Goal: Feedback & Contribution: Contribute content

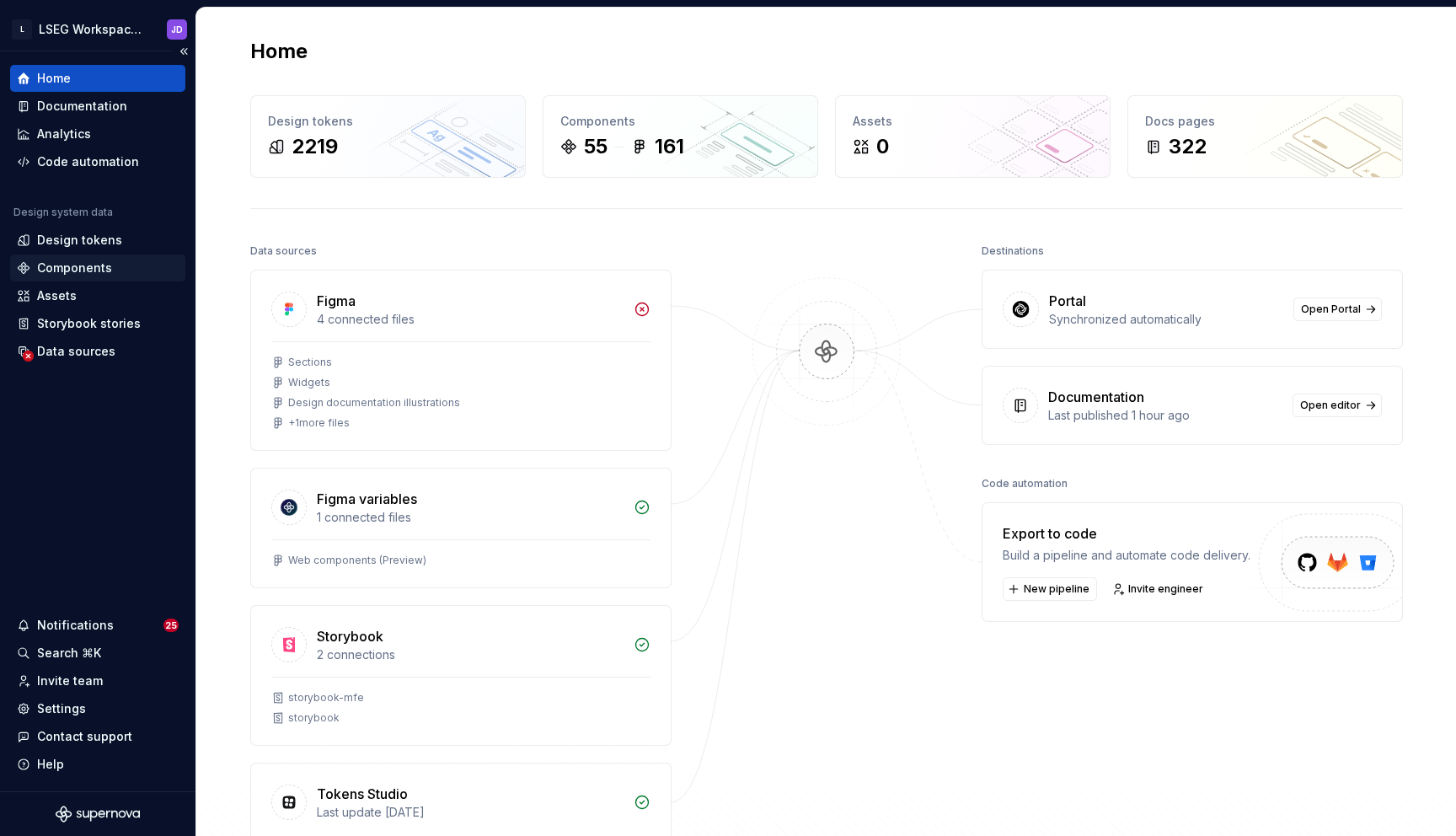
click at [87, 270] on div "Components" at bounding box center [75, 268] width 75 height 17
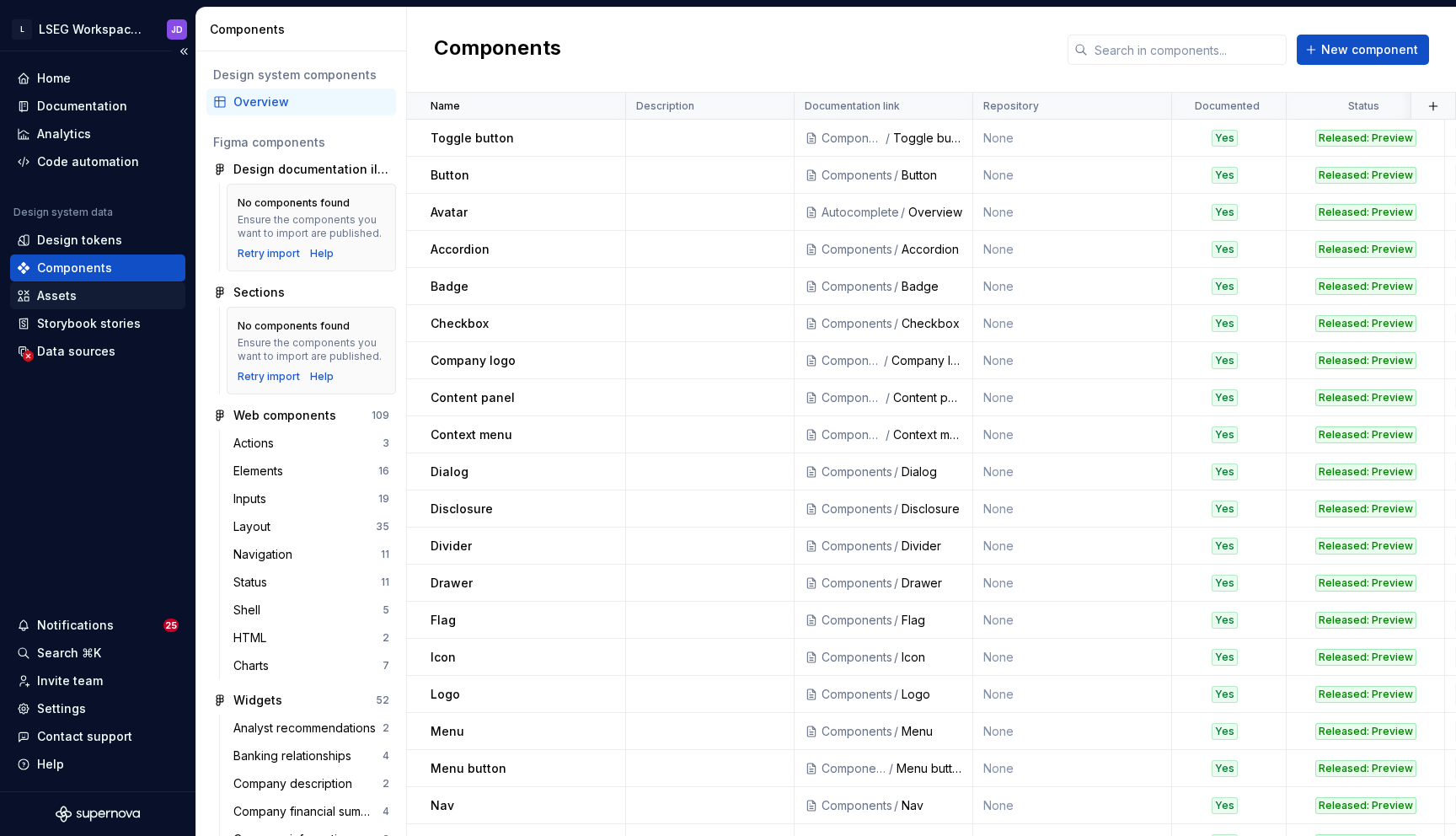
click at [78, 295] on div "Assets" at bounding box center [97, 296] width 162 height 17
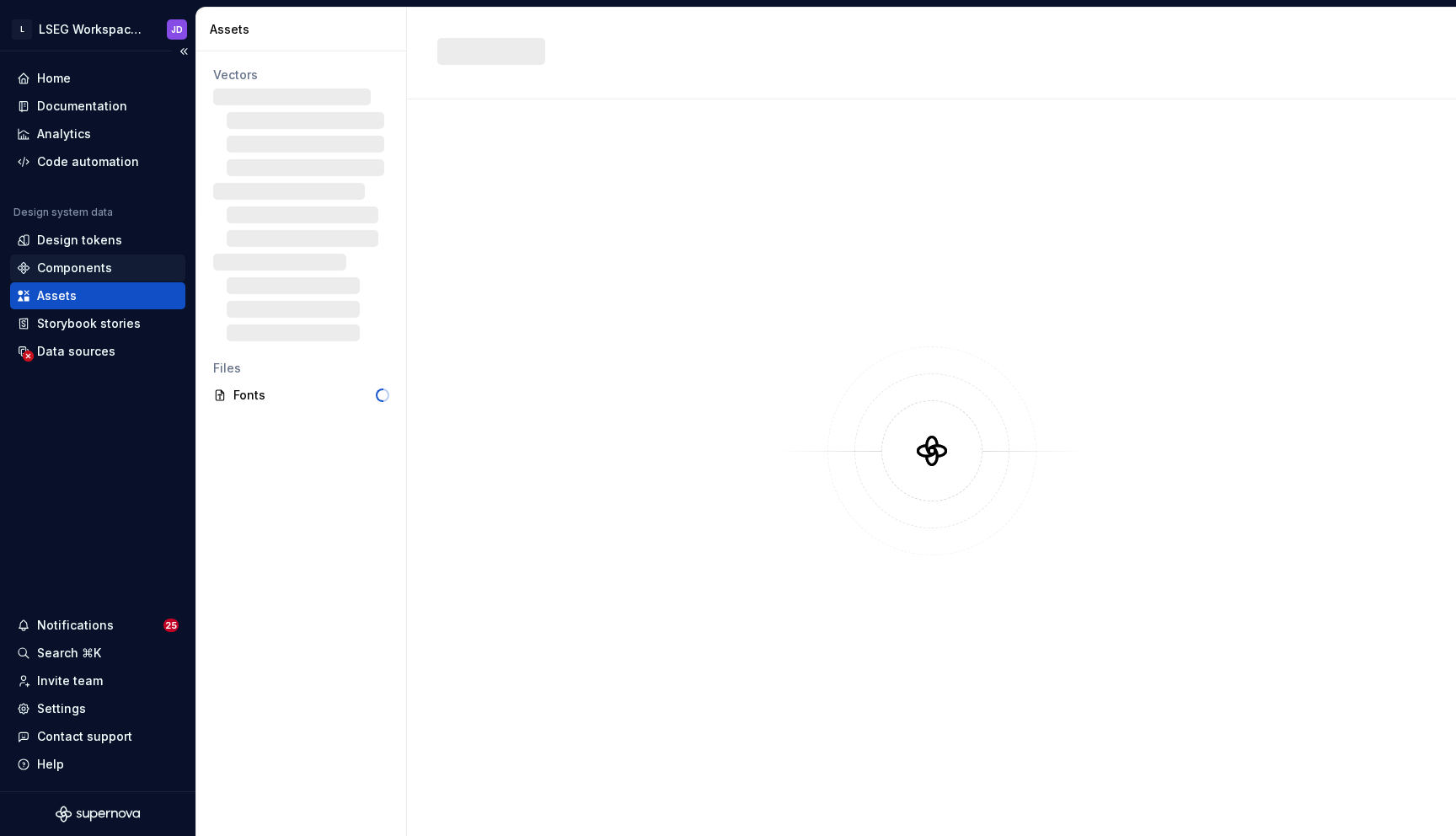
click at [84, 262] on div "Components" at bounding box center [75, 268] width 75 height 17
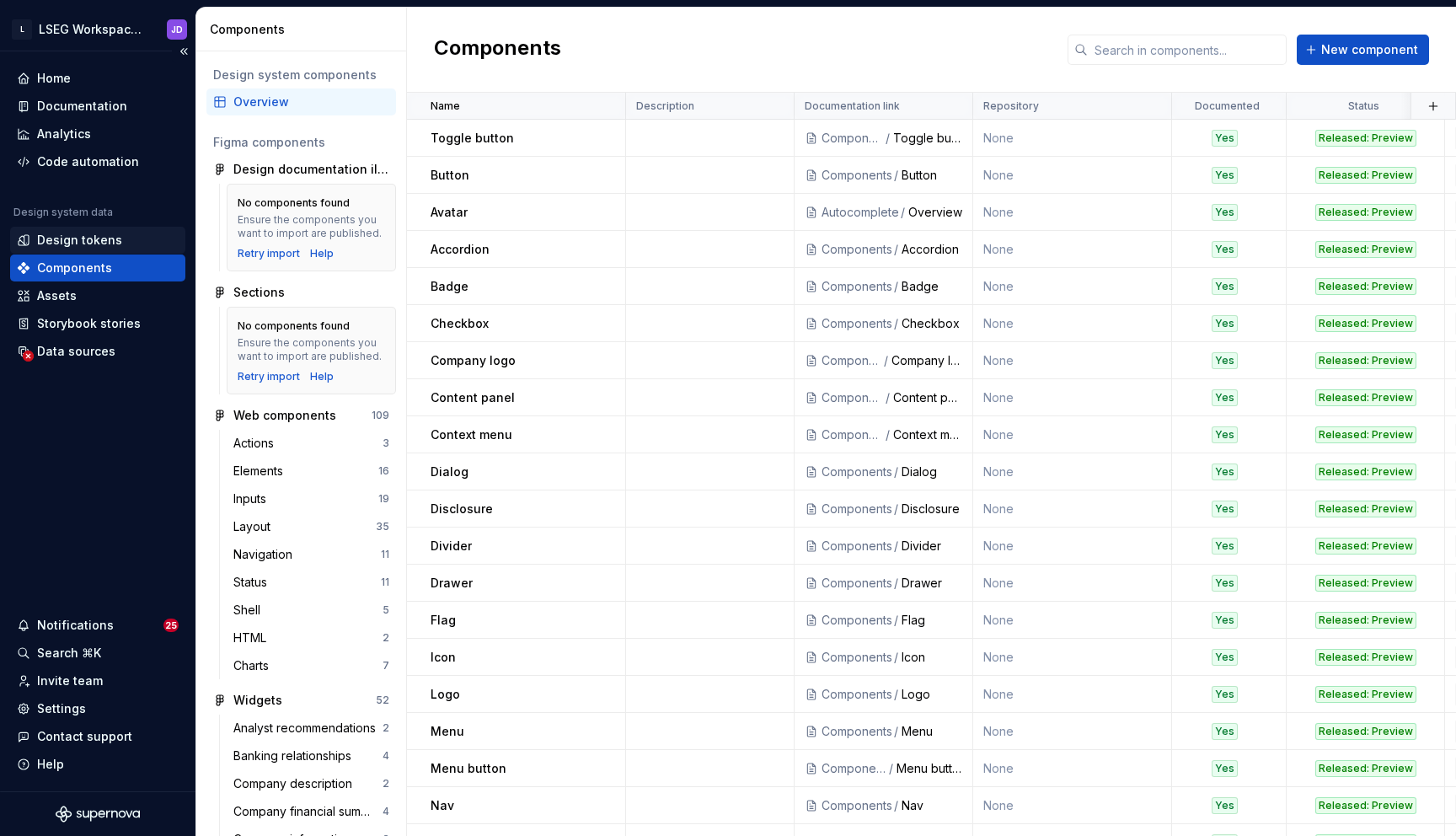
click at [78, 238] on div "Design tokens" at bounding box center [79, 240] width 85 height 17
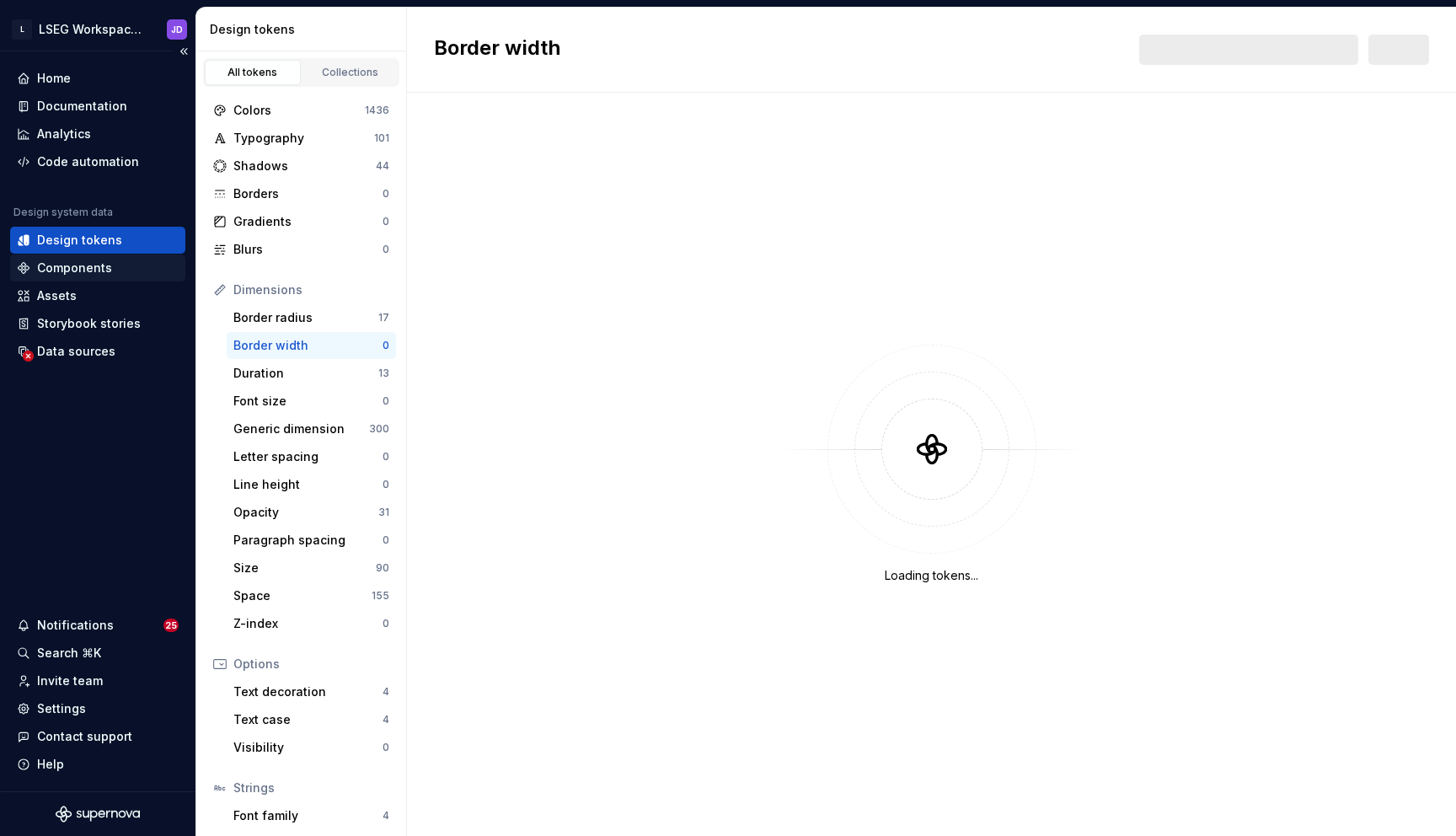
click at [68, 269] on div "Components" at bounding box center [75, 268] width 75 height 17
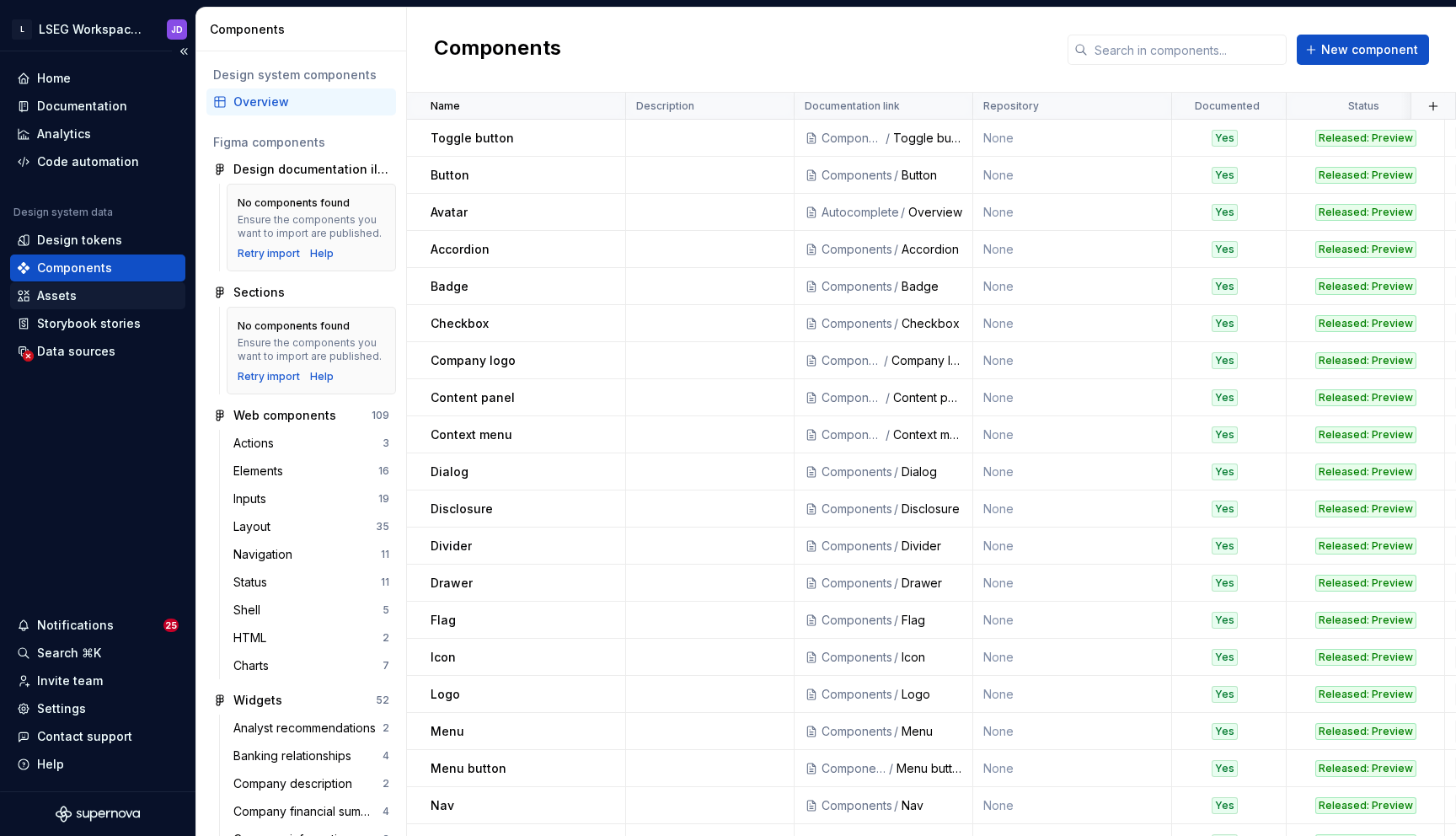
click at [53, 295] on div "Assets" at bounding box center [57, 296] width 39 height 17
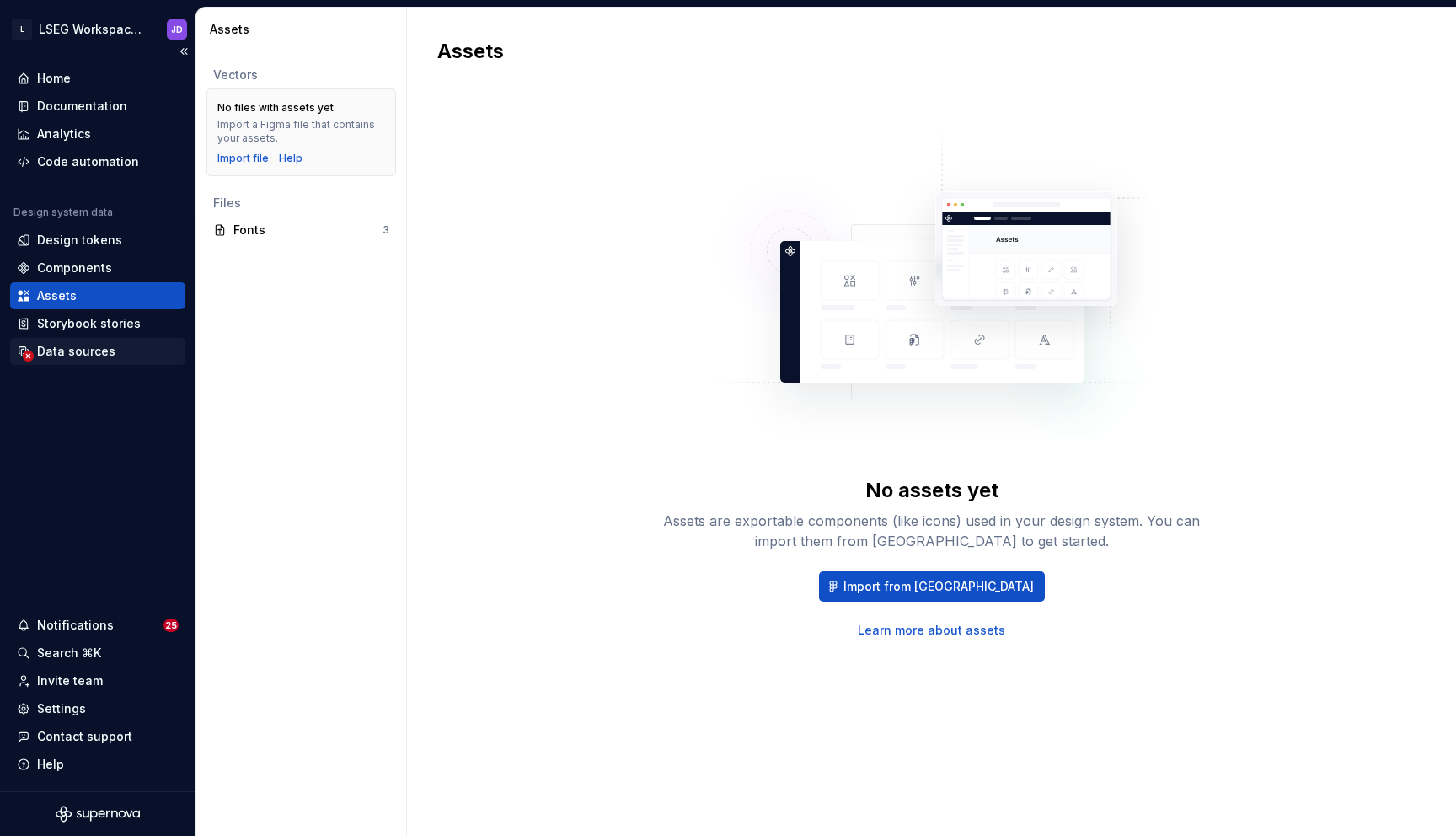
click at [82, 351] on div "Data sources" at bounding box center [77, 351] width 78 height 17
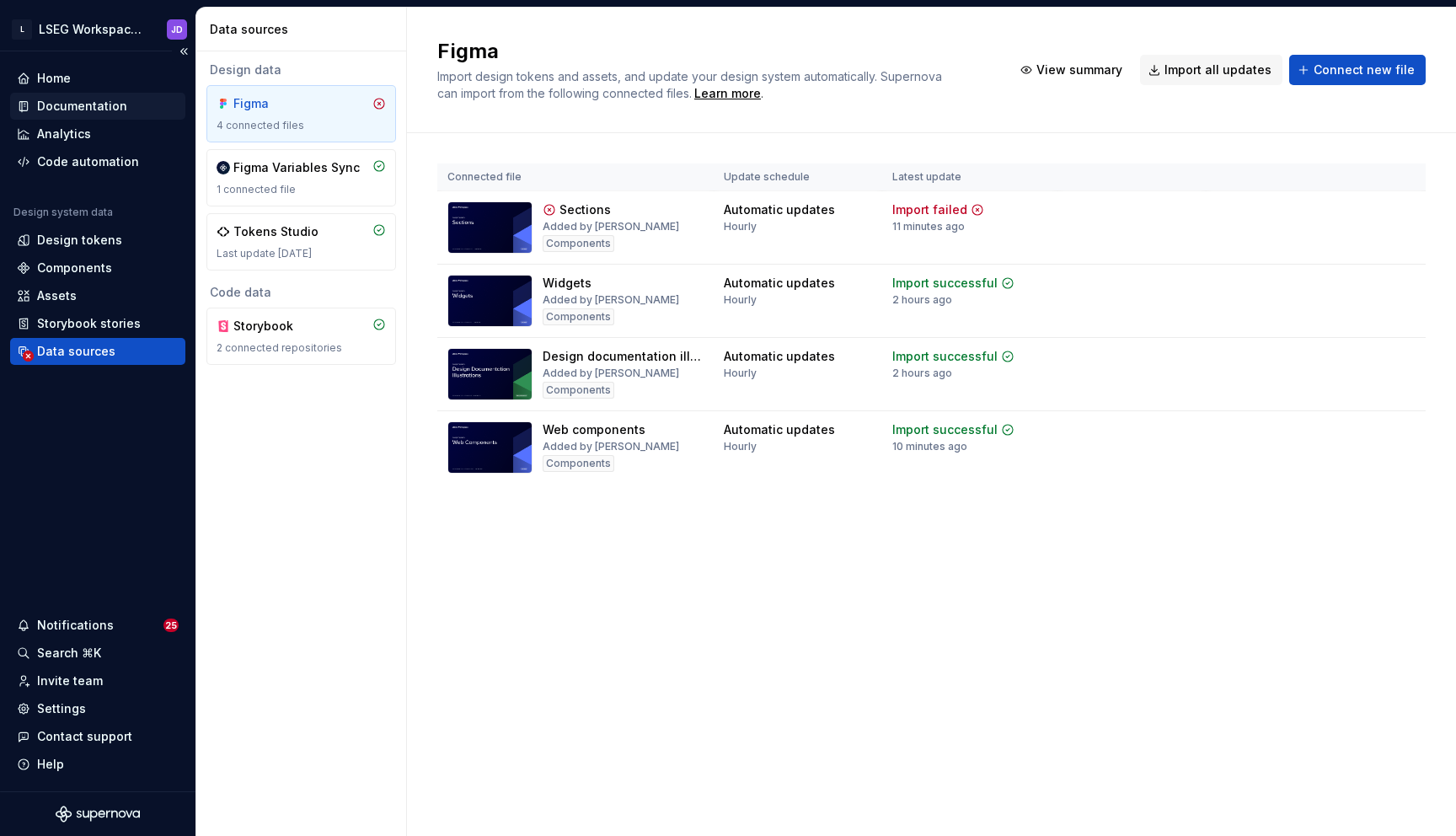
click at [95, 109] on div "Documentation" at bounding box center [82, 106] width 91 height 17
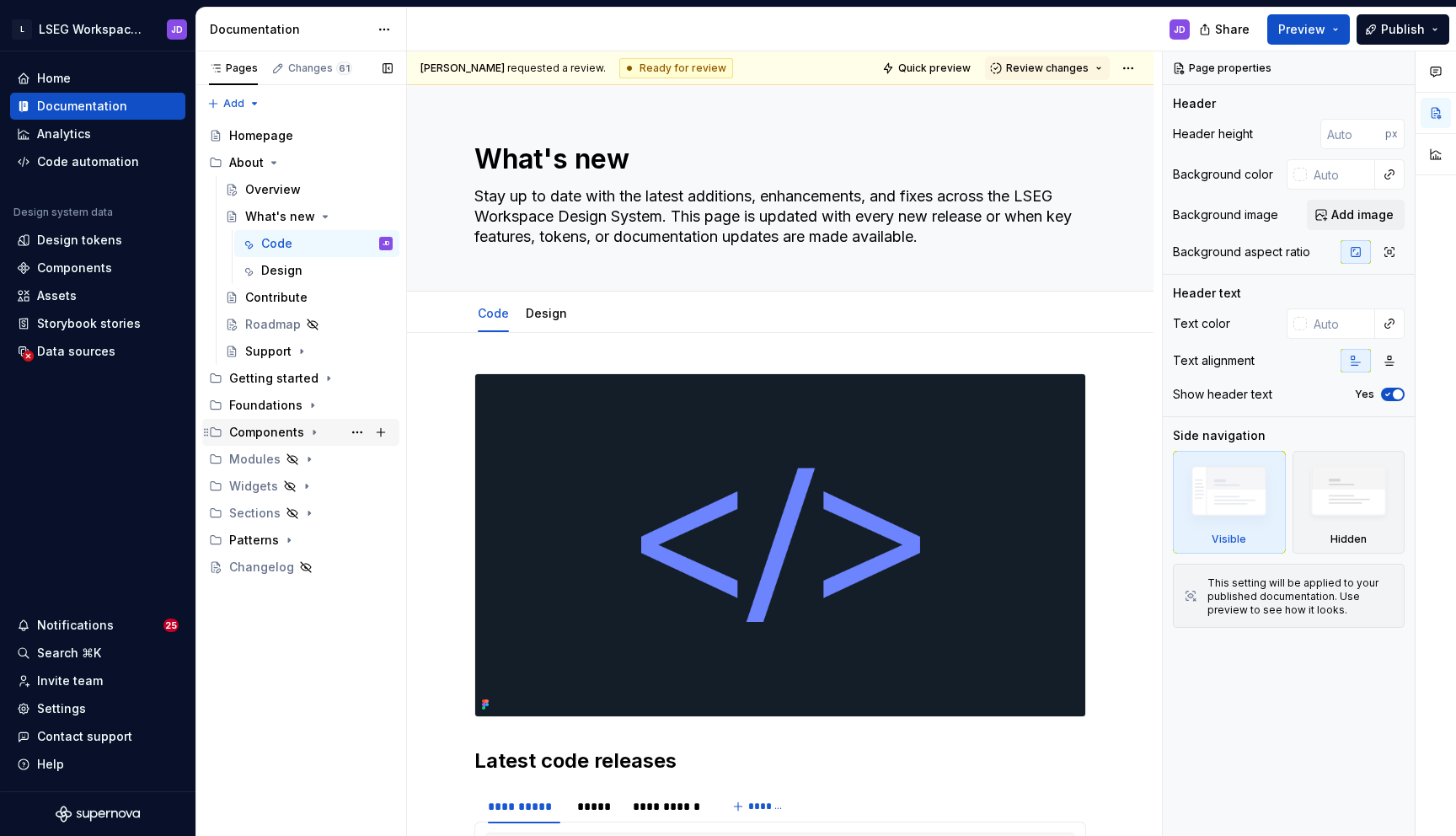
click at [229, 434] on div "Components" at bounding box center [266, 432] width 75 height 17
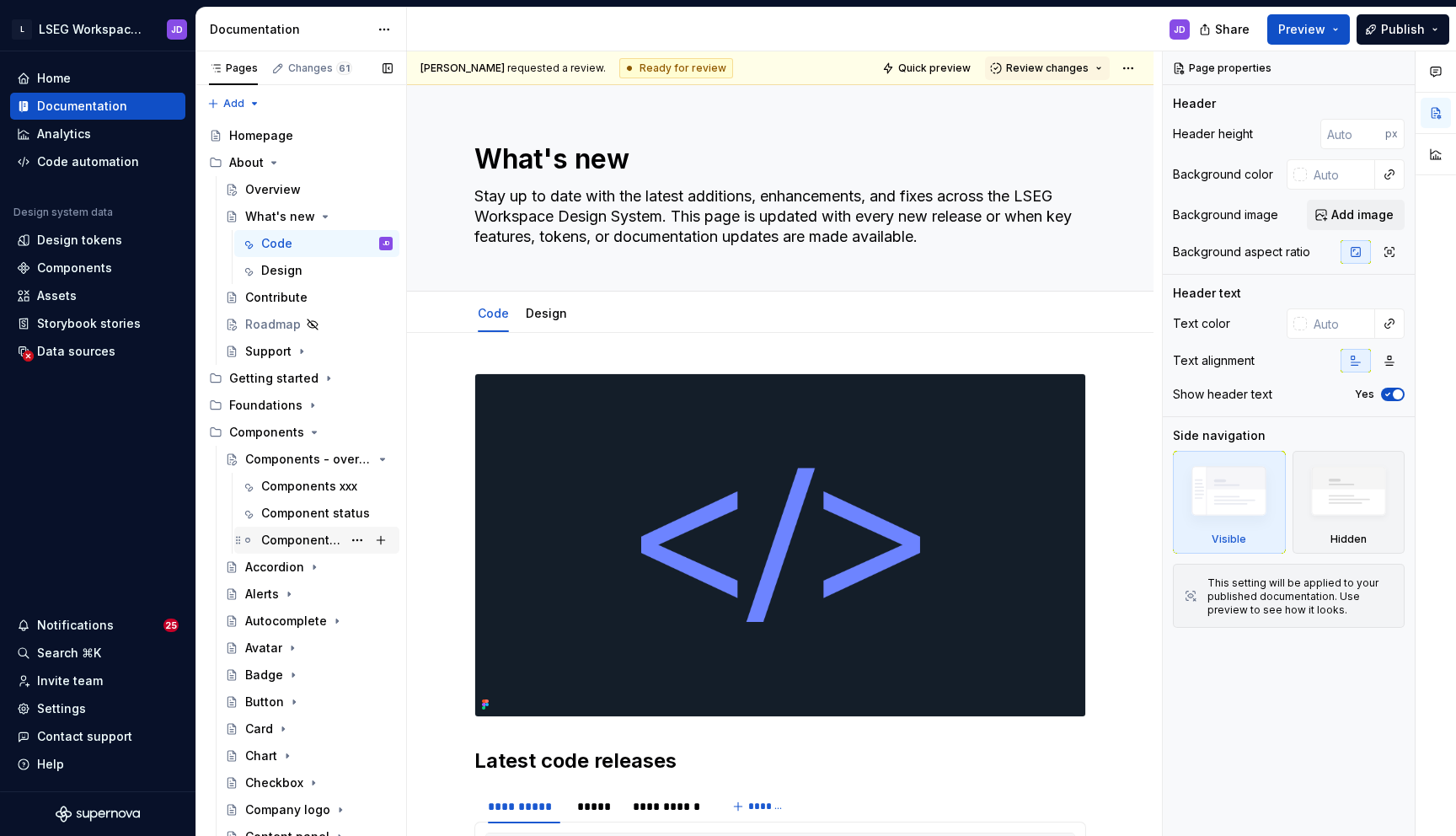
click at [275, 536] on div "Component lifecycle" at bounding box center [302, 540] width 81 height 17
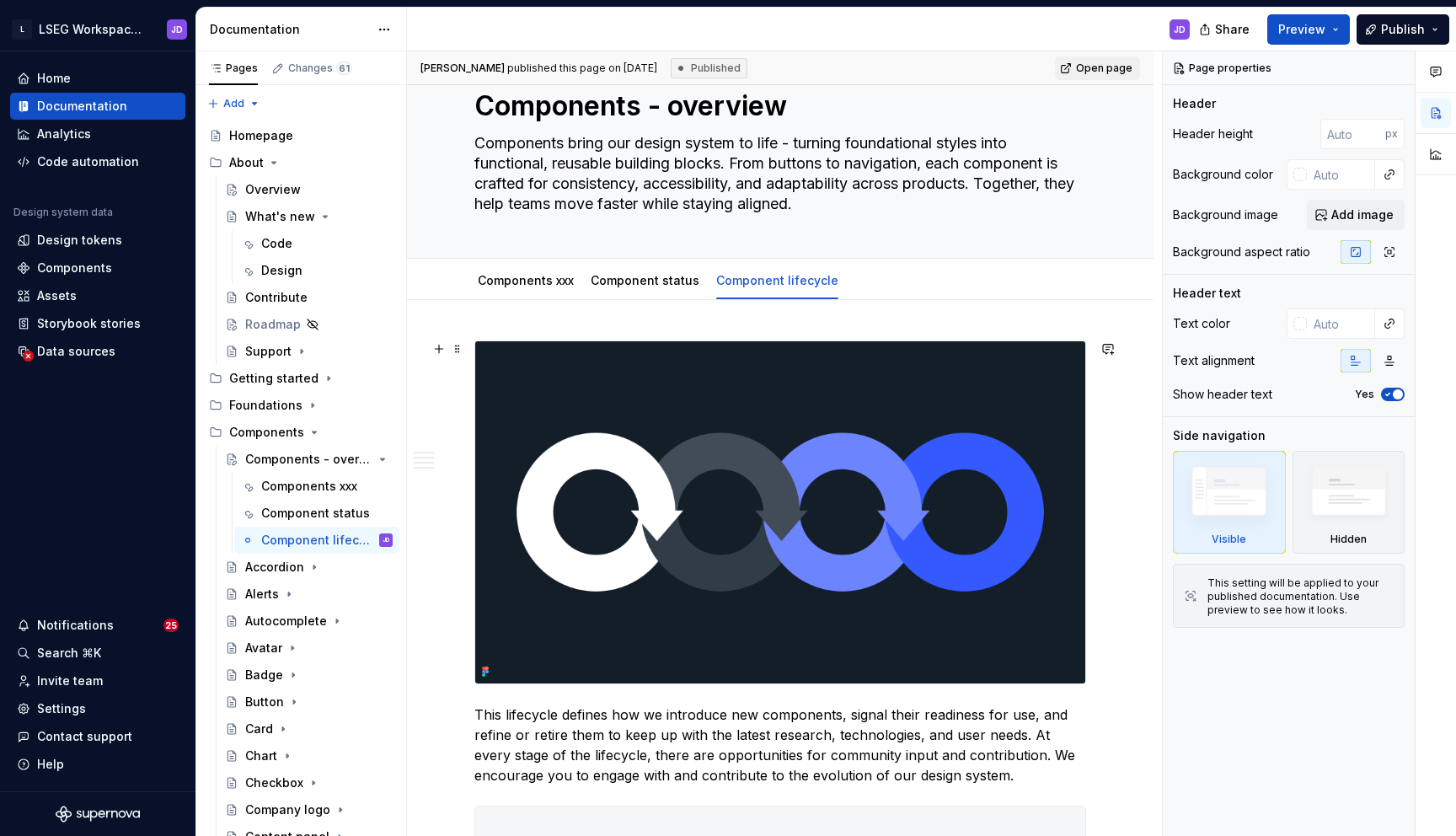
scroll to position [27, 0]
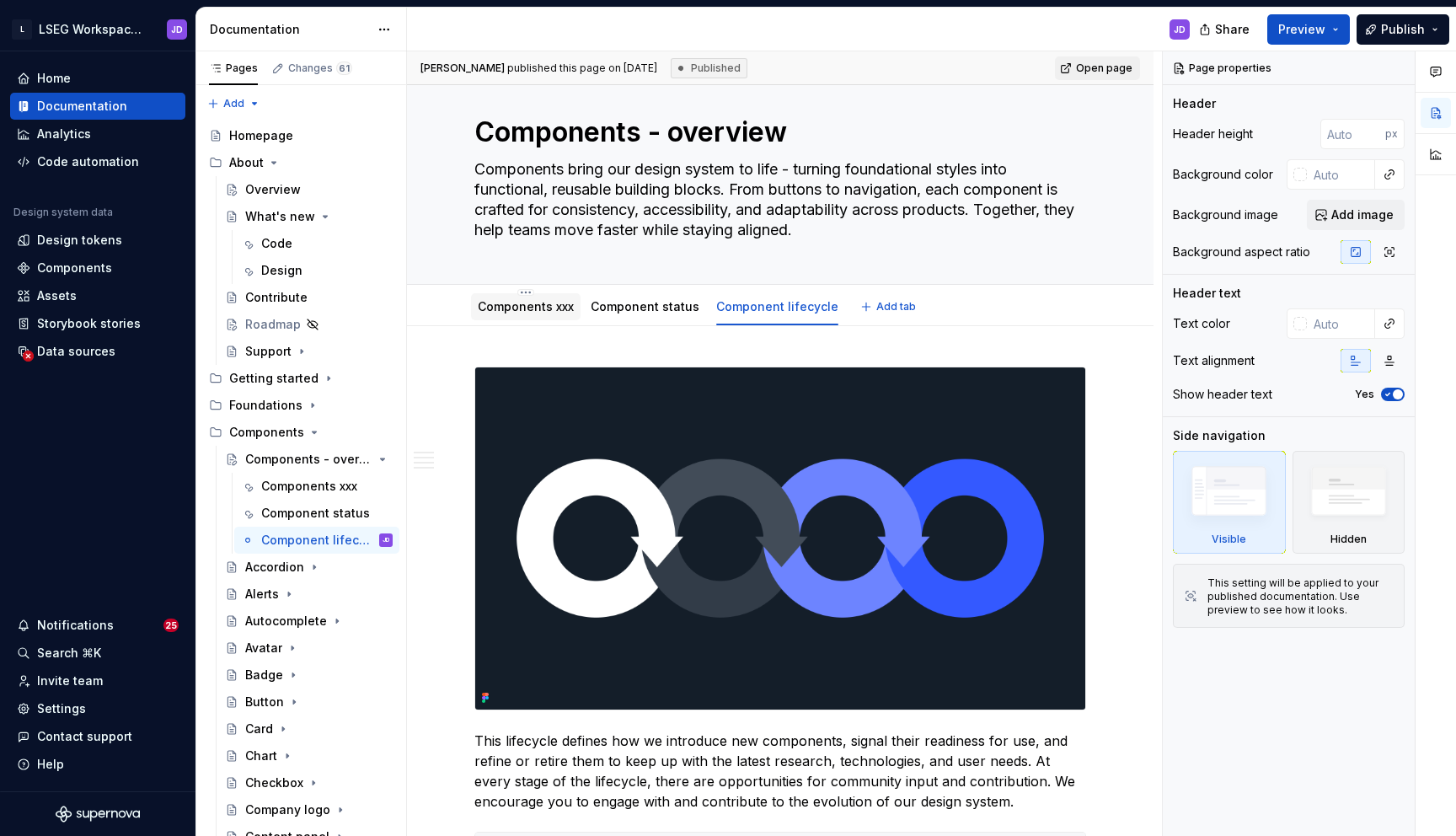
click at [558, 312] on link "Components xxx" at bounding box center [525, 305] width 96 height 14
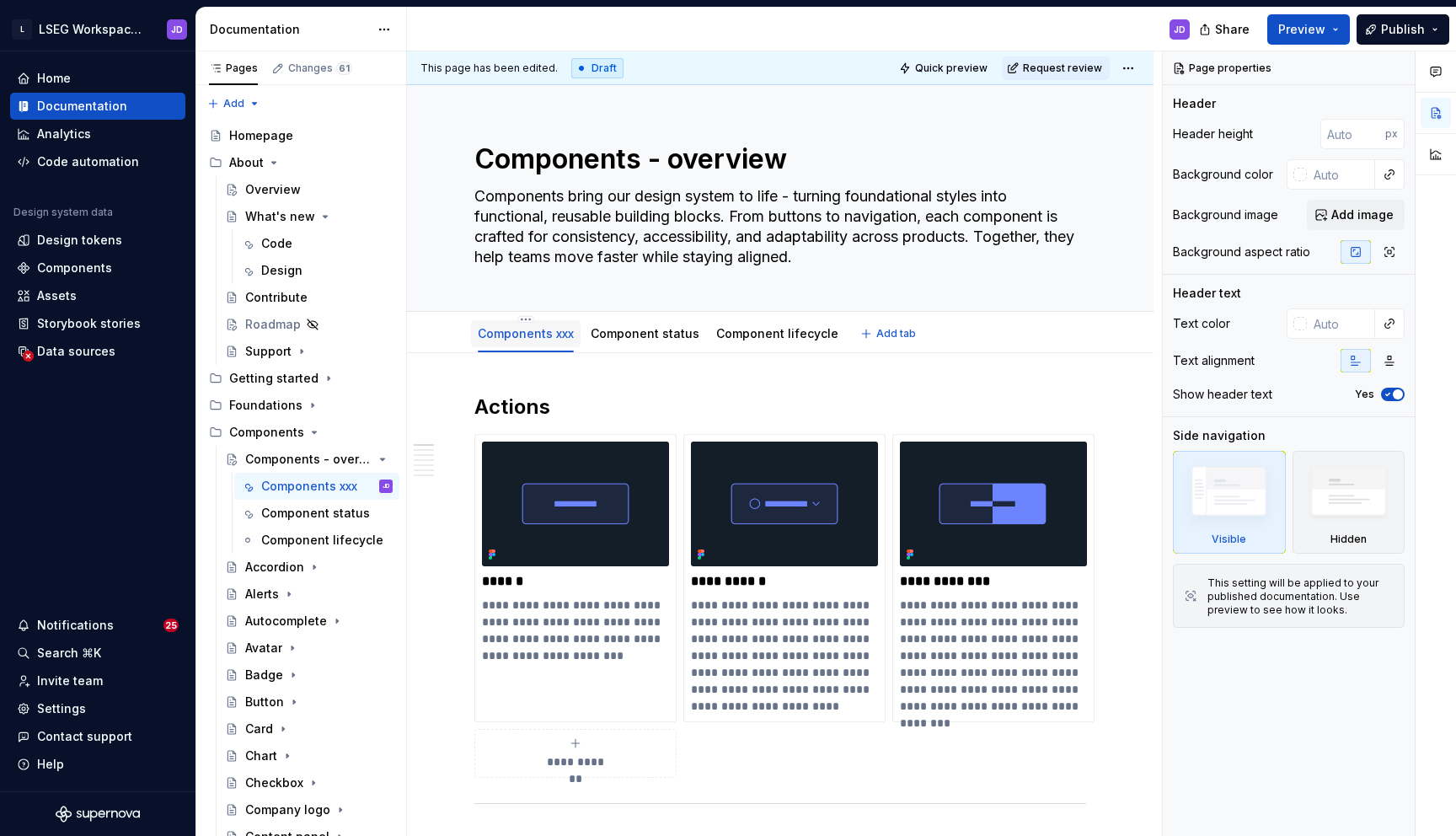
click at [556, 335] on link "Components xxx" at bounding box center [525, 333] width 96 height 14
click at [525, 314] on div "Components xxx Component status Component lifecycle Add tab" at bounding box center [780, 333] width 746 height 41
click at [523, 319] on html "L LSEG Workspace Design System JD Home Documentation Analytics Code automation …" at bounding box center [728, 418] width 1456 height 836
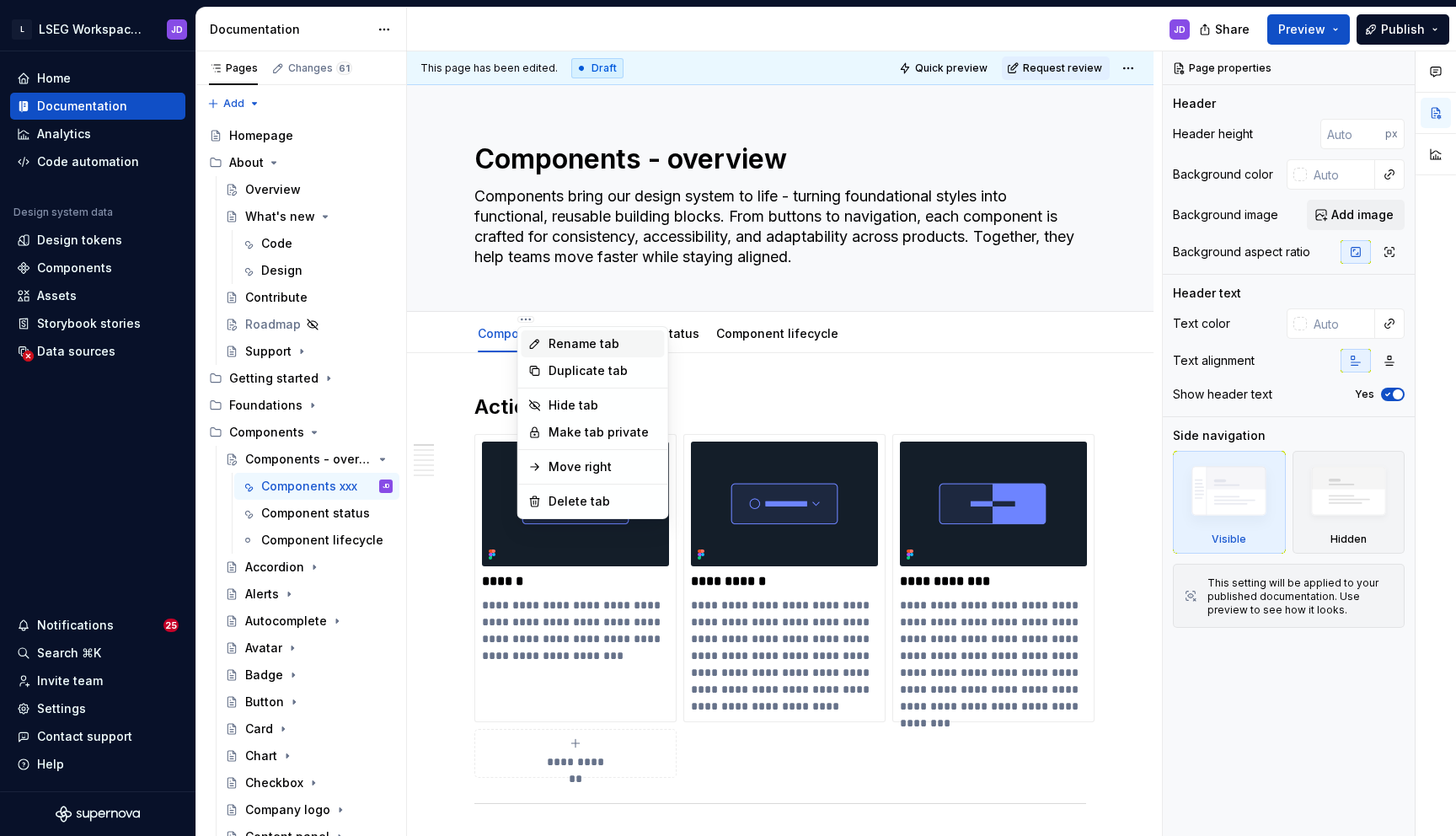
type textarea "*"
click at [561, 337] on div "Rename tab" at bounding box center [602, 344] width 109 height 17
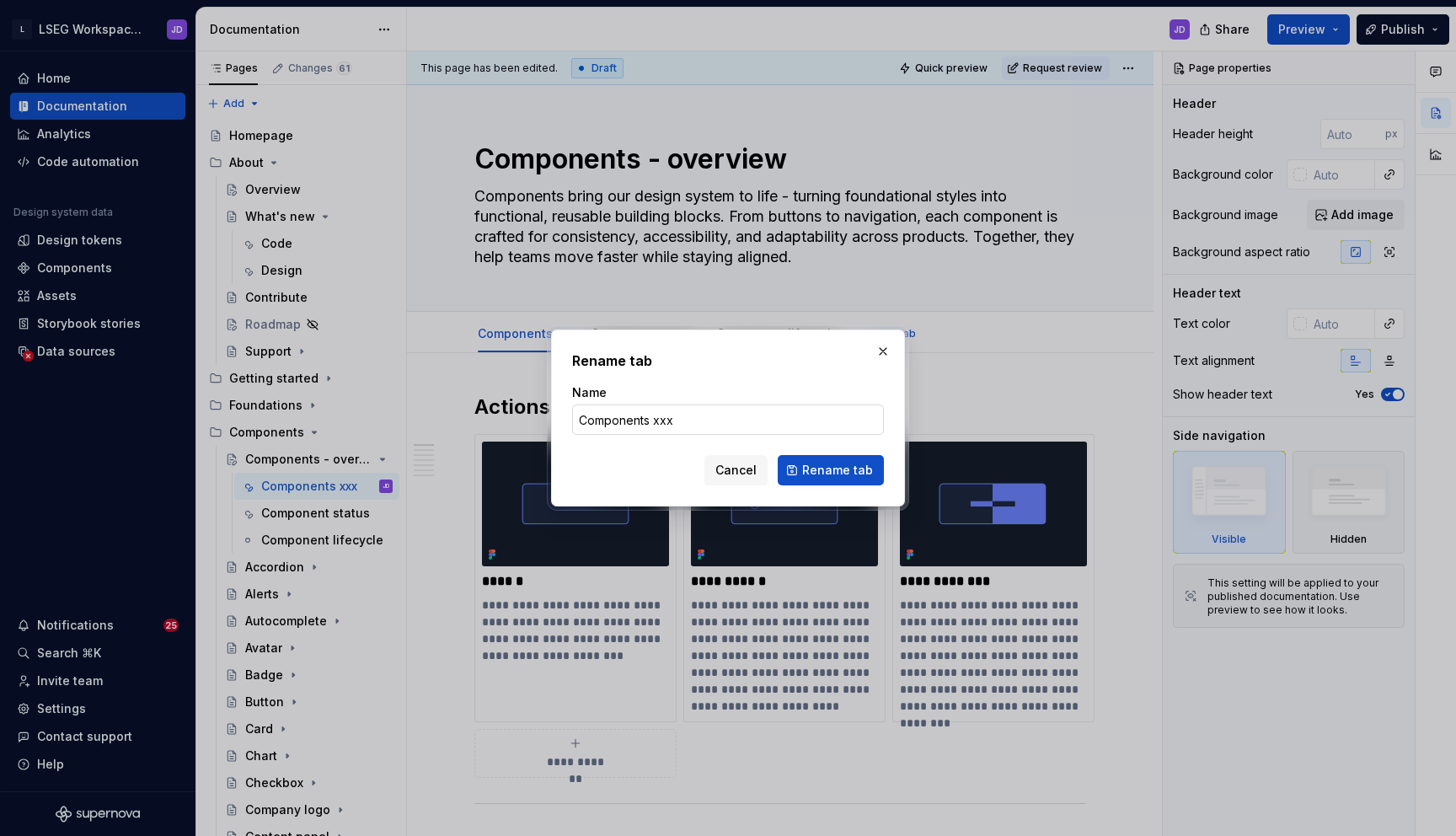
click at [661, 425] on input "Components xxx" at bounding box center [728, 419] width 312 height 30
type input "Components available"
click at [813, 473] on span "Rename tab" at bounding box center [838, 470] width 71 height 17
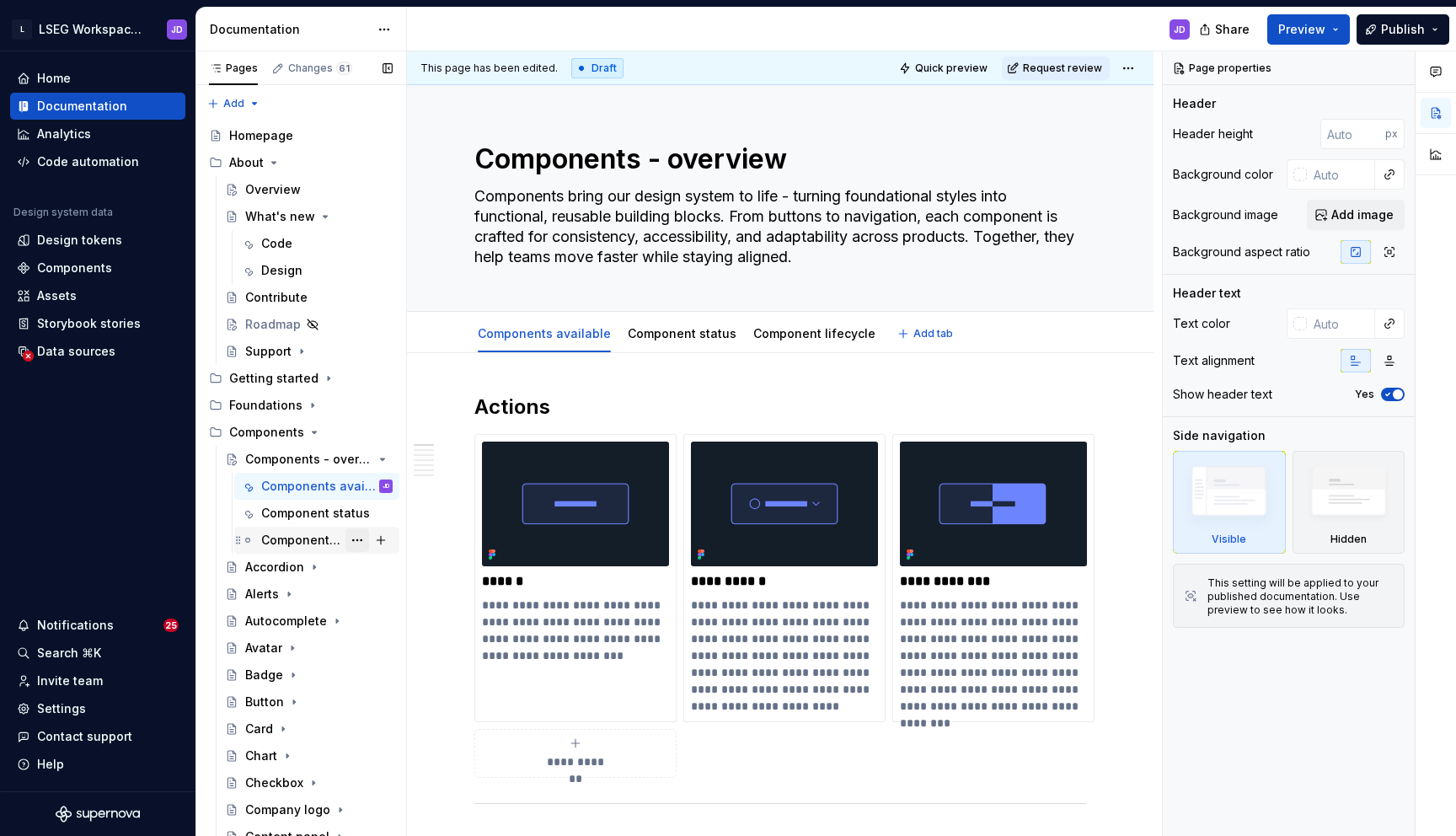
click at [360, 540] on button "Page tree" at bounding box center [357, 540] width 23 height 23
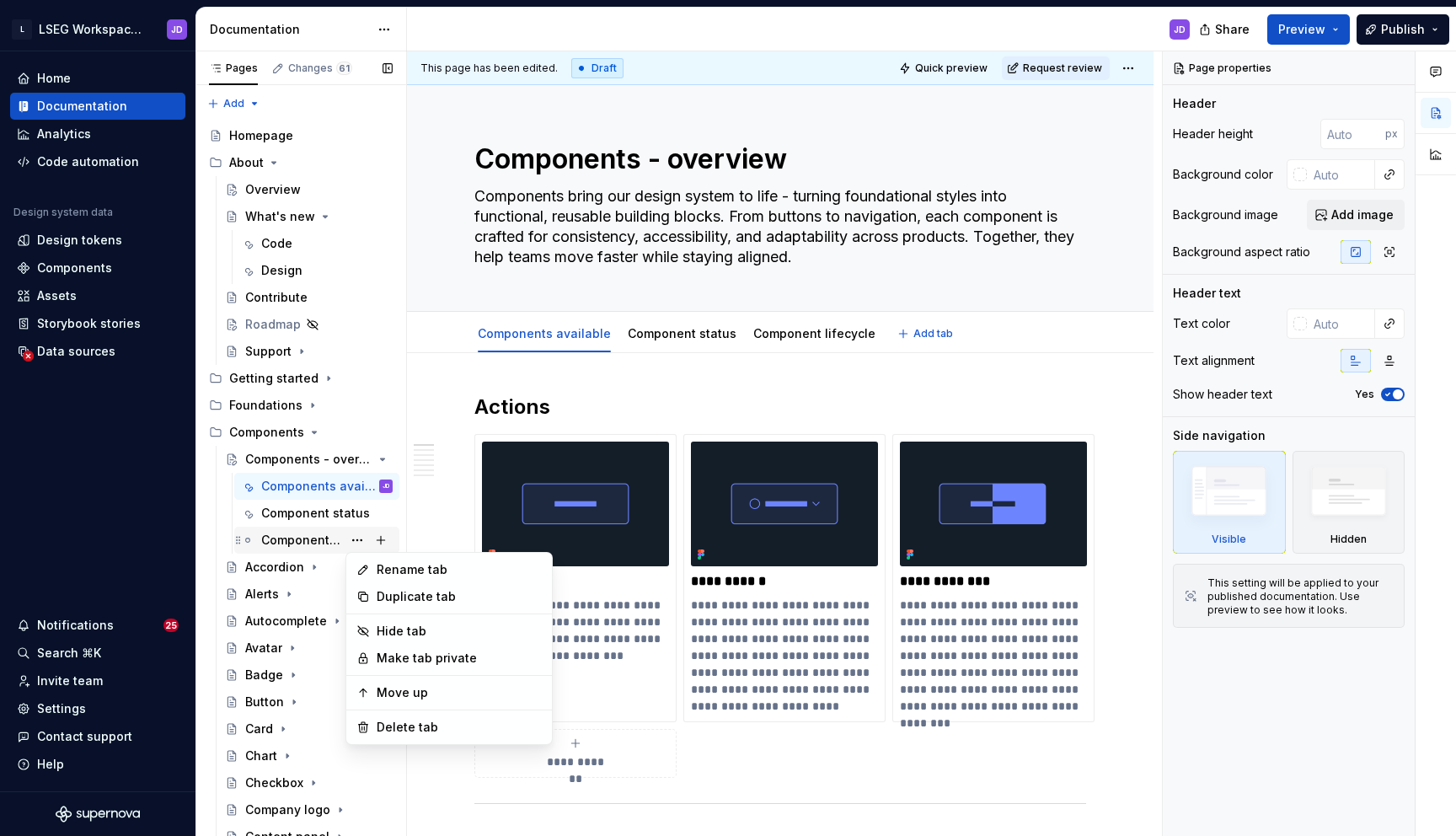
click at [303, 539] on div "Pages Changes 61 Add Accessibility guide for tree Page tree. Navigate the tree …" at bounding box center [300, 447] width 210 height 792
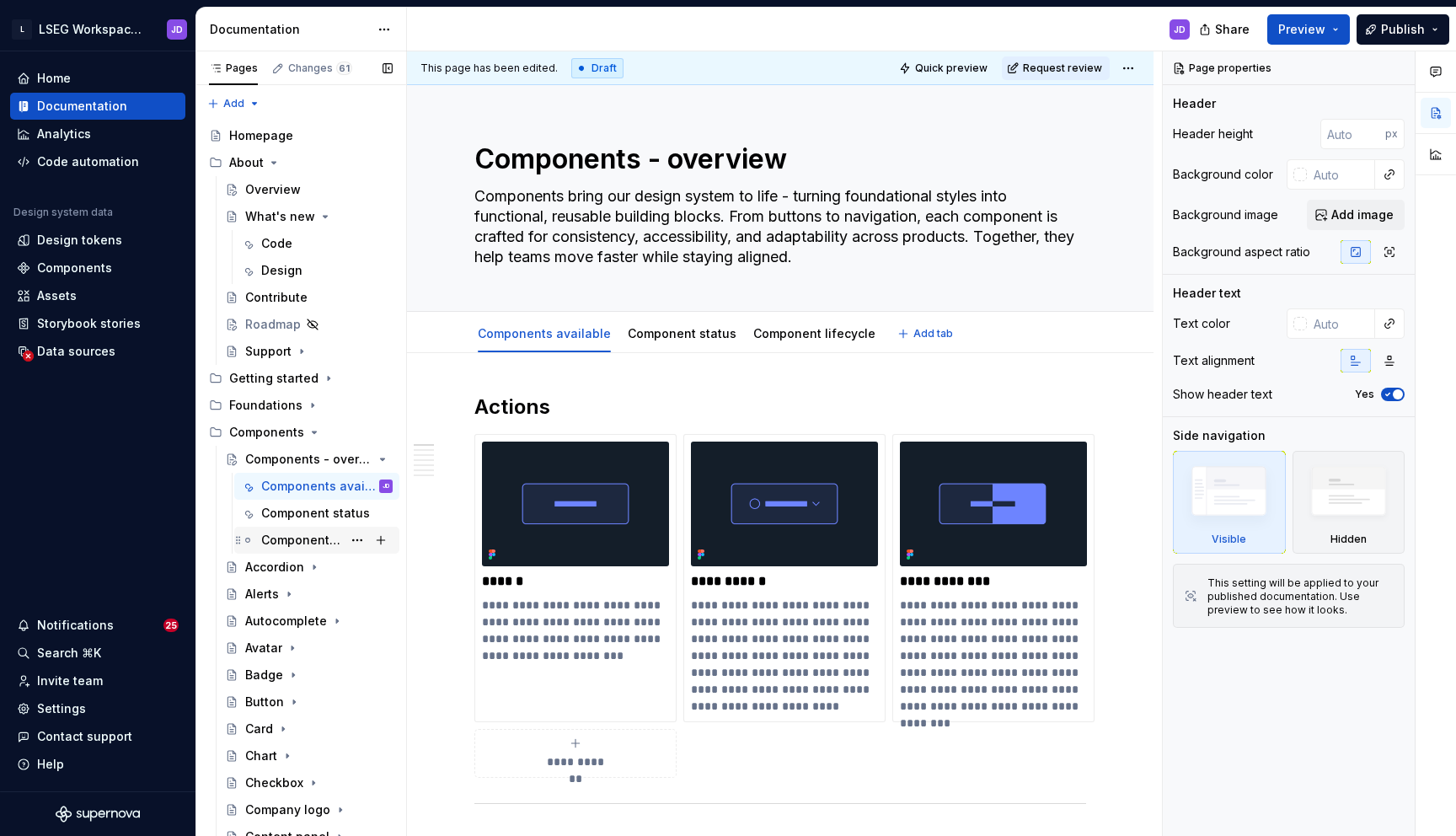
click at [284, 539] on div "Component lifecycle" at bounding box center [302, 540] width 81 height 17
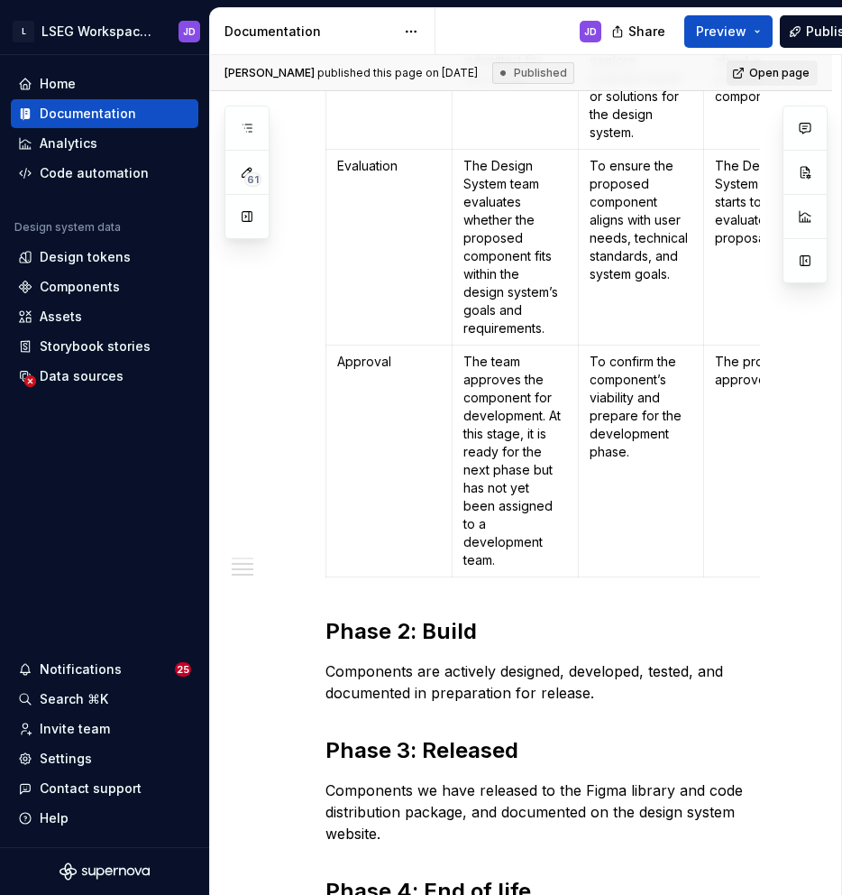
scroll to position [1659, 0]
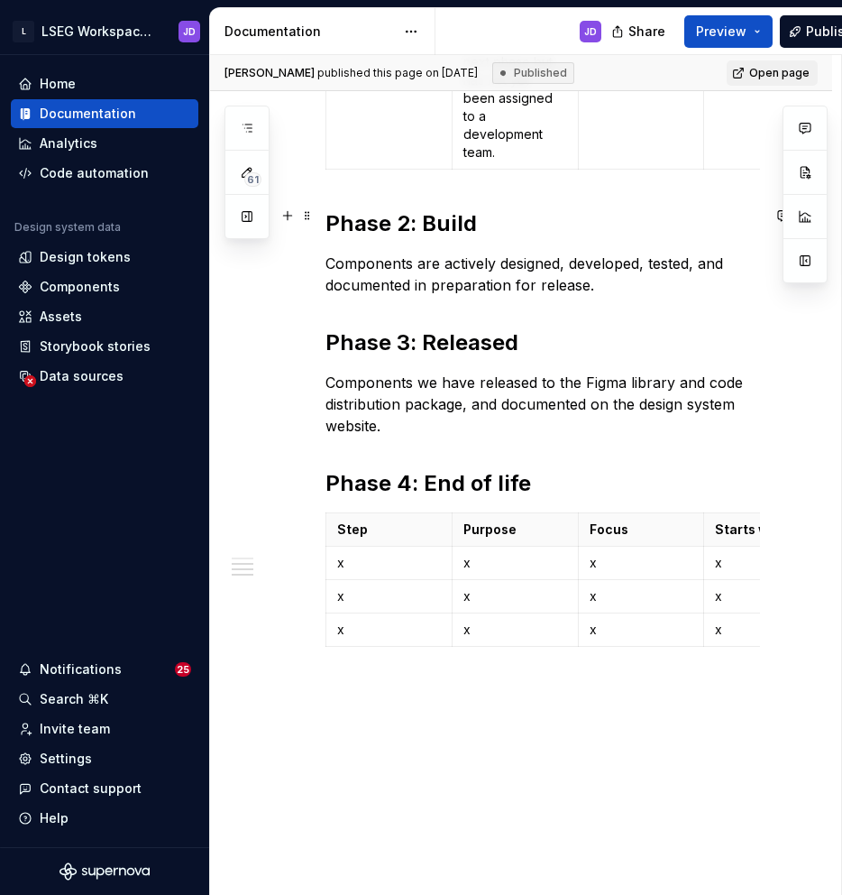
click at [606, 253] on p "Components are actively designed, developed, tested, and documented in preparat…" at bounding box center [543, 274] width 435 height 43
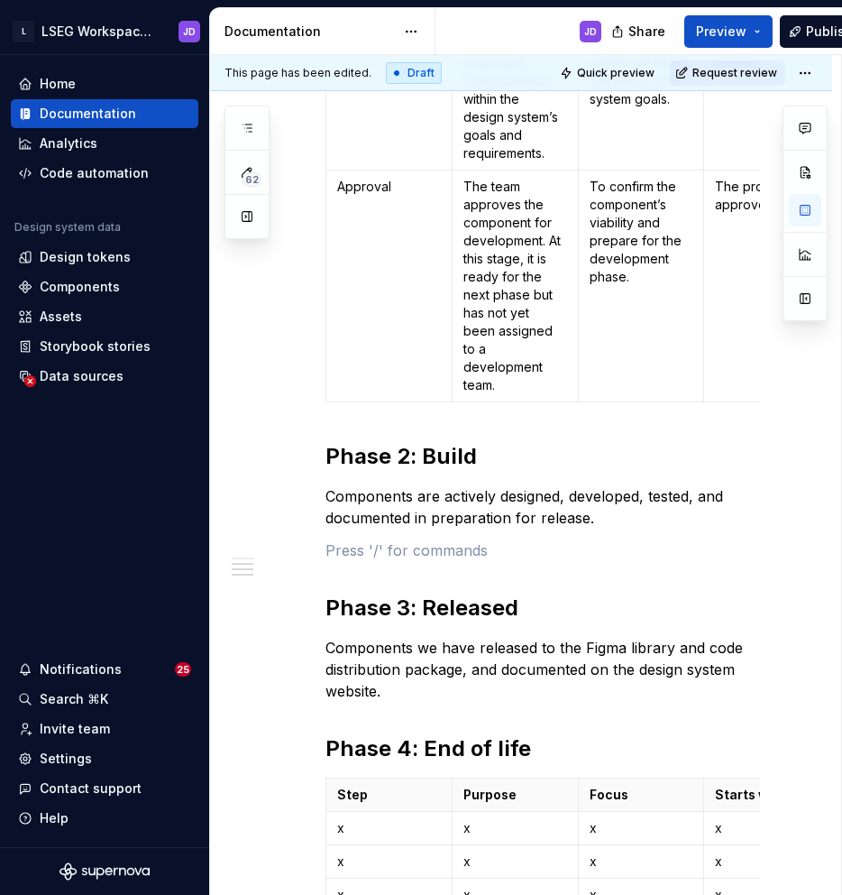
scroll to position [1353, 0]
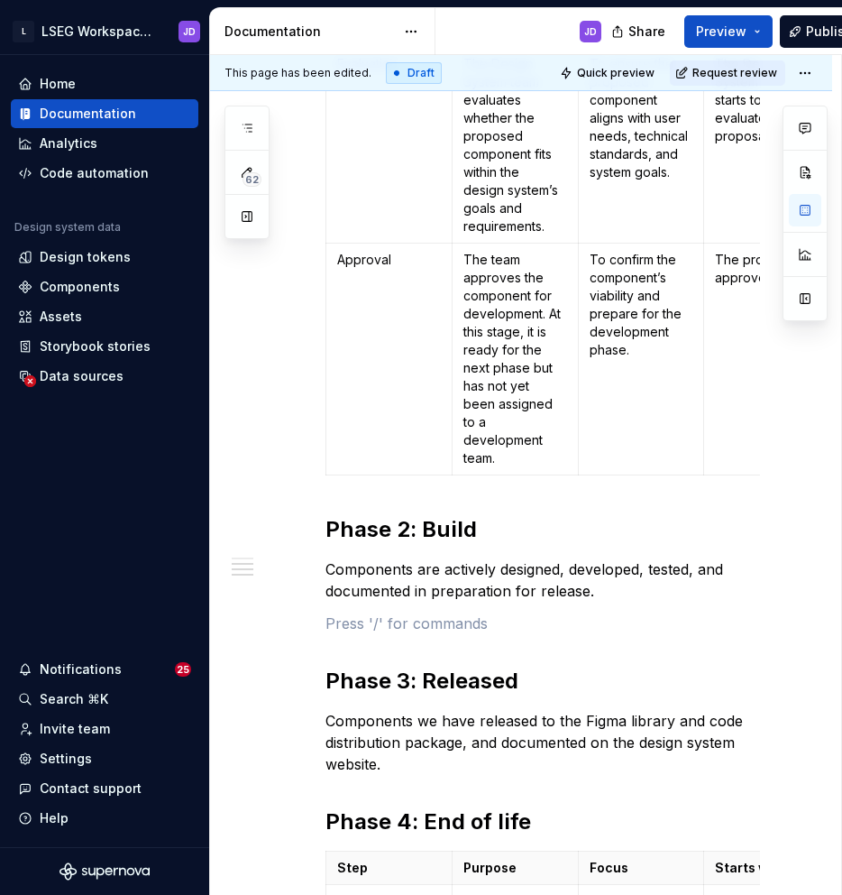
type textarea "*"
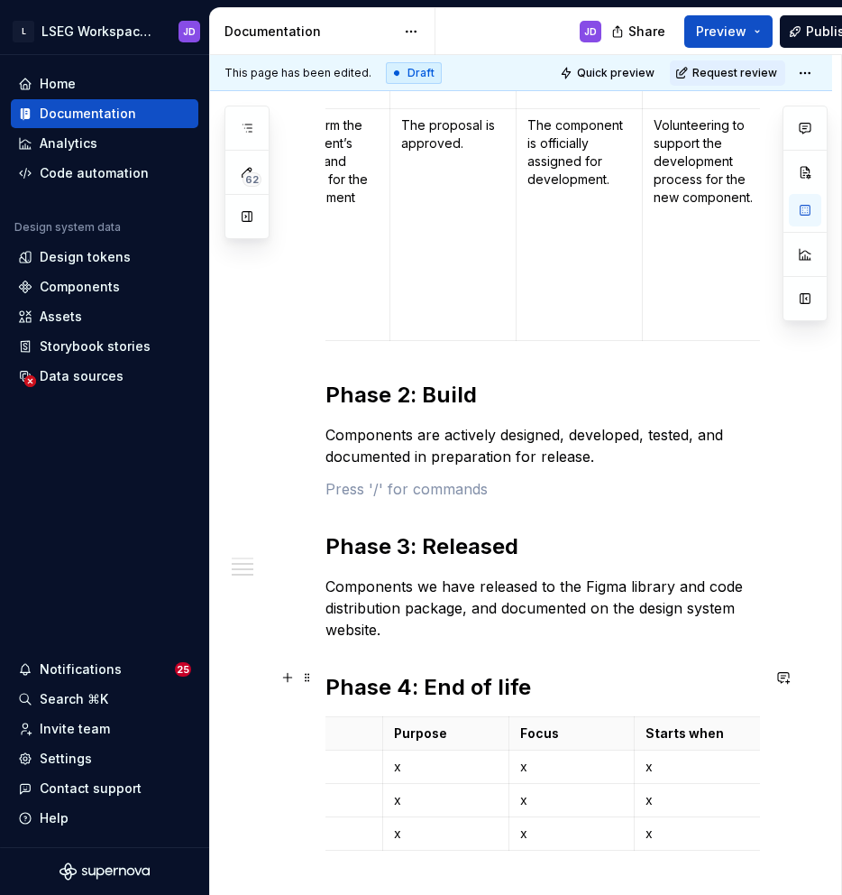
scroll to position [0, 314]
drag, startPoint x: 536, startPoint y: 636, endPoint x: 547, endPoint y: 802, distance: 166.3
click at [309, 680] on span at bounding box center [307, 677] width 14 height 25
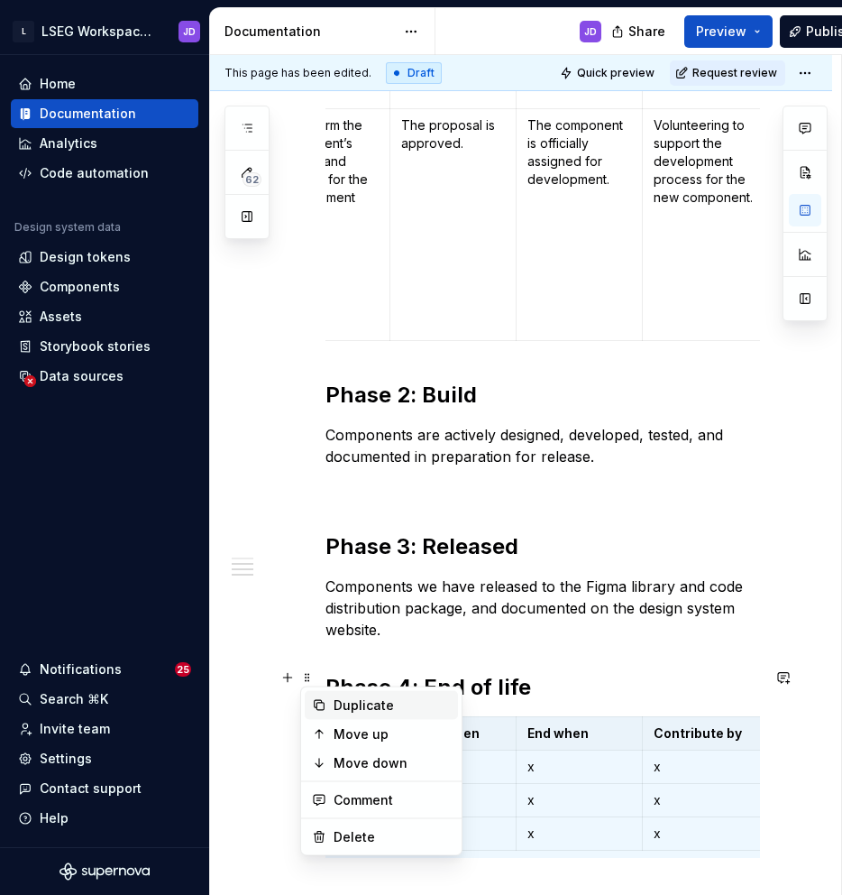
click at [366, 701] on div "Duplicate" at bounding box center [392, 705] width 117 height 18
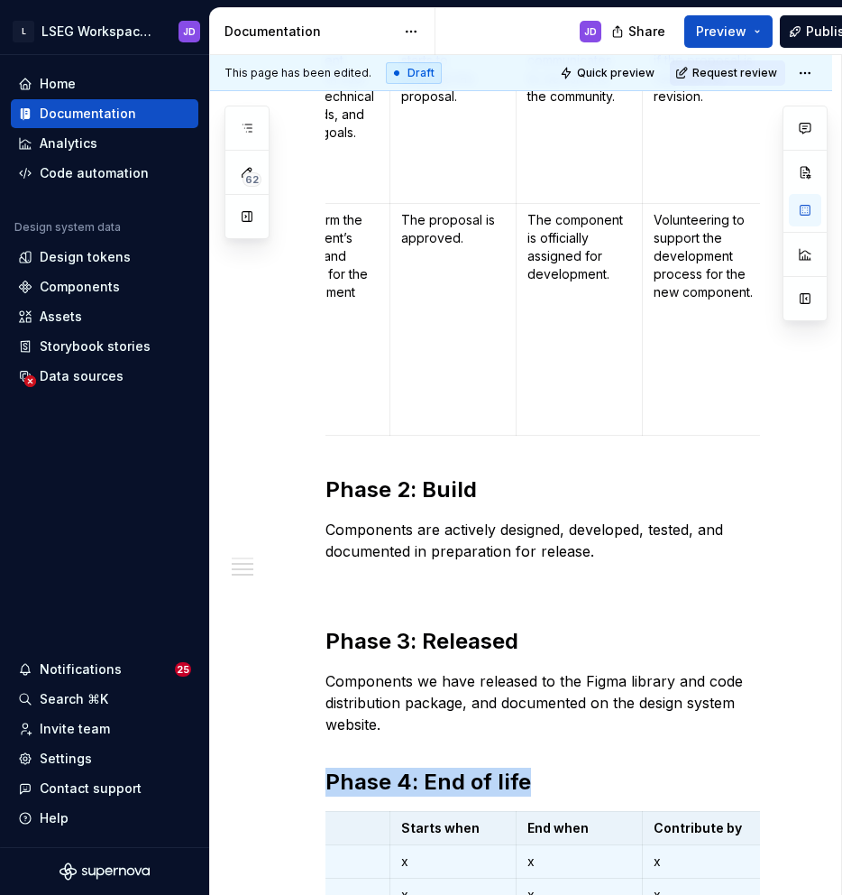
scroll to position [1384, 0]
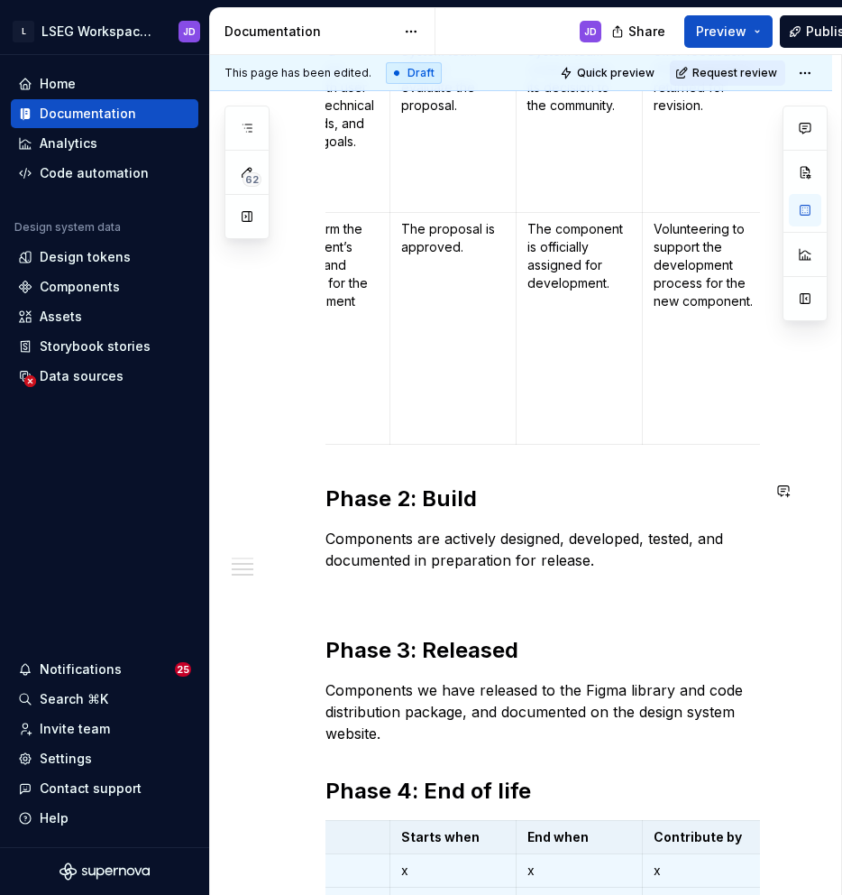
click at [395, 582] on p at bounding box center [543, 593] width 435 height 22
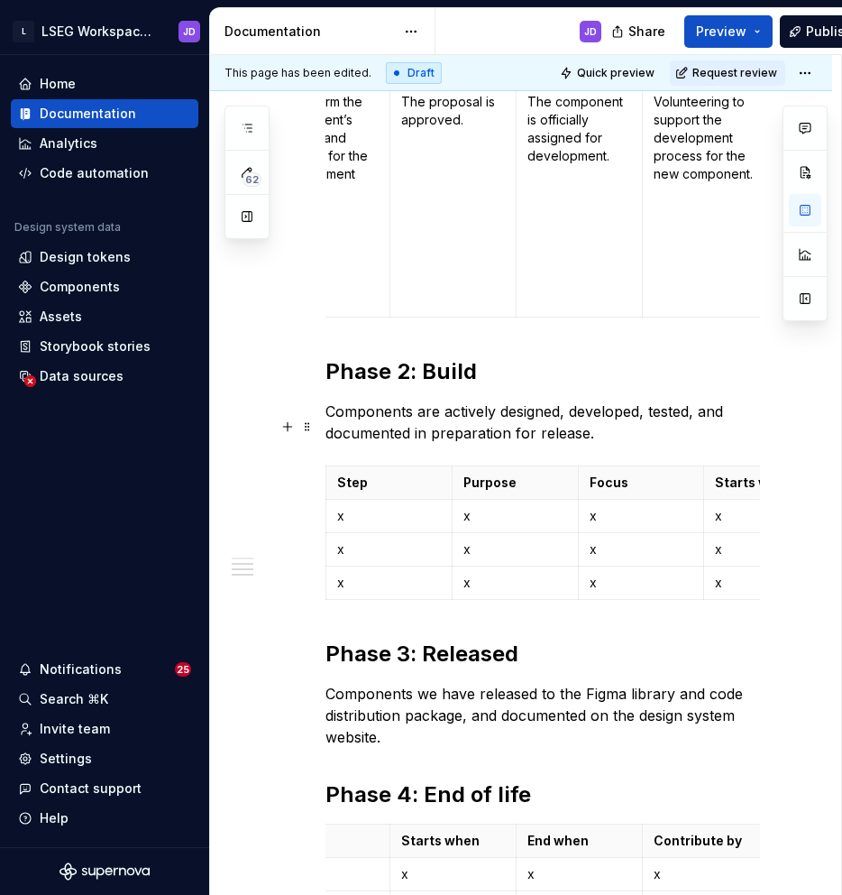
scroll to position [1516, 0]
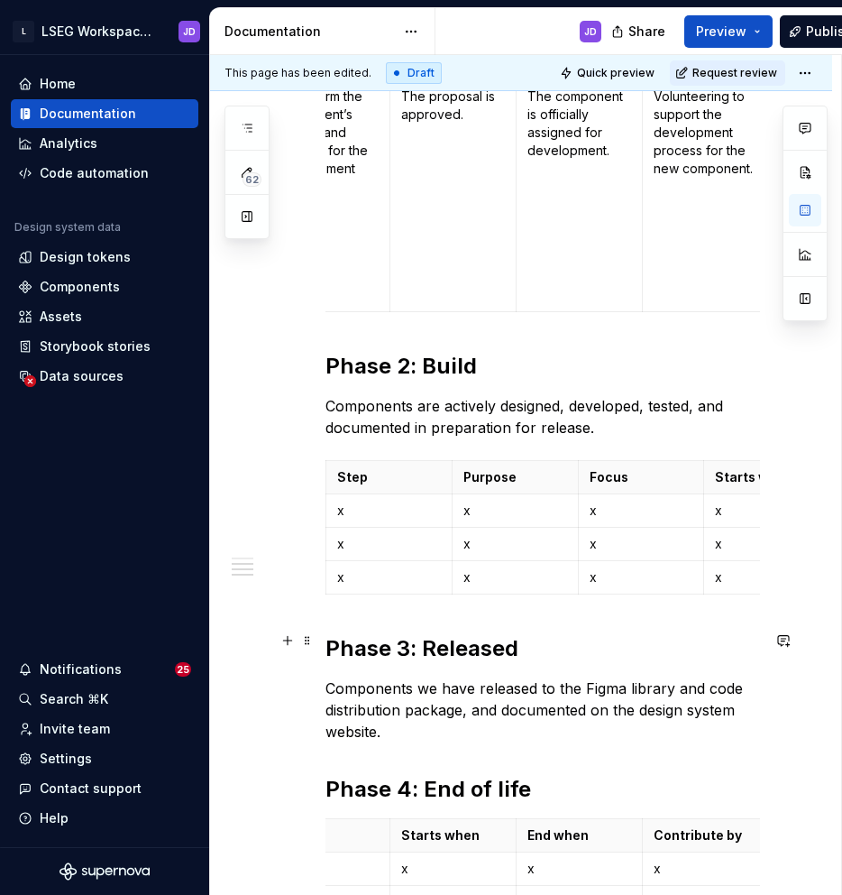
click at [411, 686] on p "Components we have released to the Figma library and code distribution package,…" at bounding box center [543, 709] width 435 height 65
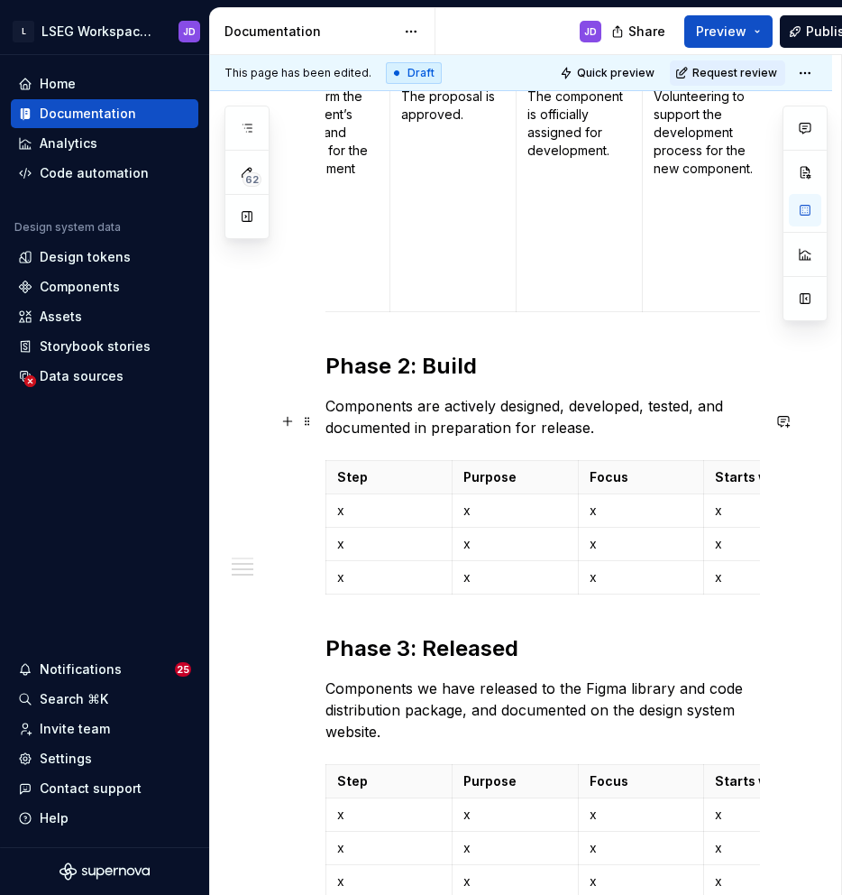
click at [480, 502] on p "x" at bounding box center [516, 511] width 104 height 18
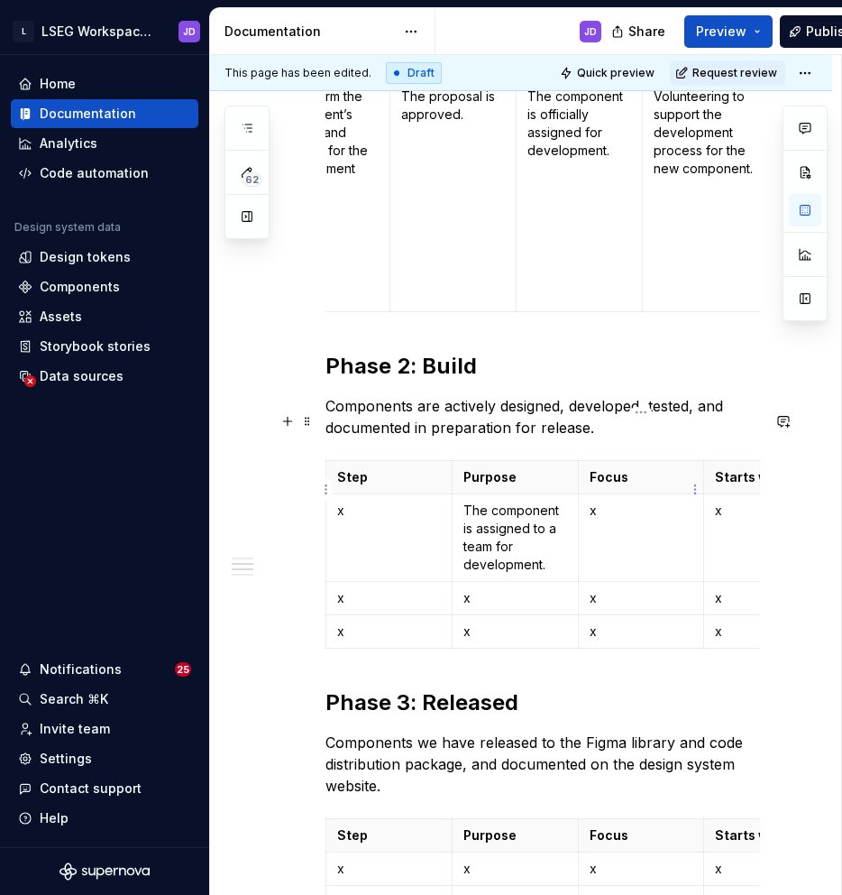
click at [596, 493] on td "x" at bounding box center [641, 536] width 126 height 87
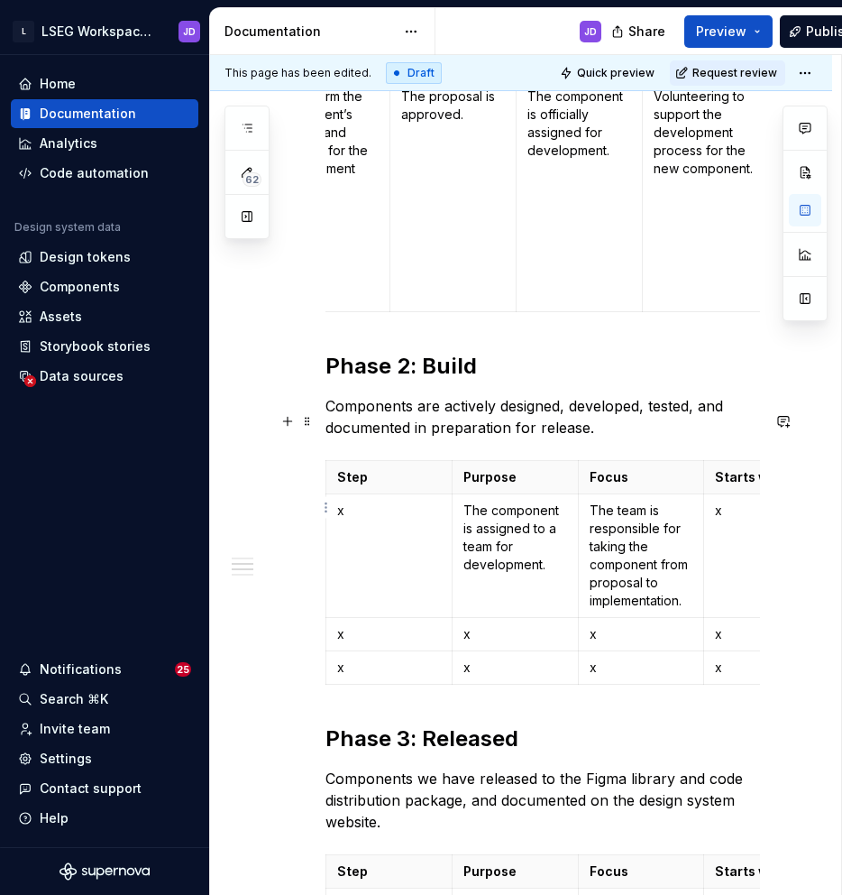
click at [724, 502] on p "x" at bounding box center [767, 511] width 104 height 18
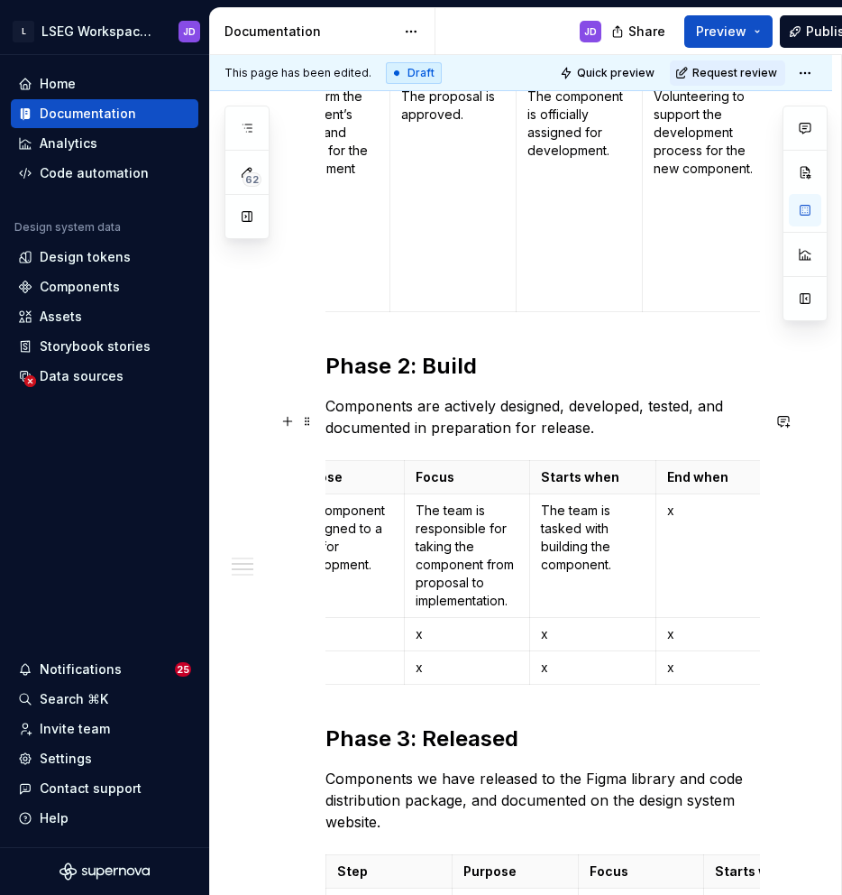
scroll to position [0, 180]
click at [678, 502] on p "x" at bounding box center [713, 511] width 104 height 18
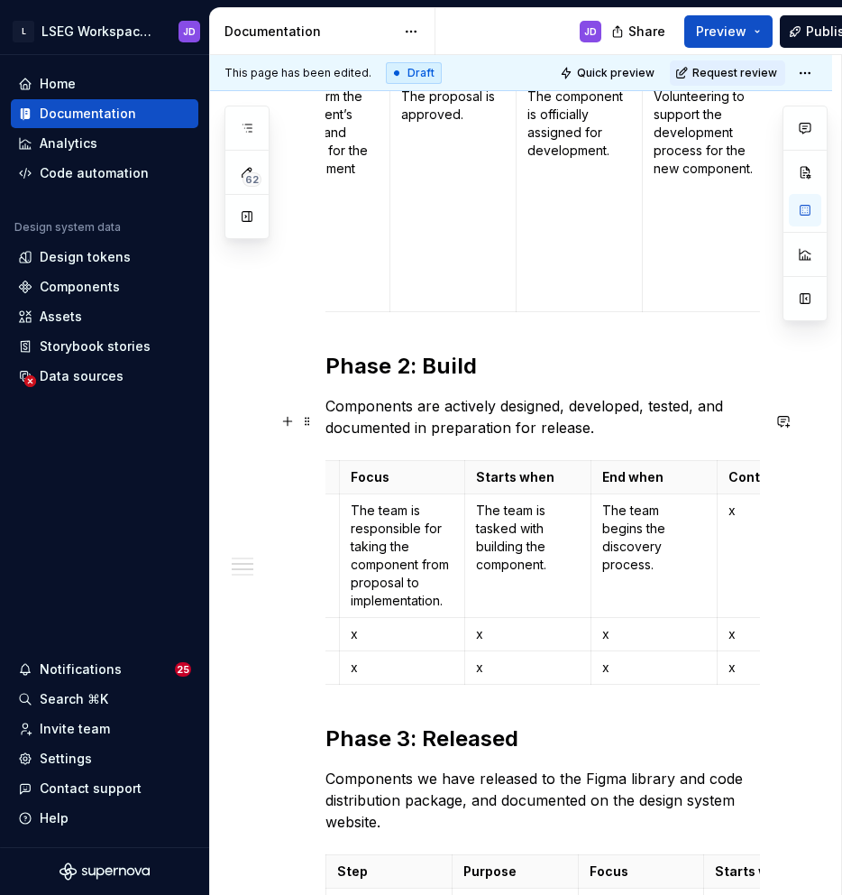
scroll to position [0, 314]
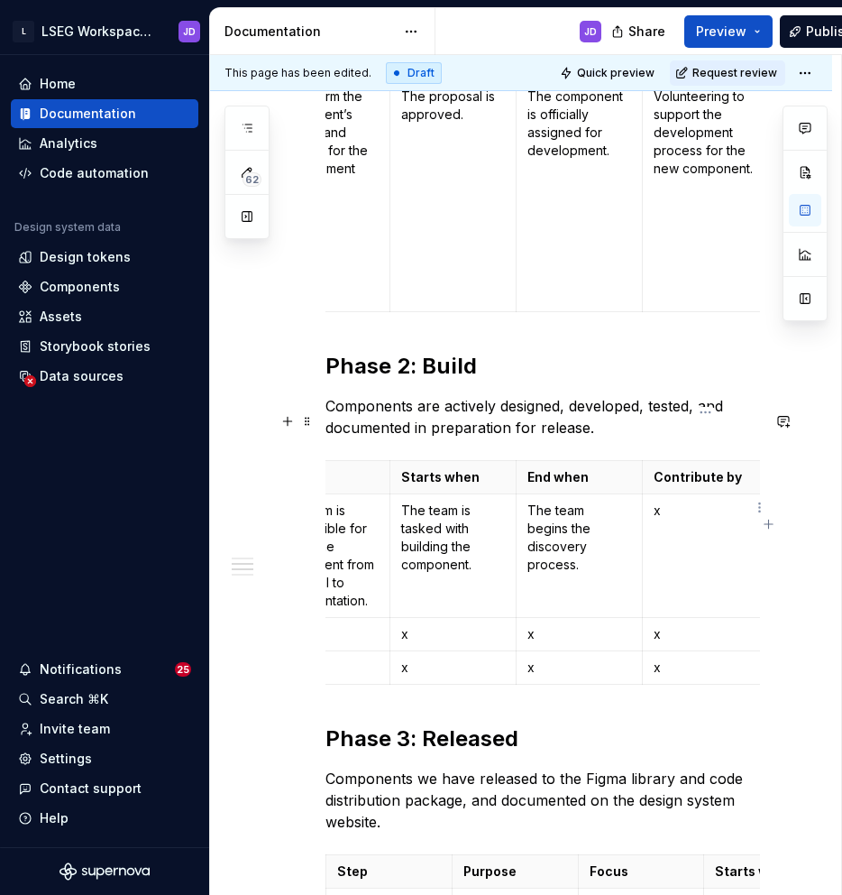
click at [691, 502] on p "x" at bounding box center [706, 511] width 104 height 18
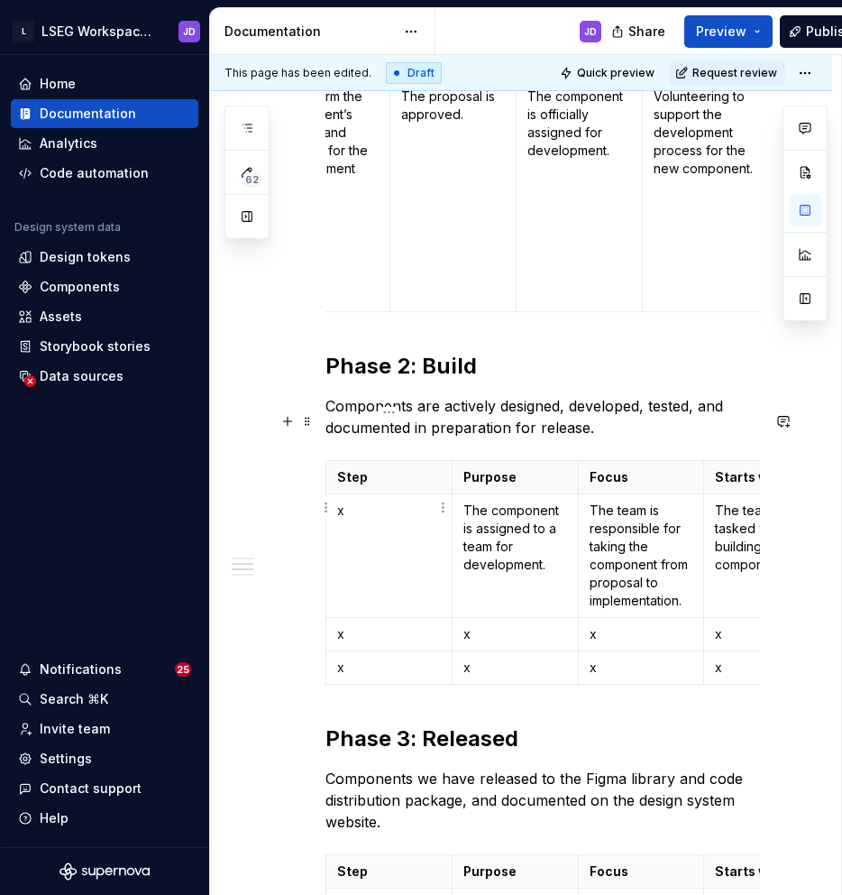
click at [398, 502] on p "x" at bounding box center [389, 511] width 104 height 18
click at [370, 625] on p "x" at bounding box center [389, 634] width 104 height 18
click at [474, 625] on p "x" at bounding box center [516, 634] width 104 height 18
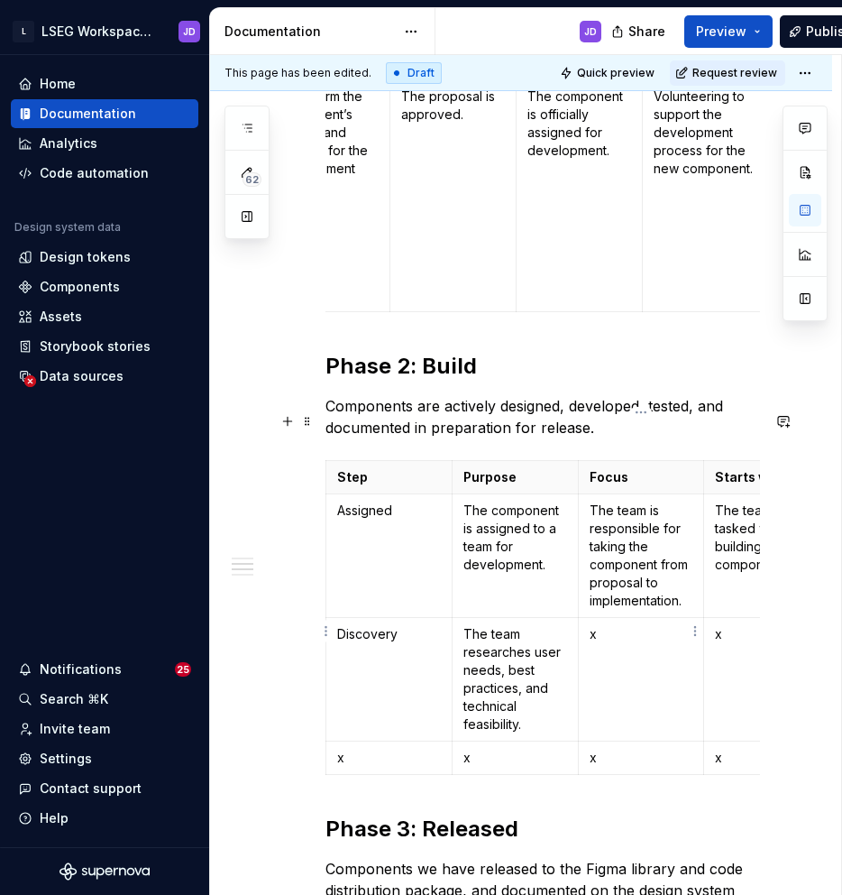
click at [629, 625] on p "x" at bounding box center [642, 634] width 104 height 18
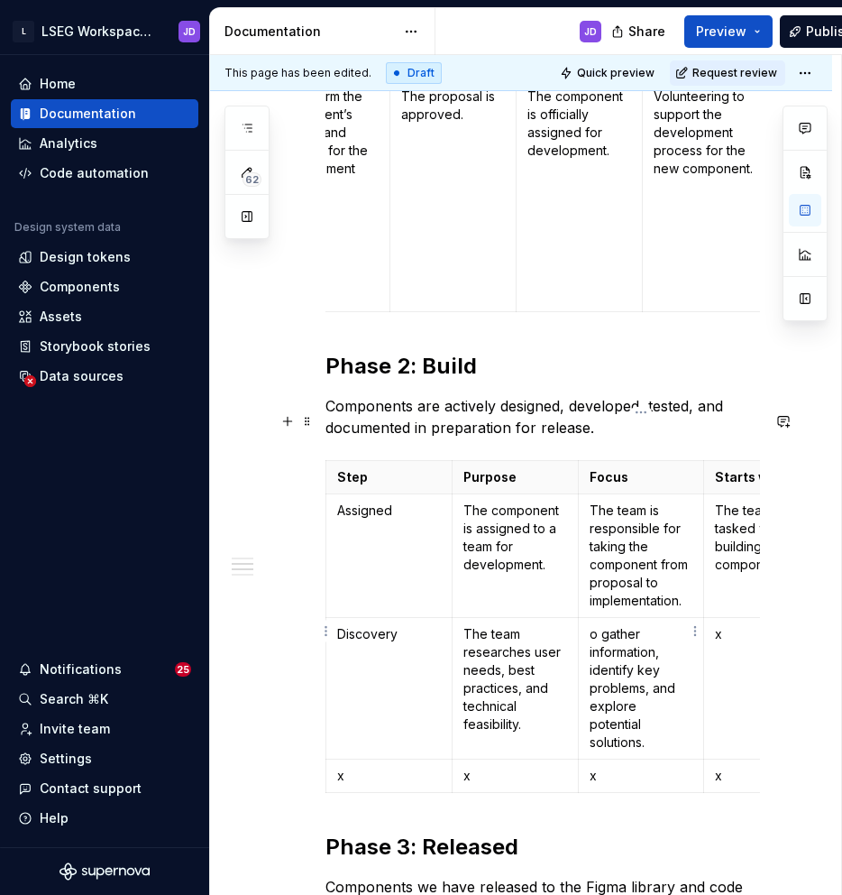
click at [590, 625] on p "o gather information, identify key problems, and explore potential solutions." at bounding box center [642, 688] width 104 height 126
drag, startPoint x: 731, startPoint y: 587, endPoint x: 713, endPoint y: 587, distance: 18.0
click at [713, 617] on td "x" at bounding box center [767, 688] width 126 height 142
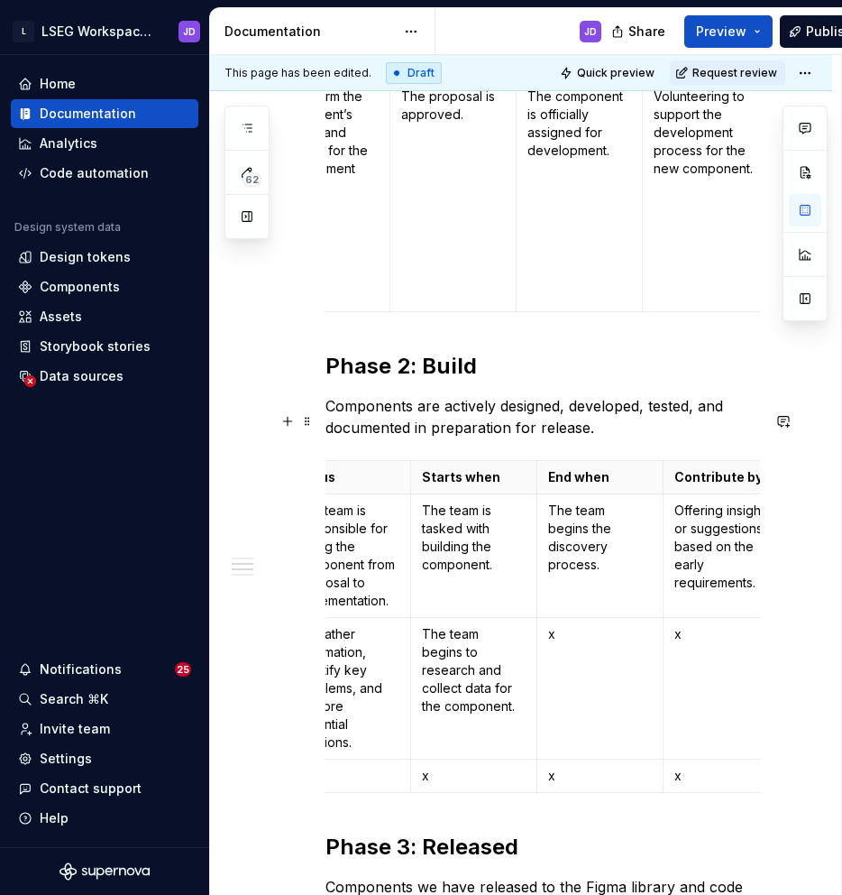
scroll to position [0, 314]
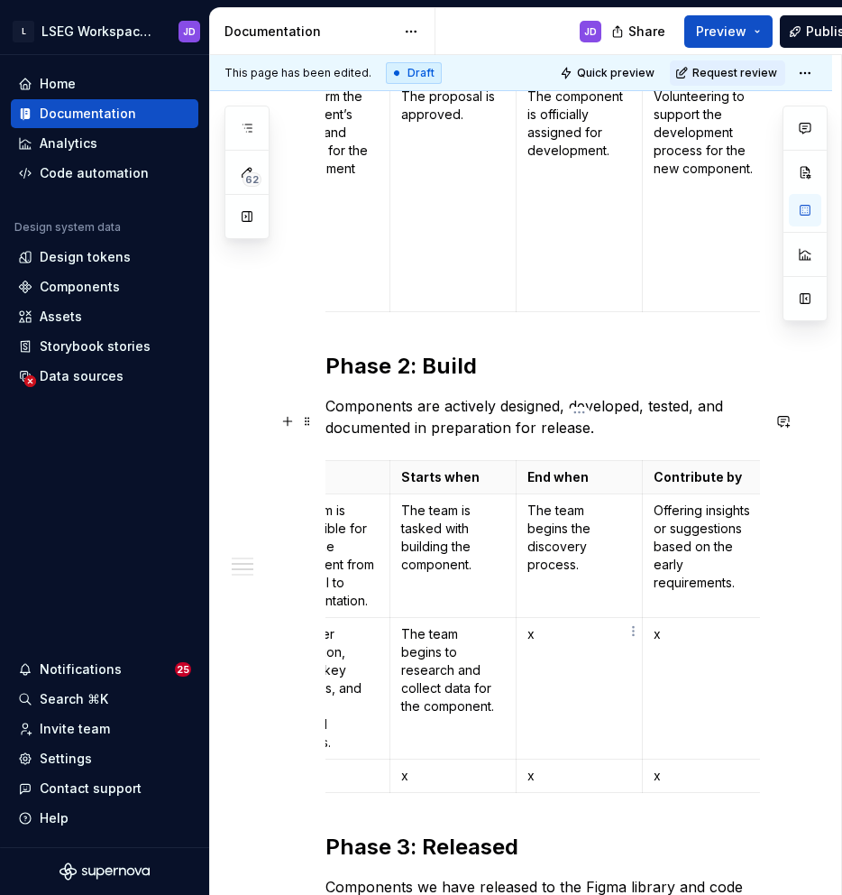
click at [612, 625] on p "x" at bounding box center [580, 634] width 104 height 18
click at [685, 625] on p "x" at bounding box center [706, 634] width 104 height 18
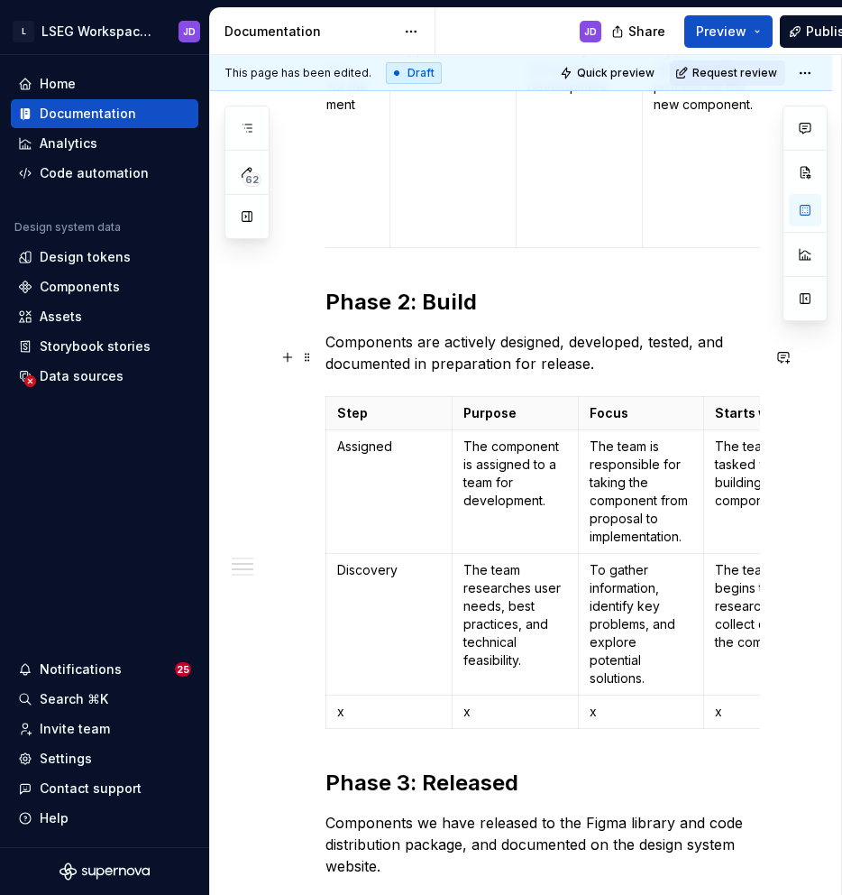
scroll to position [1596, 0]
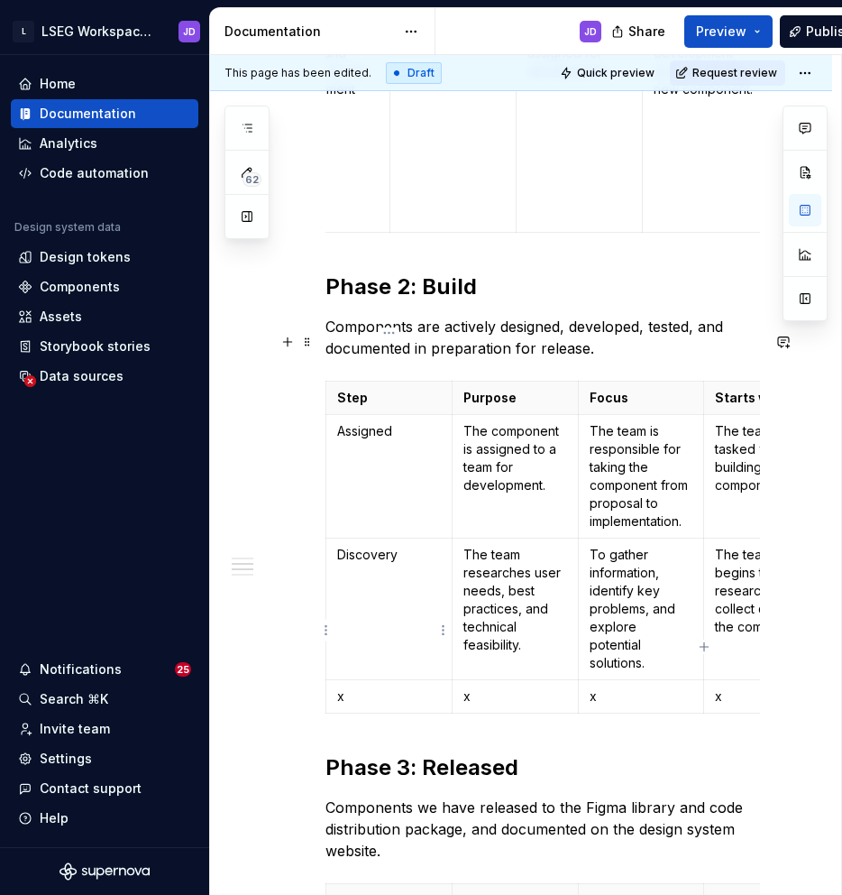
click at [380, 687] on p "x" at bounding box center [389, 696] width 104 height 18
click at [475, 687] on p "x" at bounding box center [516, 696] width 104 height 18
click at [469, 687] on p "x" at bounding box center [516, 696] width 104 height 18
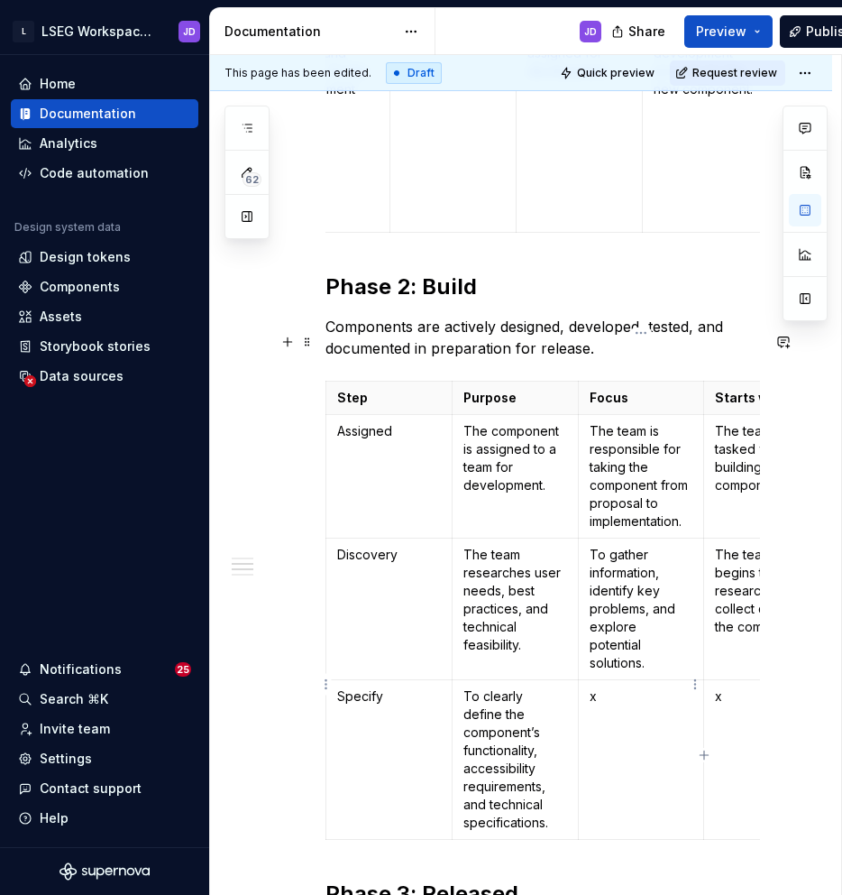
click at [639, 679] on td "x" at bounding box center [641, 759] width 126 height 160
click at [737, 679] on td "x" at bounding box center [767, 759] width 126 height 160
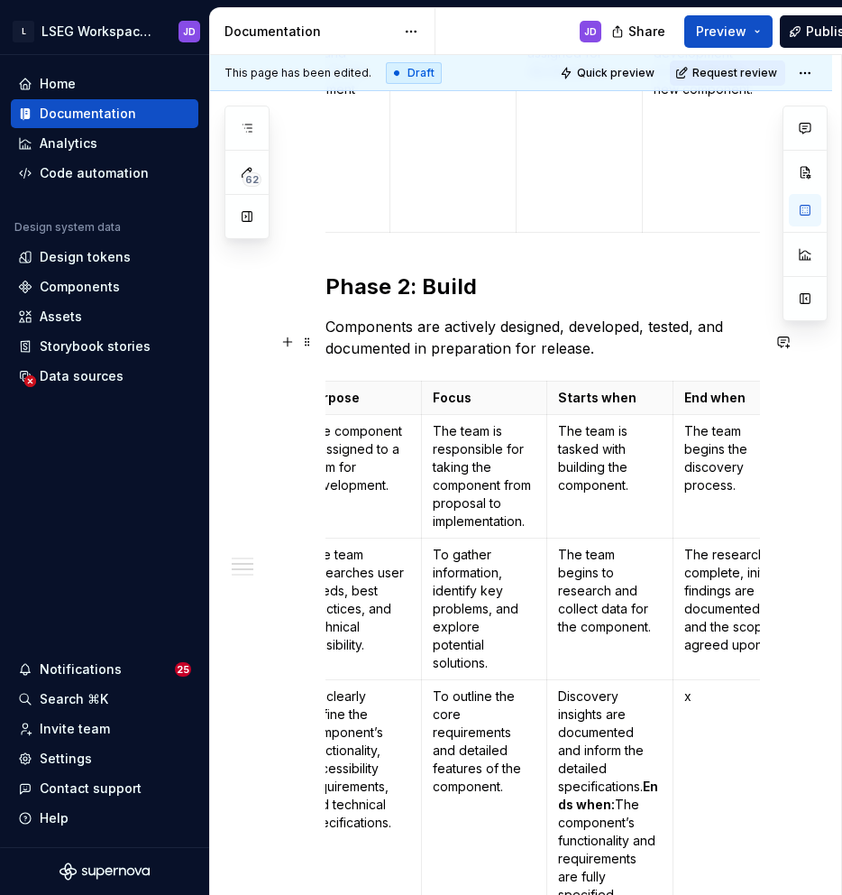
scroll to position [0, 158]
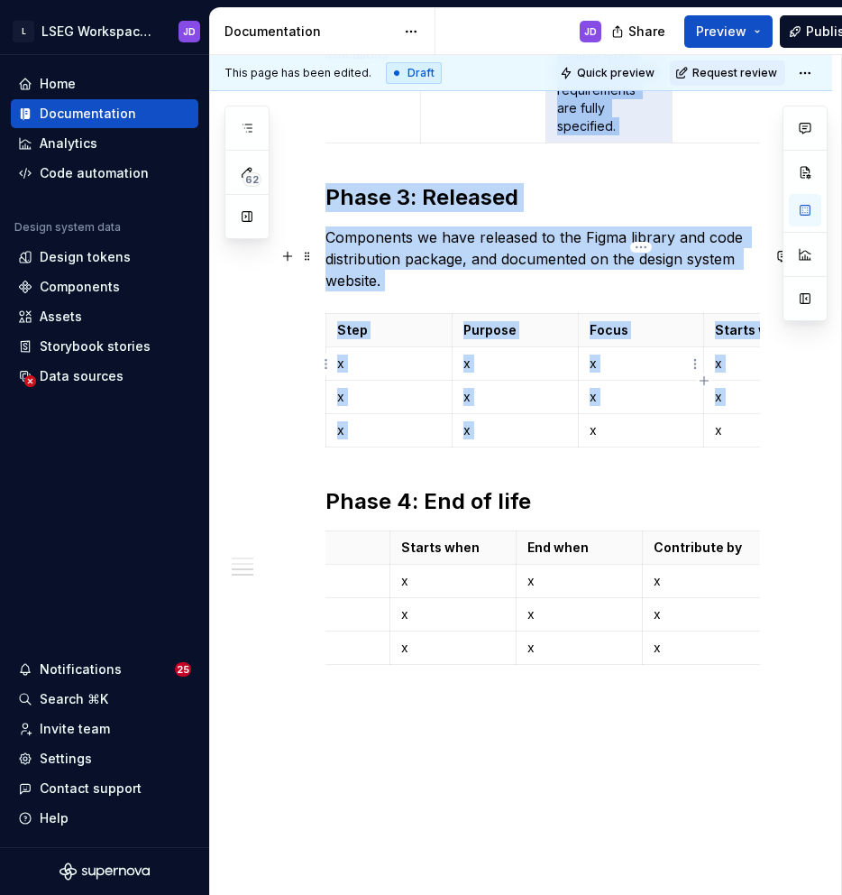
drag, startPoint x: 634, startPoint y: 737, endPoint x: 632, endPoint y: 351, distance: 386.1
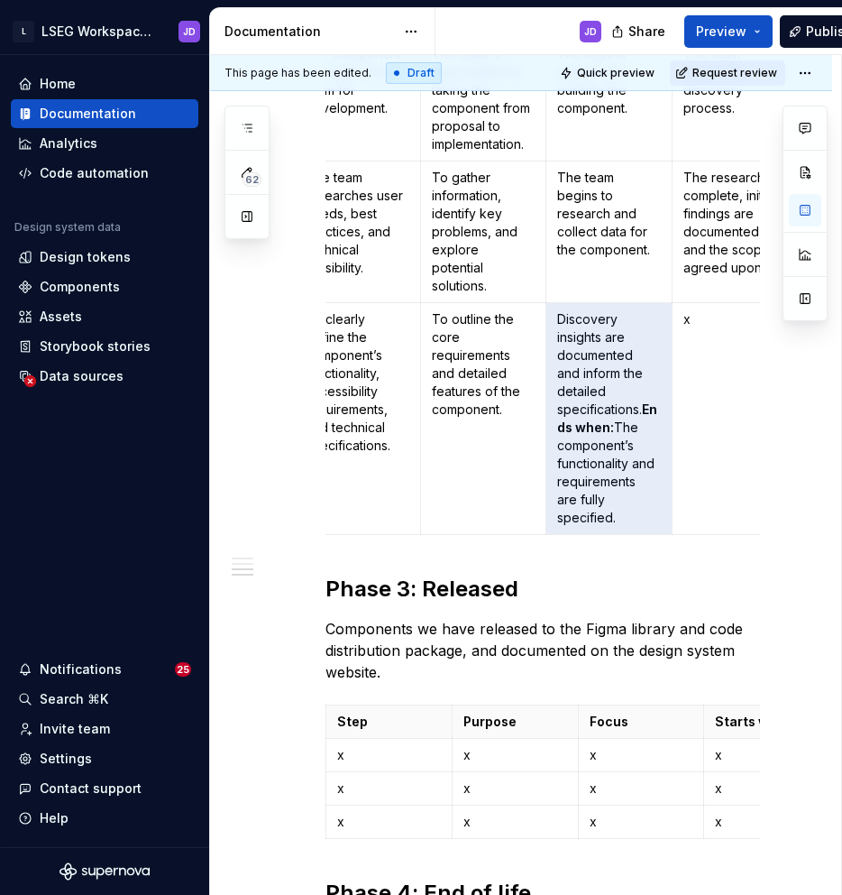
scroll to position [1969, 0]
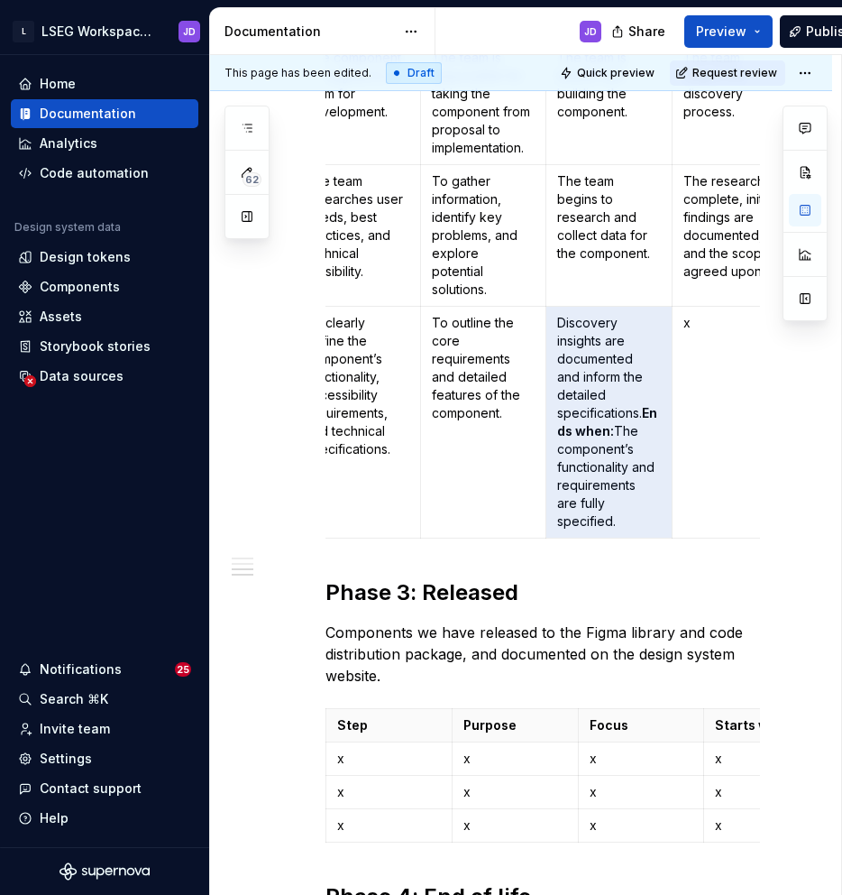
click at [632, 351] on p "Discovery insights are documented and inform the detailed specifications. Ends …" at bounding box center [609, 422] width 104 height 216
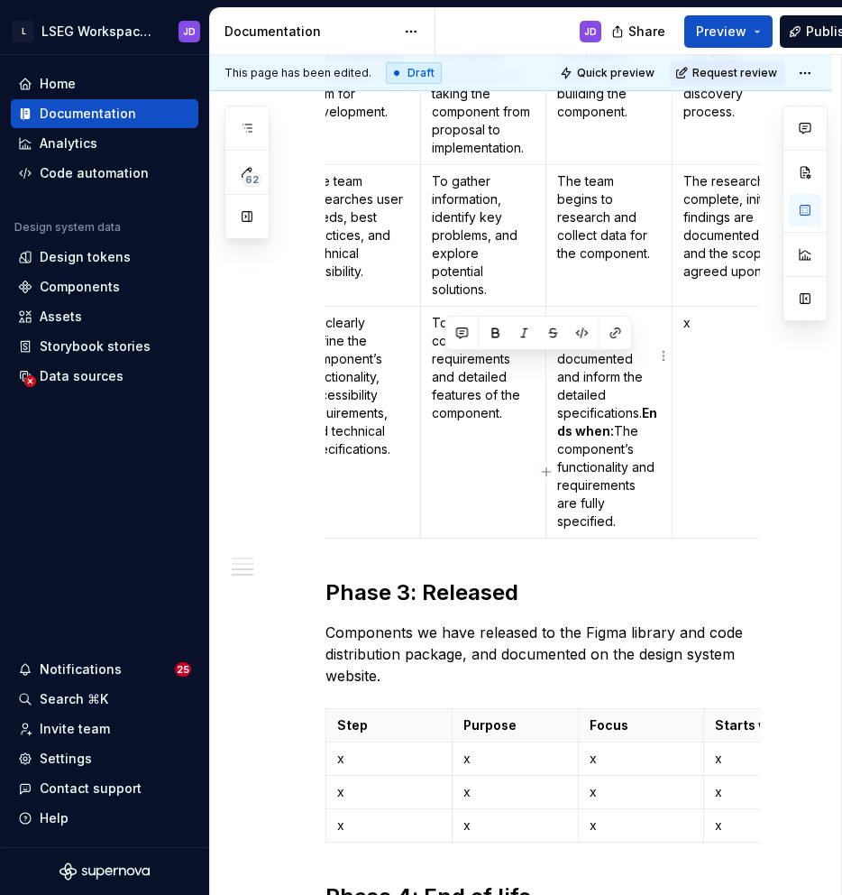
drag, startPoint x: 630, startPoint y: 447, endPoint x: 635, endPoint y: 366, distance: 81.3
click at [635, 366] on p "Discovery insights are documented and inform the detailed specifications. Ends …" at bounding box center [609, 422] width 104 height 216
copy p "The component’s functionality and requirements are fully specified."
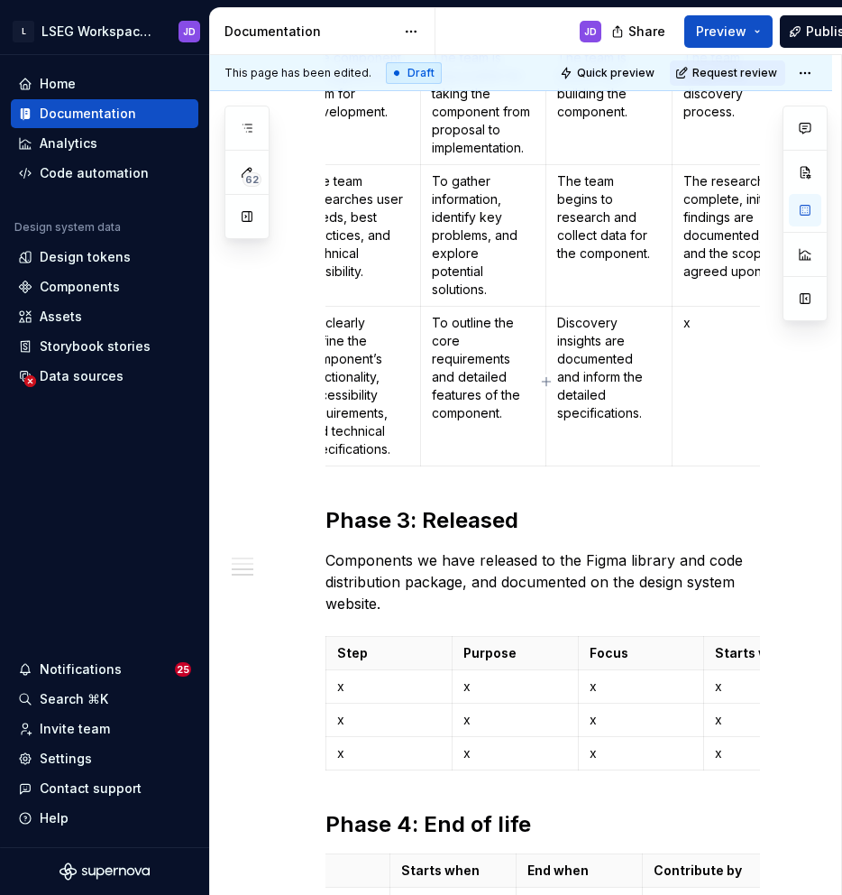
click at [715, 314] on p "x" at bounding box center [736, 323] width 104 height 18
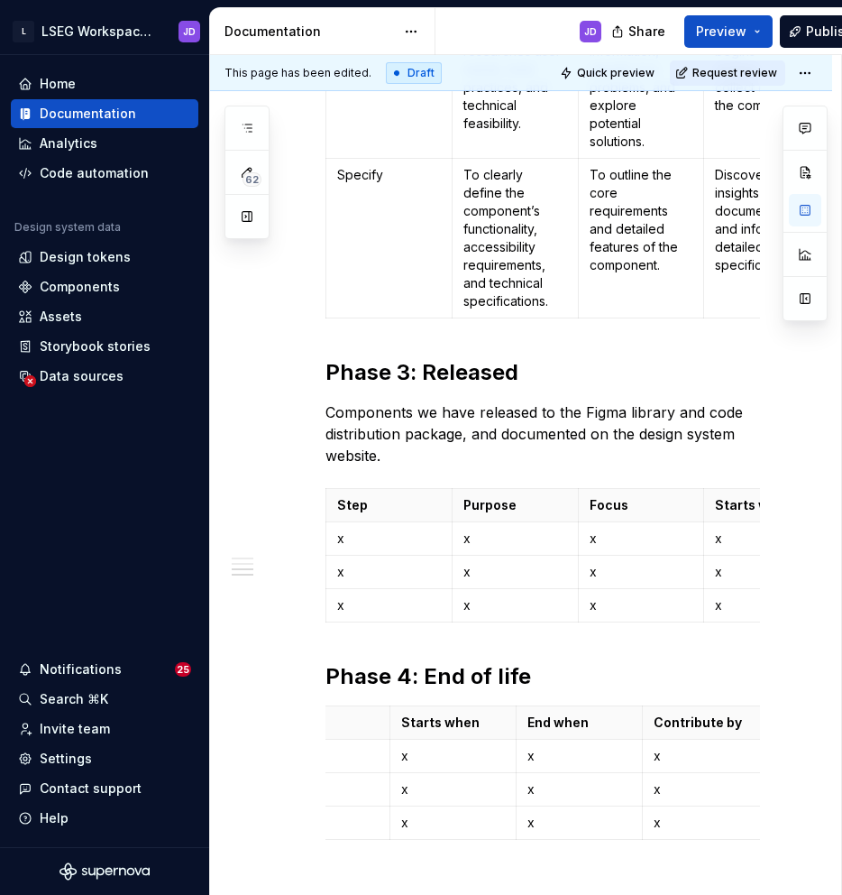
scroll to position [2129, 0]
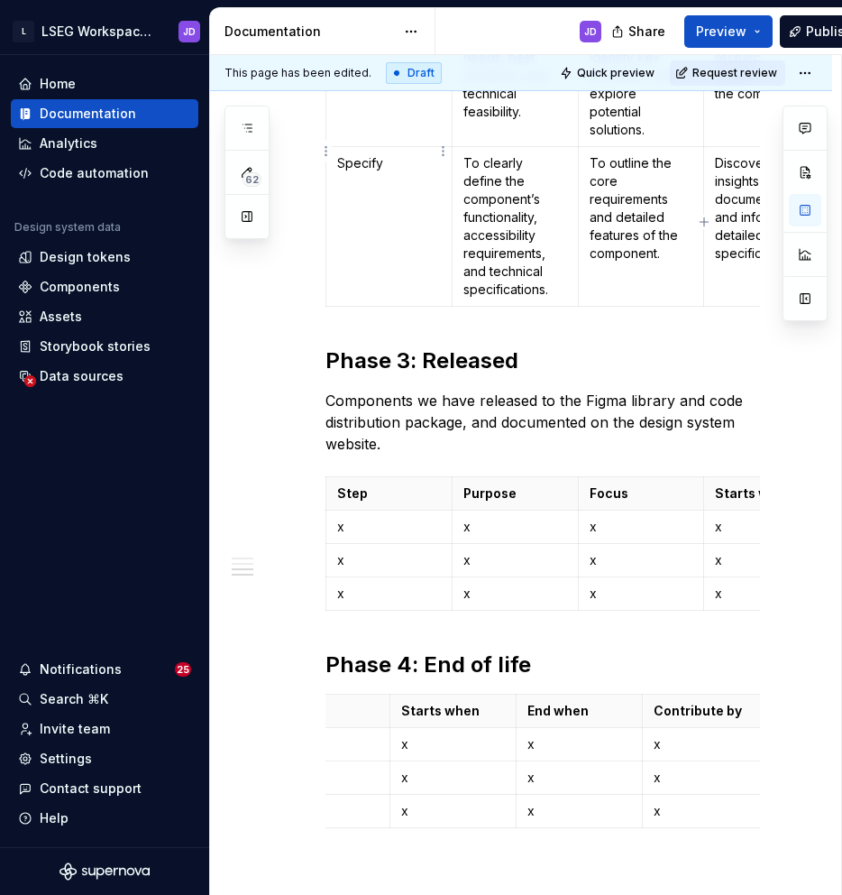
click at [421, 177] on td "Specify" at bounding box center [390, 226] width 126 height 160
click at [363, 152] on td "Specify" at bounding box center [390, 226] width 126 height 160
click at [324, 154] on html "L LSEG Workspace Design System JD Home Documentation Analytics Code automation …" at bounding box center [421, 447] width 842 height 895
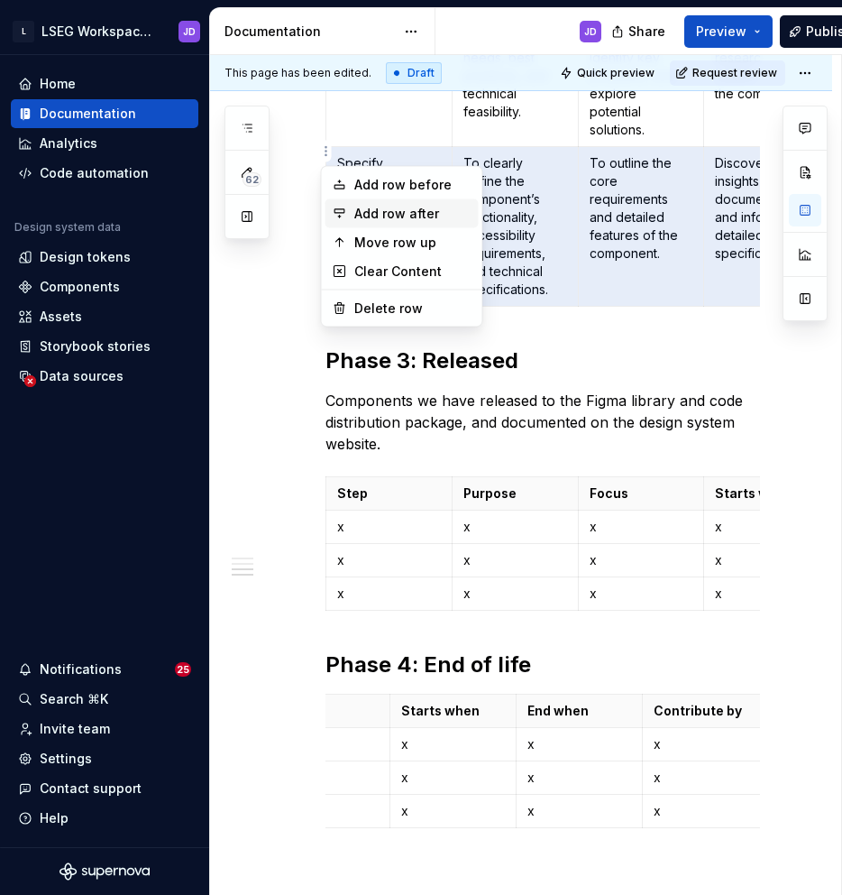
click at [360, 216] on div "Add row after" at bounding box center [412, 214] width 117 height 18
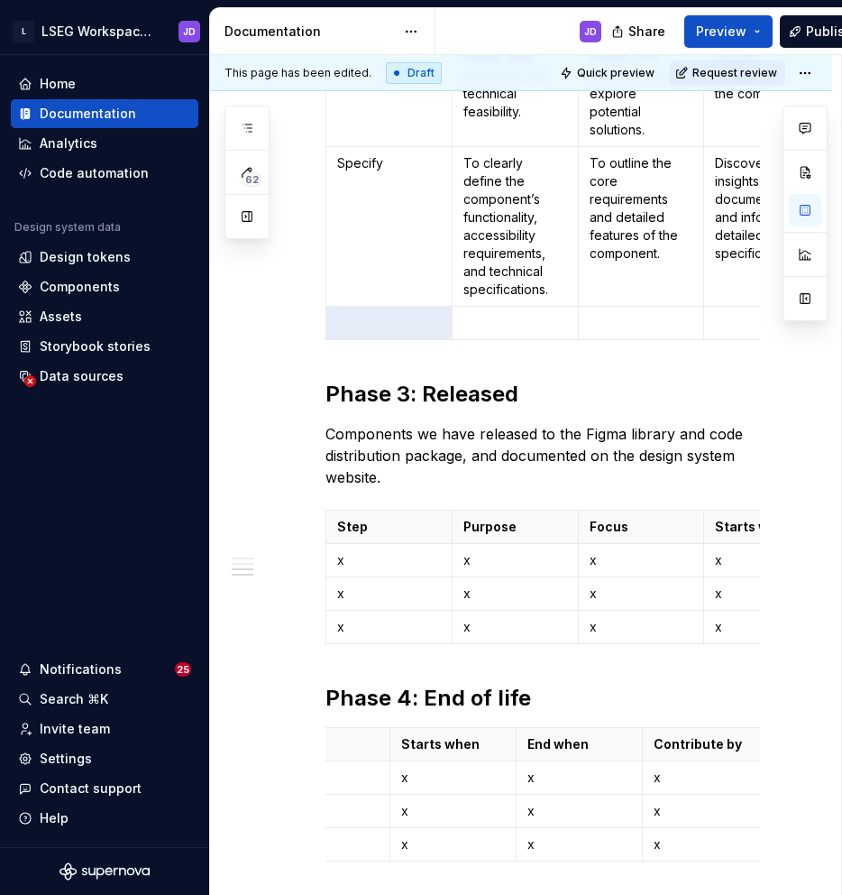
click at [350, 154] on td "Specify" at bounding box center [390, 226] width 126 height 160
click at [325, 157] on html "L LSEG Workspace Design System JD Home Documentation Analytics Code automation …" at bounding box center [421, 447] width 842 height 895
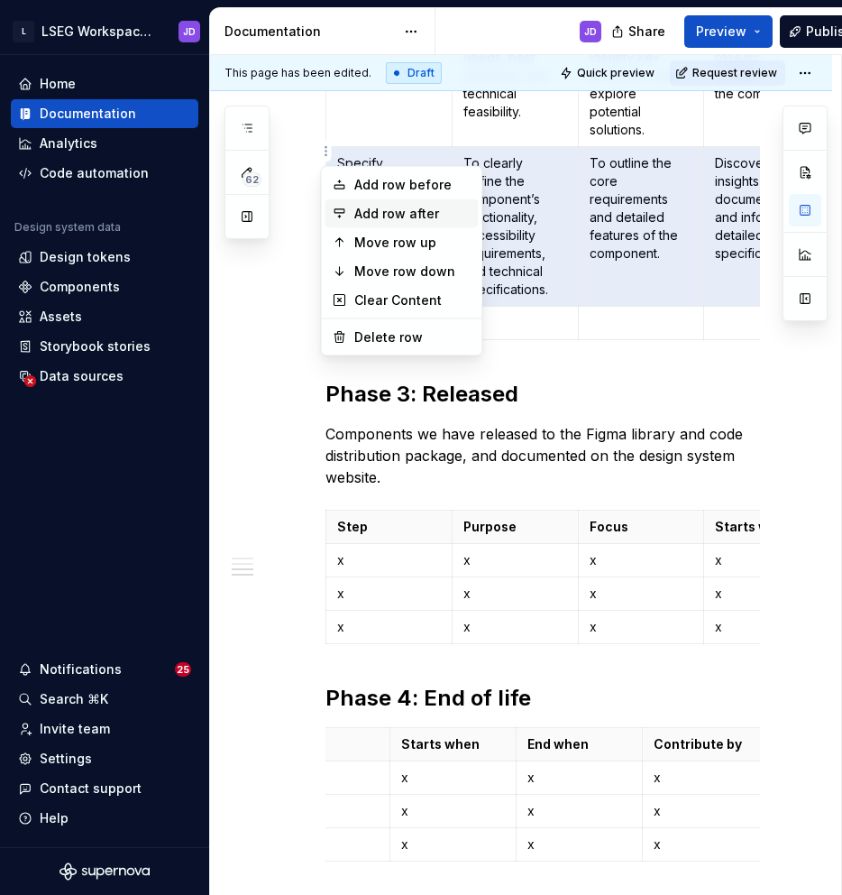
click at [369, 218] on div "Add row after" at bounding box center [412, 214] width 117 height 18
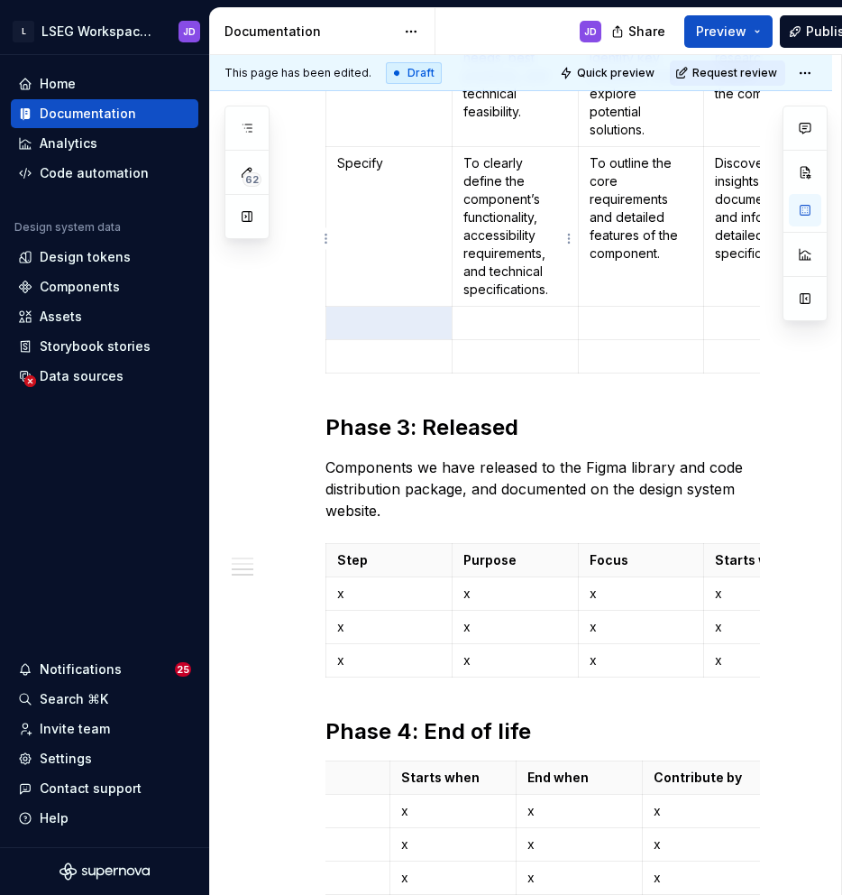
click at [489, 314] on p at bounding box center [516, 323] width 104 height 18
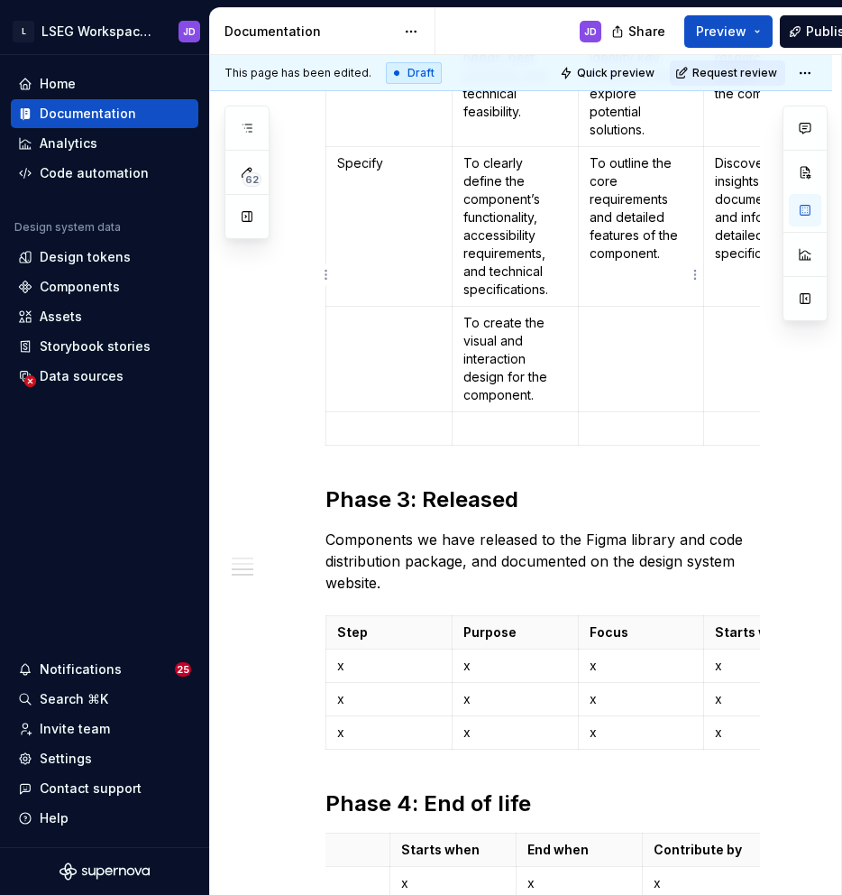
click at [589, 306] on td at bounding box center [641, 359] width 126 height 106
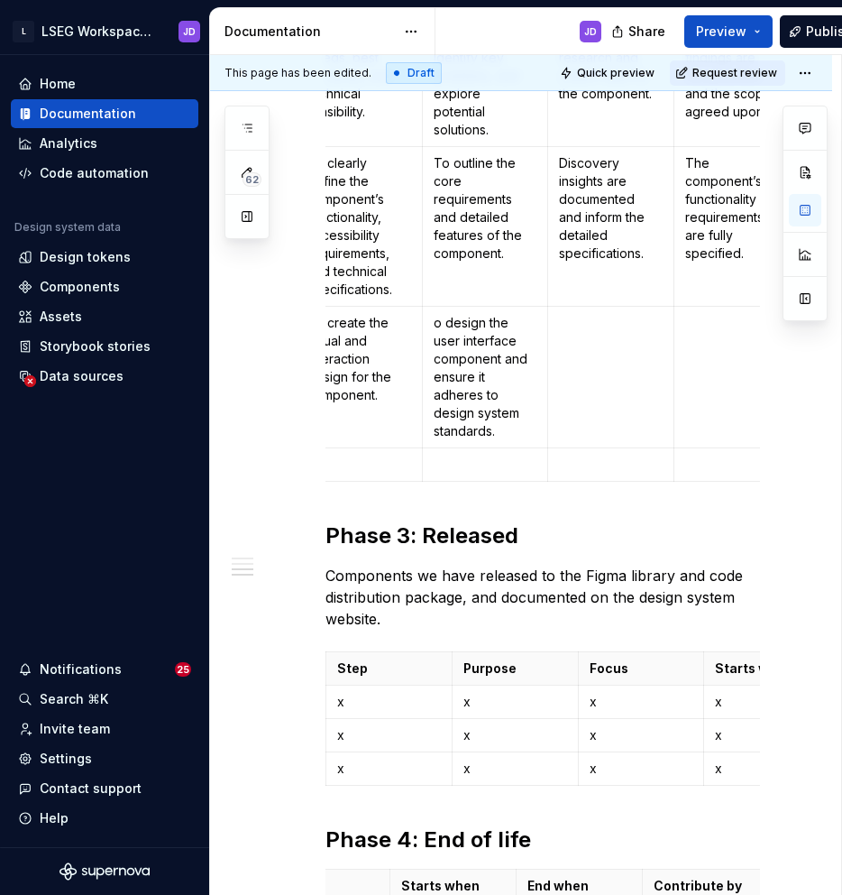
scroll to position [0, 161]
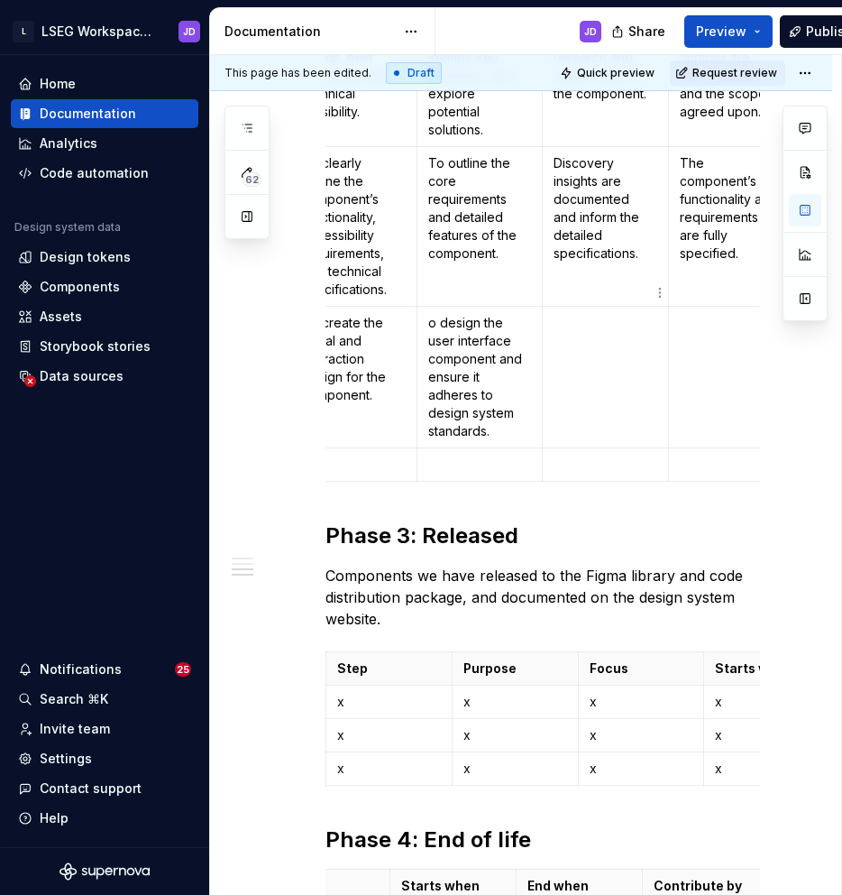
click at [579, 314] on p at bounding box center [606, 323] width 104 height 18
click at [591, 306] on td at bounding box center [606, 377] width 126 height 142
click at [711, 306] on td at bounding box center [732, 377] width 126 height 142
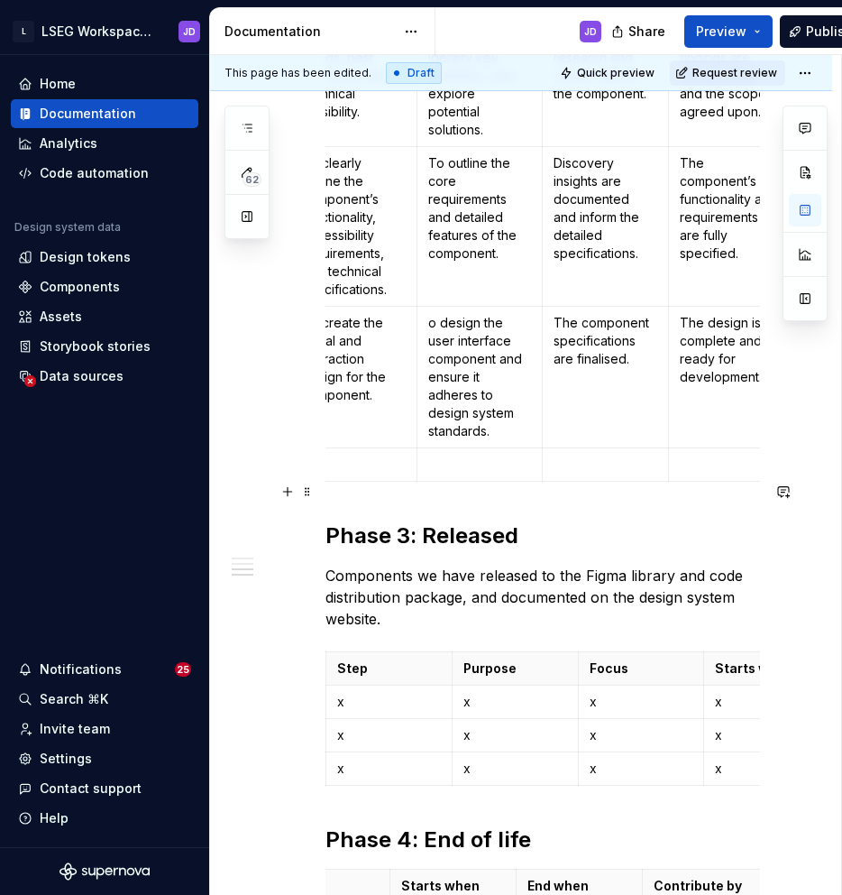
scroll to position [0, 314]
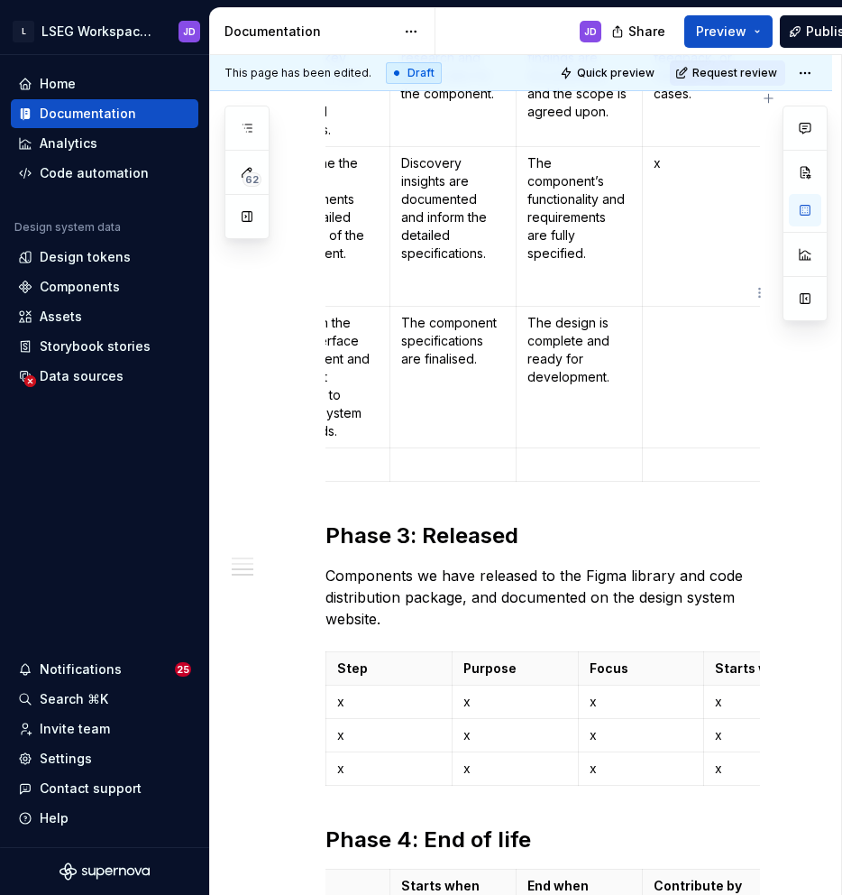
click at [697, 314] on p at bounding box center [706, 323] width 104 height 18
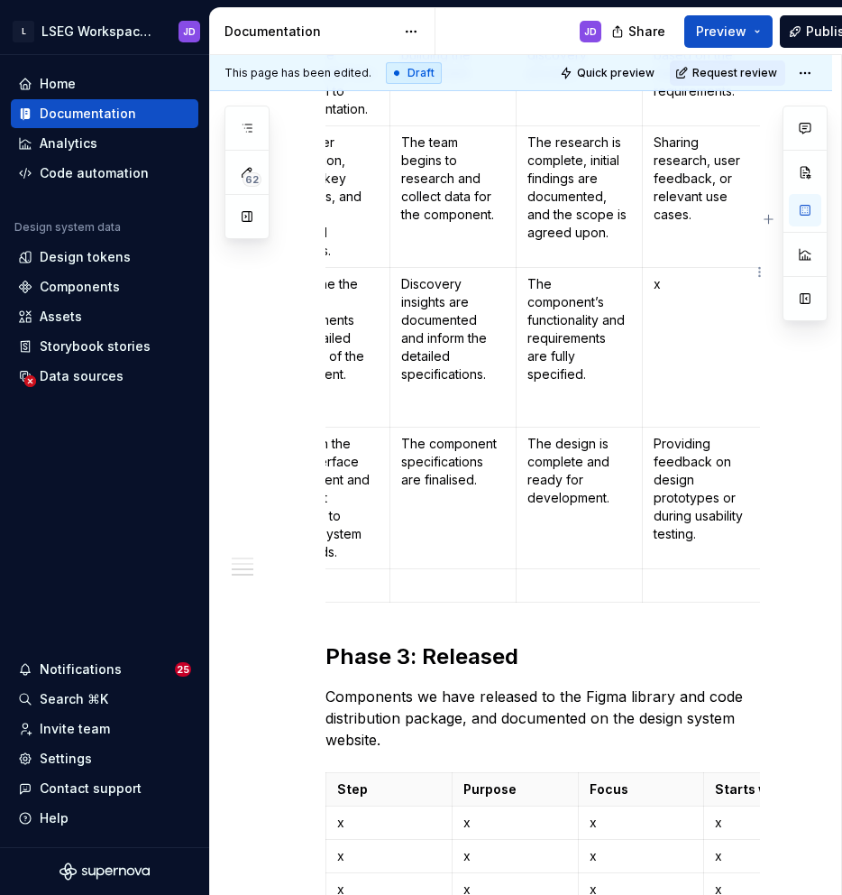
click at [677, 275] on p "x" at bounding box center [706, 284] width 104 height 18
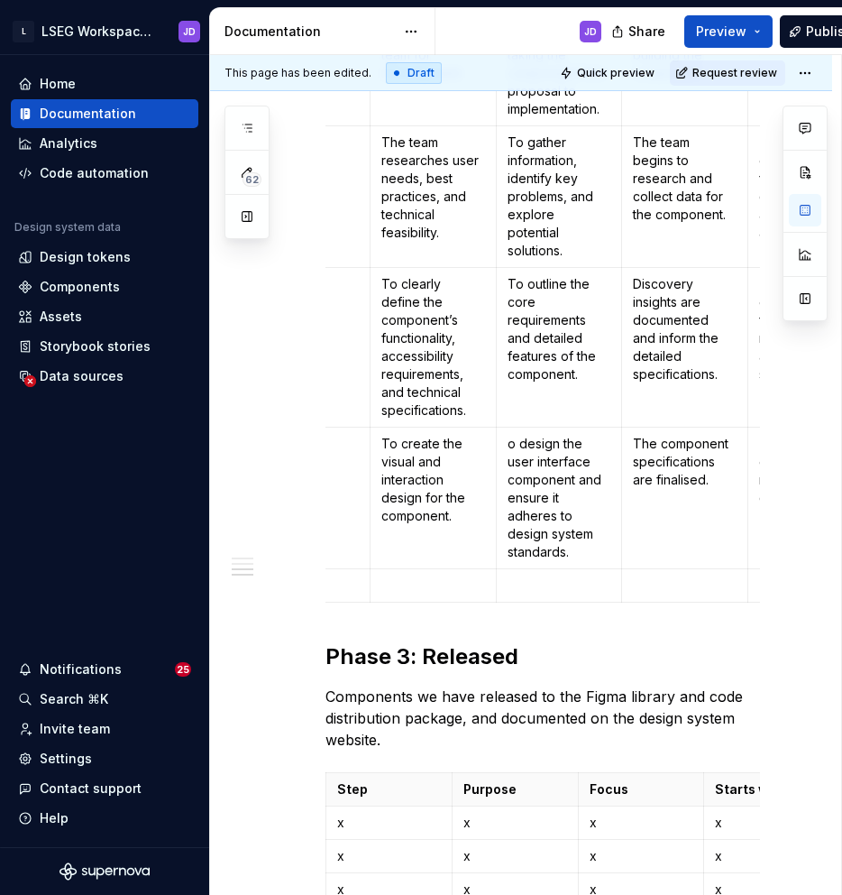
scroll to position [0, 0]
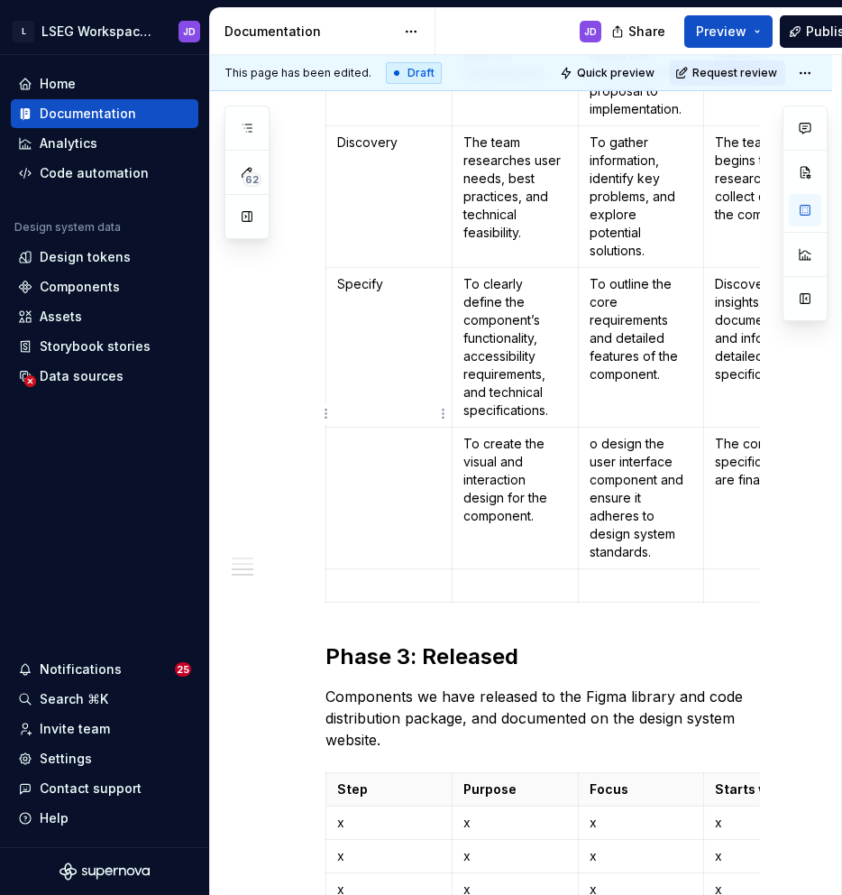
click at [410, 431] on td at bounding box center [390, 498] width 126 height 142
click at [493, 435] on p "To create the visual and interaction design for the component." at bounding box center [516, 480] width 104 height 90
click at [658, 435] on p "o design the user interface component and ensure it adheres to design system st…" at bounding box center [642, 498] width 104 height 126
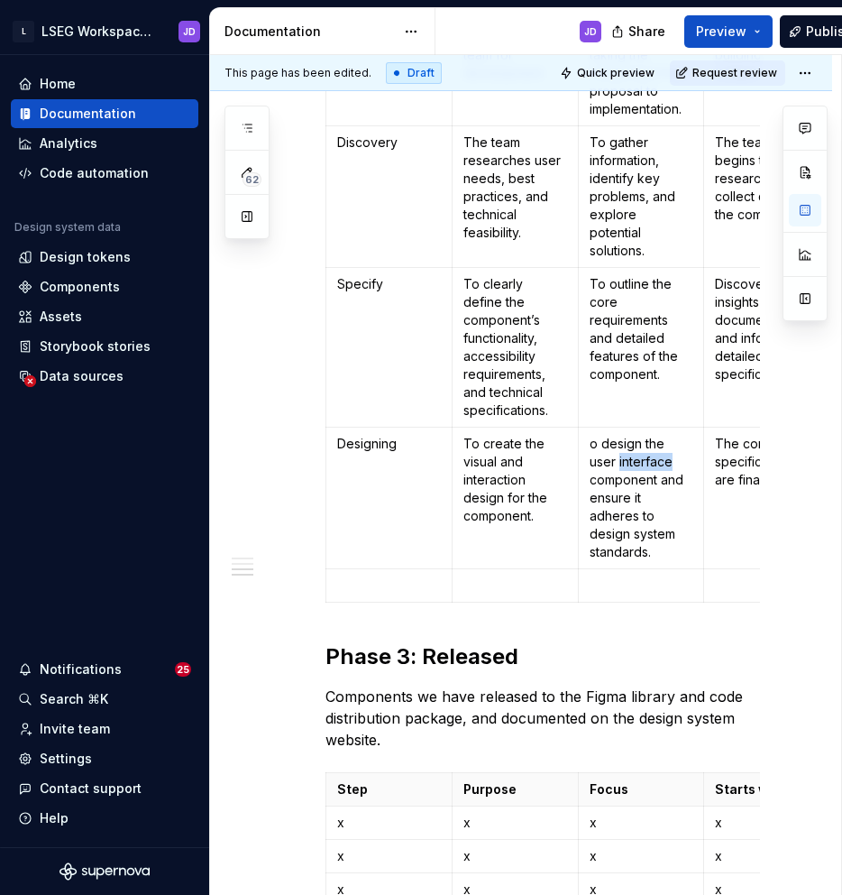
click at [658, 435] on p "o design the user interface component and ensure it adheres to design system st…" at bounding box center [642, 498] width 104 height 126
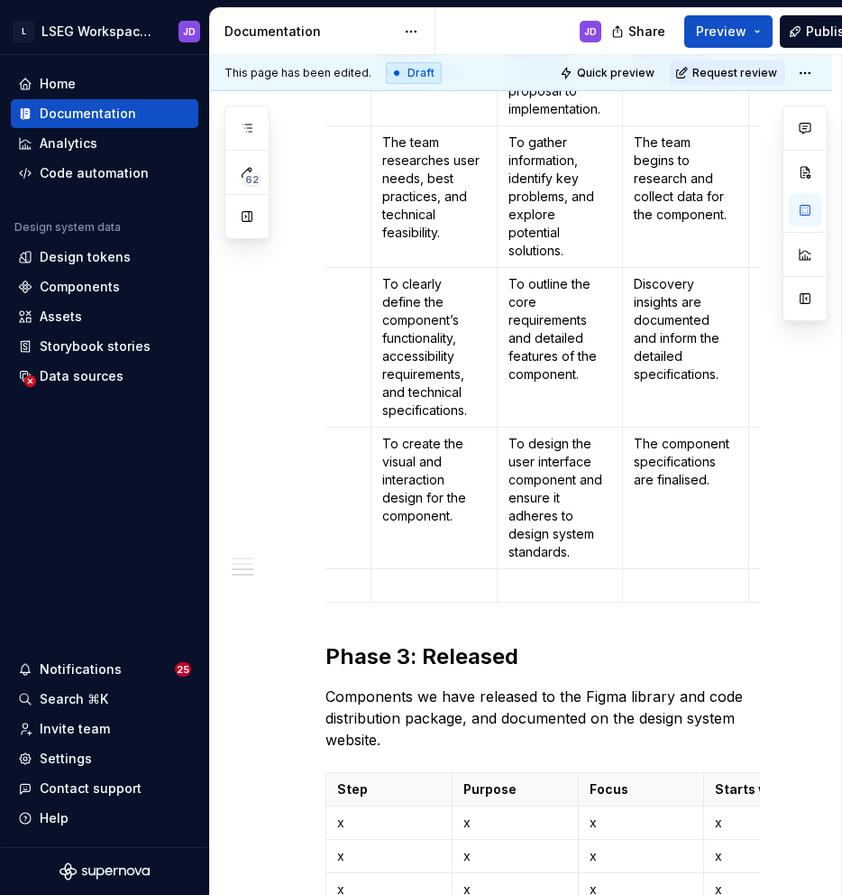
scroll to position [0, 89]
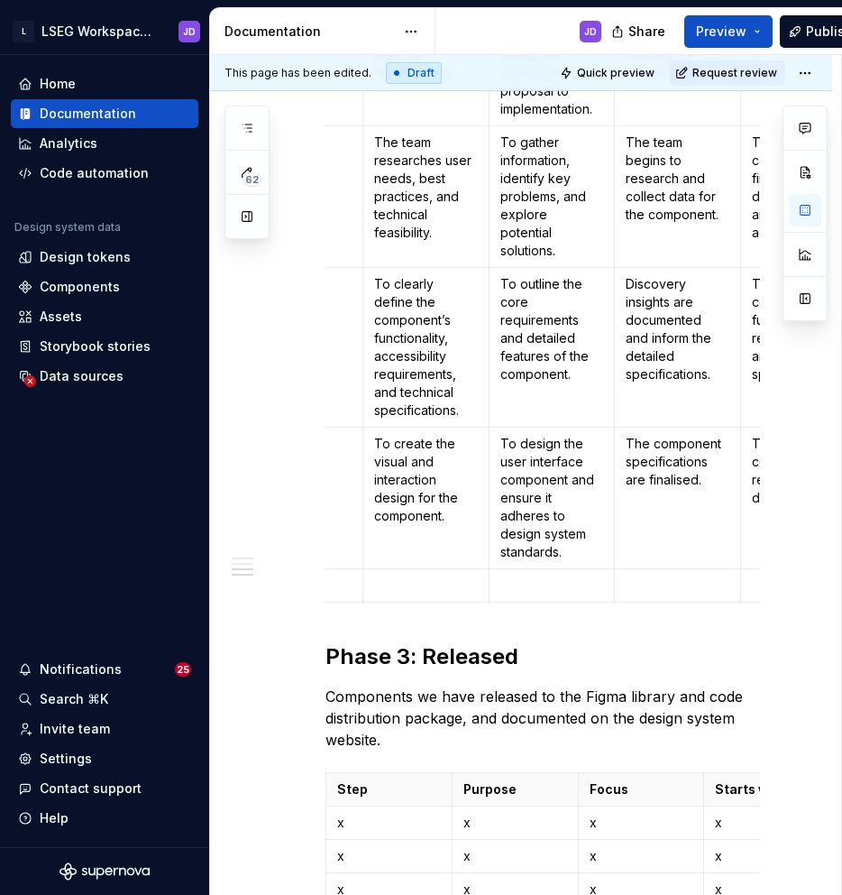
click at [676, 435] on p "The component specifications are finalised." at bounding box center [678, 462] width 104 height 54
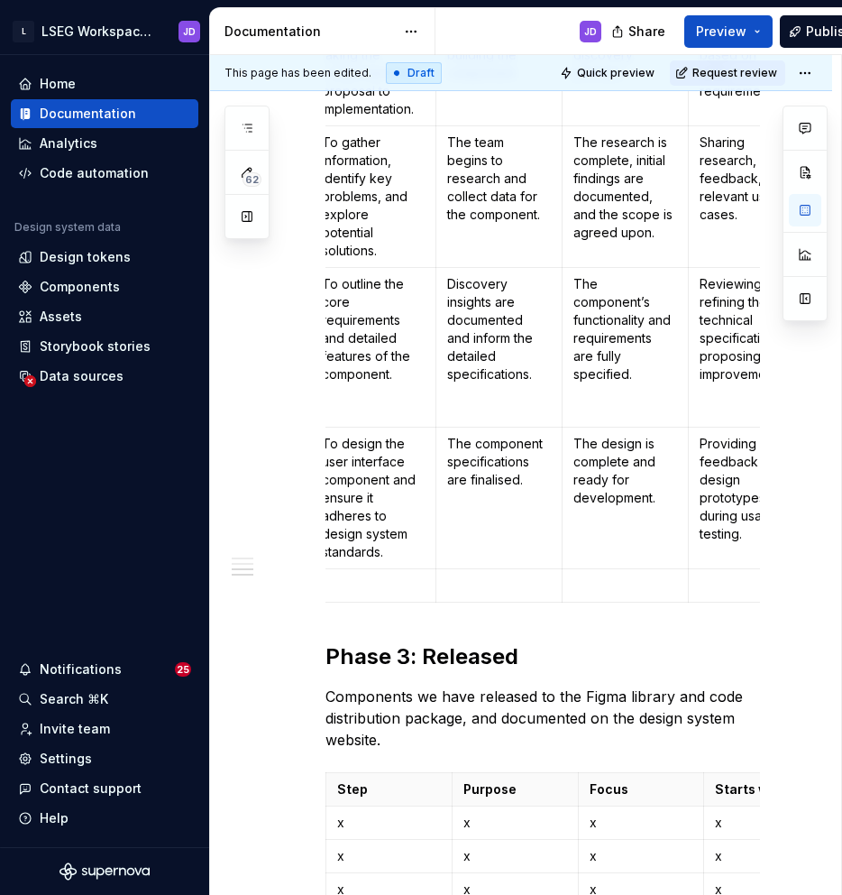
scroll to position [0, 284]
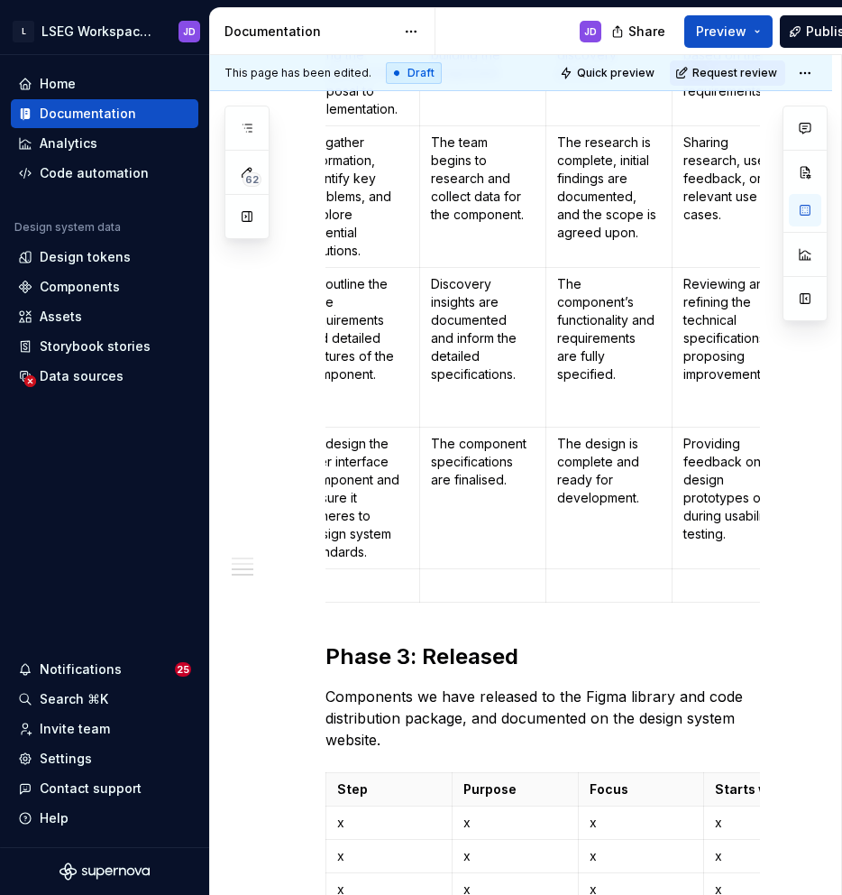
click at [601, 435] on p "The design is complete and ready for development." at bounding box center [609, 471] width 104 height 72
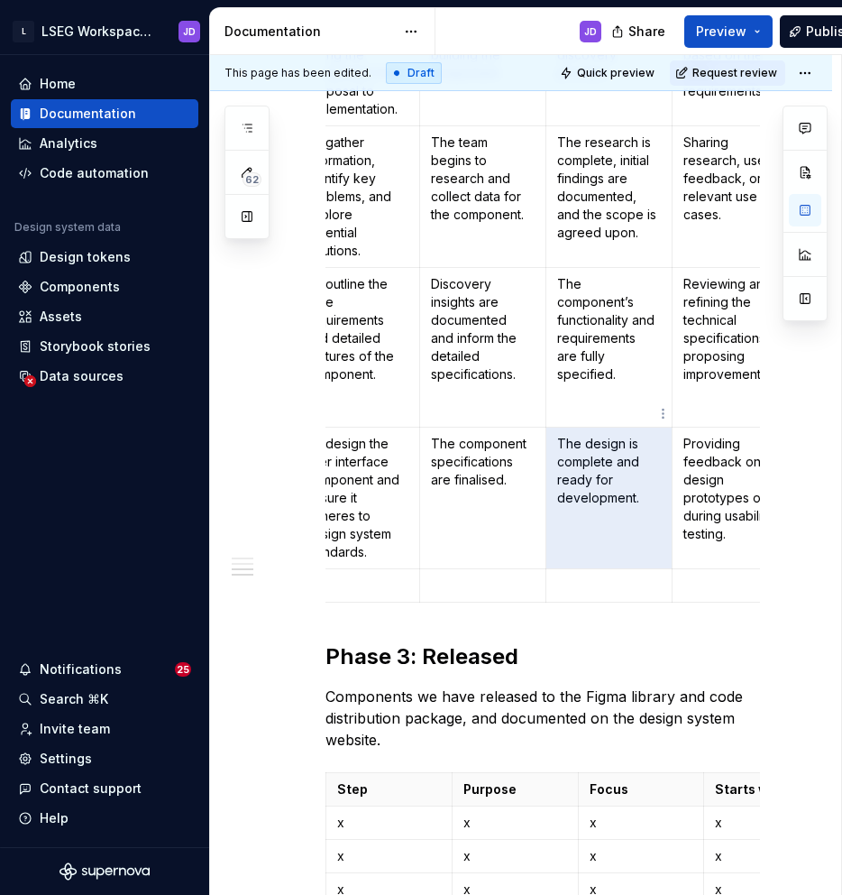
click at [601, 435] on p "The design is complete and ready for development." at bounding box center [609, 471] width 104 height 72
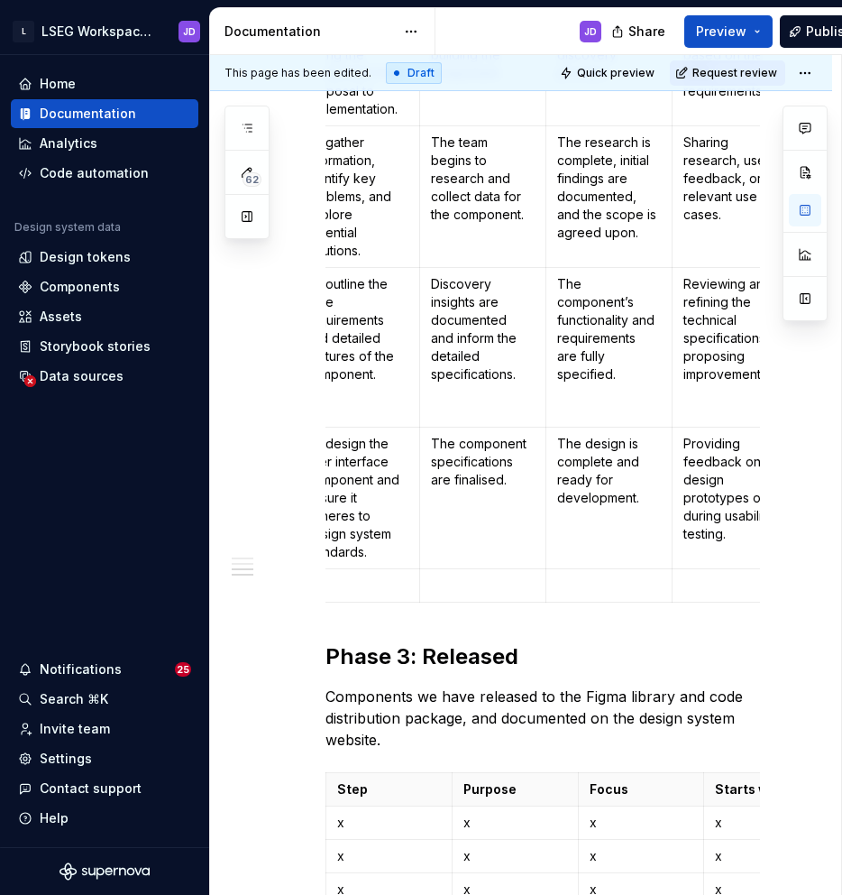
scroll to position [0, 314]
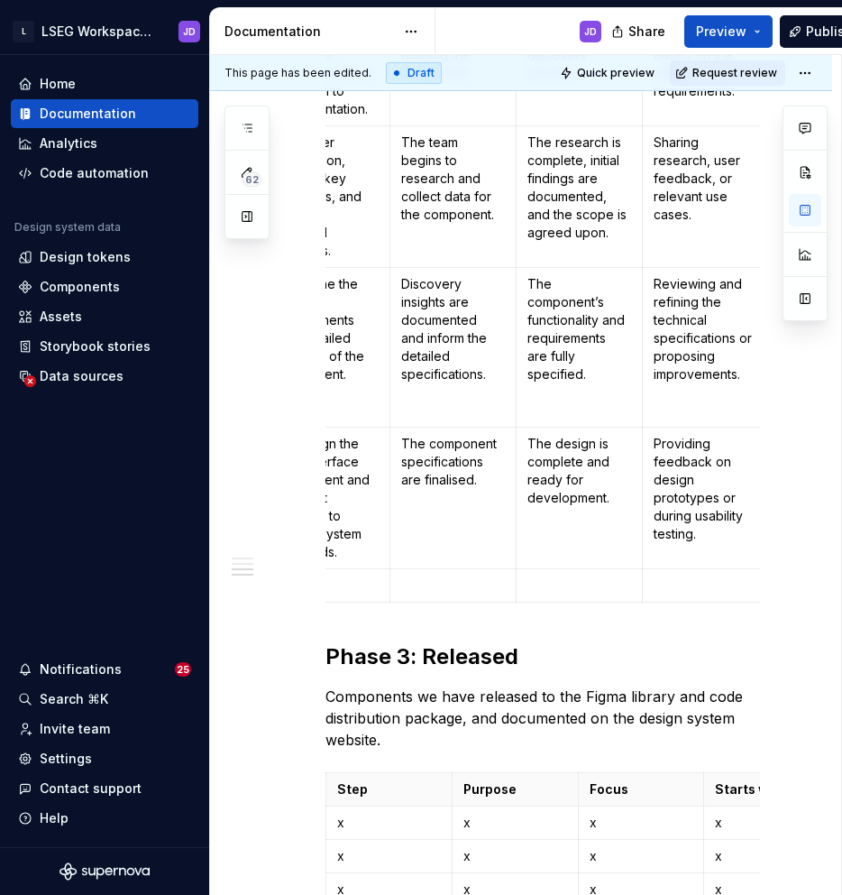
click at [673, 435] on p "Providing feedback on design prototypes or during usability testing." at bounding box center [706, 489] width 104 height 108
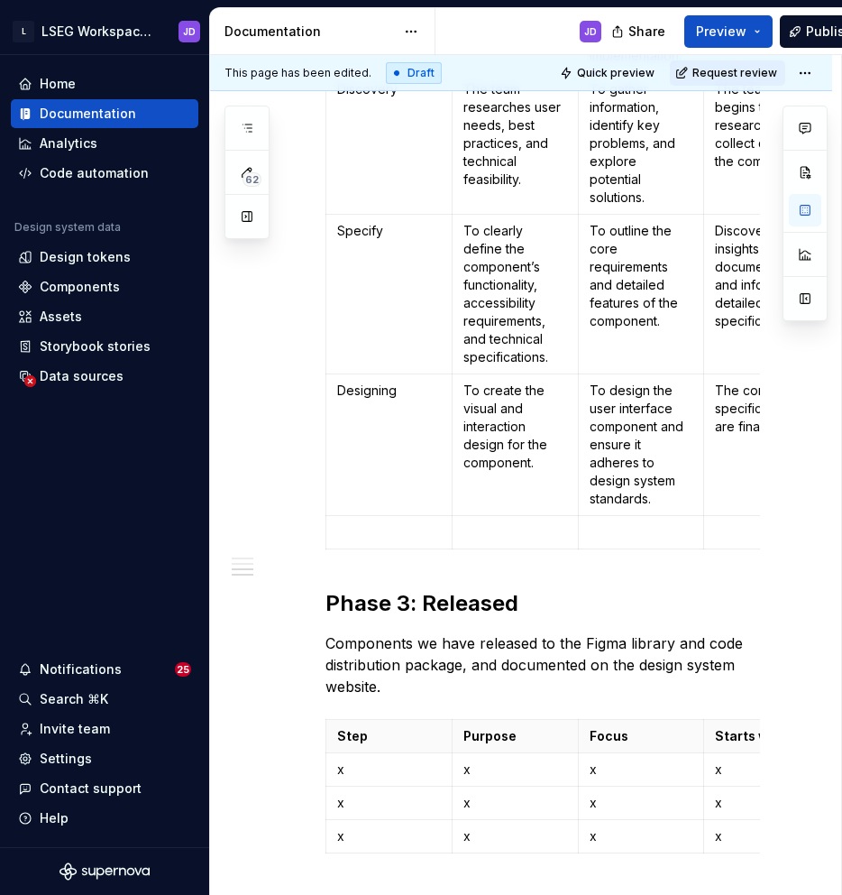
scroll to position [2080, 0]
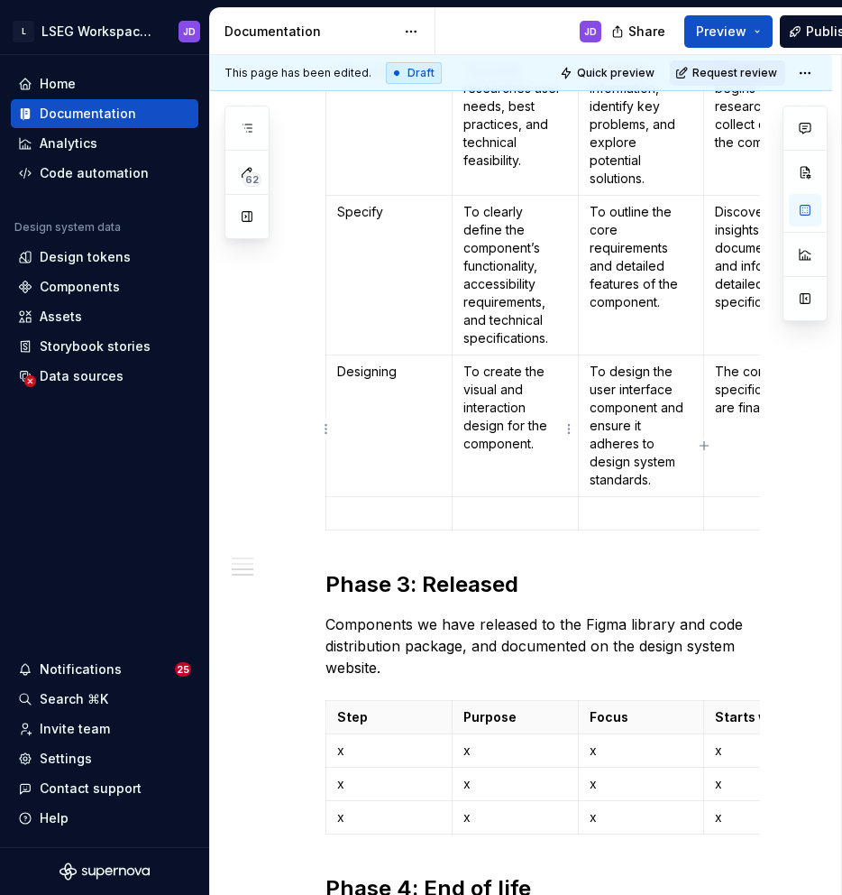
click at [499, 504] on p at bounding box center [516, 513] width 104 height 18
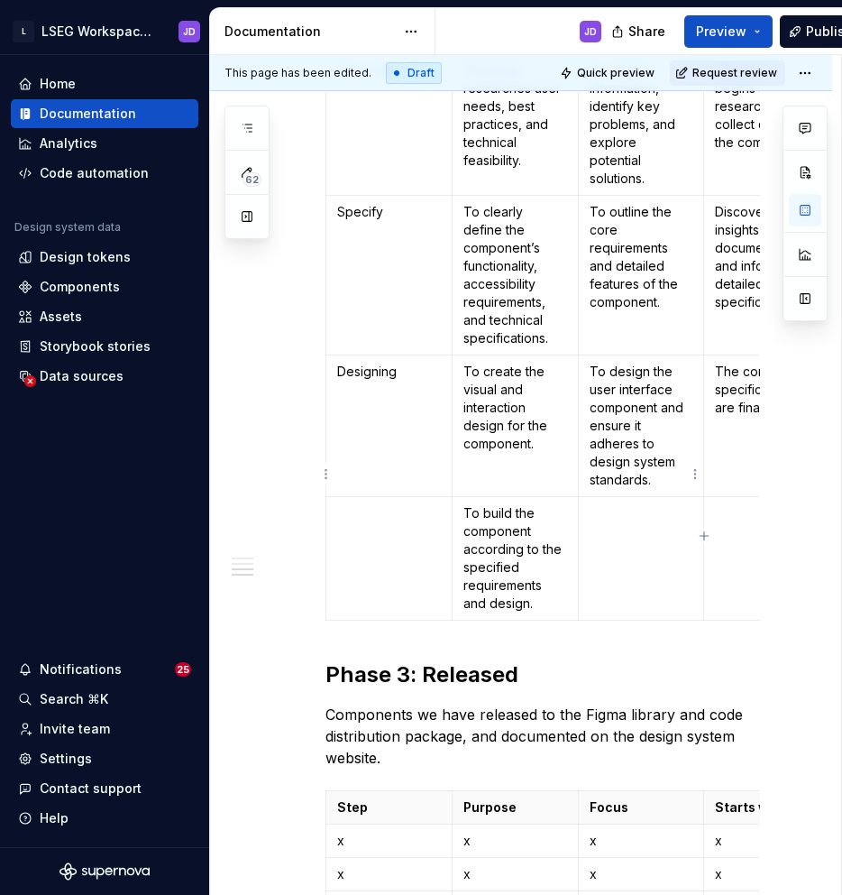
click at [648, 496] on td at bounding box center [641, 558] width 126 height 124
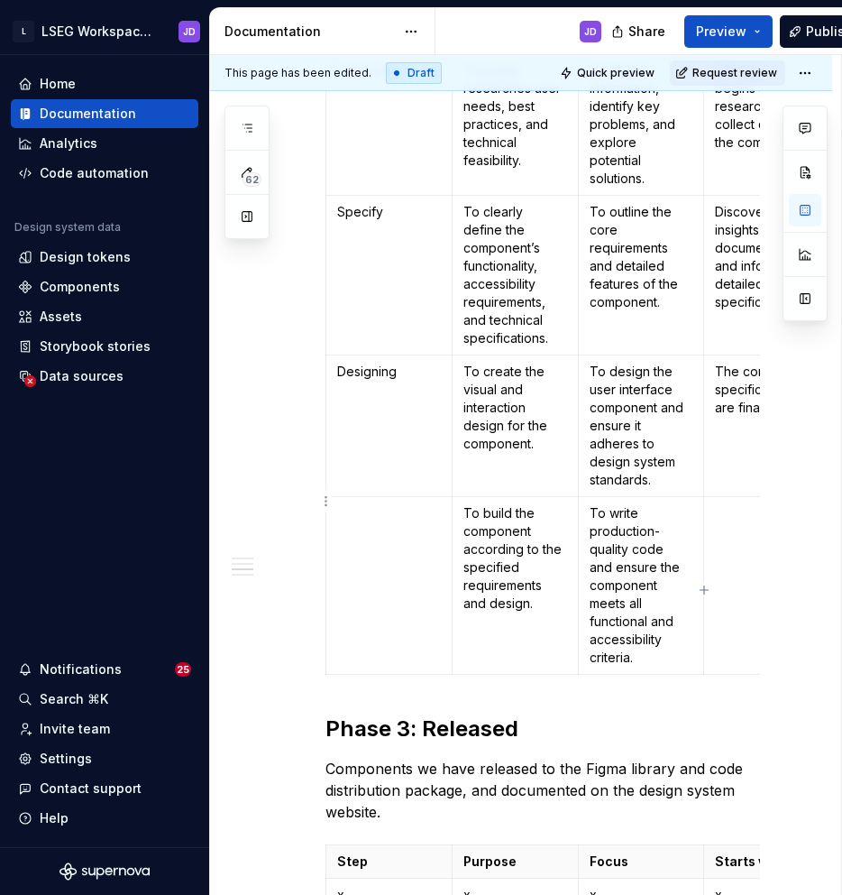
click at [741, 504] on p at bounding box center [767, 513] width 104 height 18
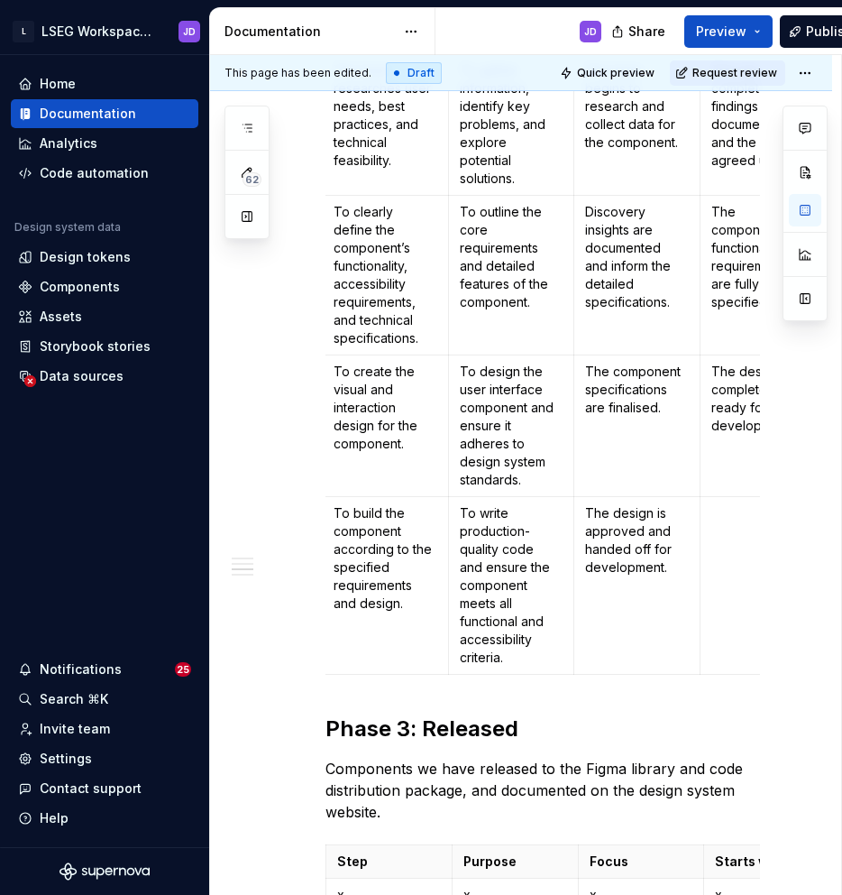
scroll to position [0, 222]
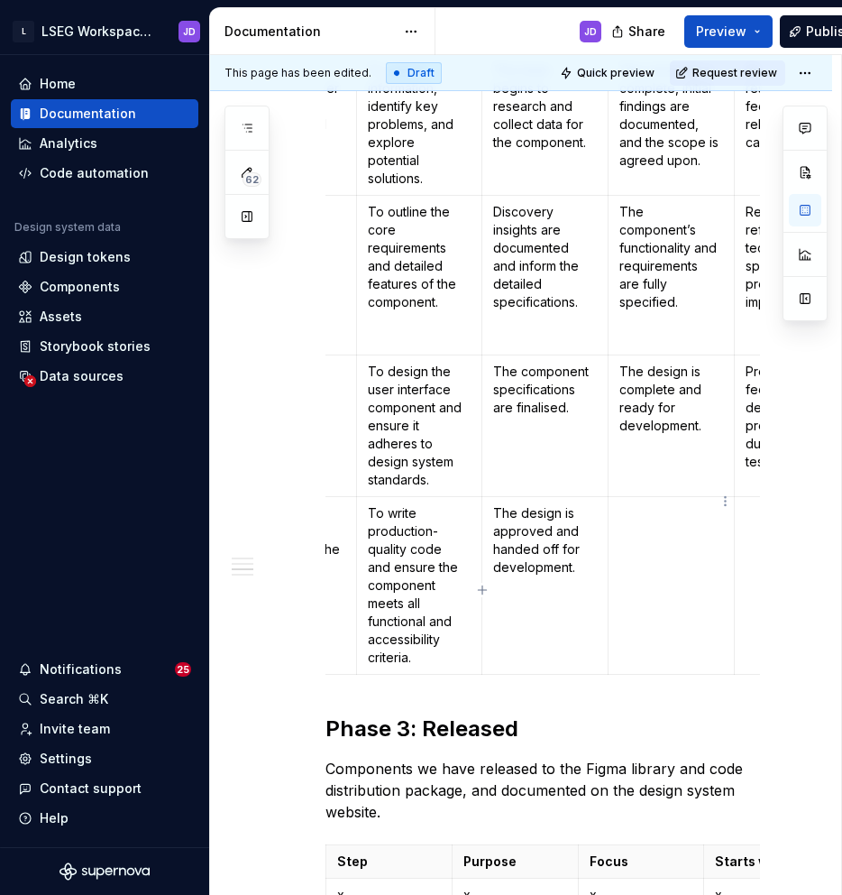
click at [629, 504] on p at bounding box center [672, 513] width 104 height 18
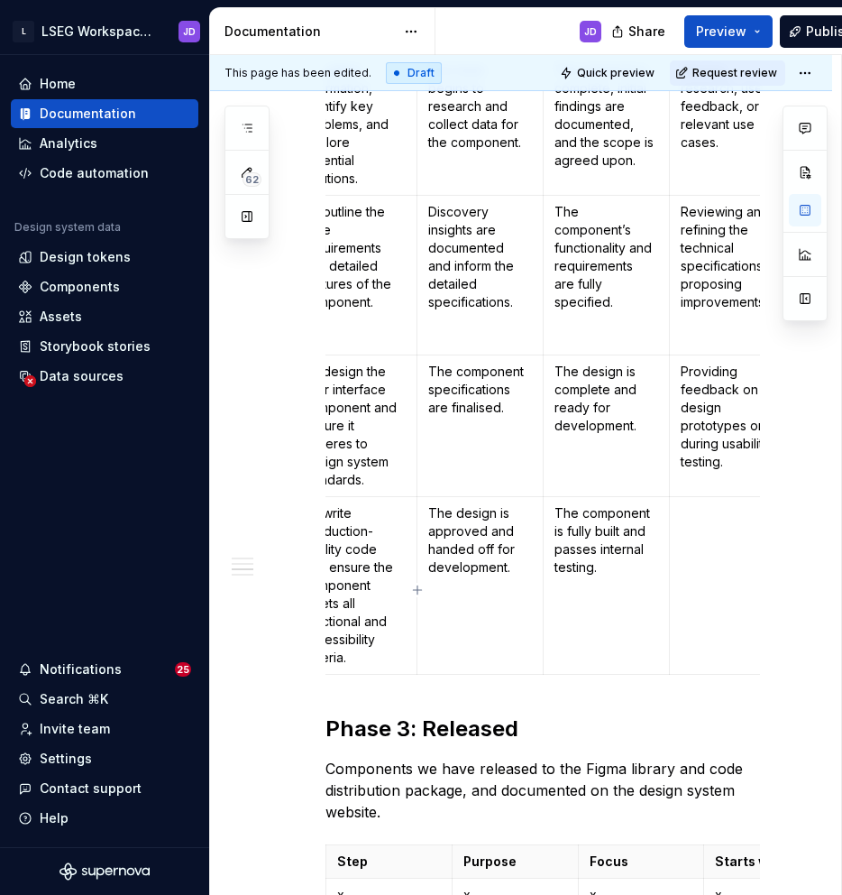
click at [692, 504] on p at bounding box center [733, 513] width 104 height 18
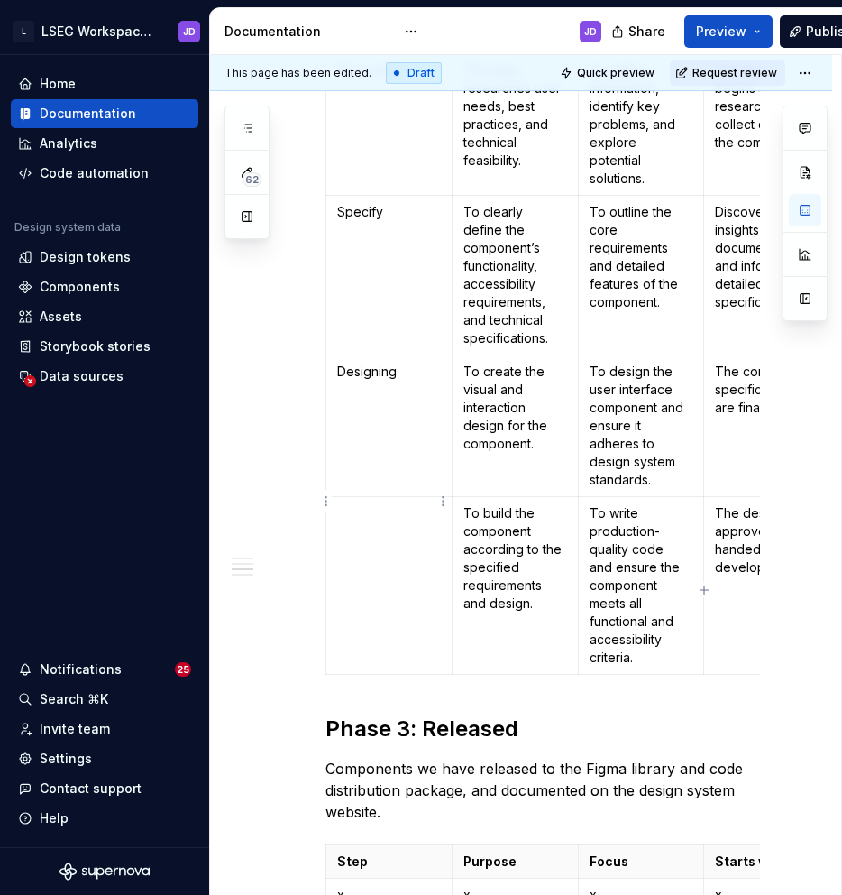
click at [370, 496] on td at bounding box center [390, 585] width 126 height 178
click at [360, 535] on td "Developing" at bounding box center [390, 585] width 126 height 178
click at [325, 502] on html "L LSEG Workspace Design System JD Home Documentation Analytics Code automation …" at bounding box center [421, 447] width 842 height 895
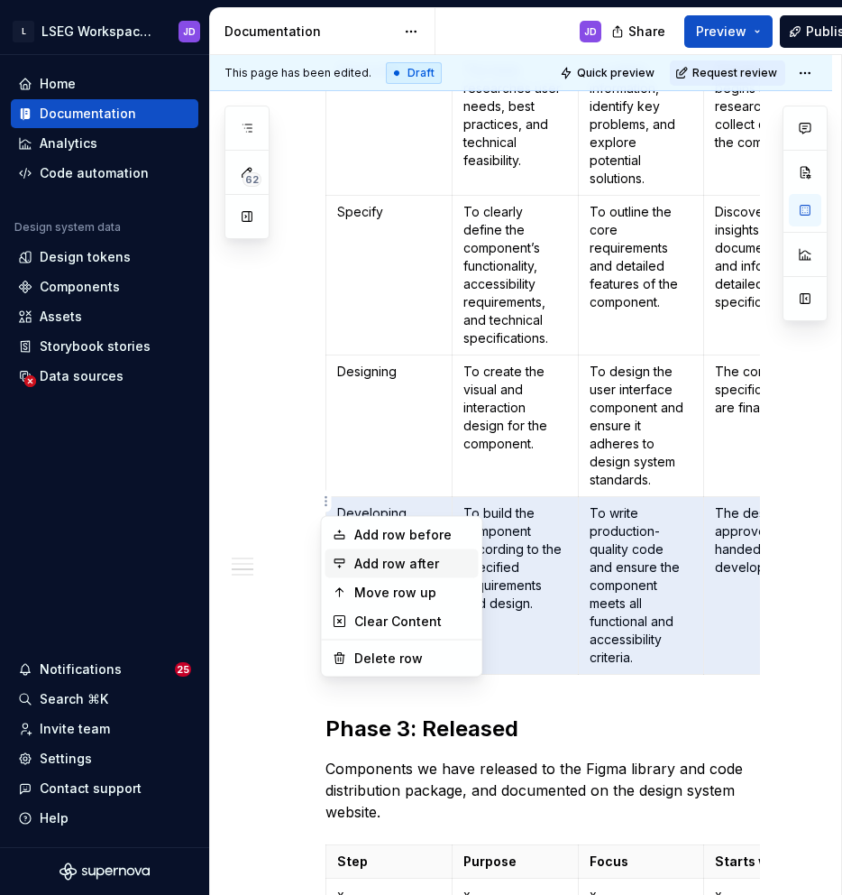
click at [358, 566] on div "Add row after" at bounding box center [412, 564] width 117 height 18
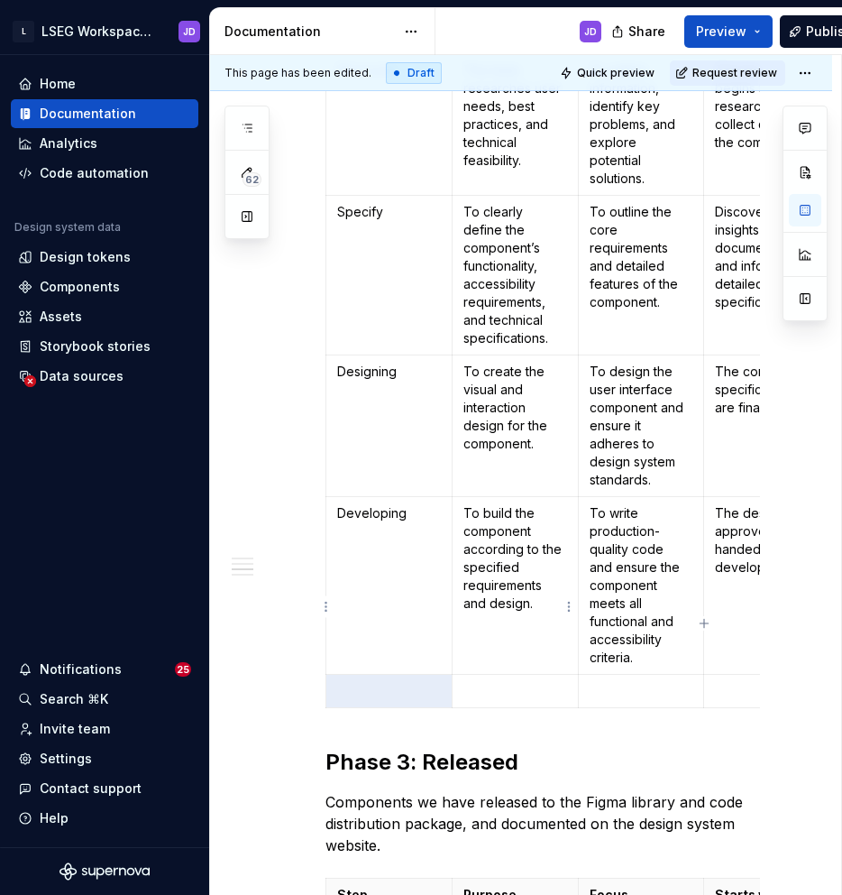
click at [491, 682] on p at bounding box center [516, 691] width 104 height 18
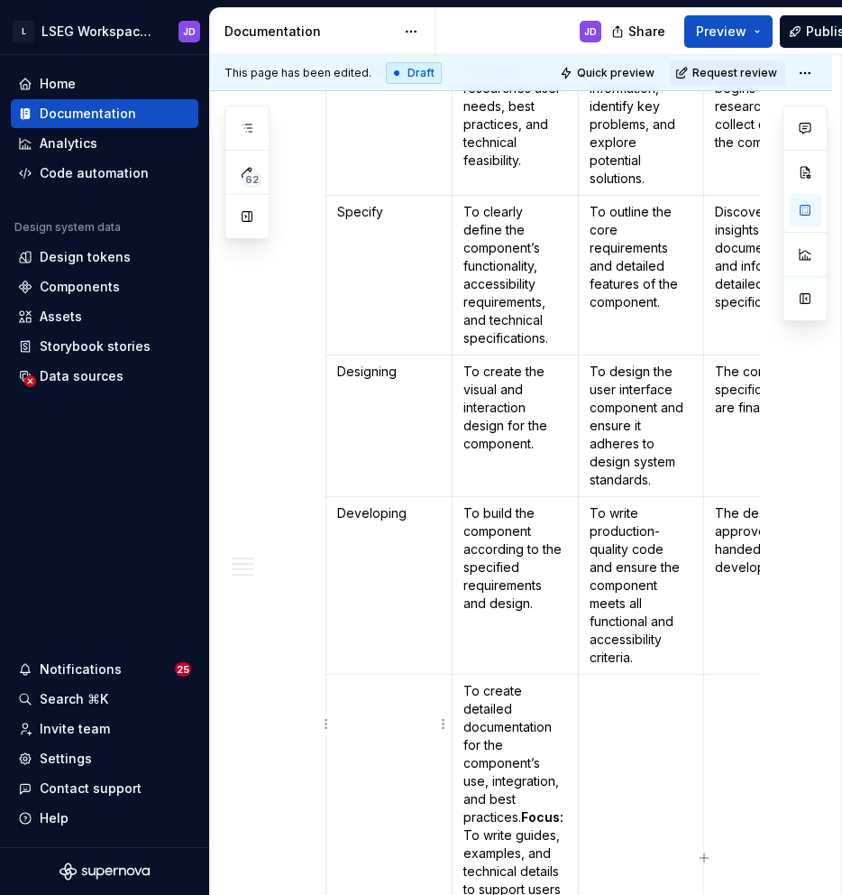
click at [380, 674] on td at bounding box center [390, 799] width 126 height 250
click at [648, 674] on td at bounding box center [641, 799] width 126 height 250
click at [740, 674] on td at bounding box center [767, 799] width 126 height 250
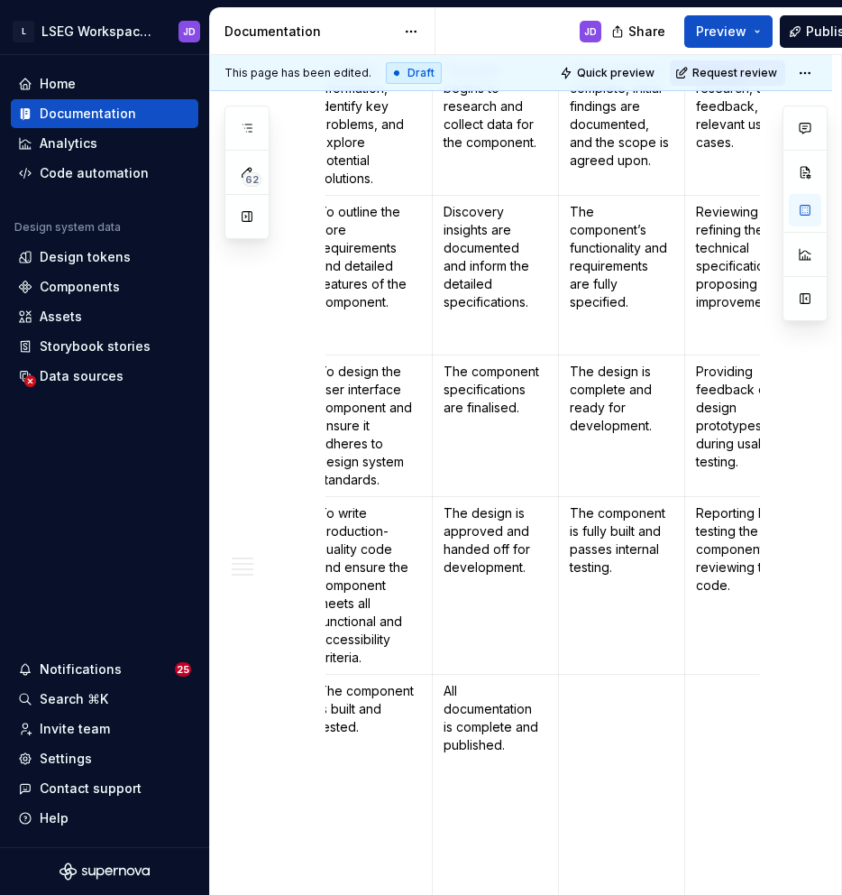
scroll to position [0, 314]
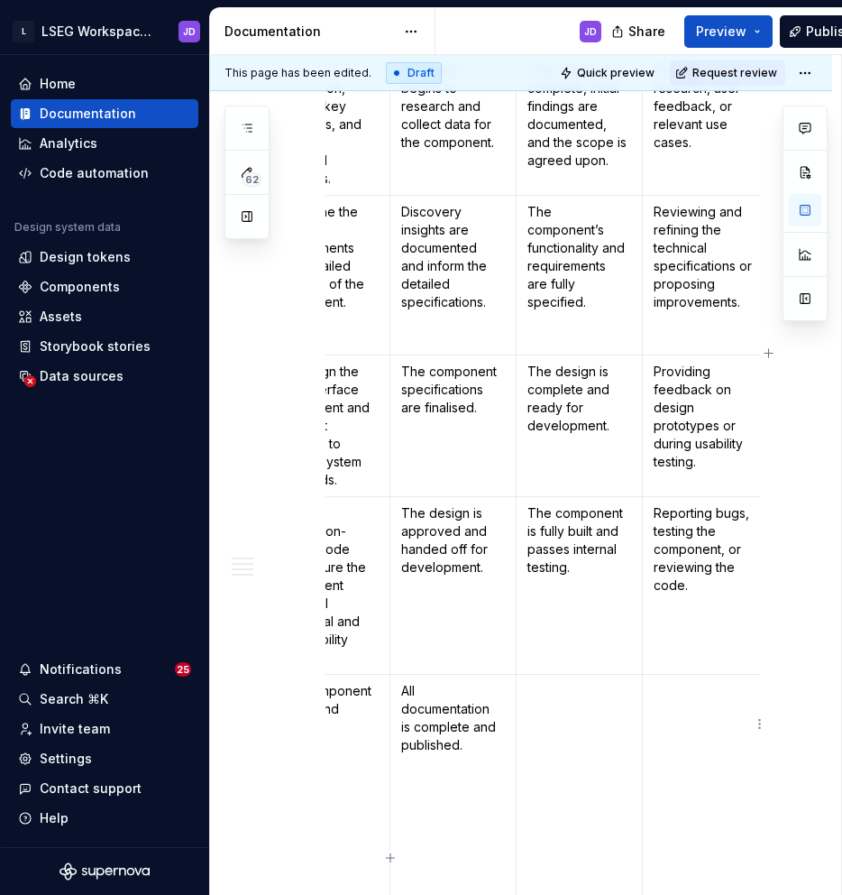
click at [702, 674] on td at bounding box center [706, 799] width 126 height 250
click at [584, 674] on td at bounding box center [580, 799] width 126 height 250
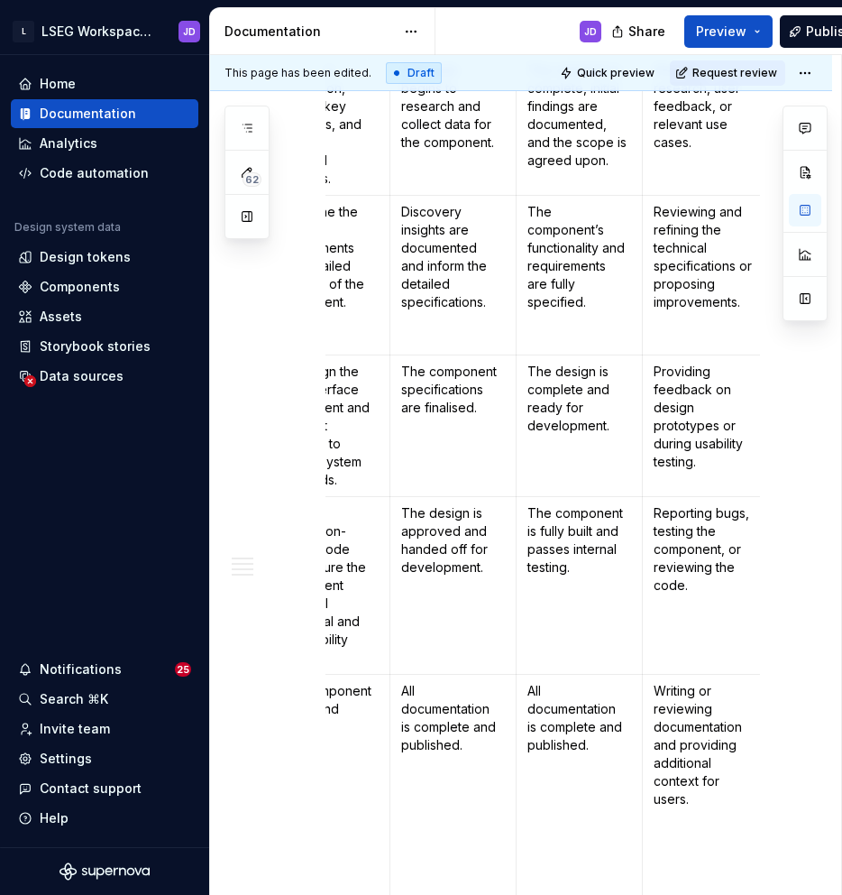
click at [418, 682] on p "All documentation is complete and published." at bounding box center [453, 718] width 104 height 72
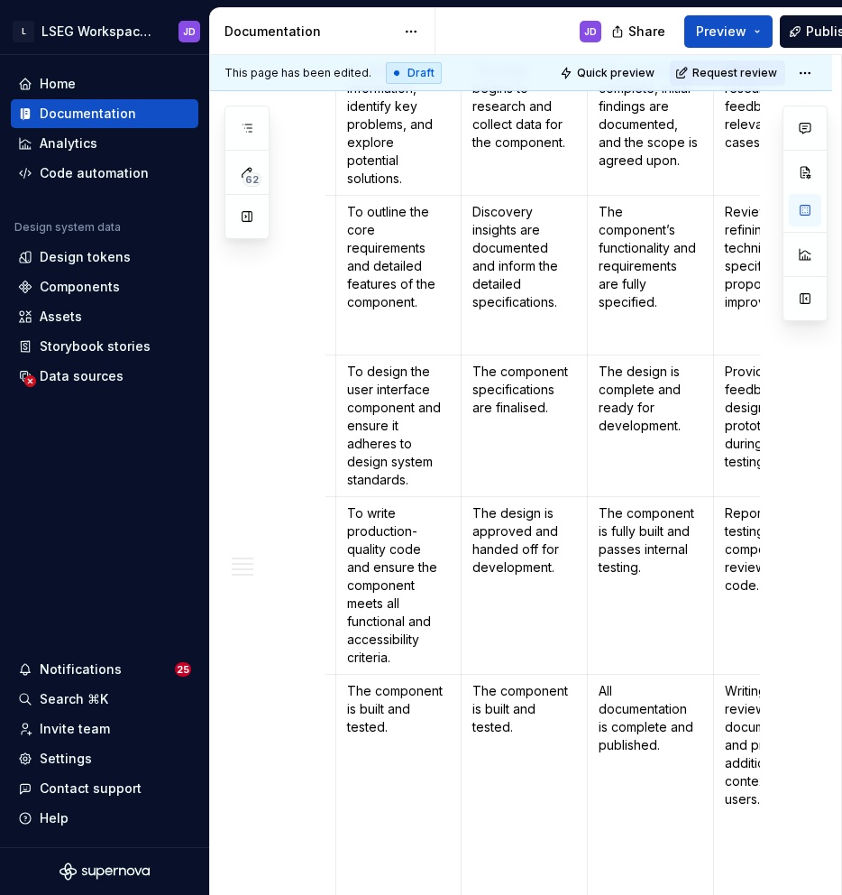
scroll to position [0, 247]
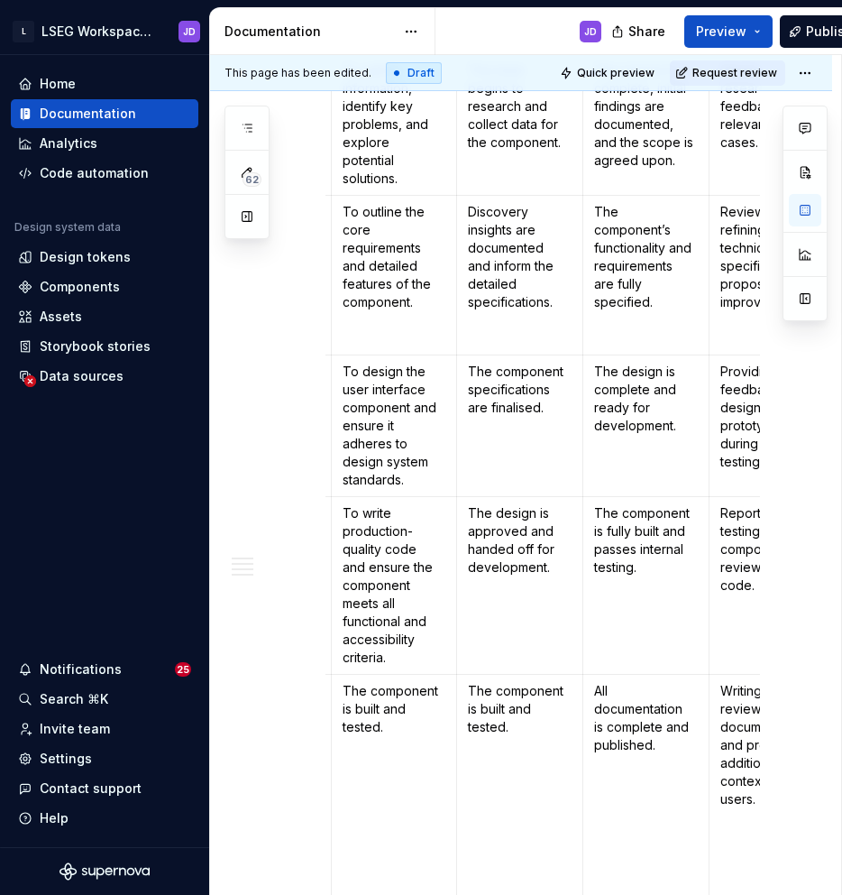
click at [522, 682] on p "The component is built and tested." at bounding box center [520, 709] width 104 height 54
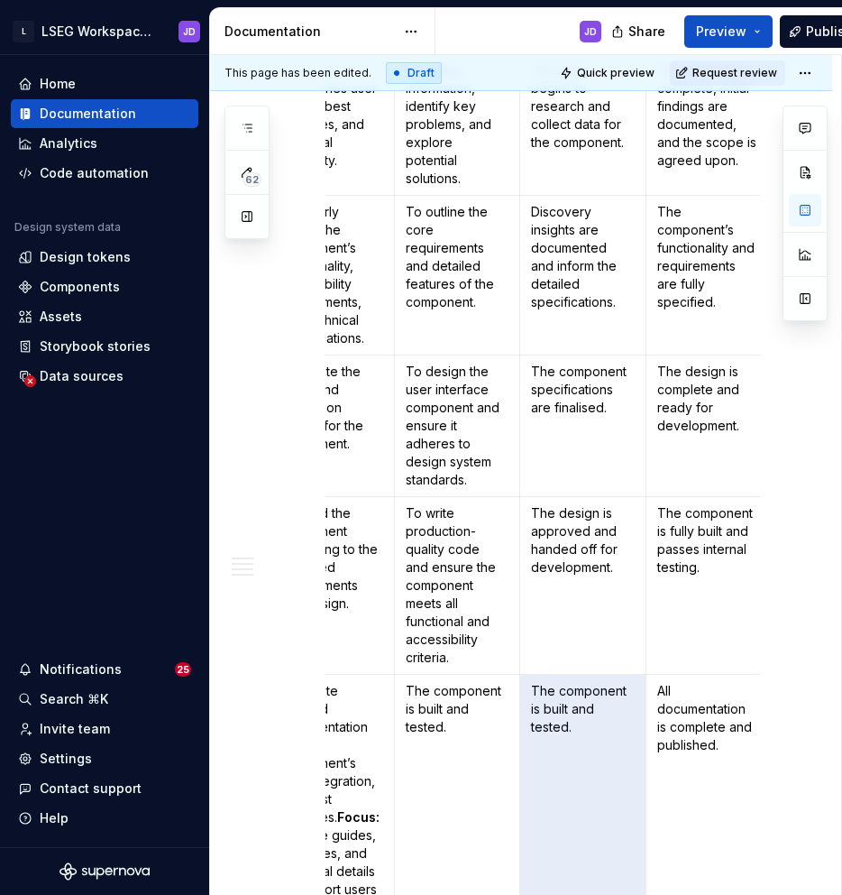
scroll to position [0, 131]
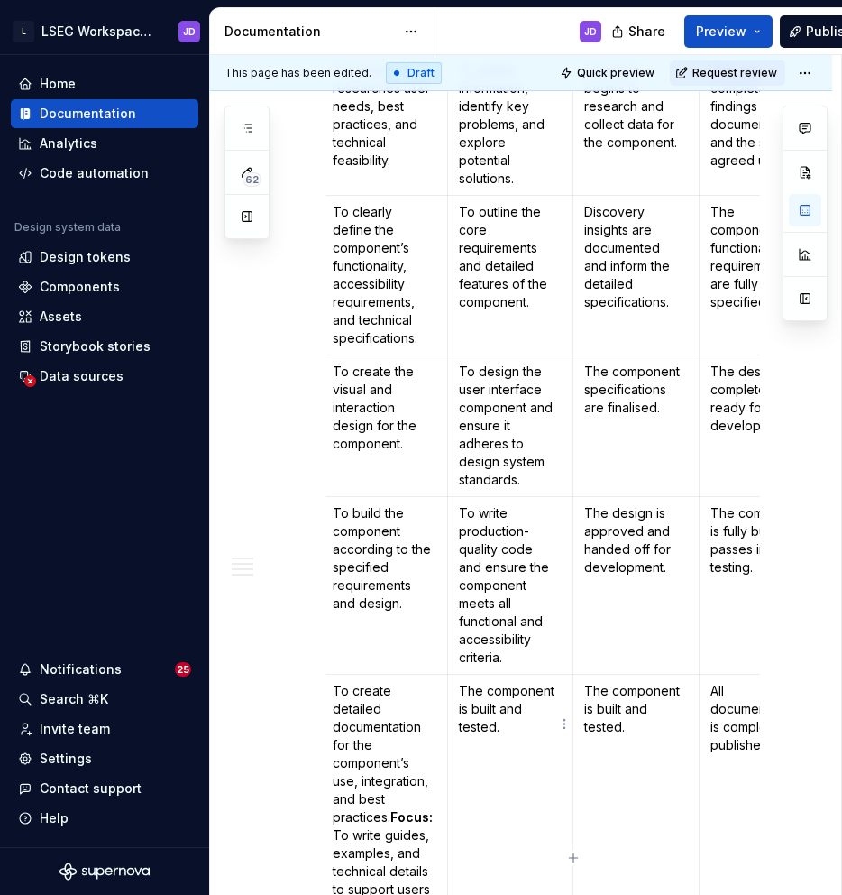
click at [484, 682] on p "The component is built and tested." at bounding box center [511, 709] width 104 height 54
click at [398, 682] on p "To create detailed documentation for the component’s use, integration, and best…" at bounding box center [385, 799] width 104 height 235
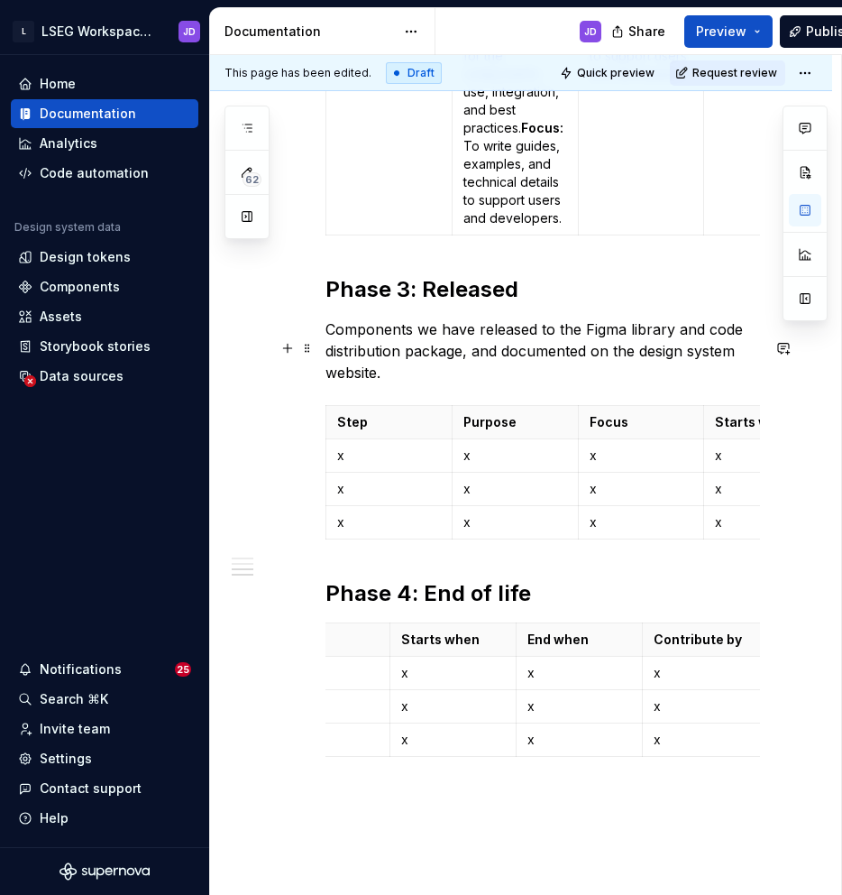
scroll to position [2768, 0]
click at [345, 447] on p "x" at bounding box center [389, 456] width 104 height 18
click at [374, 481] on p "x" at bounding box center [389, 490] width 104 height 18
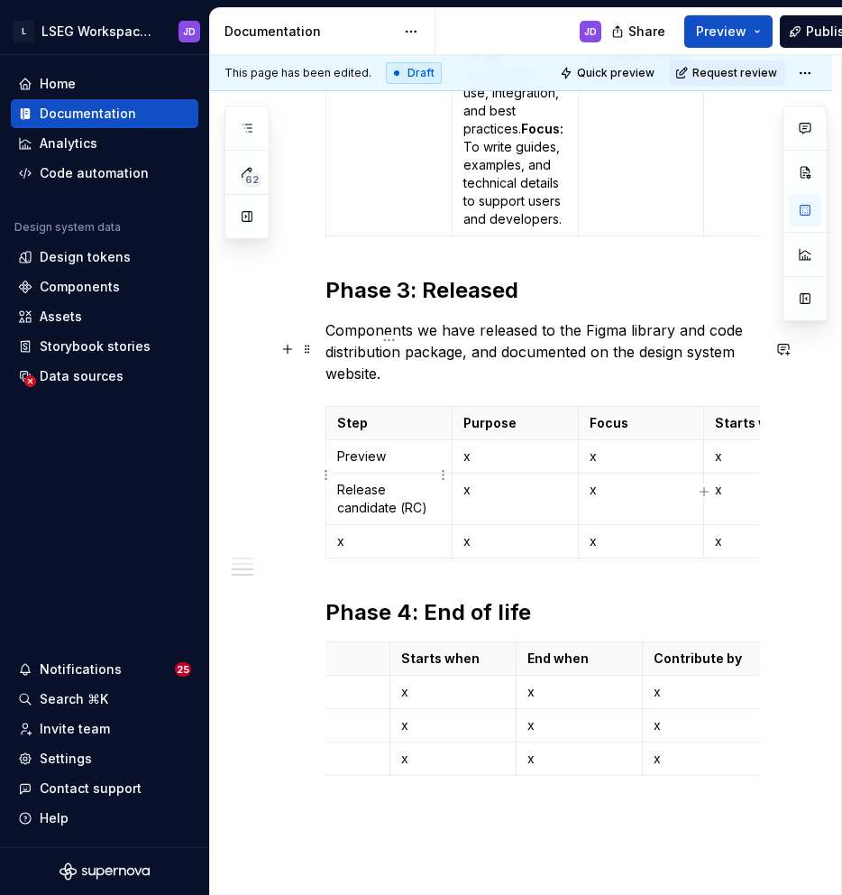
click at [372, 532] on p "x" at bounding box center [389, 541] width 104 height 18
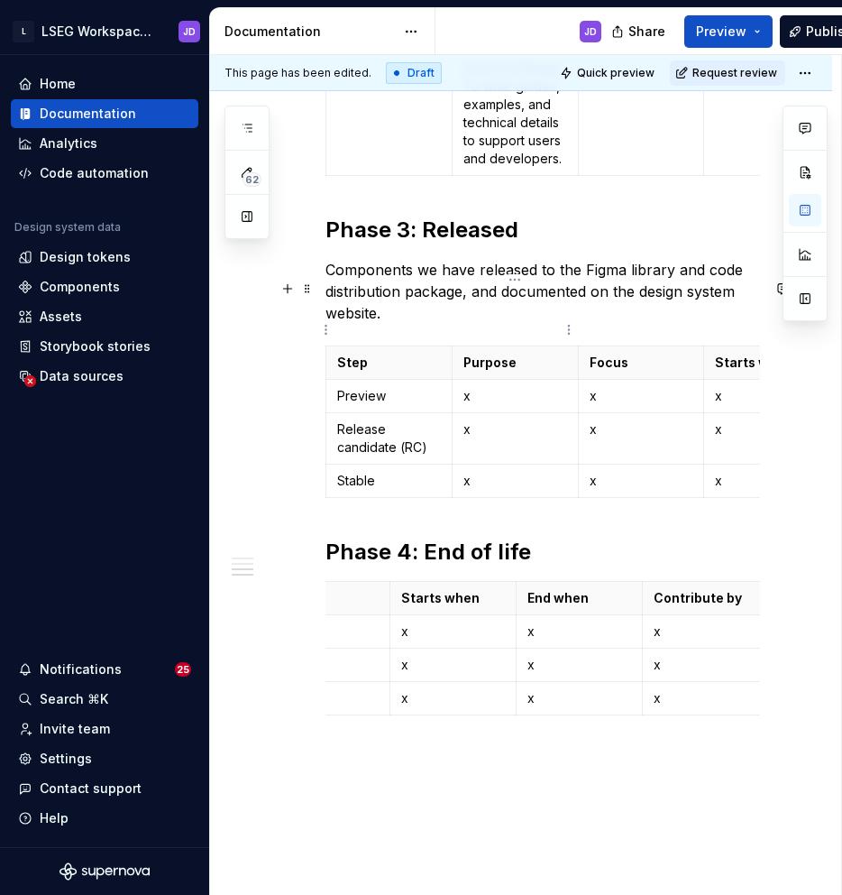
click at [525, 387] on p "x" at bounding box center [516, 396] width 104 height 18
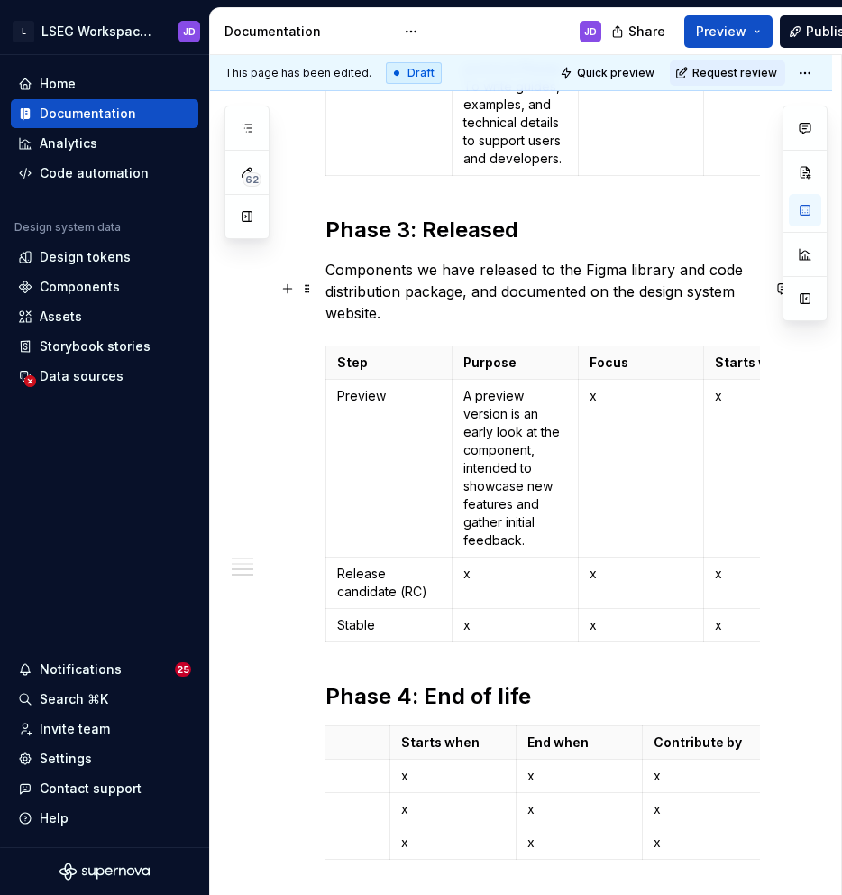
click at [506, 354] on p "Purpose" at bounding box center [516, 363] width 104 height 18
click at [615, 354] on p "Focus" at bounding box center [642, 363] width 104 height 18
click at [625, 387] on p "x" at bounding box center [642, 396] width 104 height 18
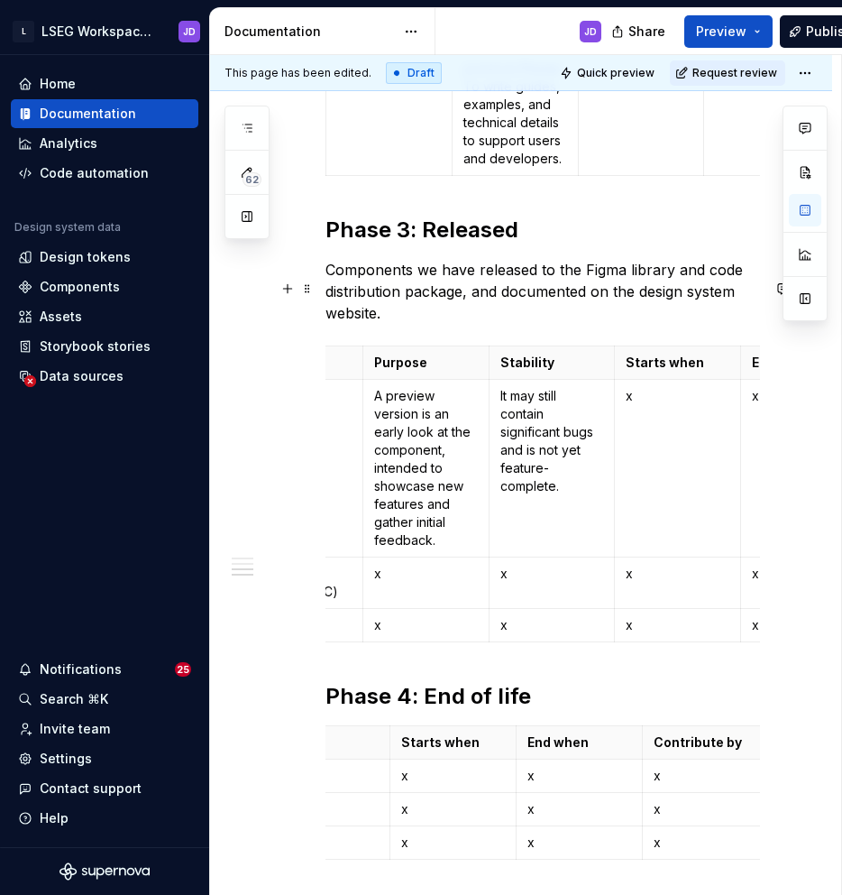
scroll to position [0, 90]
click at [639, 387] on p "x" at bounding box center [677, 396] width 104 height 18
click at [644, 387] on p "It is released to a limited audience, such as early adopters, to test and provi…" at bounding box center [677, 450] width 104 height 126
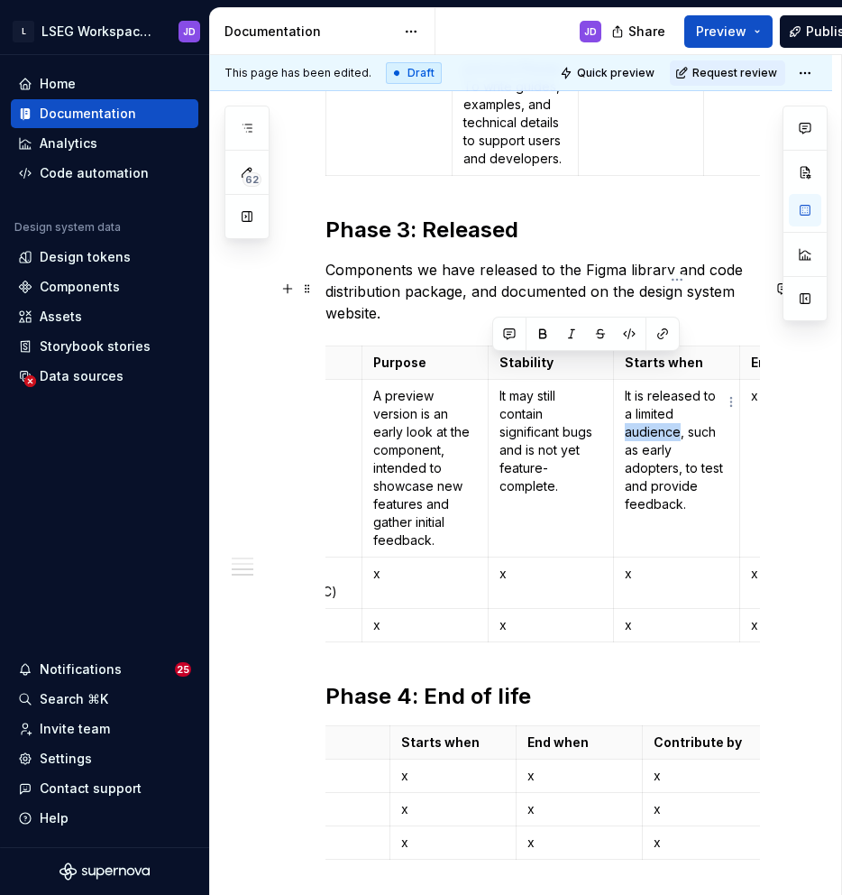
click at [644, 387] on p "It is released to a limited audience, such as early adopters, to test and provi…" at bounding box center [677, 450] width 104 height 126
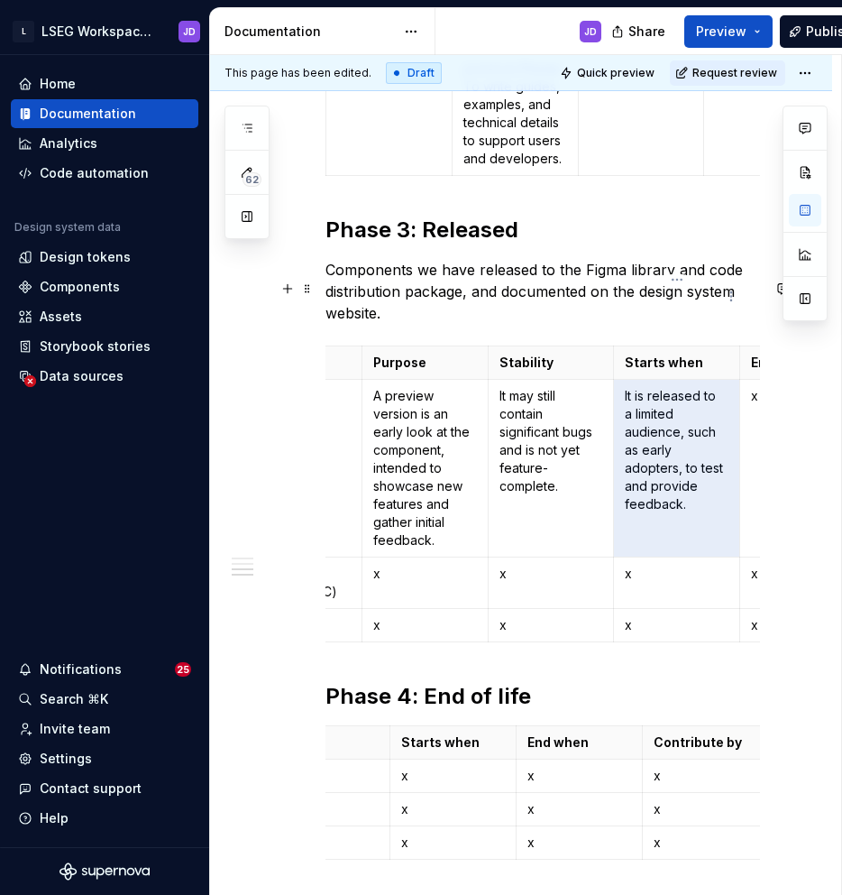
click at [668, 354] on p "Starts when" at bounding box center [677, 363] width 104 height 18
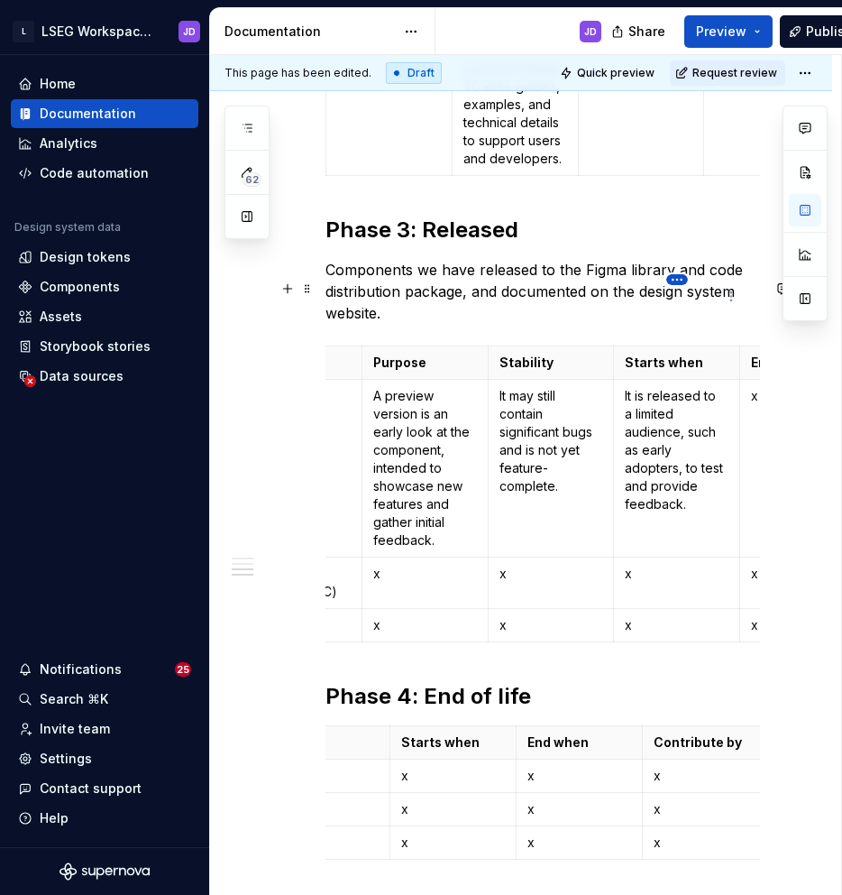
click at [676, 283] on html "L LSEG Workspace Design System JD Home Documentation Analytics Code automation …" at bounding box center [421, 447] width 842 height 895
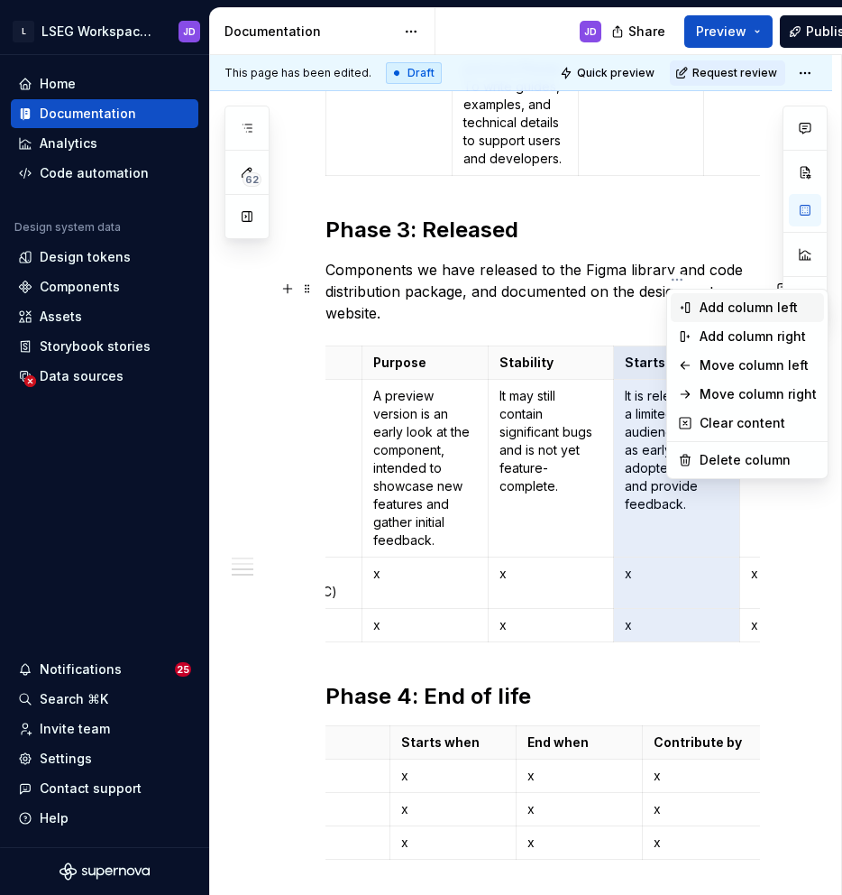
click at [704, 315] on div "Add column left" at bounding box center [758, 308] width 117 height 18
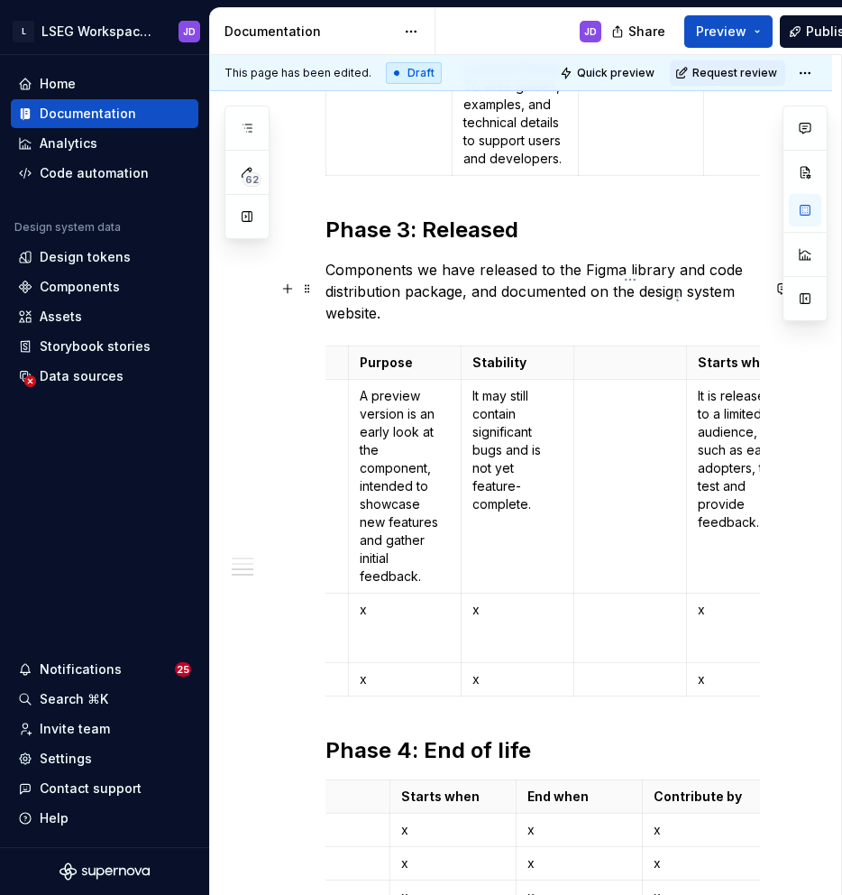
click at [613, 354] on p at bounding box center [630, 363] width 90 height 18
click at [609, 379] on td at bounding box center [630, 486] width 113 height 214
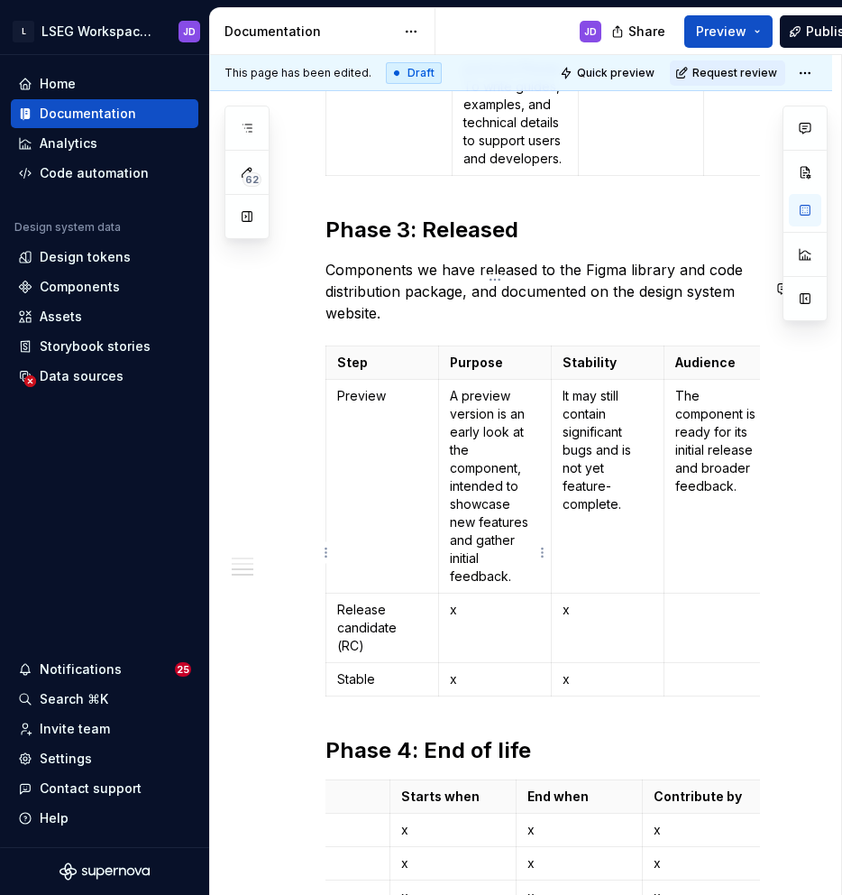
click at [496, 601] on p "x" at bounding box center [495, 610] width 90 height 18
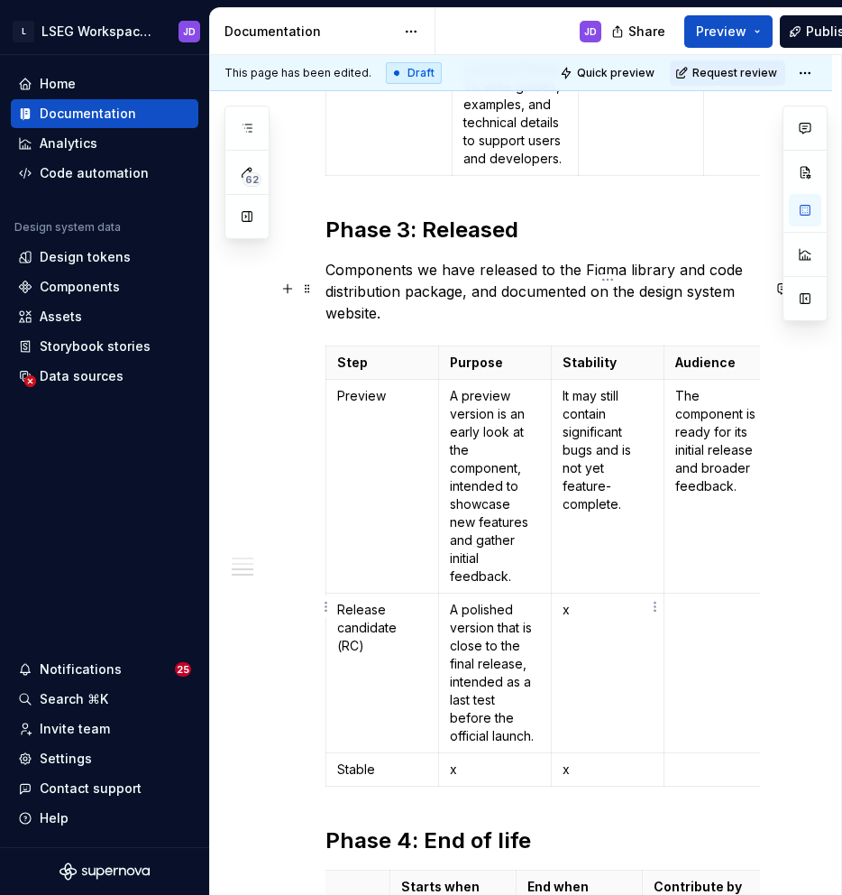
click at [590, 601] on p "x" at bounding box center [608, 610] width 90 height 18
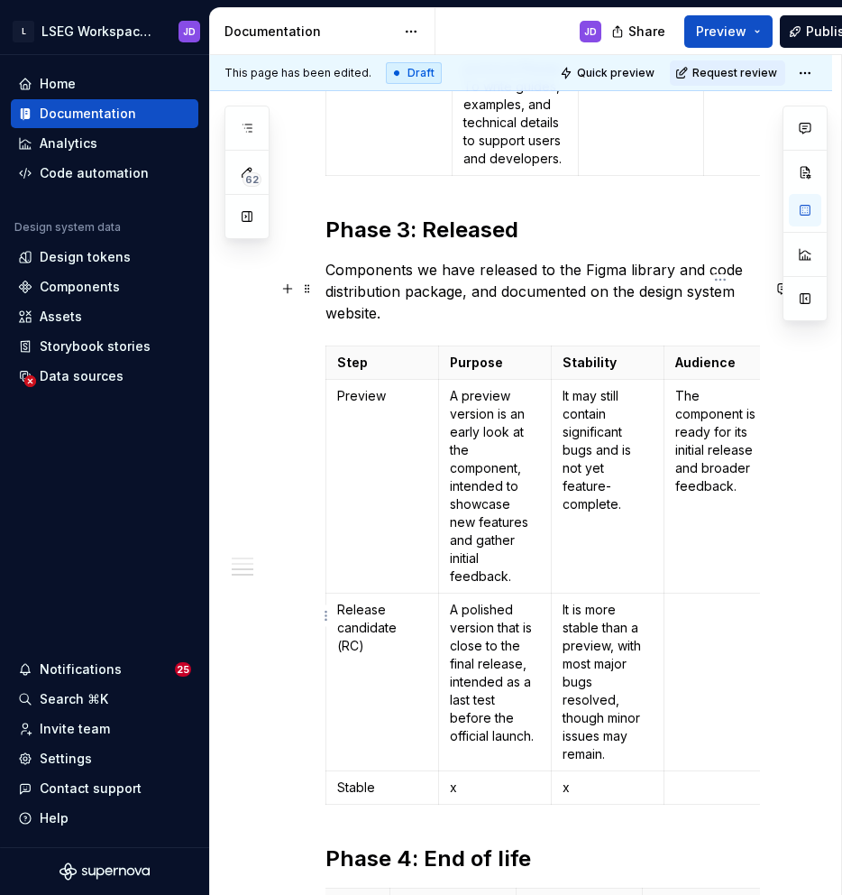
click at [695, 593] on td at bounding box center [720, 682] width 113 height 178
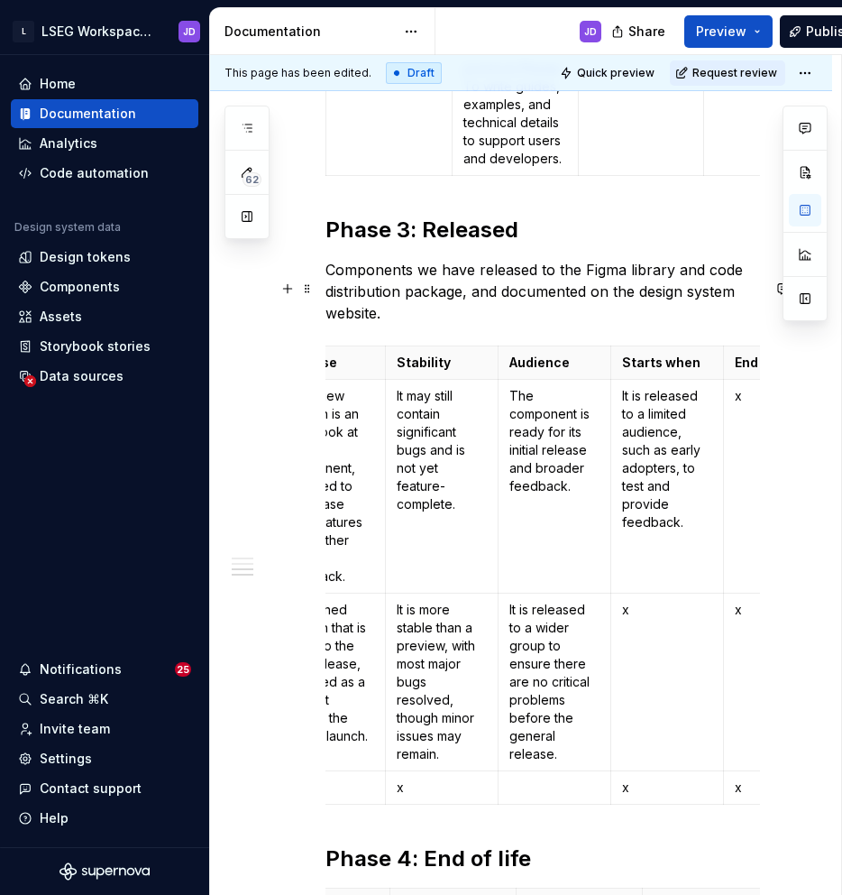
scroll to position [0, 179]
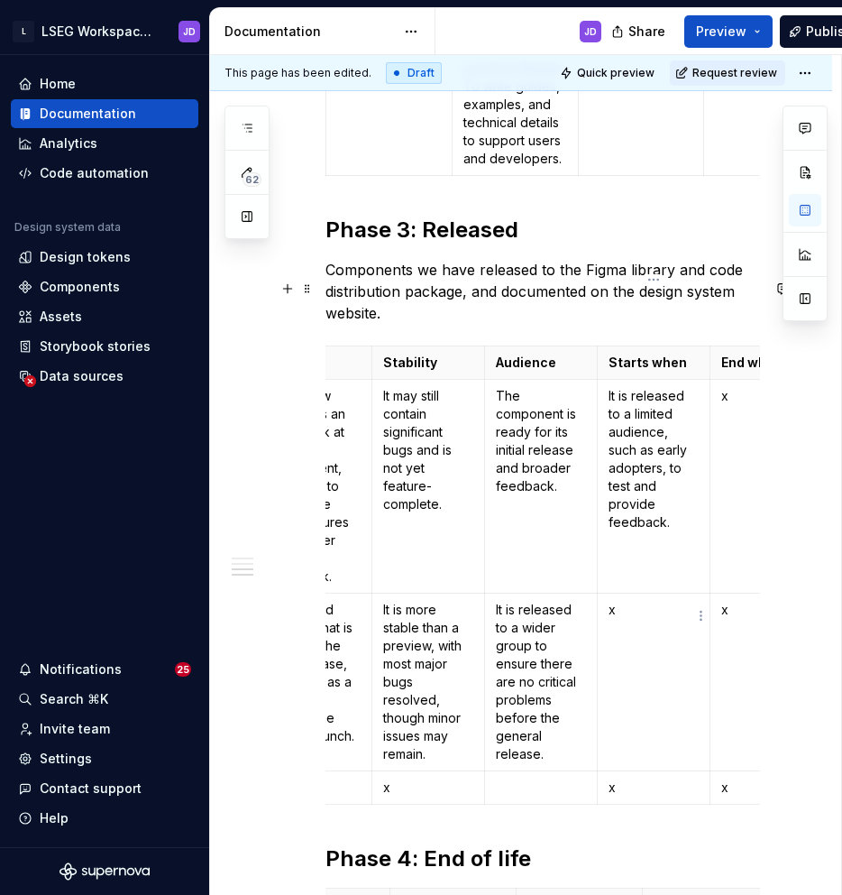
click at [638, 601] on p "x" at bounding box center [654, 610] width 90 height 18
click at [739, 601] on p "x" at bounding box center [767, 610] width 90 height 18
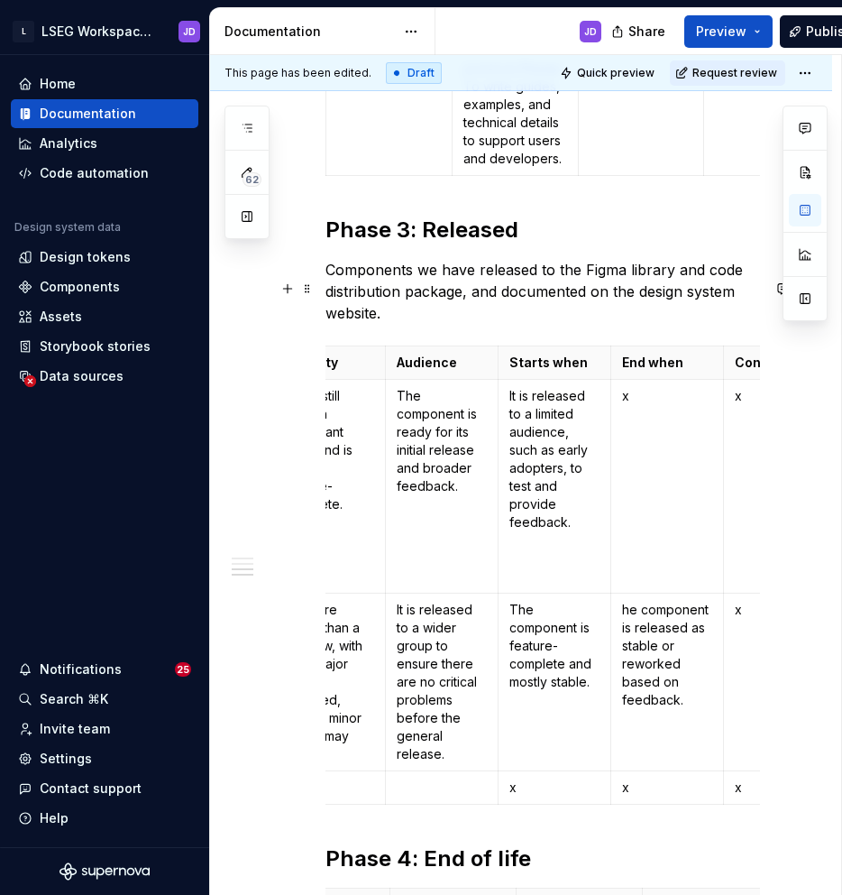
scroll to position [0, 280]
click at [623, 601] on p "he component is released as stable or reworked based on feedback." at bounding box center [666, 655] width 90 height 108
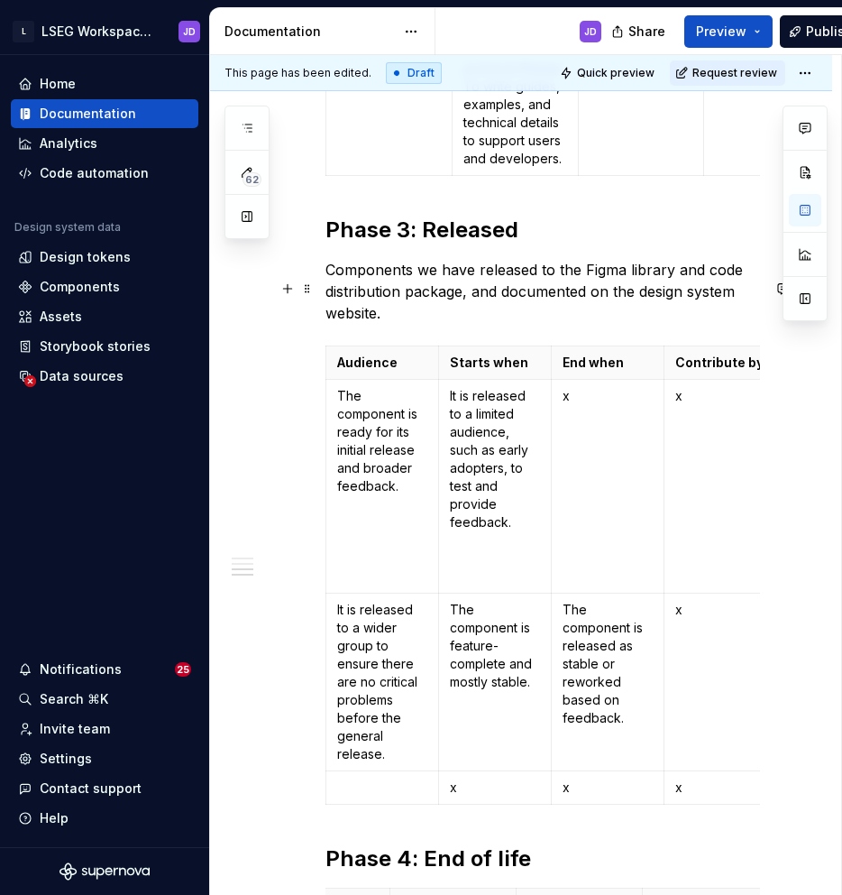
scroll to position [0, 346]
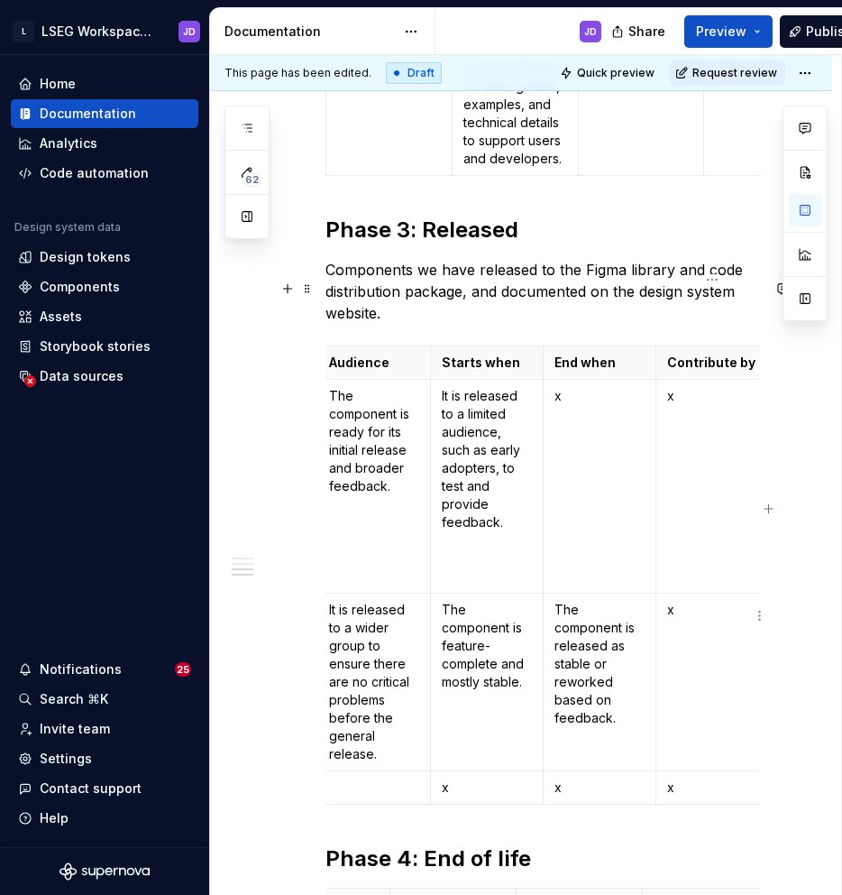
click at [680, 601] on p "x" at bounding box center [712, 610] width 90 height 18
click at [687, 387] on p "x" at bounding box center [712, 396] width 90 height 18
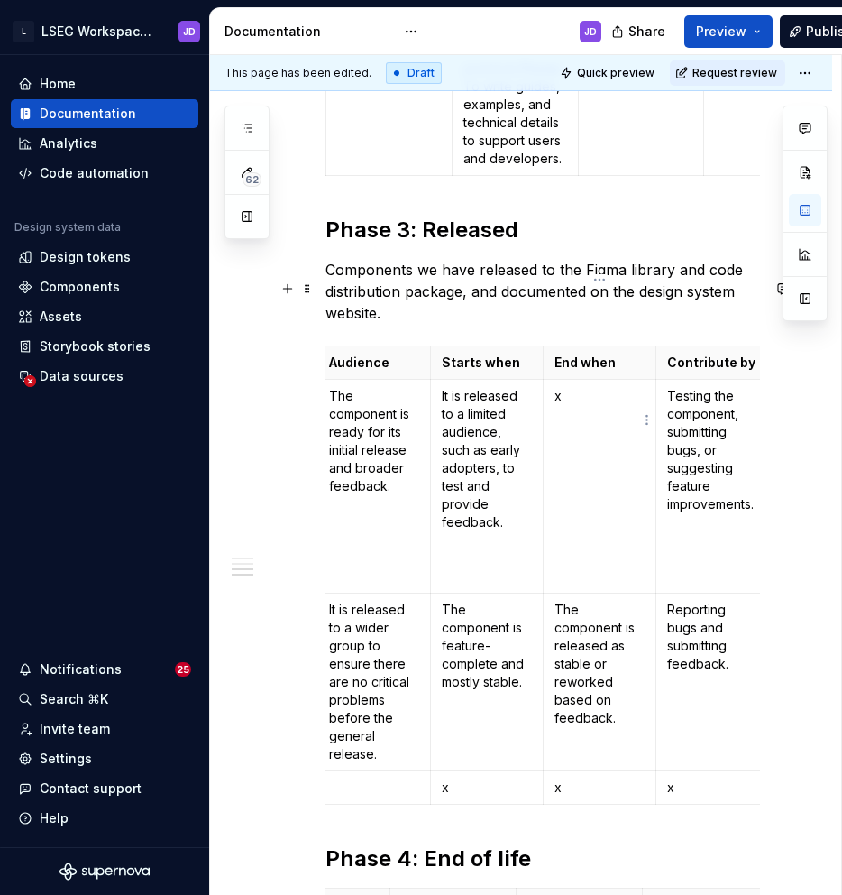
click at [576, 387] on p "x" at bounding box center [600, 396] width 90 height 18
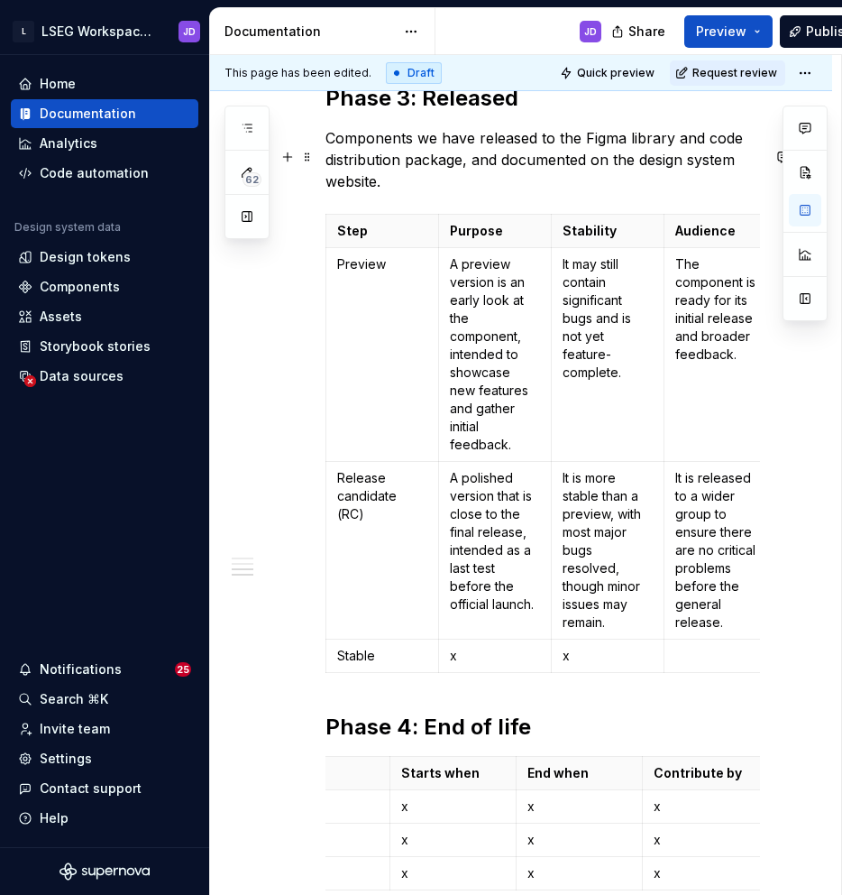
scroll to position [2962, 0]
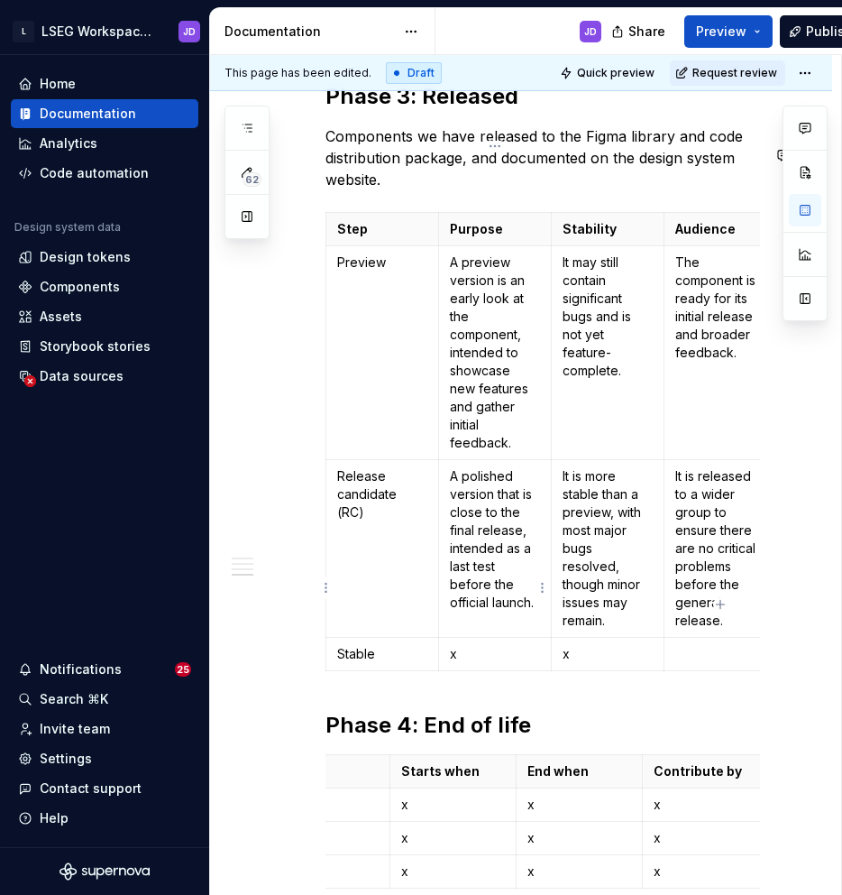
click at [465, 645] on p "x" at bounding box center [495, 654] width 90 height 18
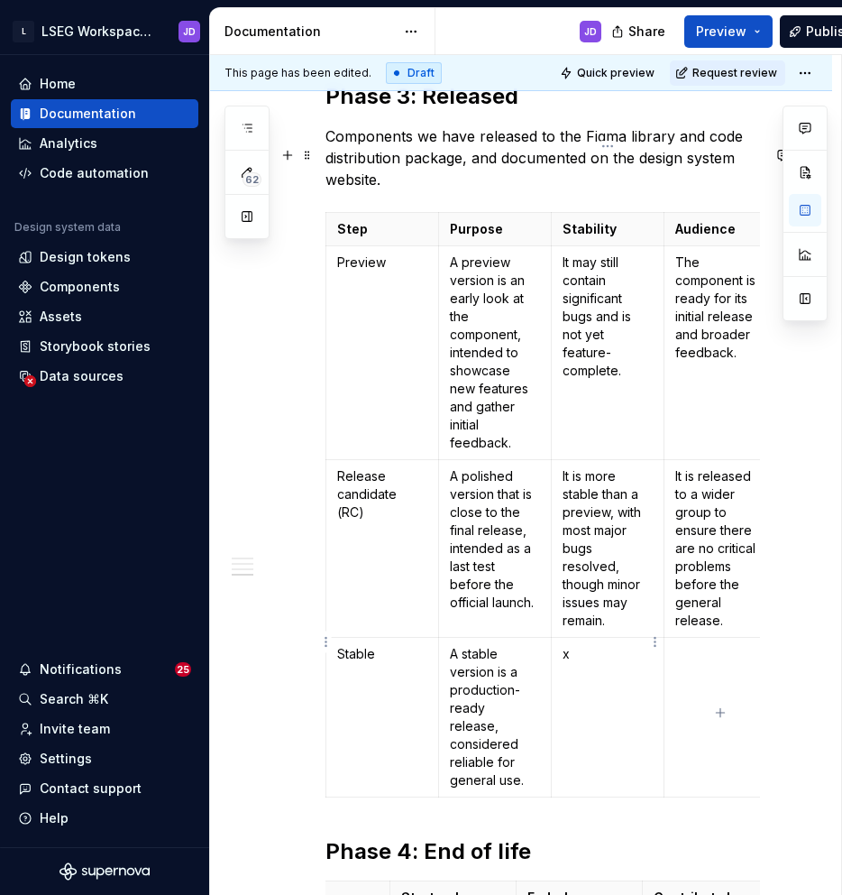
click at [594, 645] on p "x" at bounding box center [608, 654] width 90 height 18
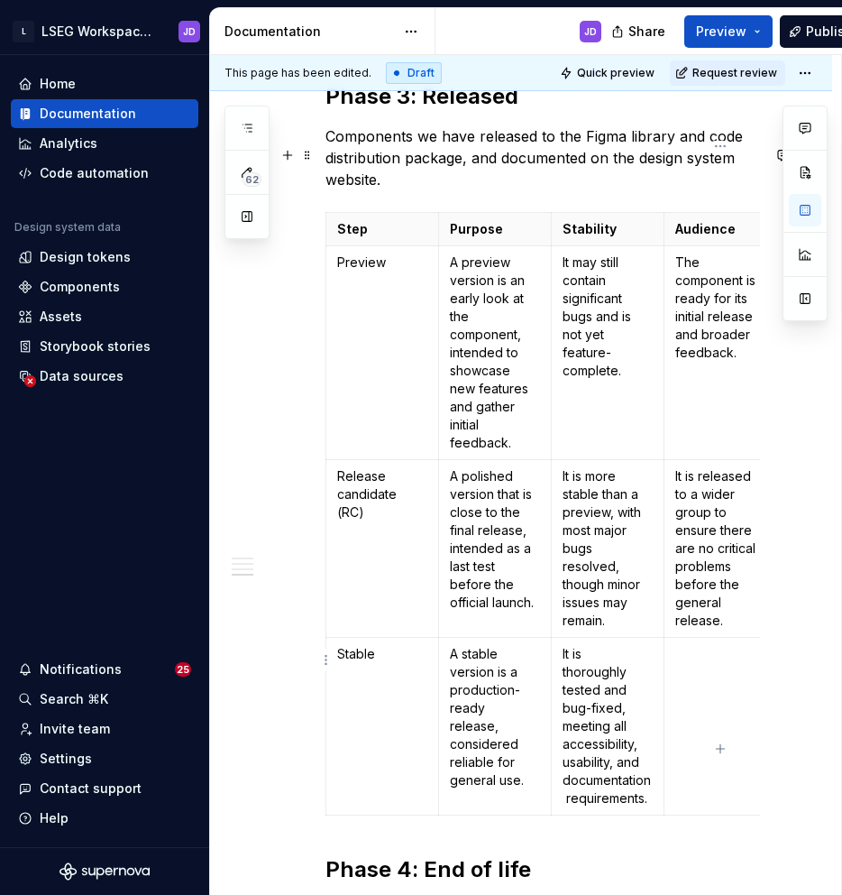
click at [712, 637] on td at bounding box center [720, 726] width 113 height 178
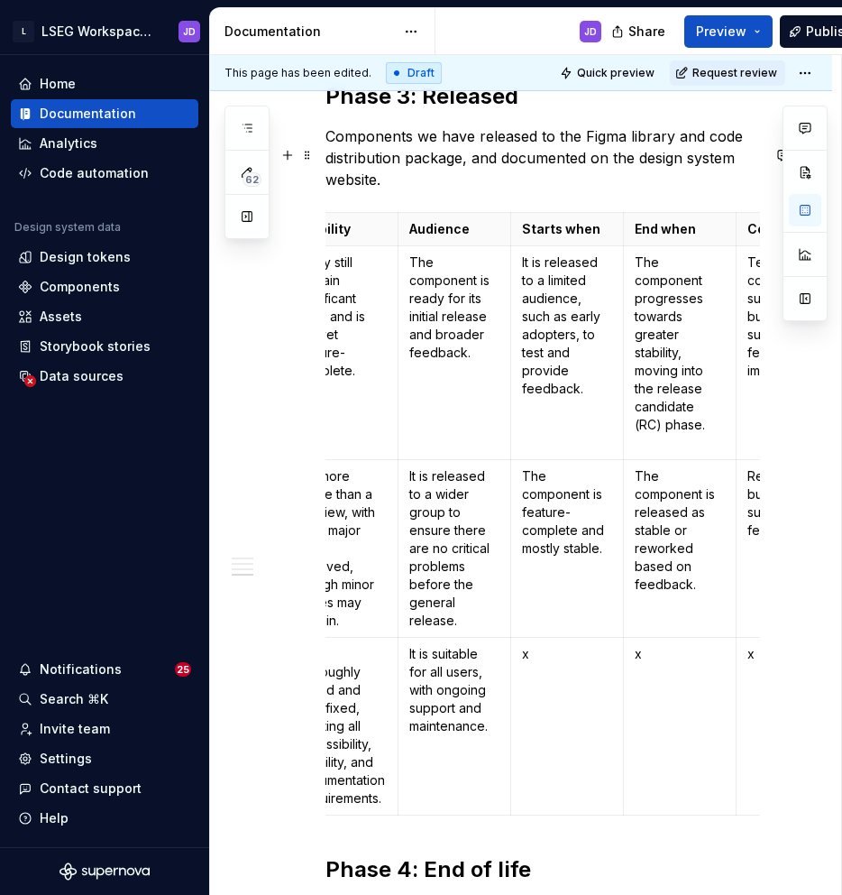
scroll to position [0, 267]
click at [579, 645] on p "x" at bounding box center [566, 654] width 90 height 18
click at [667, 645] on p "x" at bounding box center [679, 654] width 90 height 18
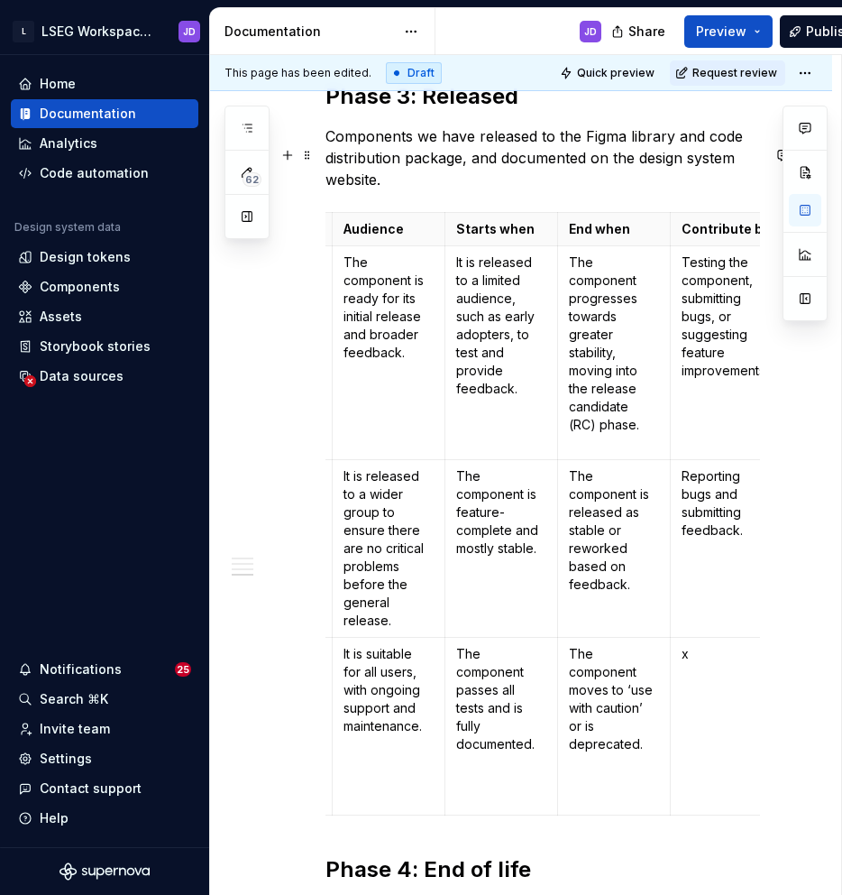
scroll to position [0, 346]
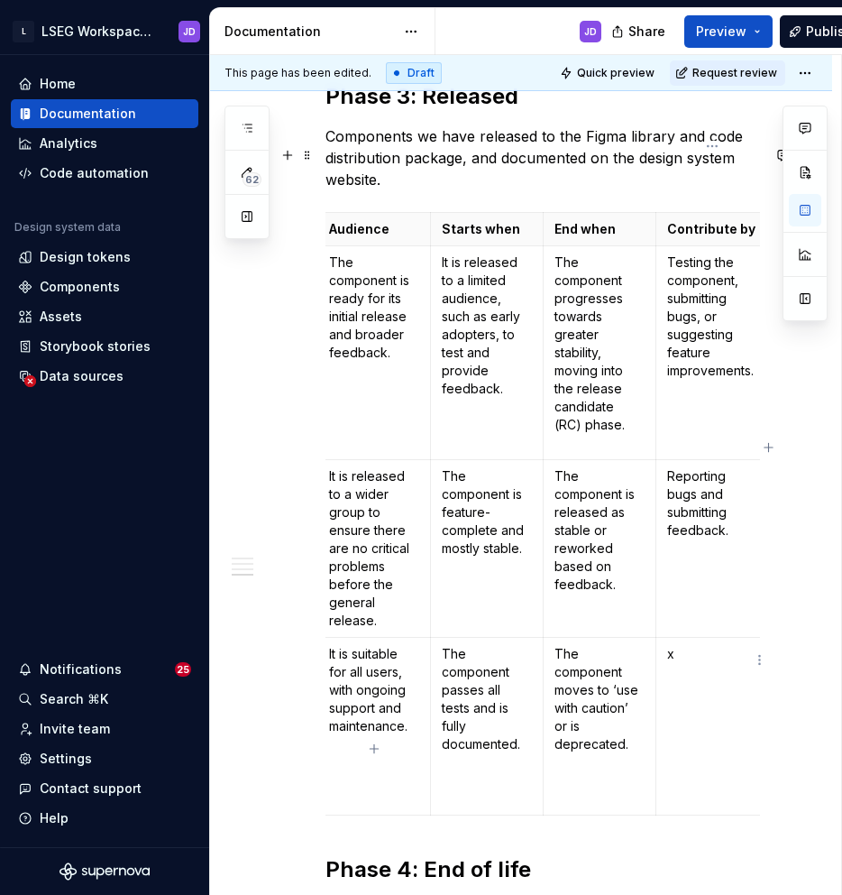
click at [693, 645] on p "x" at bounding box center [712, 654] width 90 height 18
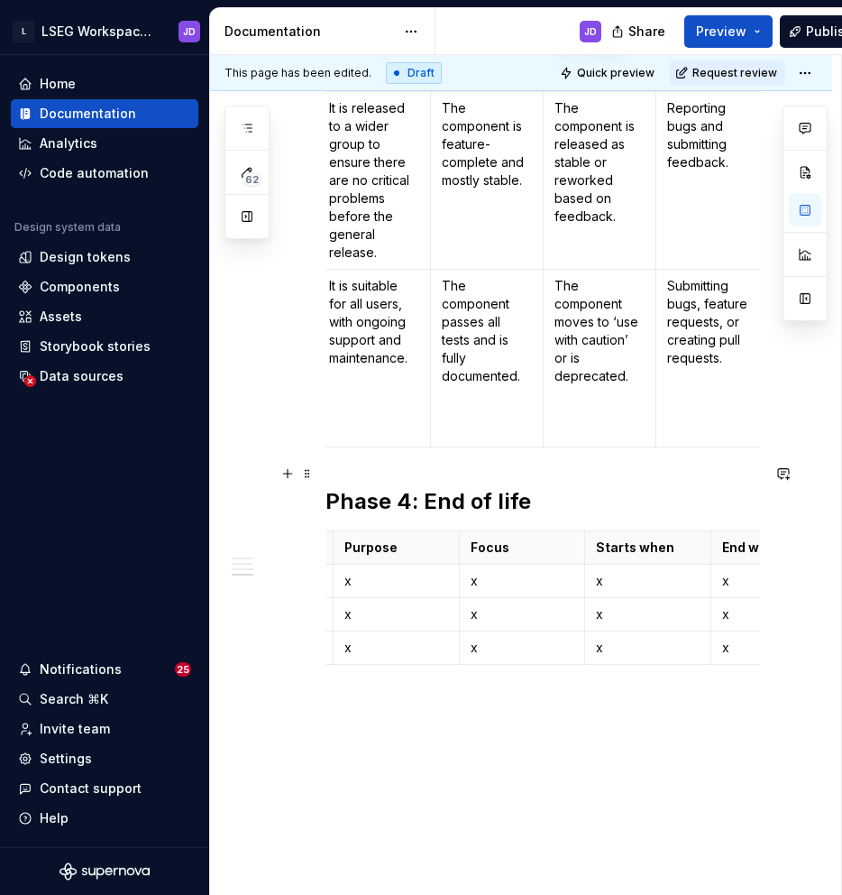
scroll to position [0, 0]
click at [590, 487] on h2 "Phase 4: End of life" at bounding box center [543, 501] width 435 height 29
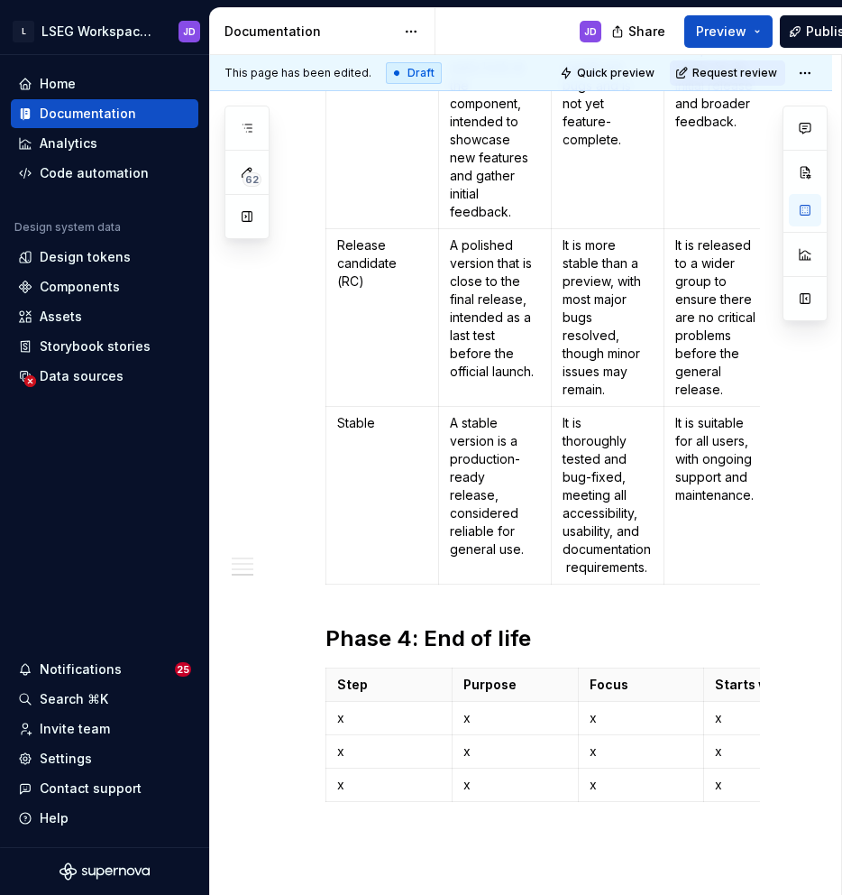
scroll to position [3191, 0]
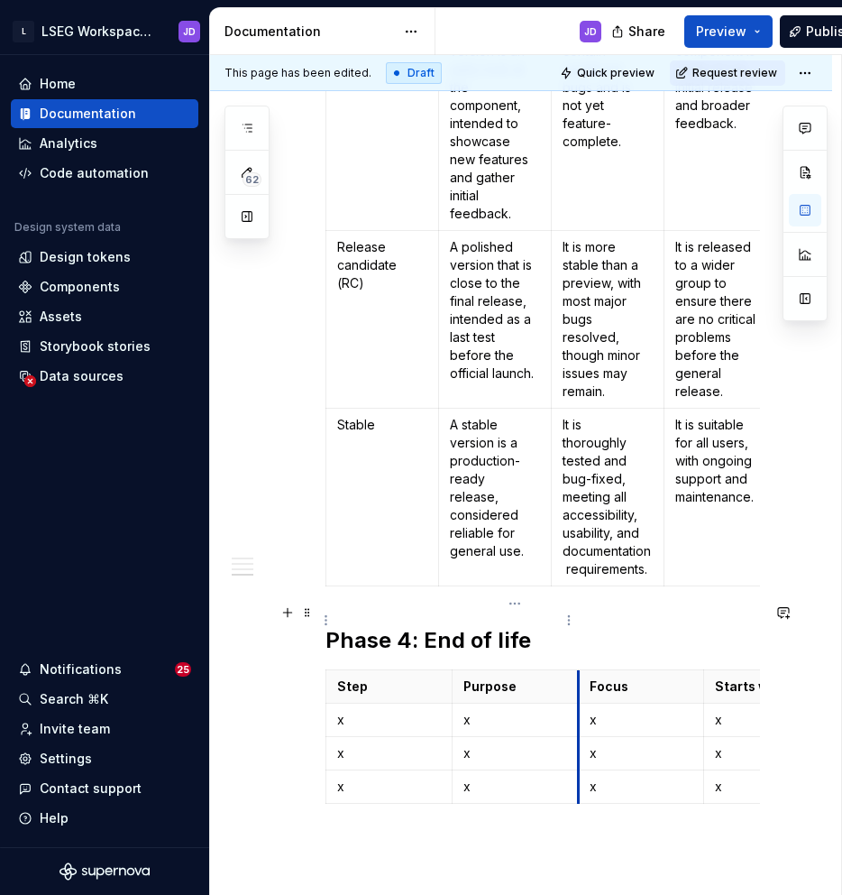
click at [577, 669] on th "Purpose" at bounding box center [515, 685] width 126 height 33
click at [643, 604] on html "L LSEG Workspace Design System JD Home Documentation Analytics Code automation …" at bounding box center [421, 447] width 842 height 895
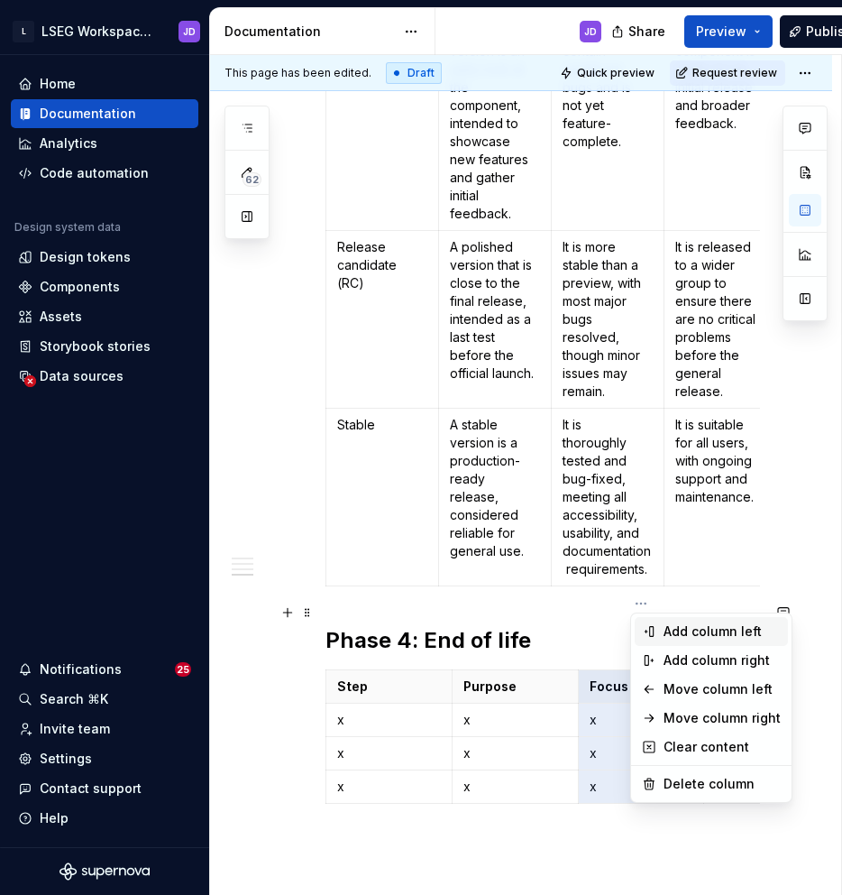
click at [686, 634] on div "Add column left" at bounding box center [722, 631] width 117 height 18
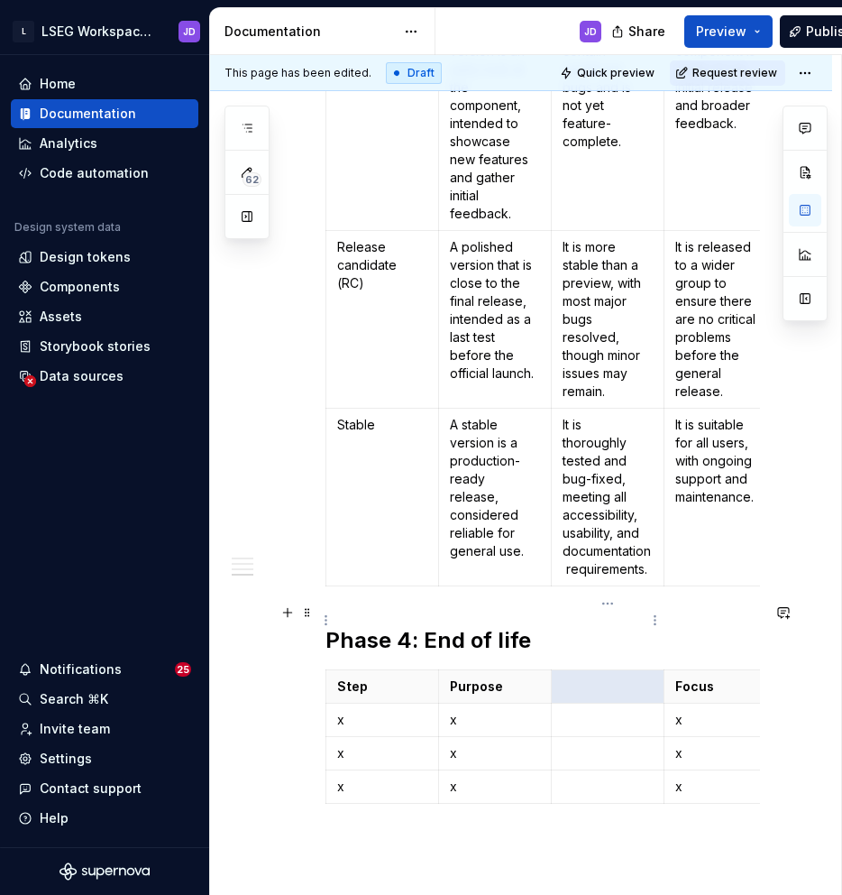
click at [593, 677] on p at bounding box center [608, 686] width 90 height 18
click at [576, 677] on p "Pupose" at bounding box center [608, 686] width 90 height 18
click at [582, 711] on p at bounding box center [608, 720] width 90 height 18
click at [471, 711] on p "x" at bounding box center [495, 720] width 90 height 18
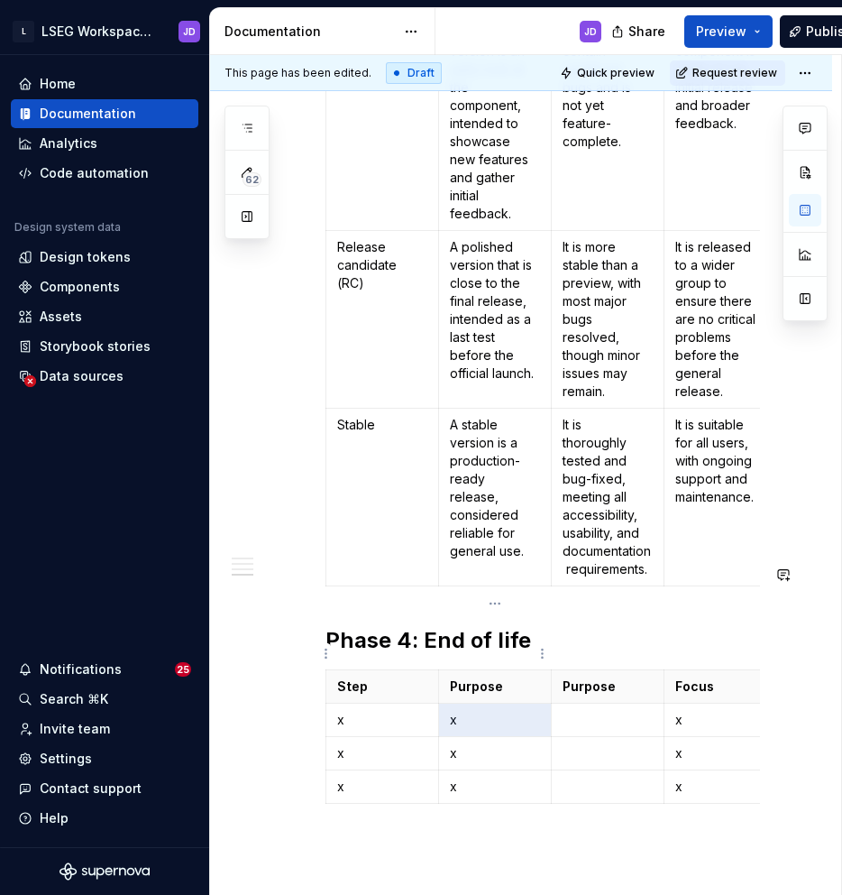
click at [471, 711] on p "x" at bounding box center [495, 720] width 90 height 18
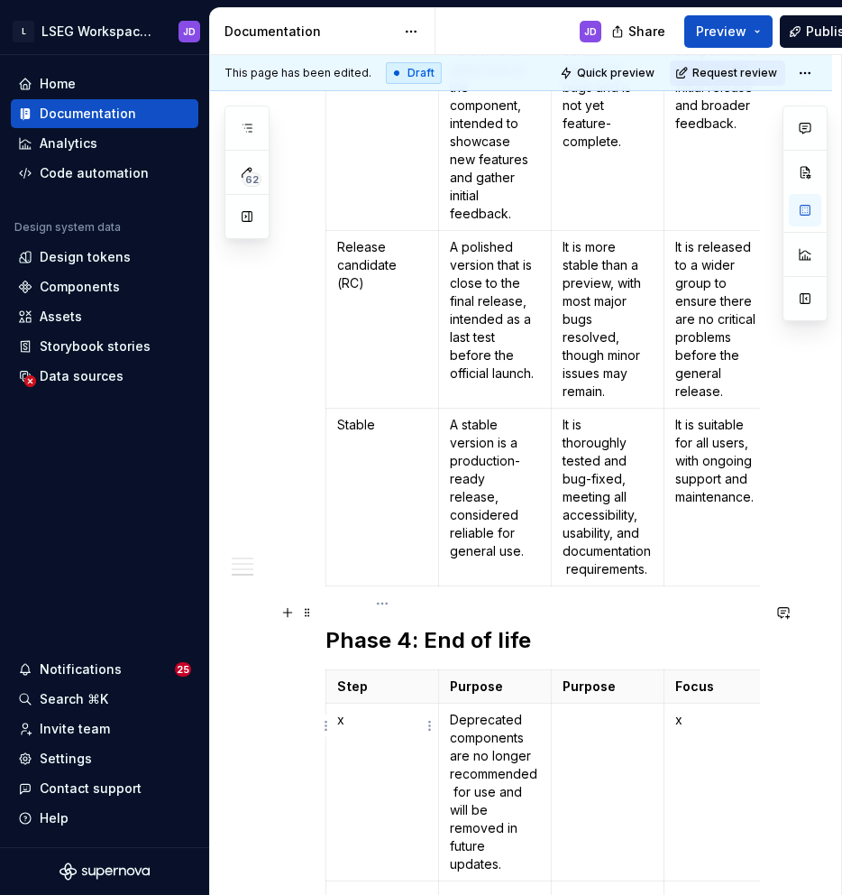
click at [375, 711] on p "x" at bounding box center [382, 720] width 90 height 18
click at [354, 711] on p "DSeprecated" at bounding box center [382, 720] width 90 height 18
click at [584, 703] on td at bounding box center [607, 792] width 113 height 178
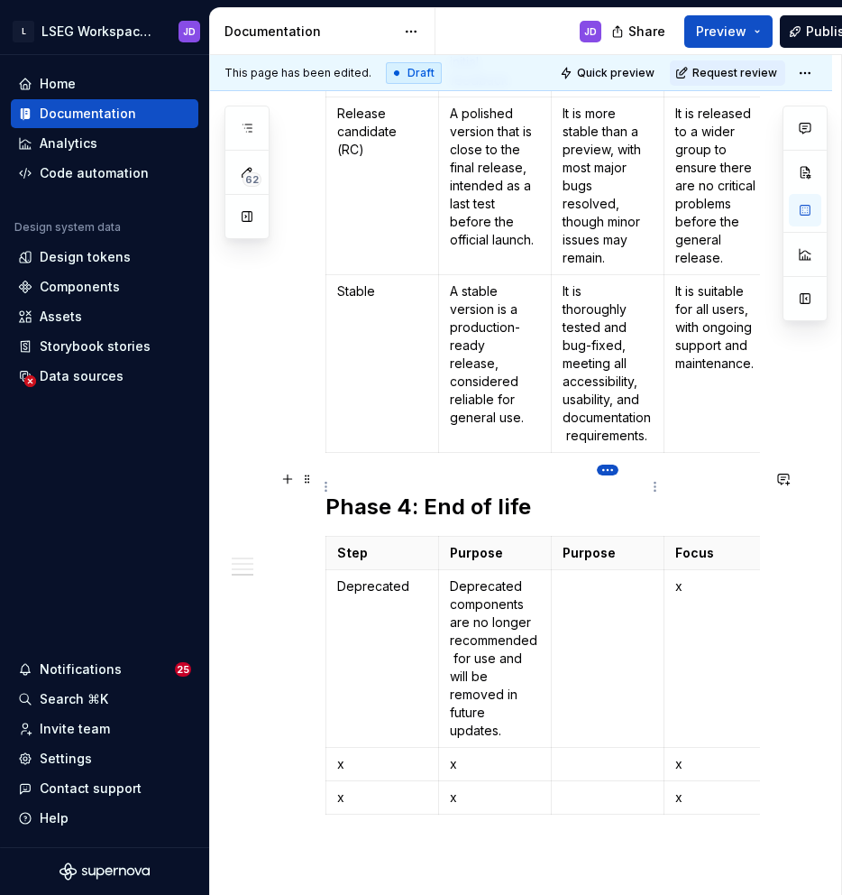
click at [603, 471] on html "L LSEG Workspace Design System JD Home Documentation Analytics Code automation …" at bounding box center [421, 447] width 842 height 895
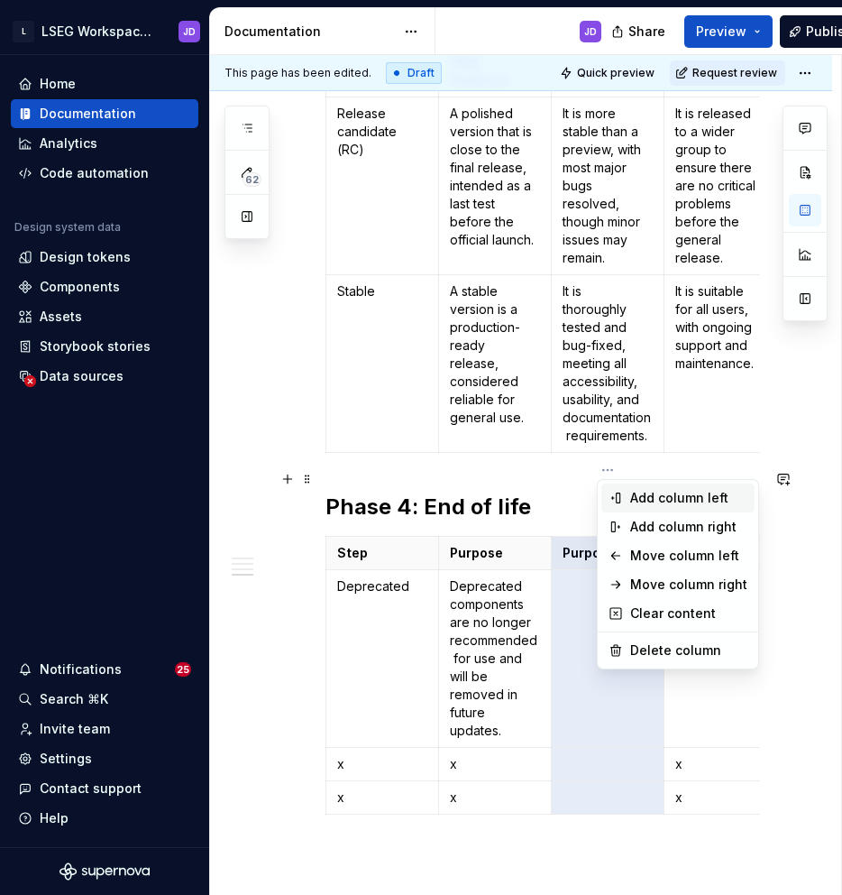
click at [646, 500] on div "Add column left" at bounding box center [688, 498] width 117 height 18
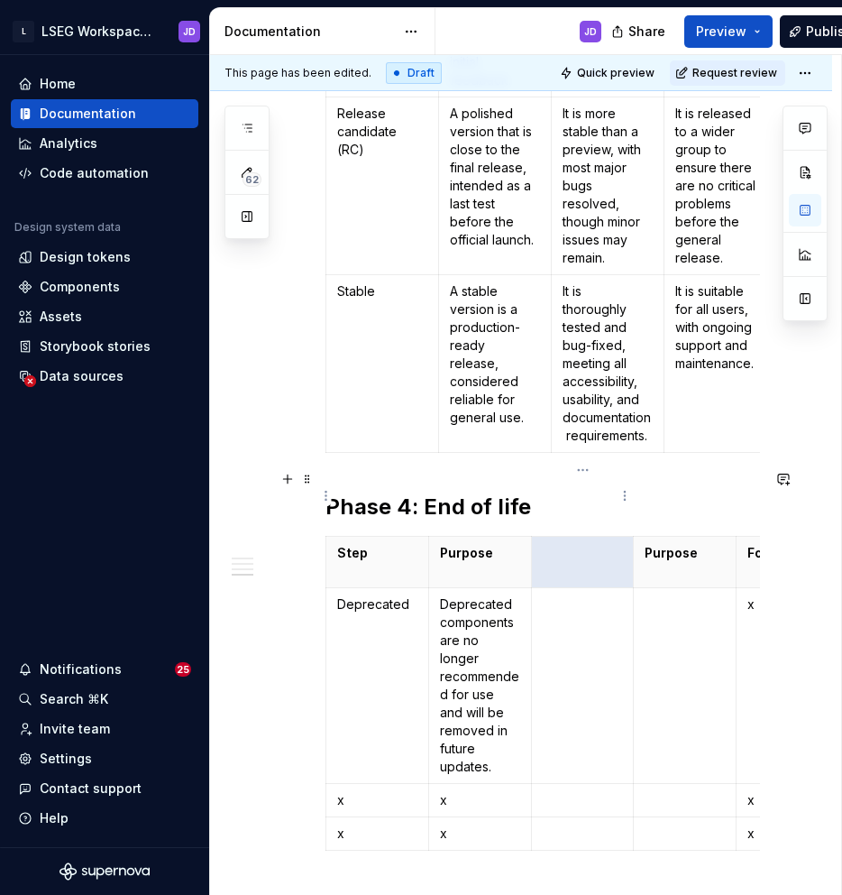
click at [556, 544] on p at bounding box center [583, 553] width 80 height 18
click at [575, 595] on p at bounding box center [583, 604] width 80 height 18
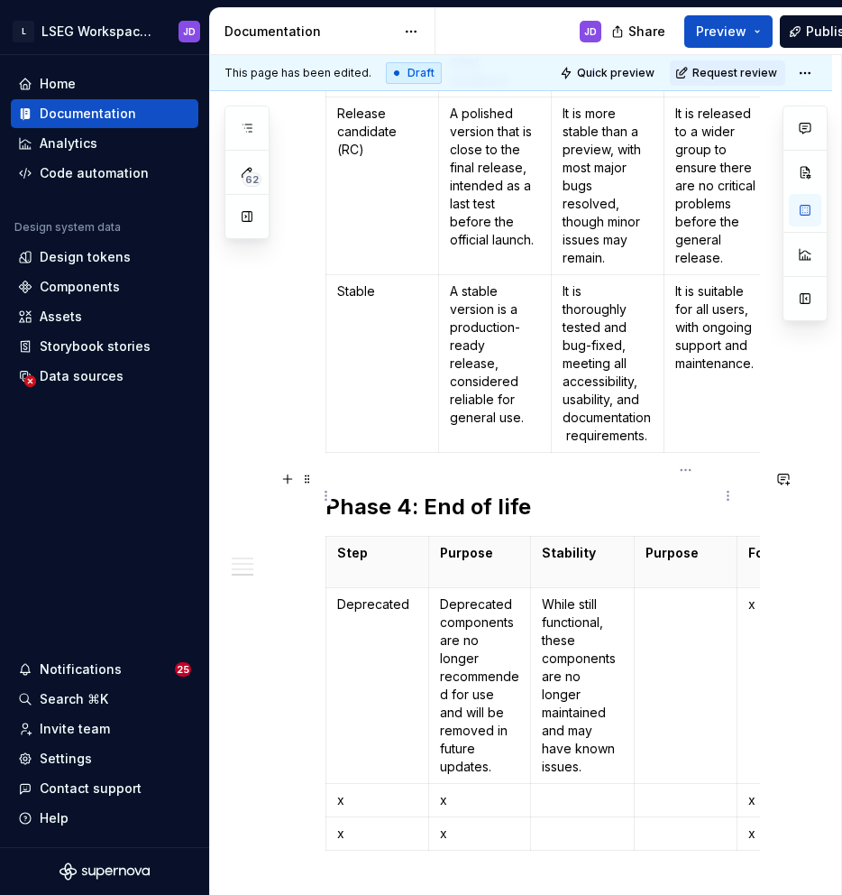
click at [667, 544] on p "Purpose" at bounding box center [686, 553] width 80 height 18
click at [653, 587] on td at bounding box center [685, 685] width 103 height 196
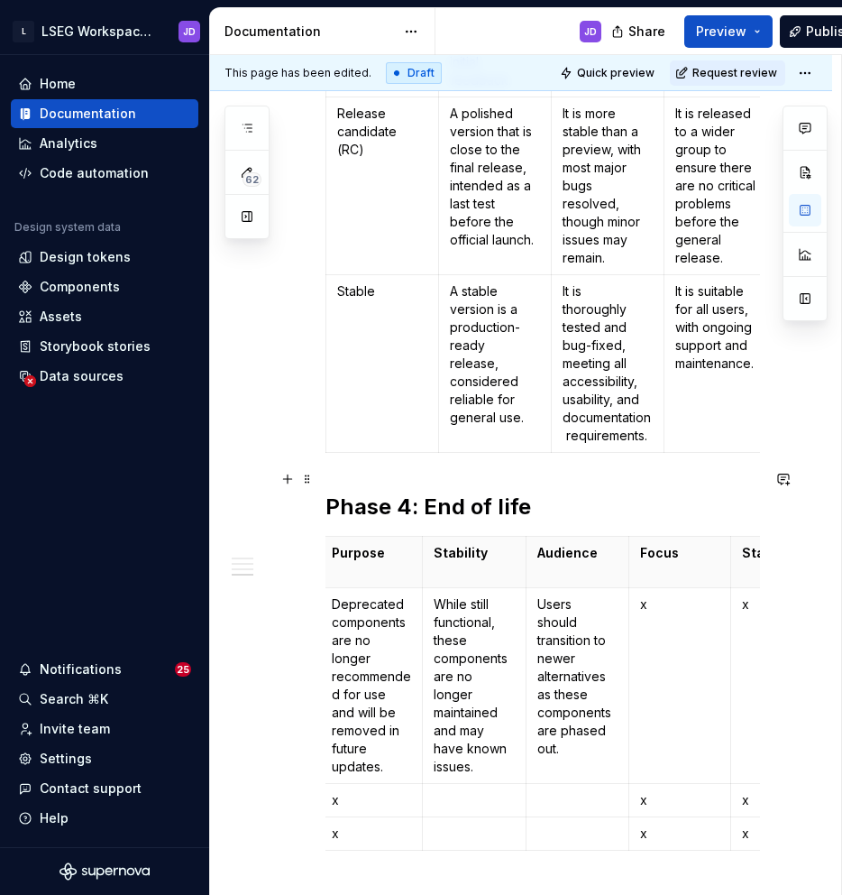
scroll to position [0, 113]
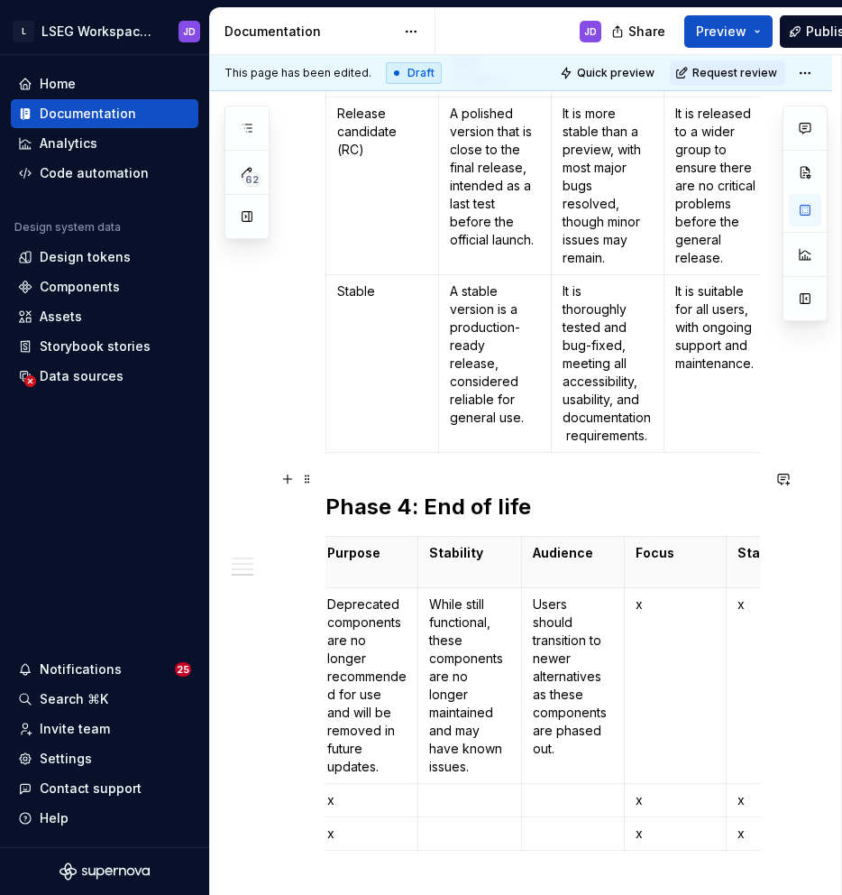
click at [654, 544] on p "Focus" at bounding box center [676, 553] width 80 height 18
click at [678, 472] on html "L LSEG Workspace Design System JD Home Documentation Analytics Code automation …" at bounding box center [421, 447] width 842 height 895
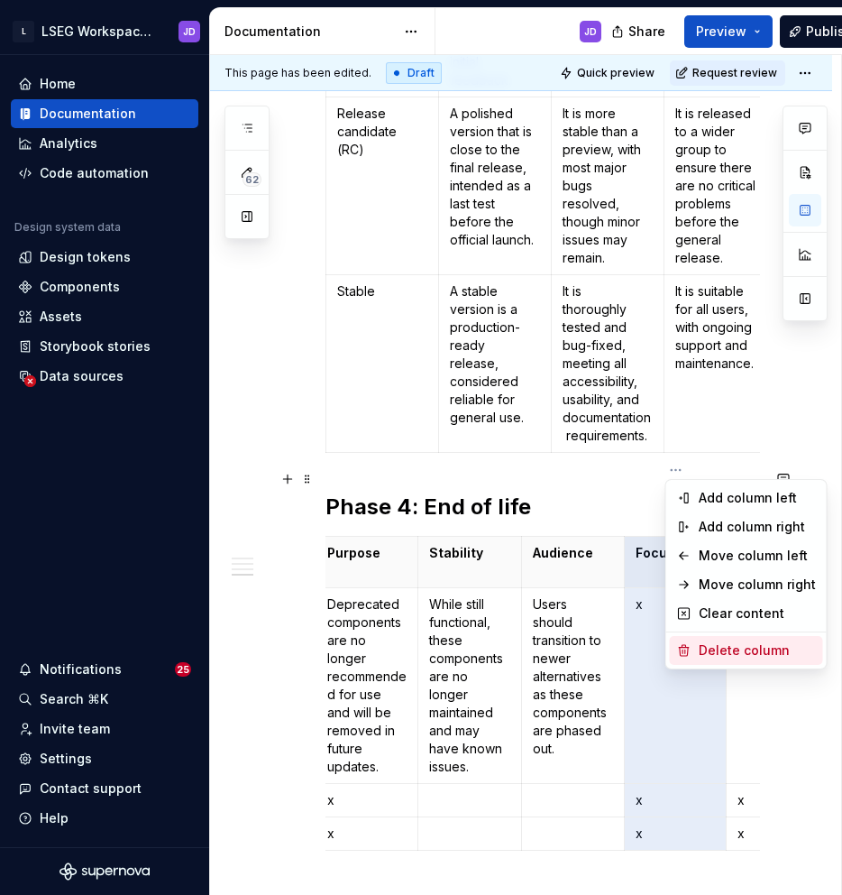
click at [727, 656] on div "Delete column" at bounding box center [757, 650] width 117 height 18
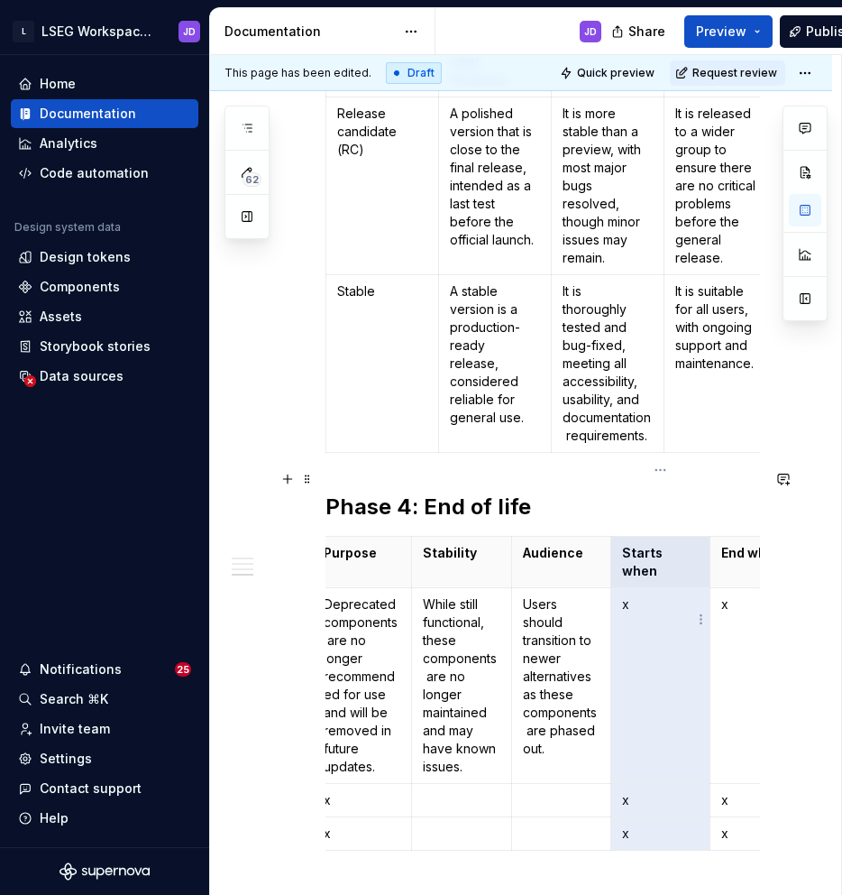
click at [649, 595] on p "x" at bounding box center [660, 604] width 77 height 18
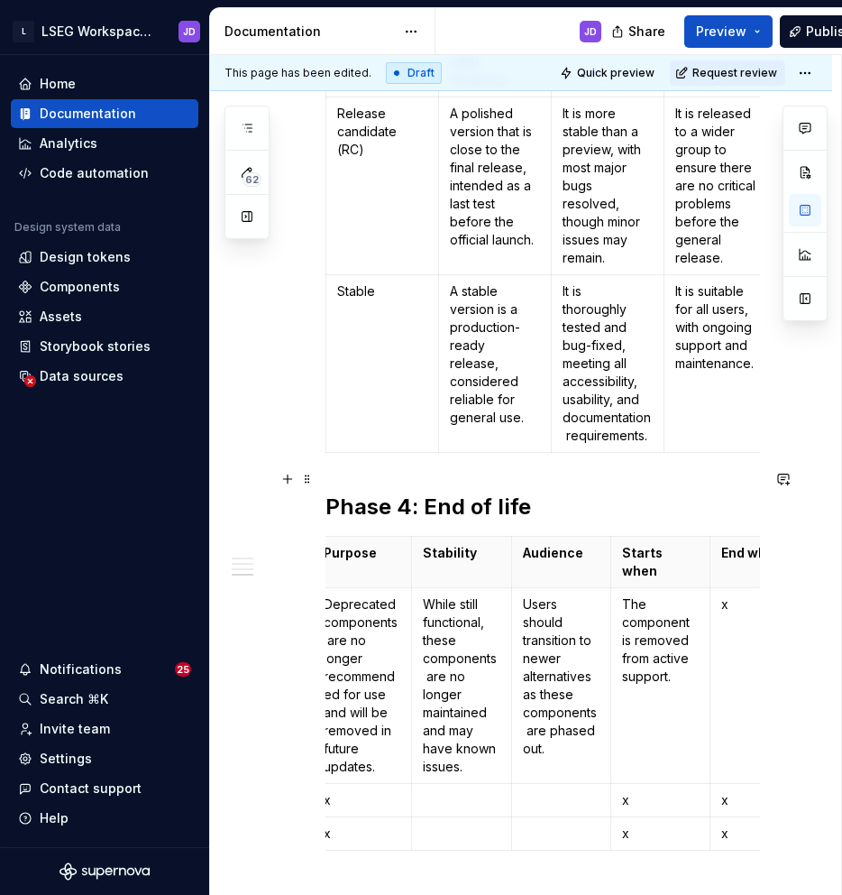
click at [736, 595] on p "x" at bounding box center [760, 604] width 77 height 18
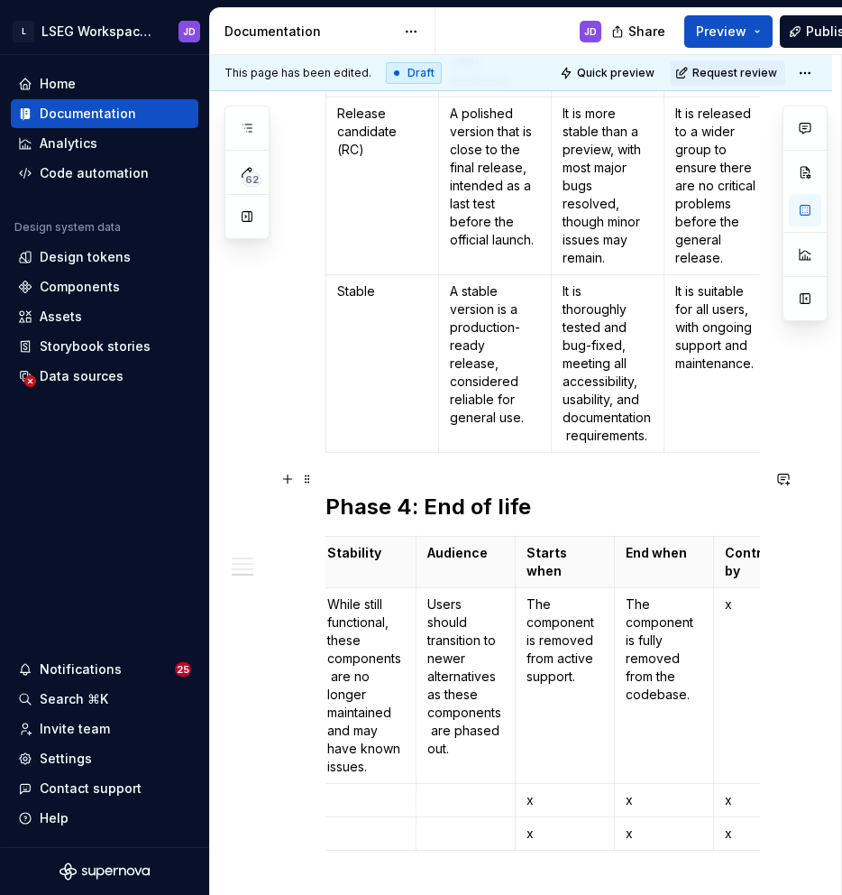
scroll to position [0, 253]
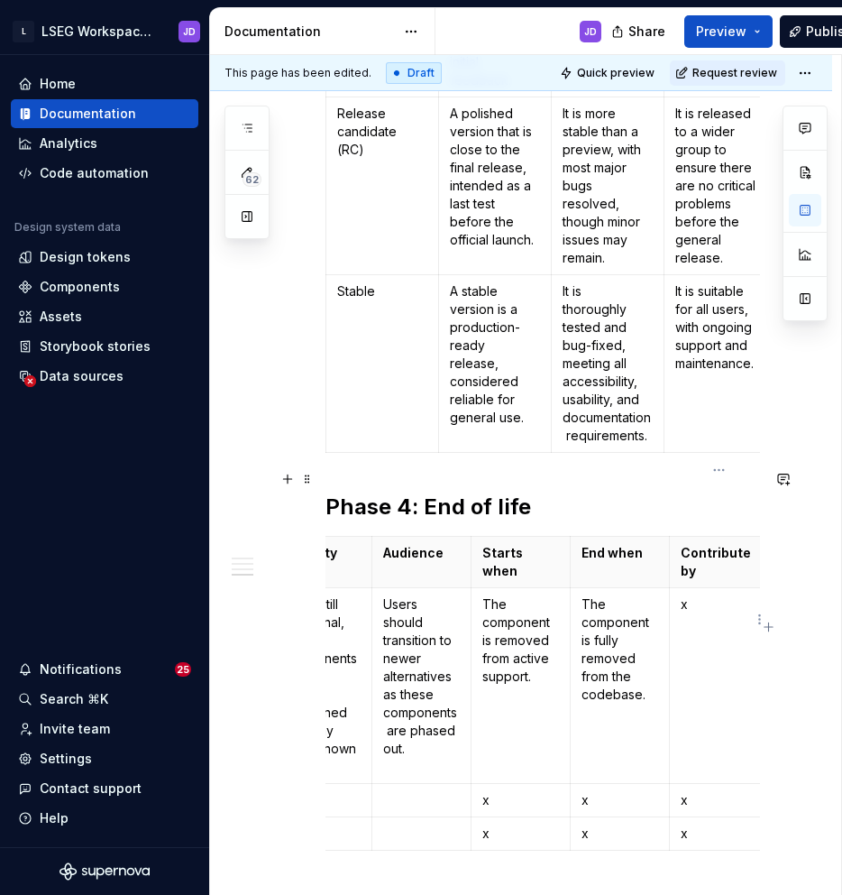
click at [720, 587] on td "x" at bounding box center [719, 685] width 99 height 196
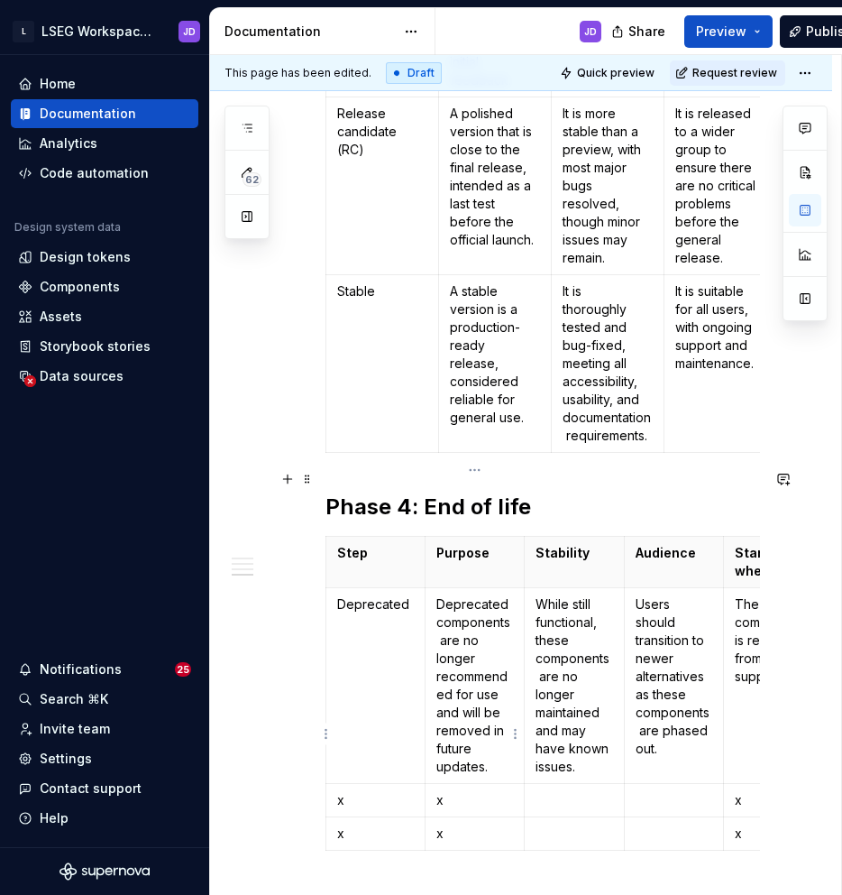
click at [449, 791] on p "x" at bounding box center [475, 800] width 77 height 18
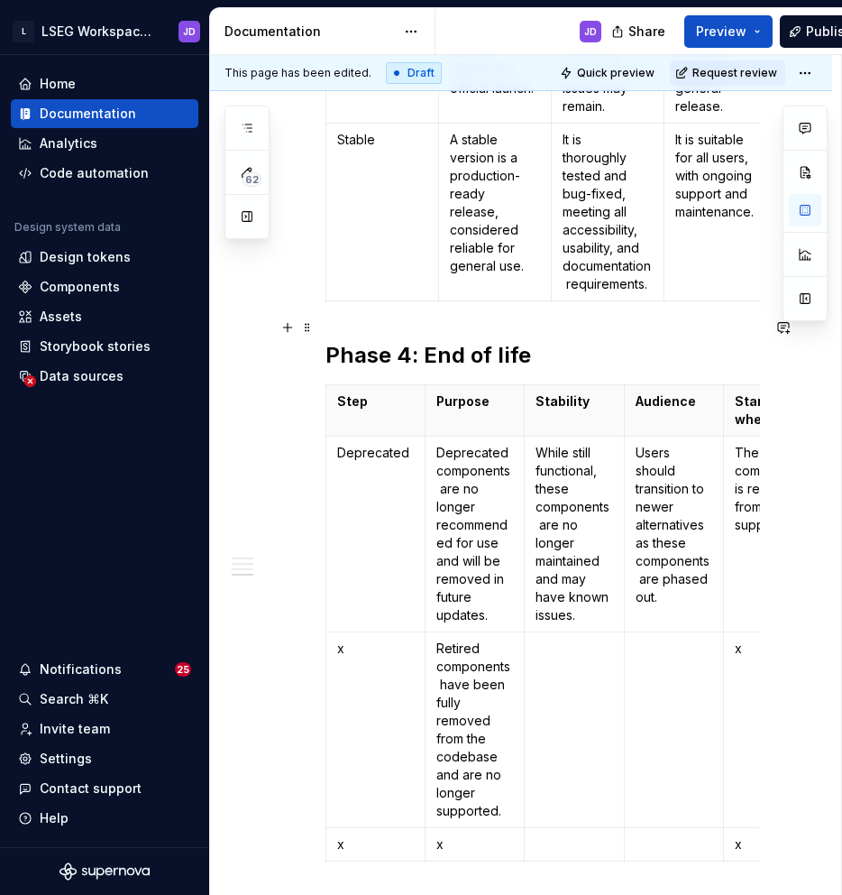
scroll to position [3478, 0]
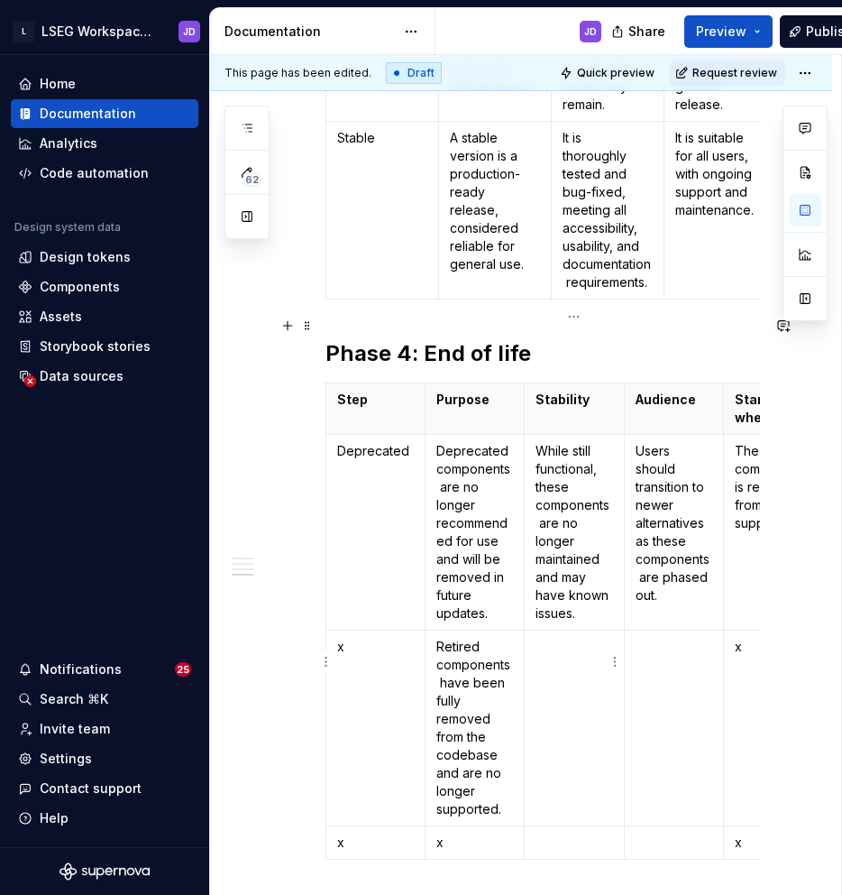
click at [549, 630] on td at bounding box center [574, 728] width 100 height 196
click at [661, 630] on td at bounding box center [673, 728] width 99 height 196
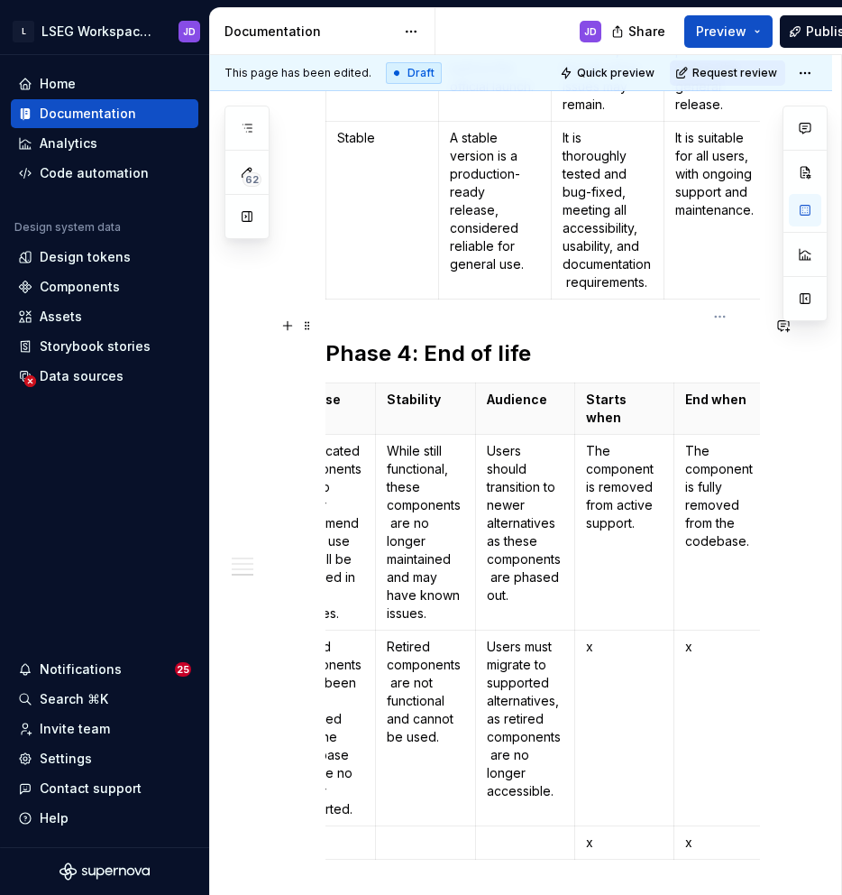
scroll to position [0, 152]
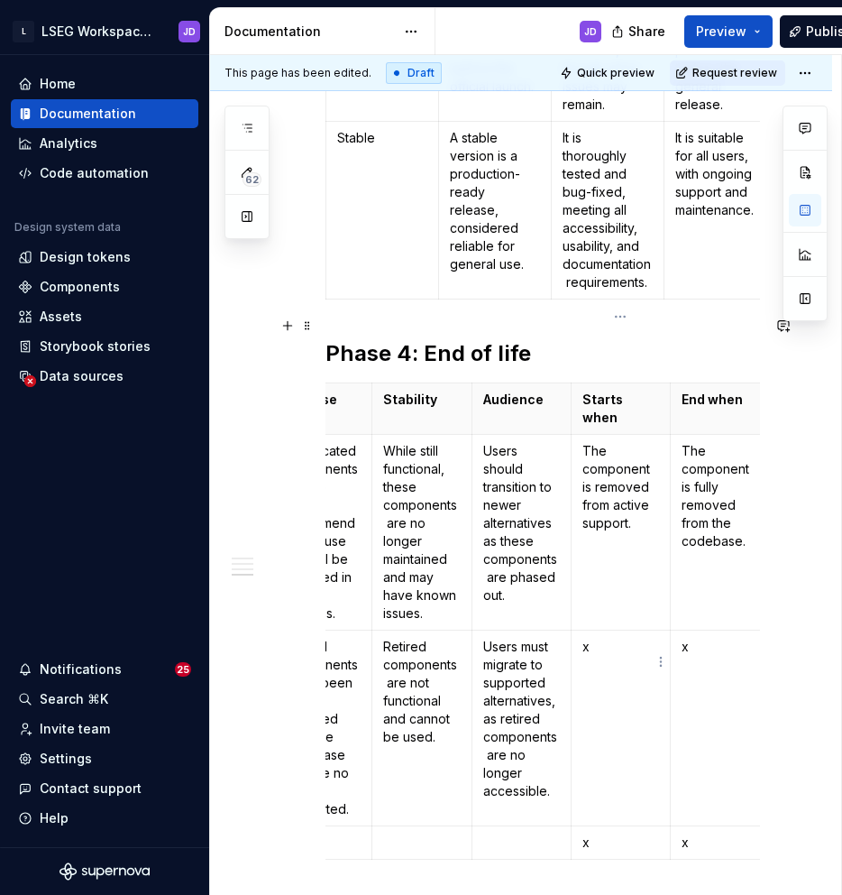
click at [613, 630] on td "x" at bounding box center [620, 728] width 99 height 196
click at [694, 638] on p "x" at bounding box center [720, 647] width 77 height 18
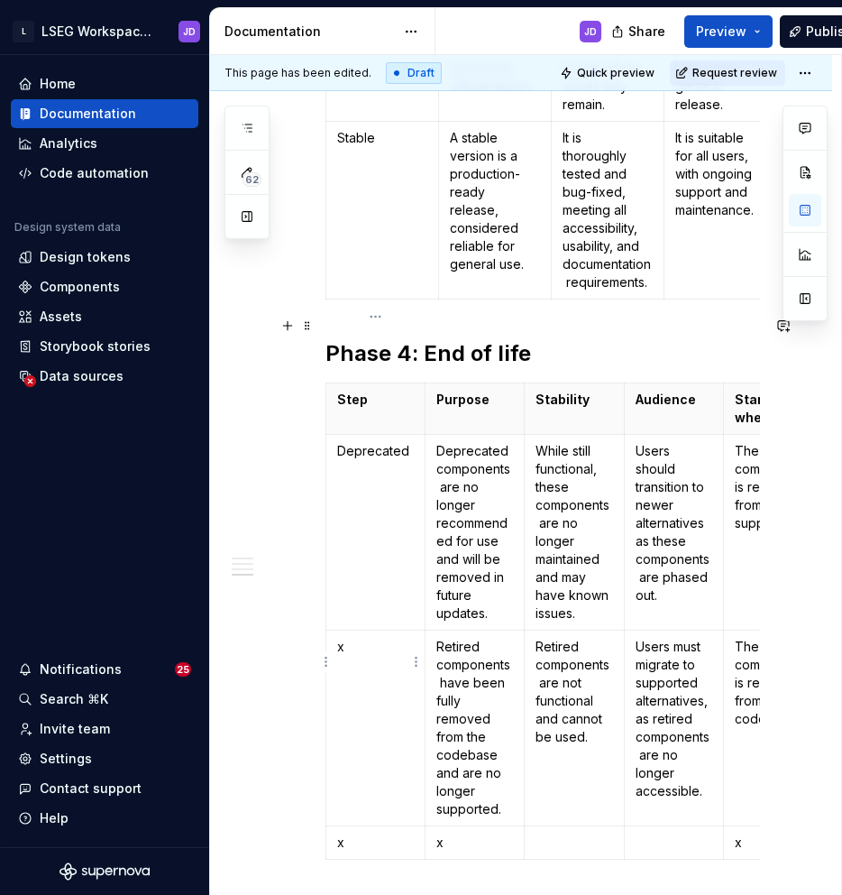
click at [389, 638] on p "x" at bounding box center [375, 647] width 77 height 18
click at [339, 833] on p "x" at bounding box center [375, 842] width 77 height 18
click at [323, 779] on html "L LSEG Workspace Design System JD Home Documentation Analytics Code automation …" at bounding box center [421, 447] width 842 height 895
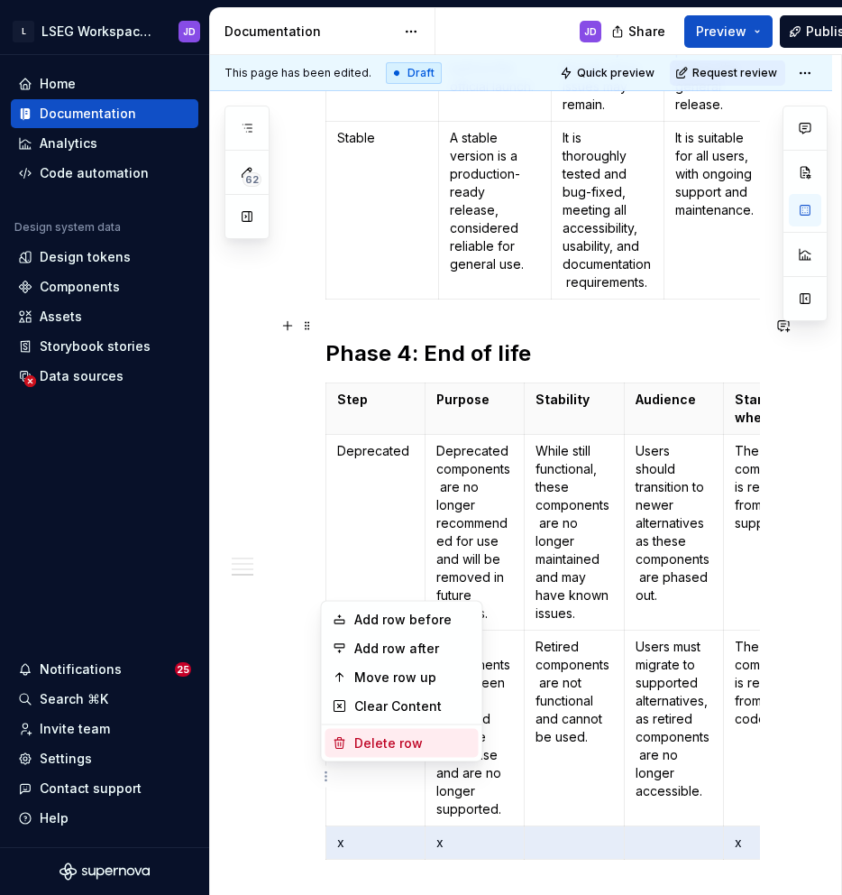
click at [358, 741] on div "Delete row" at bounding box center [412, 743] width 117 height 18
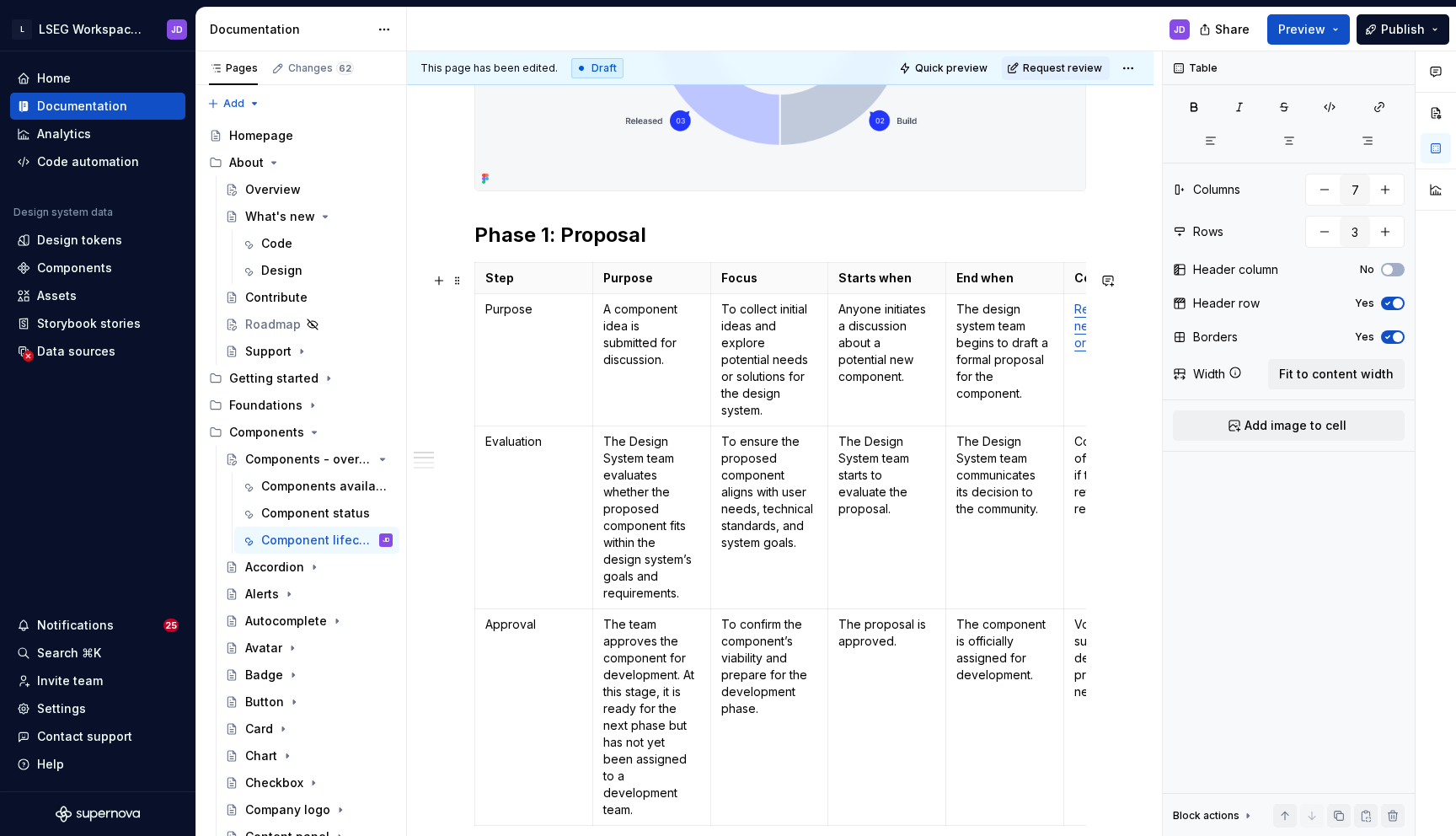
scroll to position [908, 0]
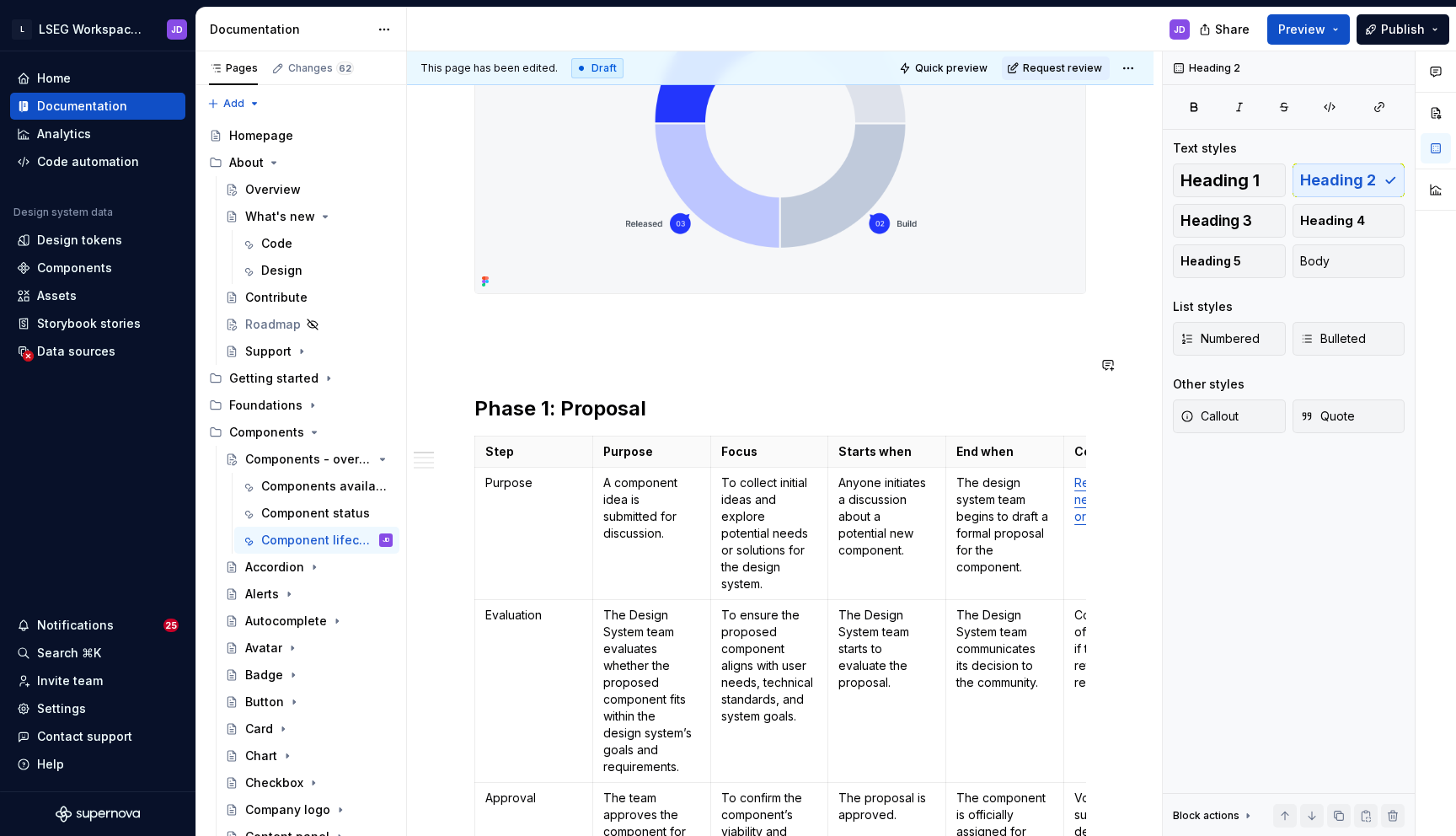
click at [494, 354] on p at bounding box center [780, 355] width 612 height 21
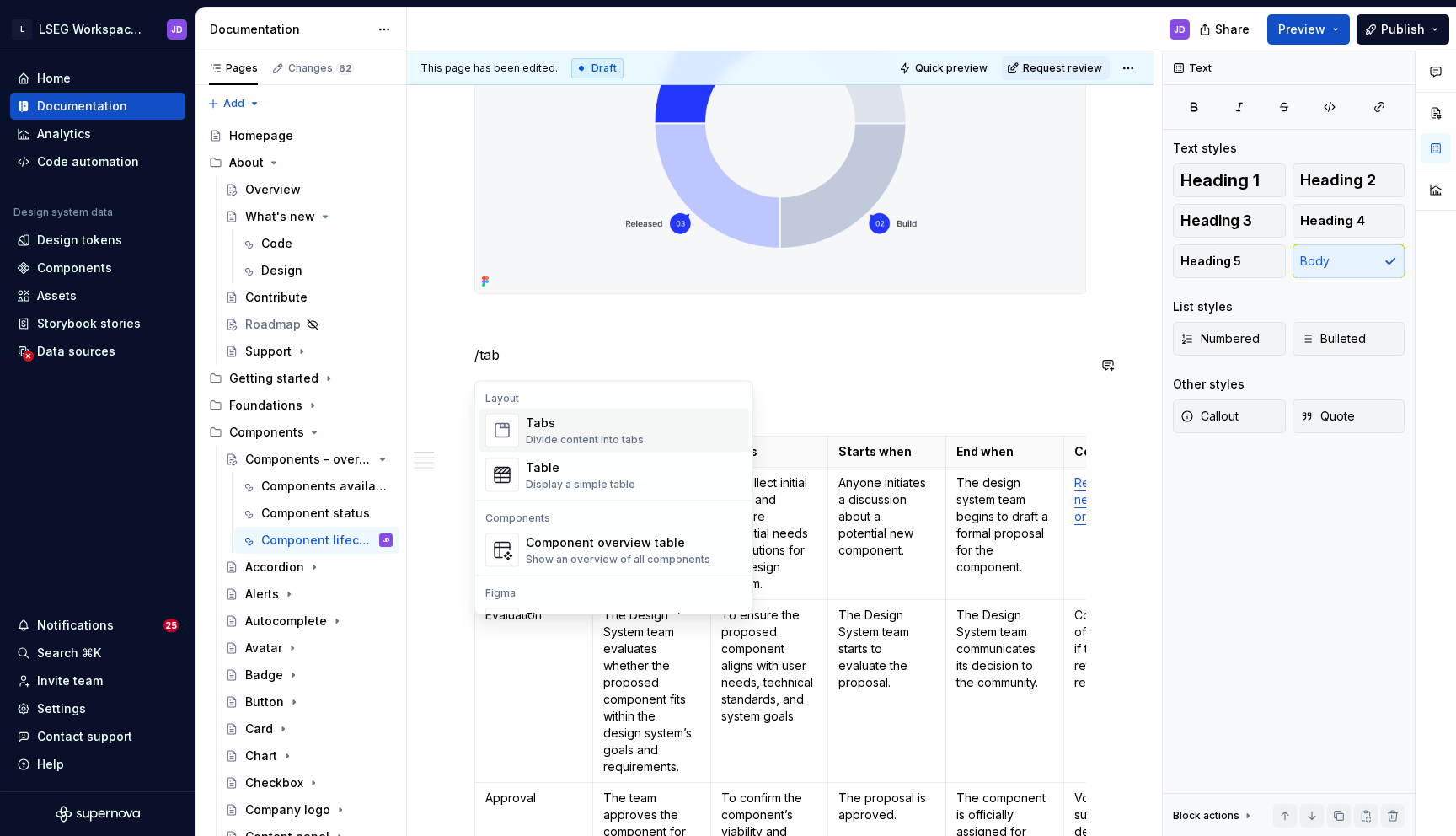
click at [573, 433] on div "Divide content into tabs" at bounding box center [585, 440] width 118 height 13
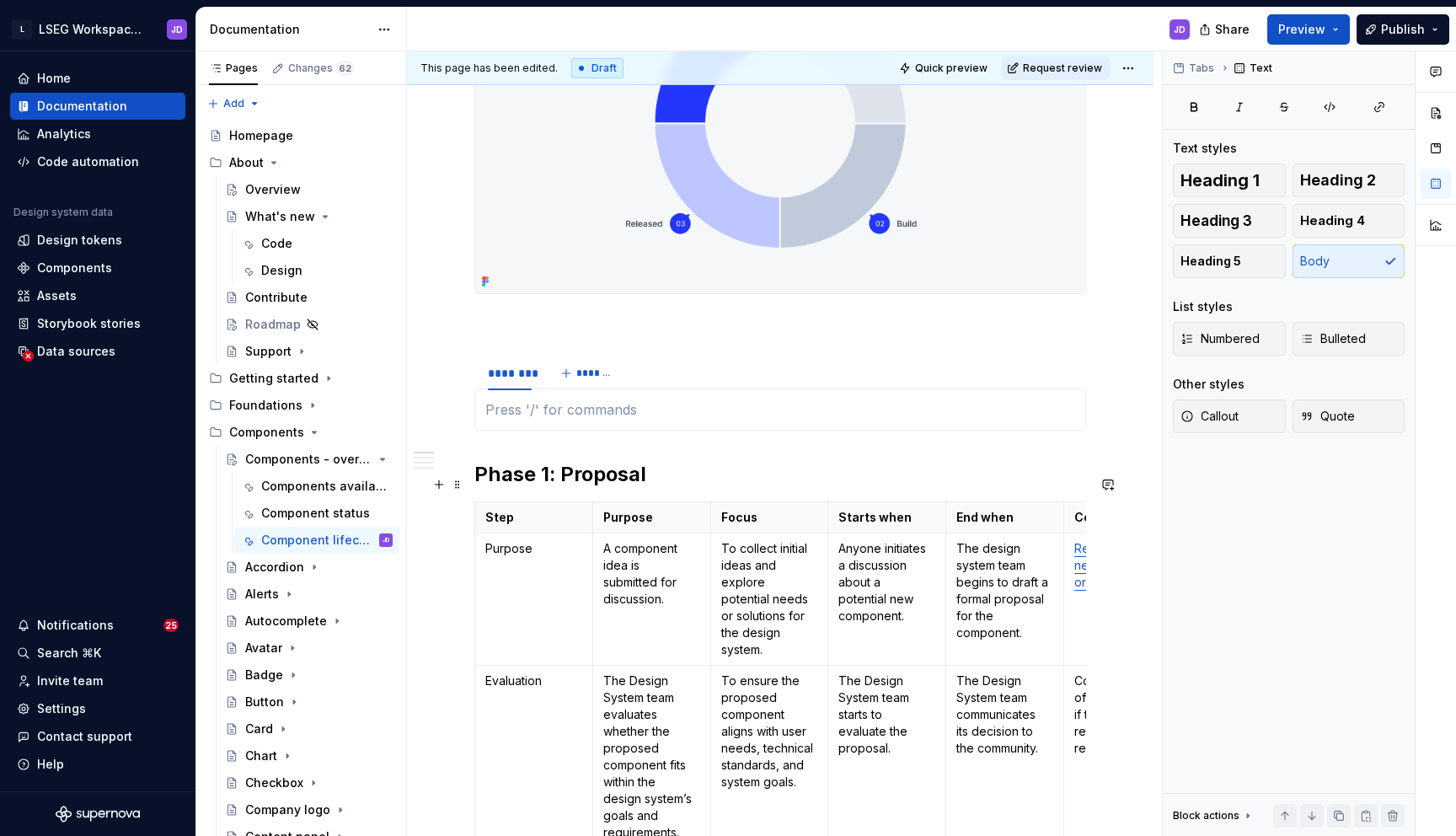
type textarea "*"
click at [586, 485] on h2 "Phase 1: Proposal" at bounding box center [780, 474] width 612 height 27
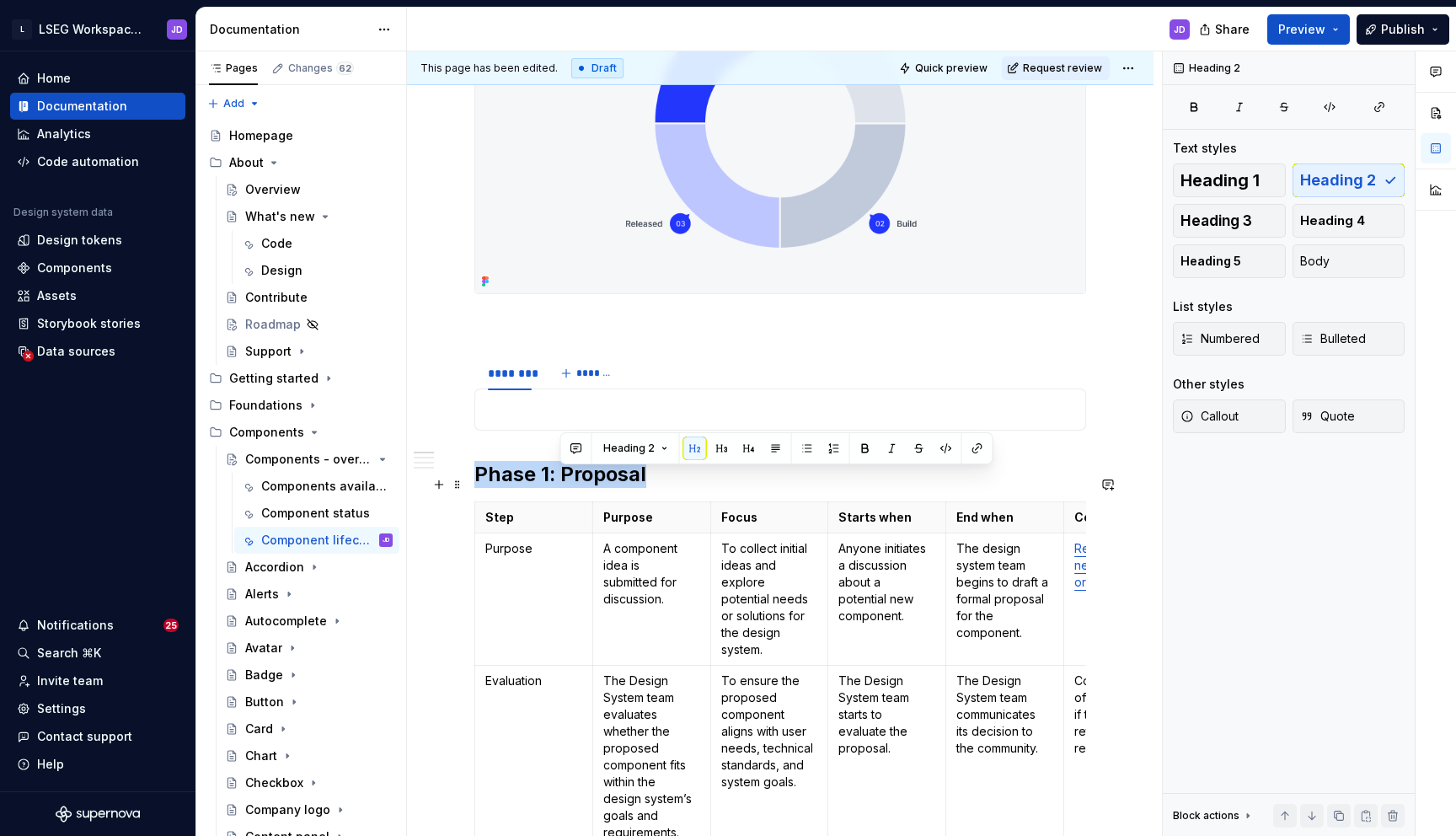
click at [586, 485] on h2 "Phase 1: Proposal" at bounding box center [780, 474] width 612 height 27
click at [580, 488] on h2 "Phase 1: Proposal" at bounding box center [780, 474] width 612 height 27
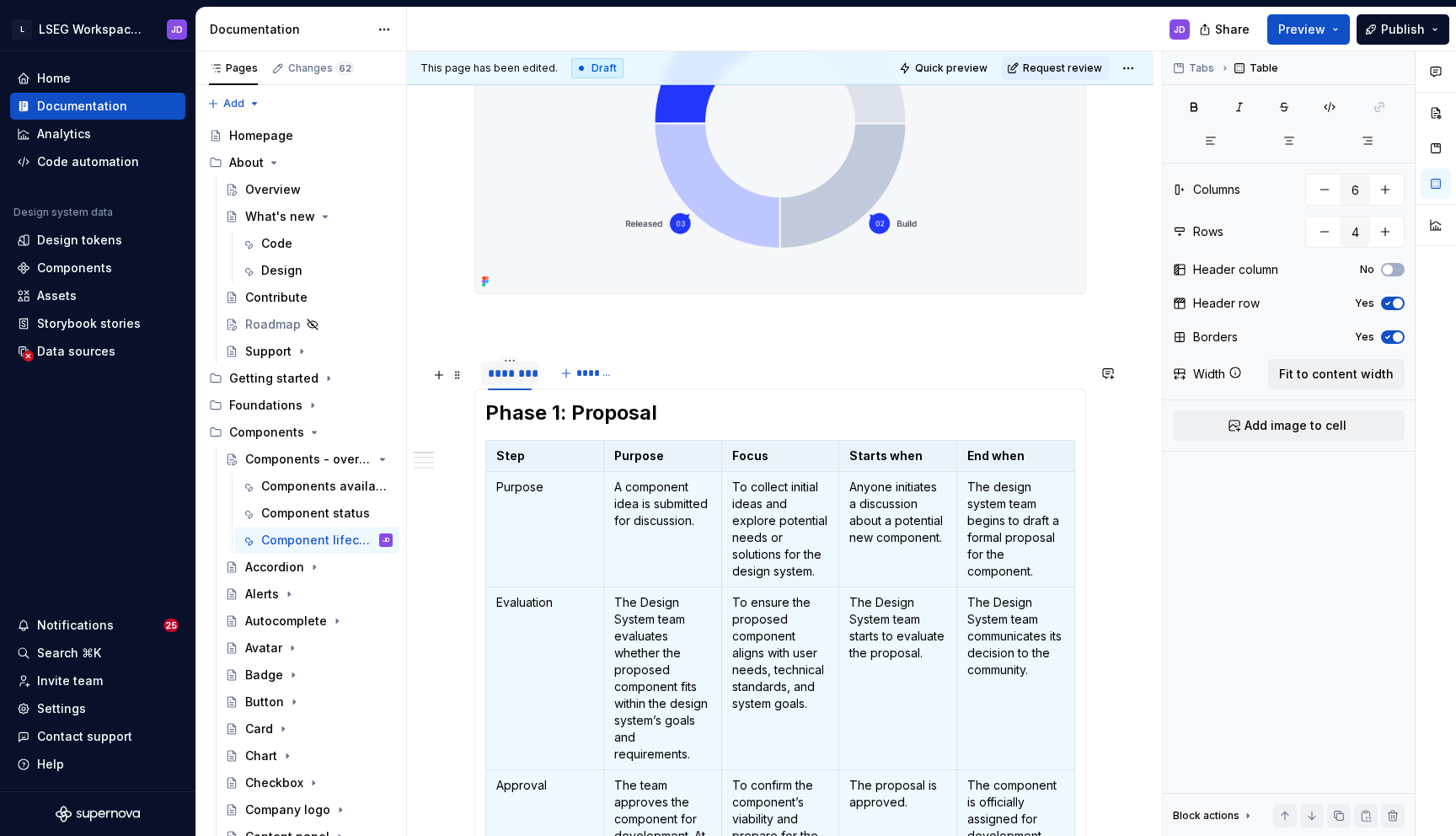
click at [512, 382] on div "********" at bounding box center [509, 374] width 44 height 17
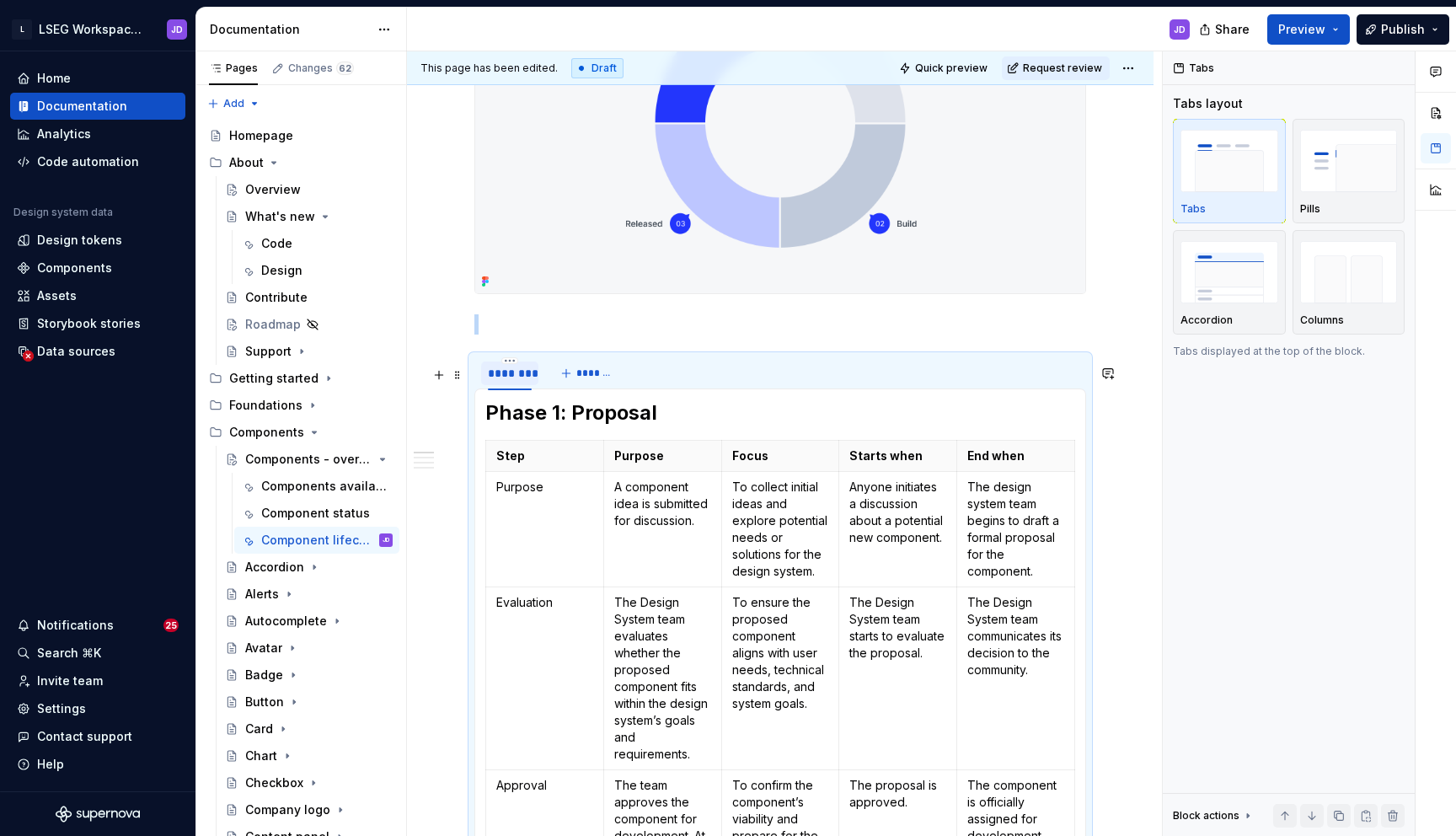
click at [512, 382] on div "********" at bounding box center [509, 374] width 44 height 17
type input "*******"
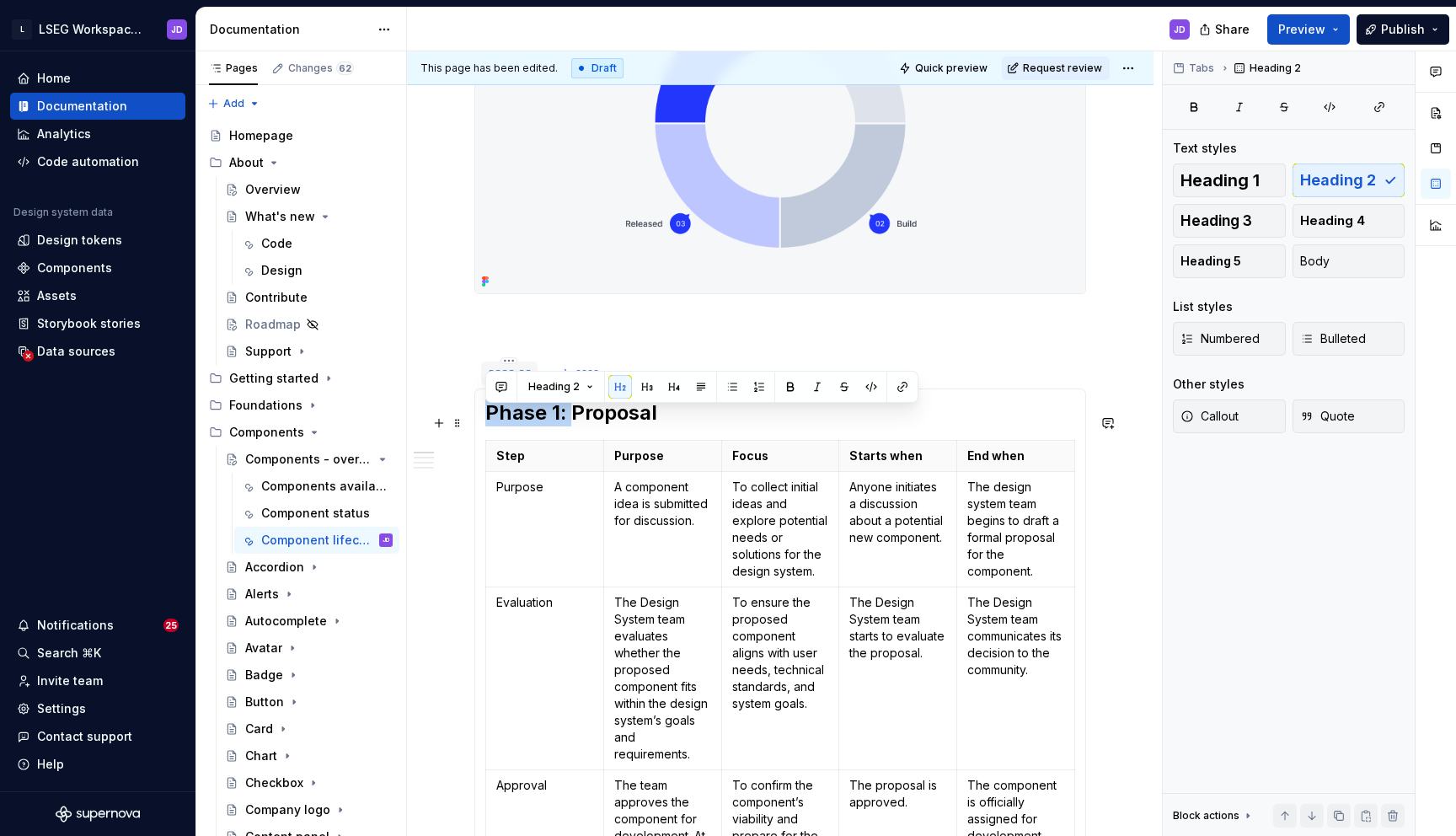
drag, startPoint x: 573, startPoint y: 424, endPoint x: 487, endPoint y: 418, distance: 86.2
click at [487, 418] on h2 "Phase 1: Proposal" at bounding box center [780, 413] width 589 height 27
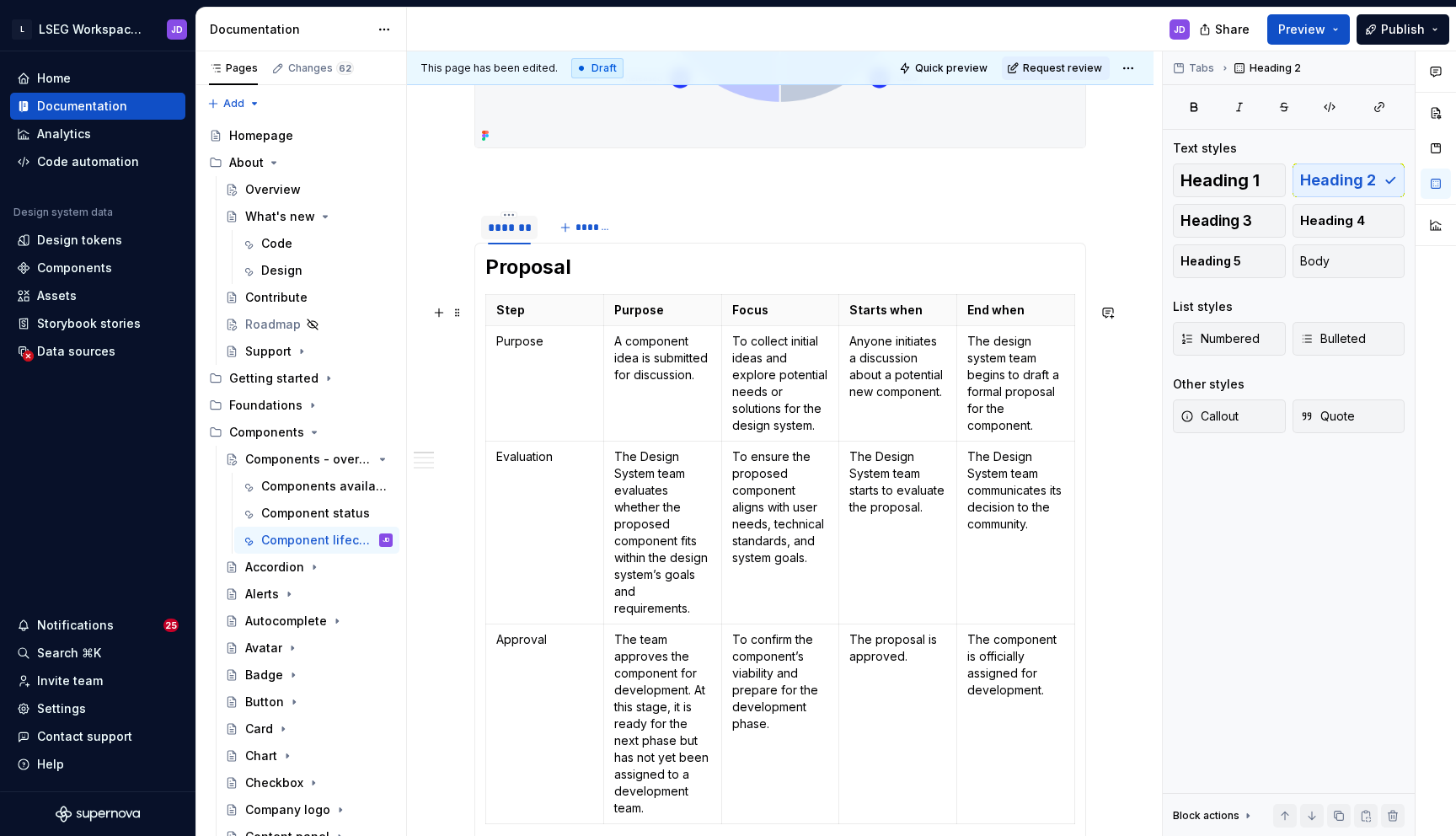
scroll to position [1056, 0]
click at [590, 233] on span "*******" at bounding box center [594, 226] width 38 height 13
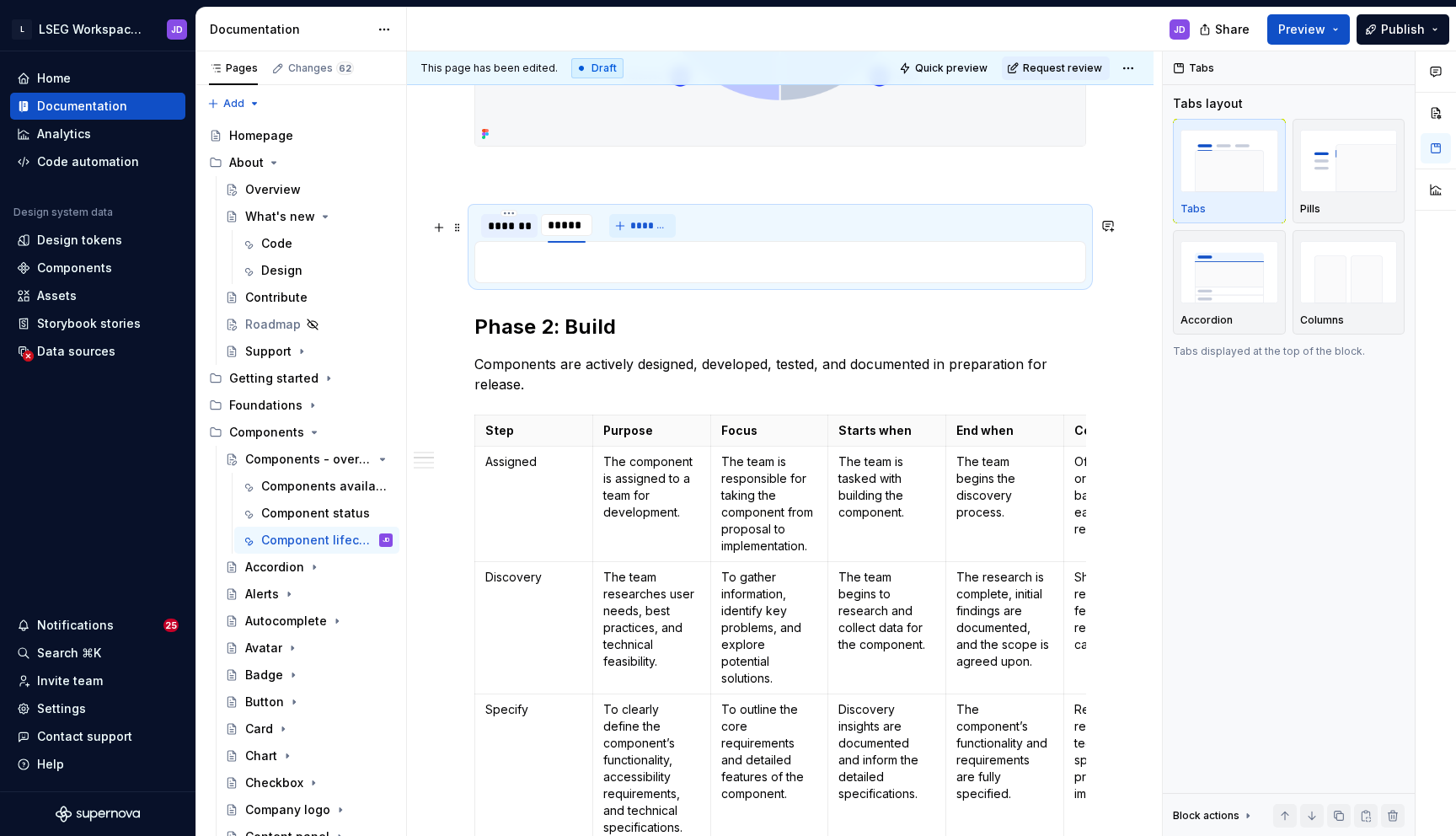
type input "*******"
click at [590, 340] on h2 "Phase 2: Build" at bounding box center [780, 327] width 612 height 27
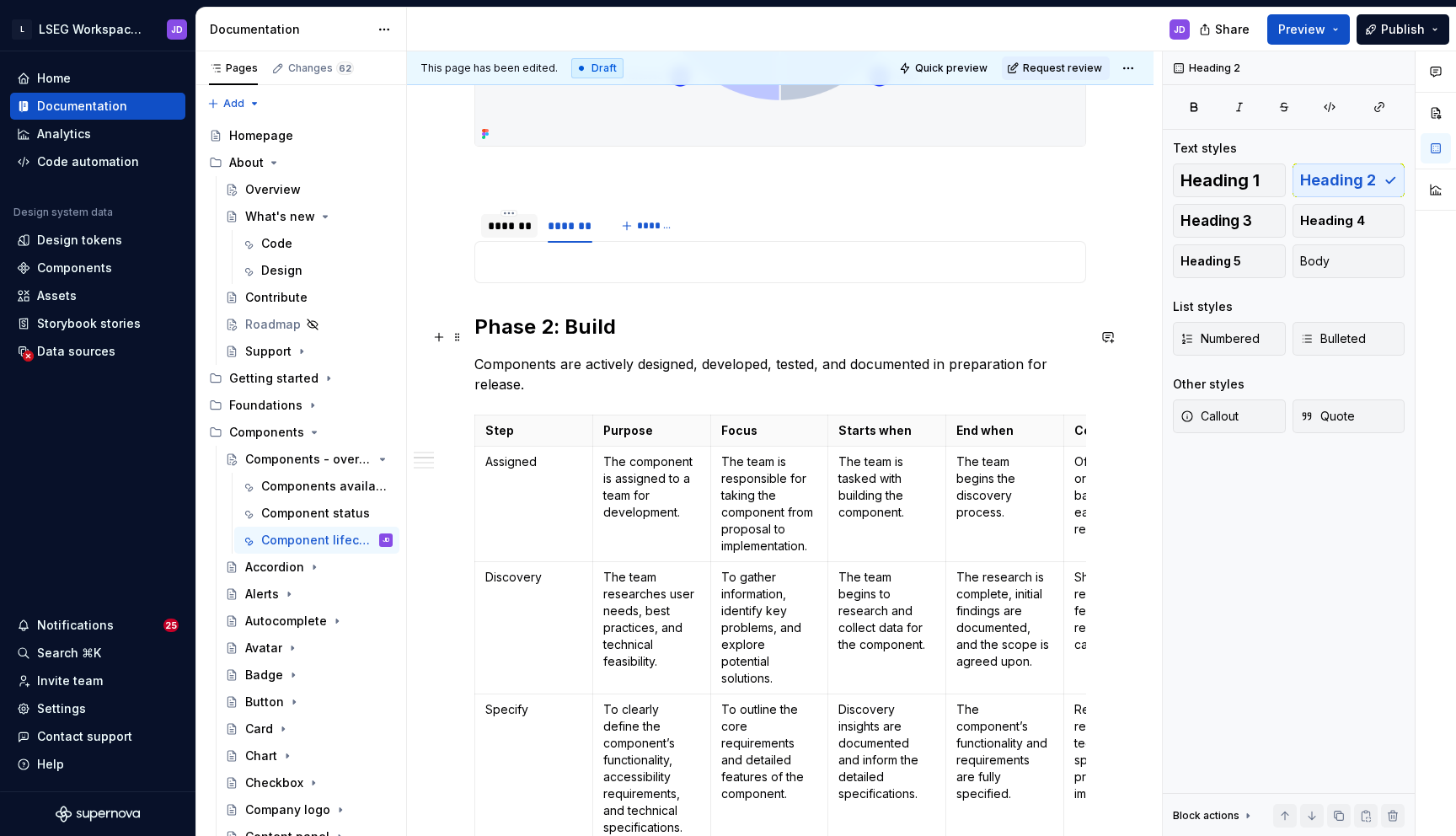
click at [560, 340] on h2 "Phase 2: Build" at bounding box center [780, 327] width 612 height 27
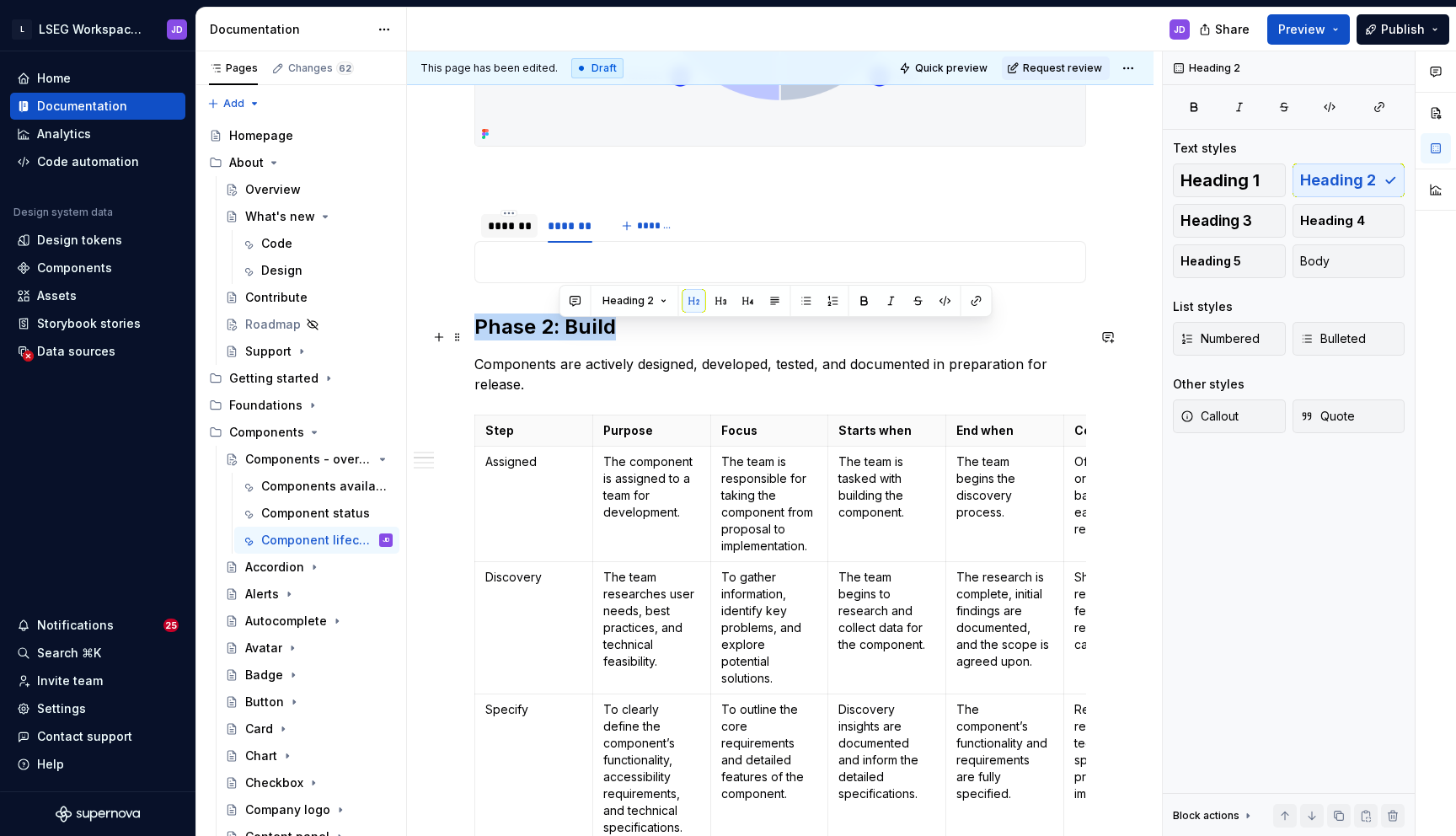
click at [560, 340] on h2 "Phase 2: Build" at bounding box center [780, 327] width 612 height 27
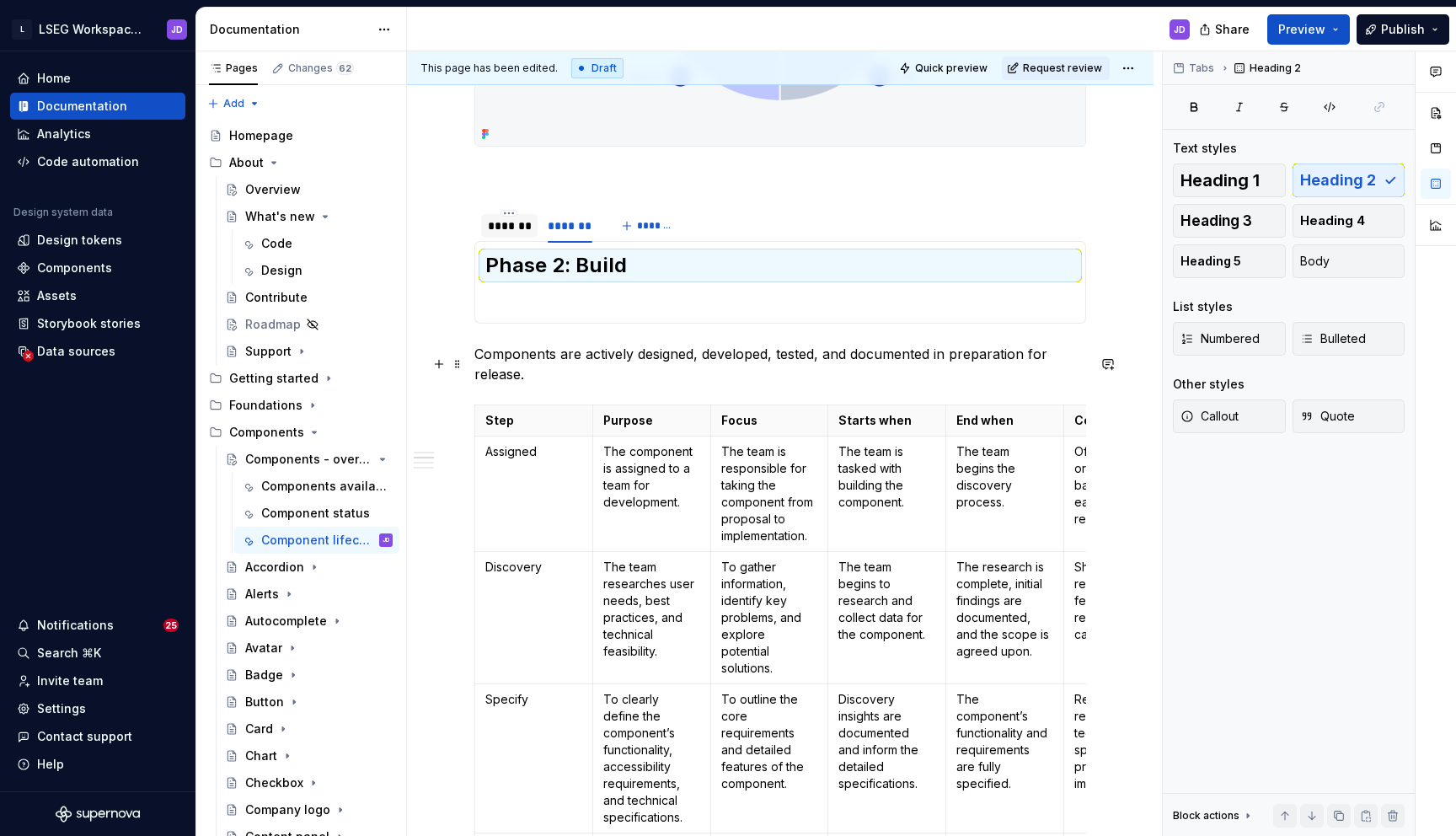
click at [475, 365] on p "Components are actively designed, developed, tested, and documented in preparat…" at bounding box center [780, 363] width 612 height 40
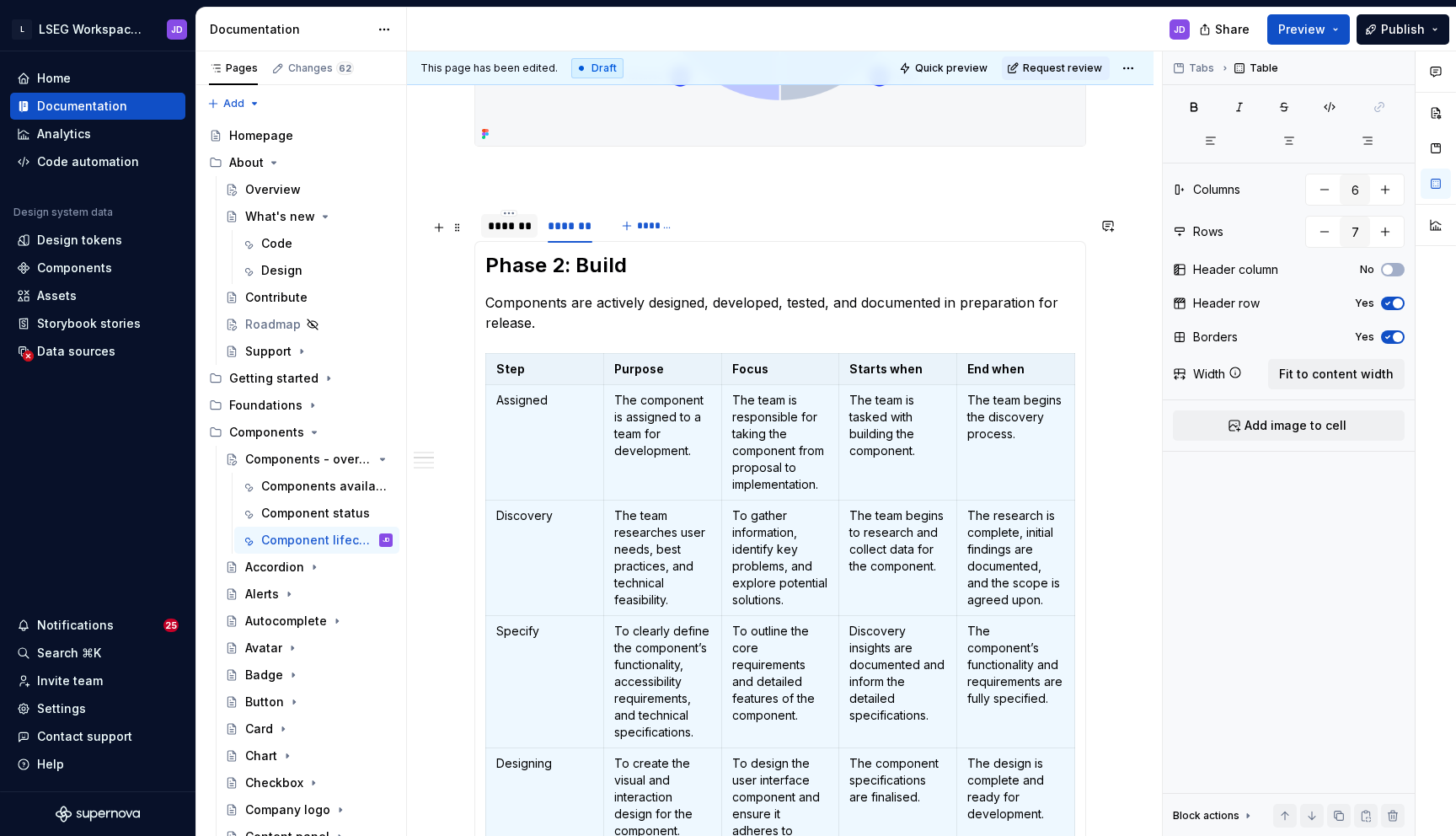
click at [506, 234] on div "*******" at bounding box center [509, 226] width 43 height 17
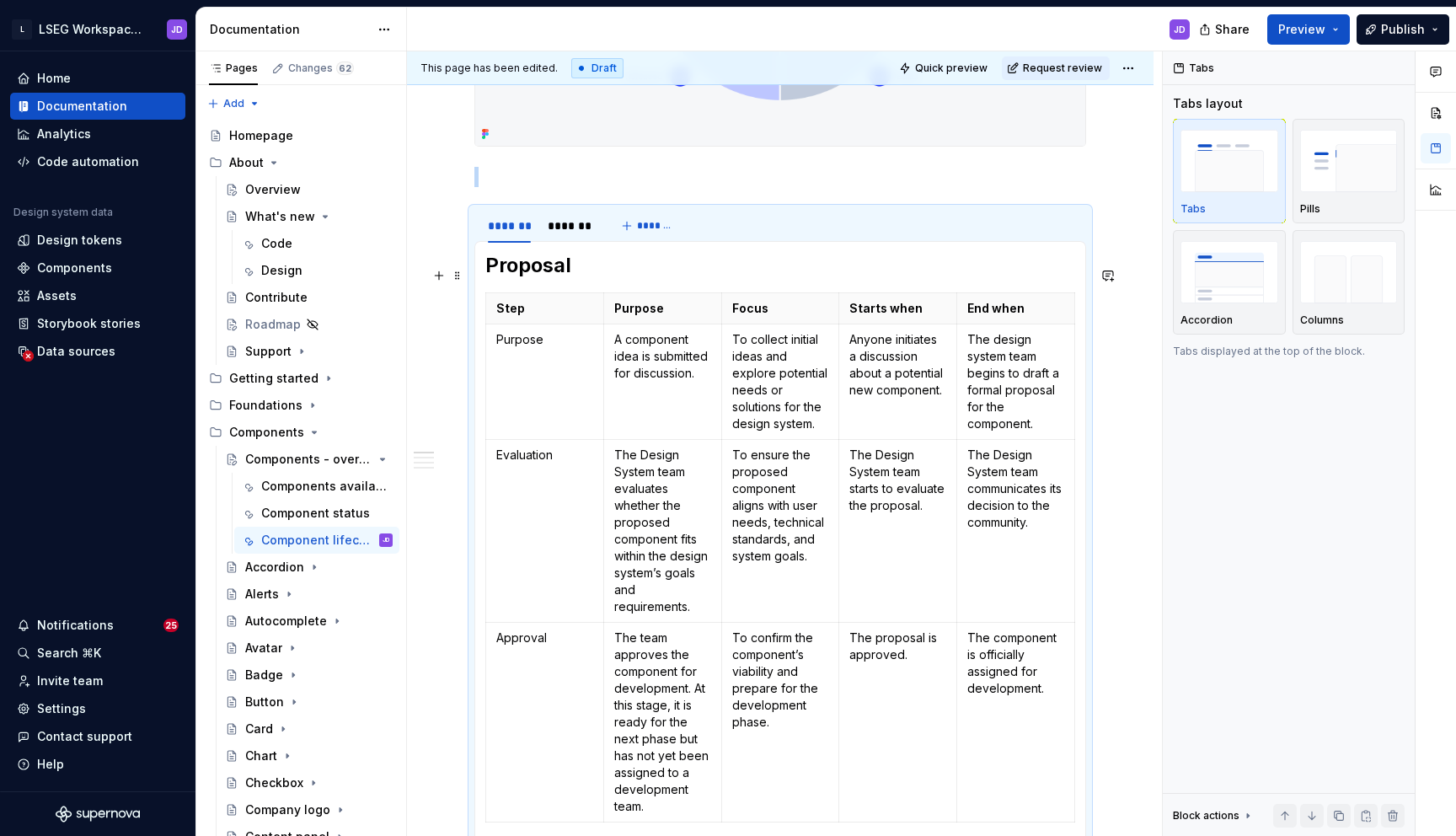
click at [587, 276] on h2 "Proposal" at bounding box center [780, 265] width 589 height 27
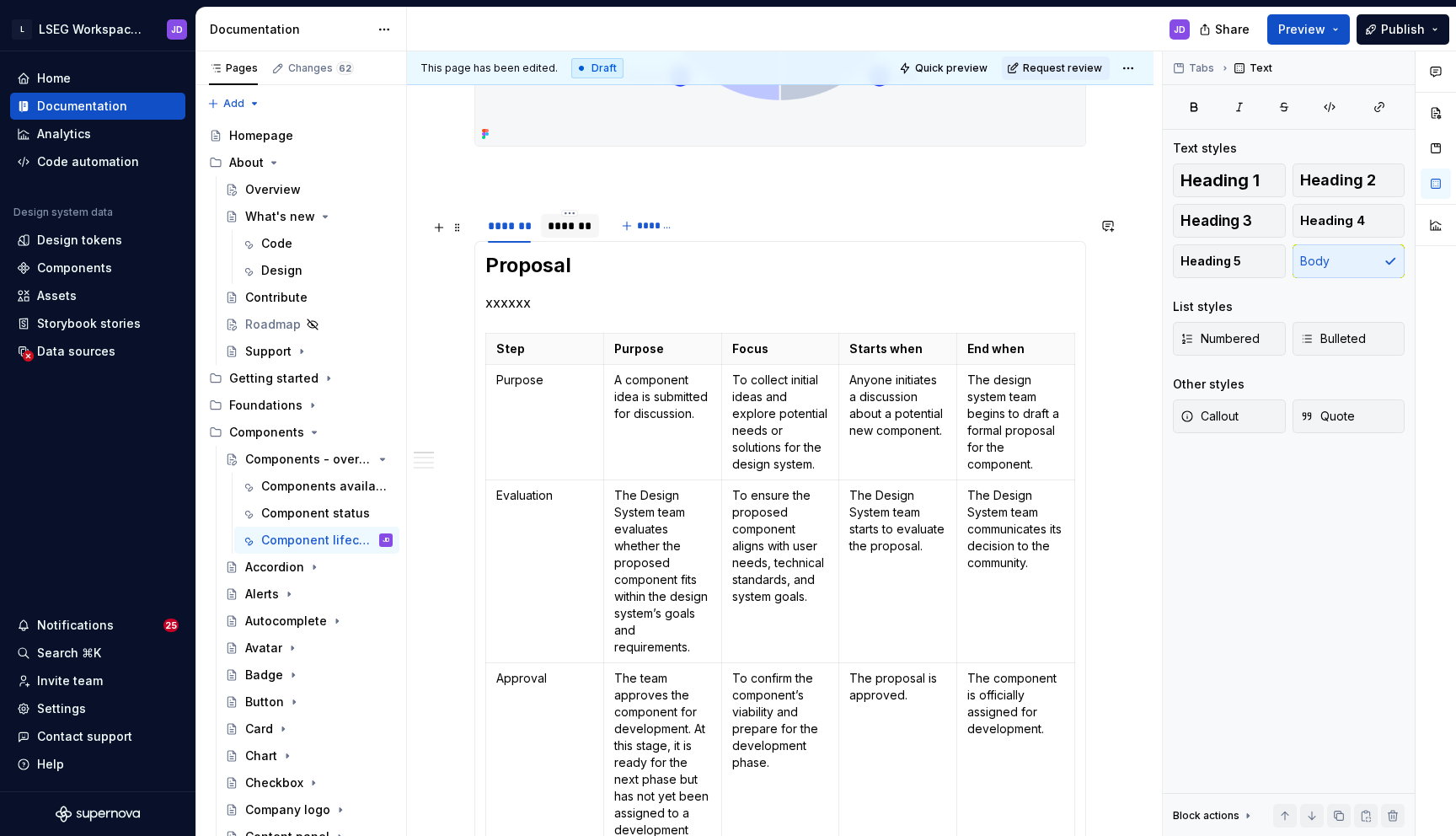
click at [565, 234] on div "*******" at bounding box center [570, 226] width 45 height 17
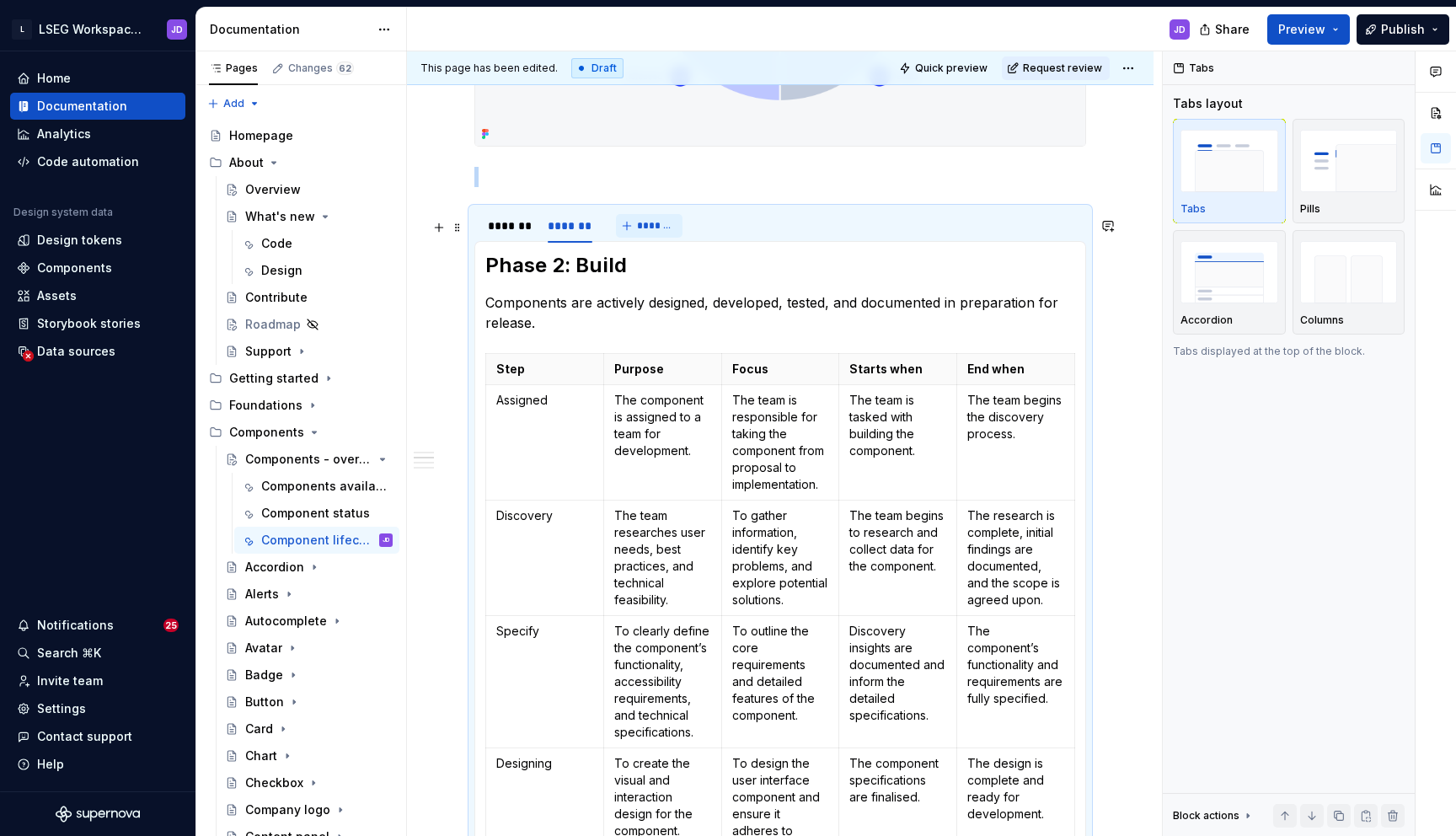
click at [655, 233] on span "*******" at bounding box center [656, 226] width 38 height 13
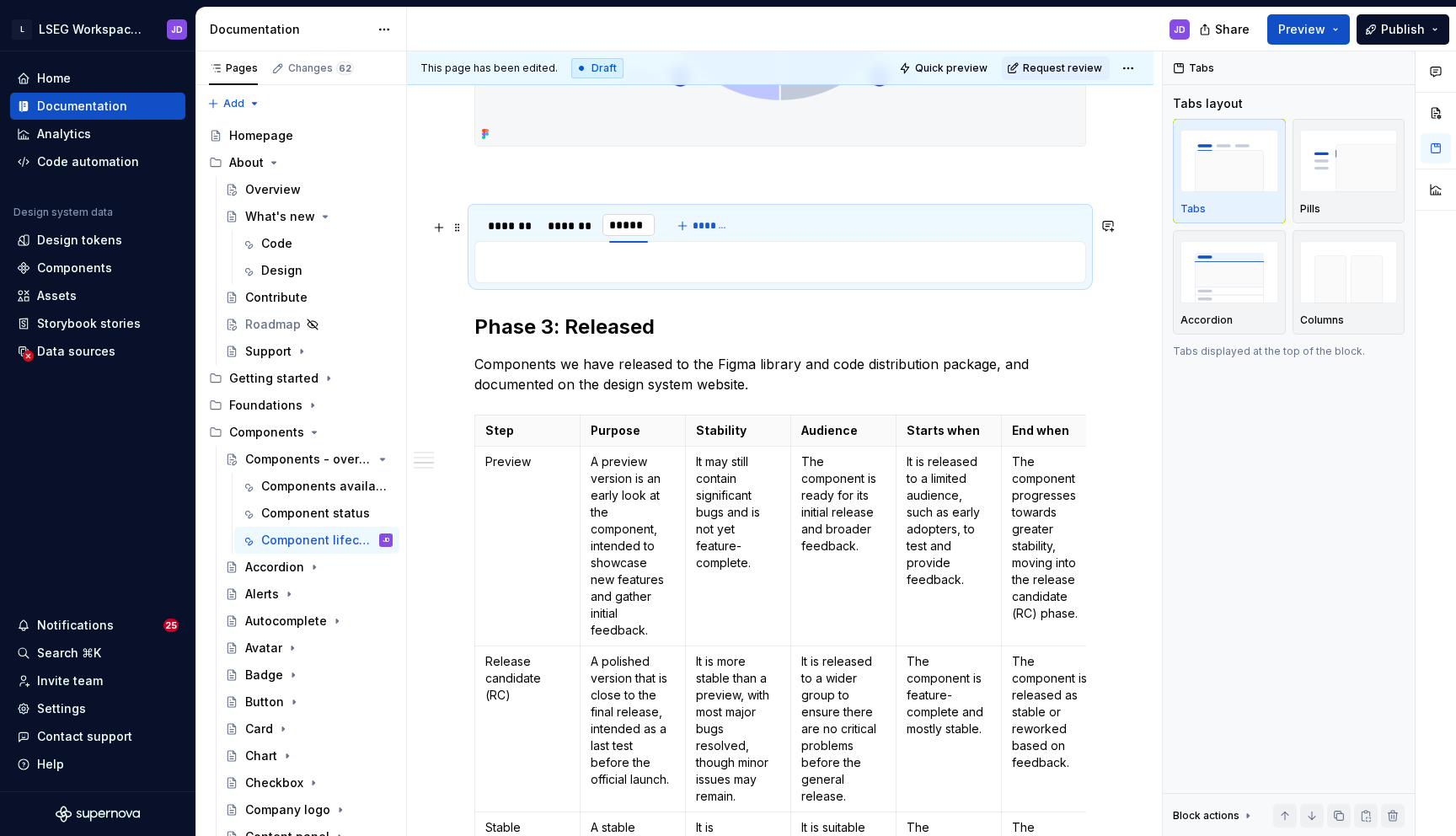
type input "*******"
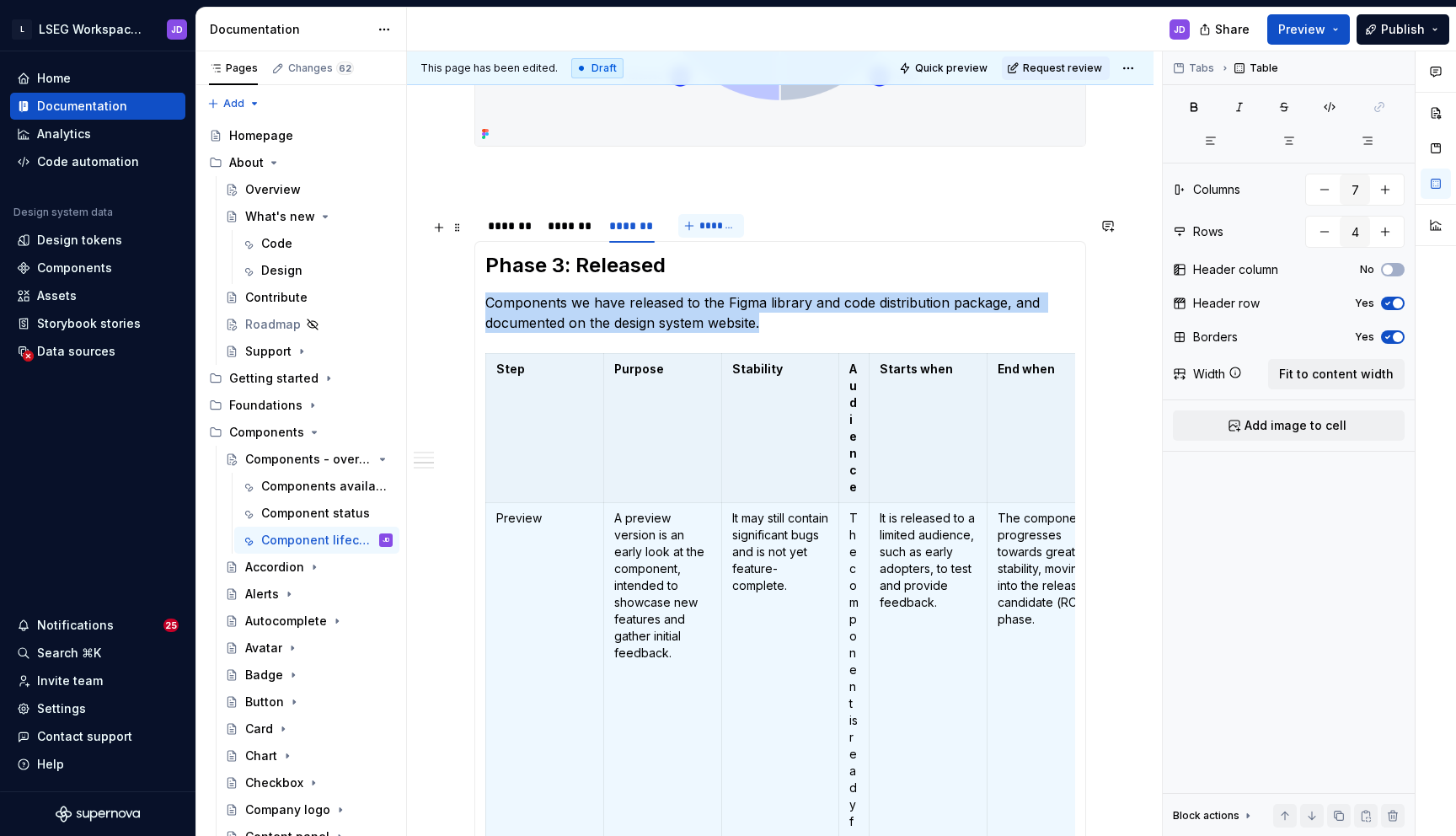
click at [713, 233] on span "*******" at bounding box center [718, 226] width 38 height 13
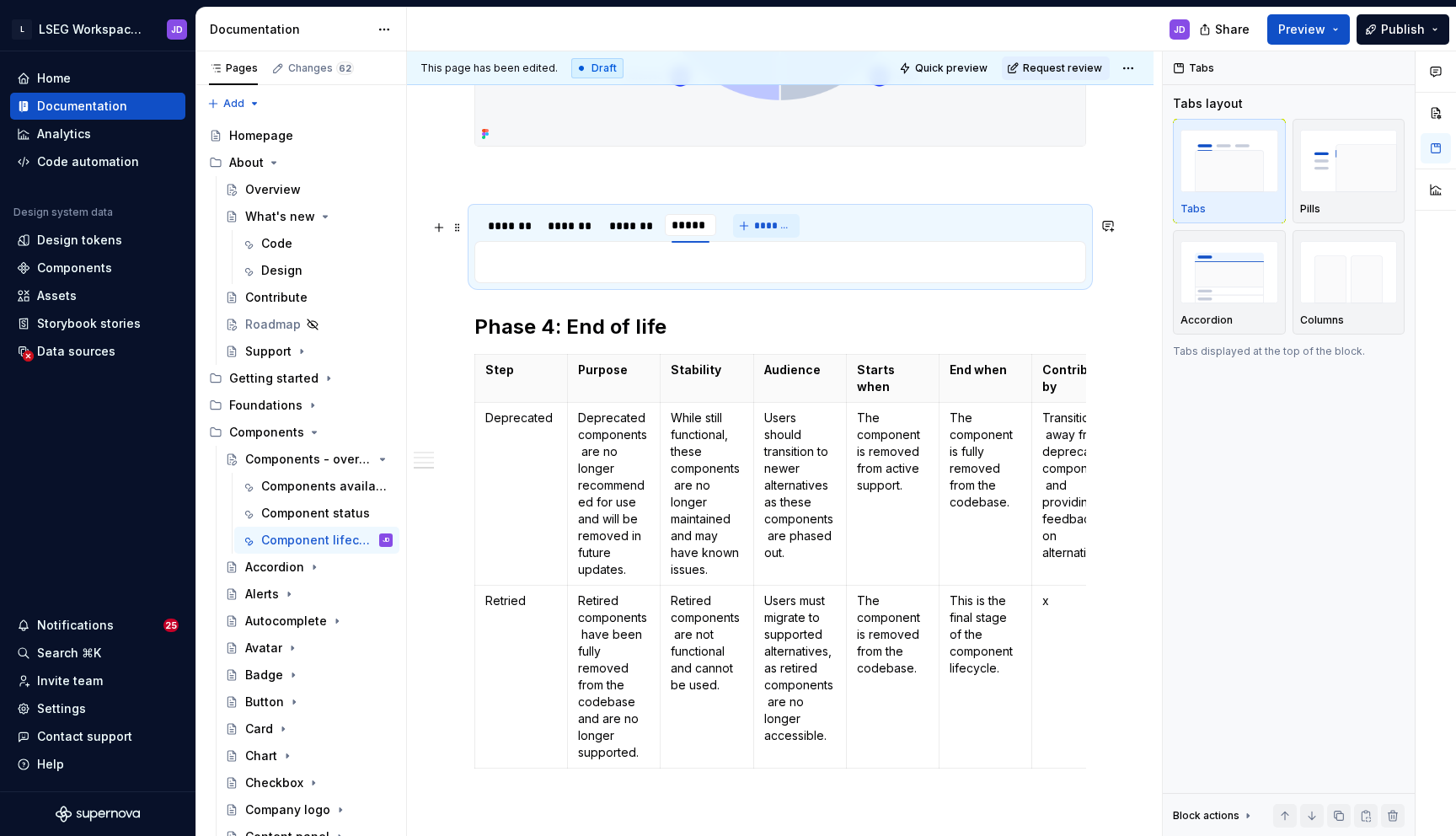
type input "*******"
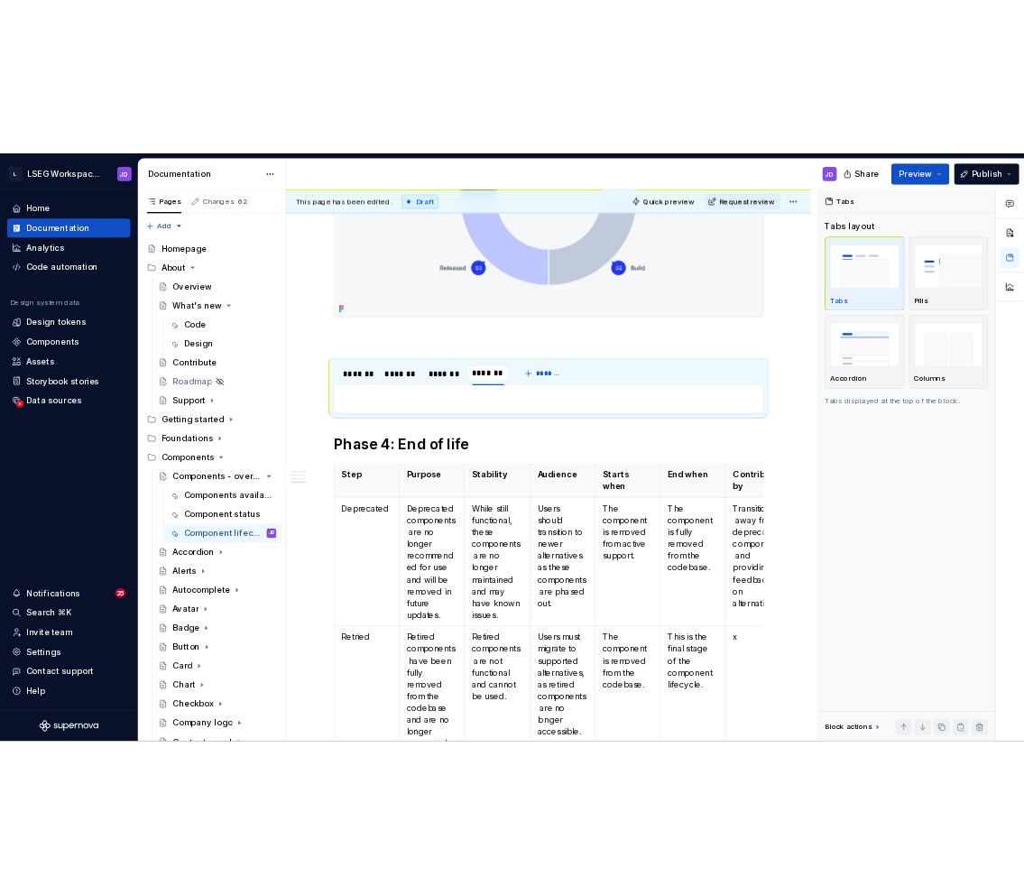
scroll to position [1047, 0]
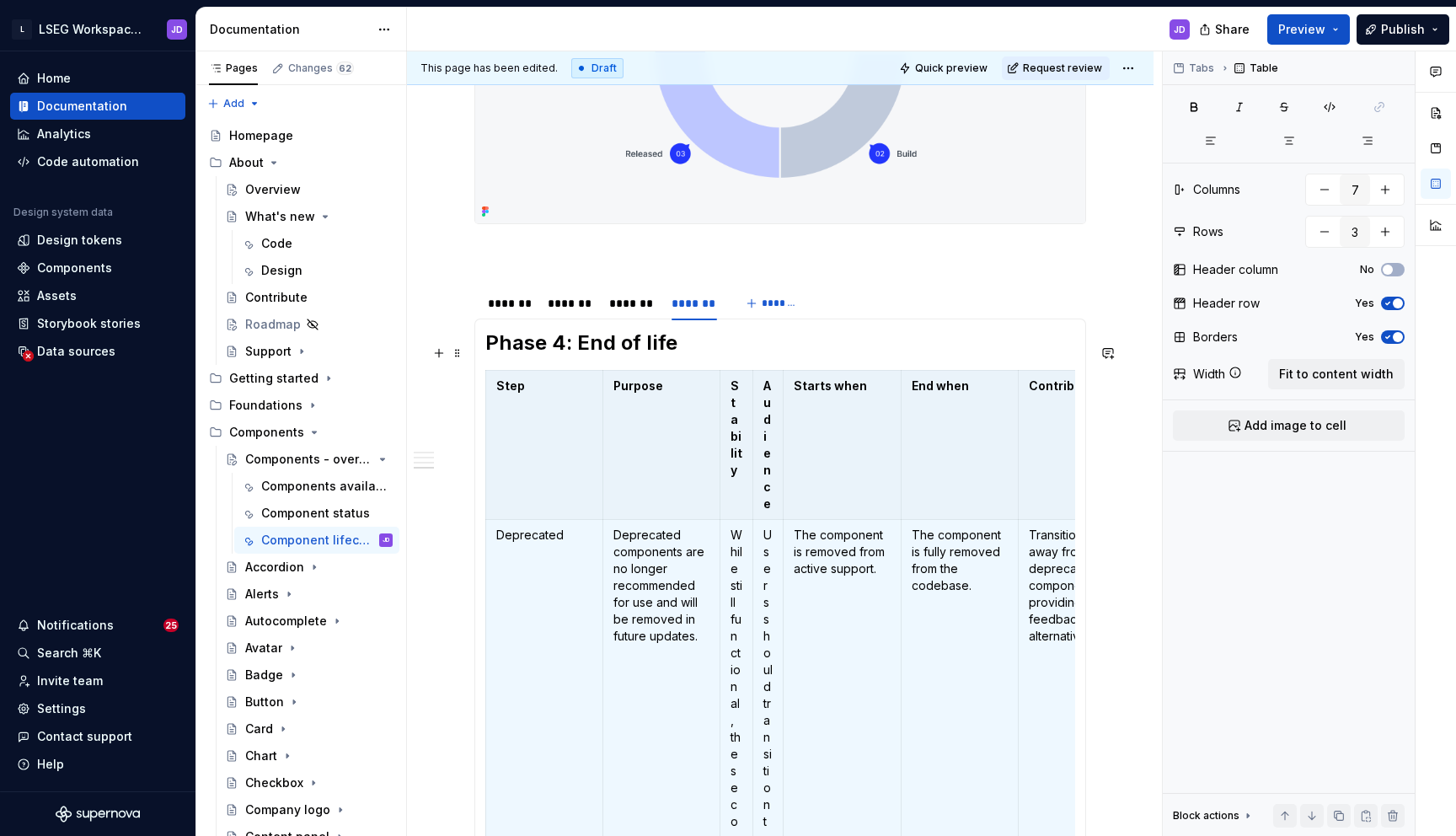
click at [683, 350] on h2 "Phase 4: End of life" at bounding box center [780, 343] width 589 height 27
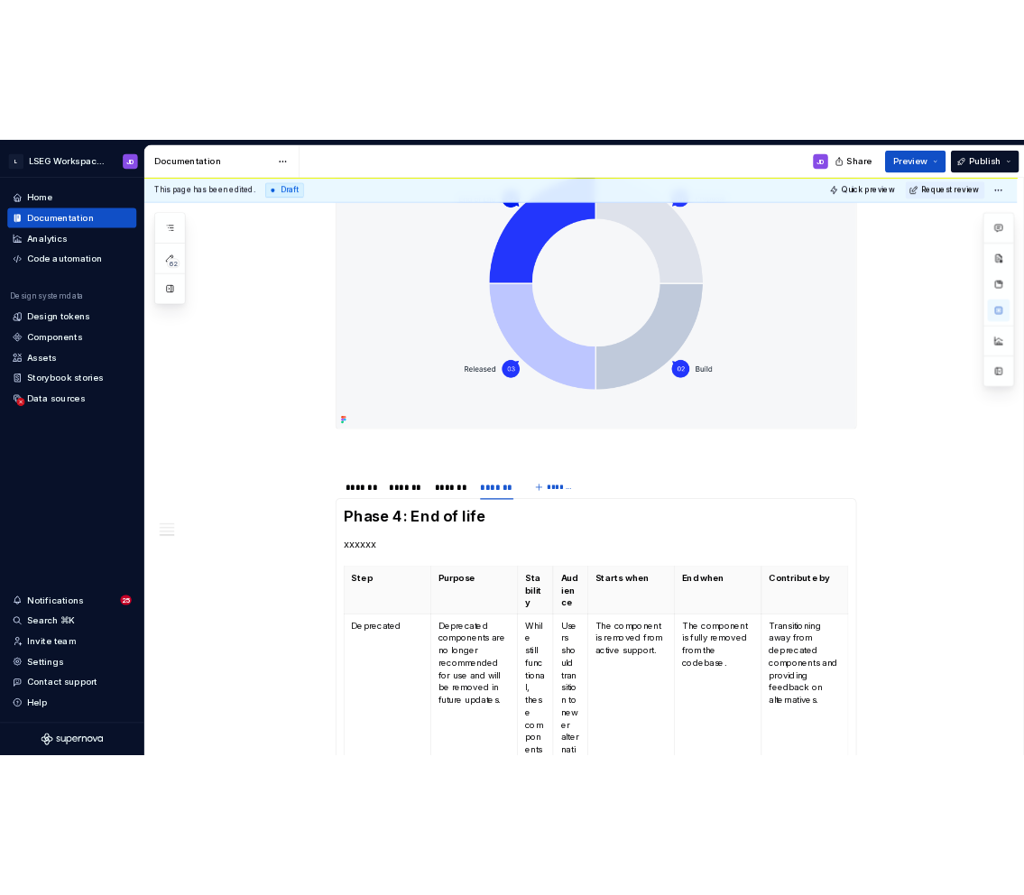
scroll to position [1056, 0]
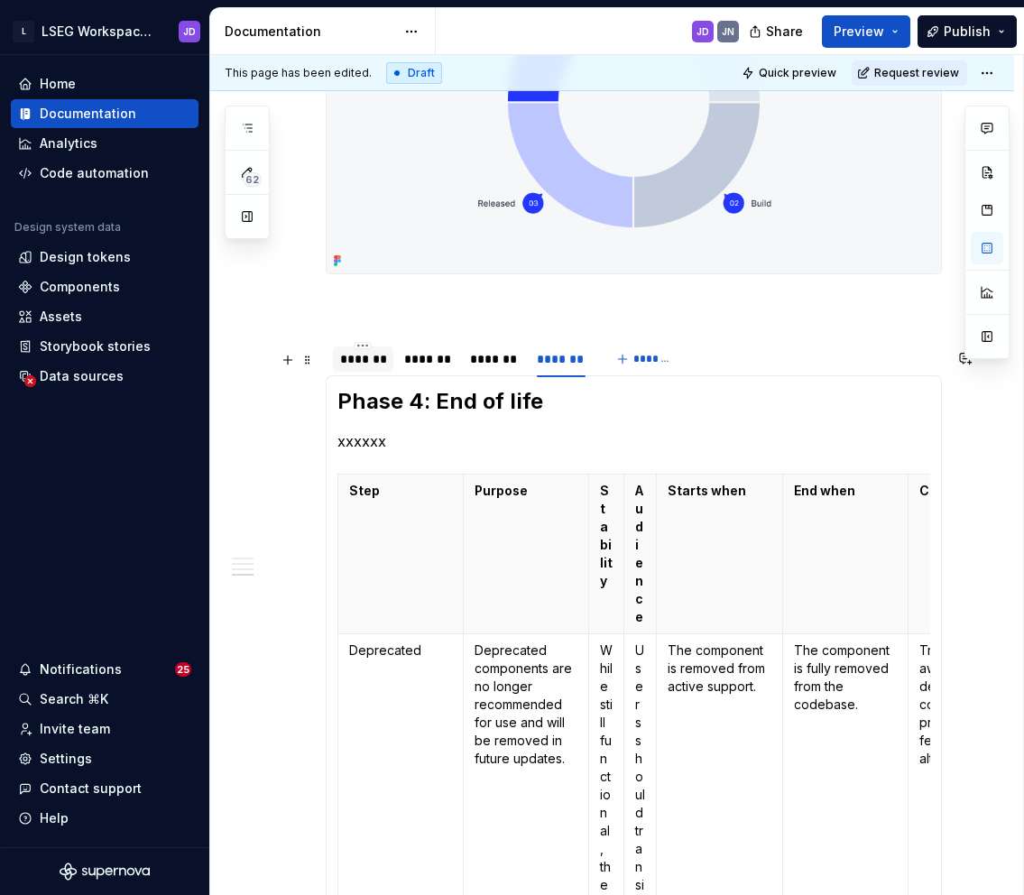
click at [354, 368] on div "*******" at bounding box center [363, 359] width 46 height 18
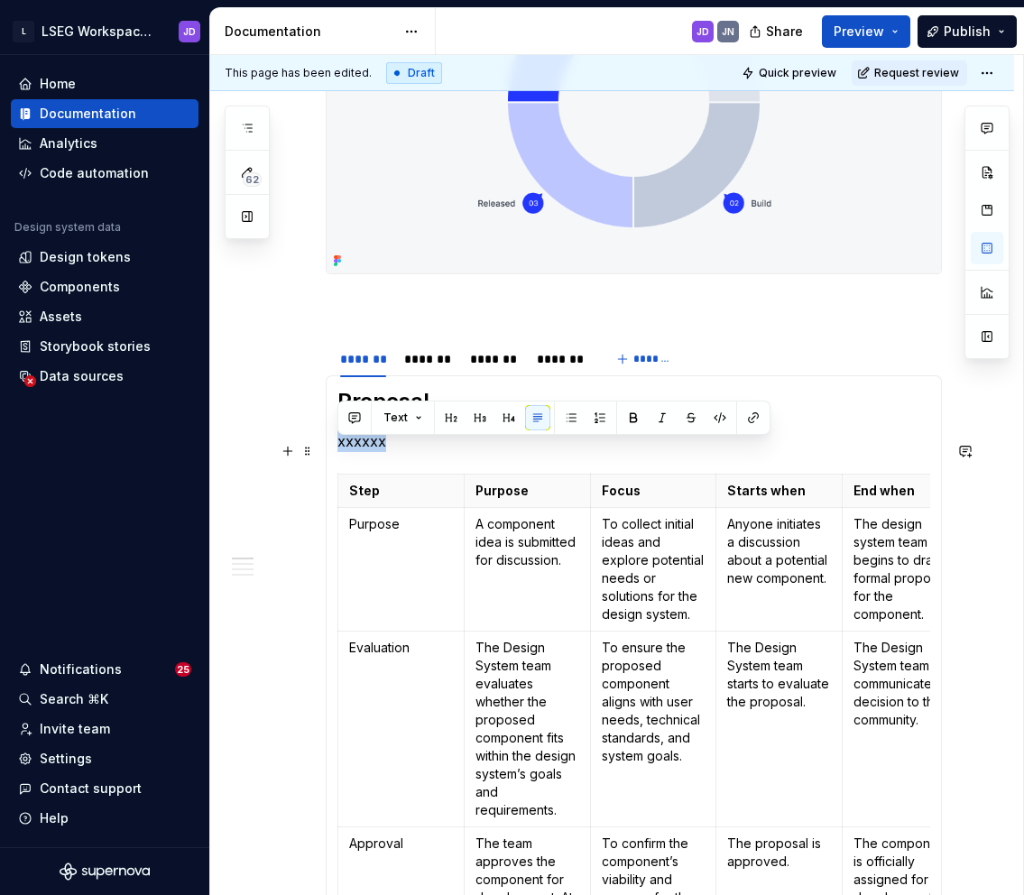
drag, startPoint x: 390, startPoint y: 456, endPoint x: 336, endPoint y: 456, distance: 53.2
click at [337, 452] on p "xxxxxx" at bounding box center [633, 441] width 593 height 22
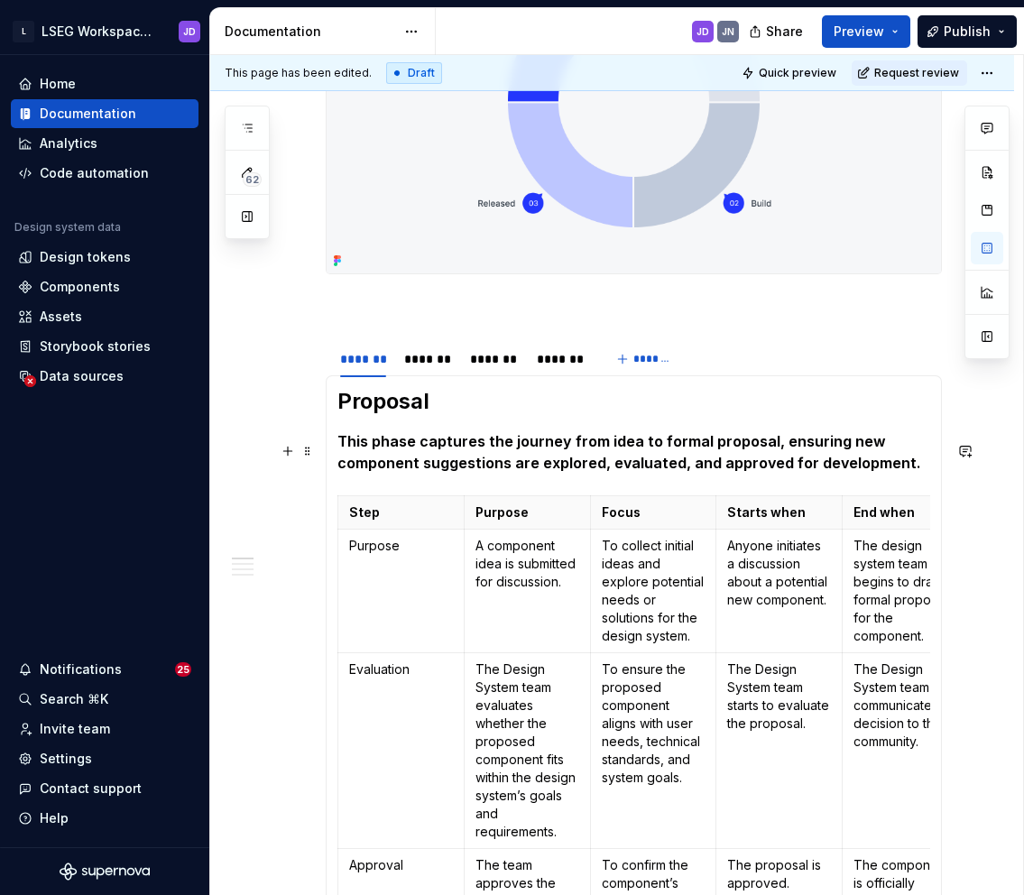
click at [385, 465] on strong "This phase captures the journey from idea to formal proposal, ensuring new comp…" at bounding box center [629, 452] width 584 height 40
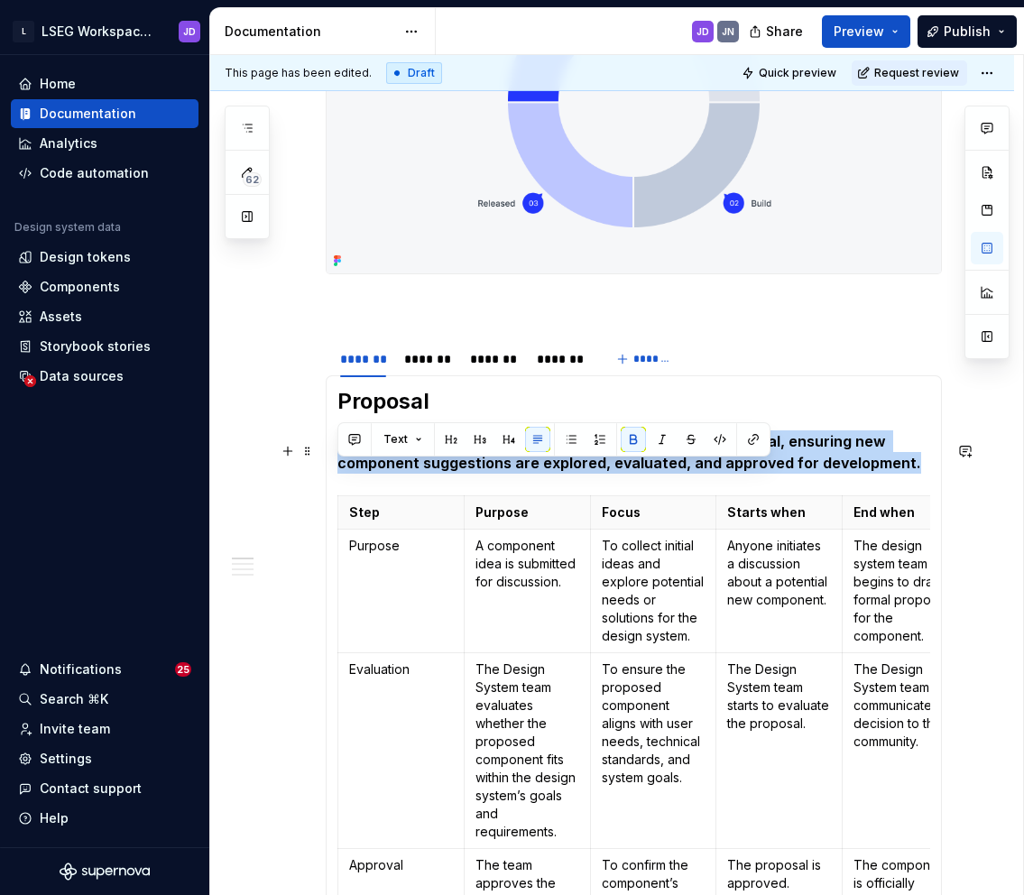
click at [385, 465] on strong "This phase captures the journey from idea to formal proposal, ensuring new comp…" at bounding box center [629, 452] width 584 height 40
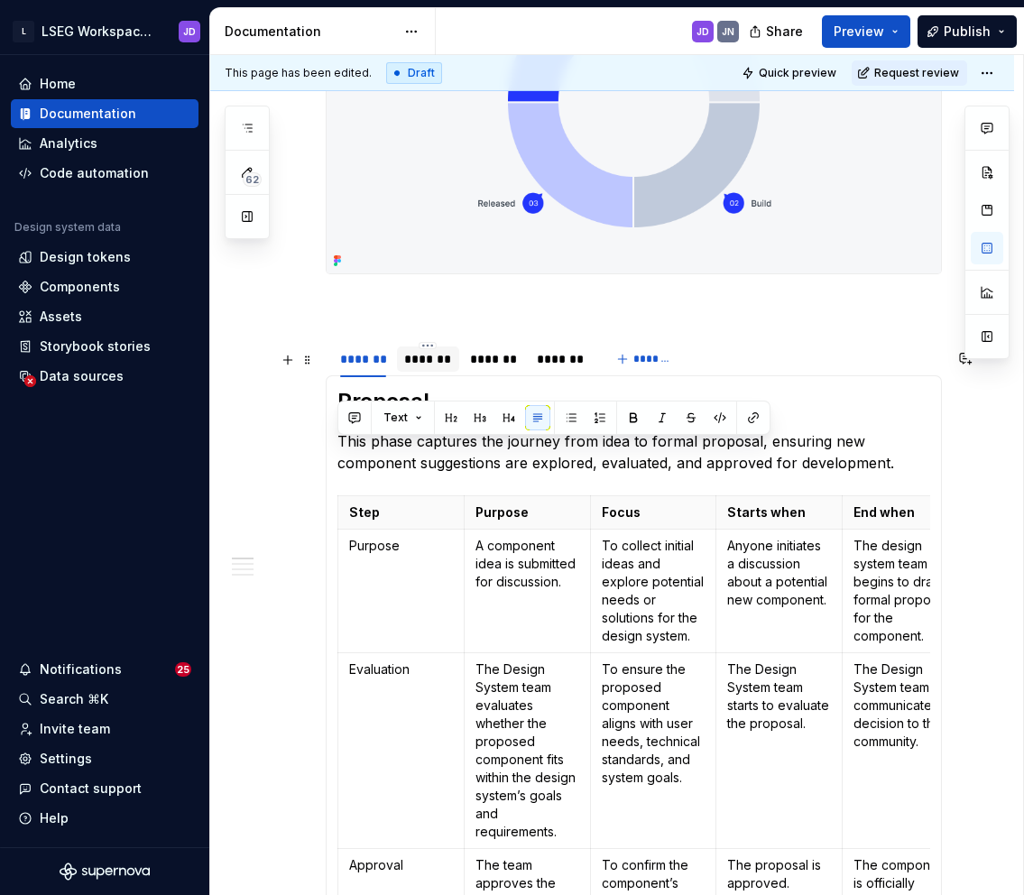
click at [420, 368] on div "*******" at bounding box center [428, 359] width 48 height 18
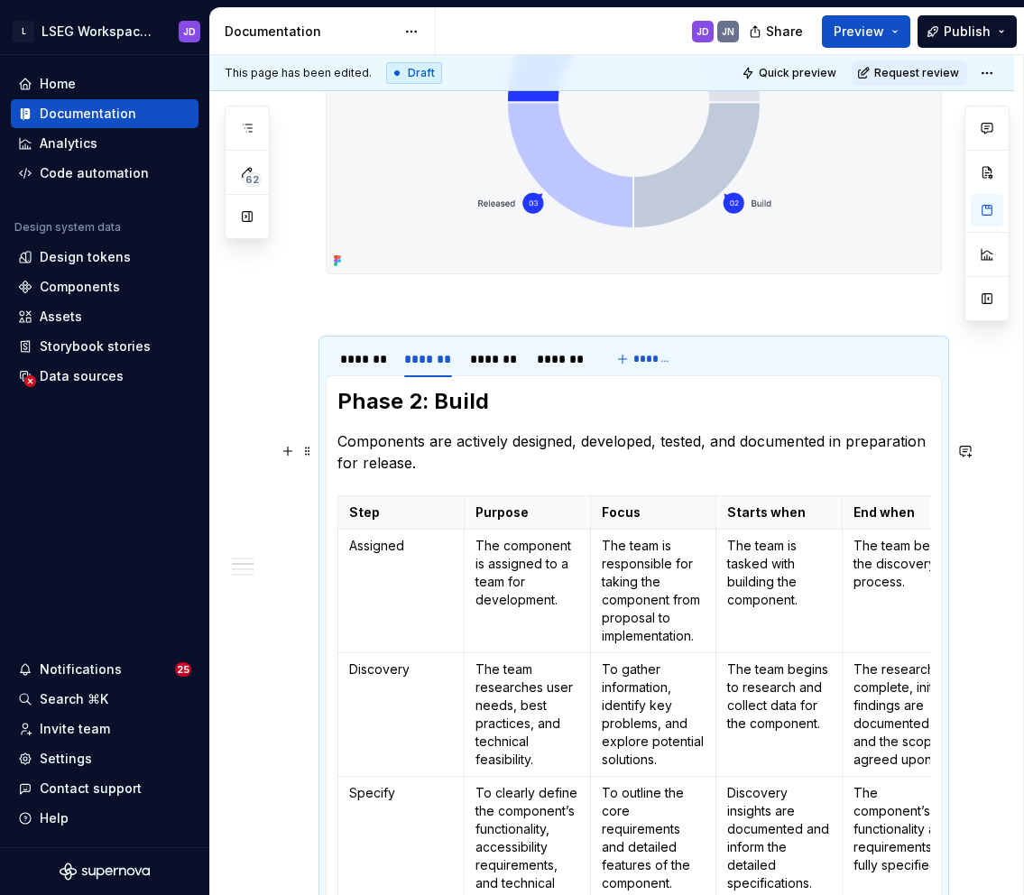
click at [384, 457] on p "Components are actively designed, developed, tested, and documented in preparat…" at bounding box center [633, 451] width 593 height 43
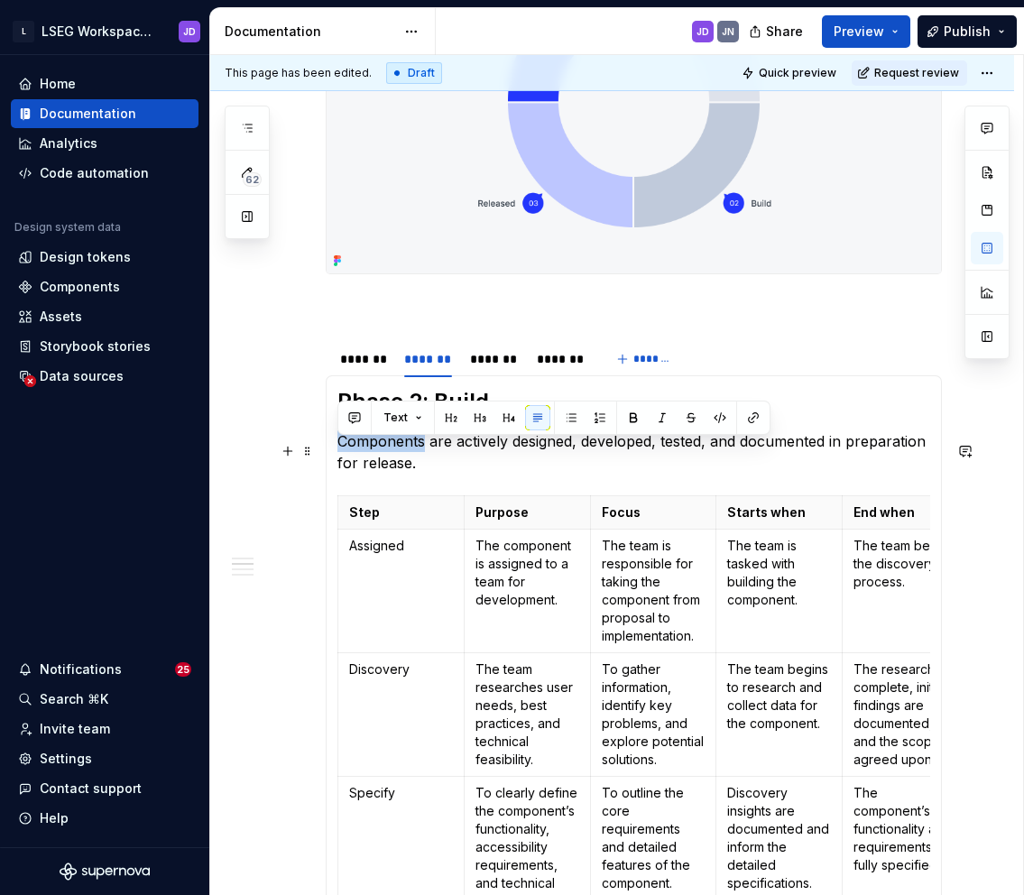
click at [384, 457] on p "Components are actively designed, developed, tested, and documented in preparat…" at bounding box center [633, 451] width 593 height 43
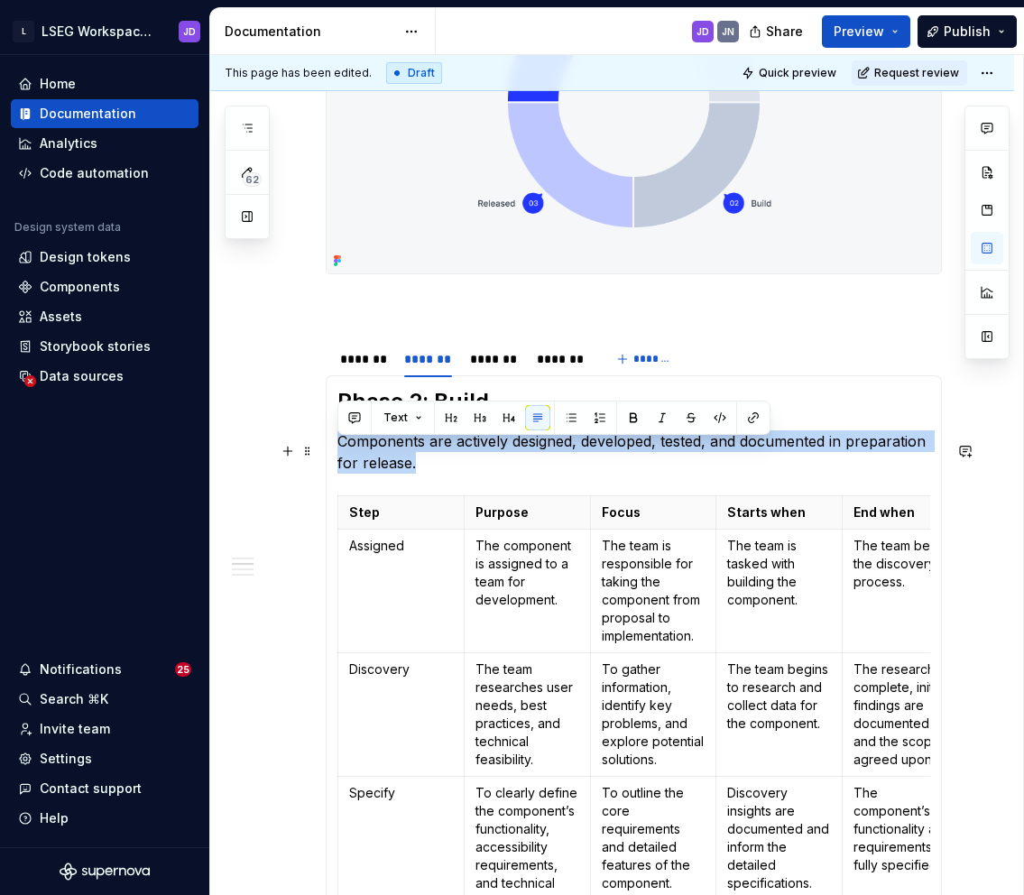
click at [384, 457] on p "Components are actively designed, developed, tested, and documented in preparat…" at bounding box center [633, 451] width 593 height 43
click at [430, 474] on p "Components are actively designed, developed, tested, and documented in preparat…" at bounding box center [633, 451] width 593 height 43
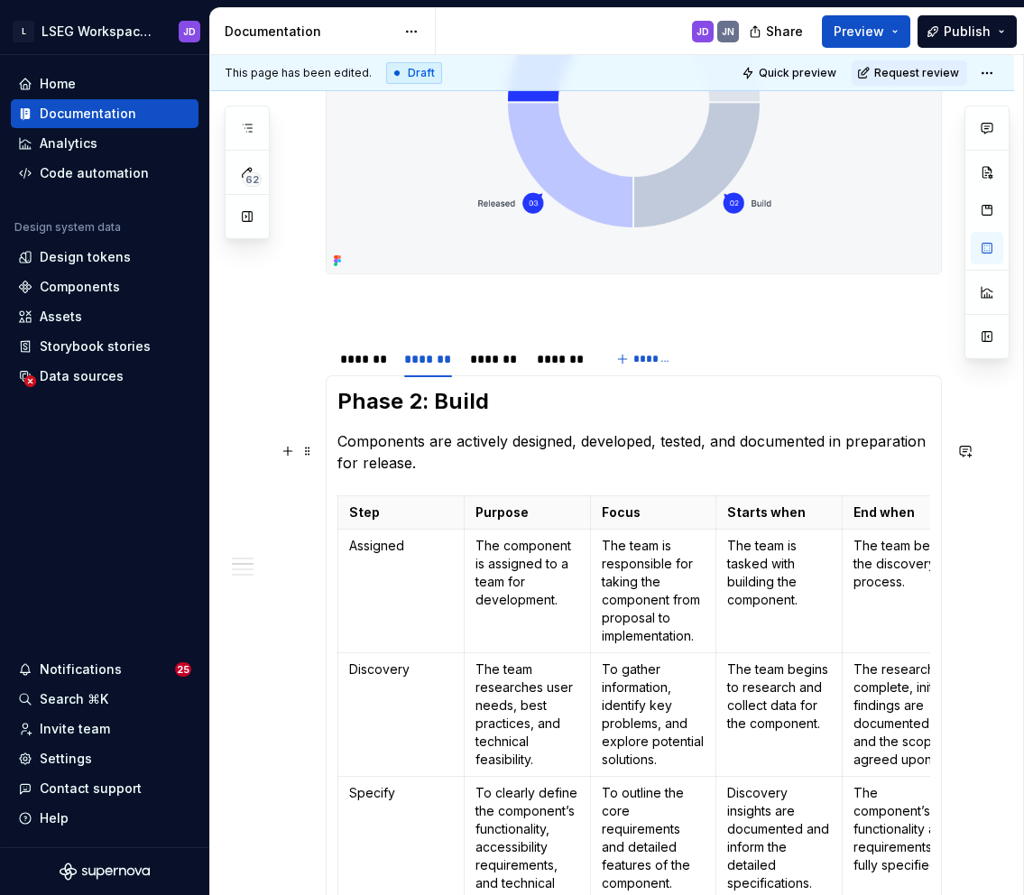
click at [340, 453] on p "Components are actively designed, developed, tested, and documented in preparat…" at bounding box center [633, 451] width 593 height 43
click at [527, 452] on p "This is there phase where Components are actively designed, developed, tested, …" at bounding box center [633, 451] width 593 height 43
click at [359, 368] on div "*******" at bounding box center [363, 359] width 46 height 18
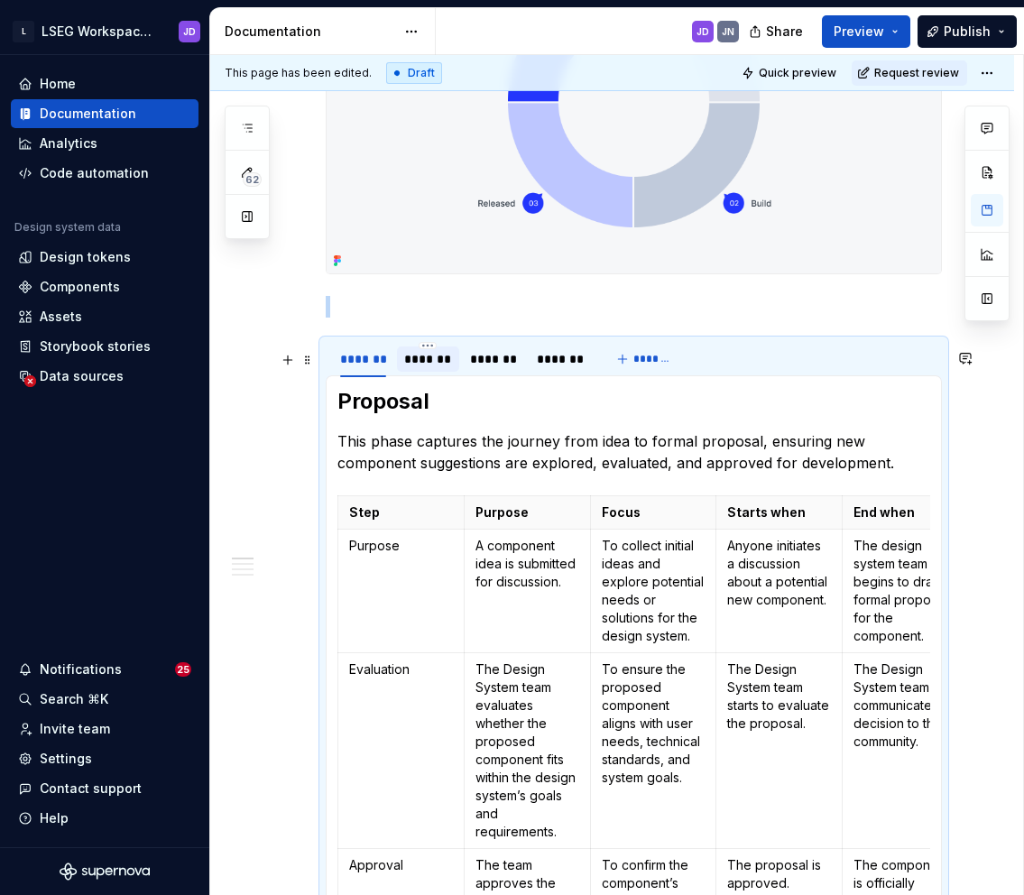
click at [411, 368] on div "*******" at bounding box center [428, 359] width 48 height 18
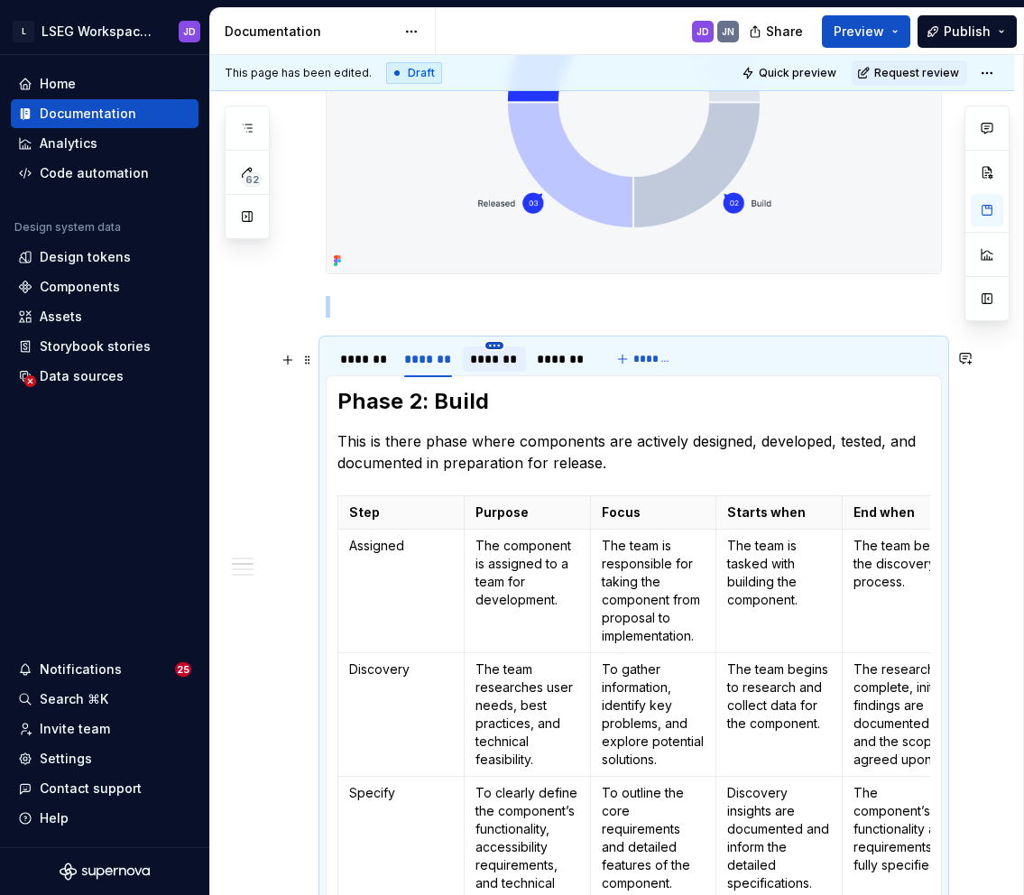
click at [489, 358] on html "L LSEG Workspace Design System JD Home Documentation Analytics Code automation …" at bounding box center [512, 447] width 1024 height 895
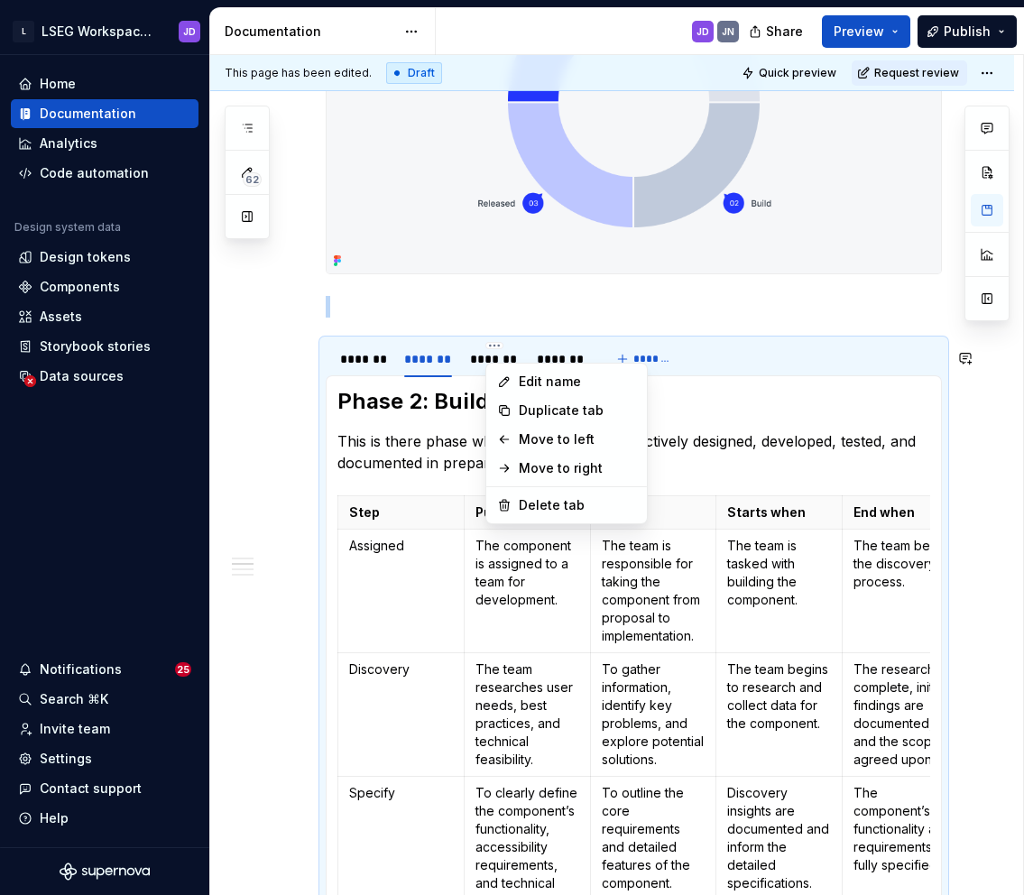
click at [475, 374] on html "L LSEG Workspace Design System JD Home Documentation Analytics Code automation …" at bounding box center [512, 447] width 1024 height 895
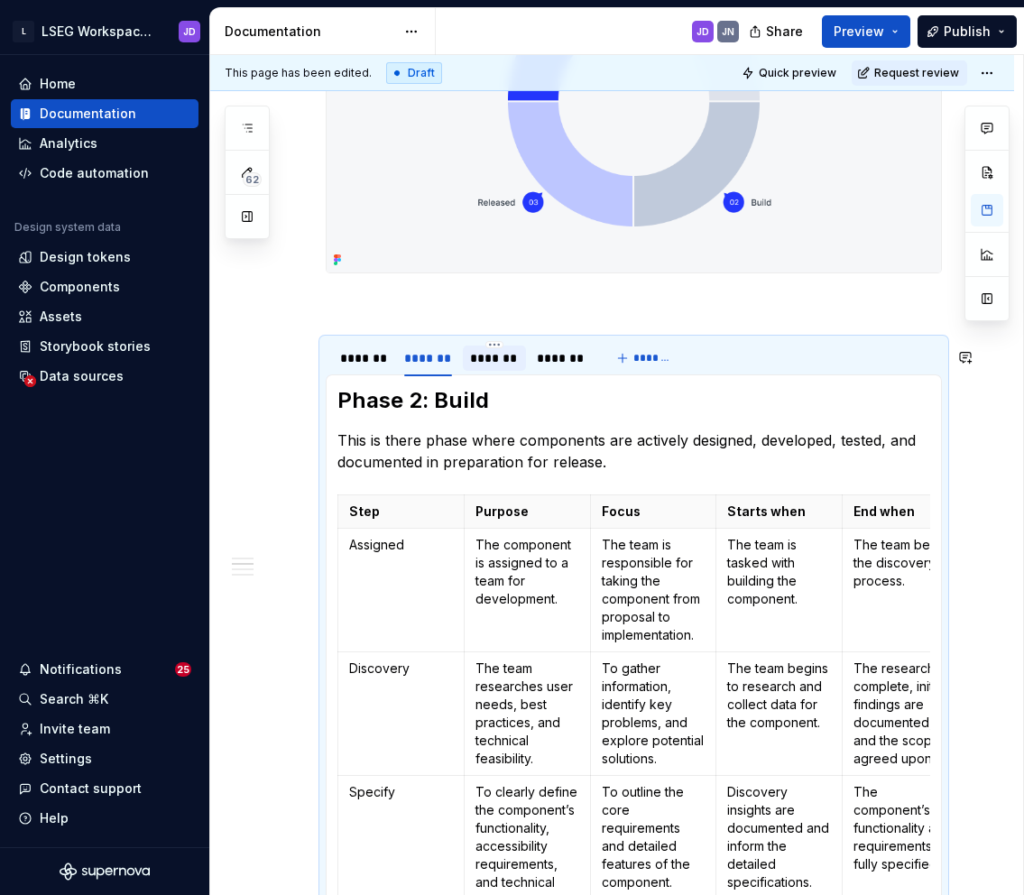
scroll to position [1055, 0]
click at [479, 368] on div "*******" at bounding box center [494, 359] width 49 height 18
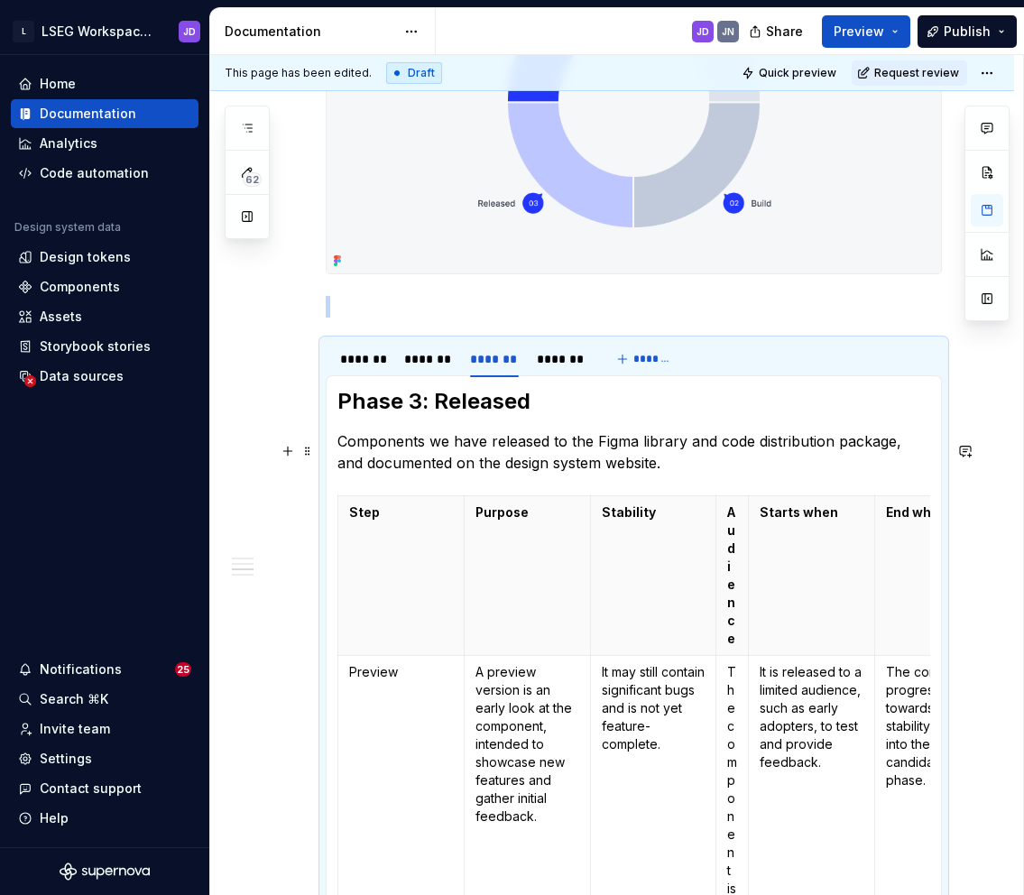
click at [338, 452] on p "Components we have released to the Figma library and code distribution package,…" at bounding box center [633, 451] width 593 height 43
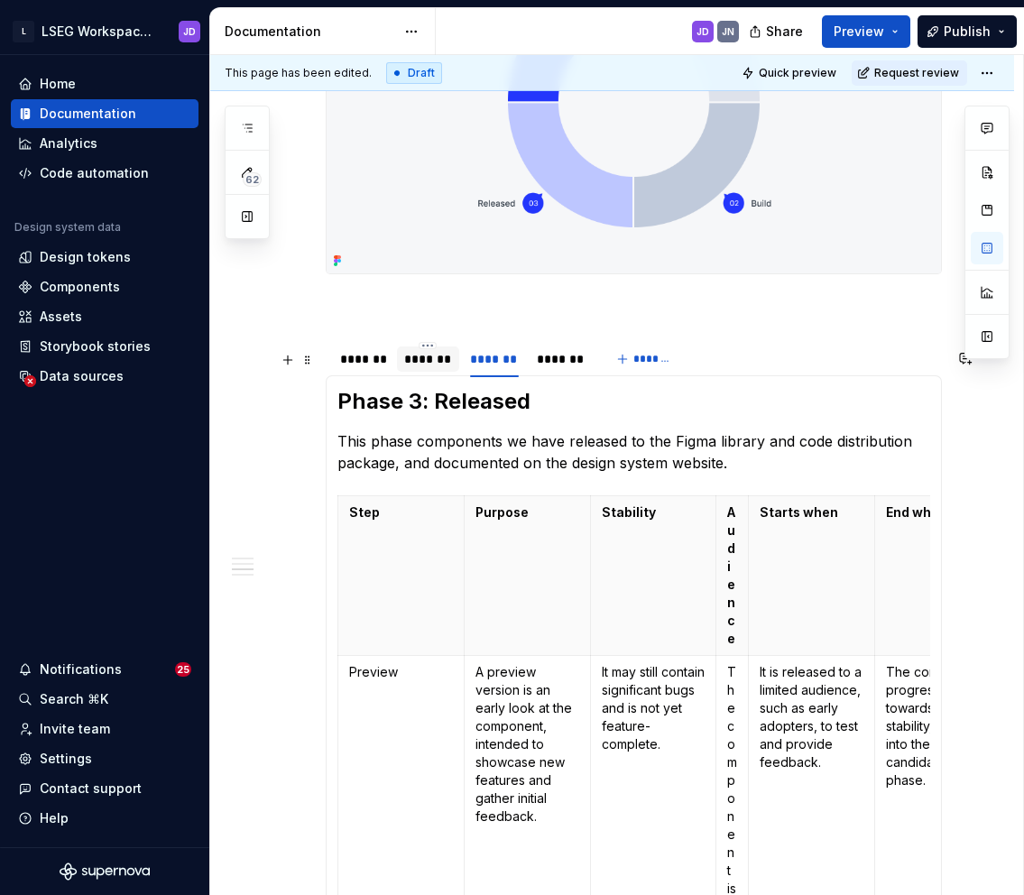
click at [419, 368] on div "*******" at bounding box center [428, 359] width 48 height 18
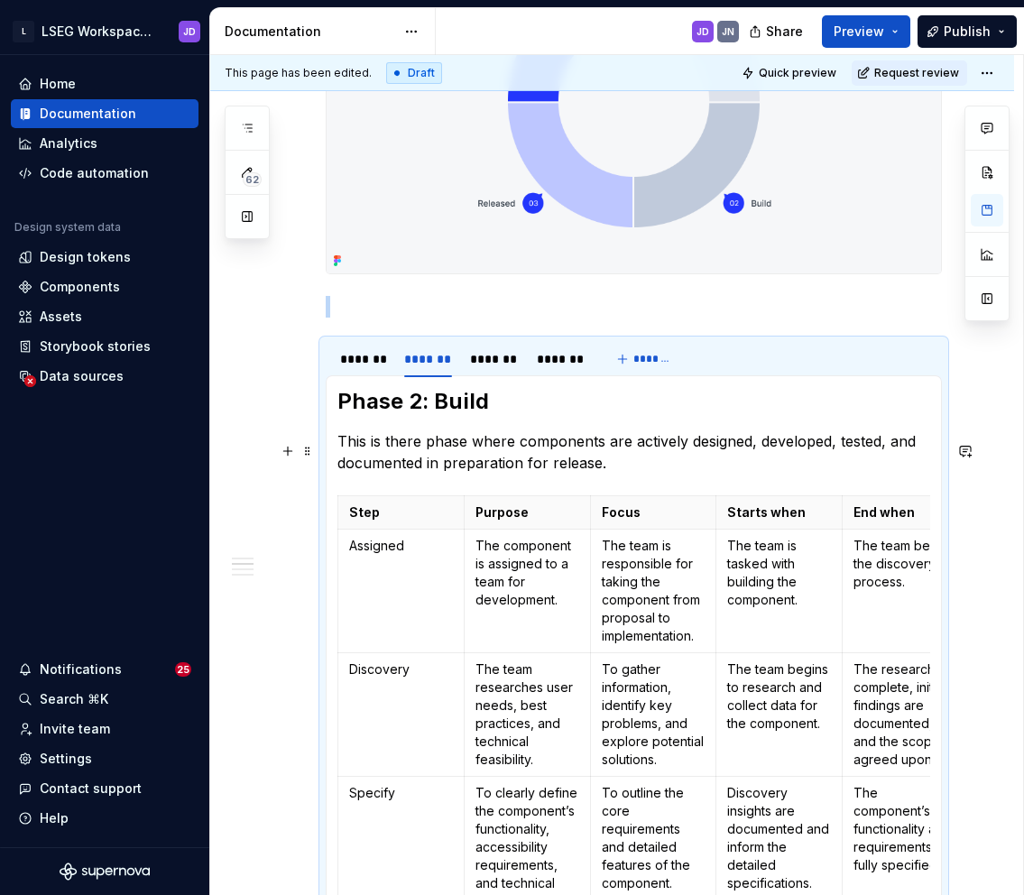
click at [489, 456] on p "This is there phase where components are actively designed, developed, tested, …" at bounding box center [633, 451] width 593 height 43
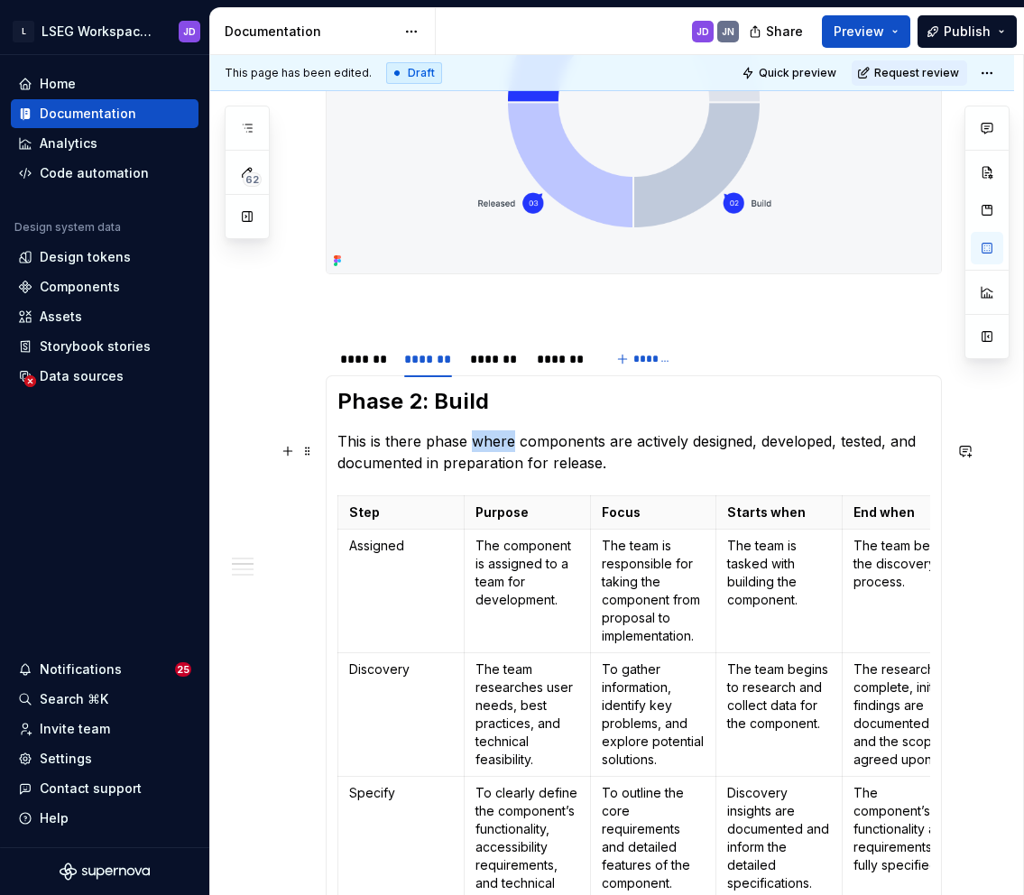
click at [489, 456] on p "This is there phase where components are actively designed, developed, tested, …" at bounding box center [633, 451] width 593 height 43
click at [421, 453] on p "This is there phase components are actively designed, developed, tested, and do…" at bounding box center [633, 451] width 593 height 43
click at [474, 362] on div "*******" at bounding box center [494, 359] width 49 height 18
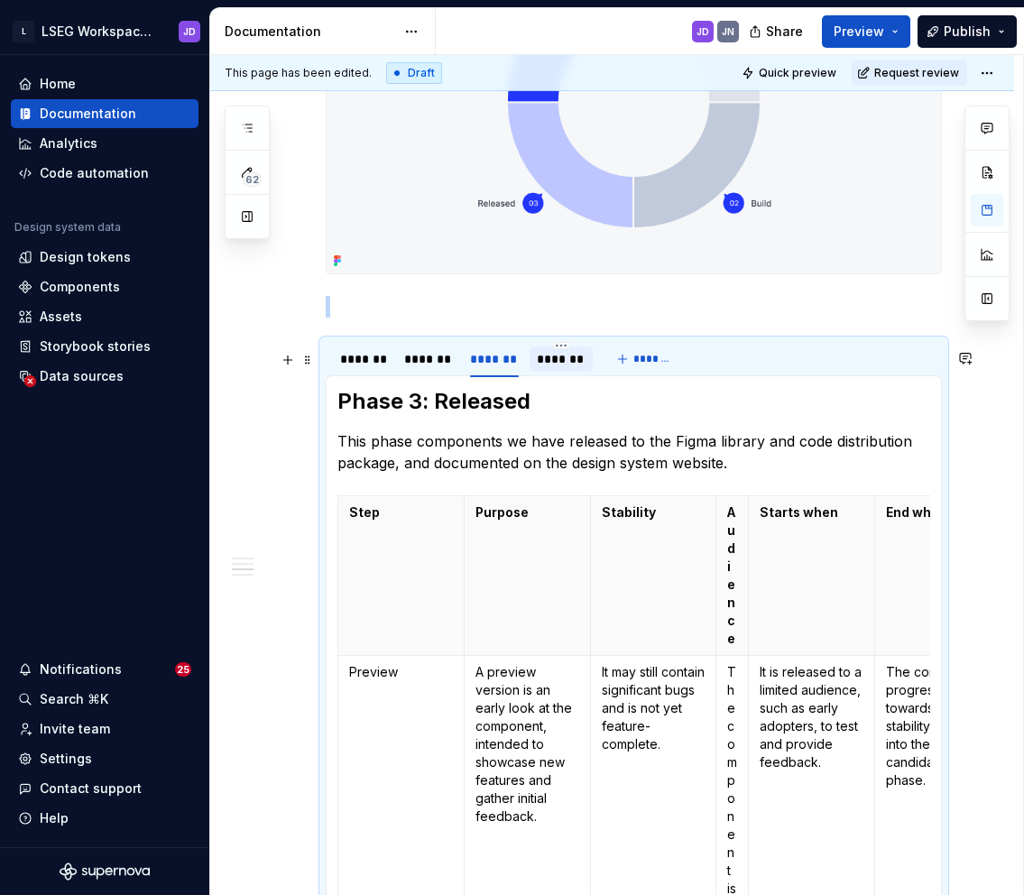
click at [545, 365] on div "*******" at bounding box center [561, 359] width 49 height 18
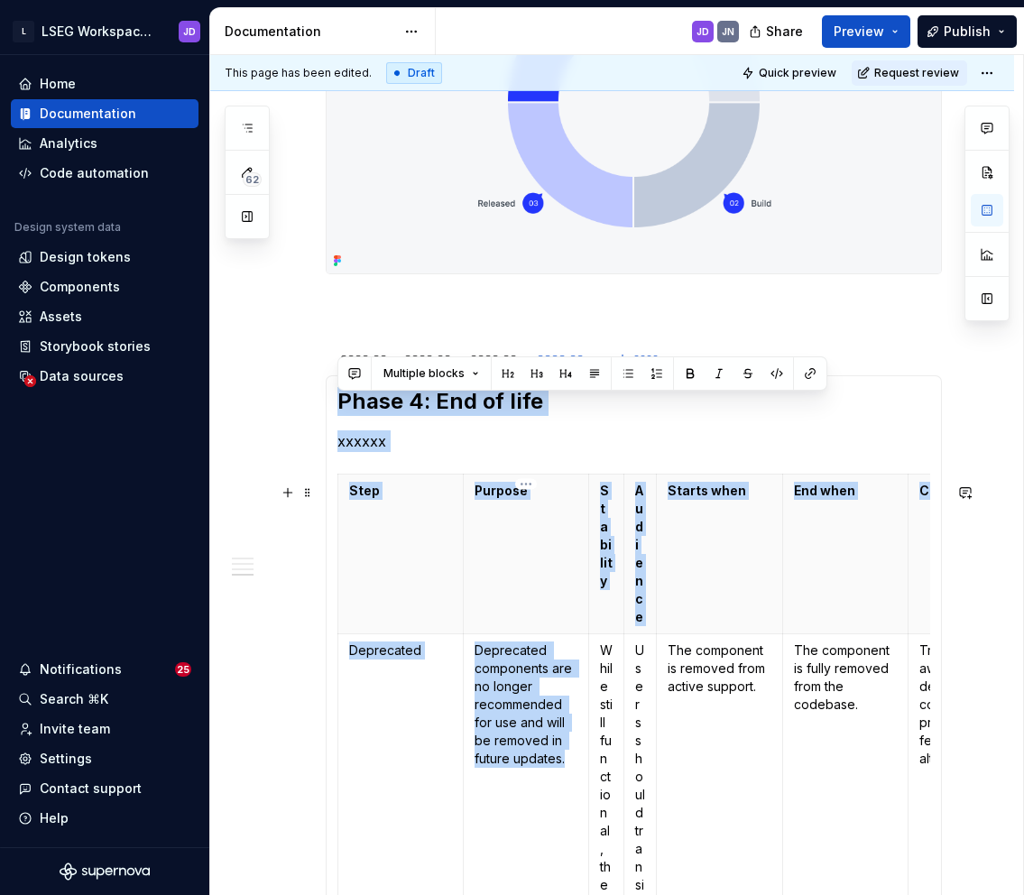
drag, startPoint x: 339, startPoint y: 410, endPoint x: 481, endPoint y: 785, distance: 401.1
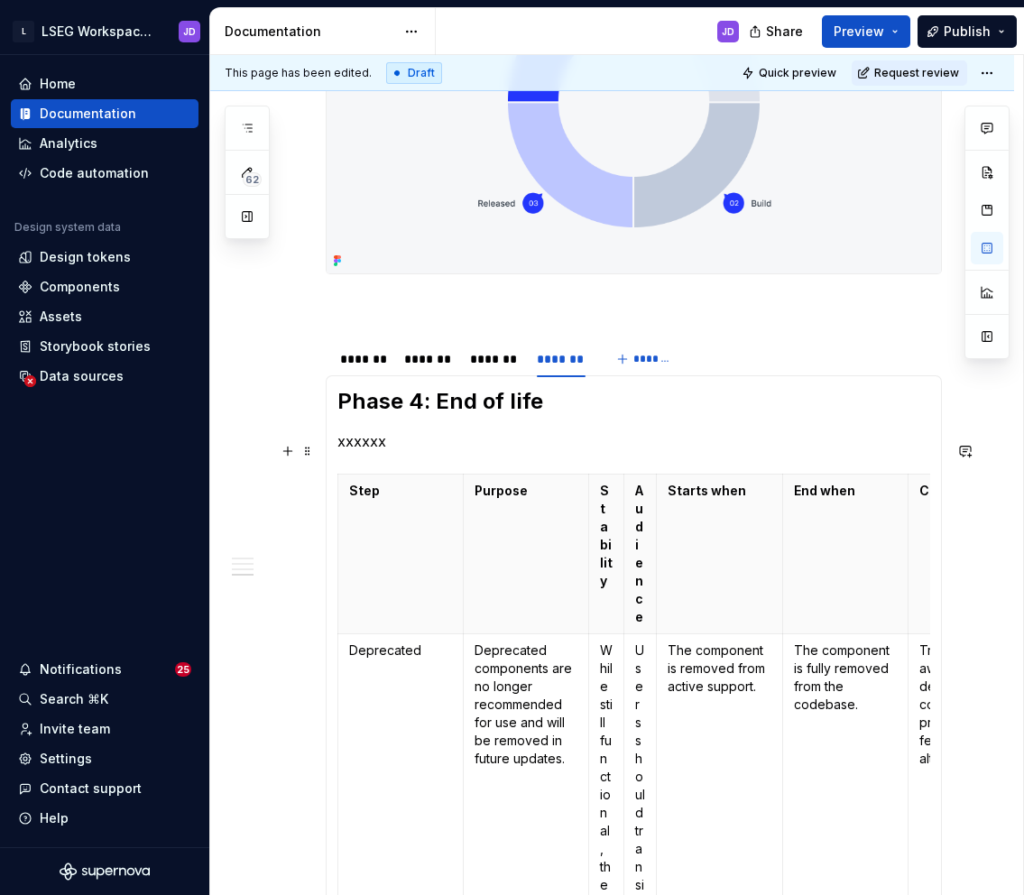
click at [359, 452] on p "xxxxxx" at bounding box center [633, 441] width 593 height 22
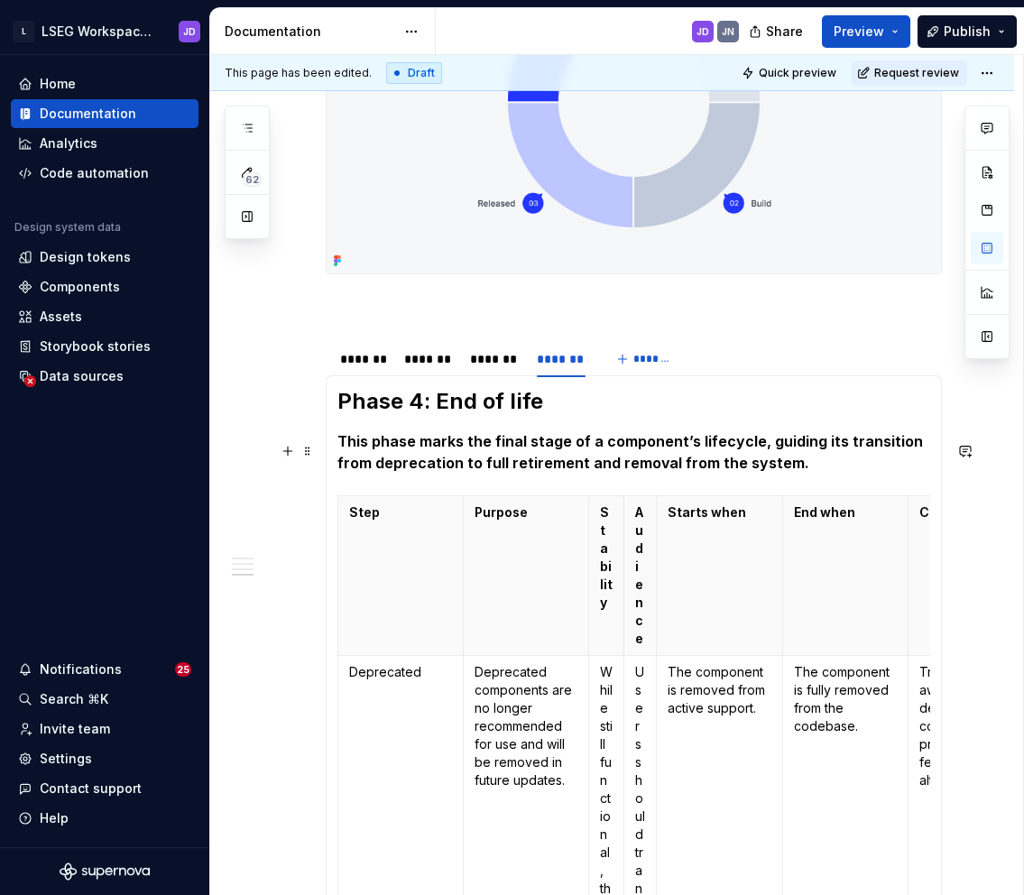
click at [413, 469] on strong "This phase marks the final stage of a component’s lifecycle, guiding its transi…" at bounding box center [631, 452] width 589 height 40
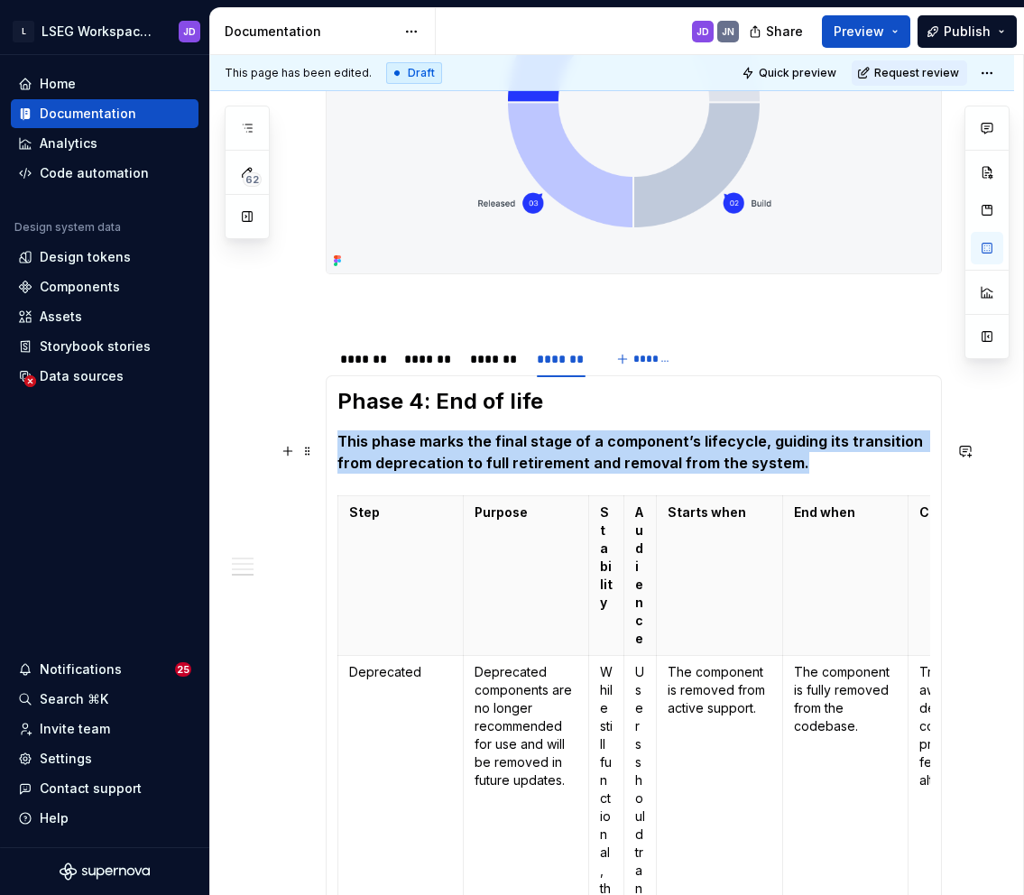
click at [413, 469] on strong "This phase marks the final stage of a component’s lifecycle, guiding its transi…" at bounding box center [631, 452] width 589 height 40
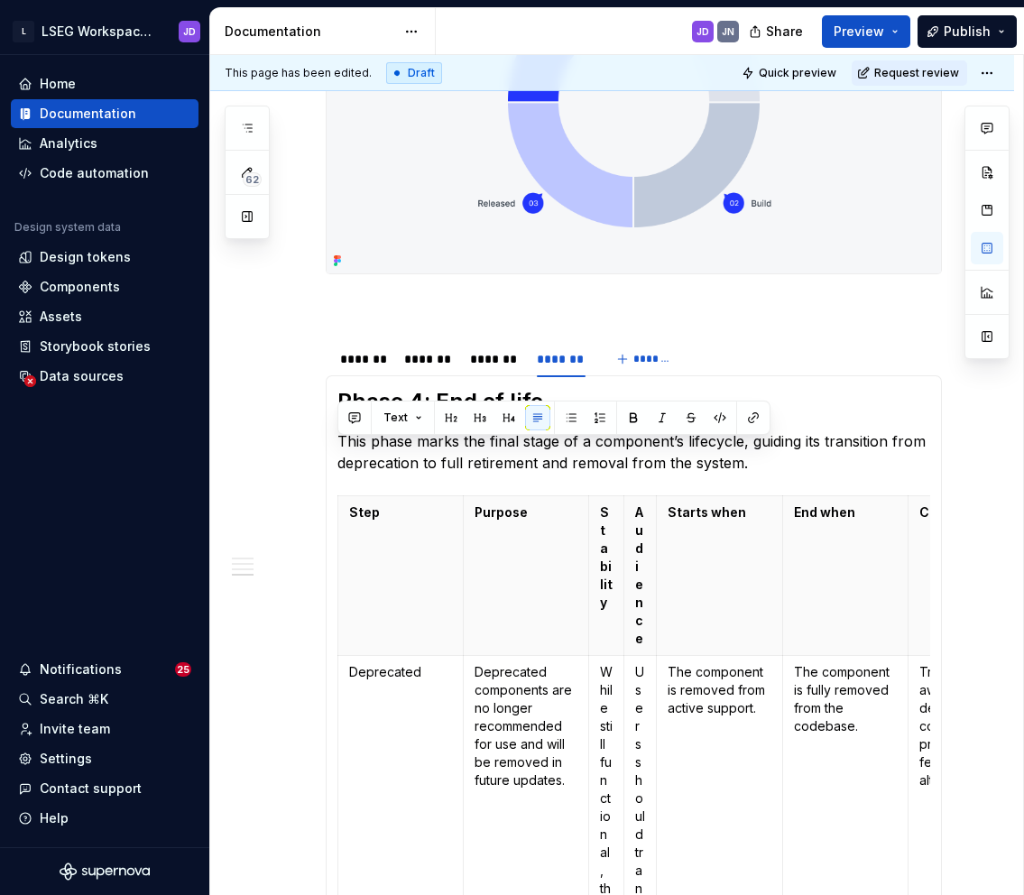
click at [683, 274] on div at bounding box center [634, 101] width 616 height 346
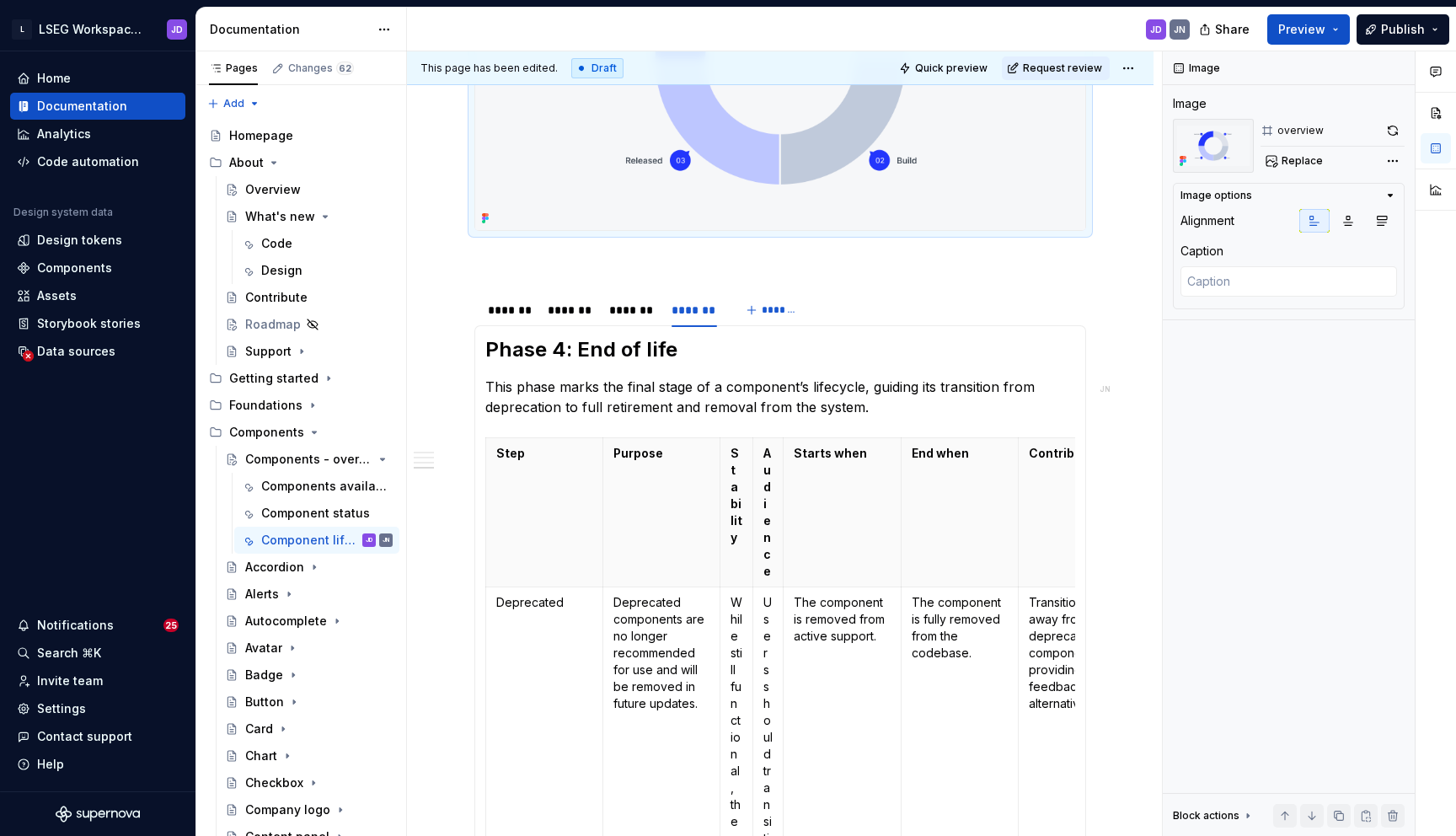
scroll to position [971, 0]
click at [455, 311] on span at bounding box center [458, 311] width 13 height 23
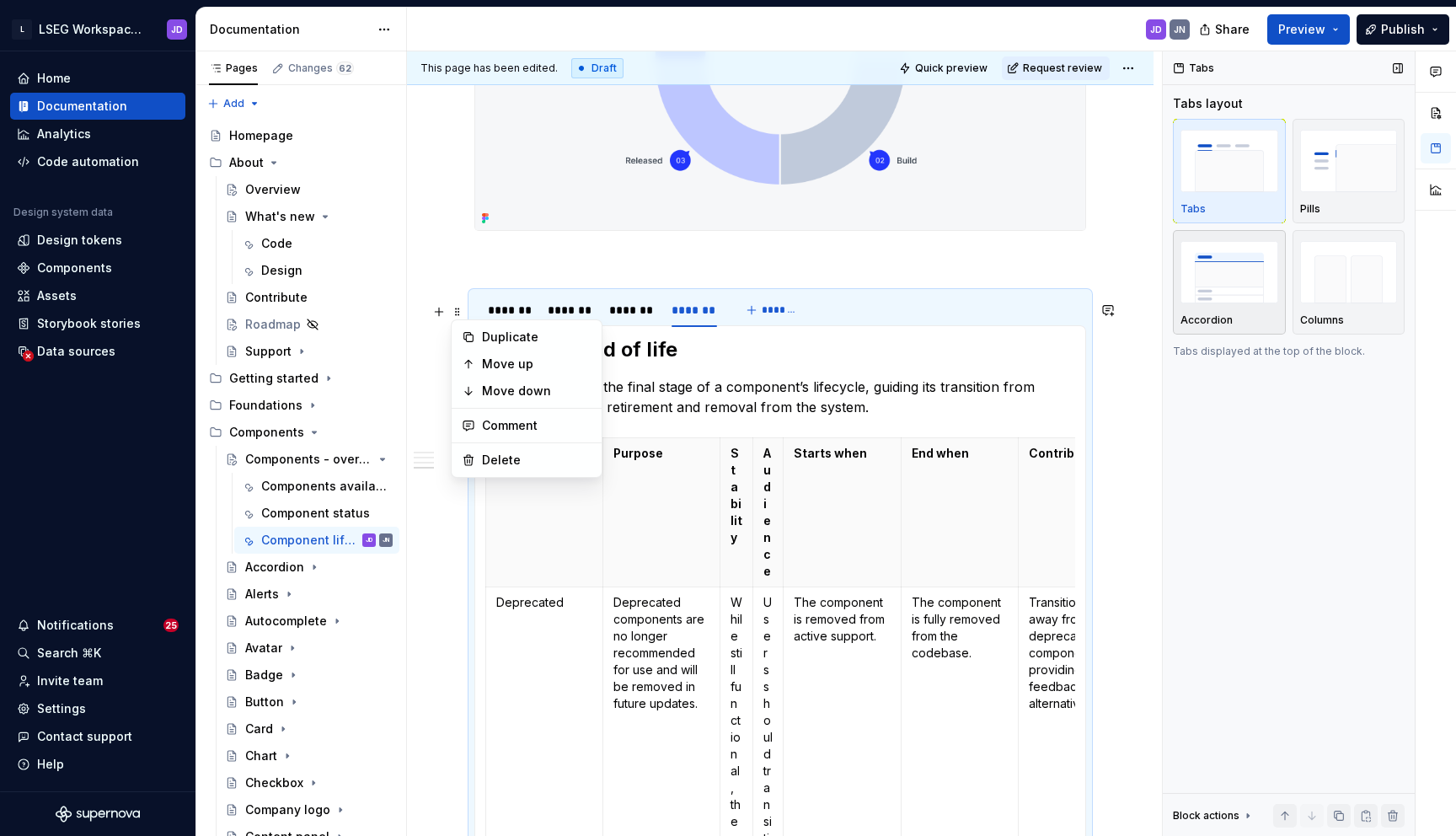
click at [1255, 288] on img "button" at bounding box center [1229, 272] width 98 height 62
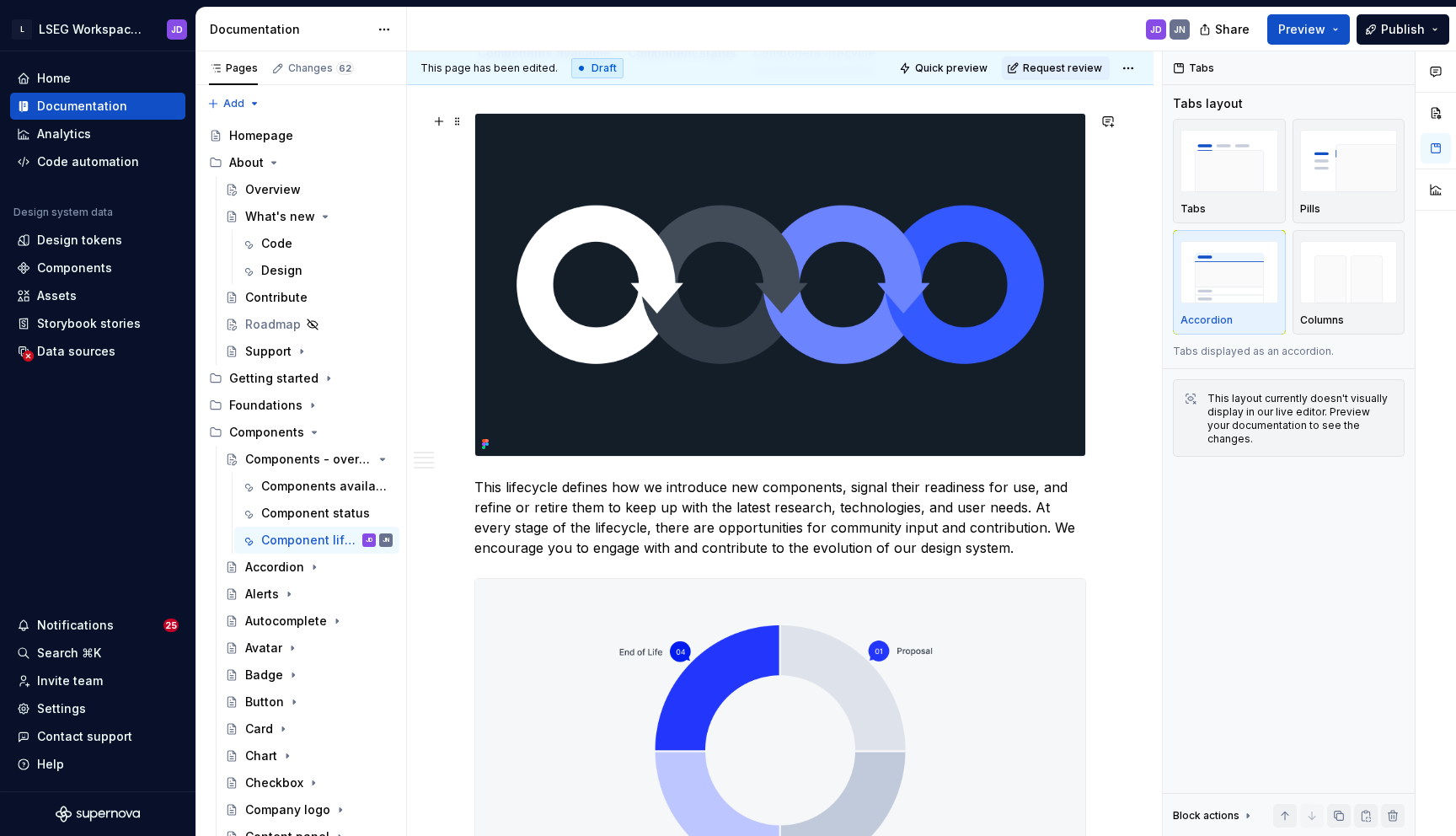
scroll to position [0, 0]
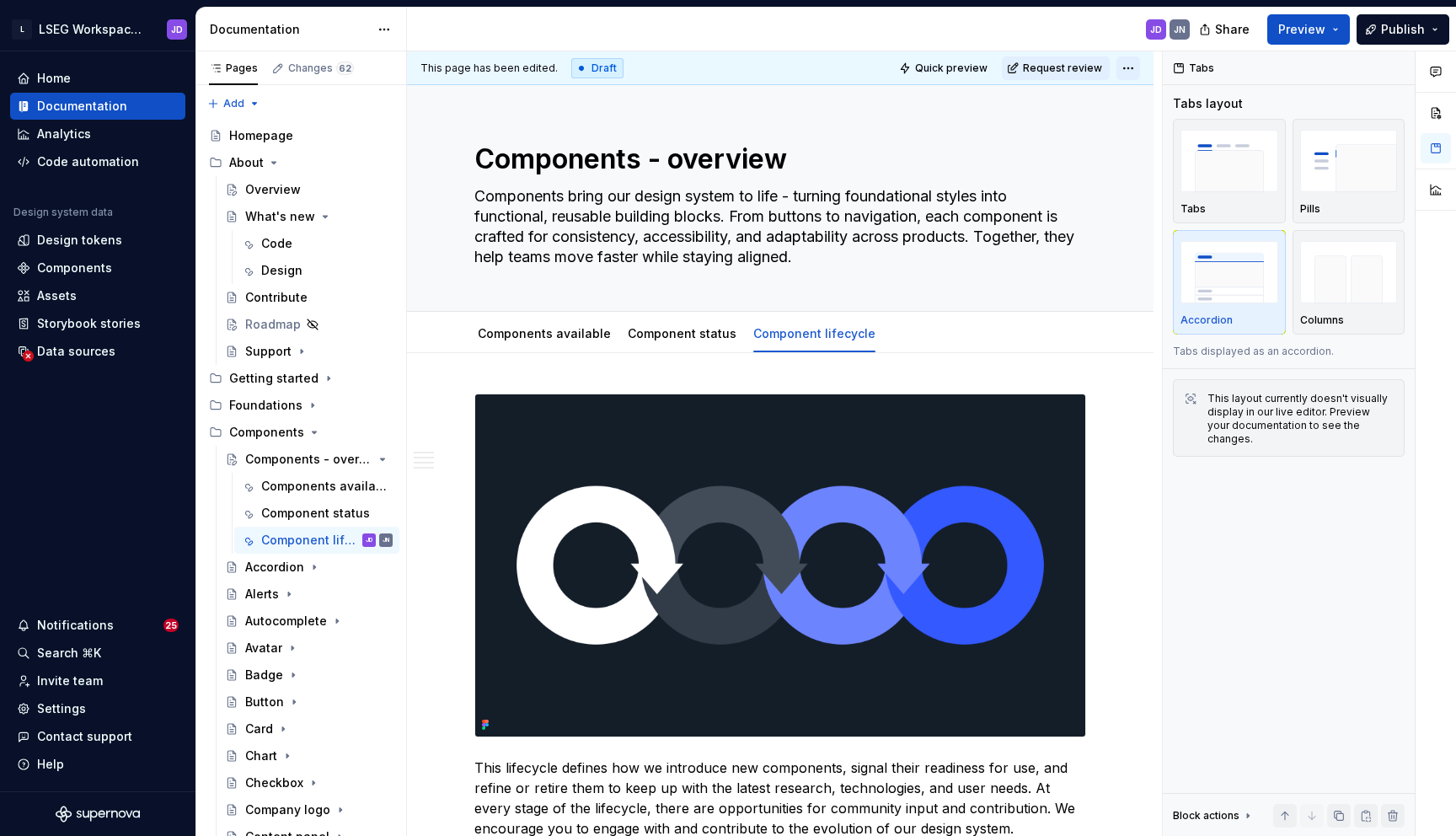
click at [1131, 67] on html "L LSEG Workspace Design System JD Home Documentation Analytics Code automation …" at bounding box center [728, 418] width 1456 height 836
click at [1173, 125] on div "Open preview" at bounding box center [1210, 128] width 109 height 17
click at [1085, 71] on span "Request review" at bounding box center [1062, 68] width 79 height 13
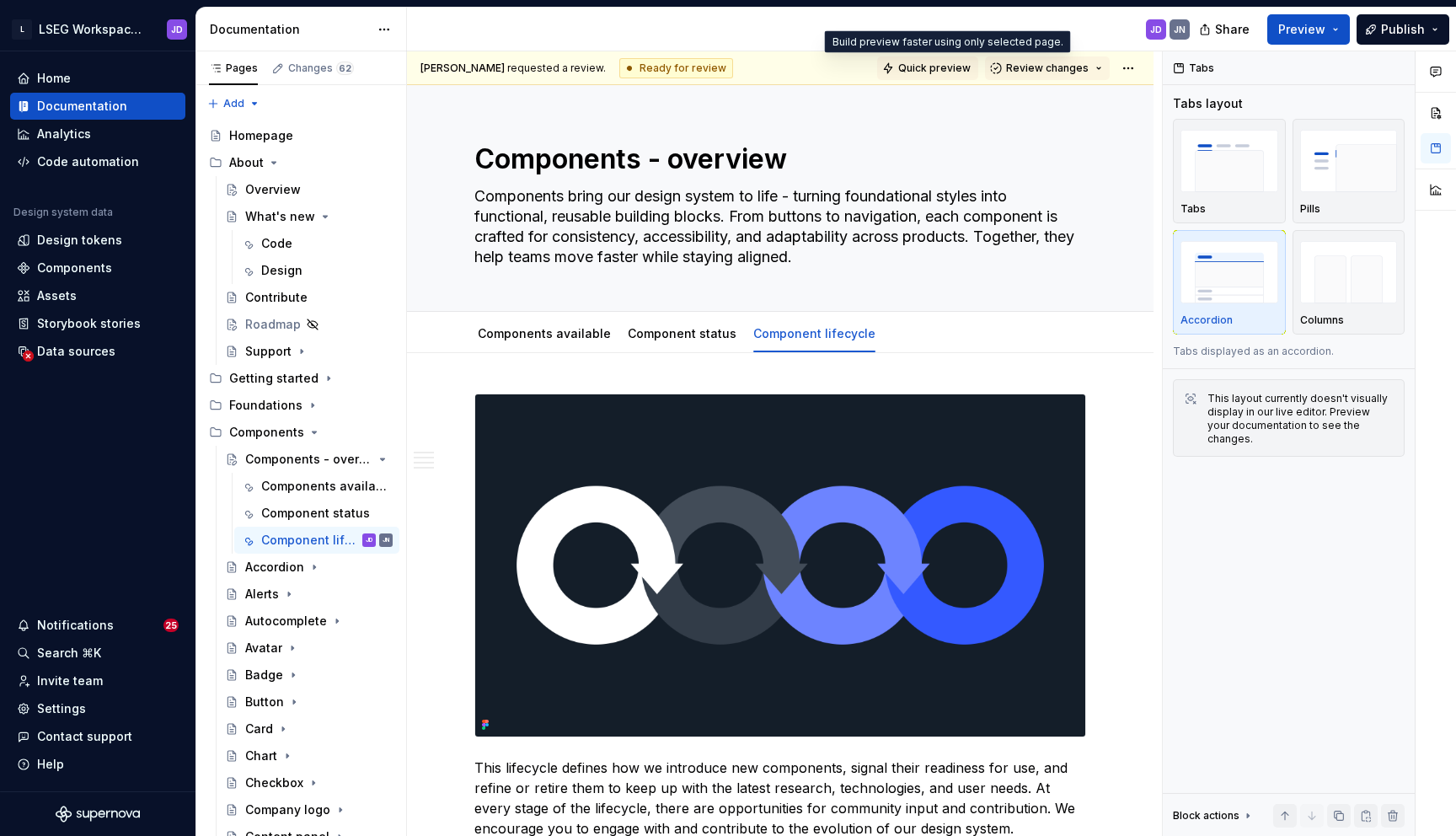
click at [958, 71] on span "Quick preview" at bounding box center [935, 68] width 73 height 13
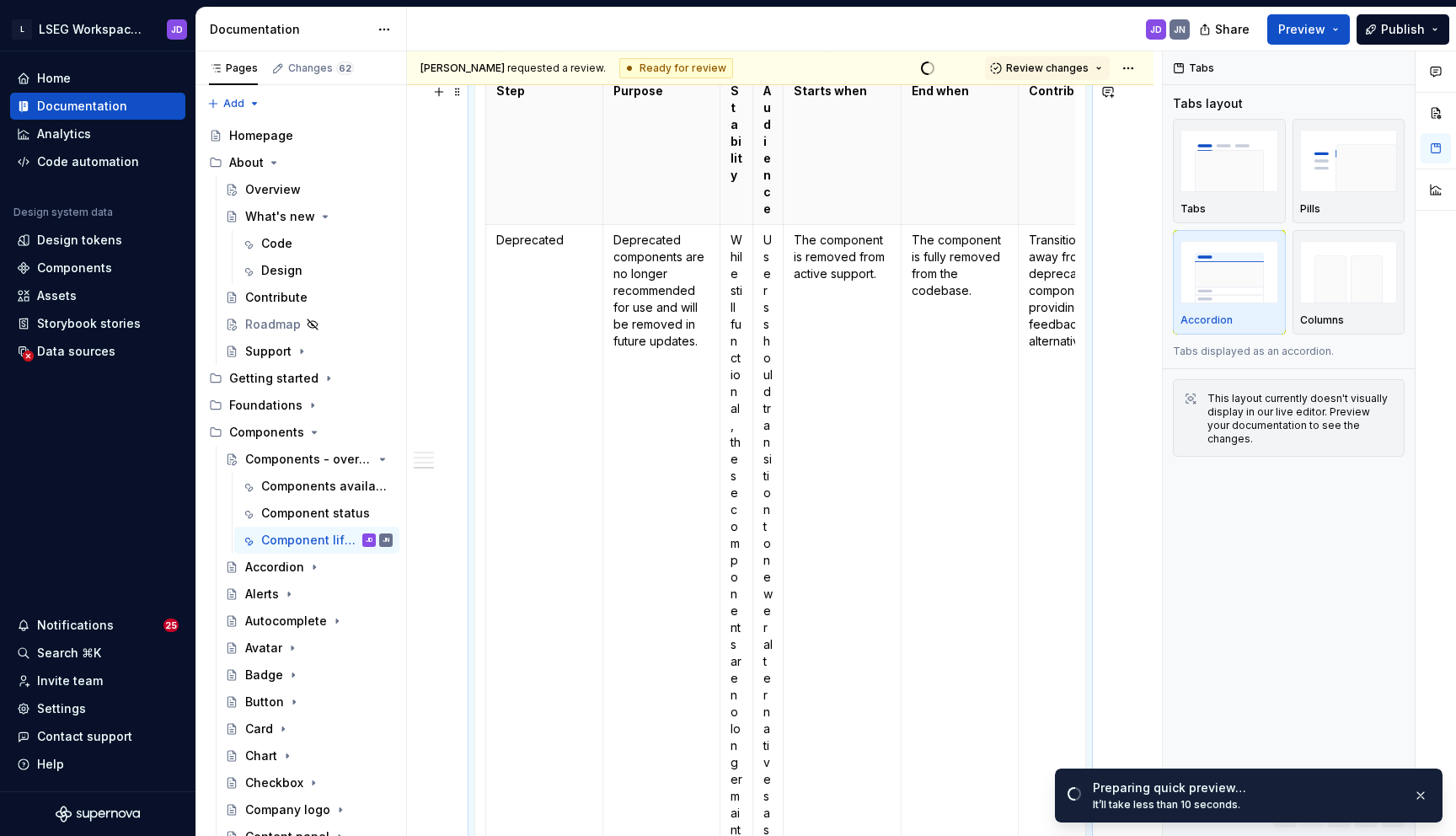
scroll to position [843, 0]
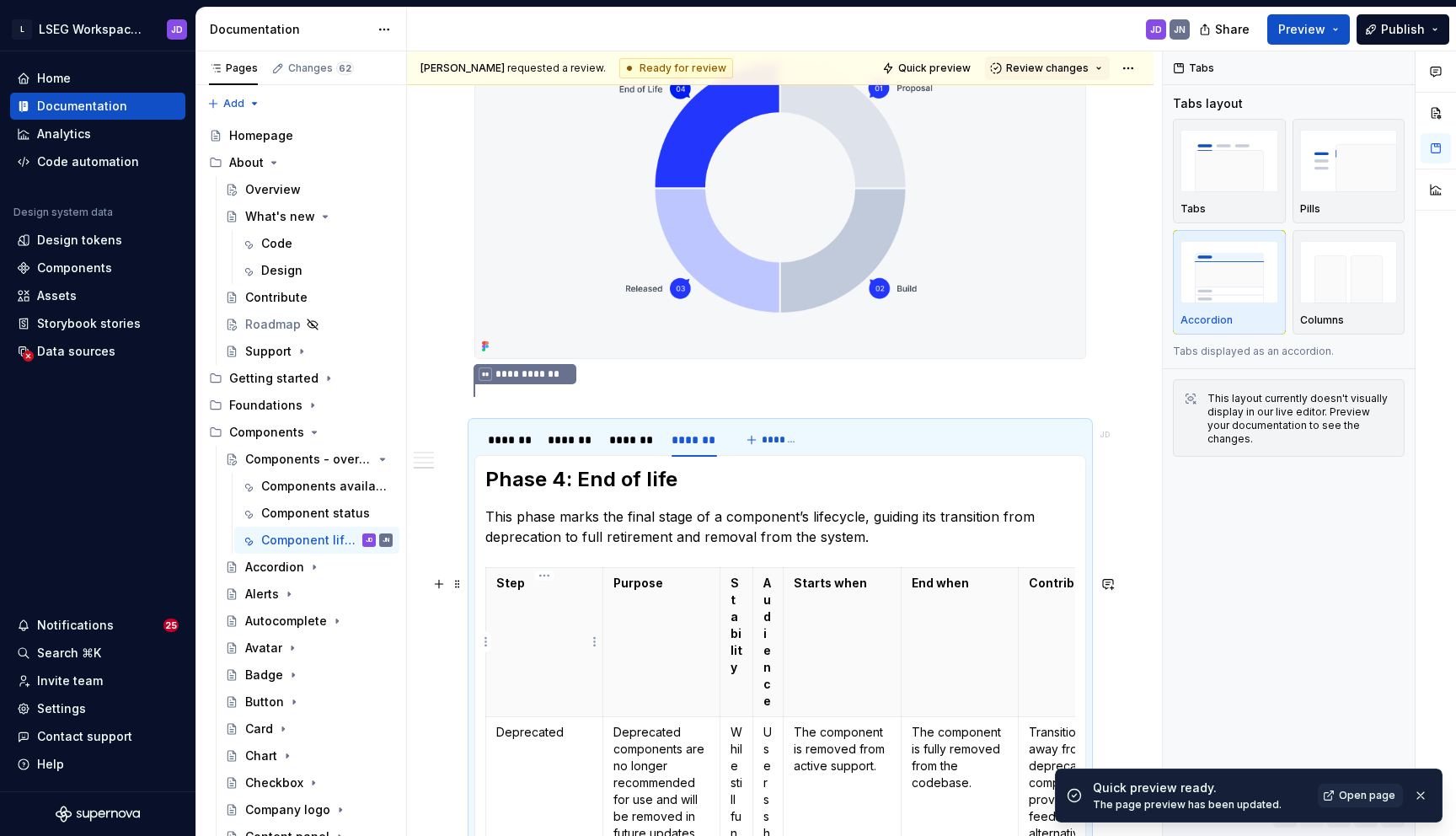
click at [585, 611] on th "Step" at bounding box center [544, 643] width 117 height 149
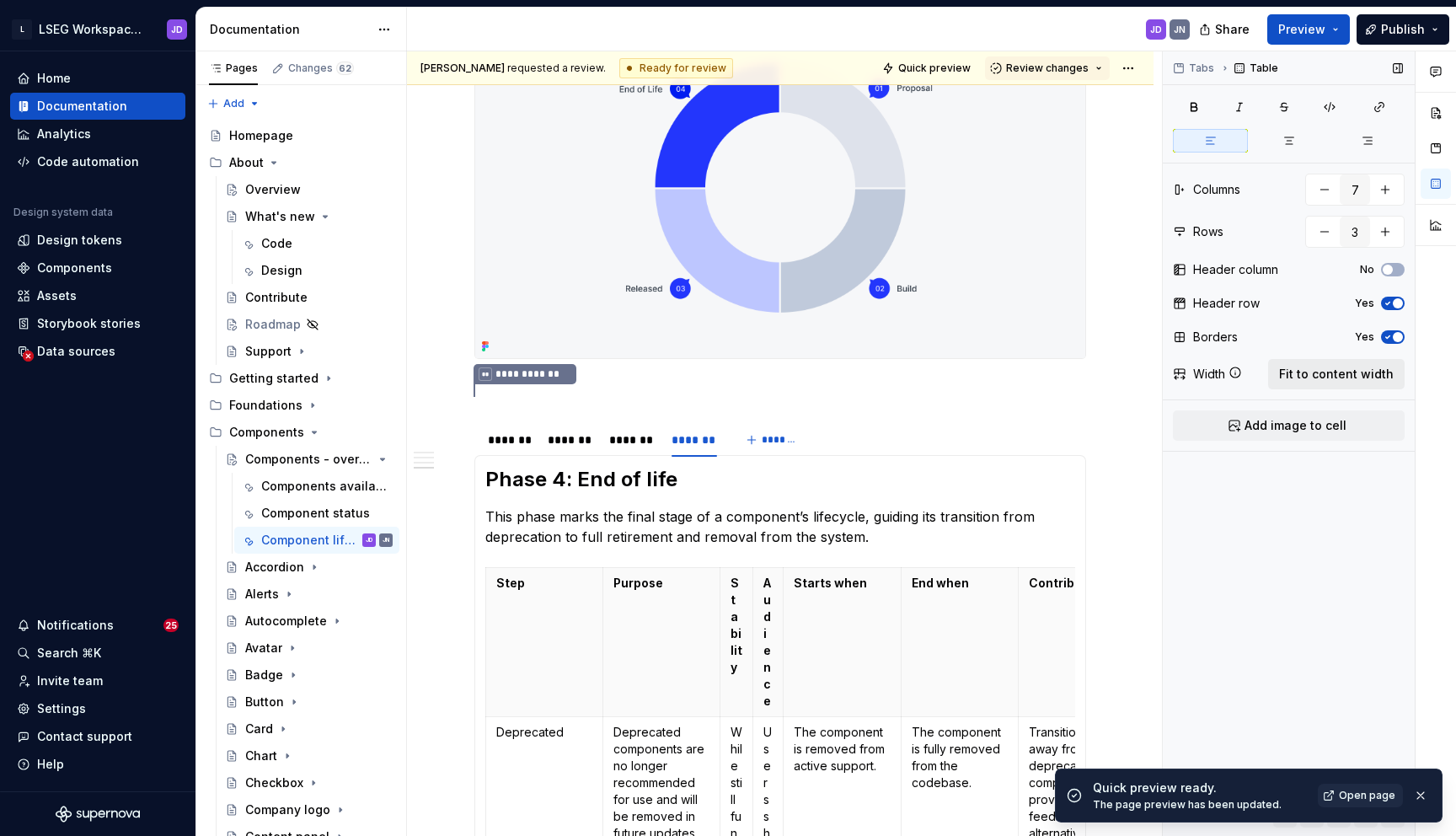
click at [1303, 371] on span "Fit to content width" at bounding box center [1336, 374] width 115 height 17
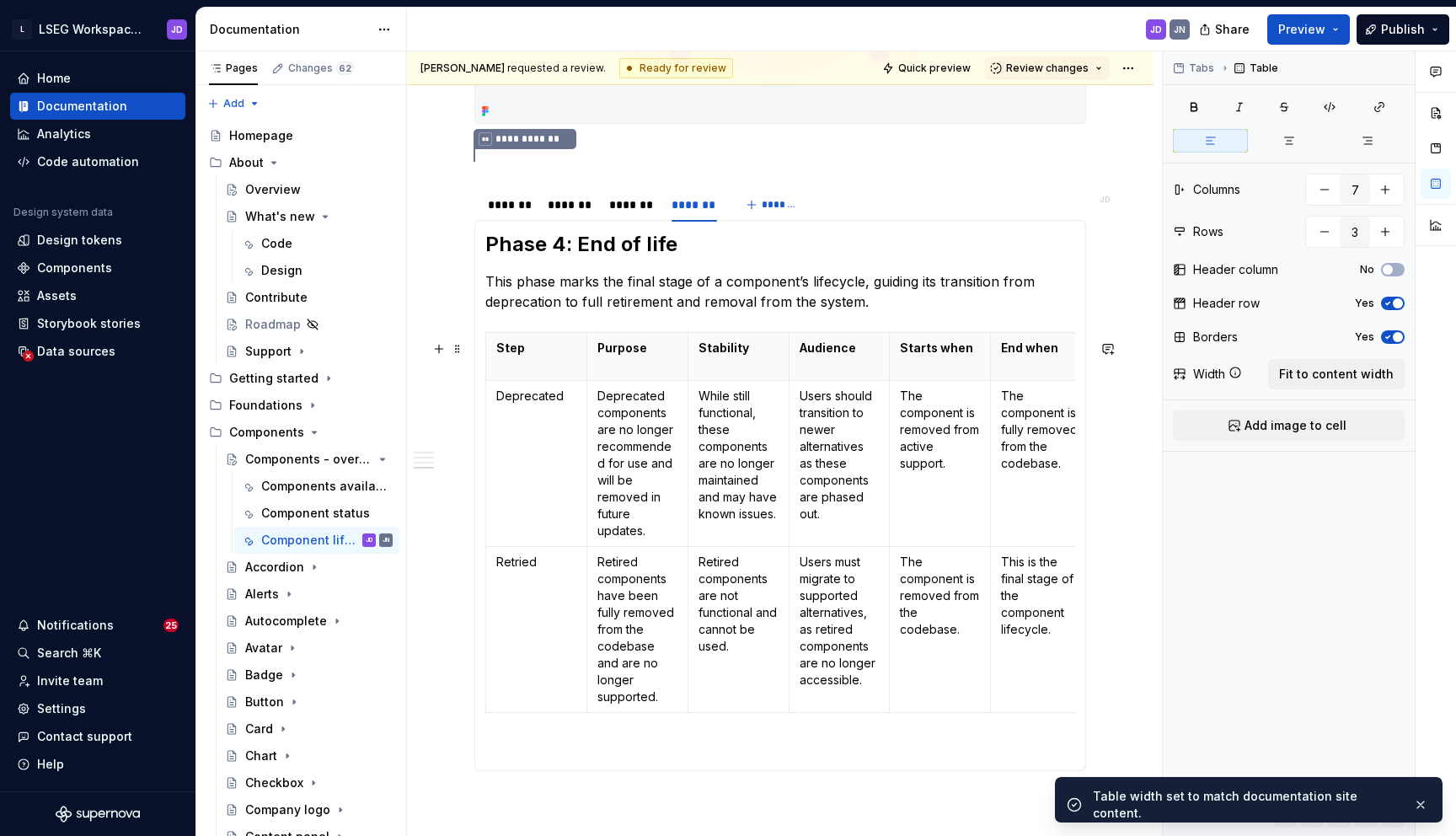
scroll to position [969, 0]
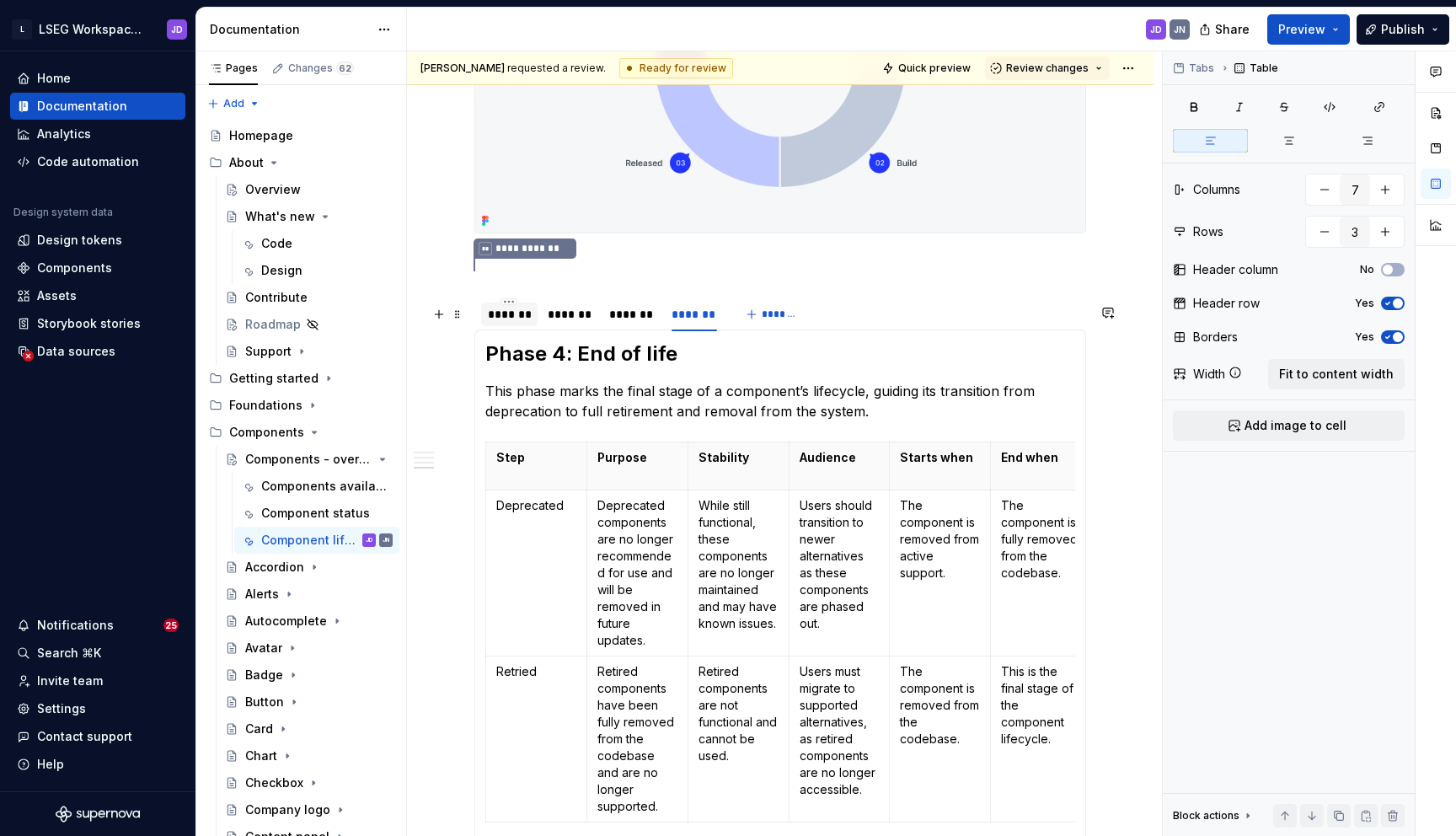
click at [513, 319] on div "*******" at bounding box center [509, 314] width 43 height 17
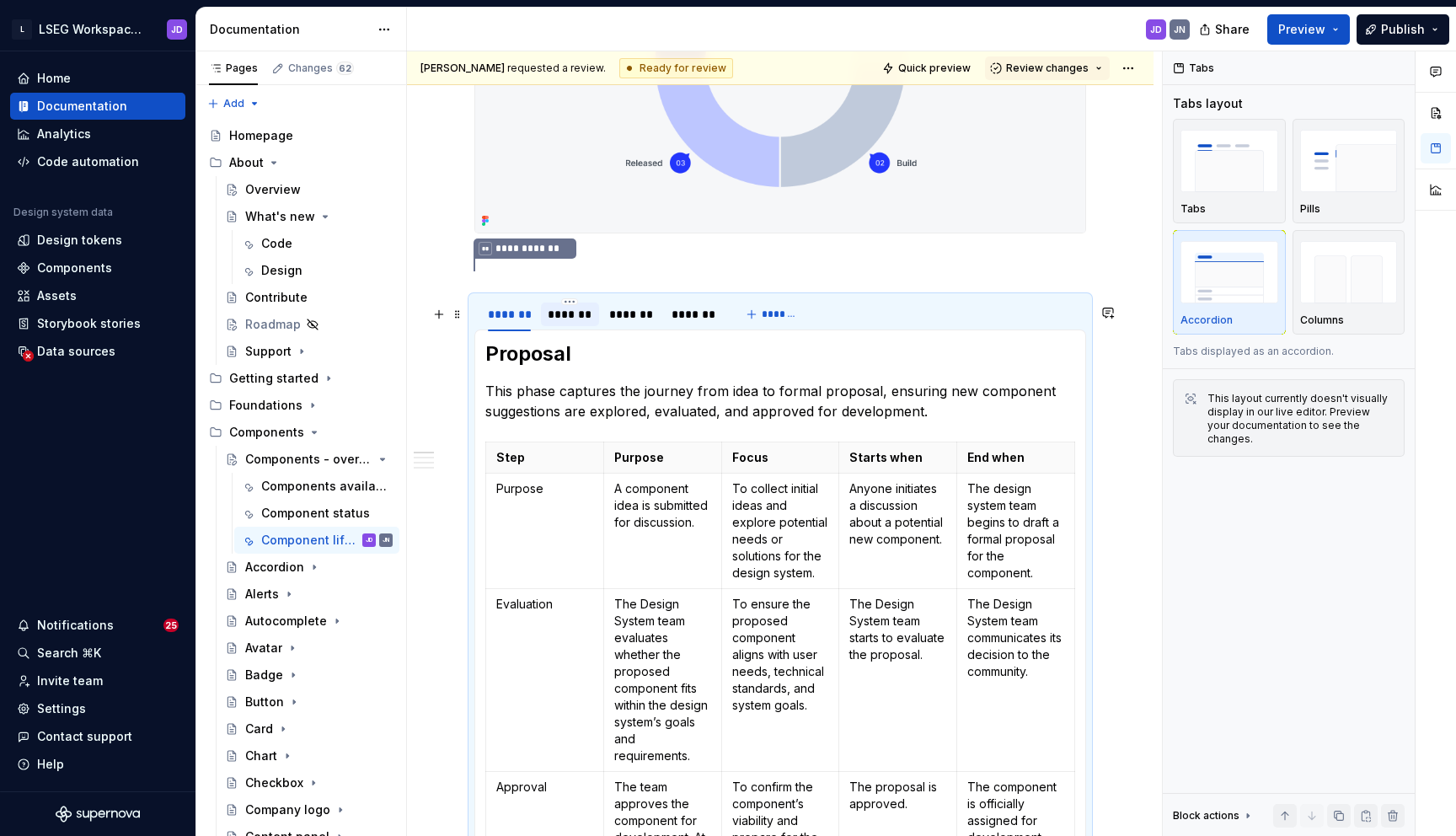
click at [570, 322] on div "*******" at bounding box center [570, 314] width 45 height 17
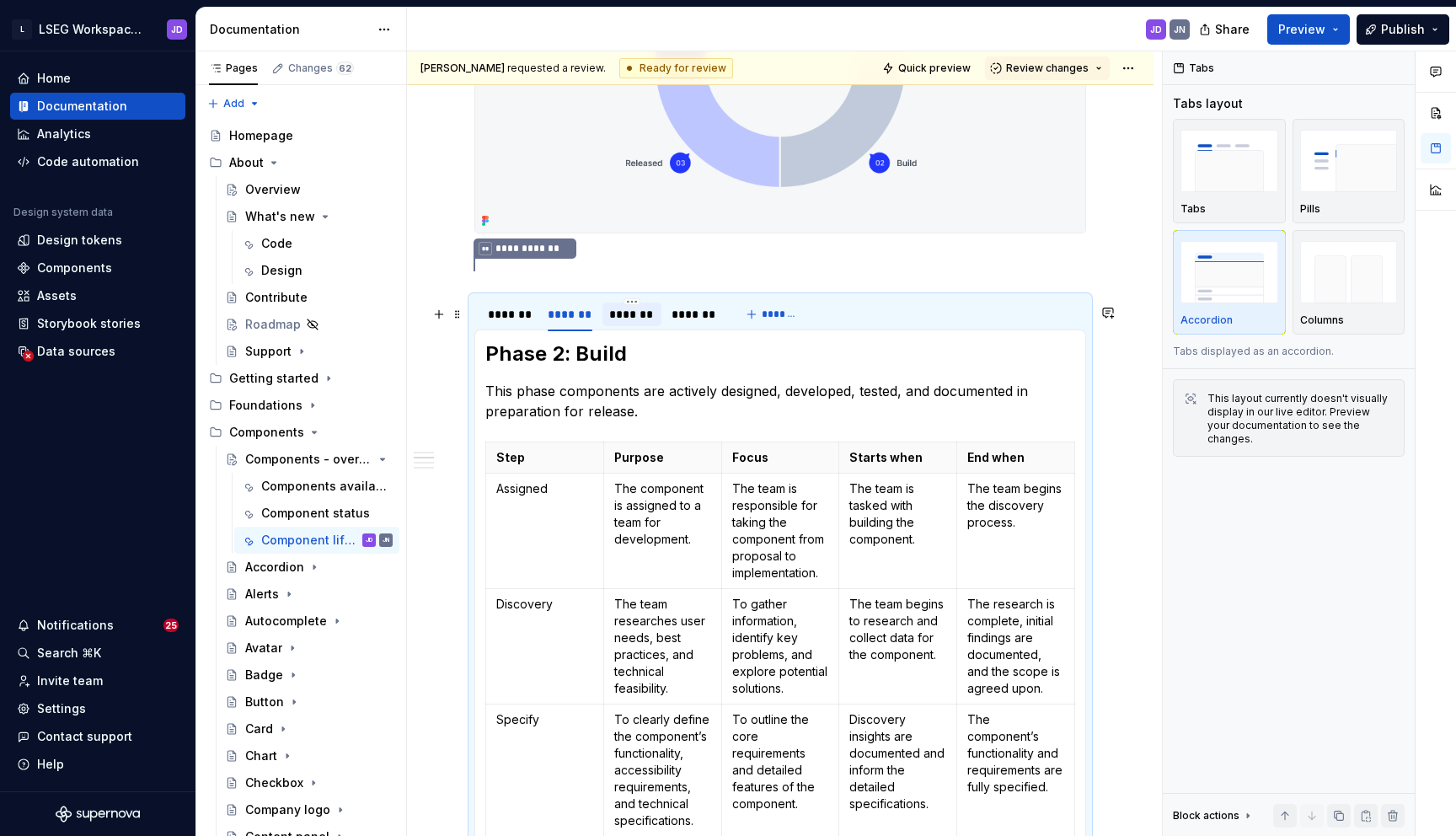
click at [629, 322] on div "*******" at bounding box center [631, 314] width 46 height 17
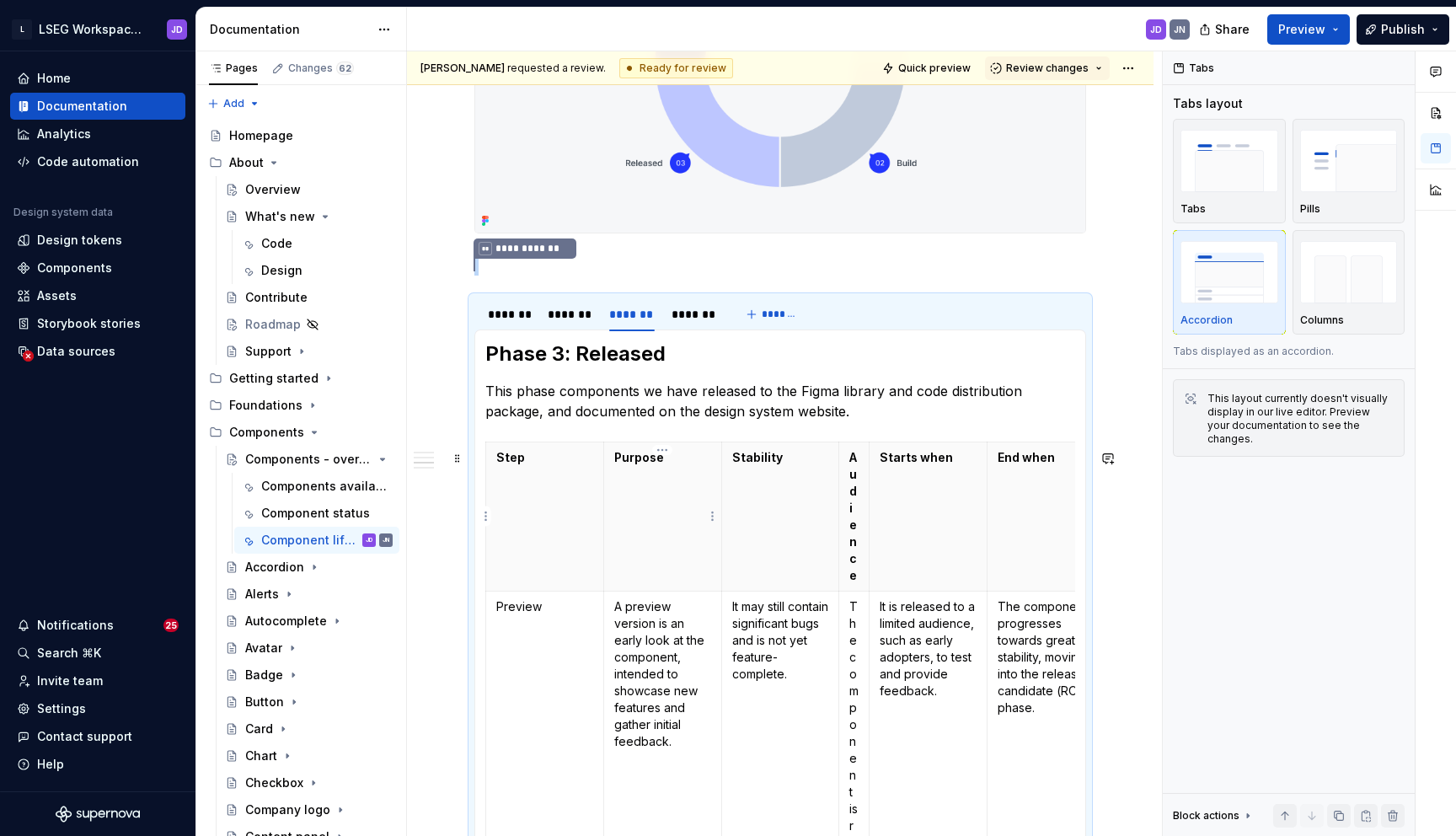
click at [694, 512] on th "Purpose" at bounding box center [662, 517] width 118 height 149
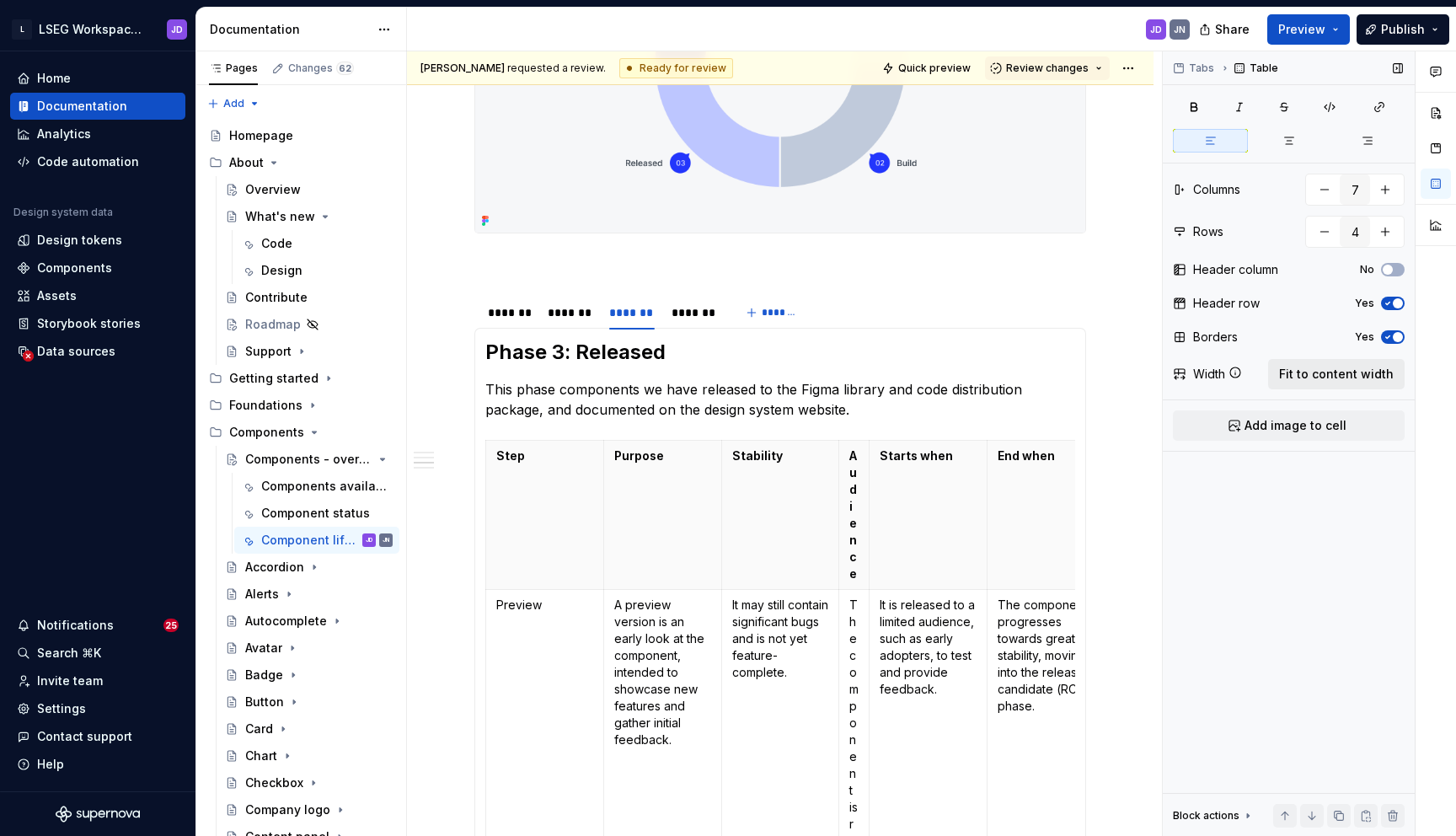
click at [1310, 373] on span "Fit to content width" at bounding box center [1336, 374] width 115 height 17
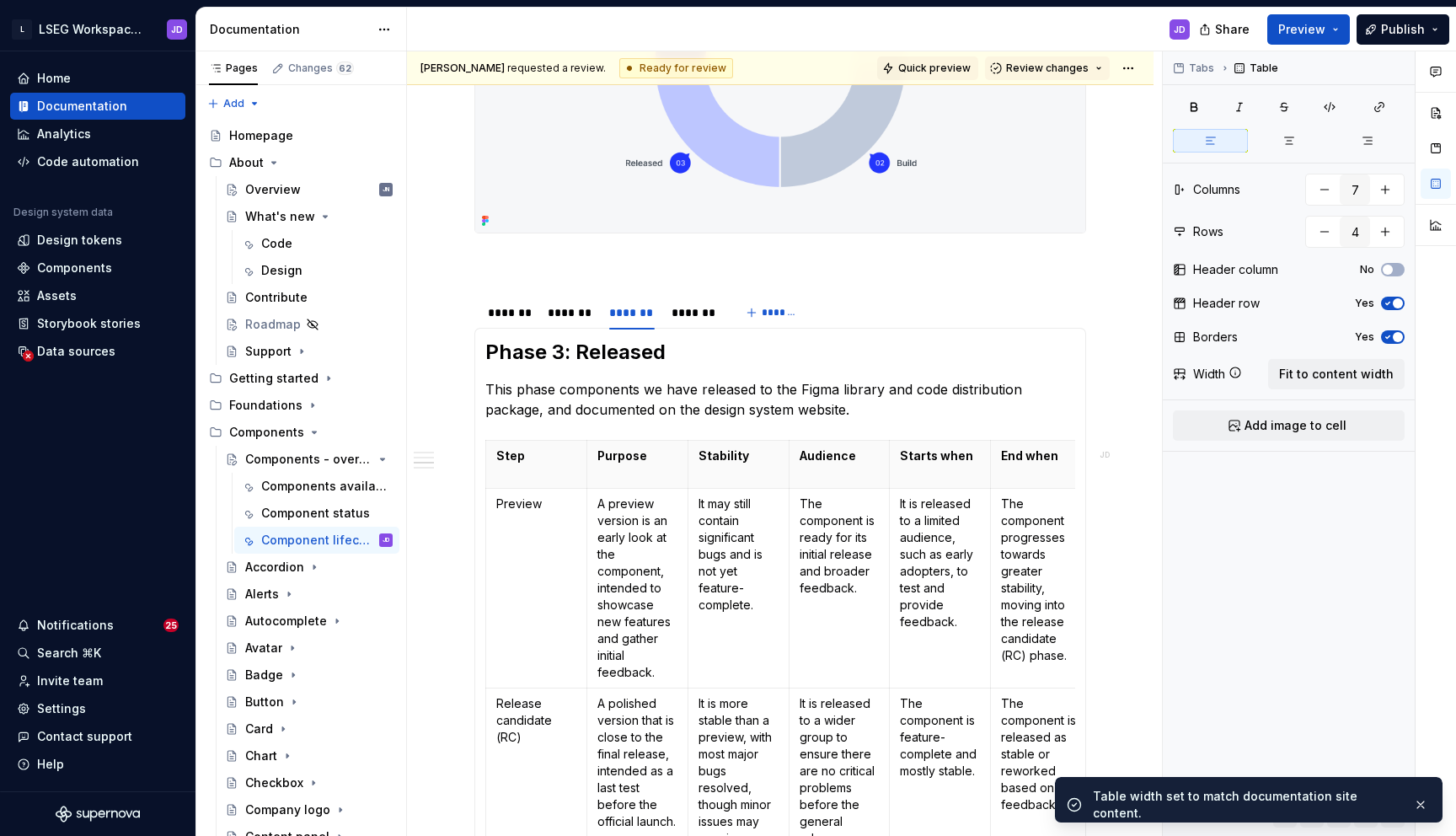
click at [946, 73] on span "Quick preview" at bounding box center [935, 68] width 73 height 13
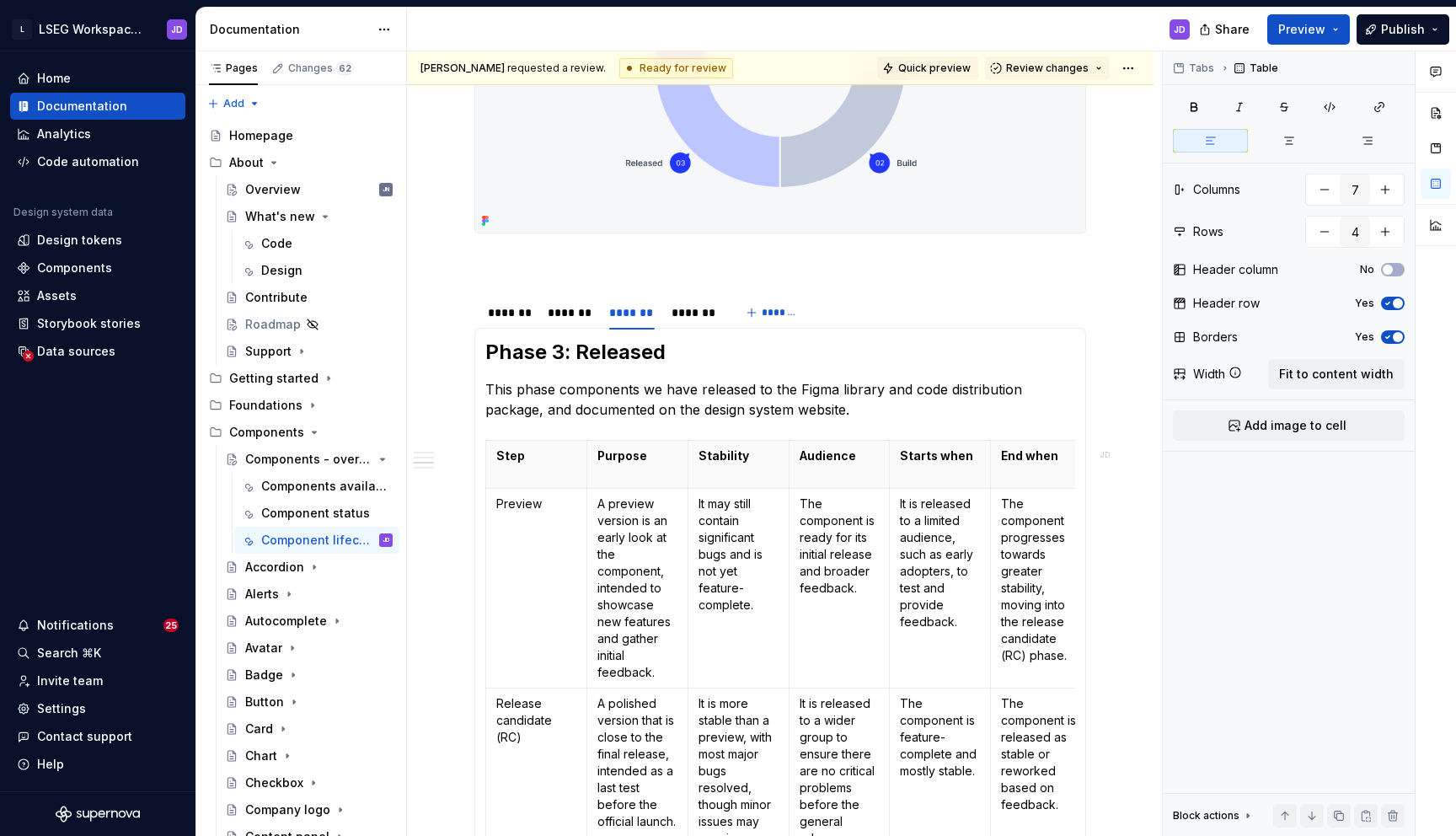
click at [954, 70] on span "Quick preview" at bounding box center [935, 68] width 73 height 13
click at [474, 319] on section "******* ******* ******* ******* ******* Proposal This phase captures the journe…" at bounding box center [780, 695] width 612 height 801
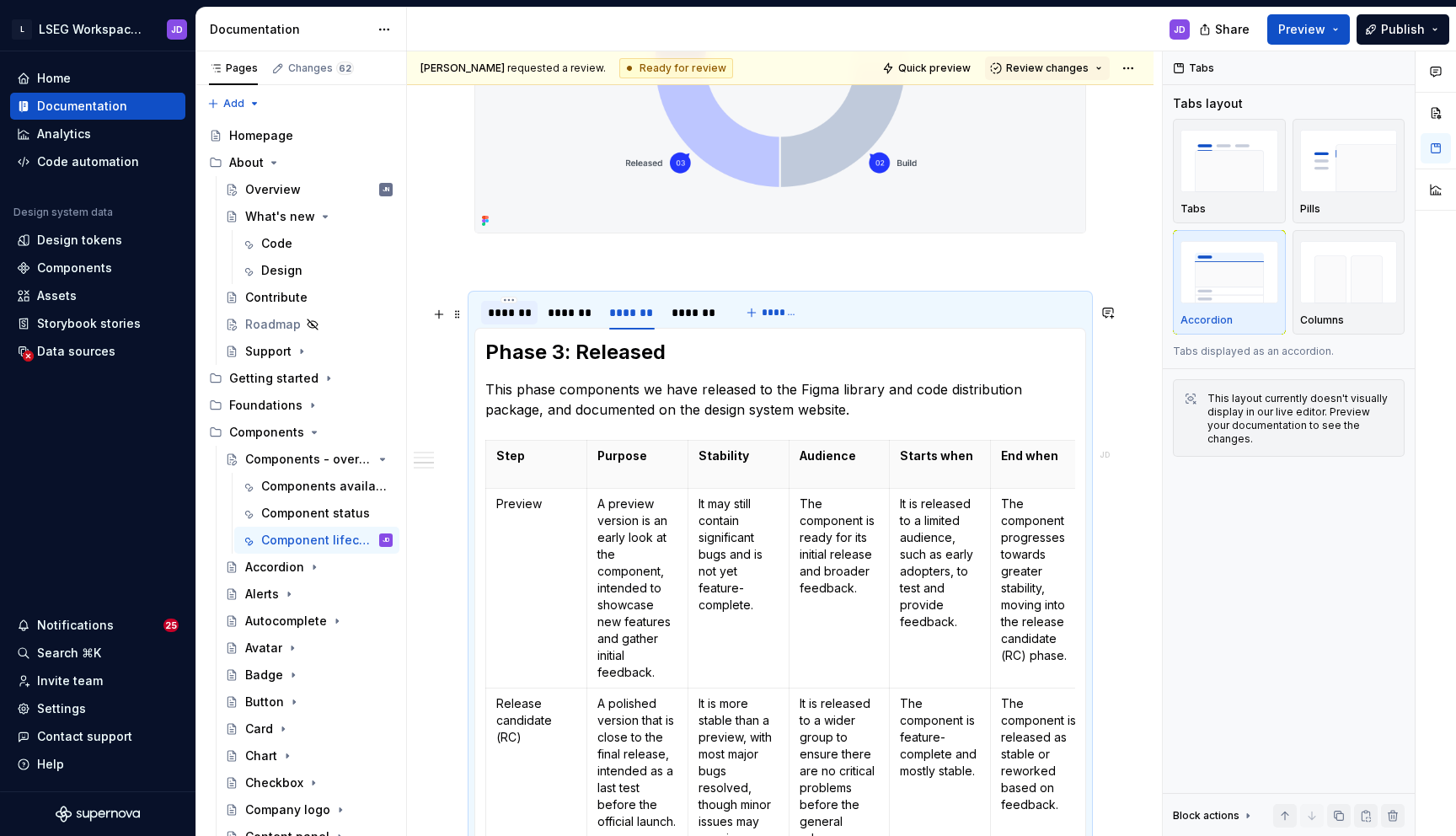
click at [495, 319] on div "*******" at bounding box center [509, 313] width 43 height 17
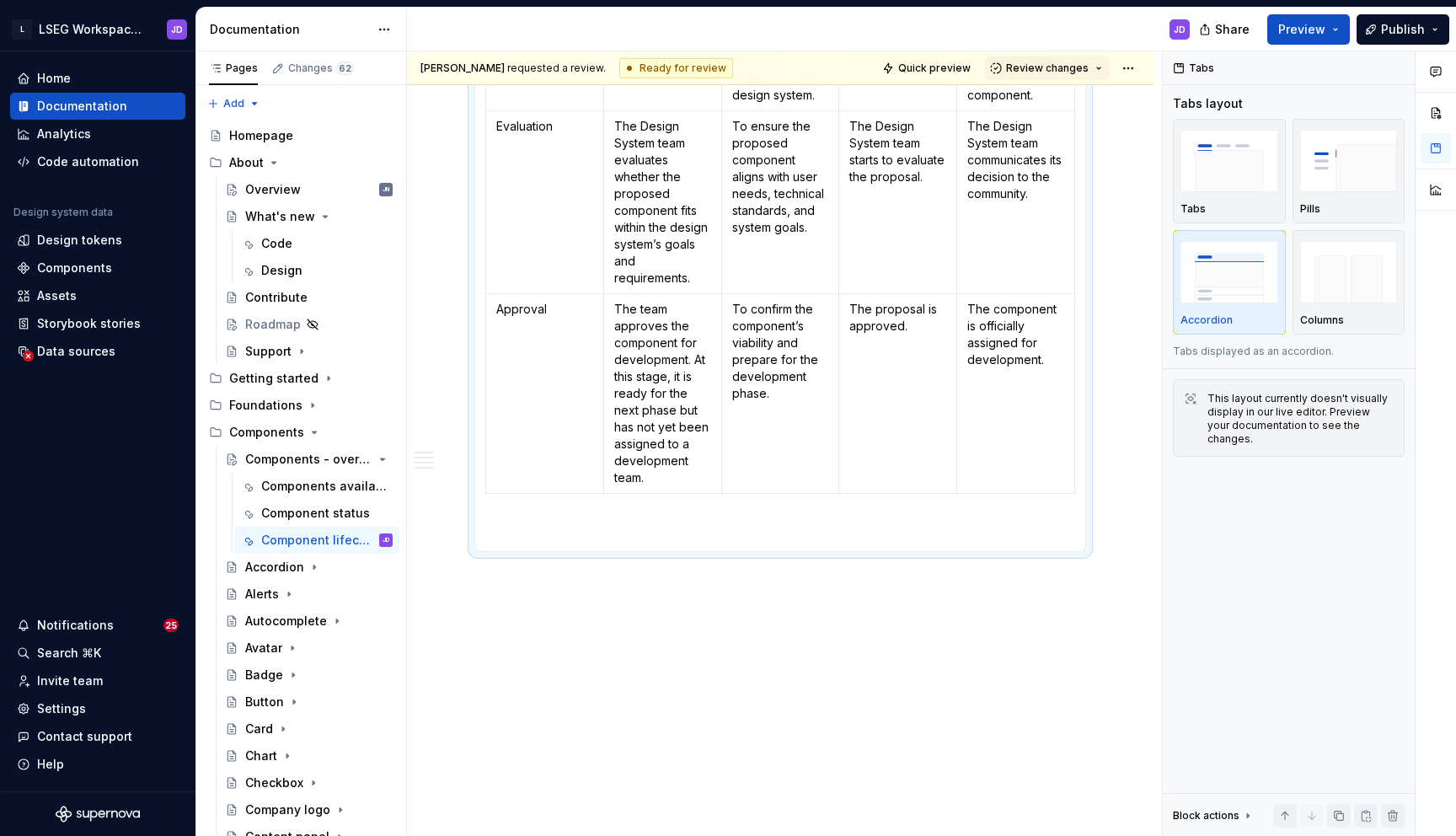
scroll to position [0, 0]
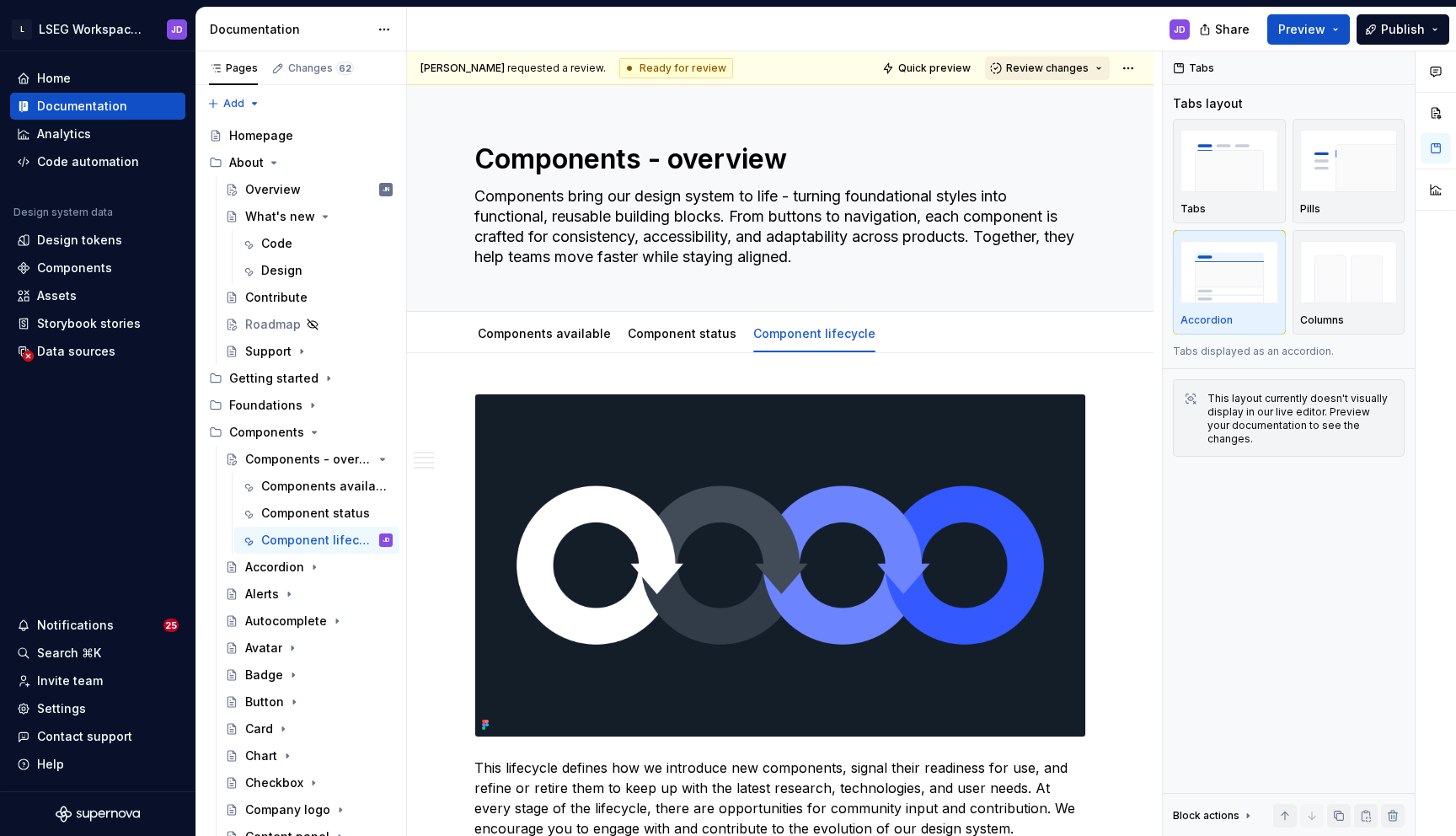
click at [1068, 64] on span "Review changes" at bounding box center [1047, 68] width 82 height 13
click at [968, 29] on div "JD" at bounding box center [805, 29] width 796 height 44
click at [551, 345] on div "Components available" at bounding box center [544, 333] width 147 height 27
click at [537, 325] on div "Components available" at bounding box center [544, 333] width 134 height 17
click at [673, 335] on link "Component status" at bounding box center [682, 333] width 108 height 14
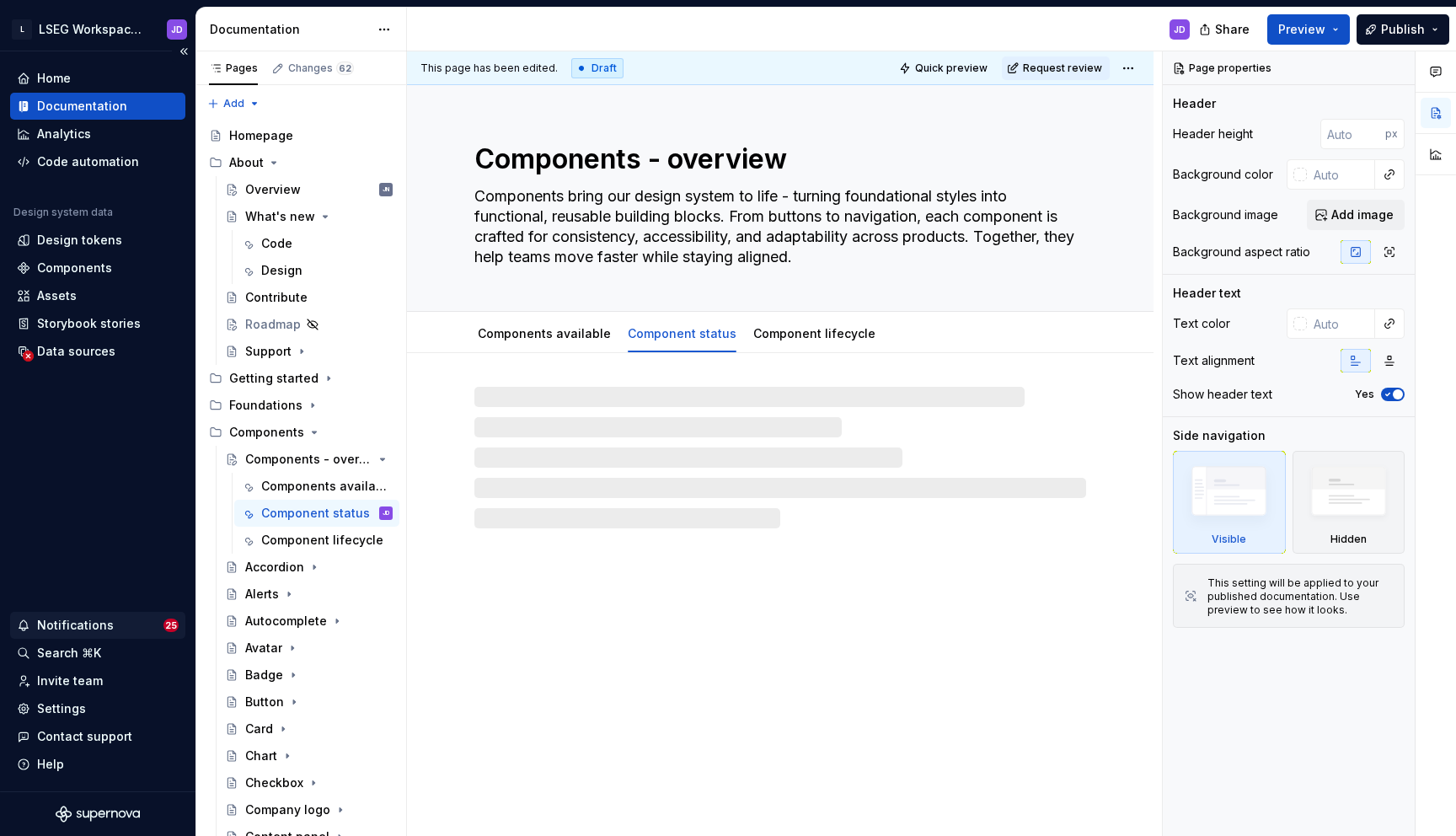
click at [92, 632] on div "Notifications" at bounding box center [76, 625] width 77 height 17
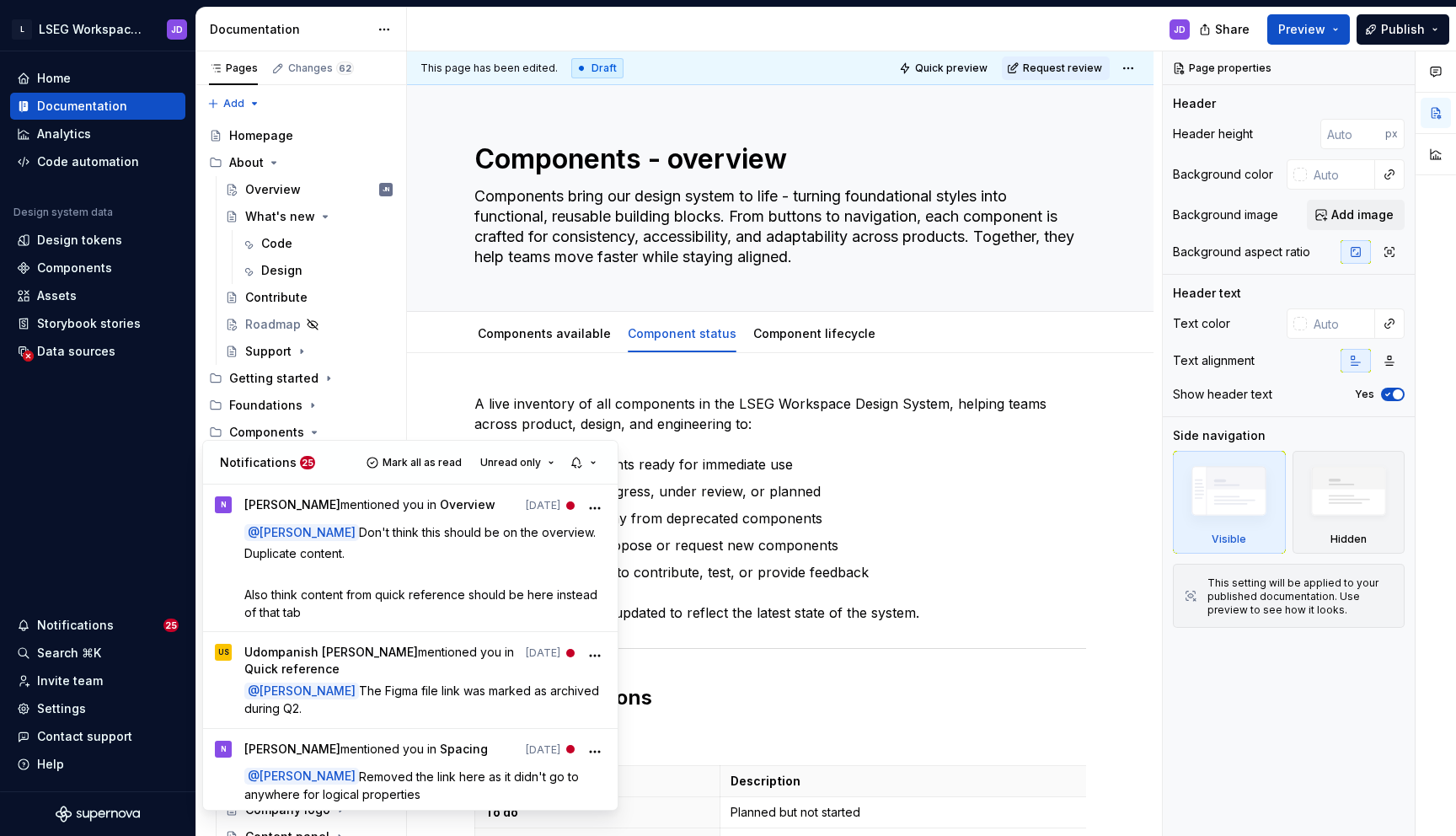
click at [503, 266] on html "L LSEG Workspace Design System JD Home Documentation Analytics Code automation …" at bounding box center [728, 418] width 1456 height 836
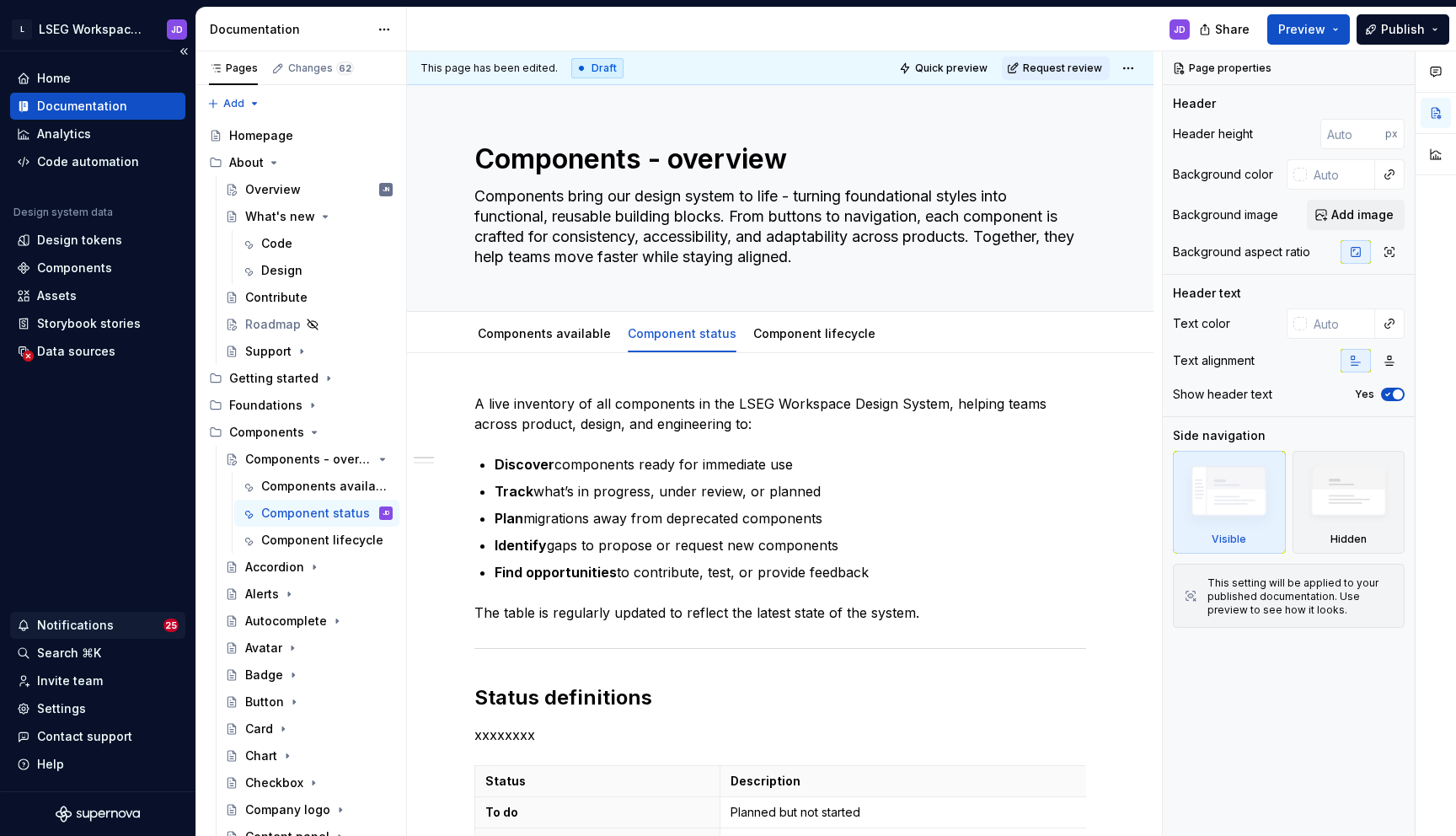
click at [132, 623] on div "Notifications" at bounding box center [90, 625] width 147 height 17
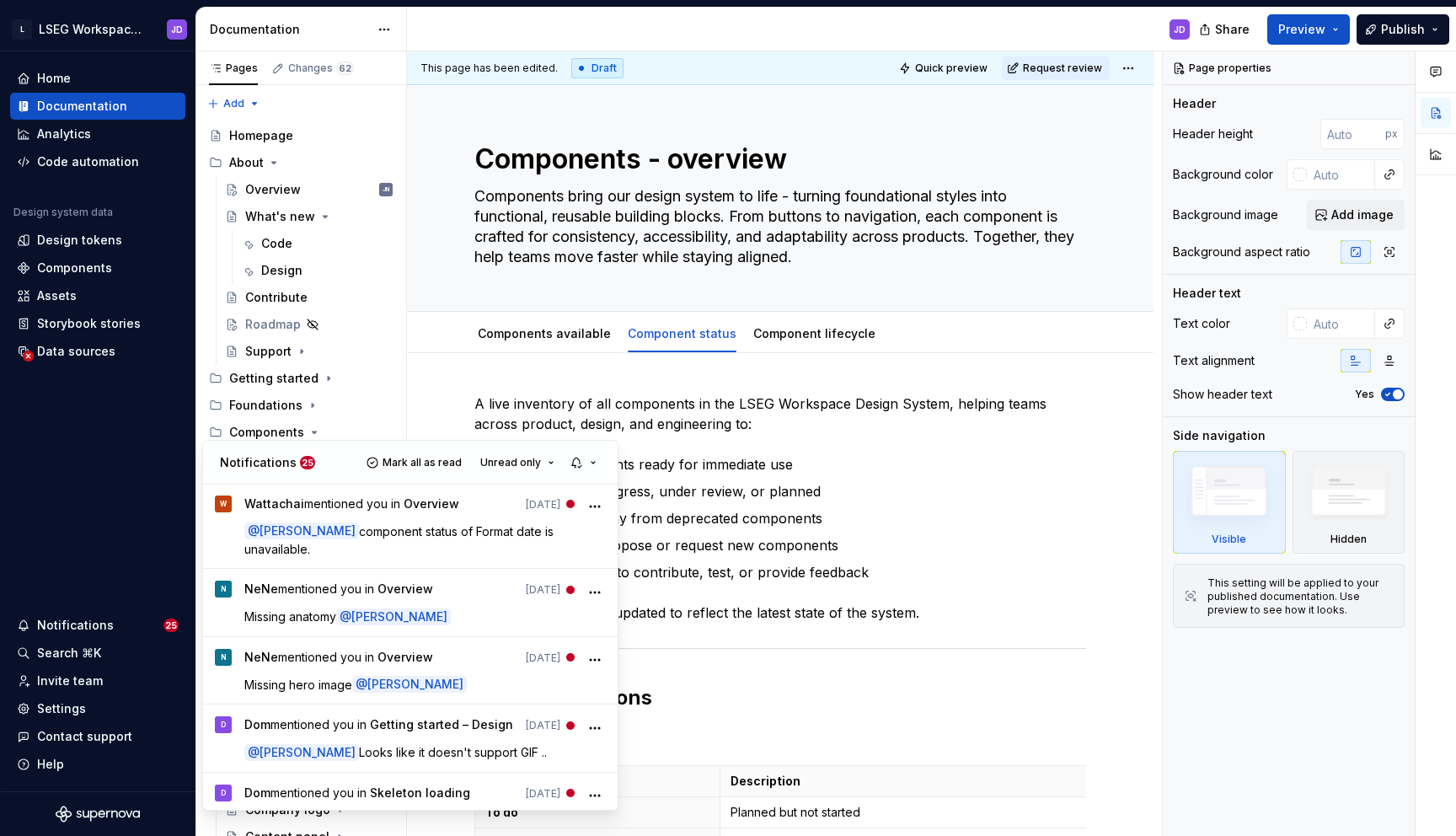
scroll to position [1677, 0]
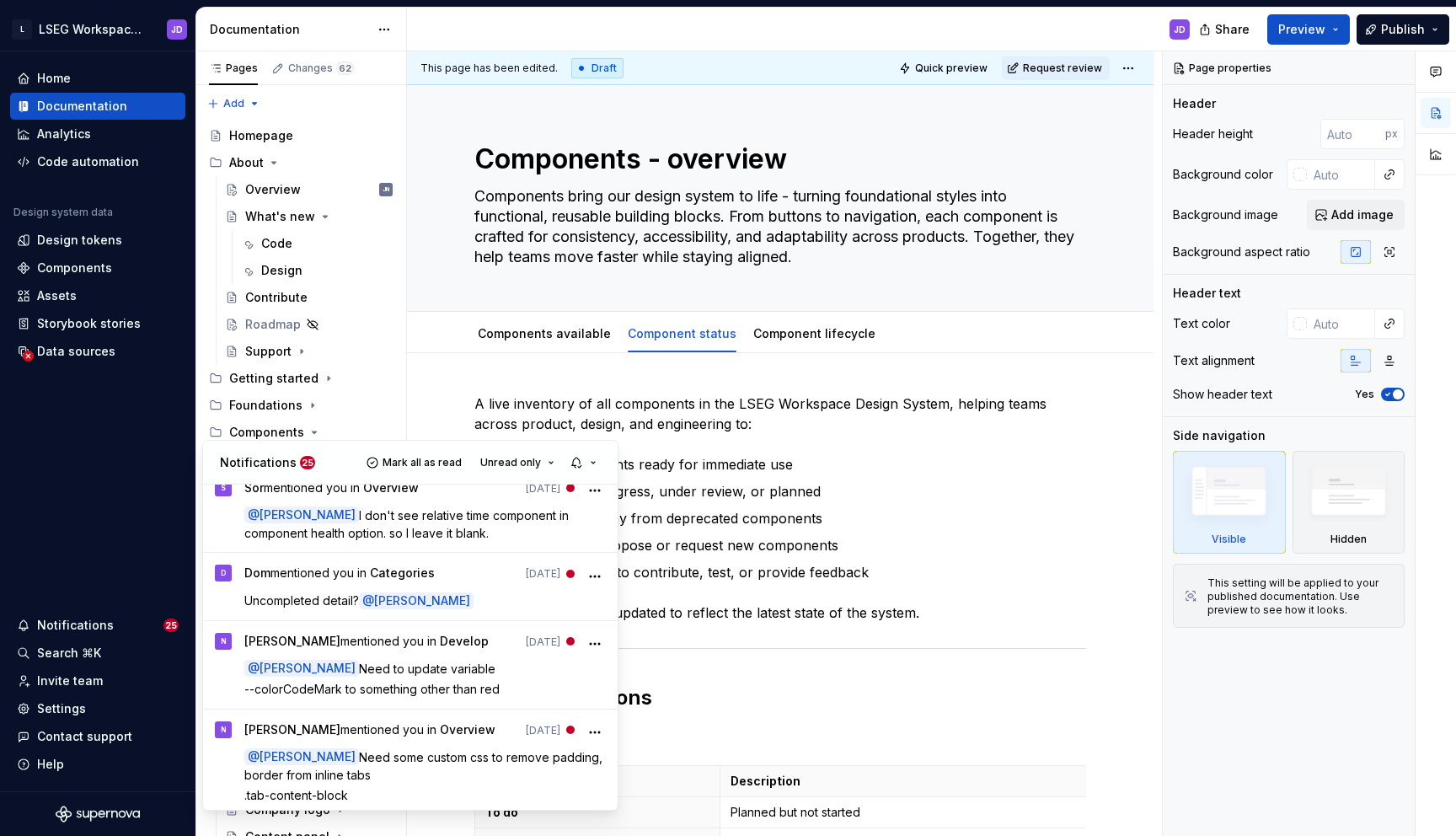
click at [588, 243] on html "L LSEG Workspace Design System JD Home Documentation Analytics Code automation …" at bounding box center [728, 418] width 1456 height 836
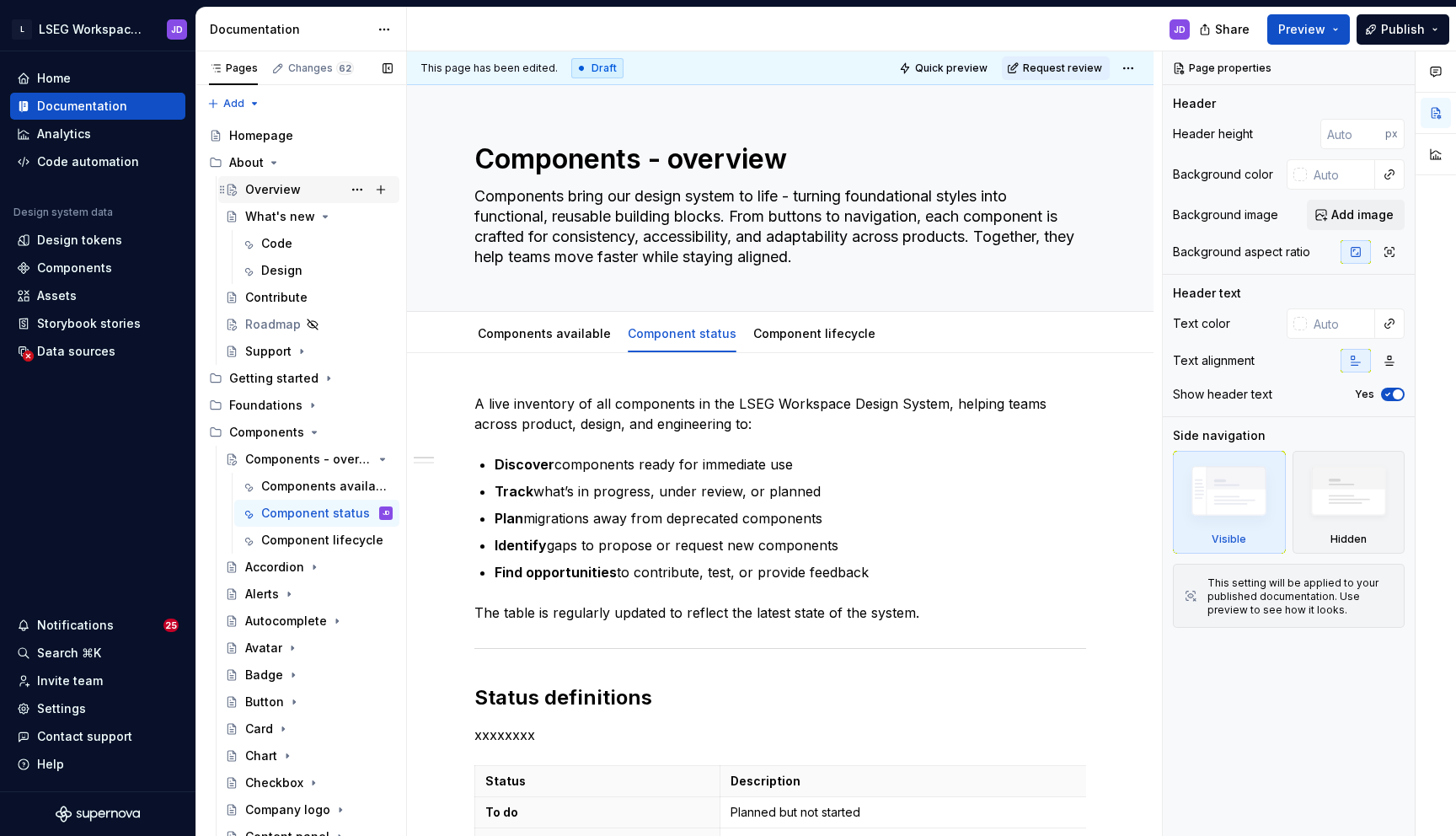
click at [268, 186] on div "Overview" at bounding box center [273, 190] width 56 height 17
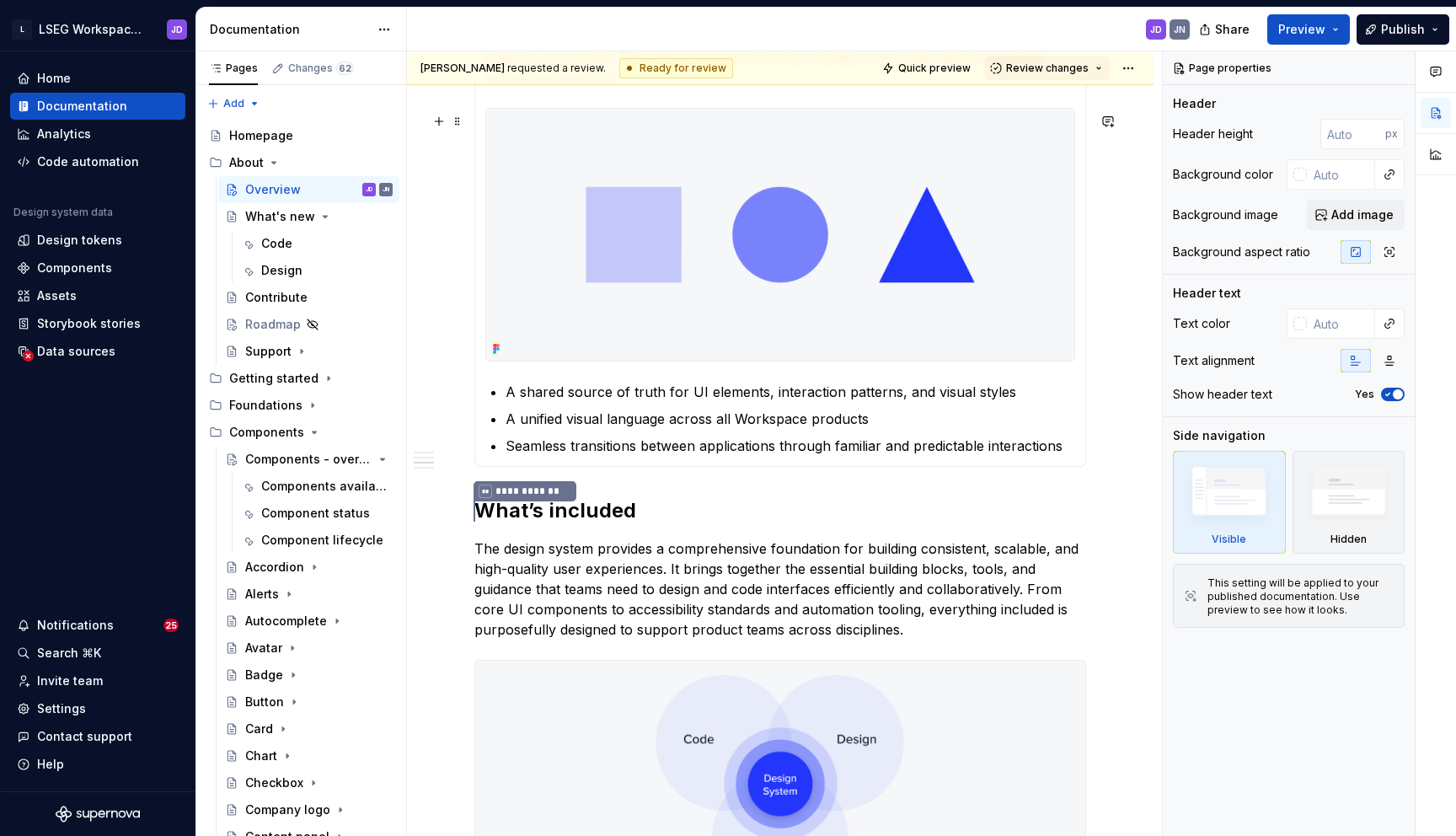
scroll to position [829, 0]
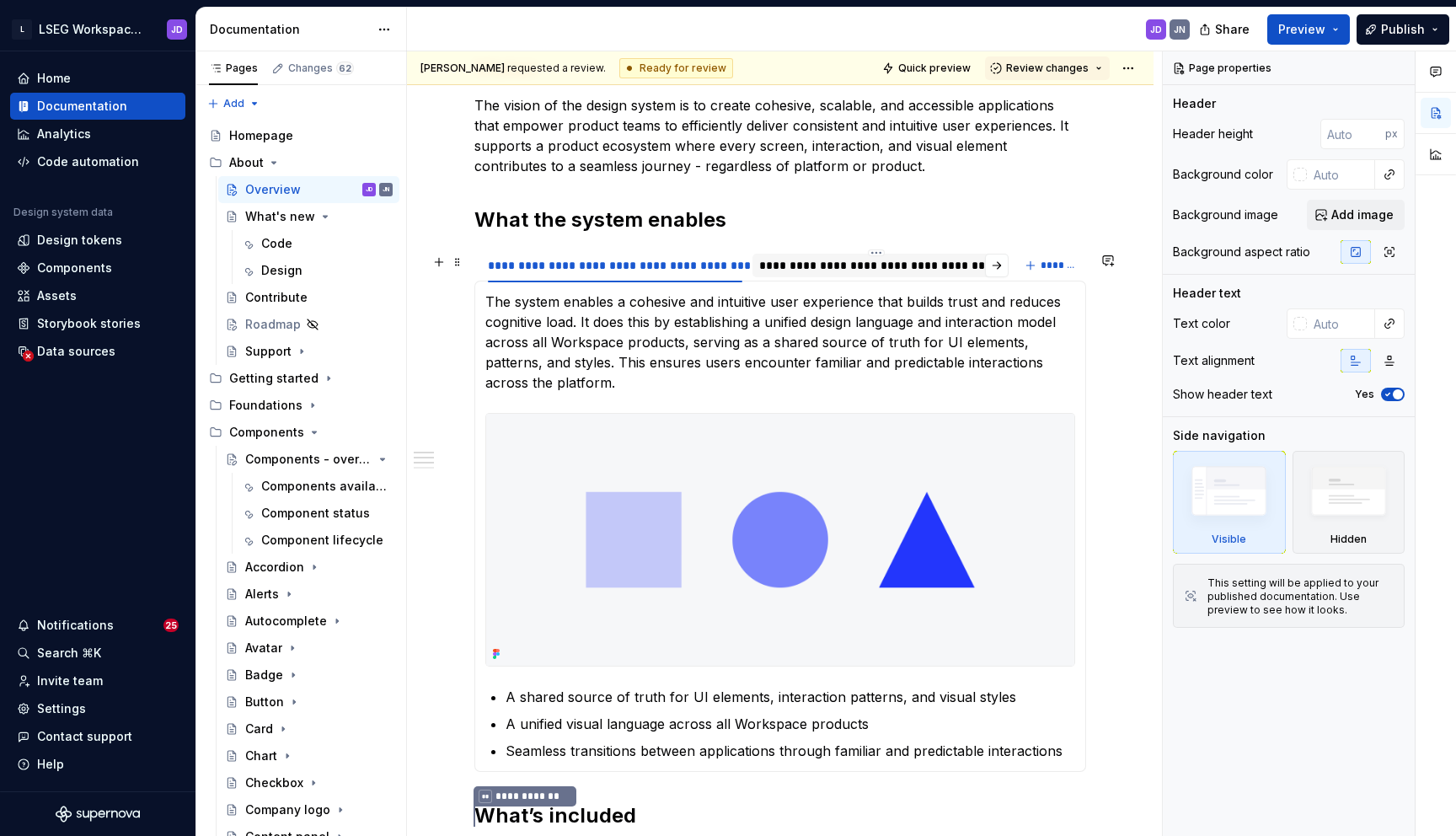
click at [802, 264] on div "**********" at bounding box center [877, 265] width 235 height 17
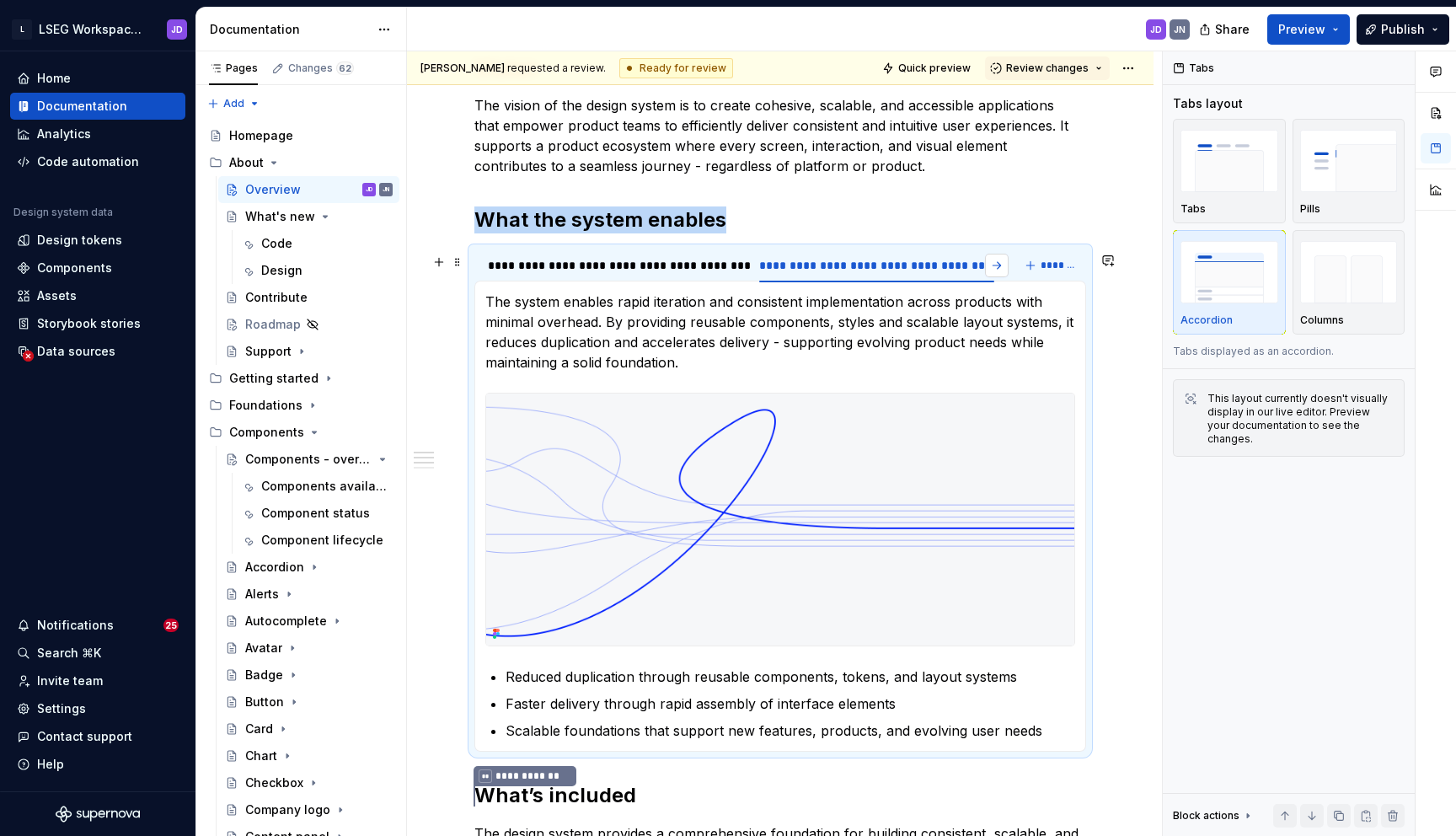
click at [1001, 266] on button "button" at bounding box center [996, 265] width 23 height 23
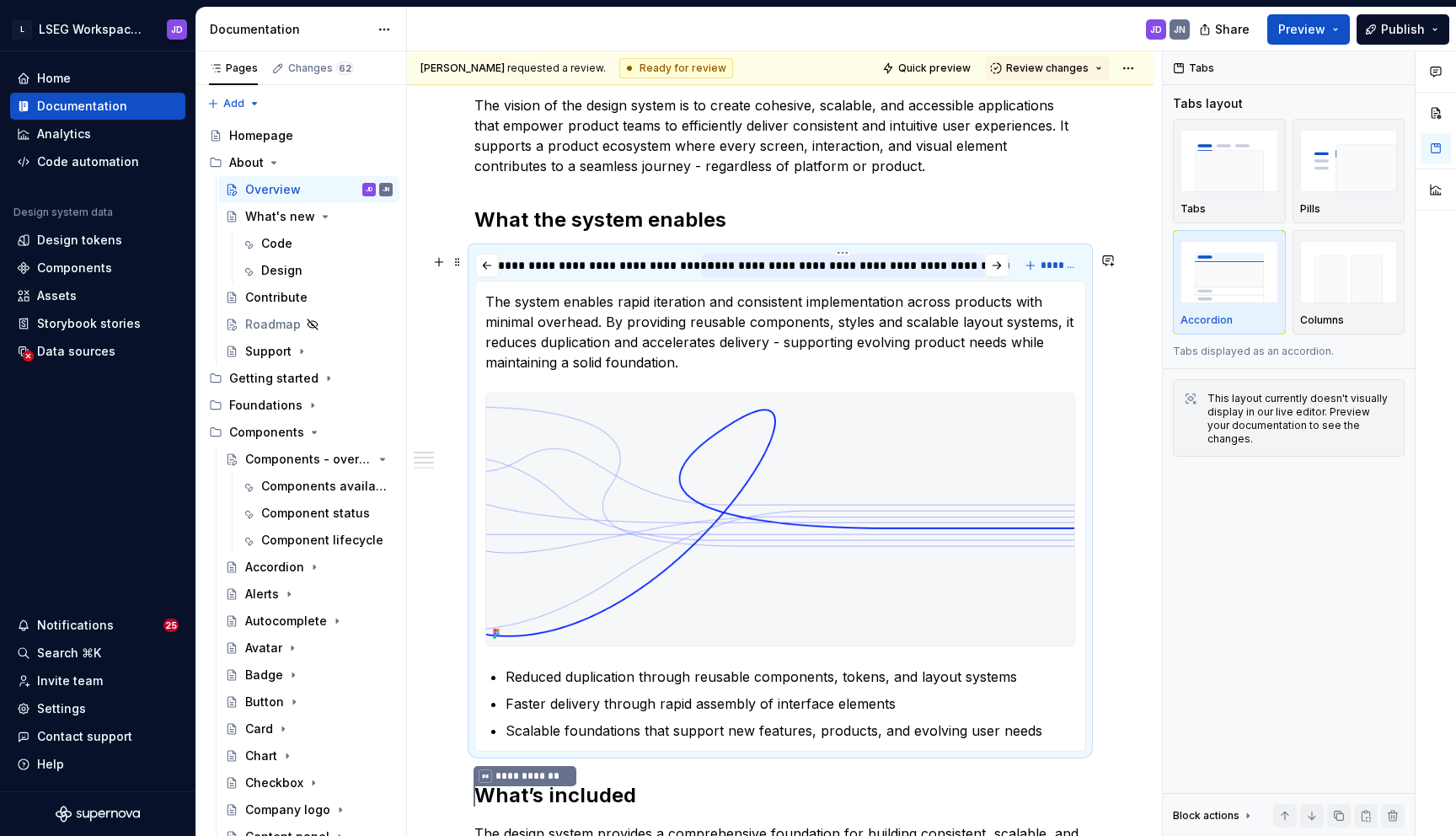
click at [864, 269] on div "**********" at bounding box center [842, 265] width 270 height 17
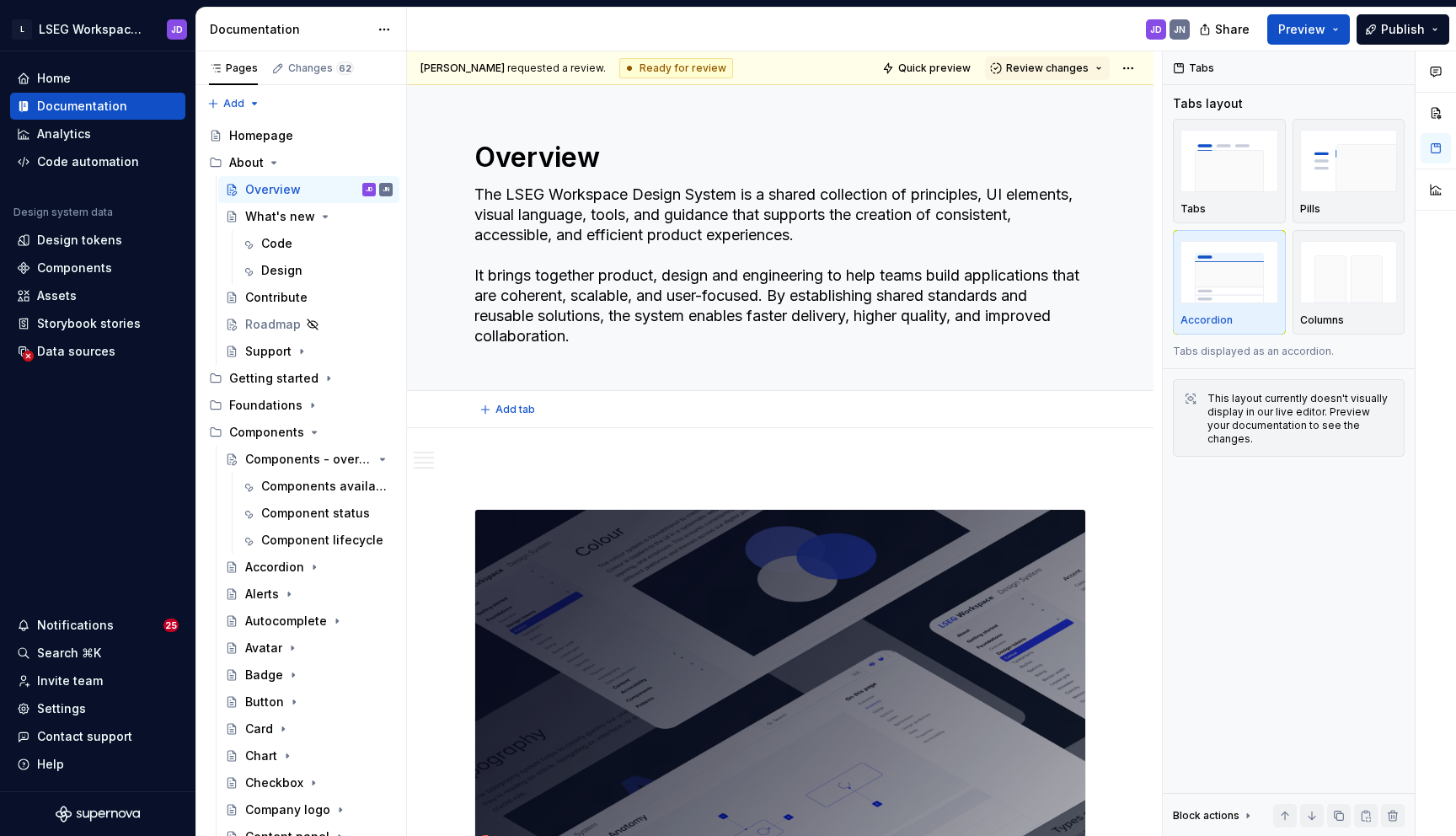
scroll to position [0, 0]
click at [1039, 70] on span "Review changes" at bounding box center [1047, 68] width 82 height 13
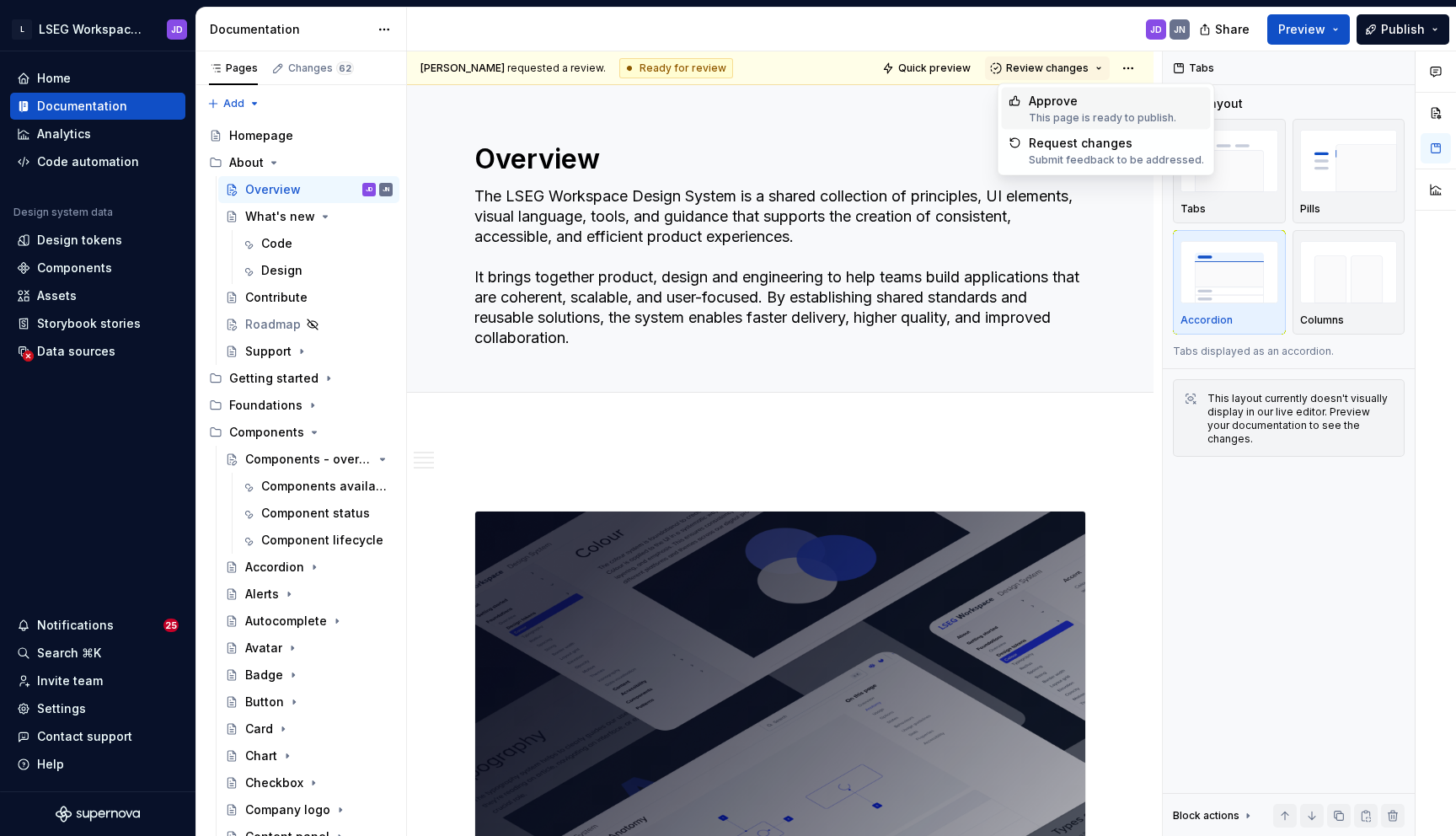
click at [1042, 111] on div "This page is ready to publish." at bounding box center [1102, 118] width 148 height 13
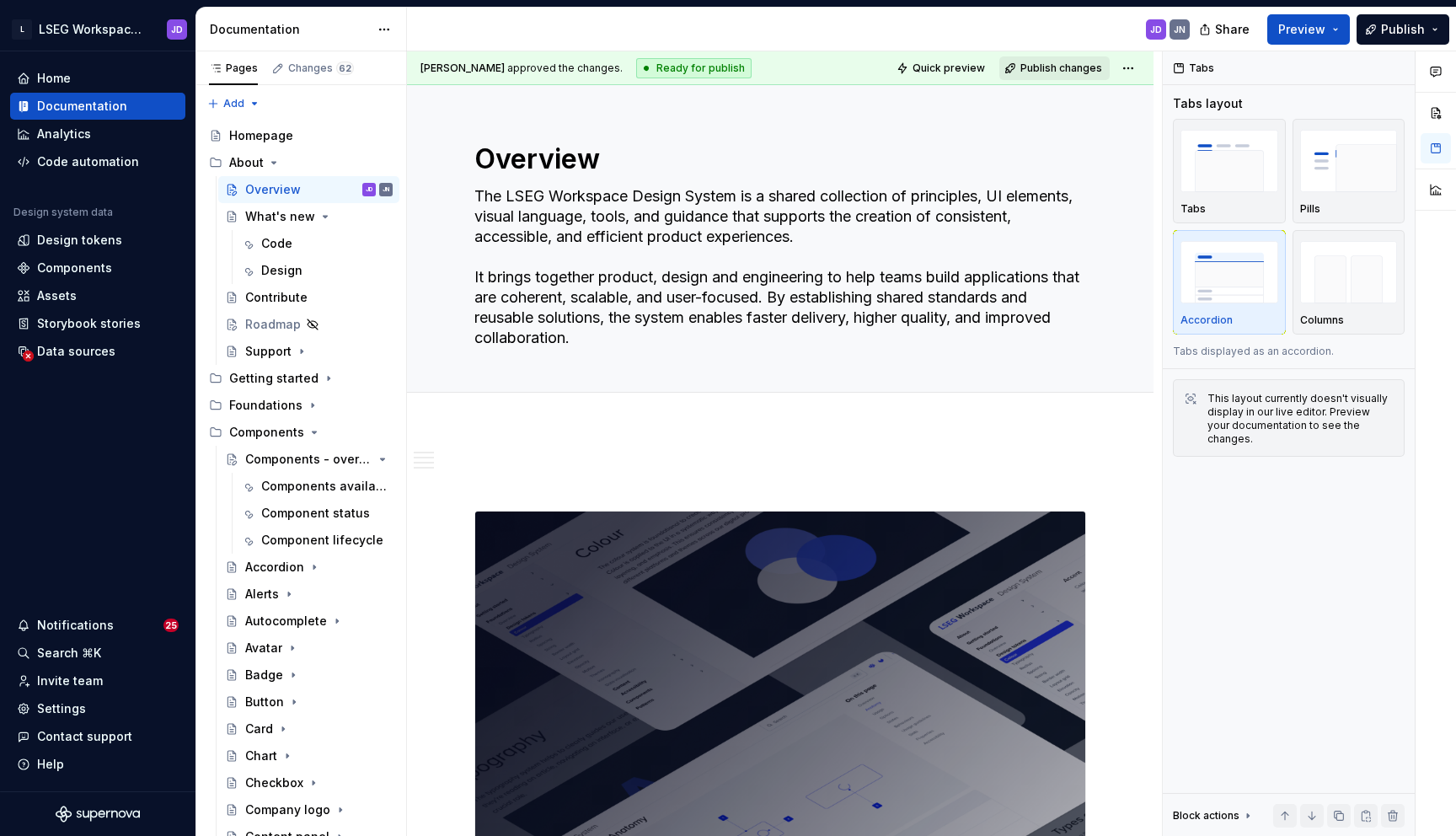
click at [1051, 70] on span "Publish changes" at bounding box center [1060, 68] width 81 height 13
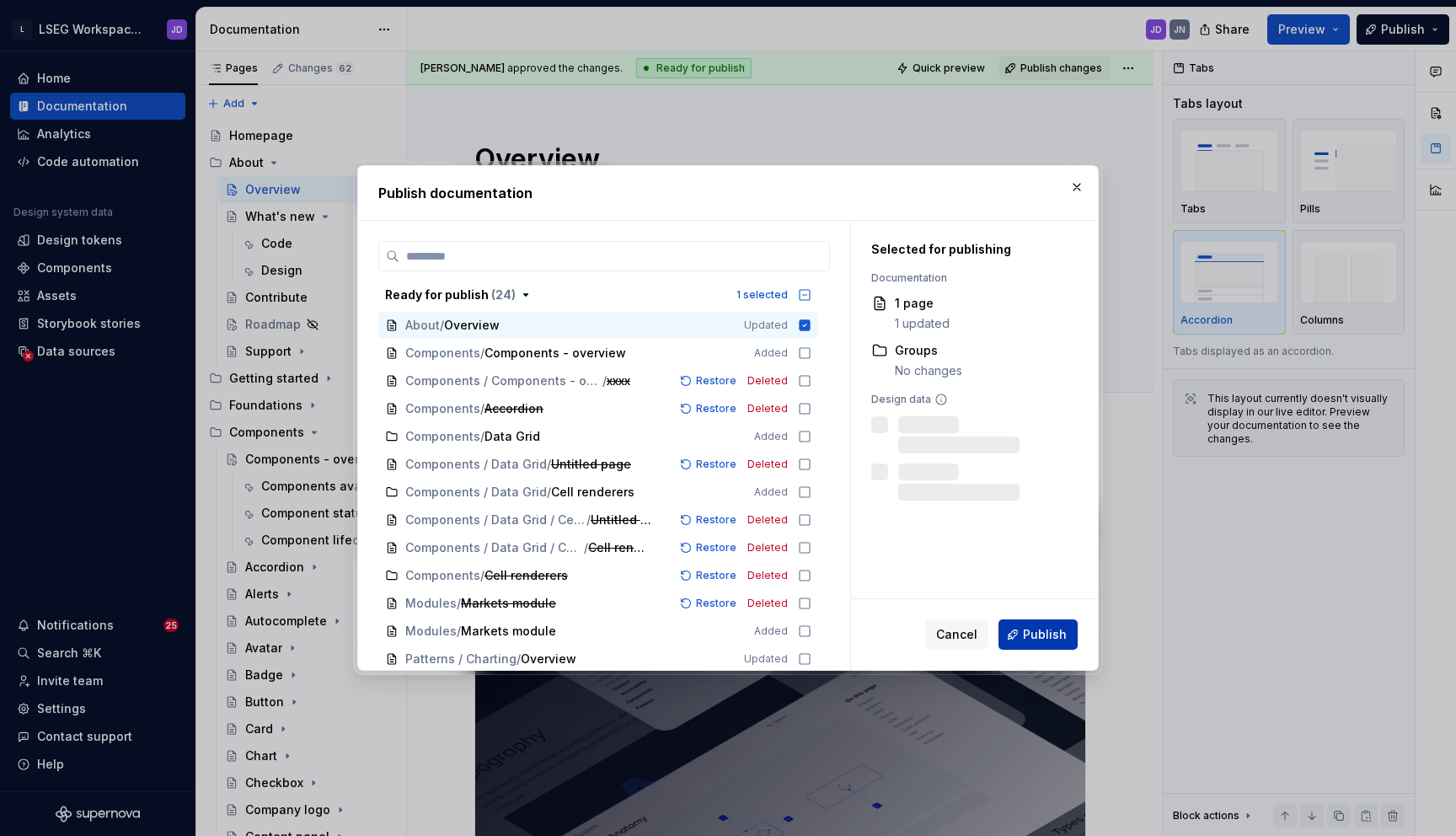
click at [1038, 643] on button "Publish" at bounding box center [1038, 634] width 79 height 30
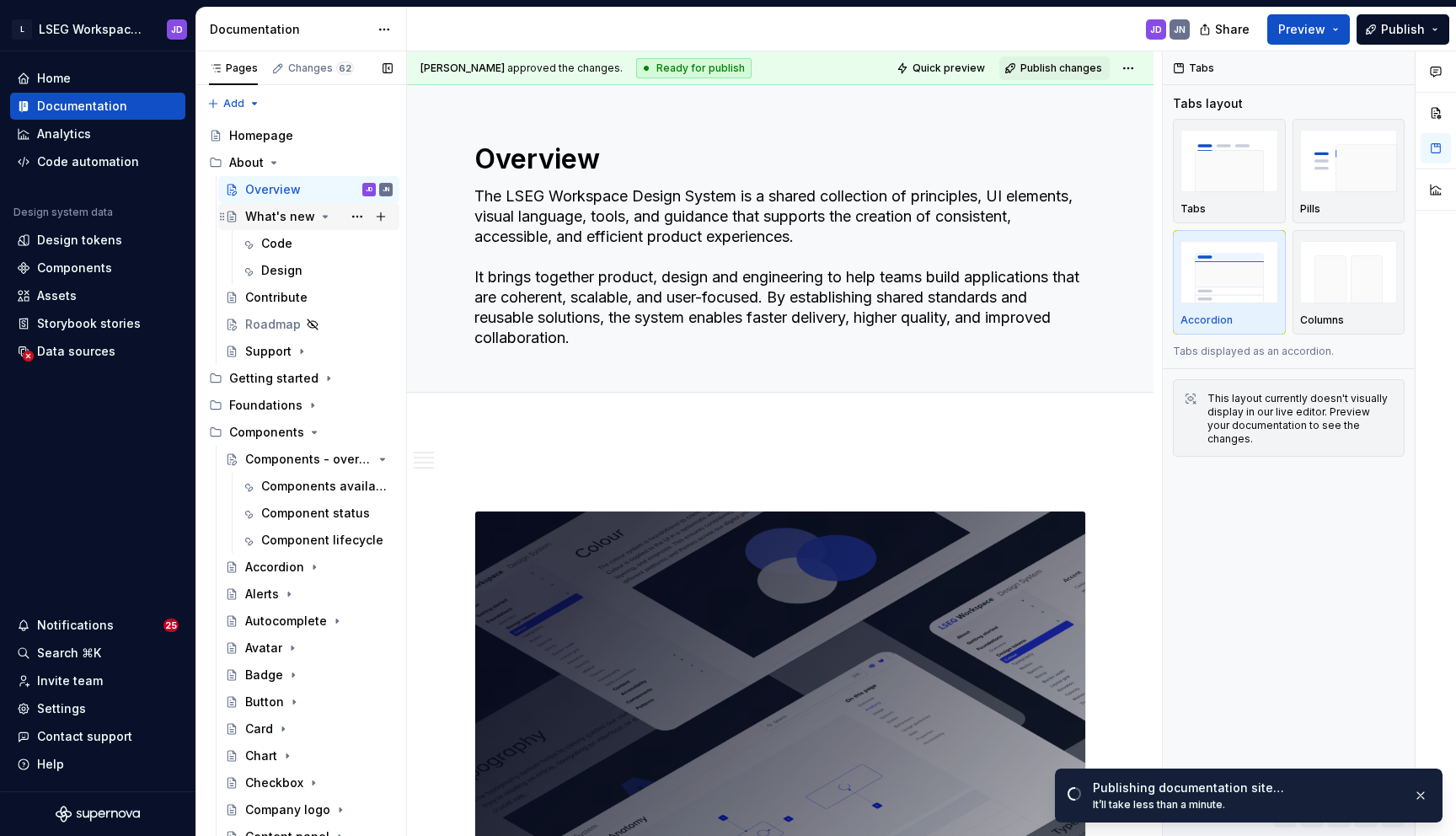
click at [295, 223] on div "What's new" at bounding box center [279, 217] width 70 height 17
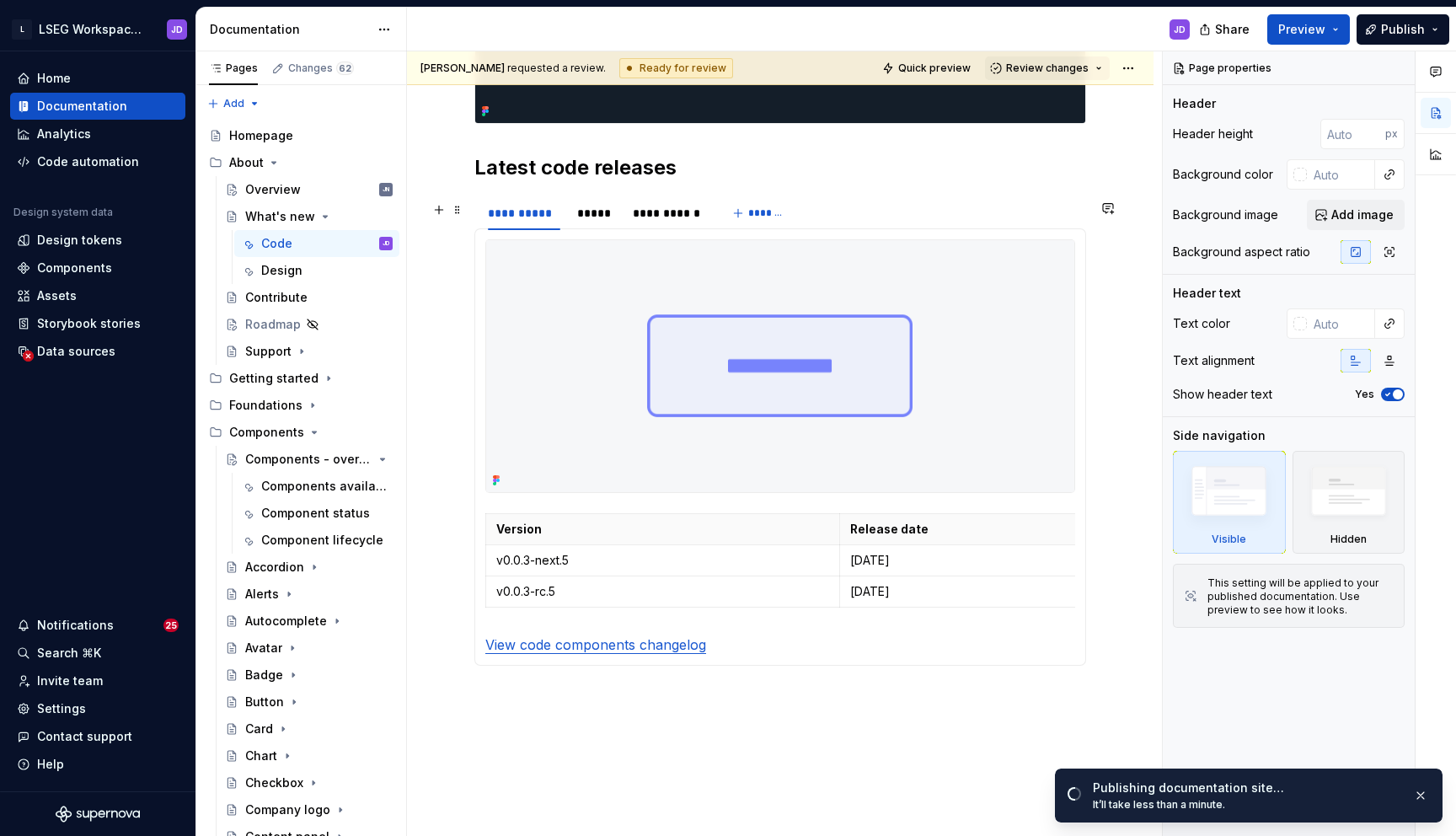
scroll to position [639, 0]
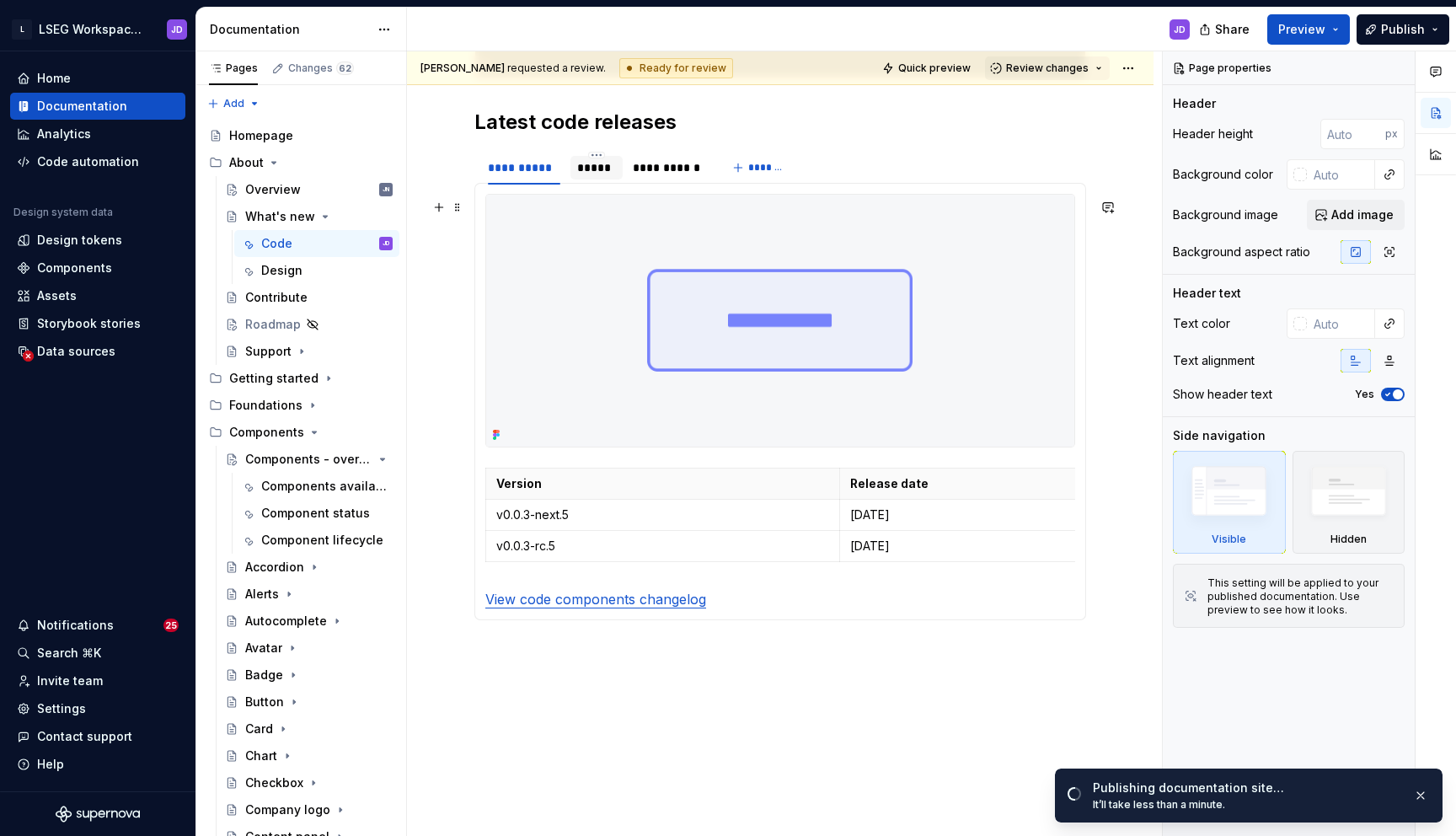
click at [590, 176] on div "*****" at bounding box center [596, 167] width 38 height 17
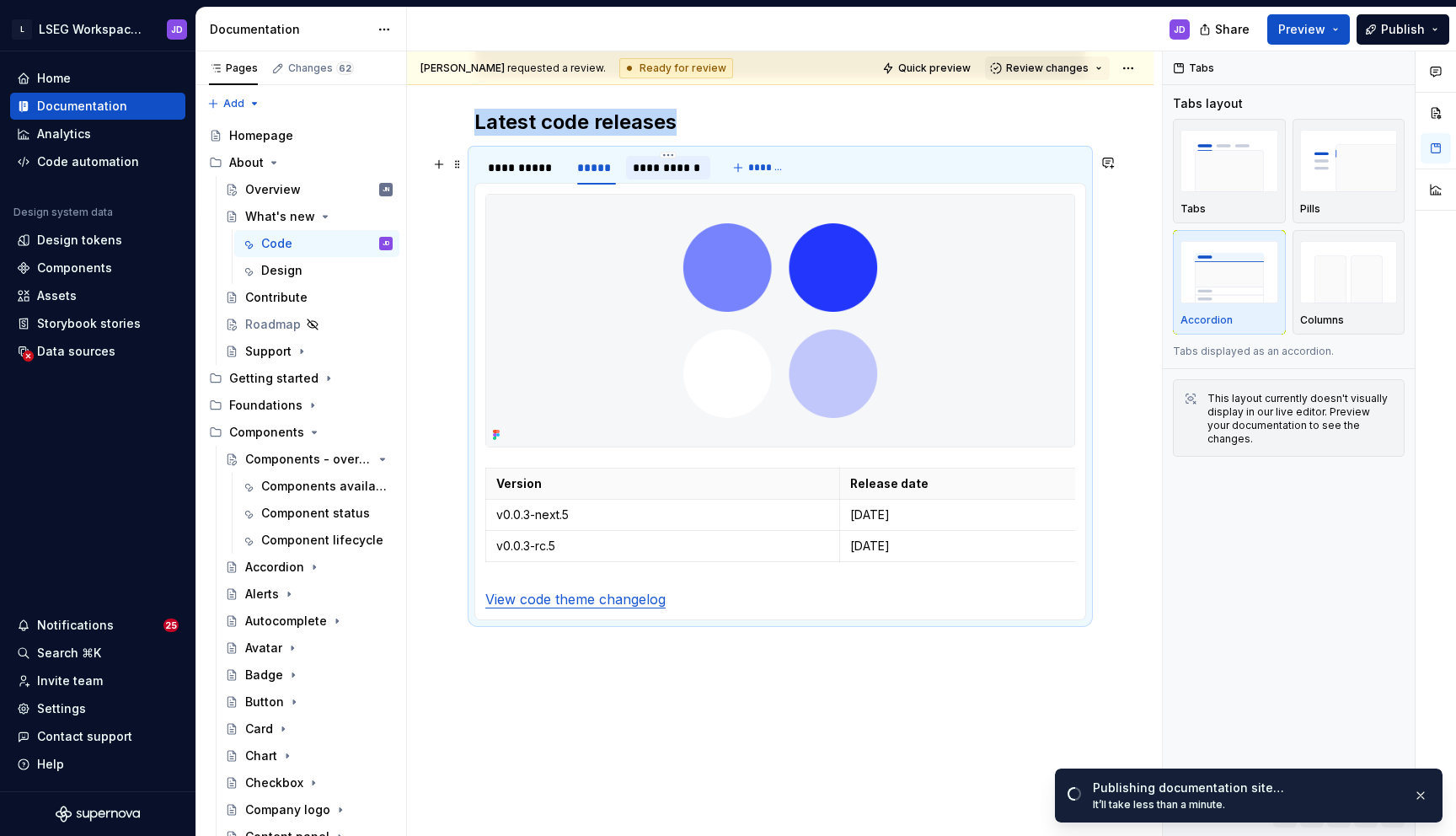
click at [652, 175] on div "**********" at bounding box center [668, 167] width 71 height 17
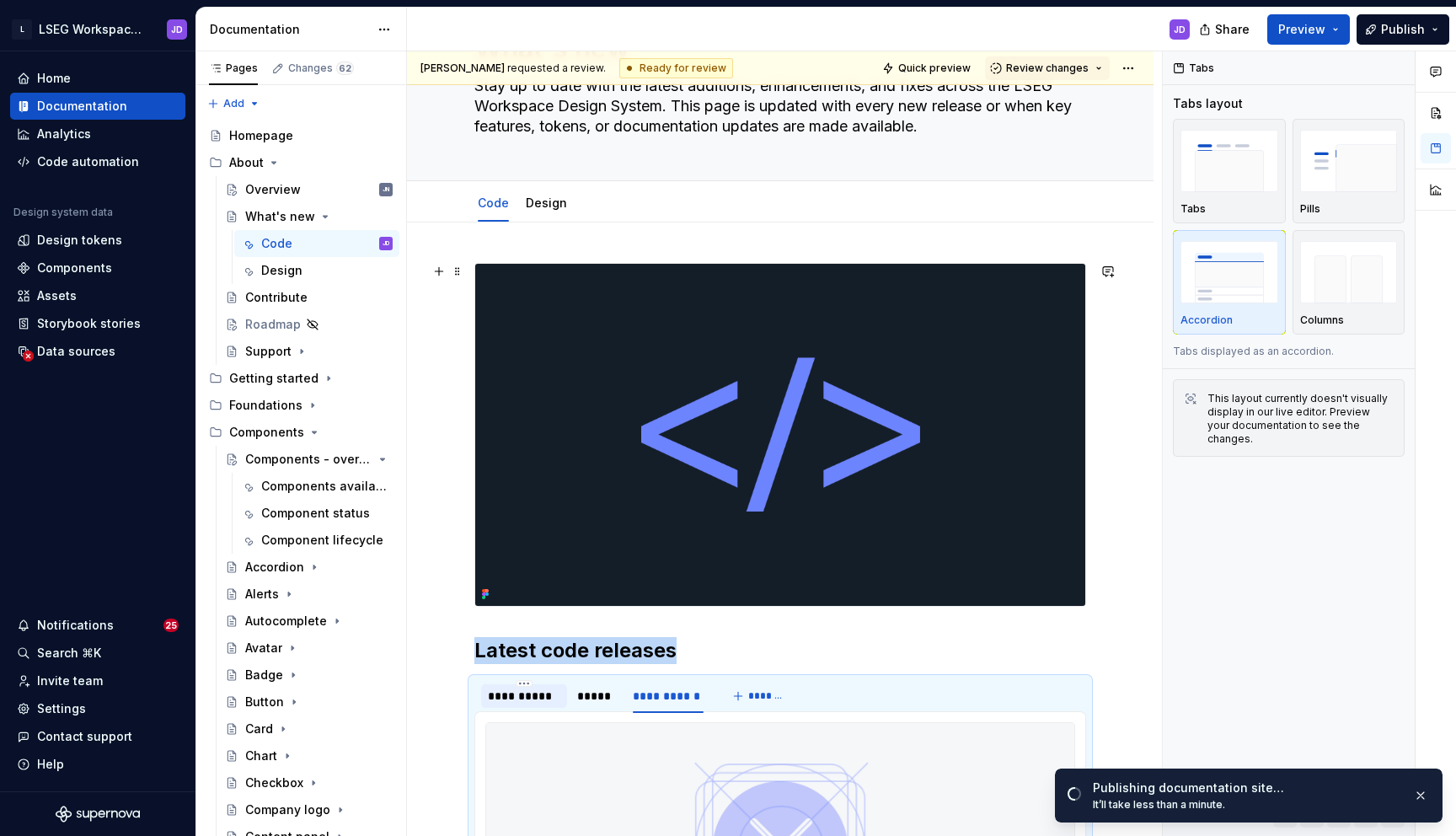
scroll to position [0, 0]
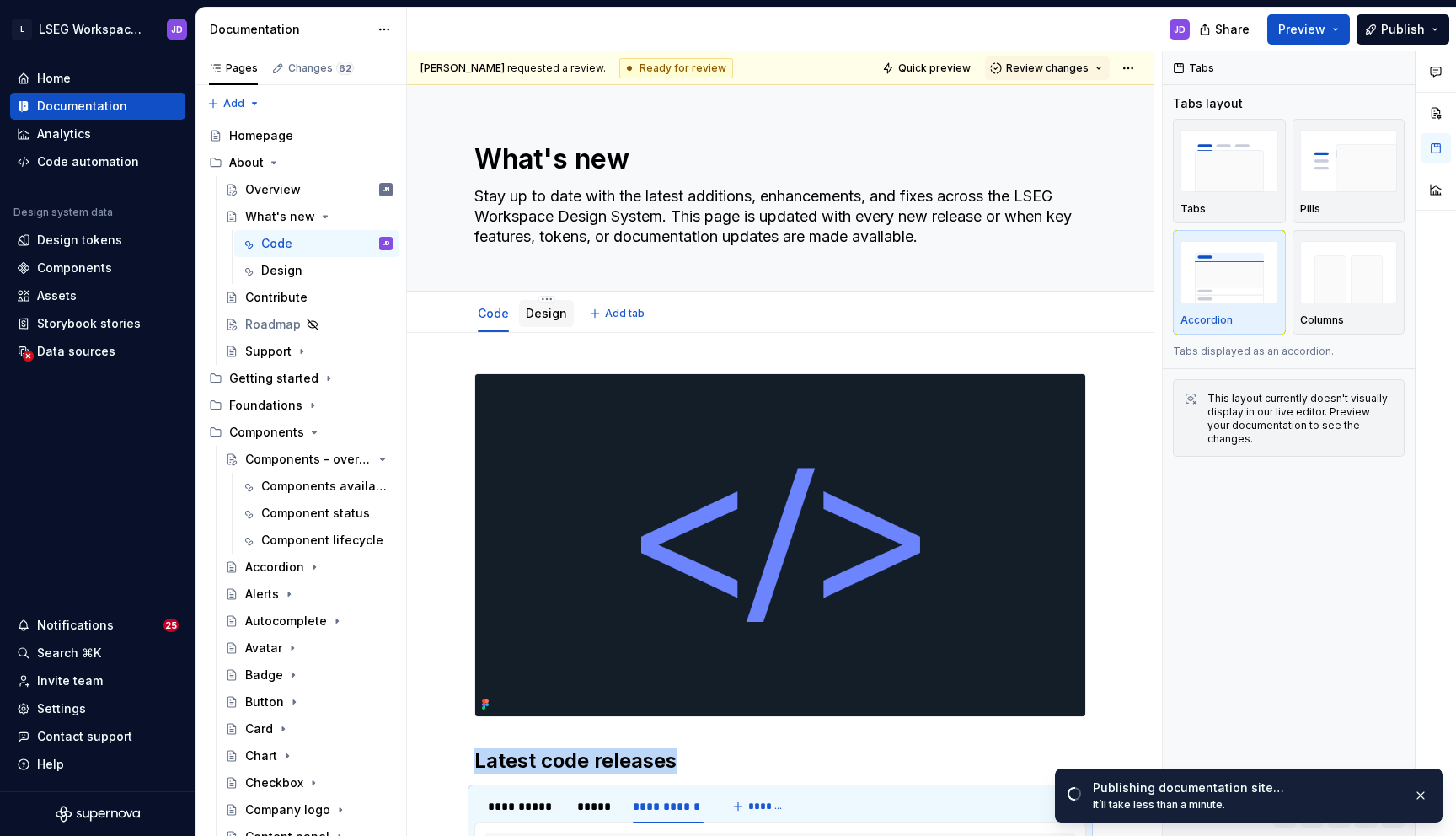
click at [532, 320] on link "Design" at bounding box center [546, 312] width 41 height 14
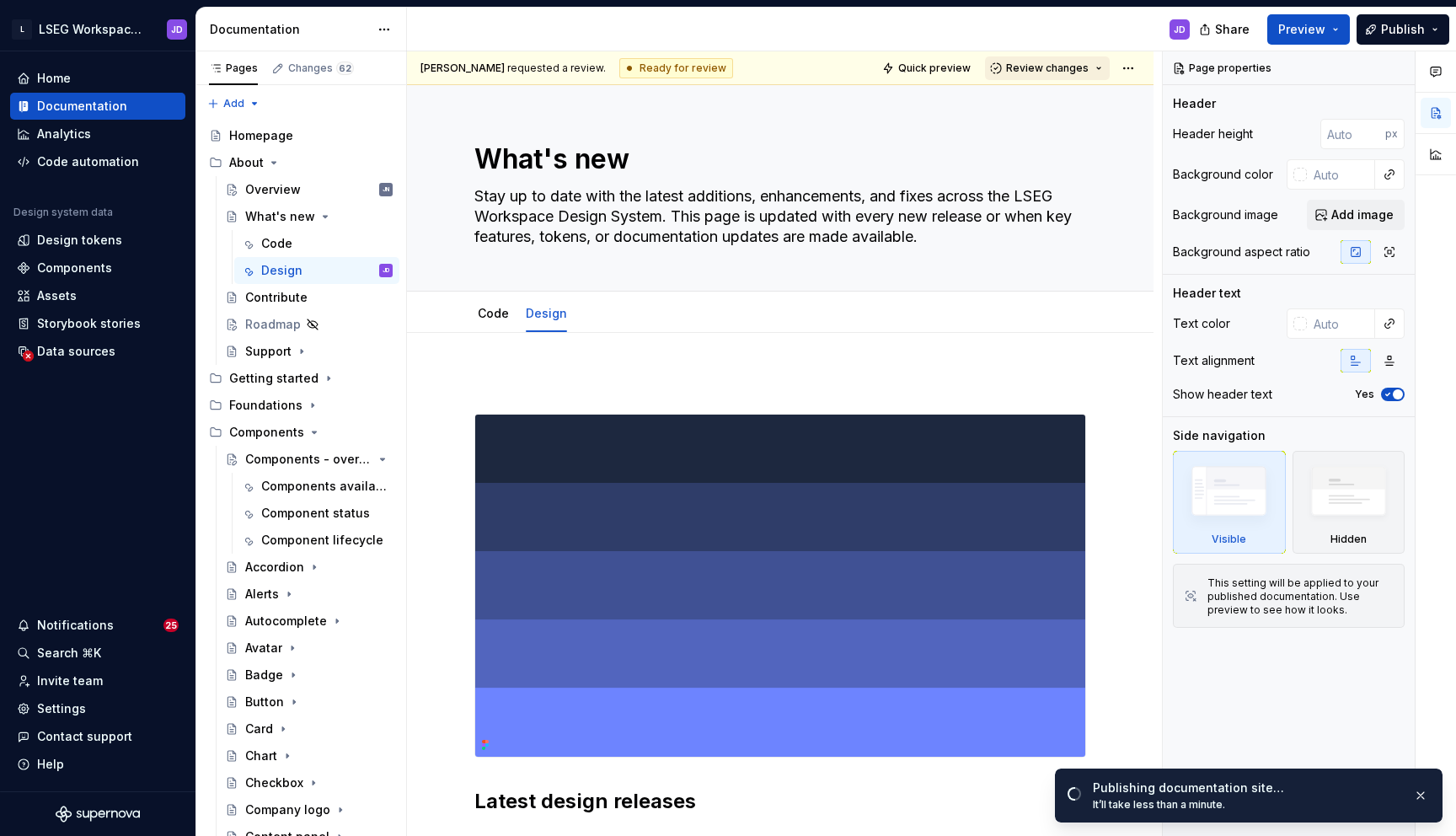
click at [1052, 64] on span "Review changes" at bounding box center [1047, 68] width 82 height 13
click at [1046, 99] on div "Approve" at bounding box center [1102, 101] width 148 height 17
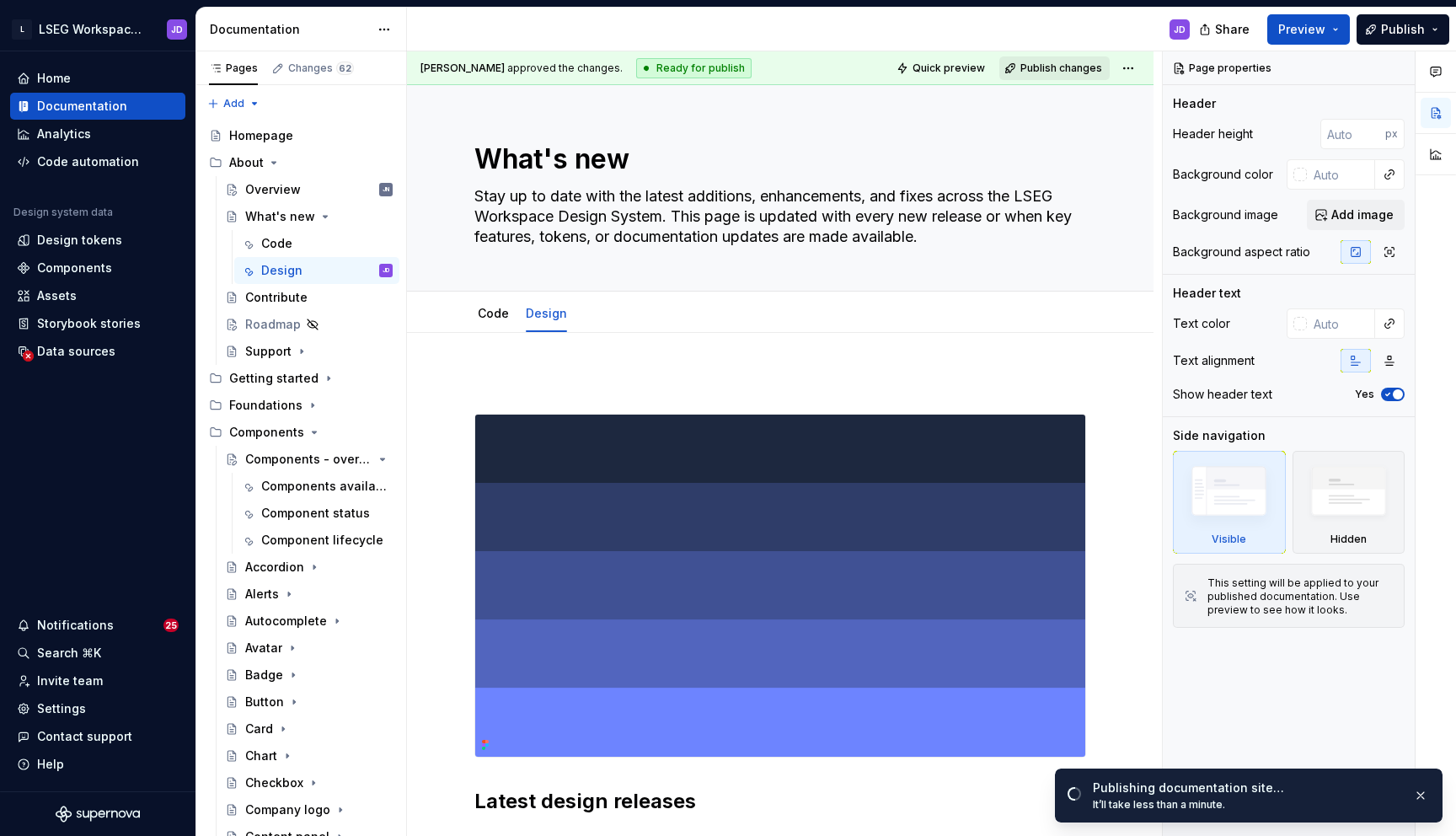
click at [1065, 64] on span "Publish changes" at bounding box center [1060, 68] width 81 height 13
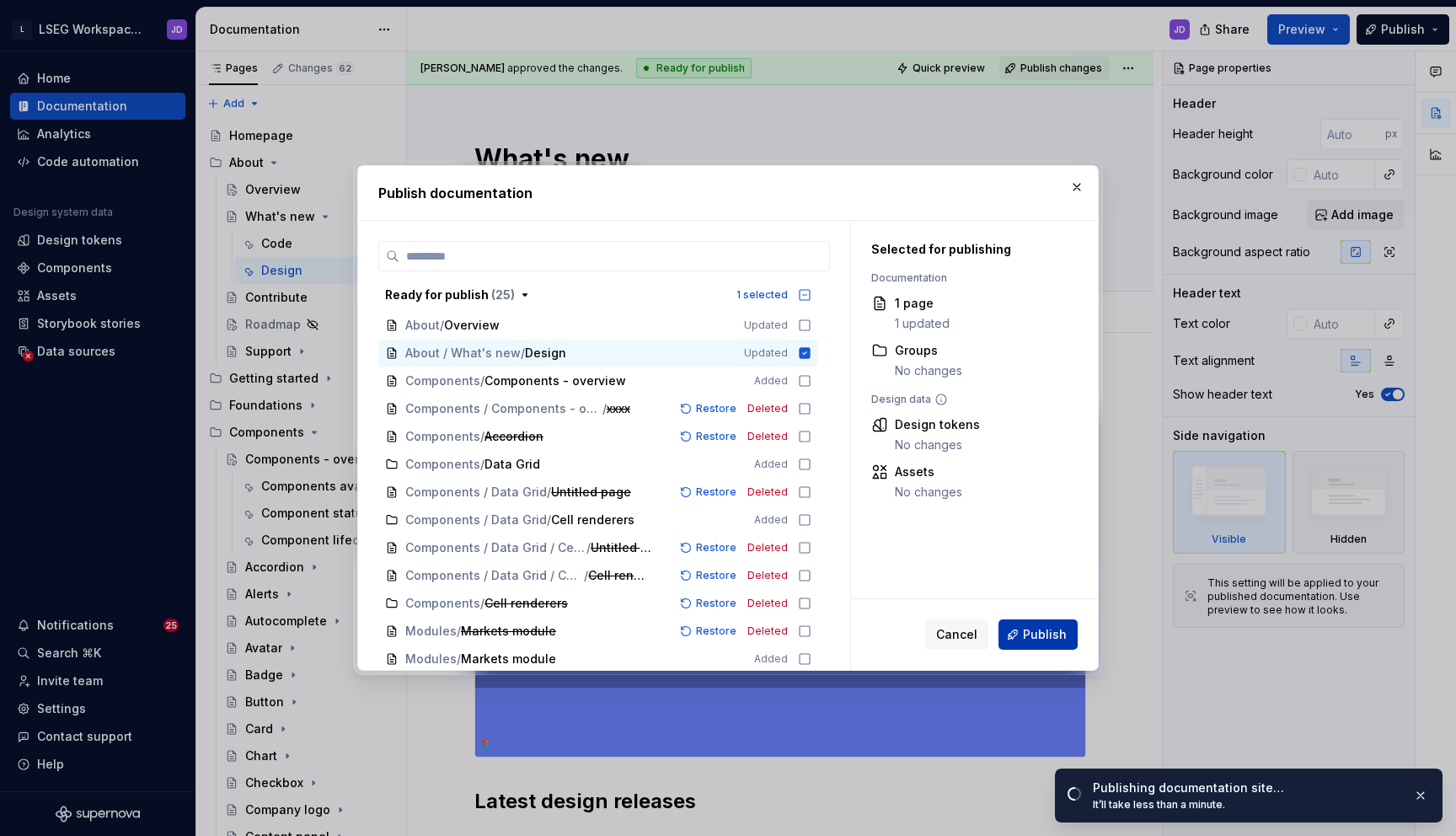
click at [1032, 631] on span "Publish" at bounding box center [1044, 634] width 44 height 17
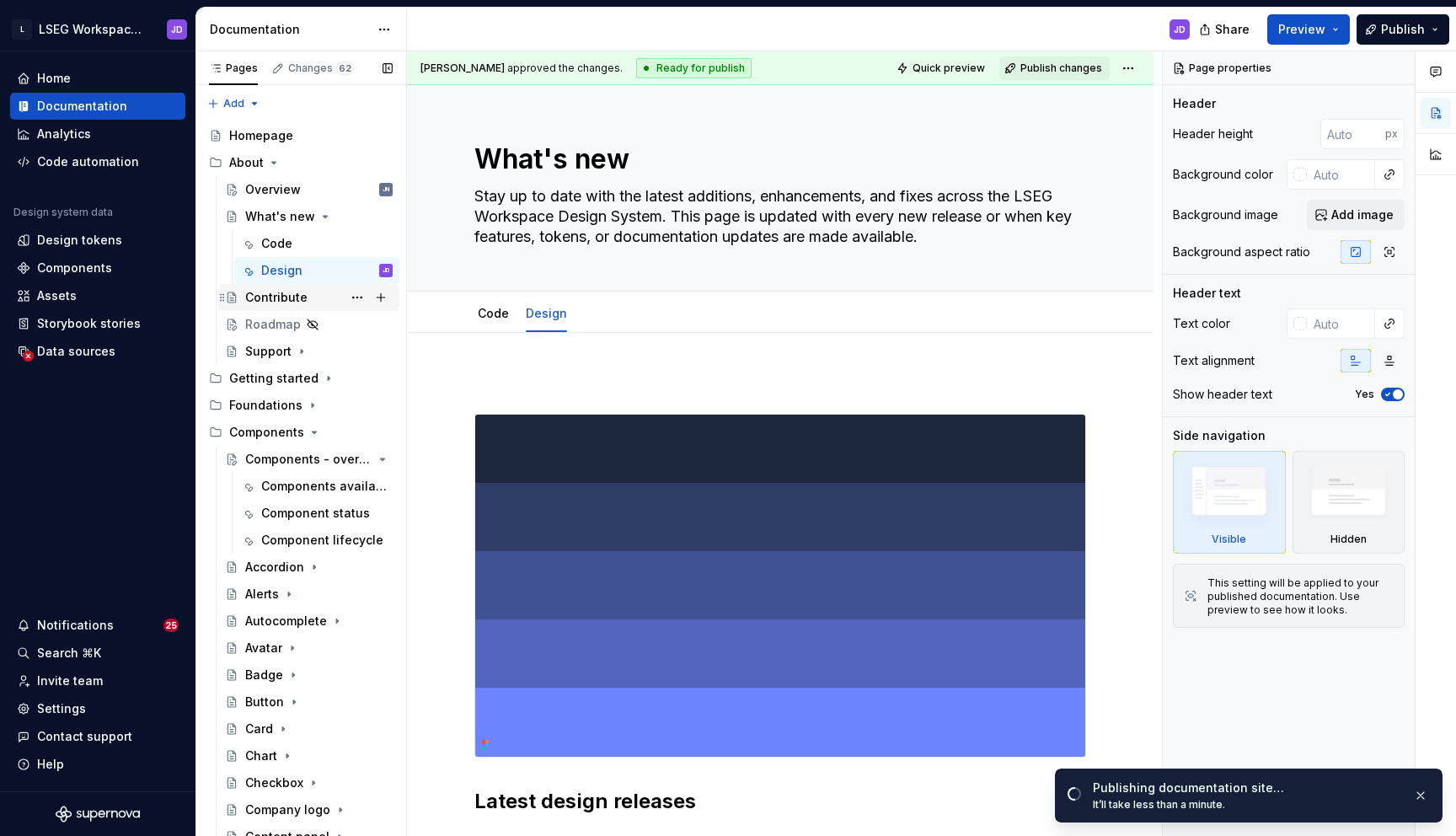
click at [289, 297] on div "Contribute" at bounding box center [276, 297] width 63 height 17
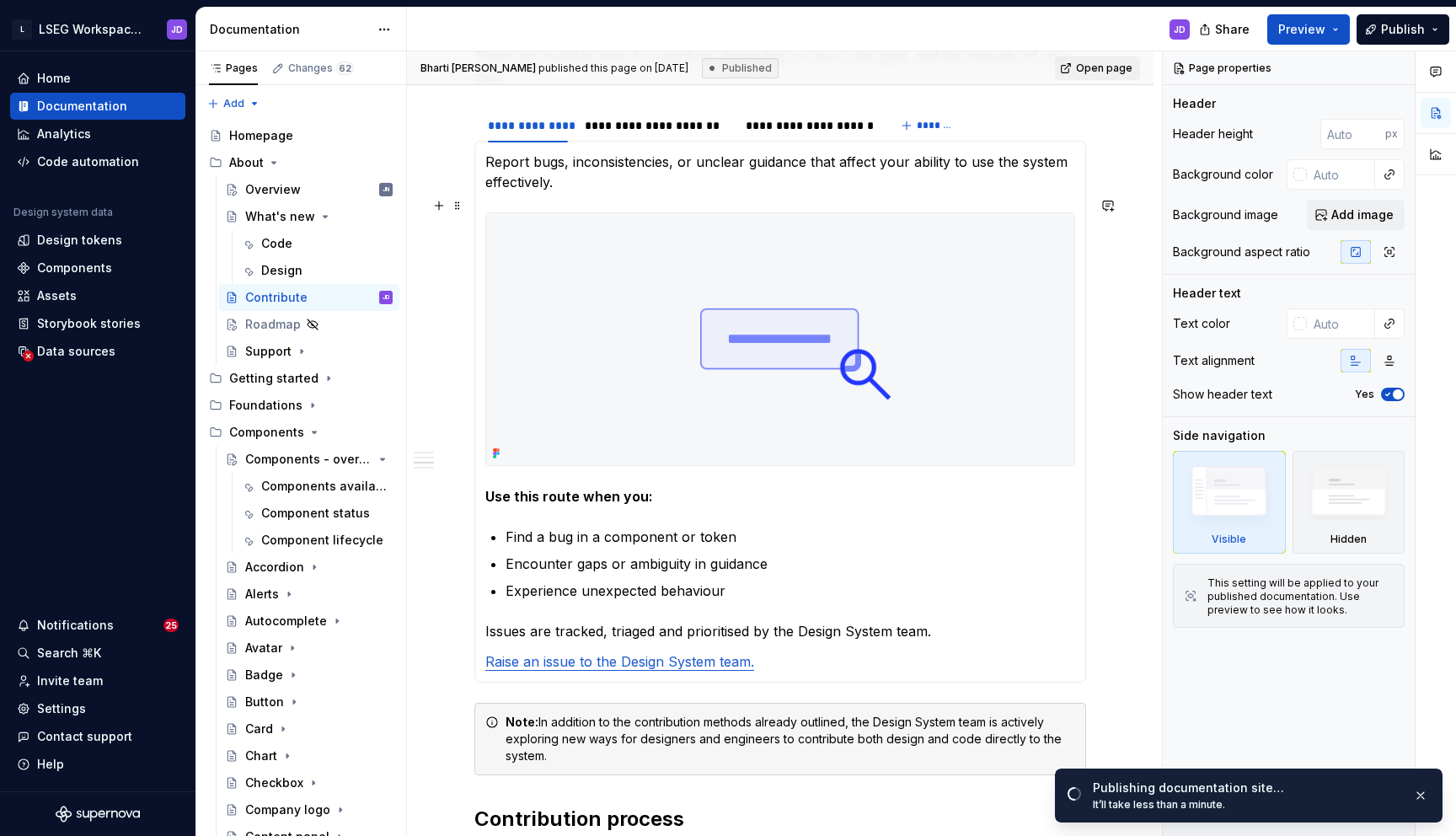
scroll to position [957, 0]
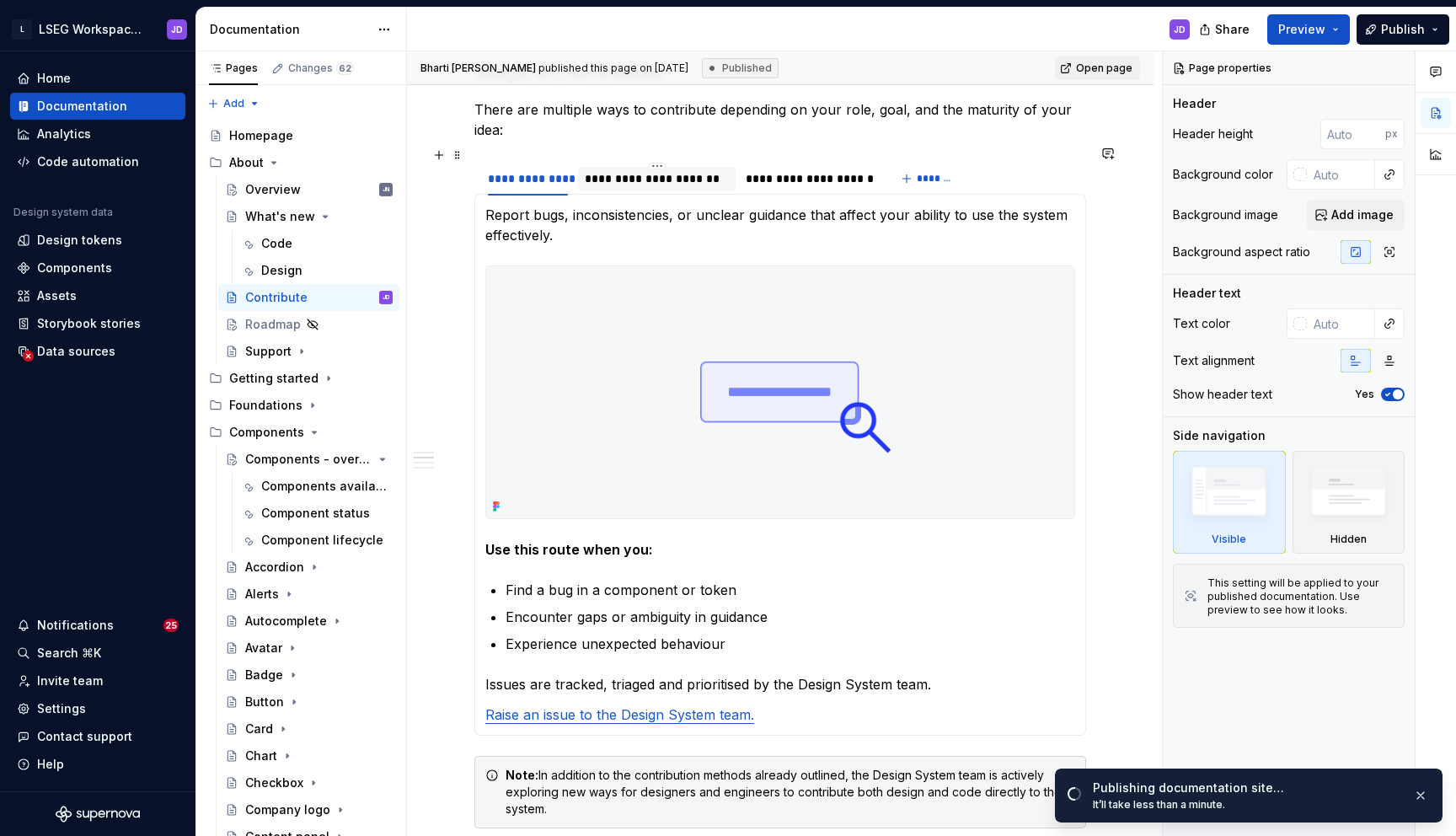
click at [634, 174] on div "**********" at bounding box center [657, 178] width 158 height 23
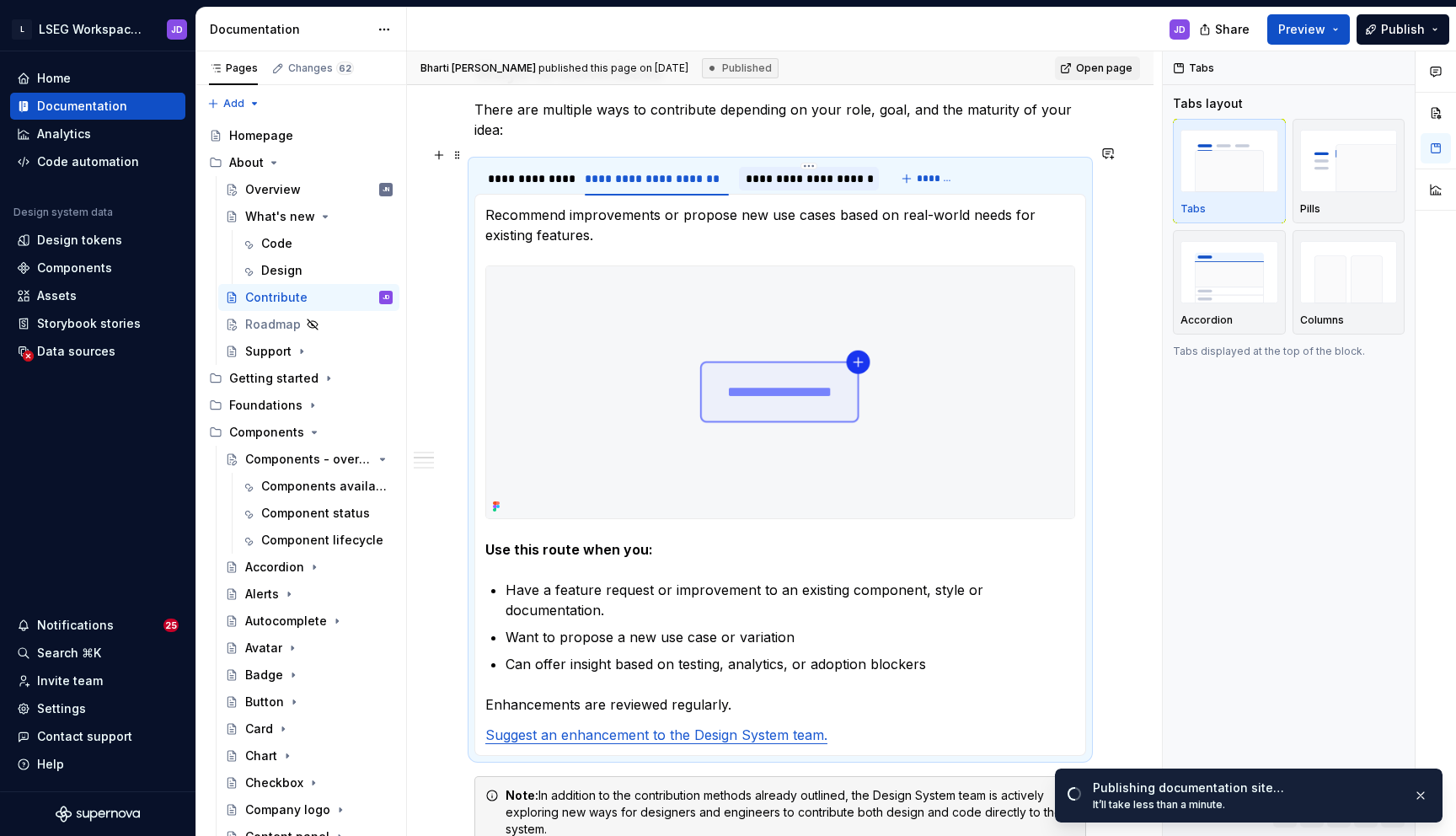
click at [797, 192] on div at bounding box center [809, 193] width 140 height 2
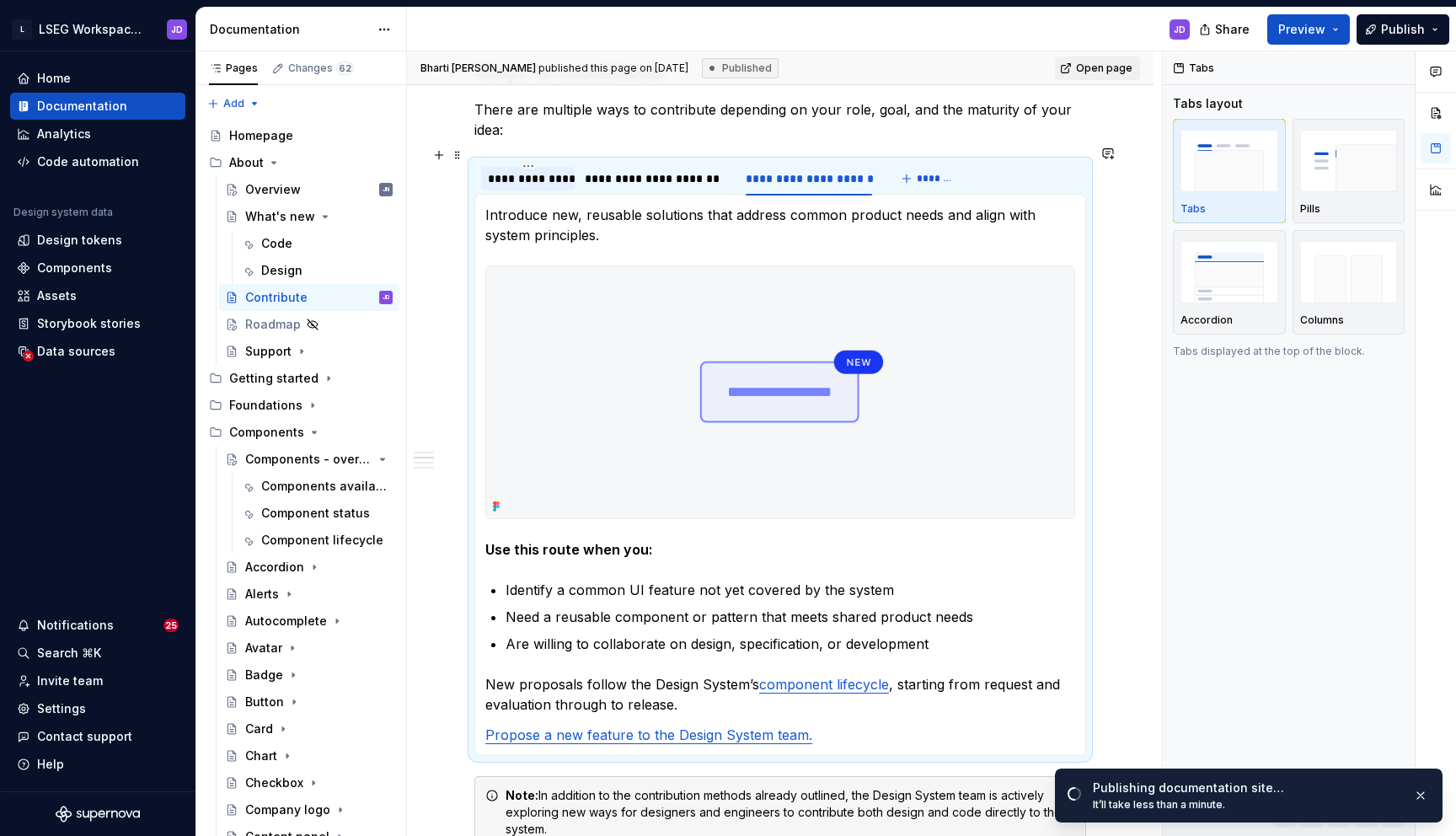
click at [539, 170] on div "**********" at bounding box center [528, 178] width 80 height 17
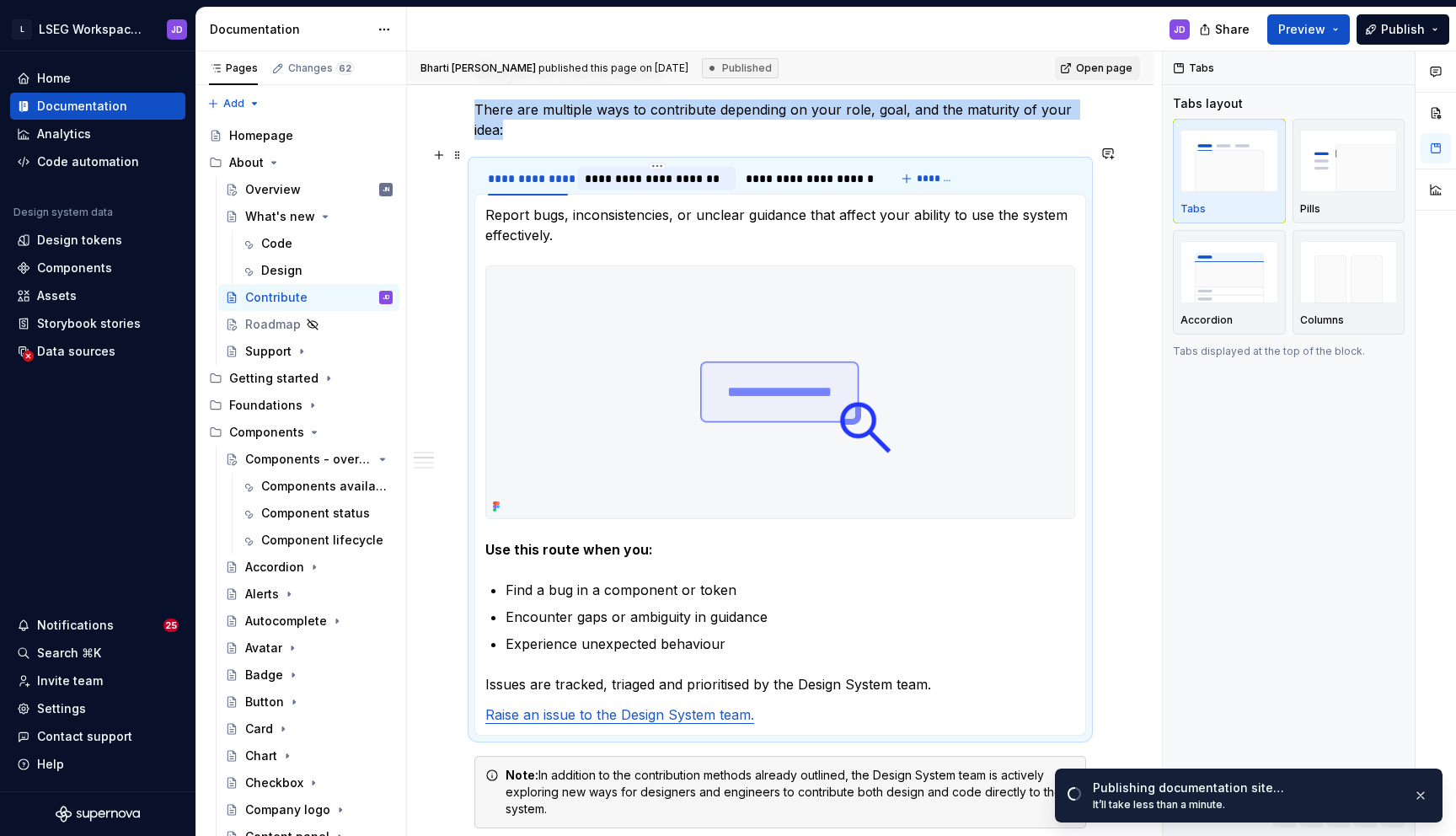
click at [643, 170] on div "**********" at bounding box center [657, 178] width 144 height 17
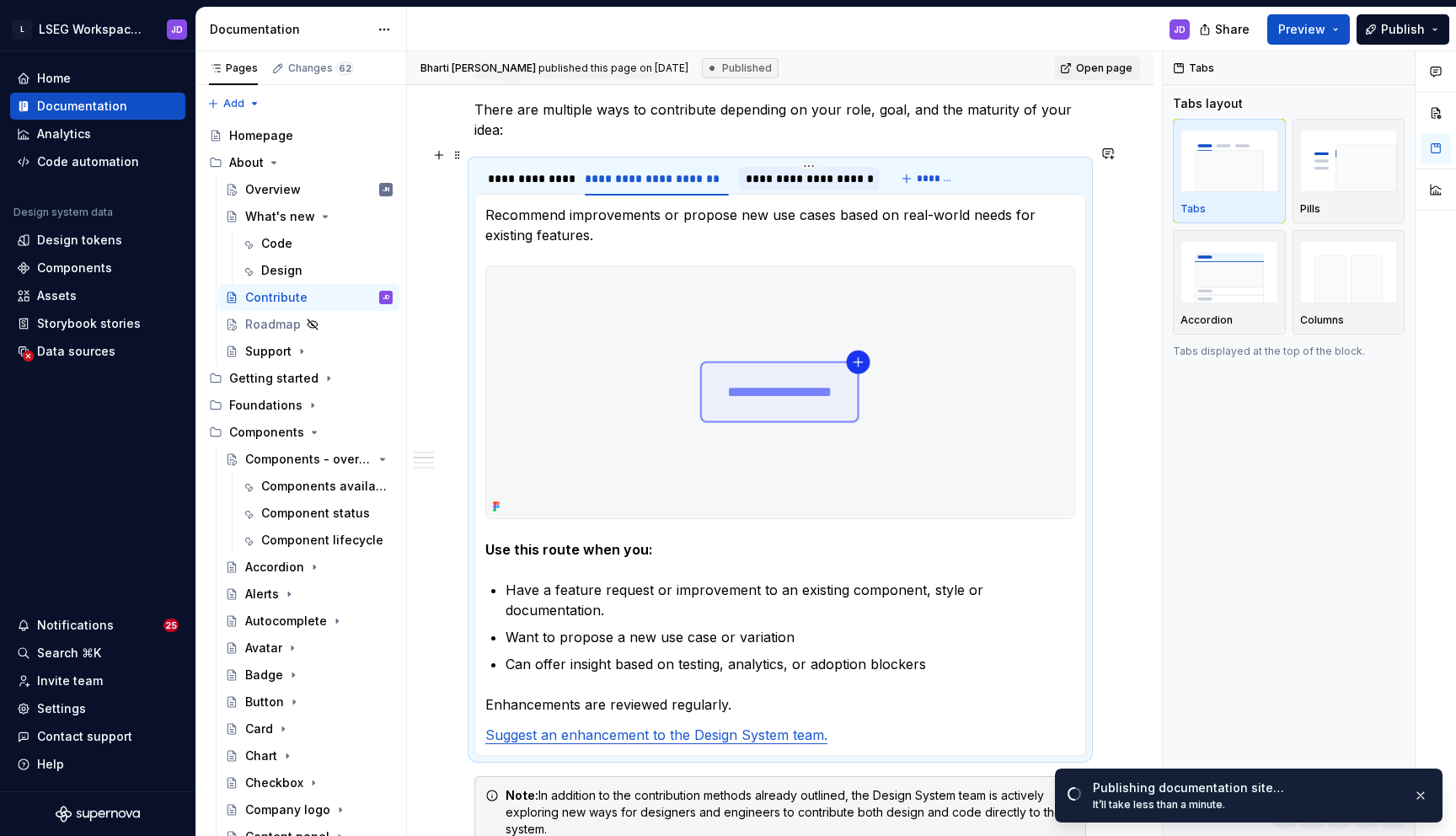
click at [767, 170] on div "**********" at bounding box center [808, 178] width 126 height 17
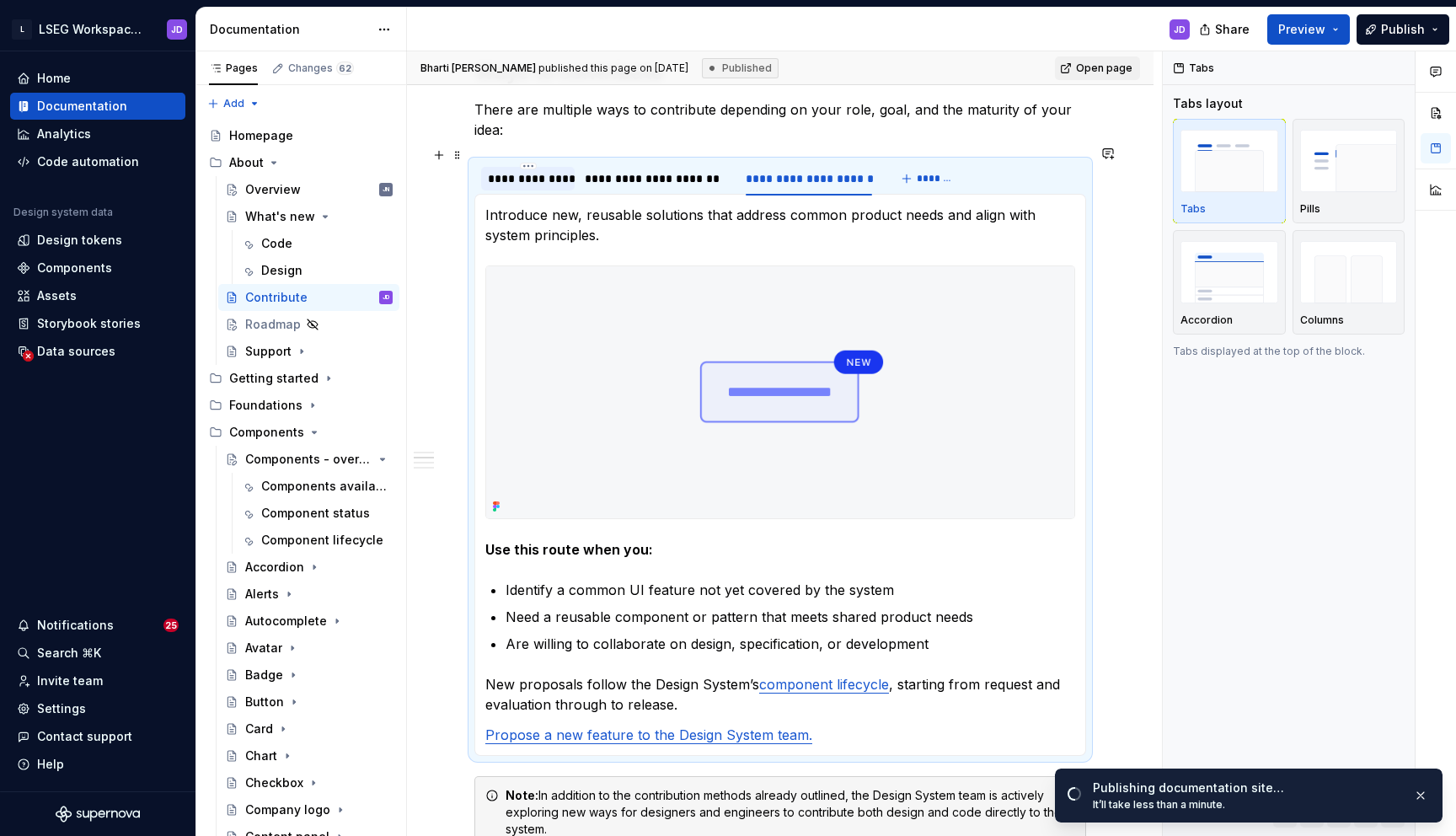
click at [551, 170] on div "**********" at bounding box center [528, 178] width 80 height 17
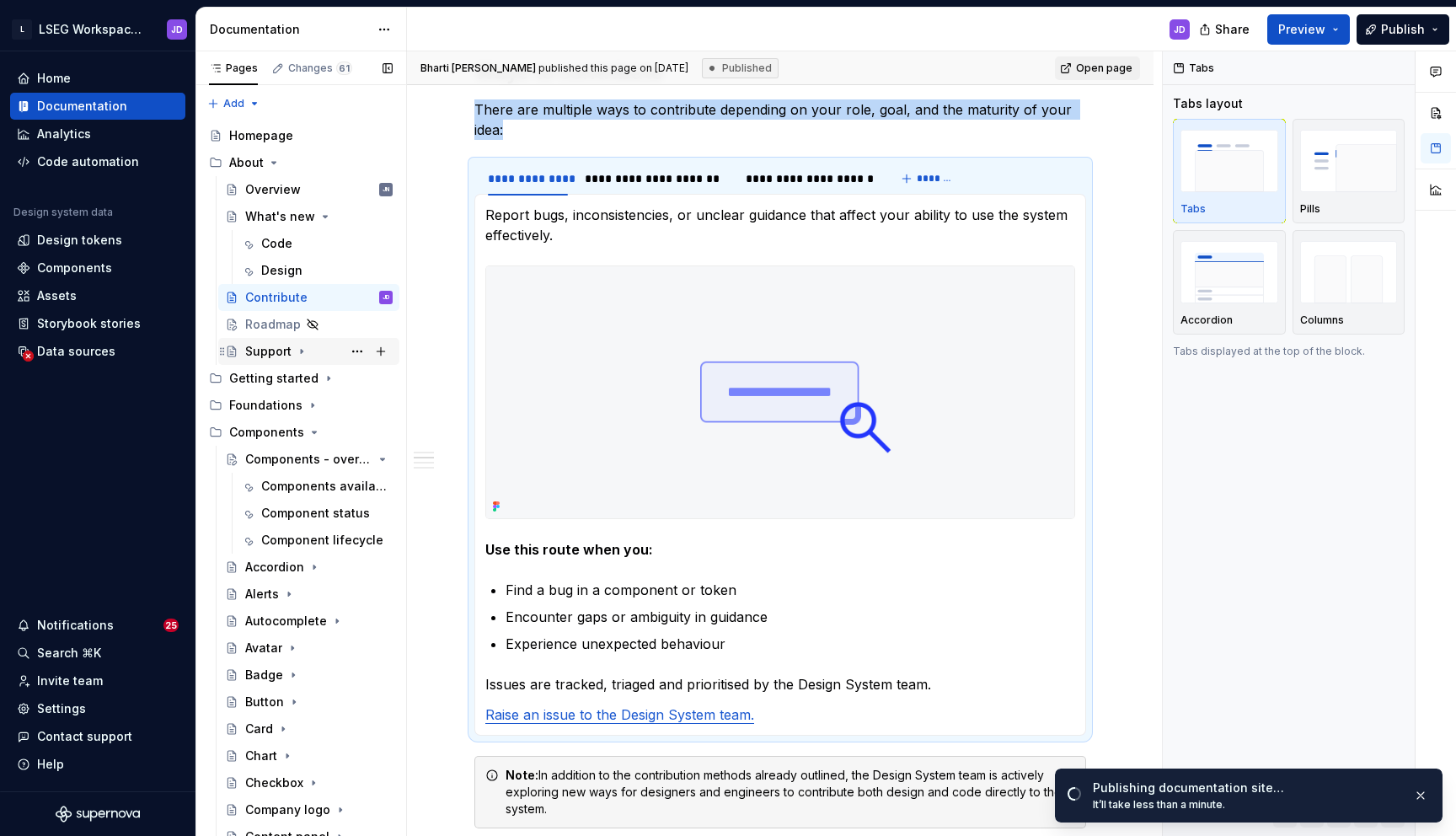
click at [283, 355] on div "Support" at bounding box center [268, 351] width 47 height 17
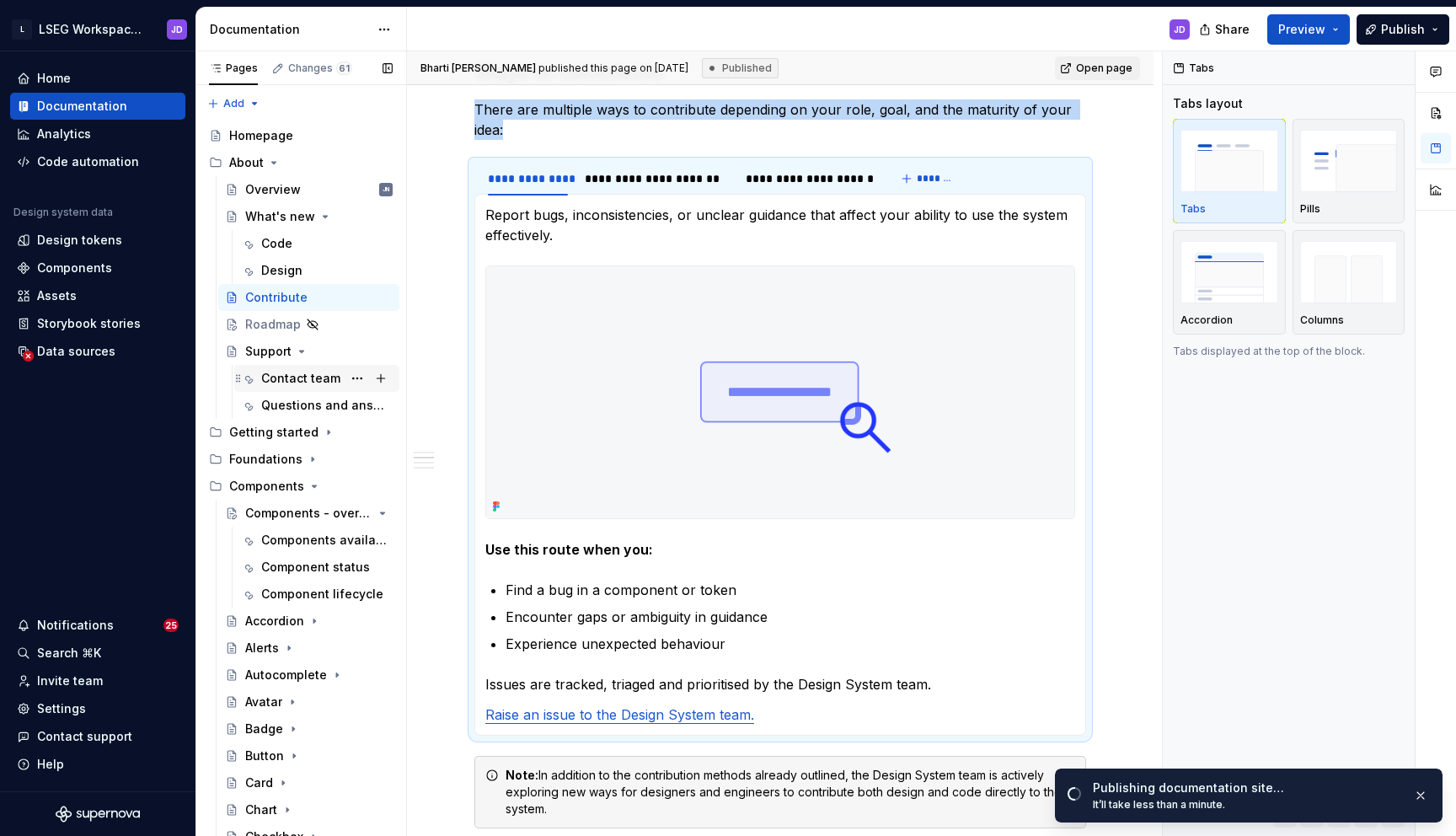
click at [311, 383] on div "Contact team" at bounding box center [301, 378] width 79 height 17
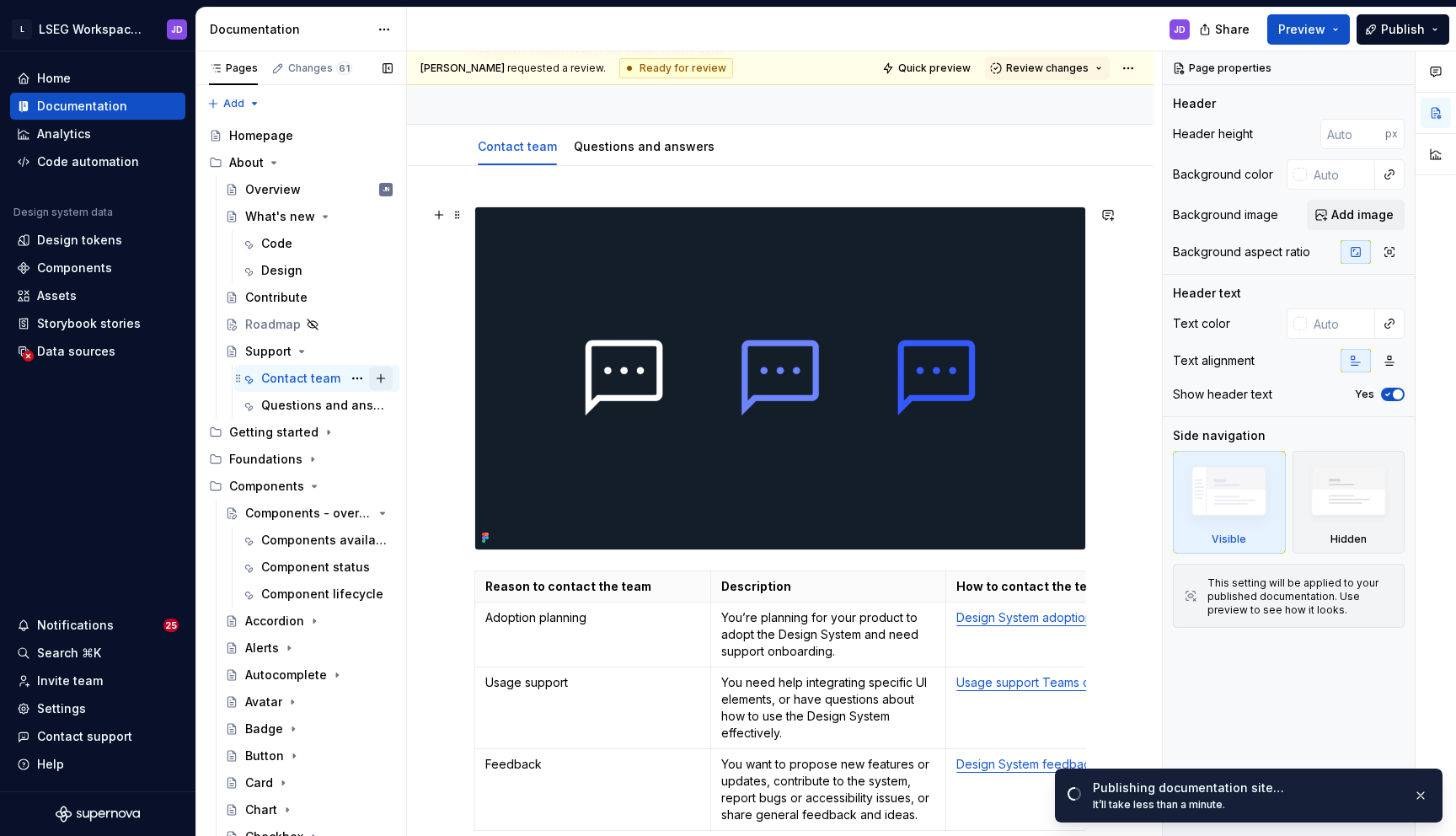
scroll to position [186, 0]
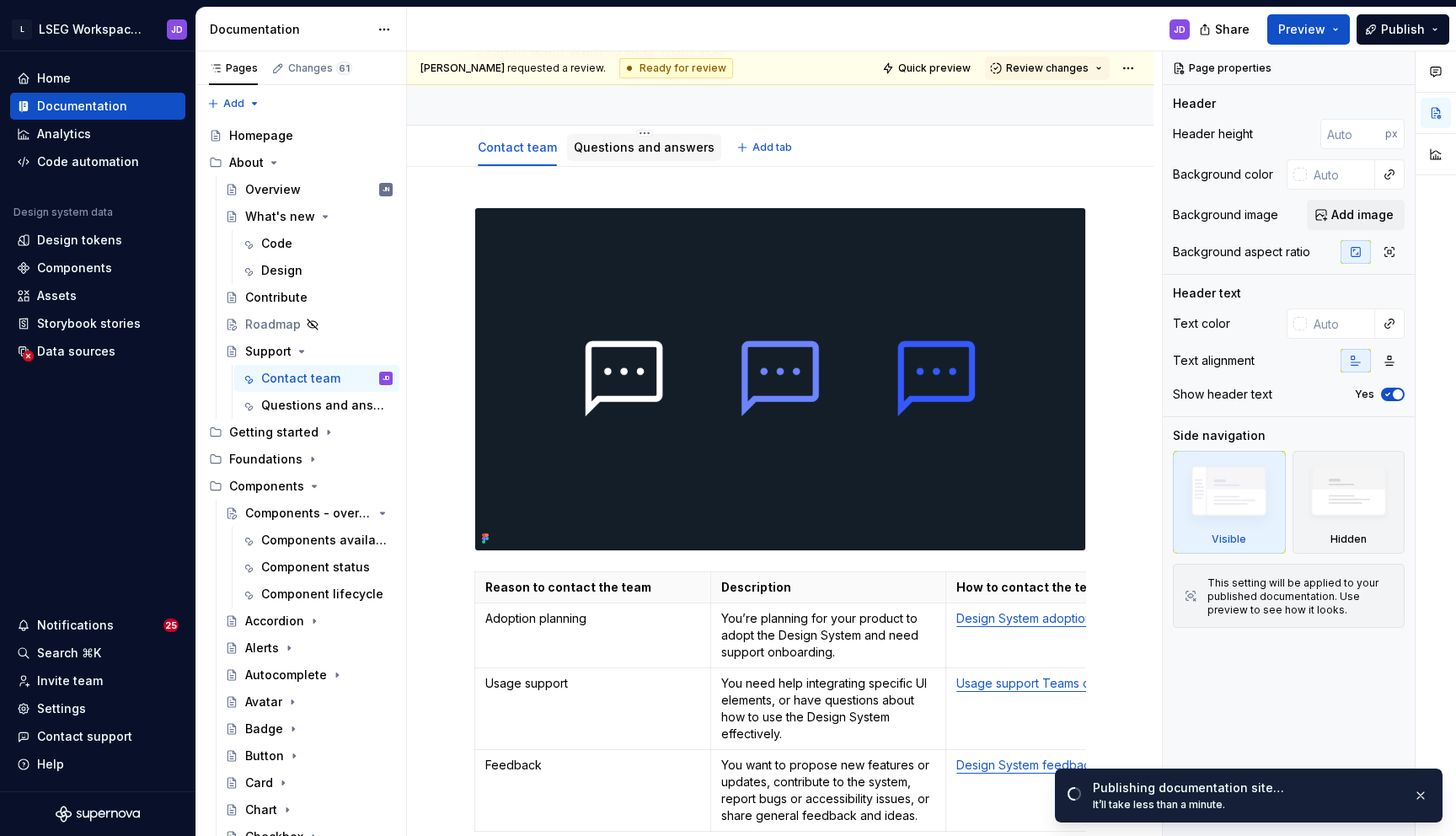
click at [602, 152] on link "Questions and answers" at bounding box center [643, 147] width 141 height 14
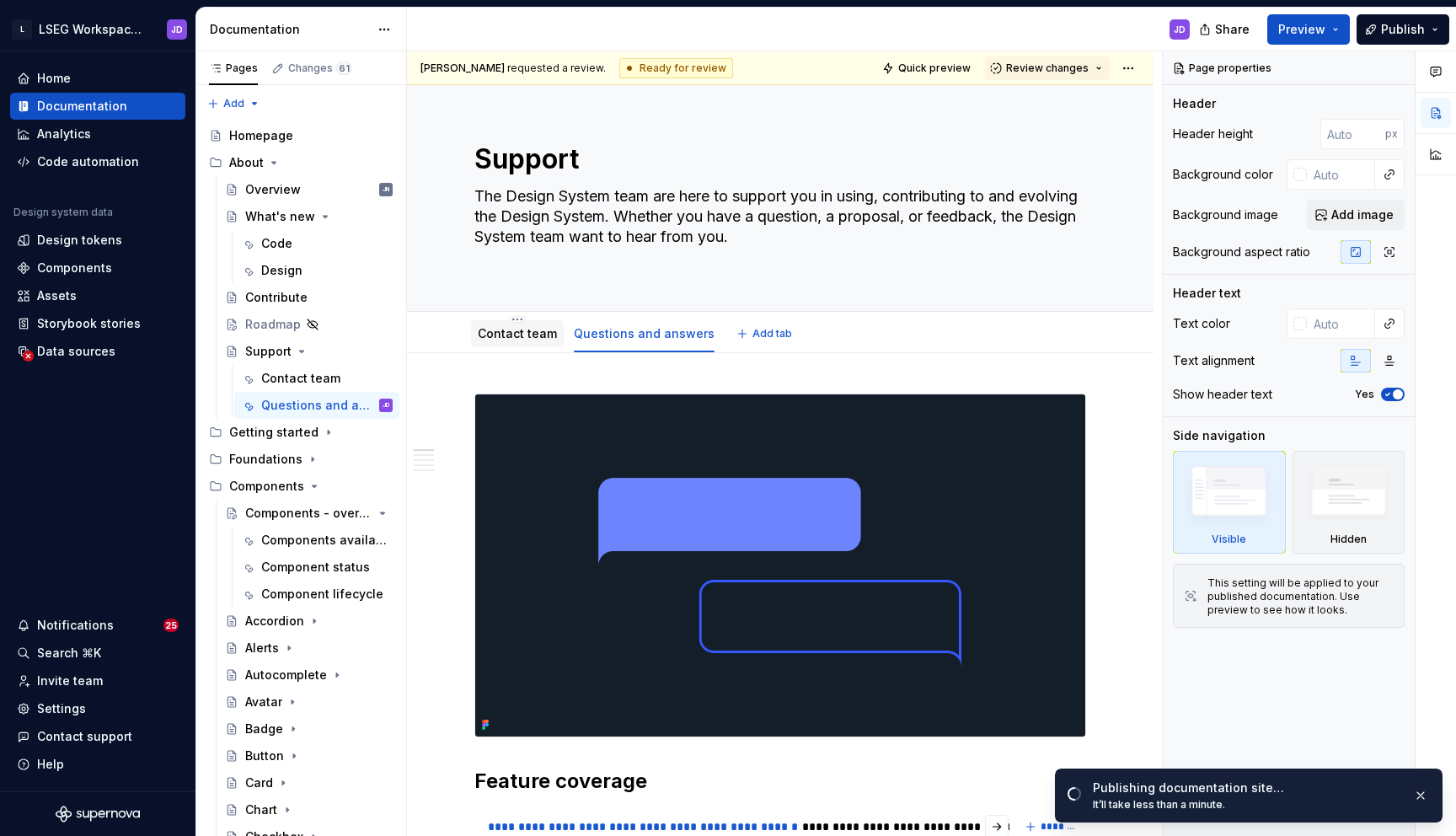
click at [501, 336] on link "Contact team" at bounding box center [516, 333] width 79 height 14
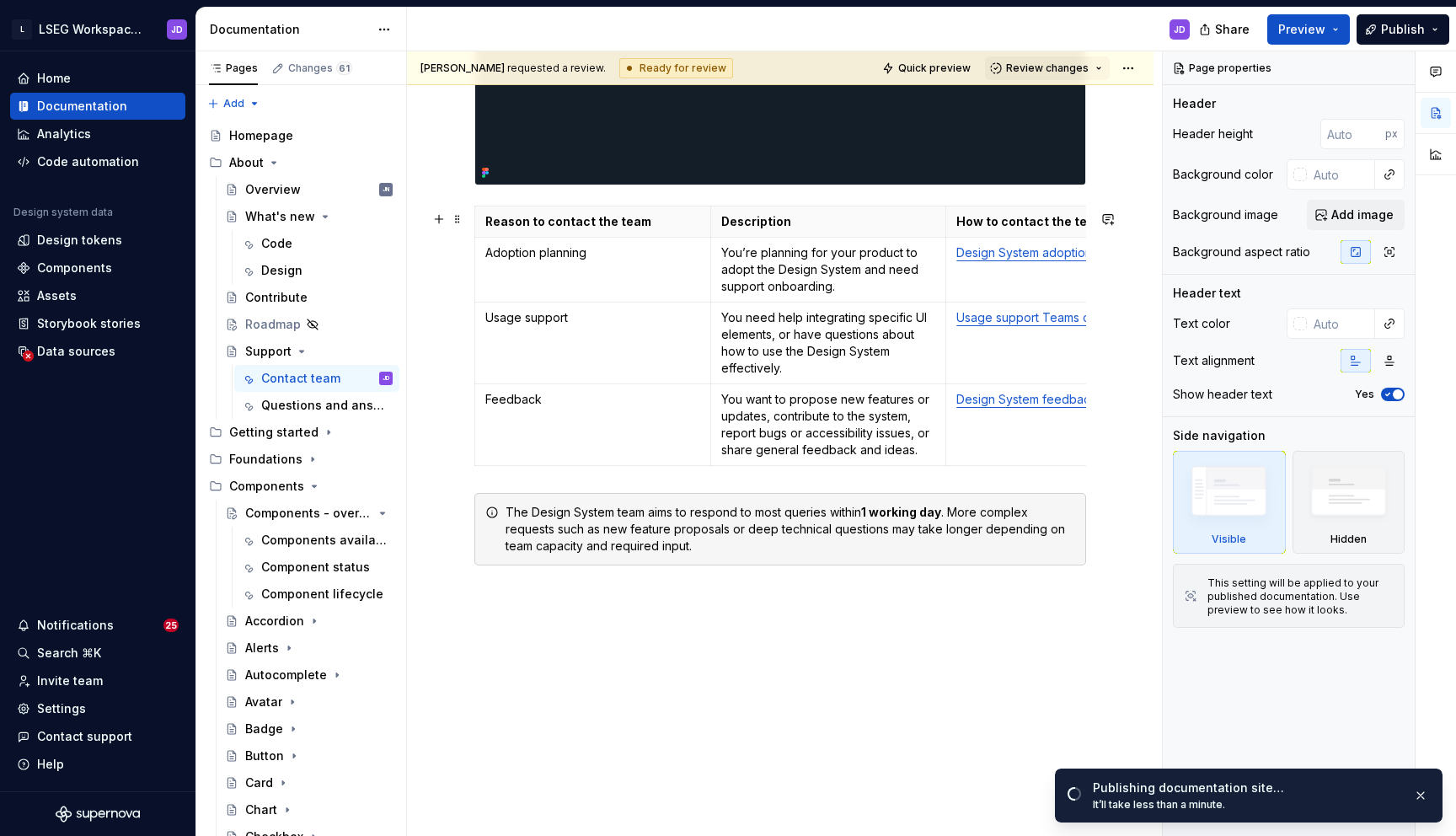
scroll to position [597, 0]
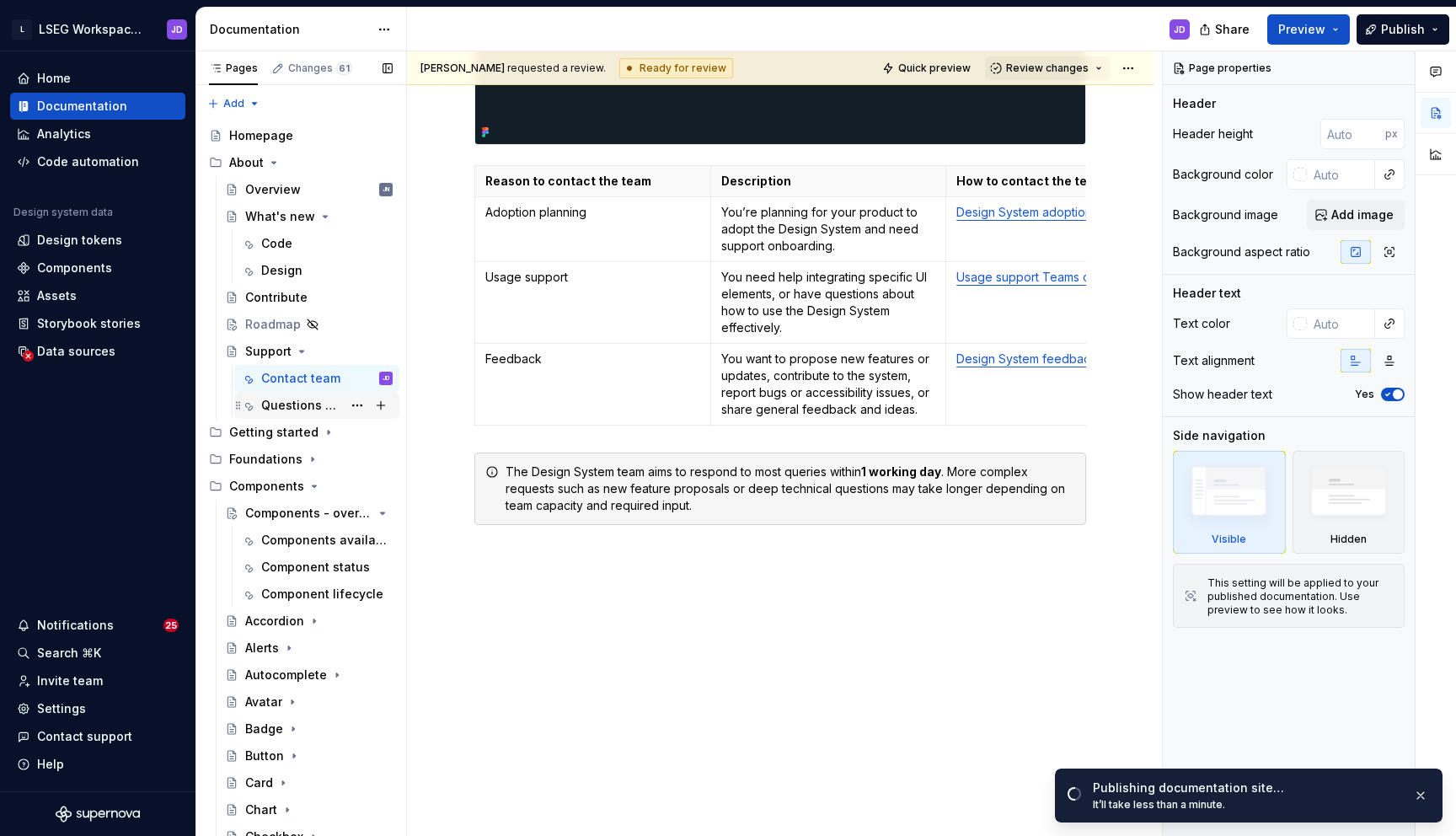
click at [305, 401] on div "Questions and answers" at bounding box center [302, 405] width 81 height 17
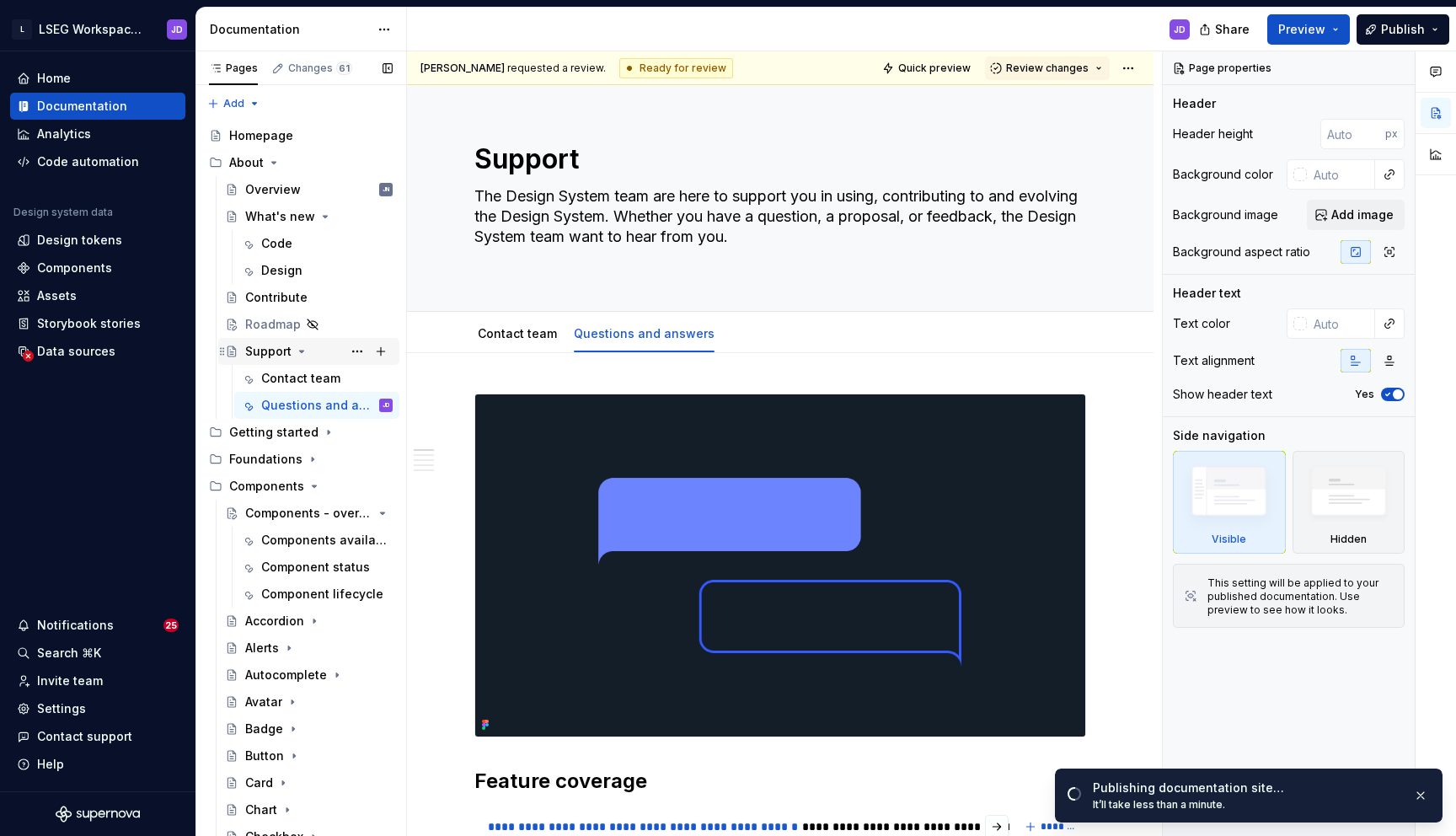
click at [271, 354] on div "Support" at bounding box center [268, 351] width 47 height 17
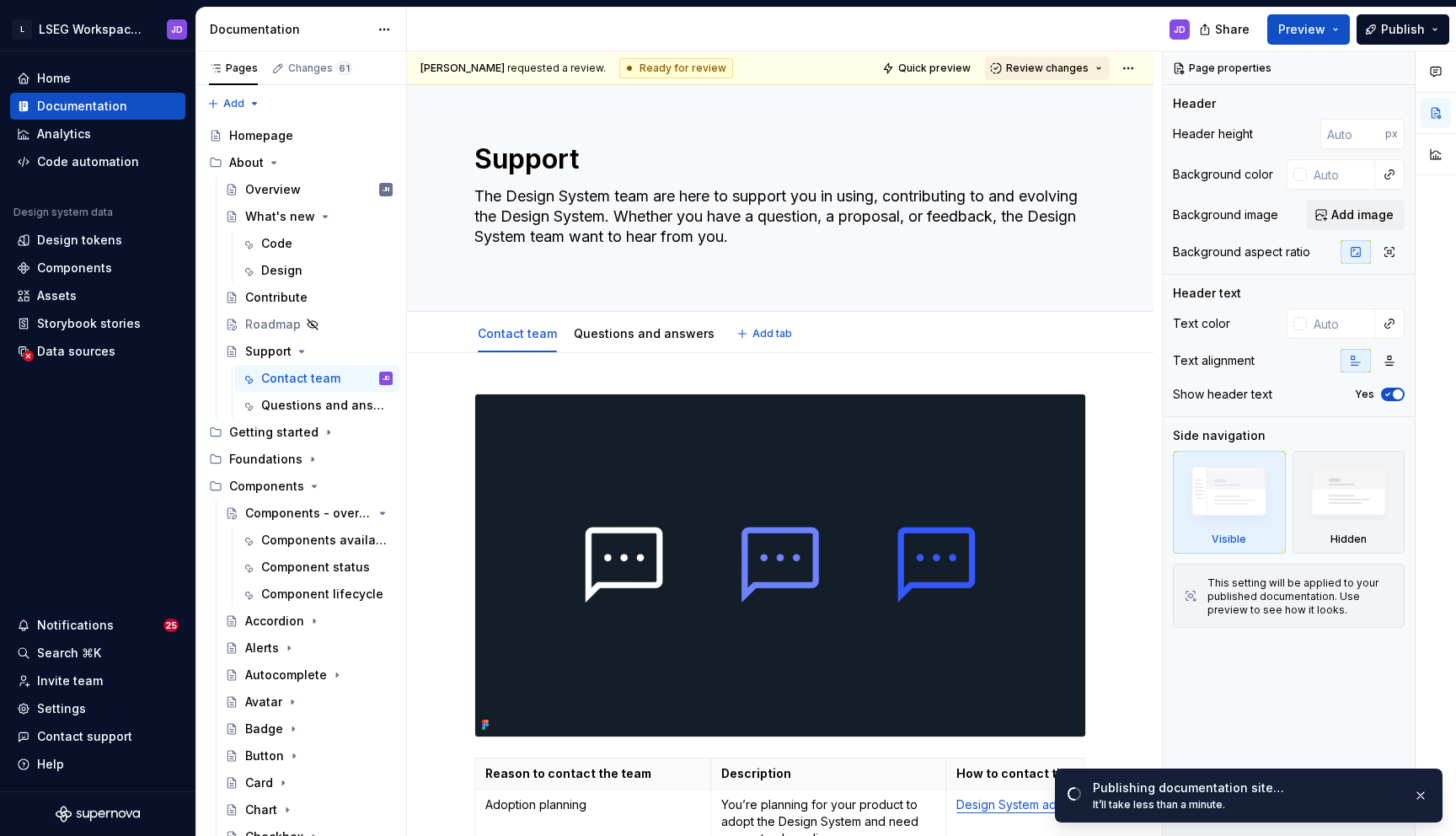
click at [1088, 72] on span "Review changes" at bounding box center [1047, 68] width 82 height 13
click at [1070, 99] on div "Approve" at bounding box center [1102, 101] width 148 height 17
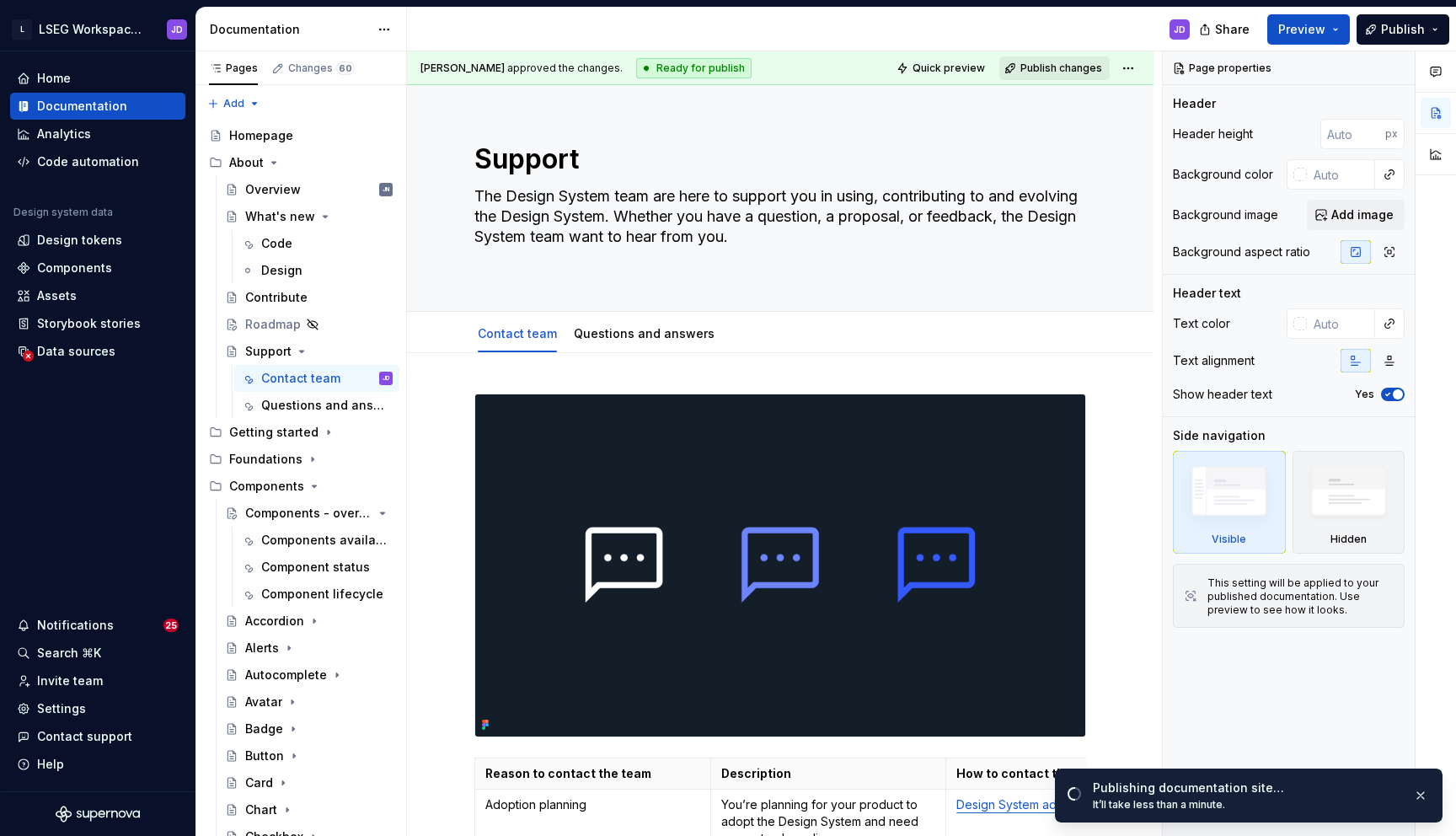
click at [1055, 70] on span "Publish changes" at bounding box center [1060, 68] width 81 height 13
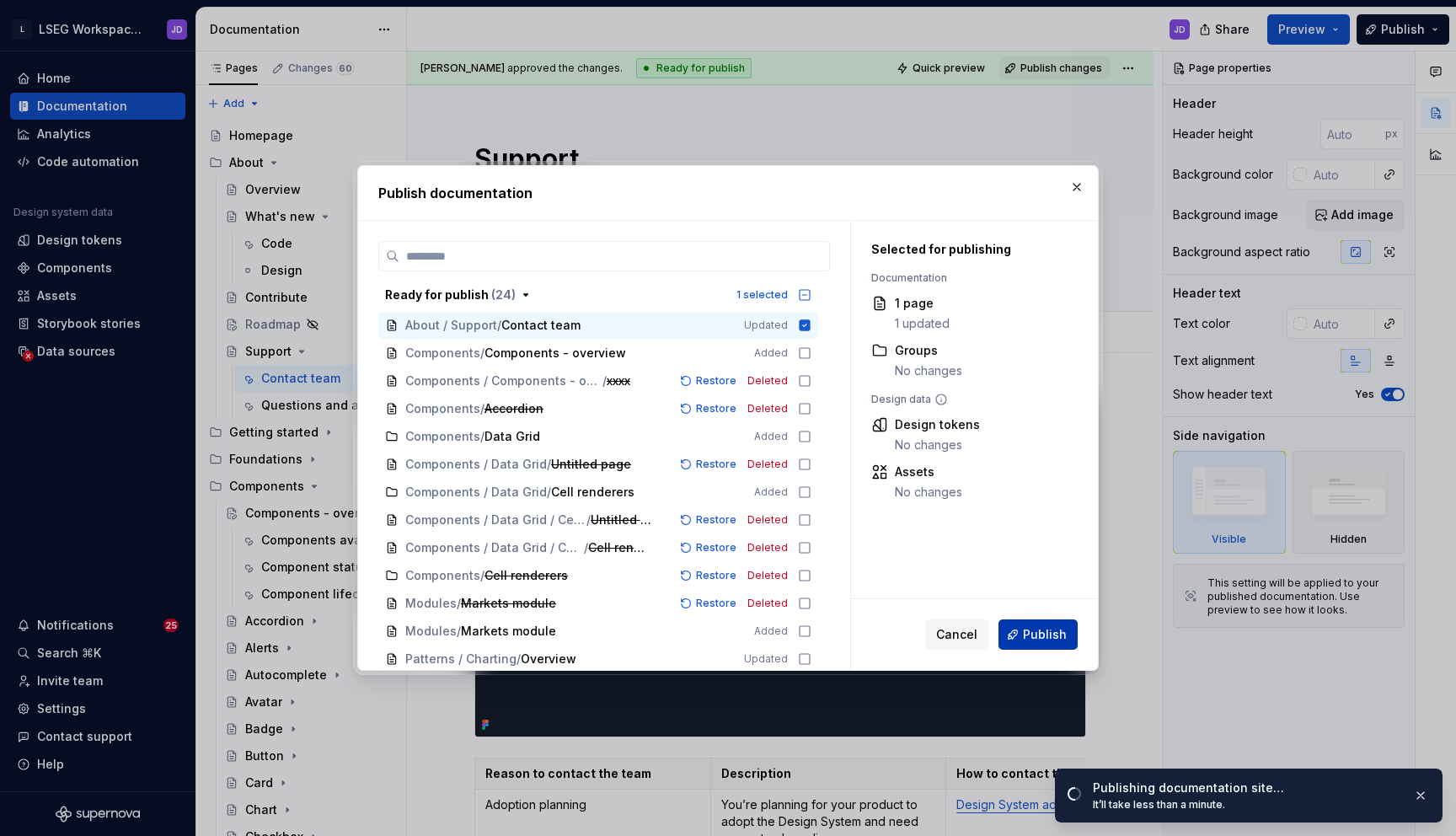
click at [1044, 623] on button "Publish" at bounding box center [1038, 634] width 79 height 30
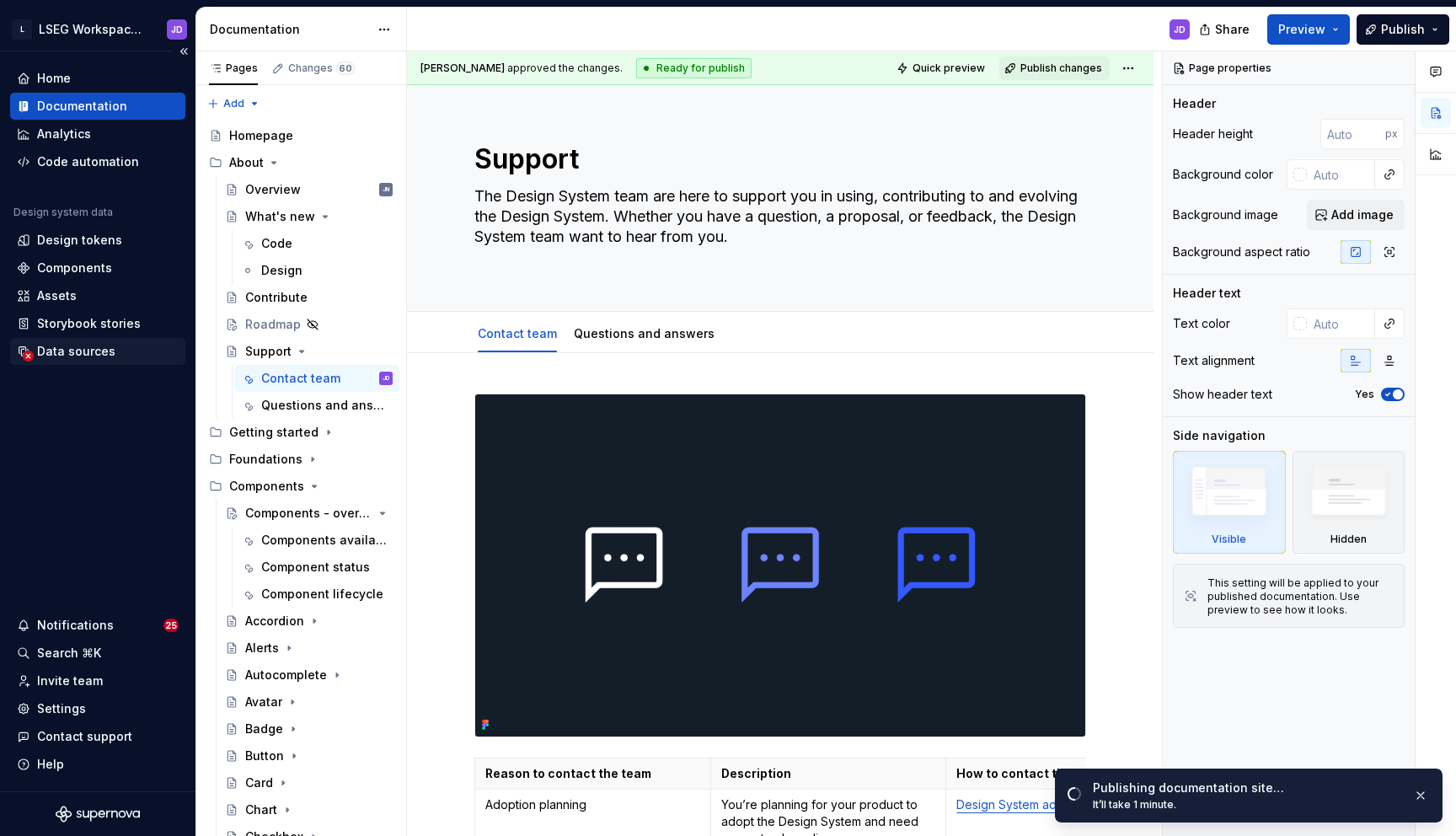
click at [112, 357] on div "Data sources" at bounding box center [97, 351] width 162 height 17
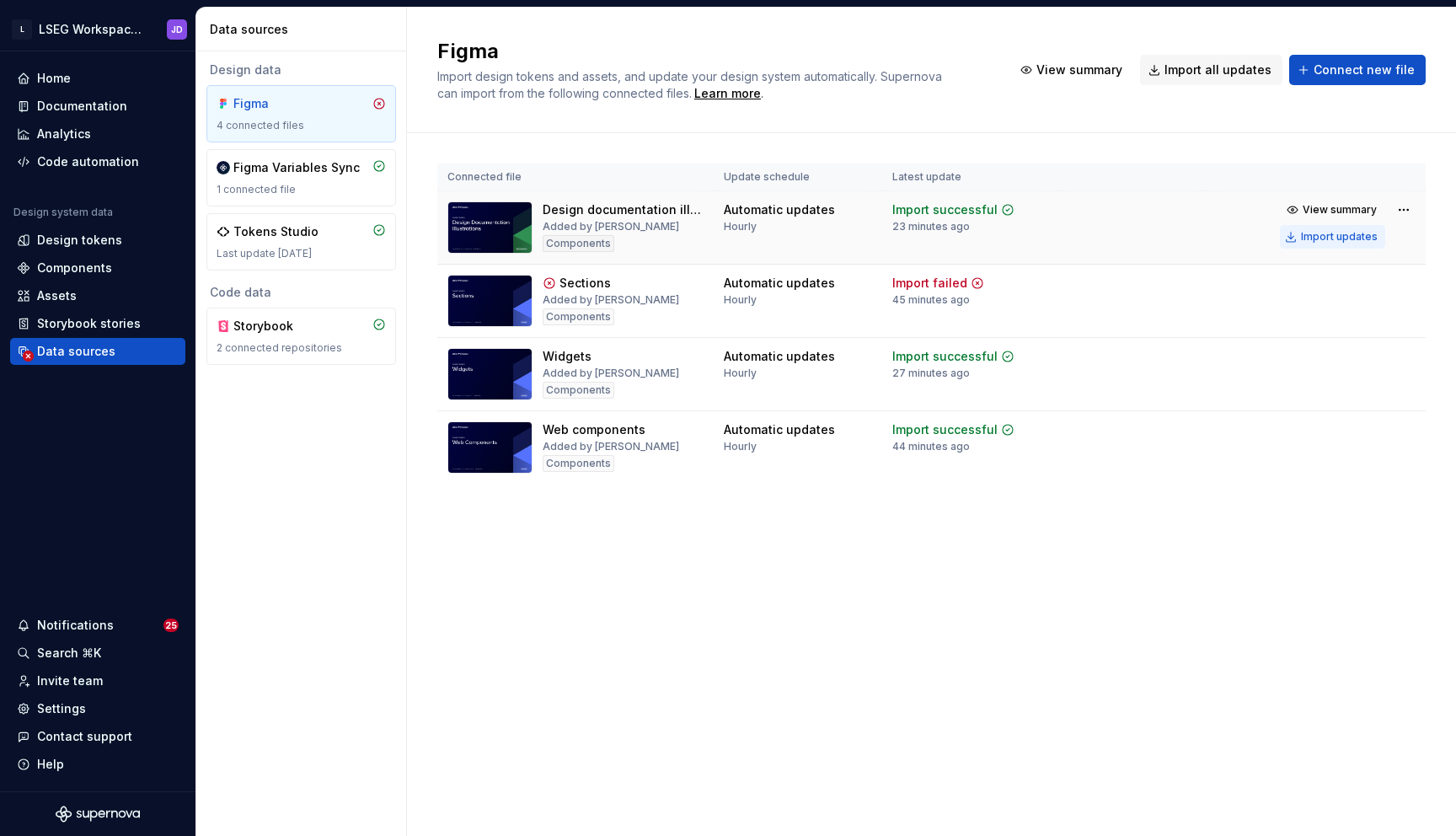
click at [1324, 234] on div "Import updates" at bounding box center [1339, 236] width 77 height 13
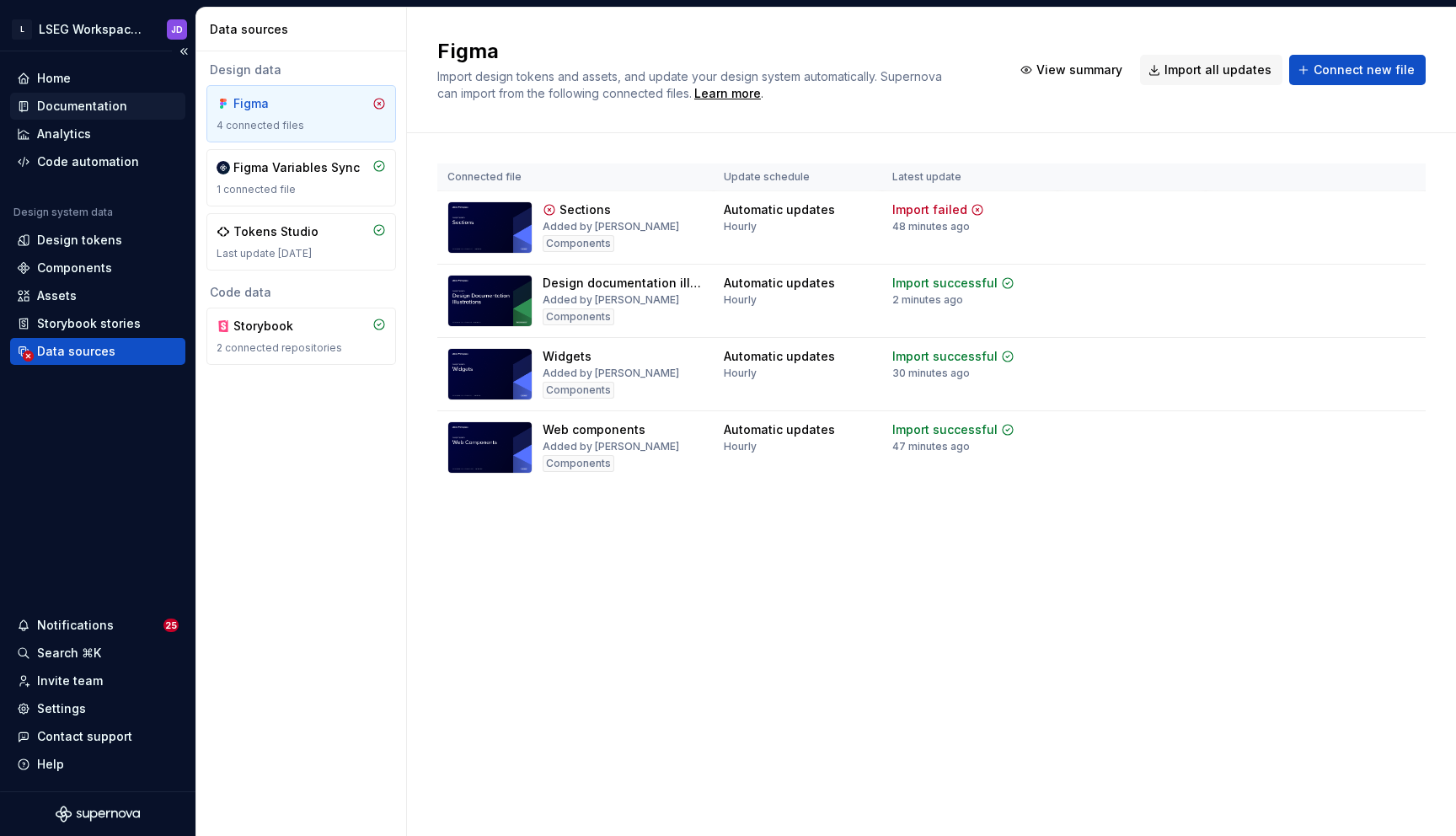
click at [84, 106] on div "Documentation" at bounding box center [82, 106] width 91 height 17
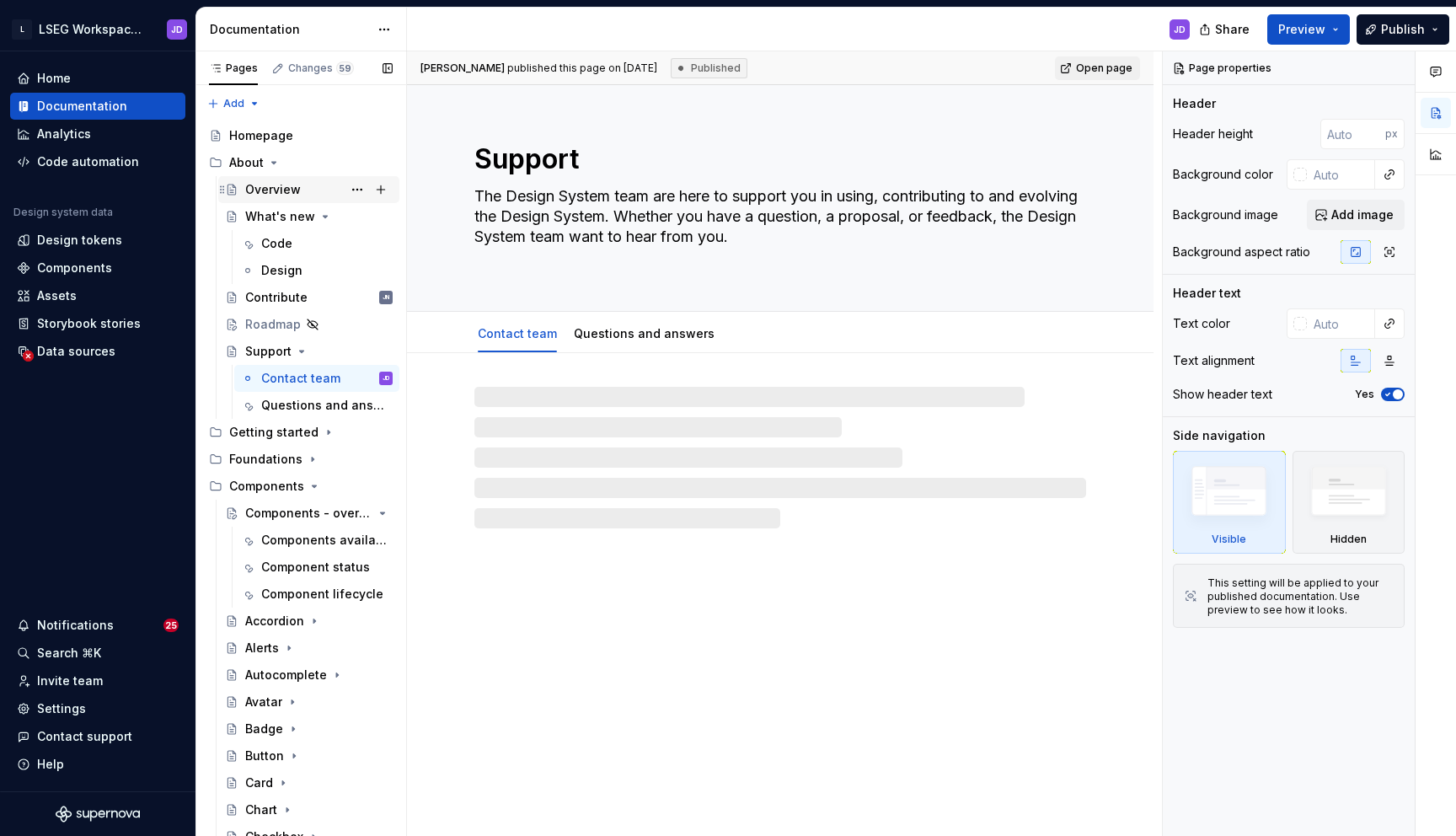
click at [248, 185] on div "Overview" at bounding box center [273, 190] width 56 height 17
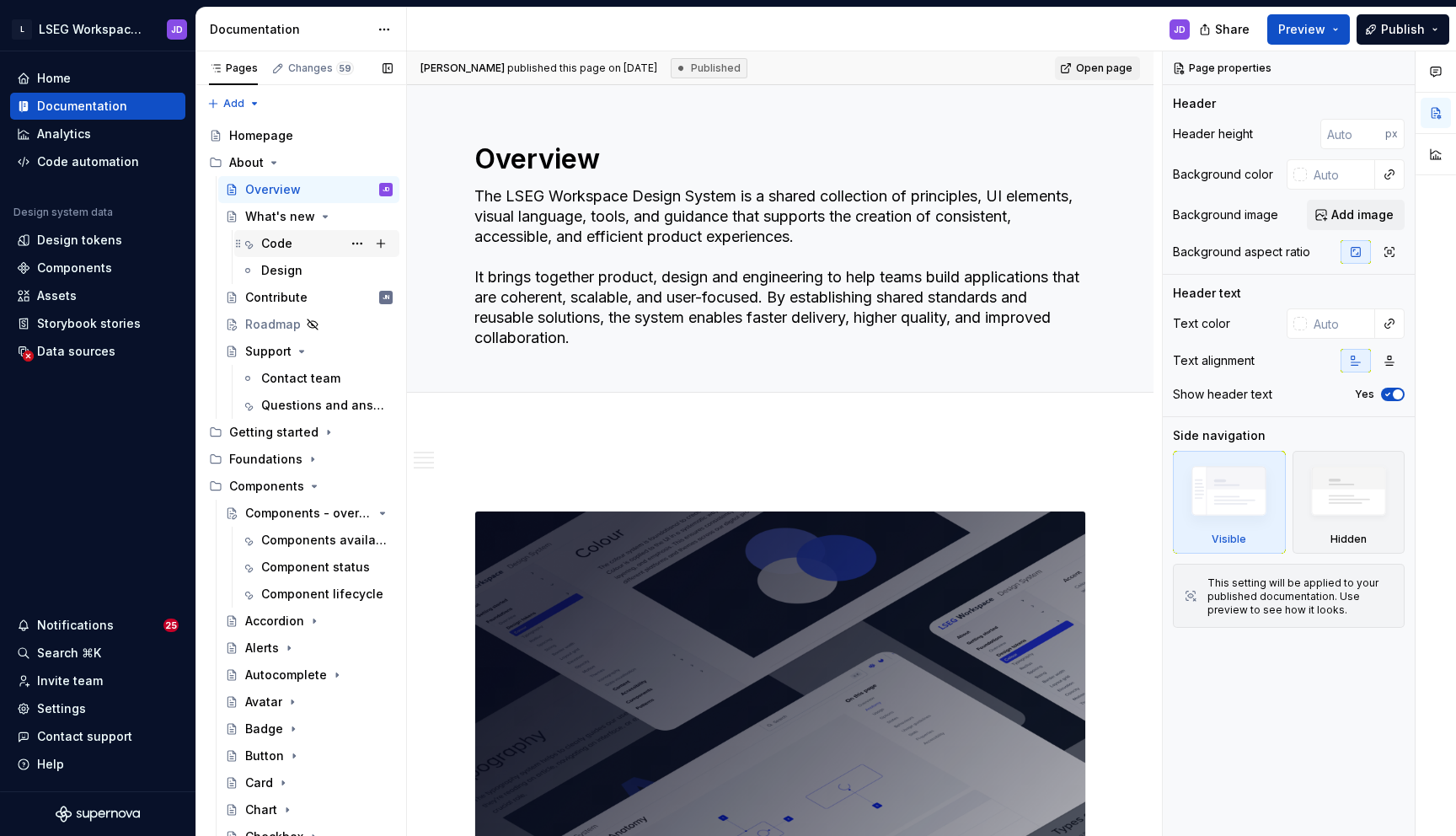
click at [283, 251] on div "Code" at bounding box center [276, 244] width 31 height 17
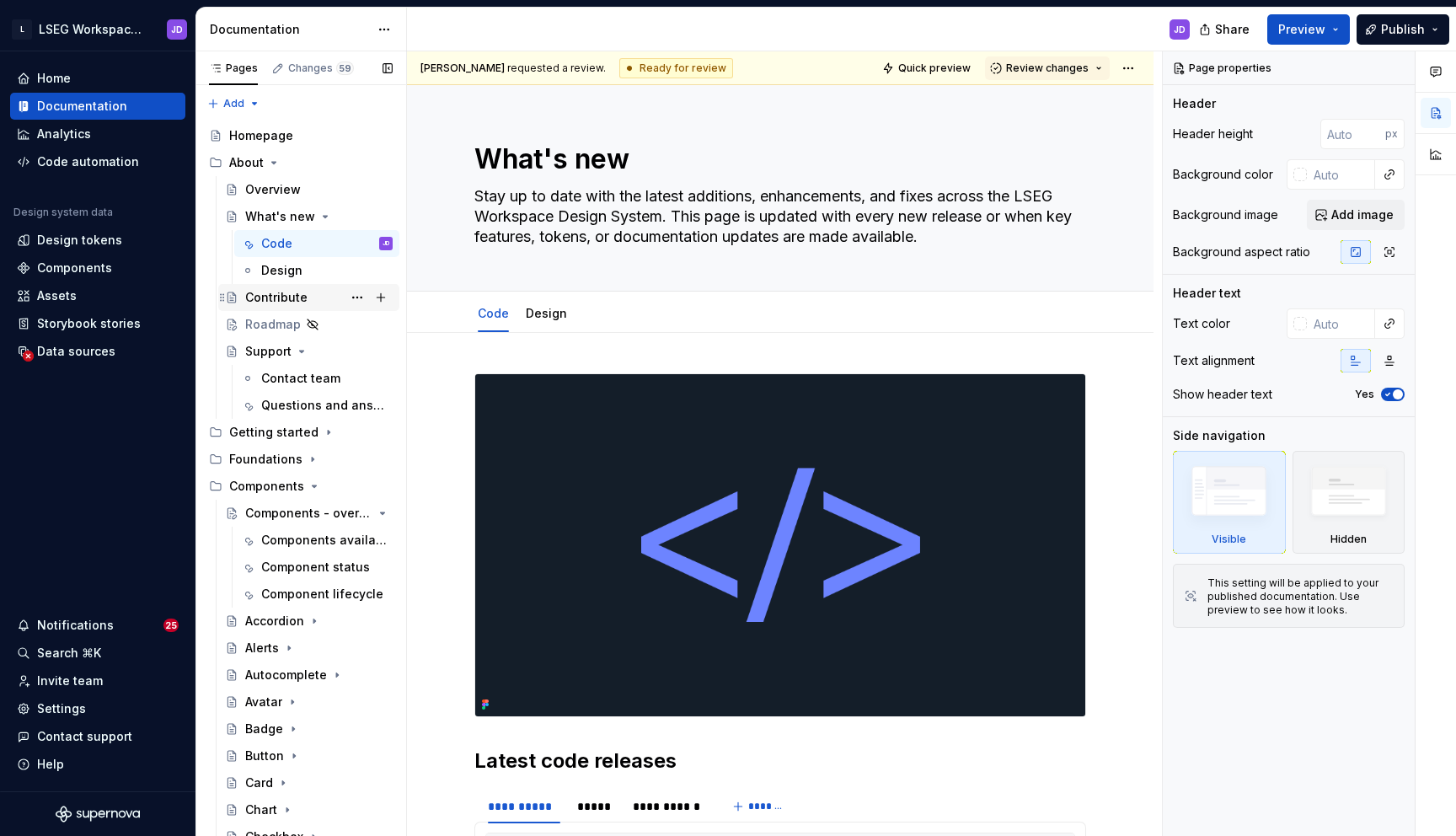
click at [284, 305] on div "Contribute" at bounding box center [276, 297] width 63 height 17
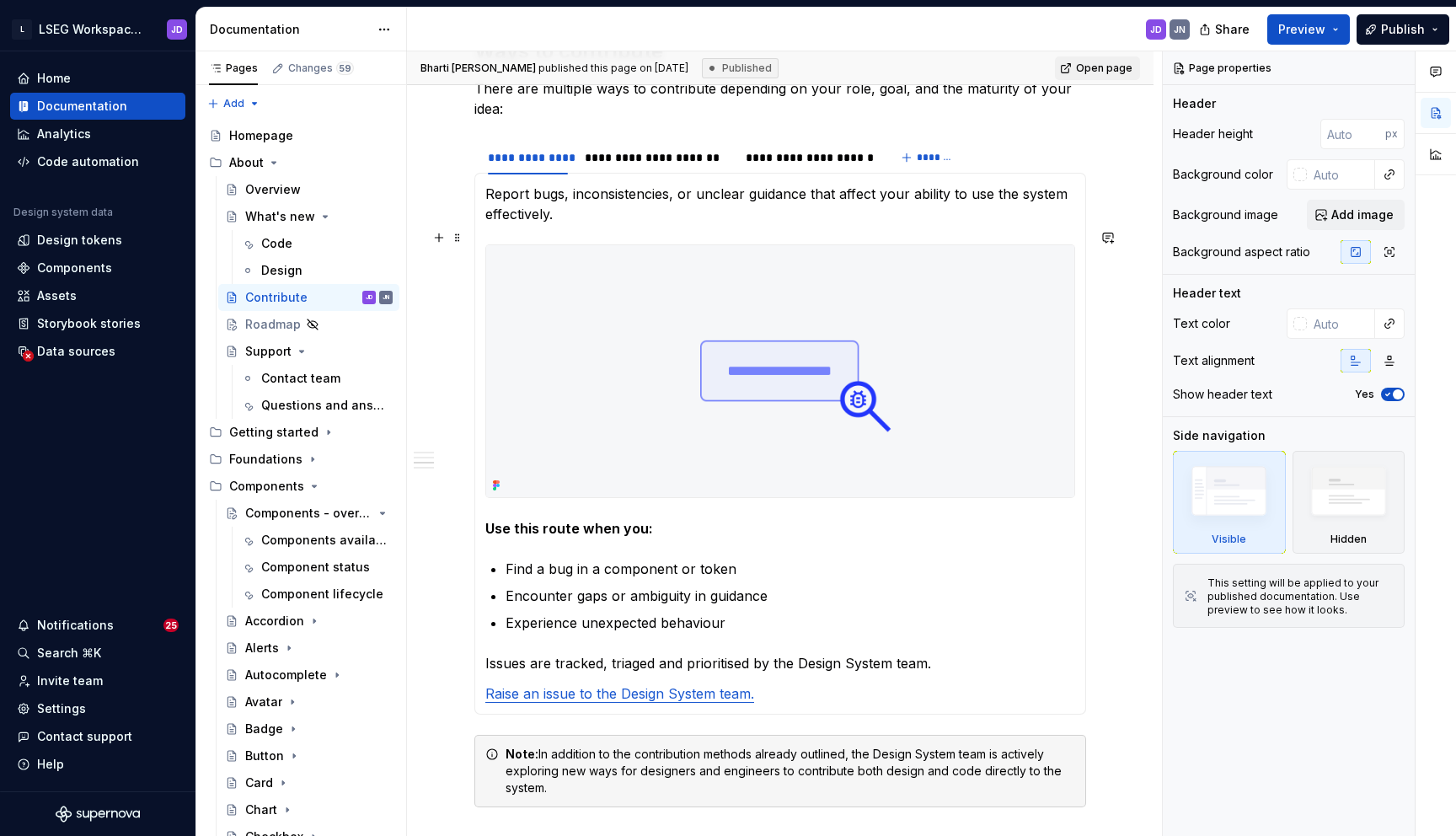
scroll to position [950, 0]
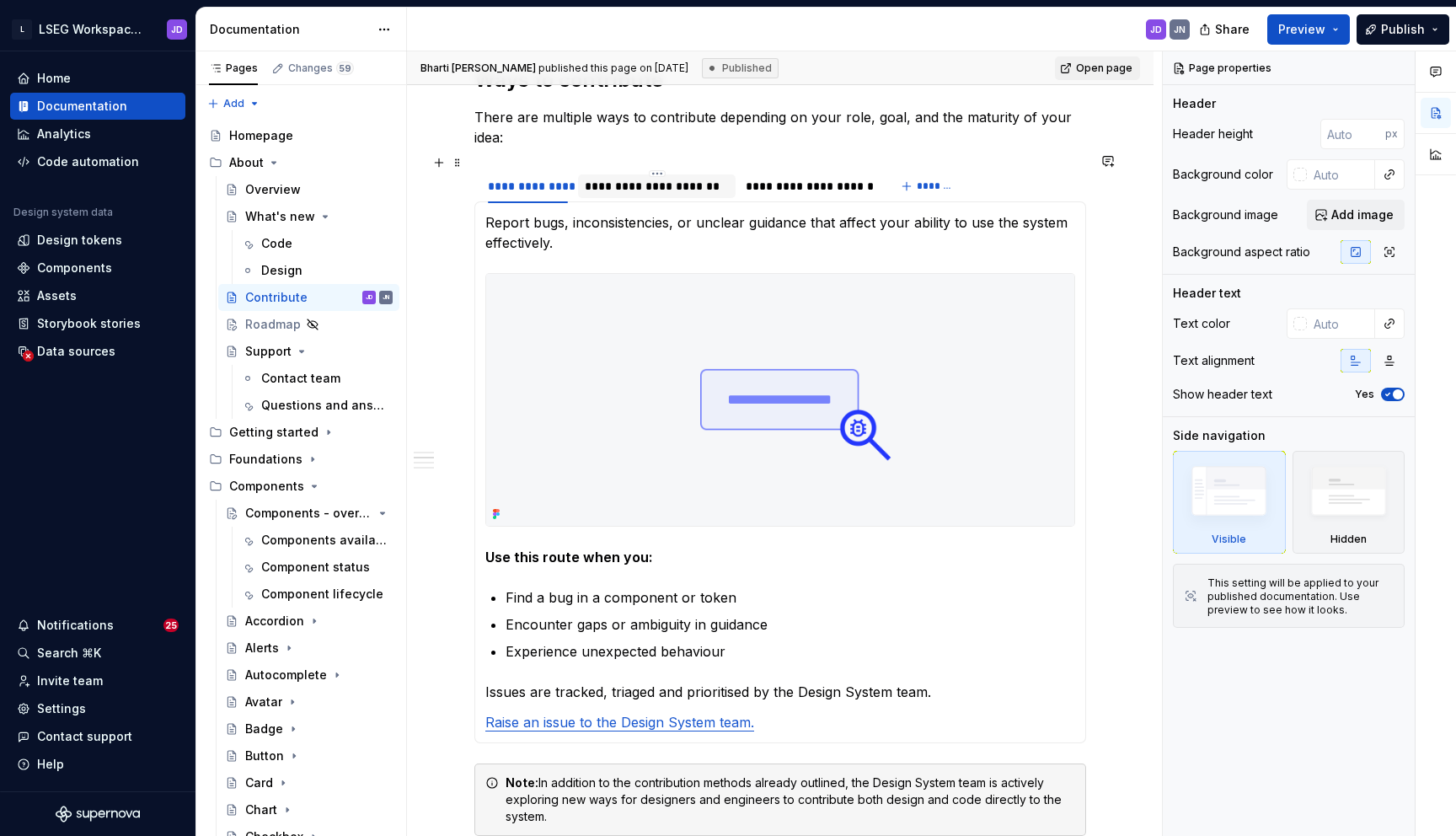
click at [668, 177] on div "**********" at bounding box center [657, 186] width 144 height 17
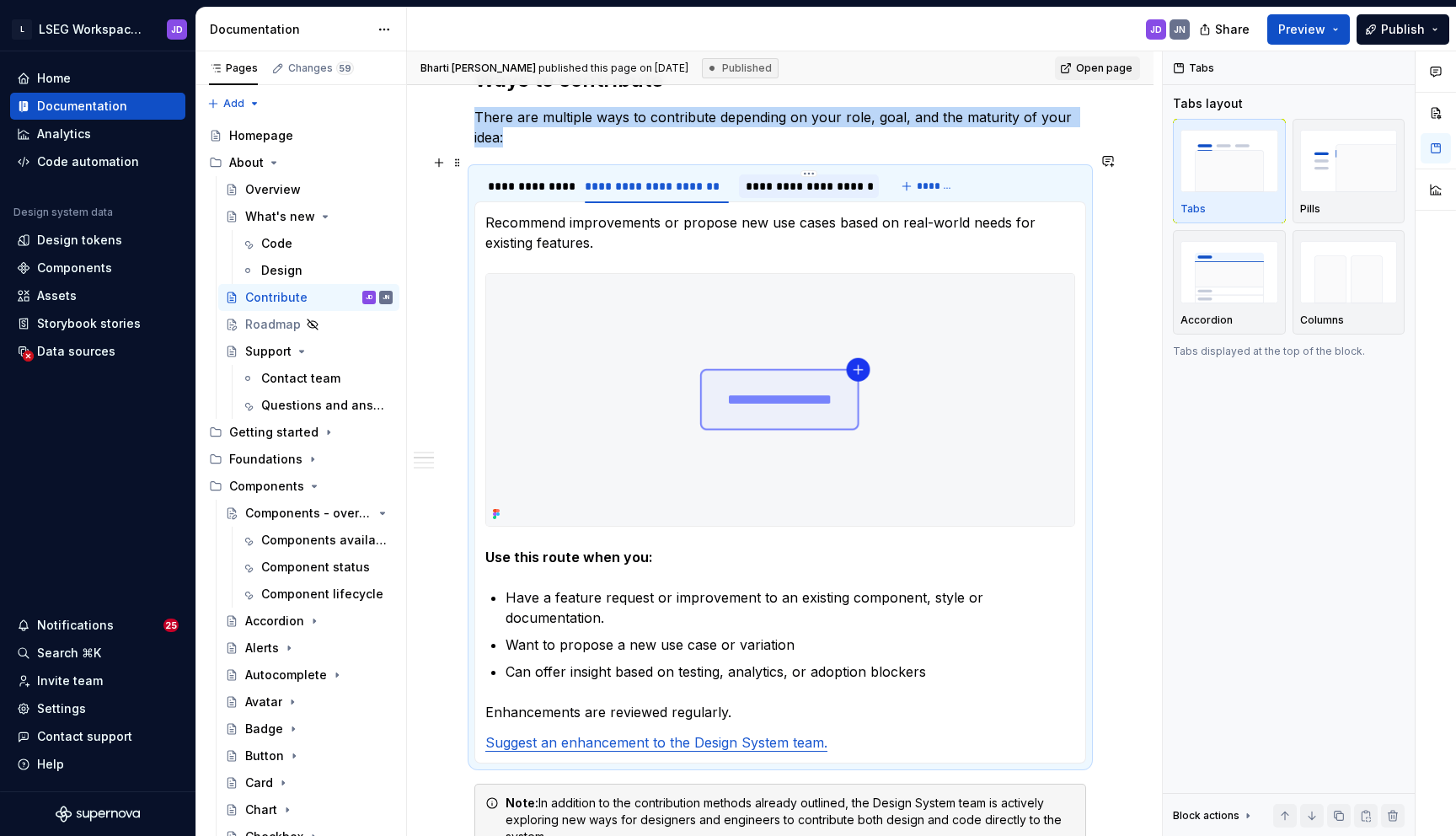
click at [804, 177] on div "**********" at bounding box center [808, 186] width 126 height 17
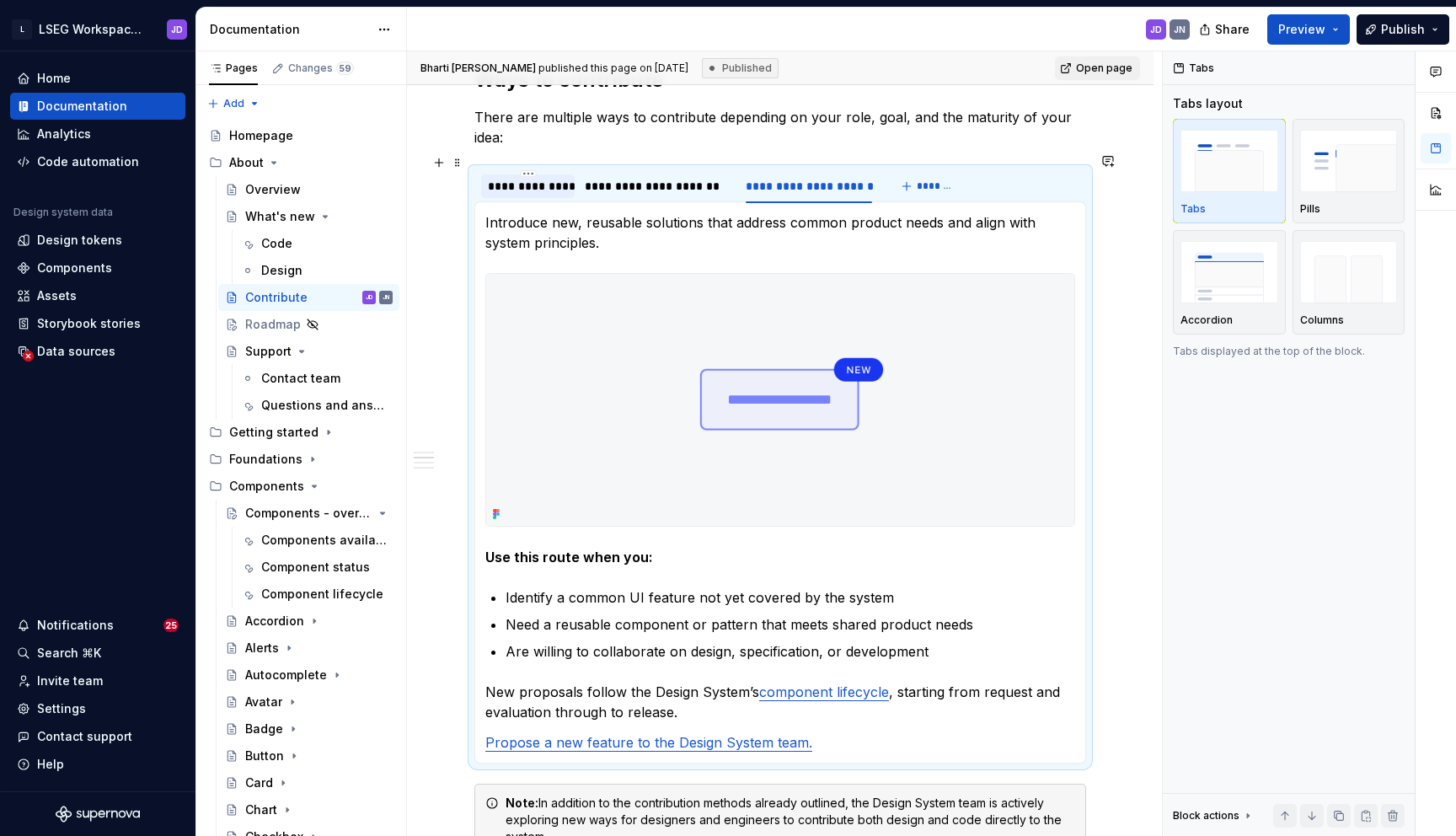
click at [519, 179] on div "**********" at bounding box center [528, 186] width 93 height 23
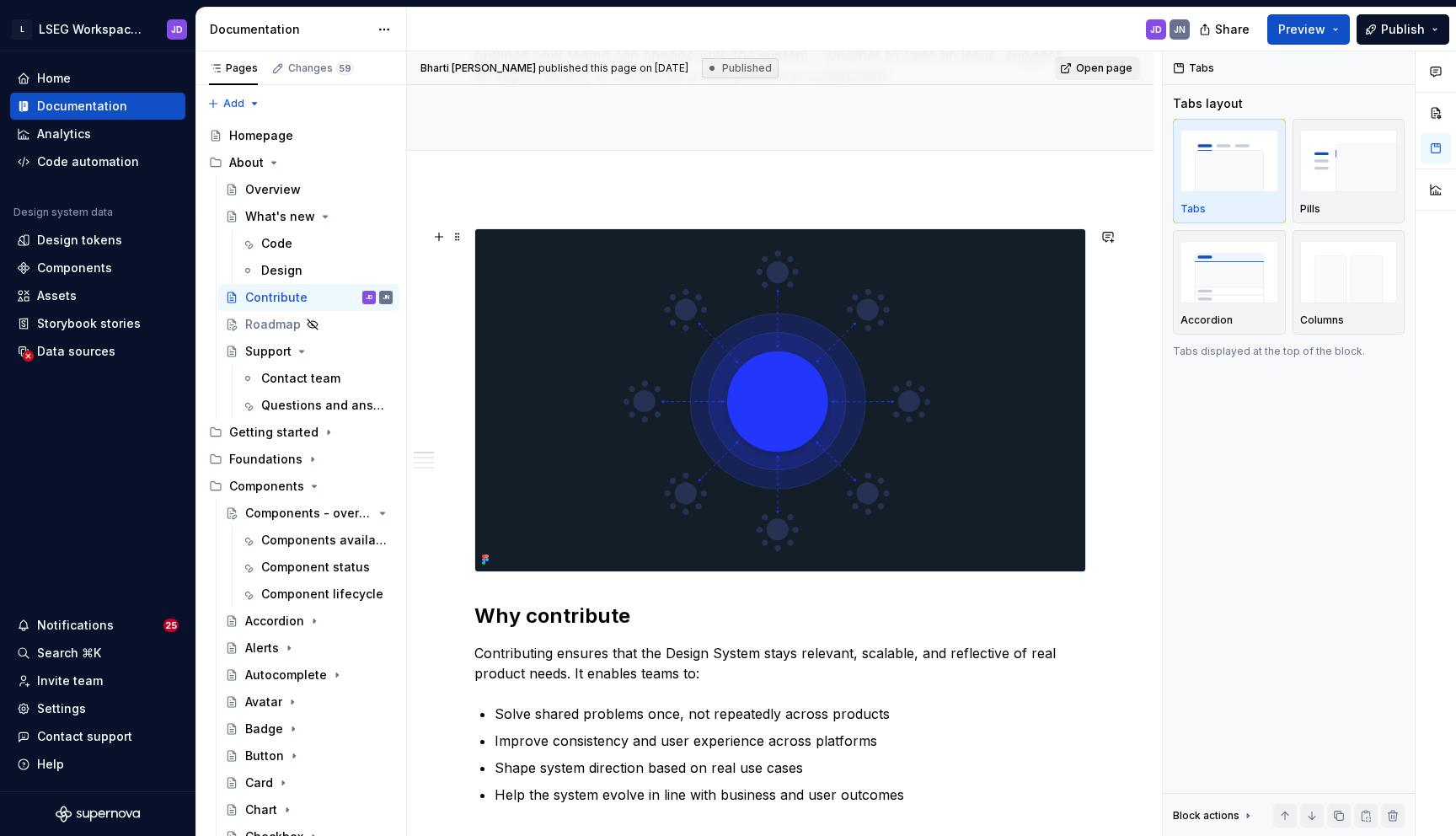
scroll to position [0, 0]
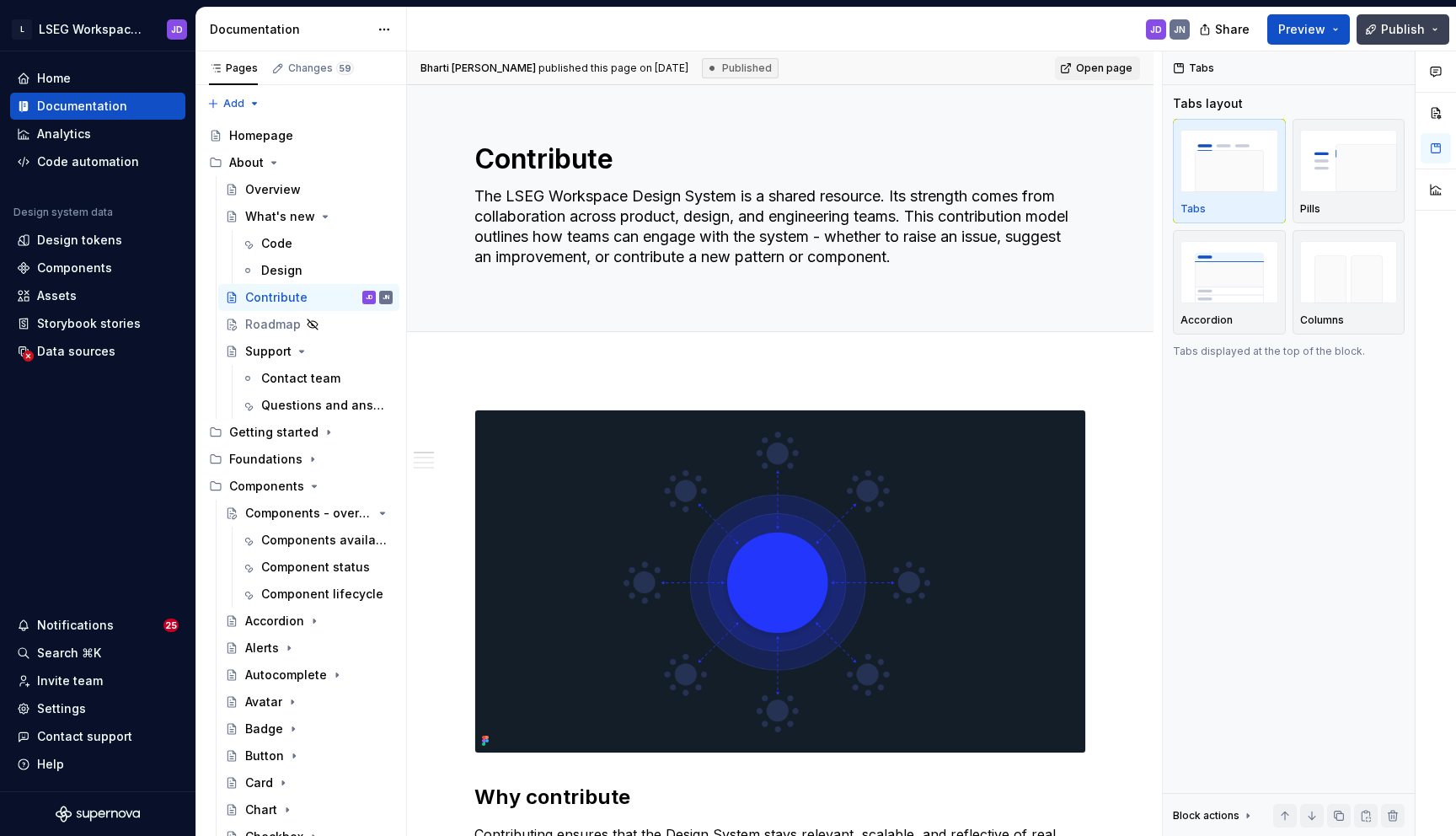
click at [1419, 38] on button "Publish" at bounding box center [1402, 29] width 92 height 30
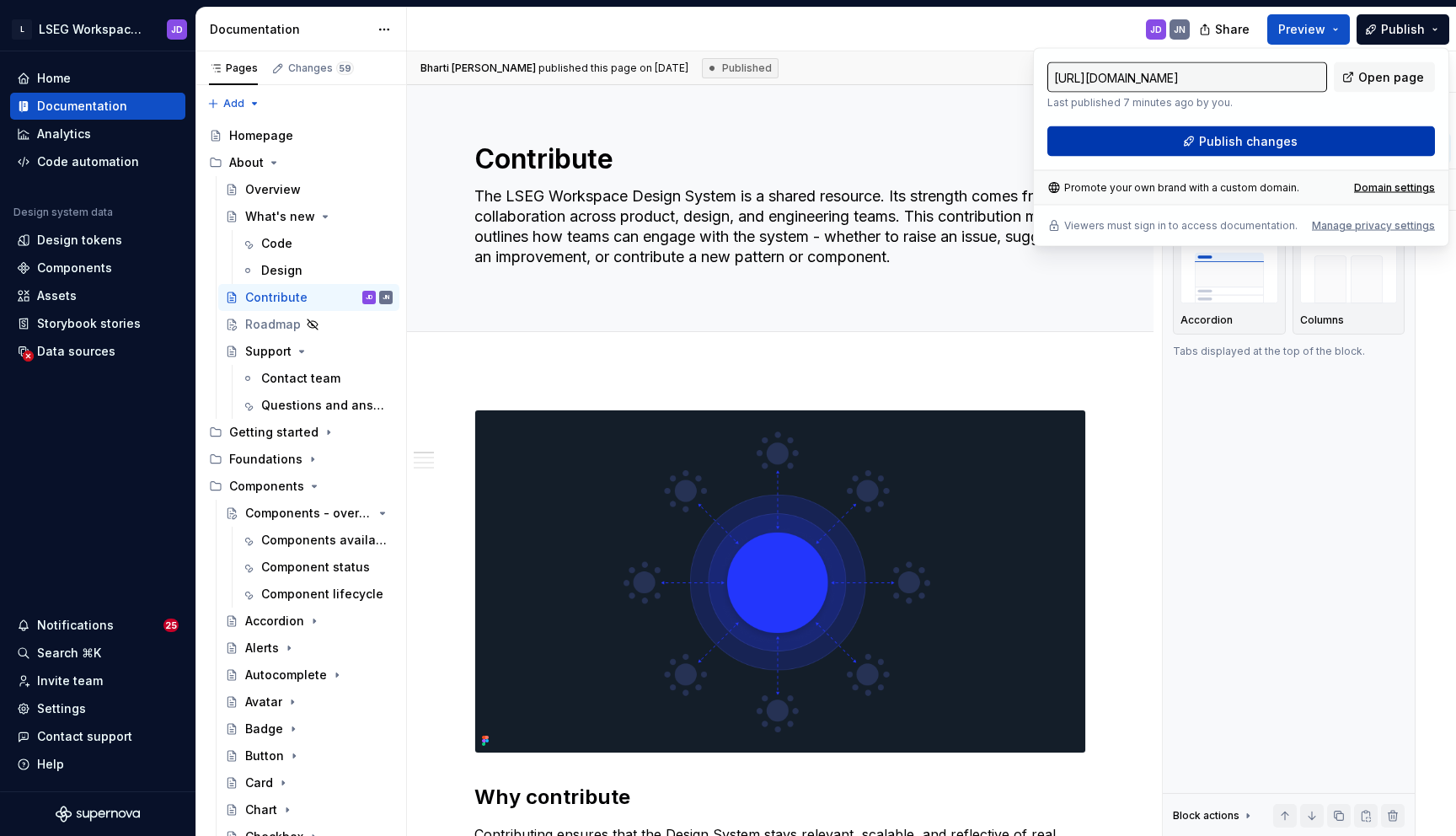
click at [1223, 139] on span "Publish changes" at bounding box center [1249, 142] width 99 height 17
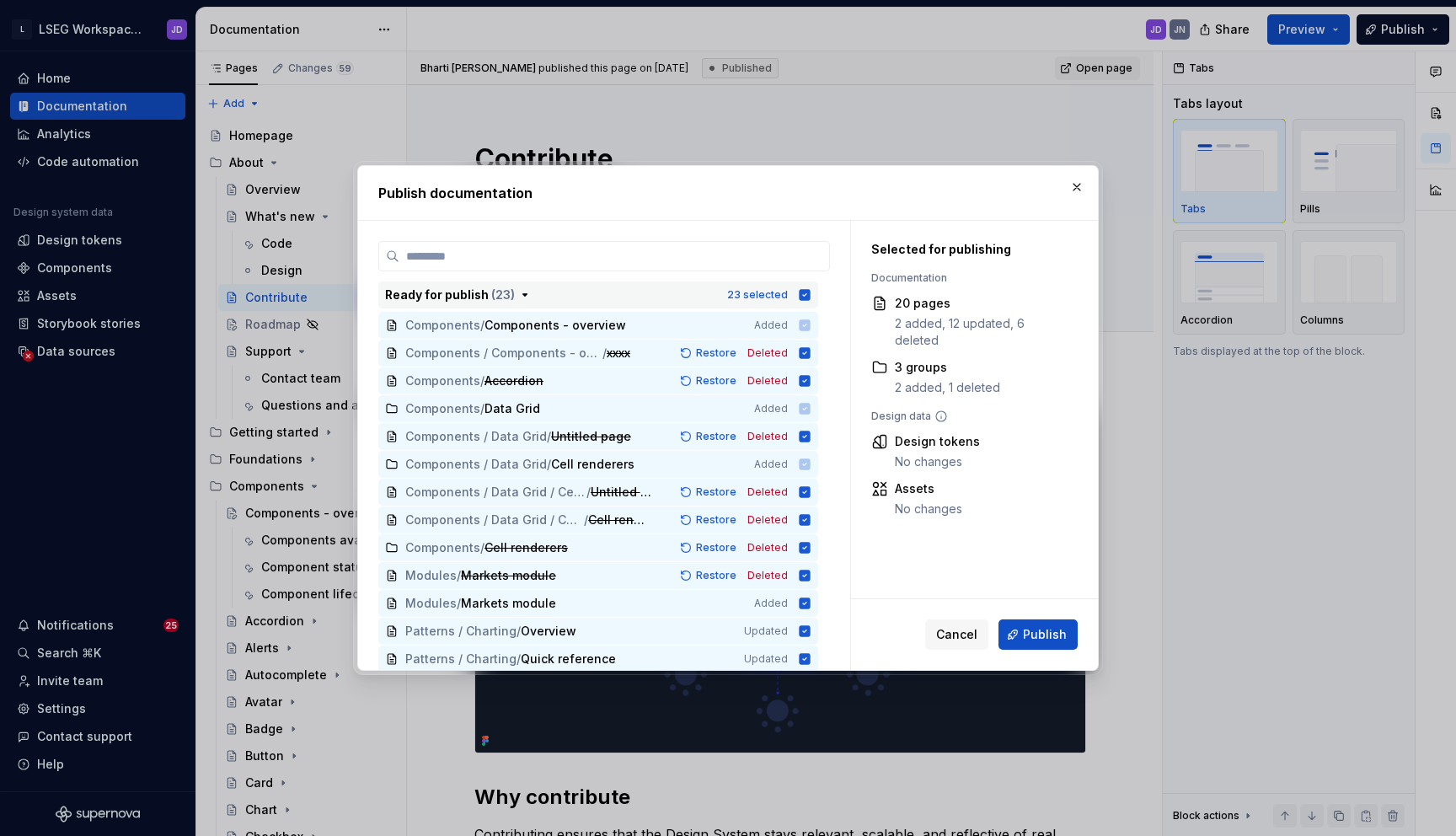
click at [811, 296] on icon "button" at bounding box center [805, 294] width 11 height 11
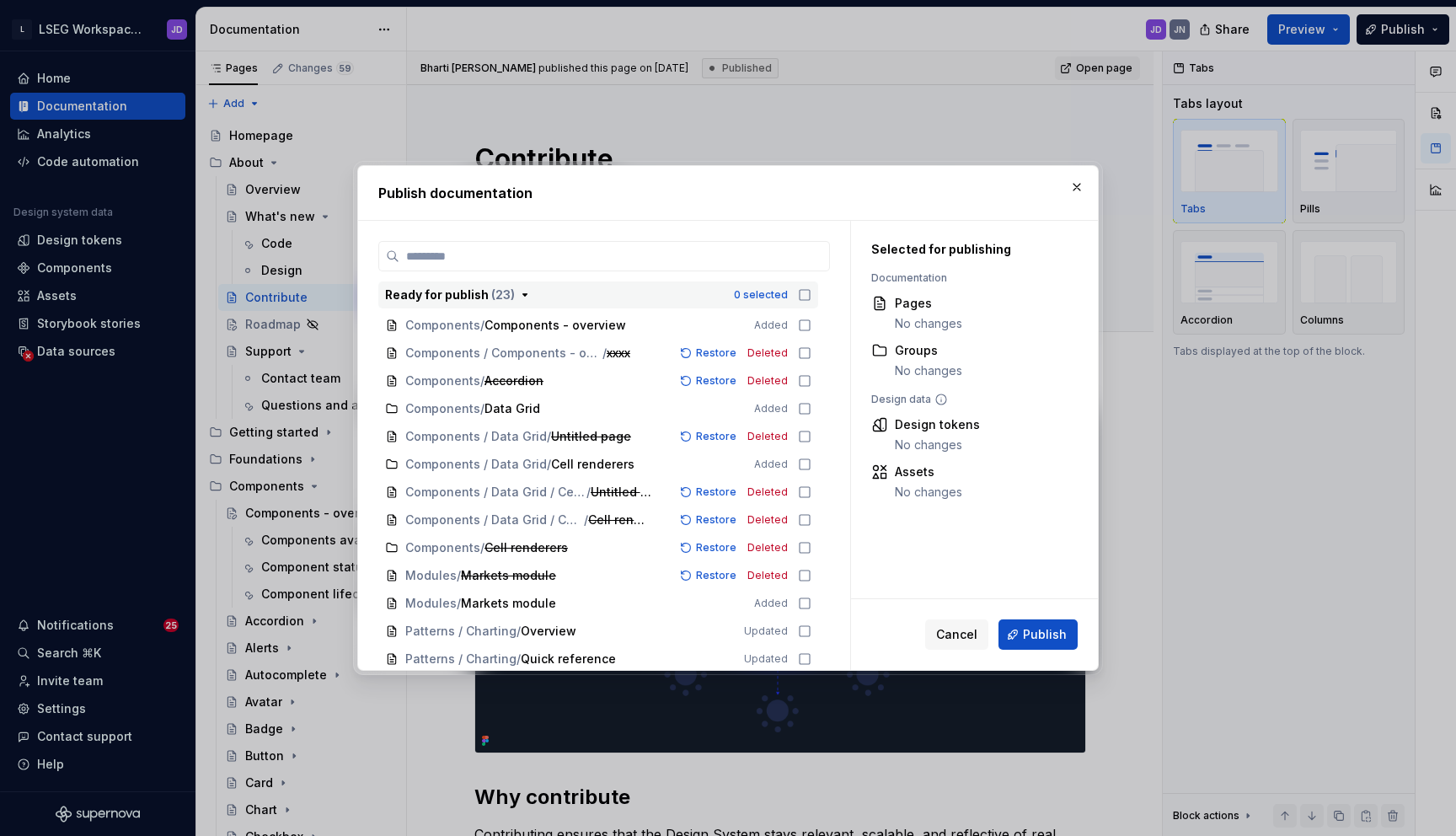
click at [812, 296] on icon "button" at bounding box center [804, 294] width 13 height 13
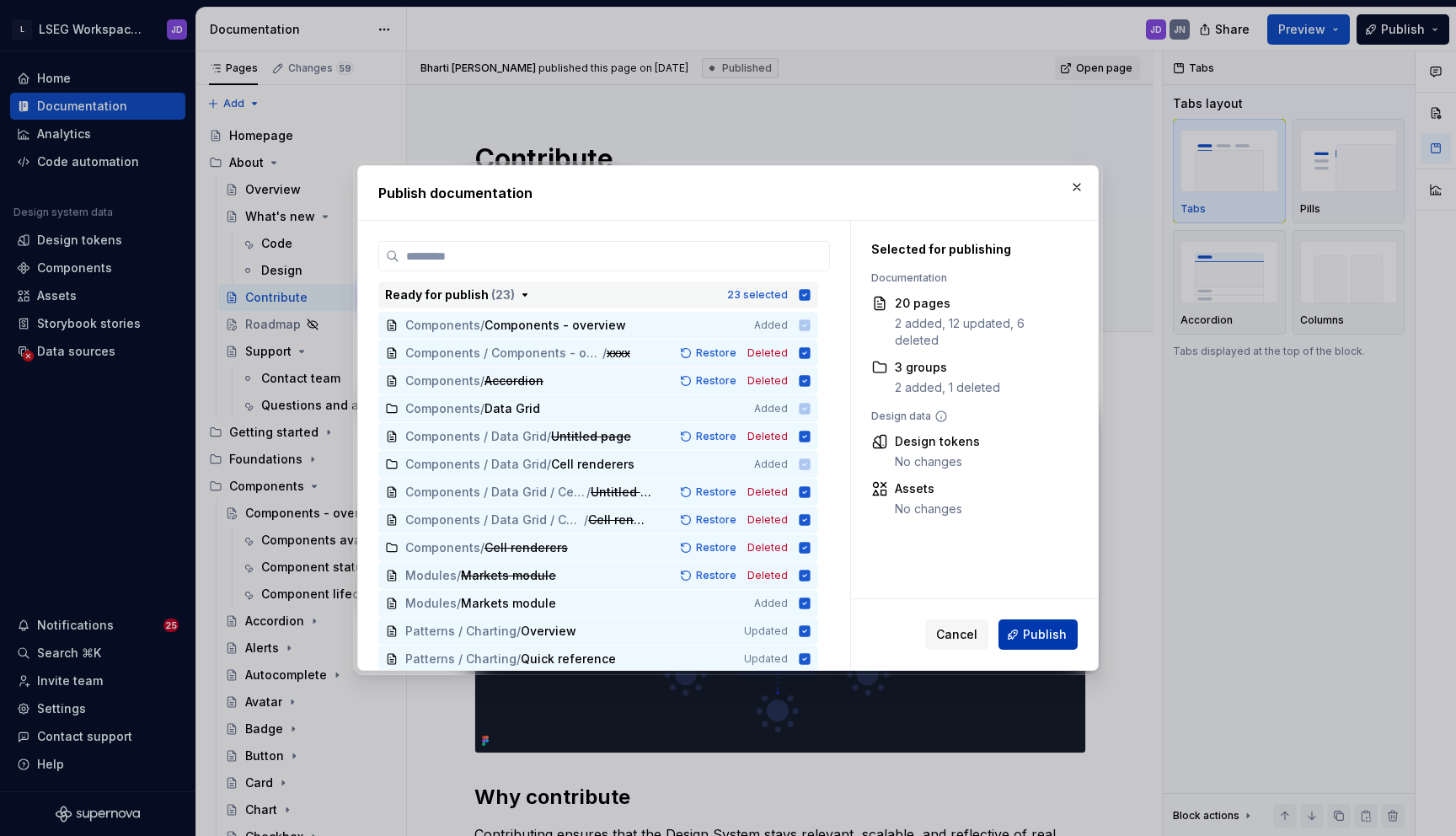
click at [1016, 635] on button "Publish" at bounding box center [1038, 634] width 79 height 30
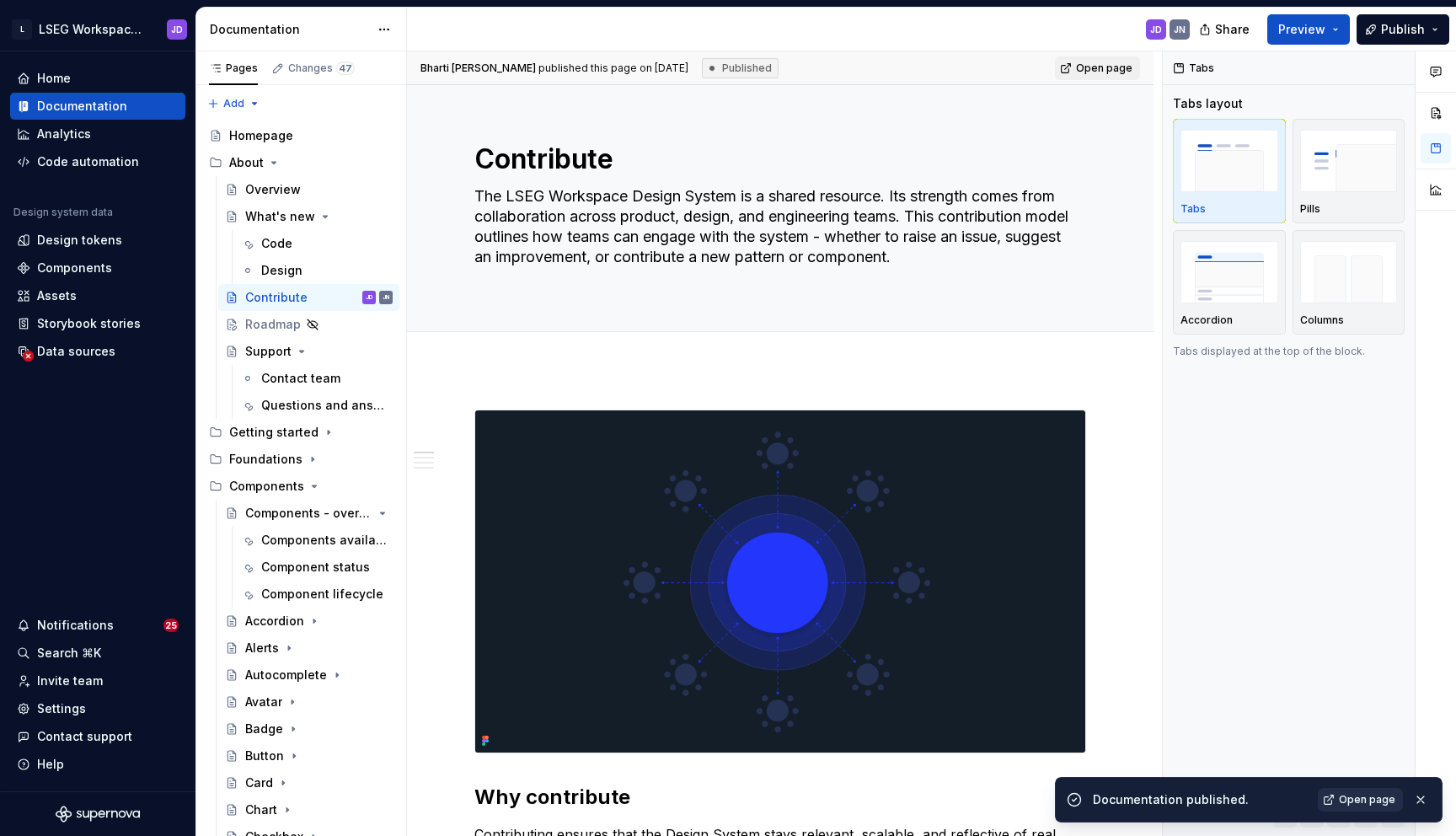
click at [1378, 799] on span "Open page" at bounding box center [1366, 800] width 56 height 13
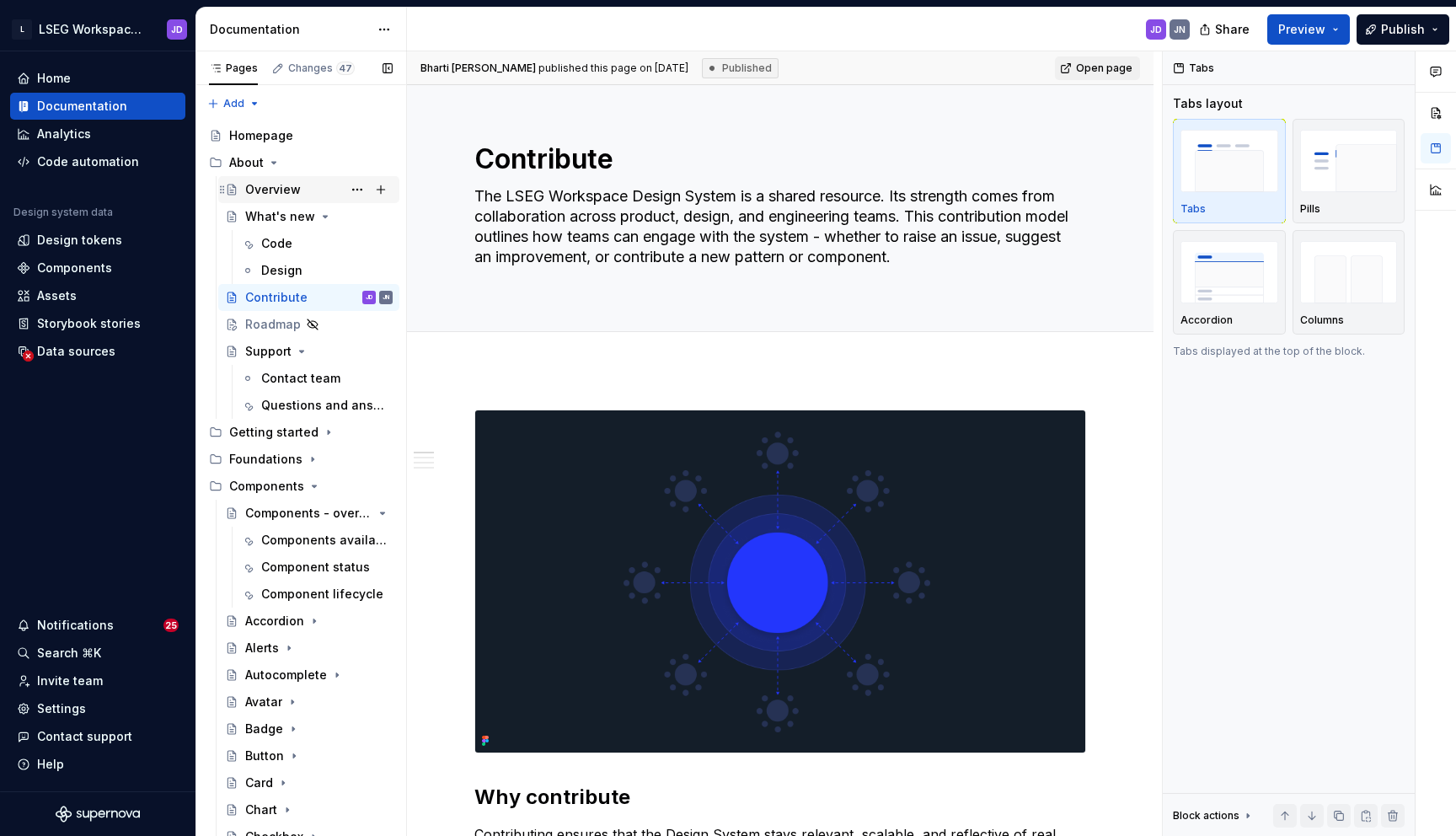
click at [264, 189] on div "Overview" at bounding box center [273, 190] width 56 height 17
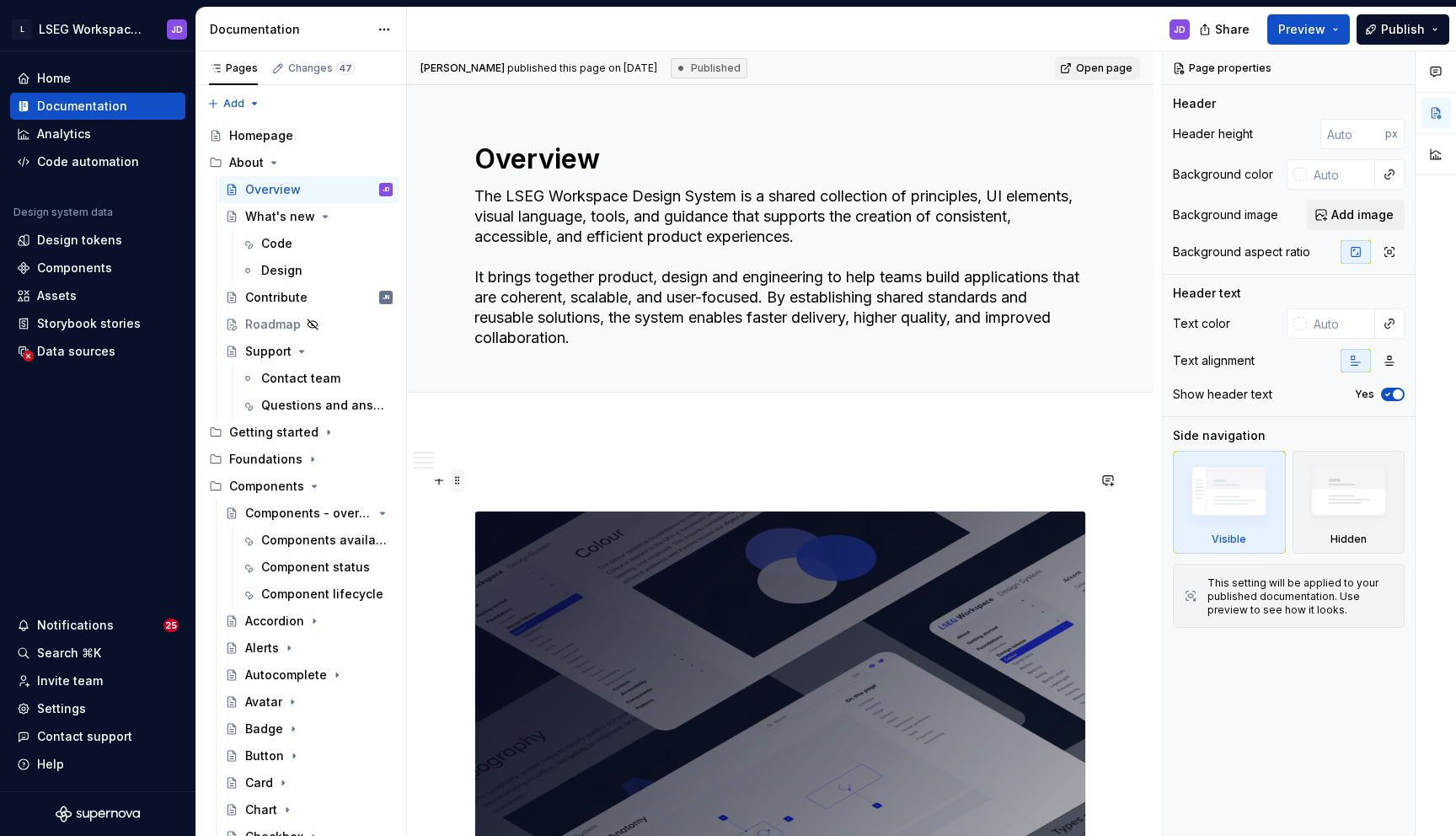
click at [458, 486] on span at bounding box center [458, 480] width 13 height 23
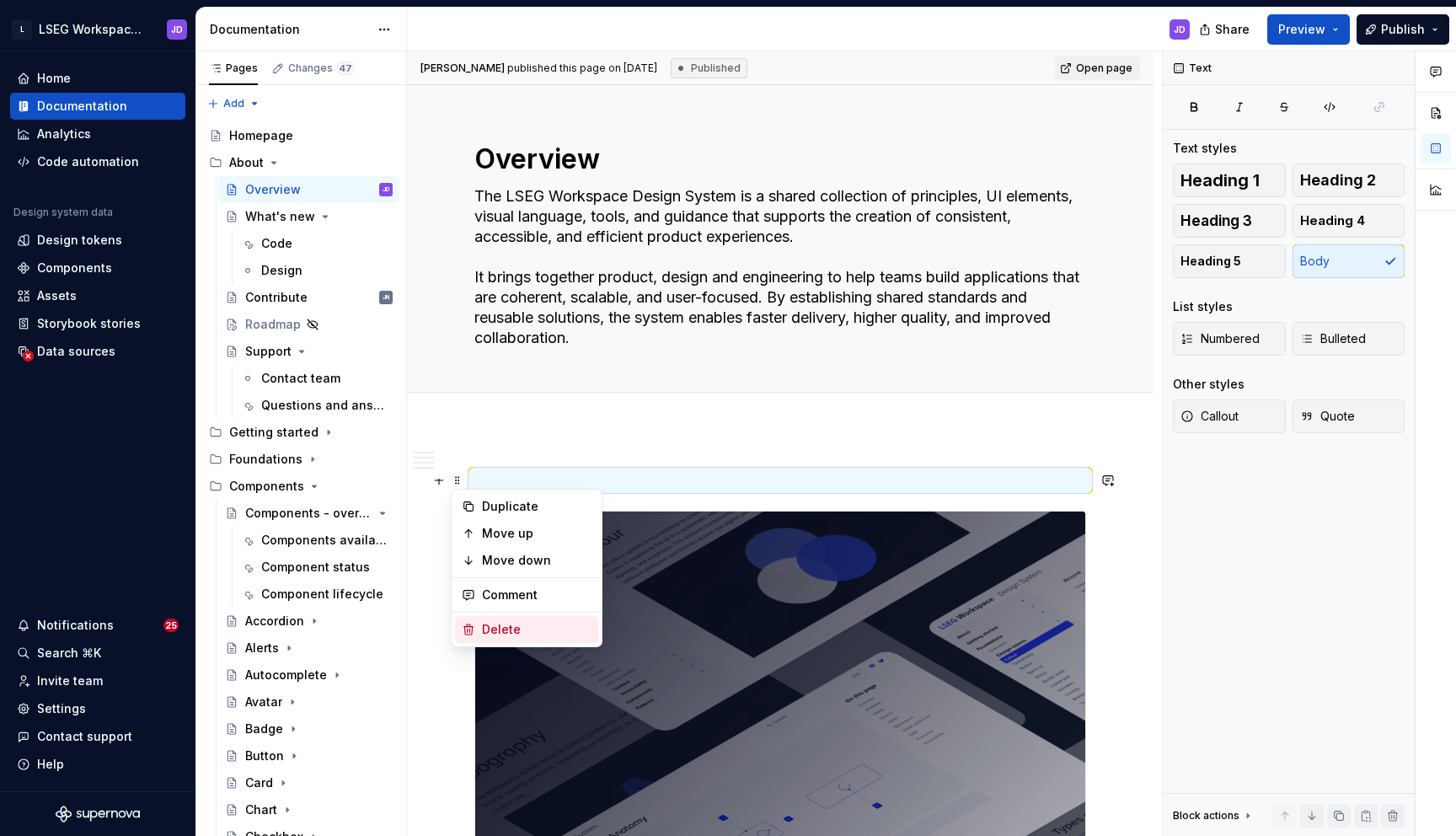
click at [520, 632] on div "Delete" at bounding box center [536, 630] width 109 height 17
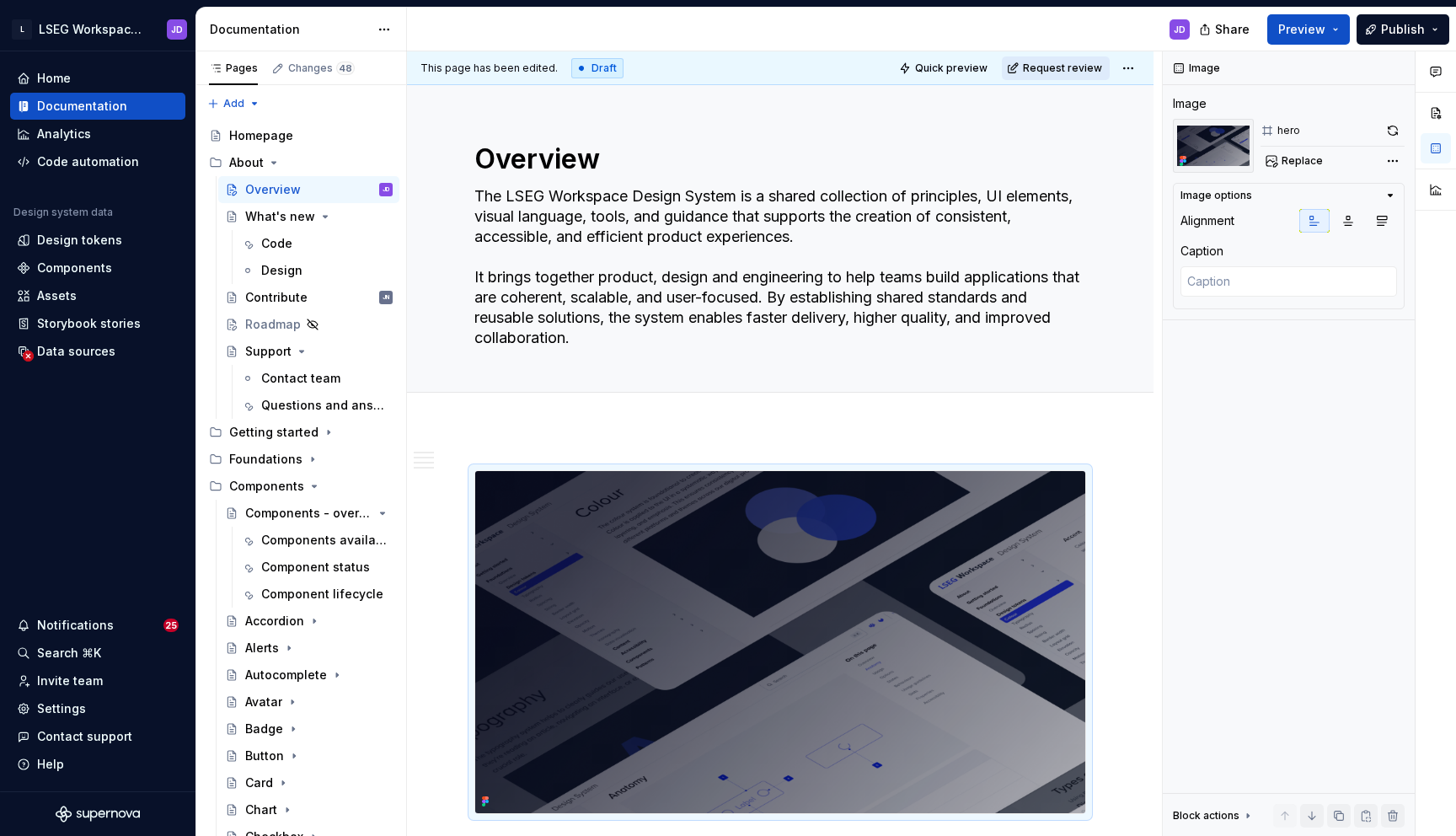
click at [1062, 64] on span "Request review" at bounding box center [1062, 68] width 79 height 13
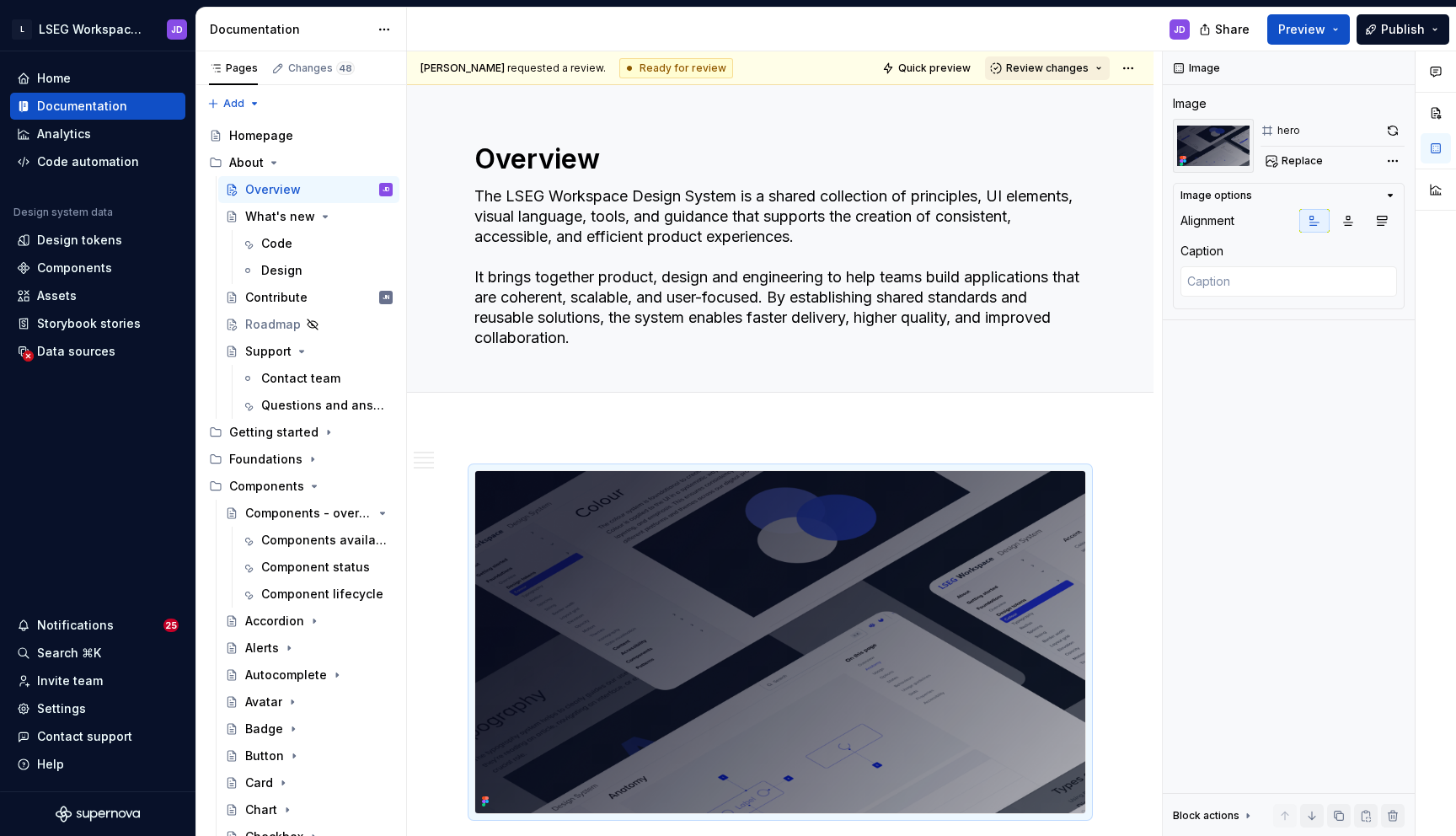
click at [1088, 73] on span "Review changes" at bounding box center [1047, 68] width 82 height 13
click at [1079, 118] on div "This page is ready to publish." at bounding box center [1102, 118] width 148 height 13
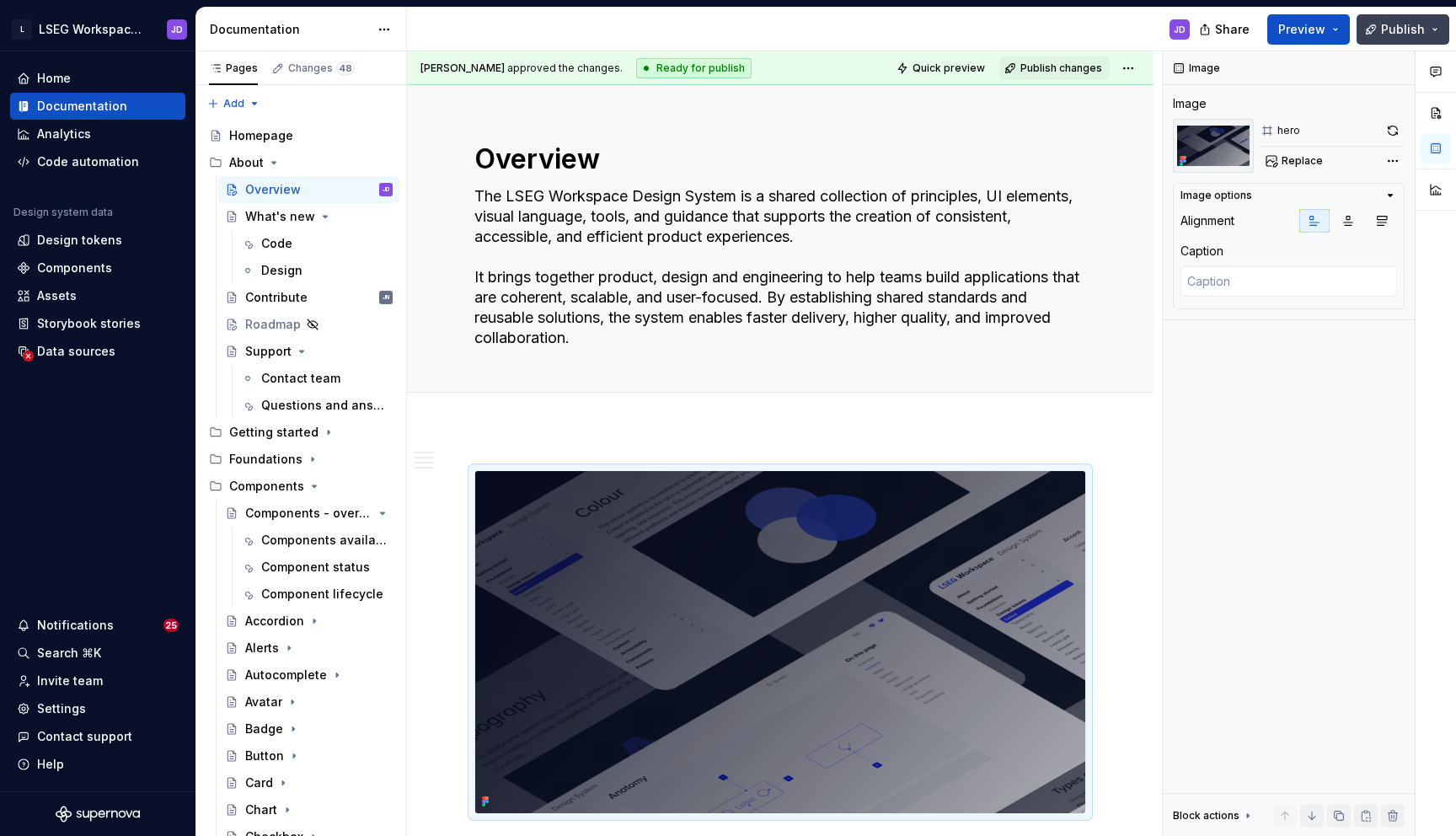
click at [1393, 35] on span "Publish" at bounding box center [1402, 30] width 44 height 17
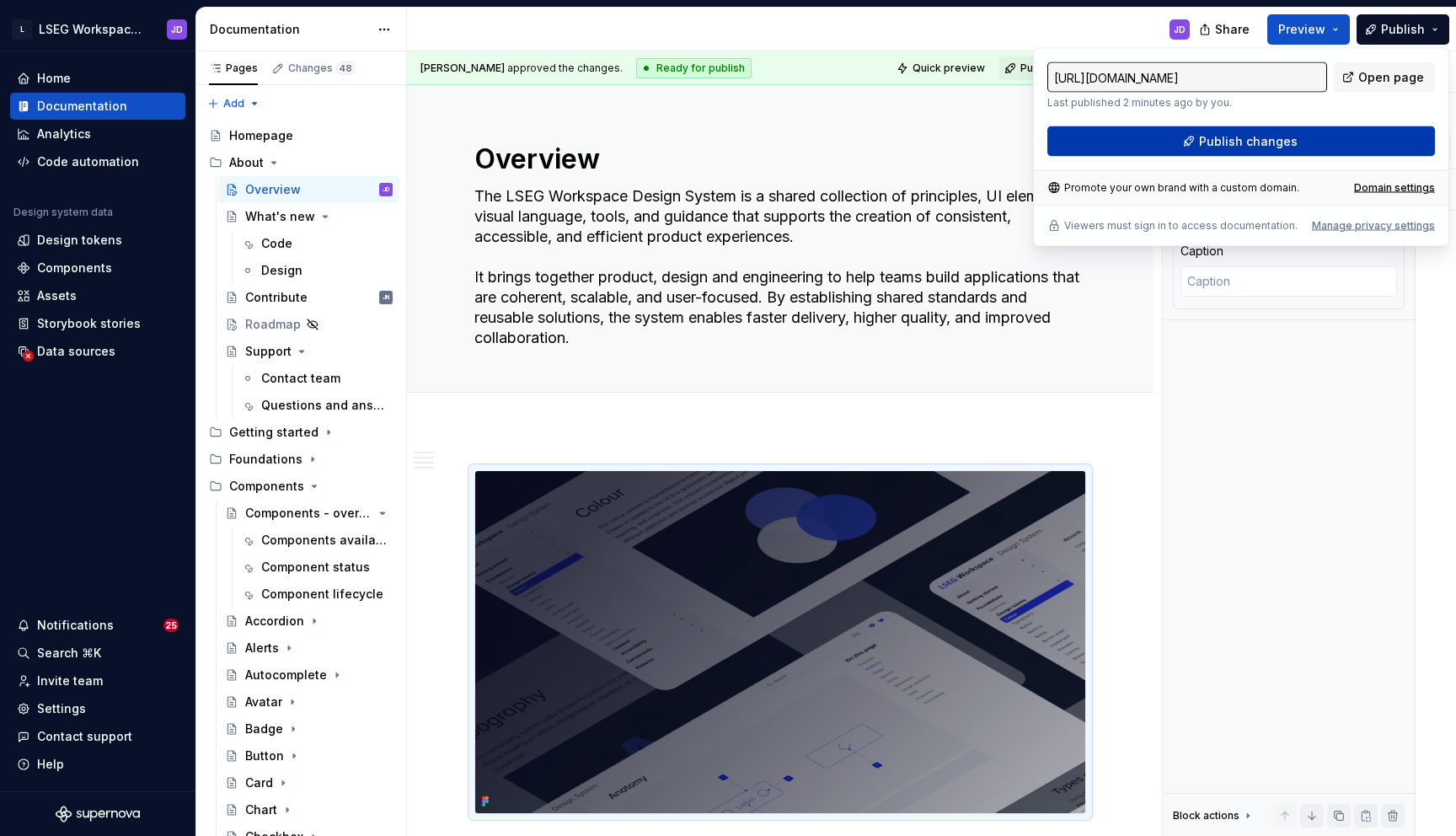
click at [1189, 152] on button "Publish changes" at bounding box center [1240, 141] width 388 height 30
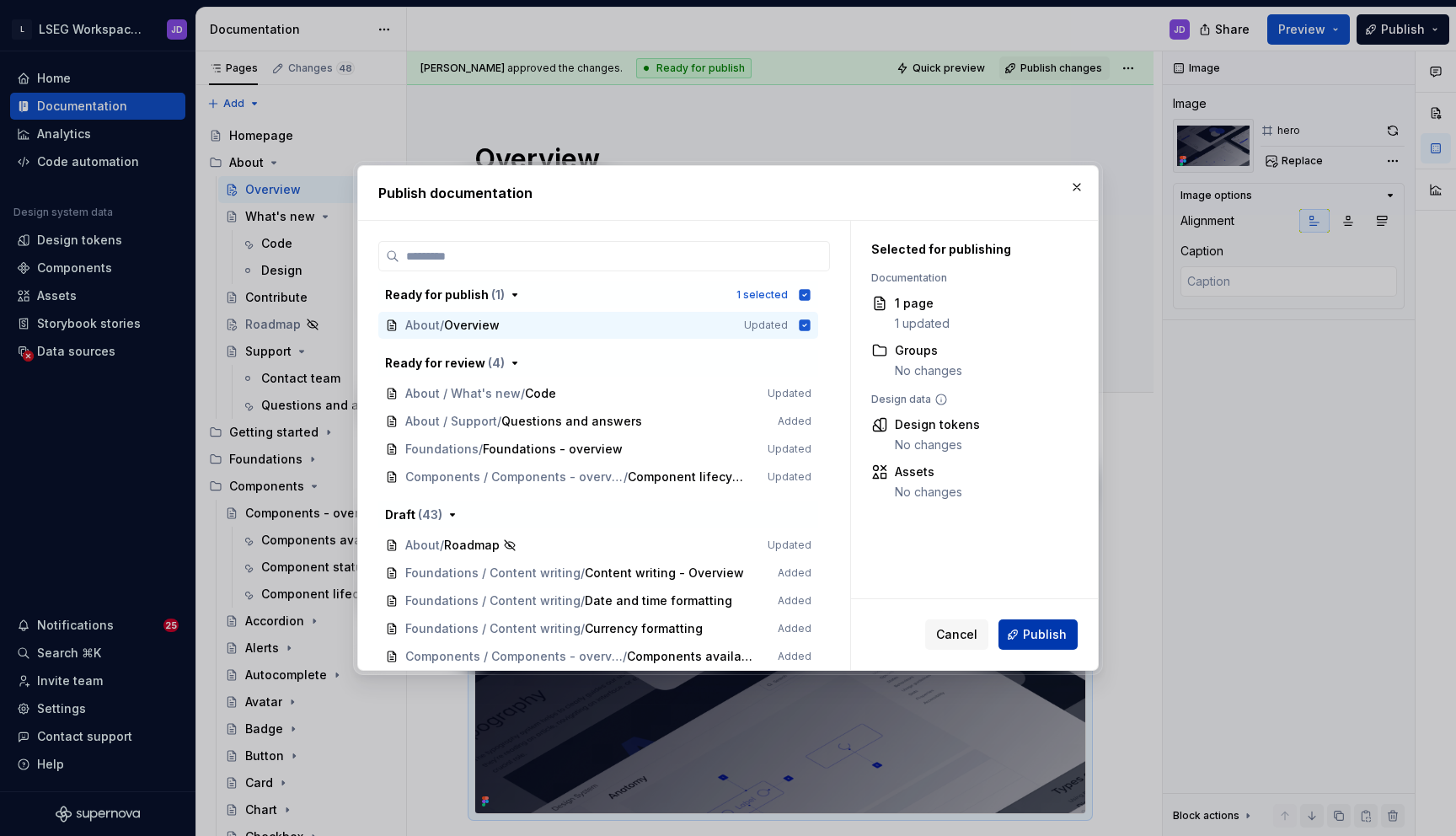
click at [1017, 633] on button "Publish" at bounding box center [1038, 634] width 79 height 30
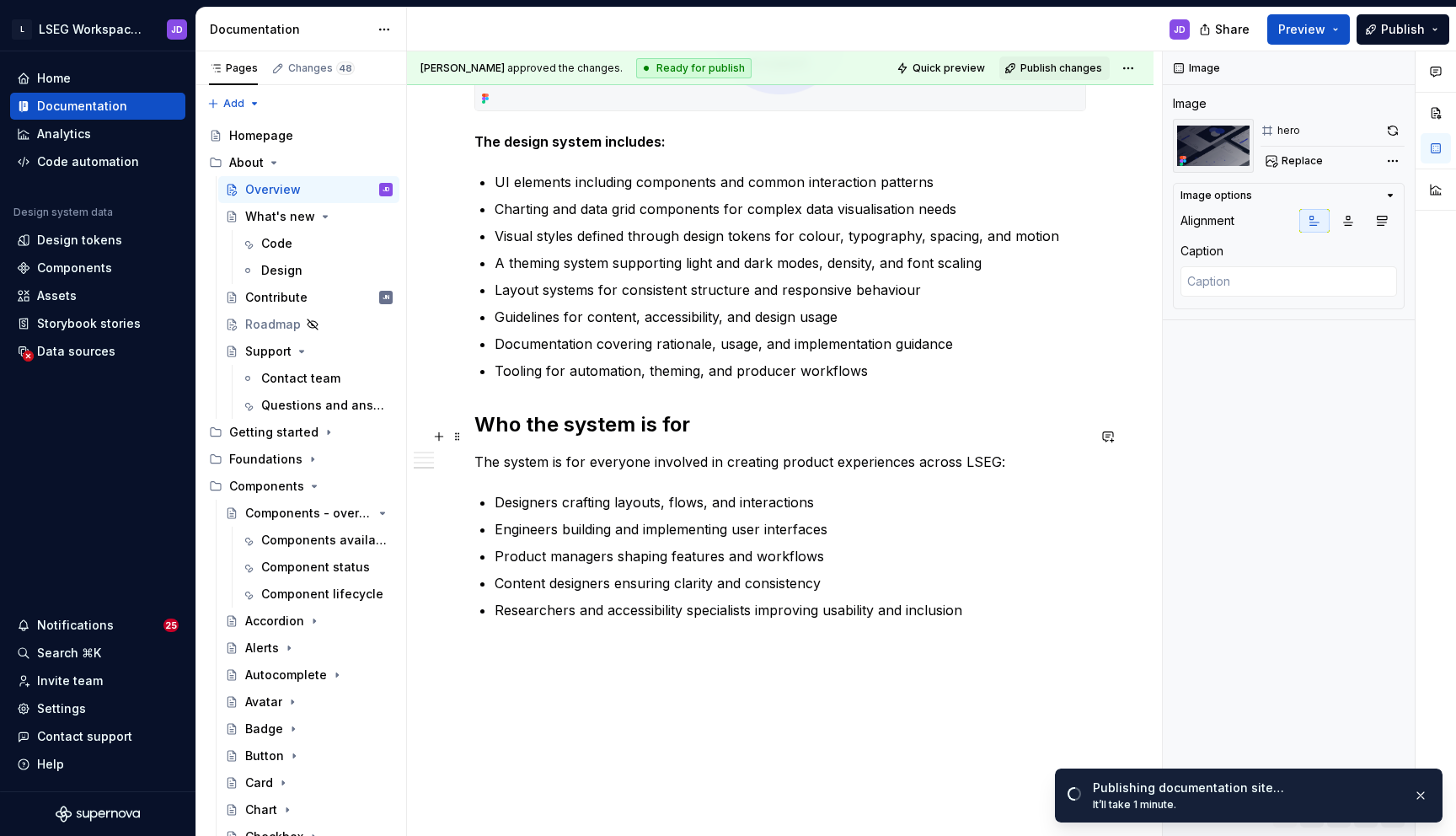
scroll to position [1971, 0]
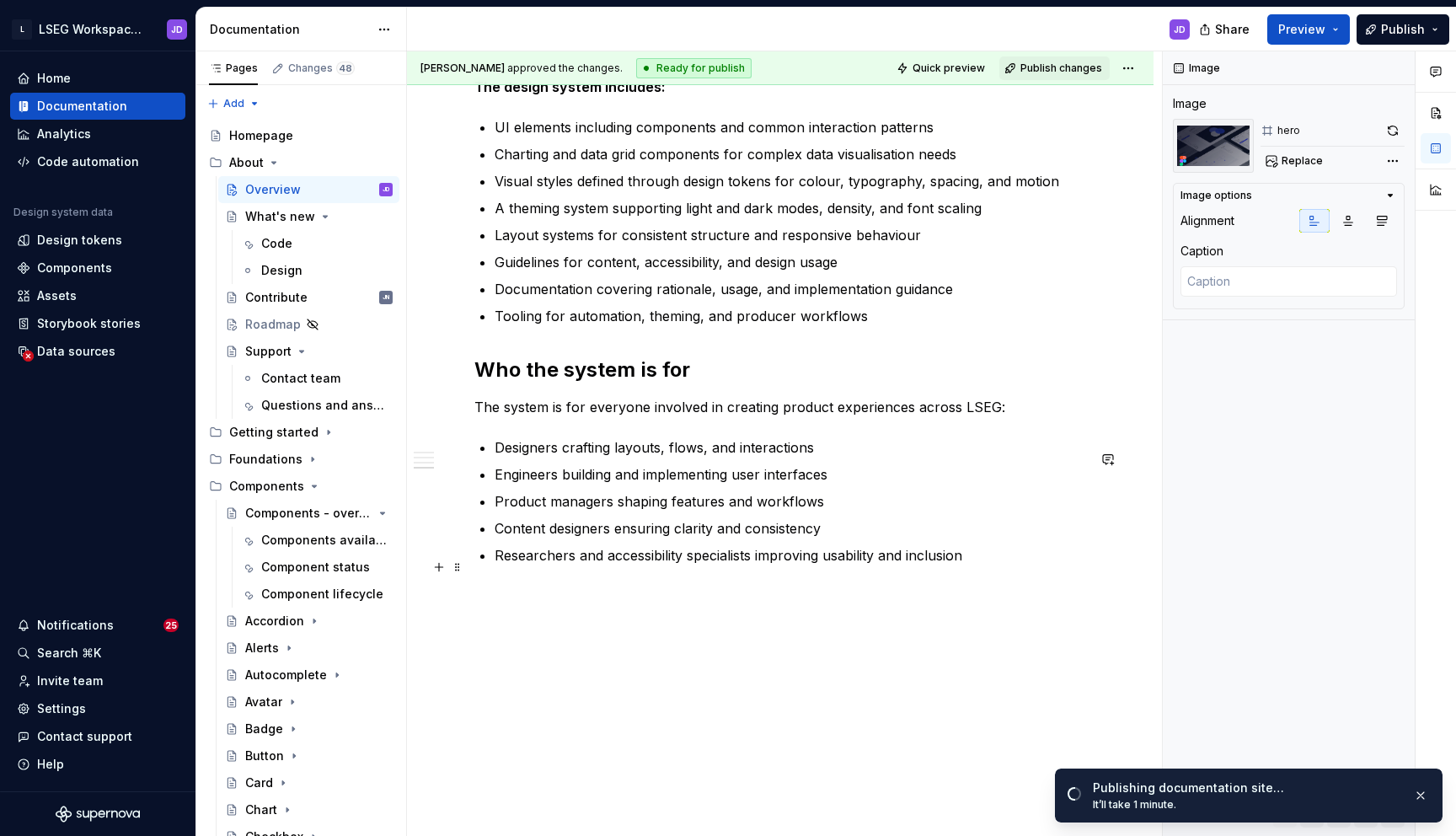
type textarea "*"
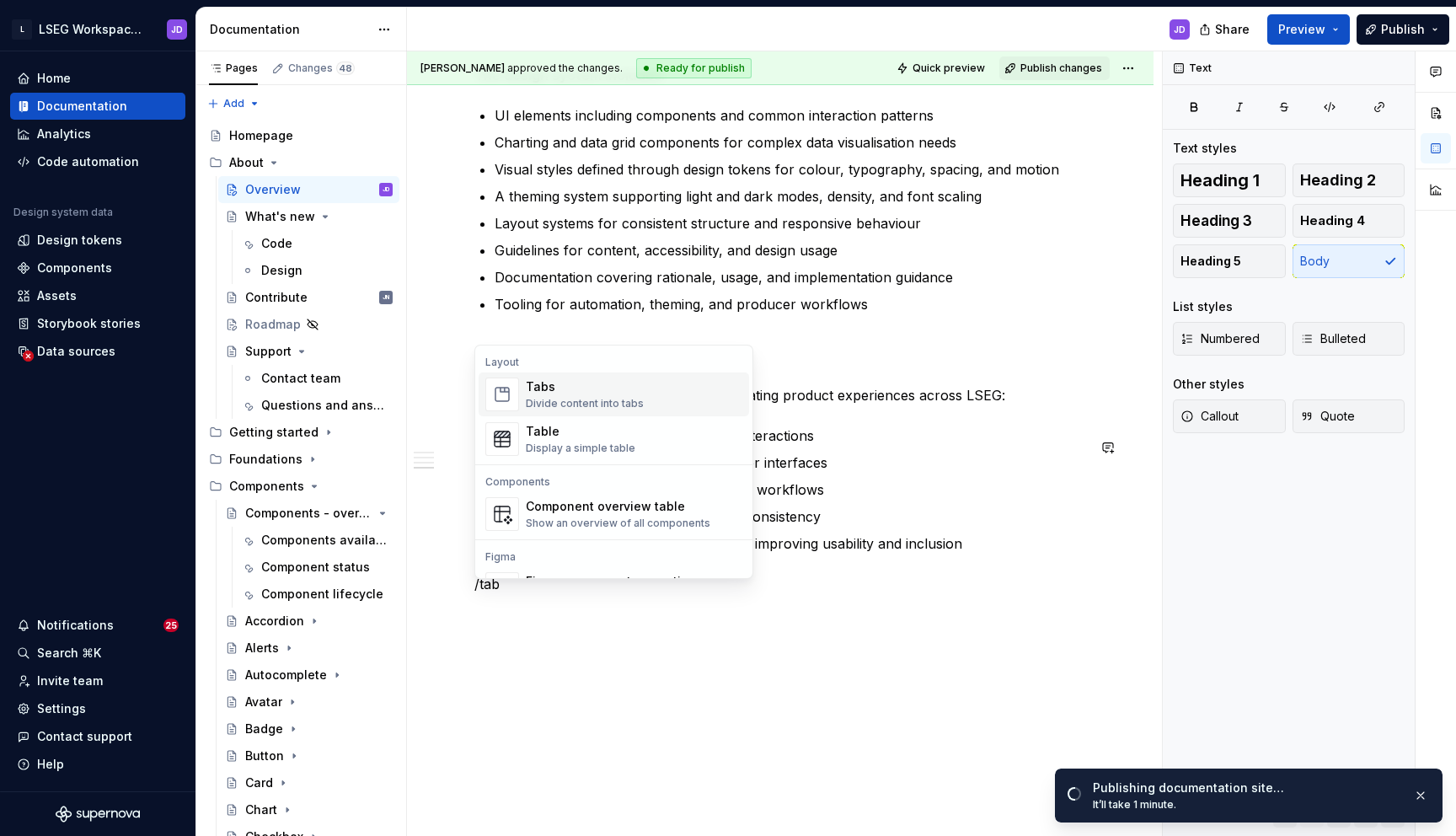
click at [582, 400] on div "Divide content into tabs" at bounding box center [585, 404] width 118 height 13
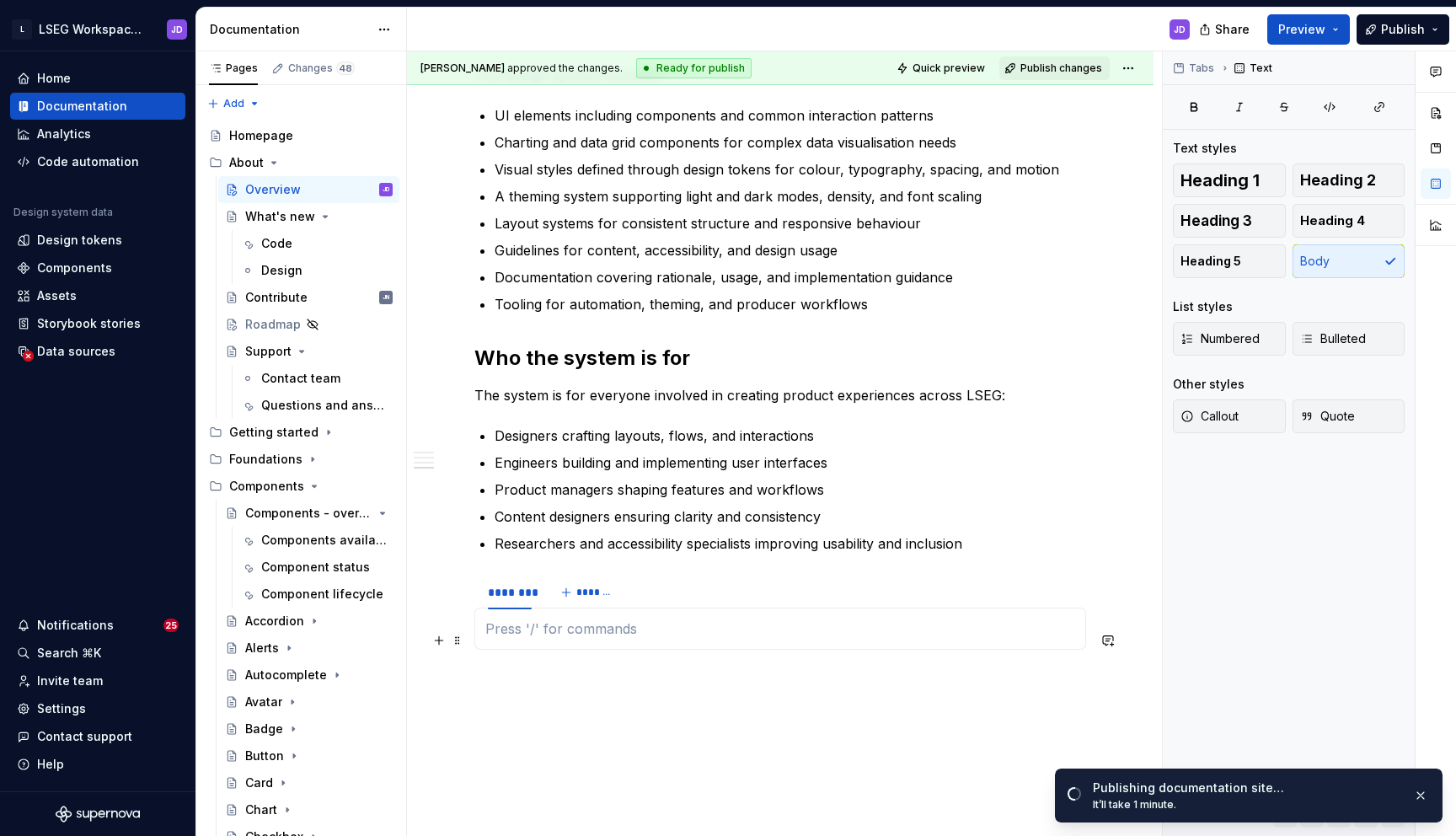
click at [582, 638] on p at bounding box center [780, 629] width 589 height 21
click at [593, 621] on div "kjchdhvkjdsfh" at bounding box center [780, 628] width 612 height 42
click at [591, 604] on button "*******" at bounding box center [587, 591] width 66 height 23
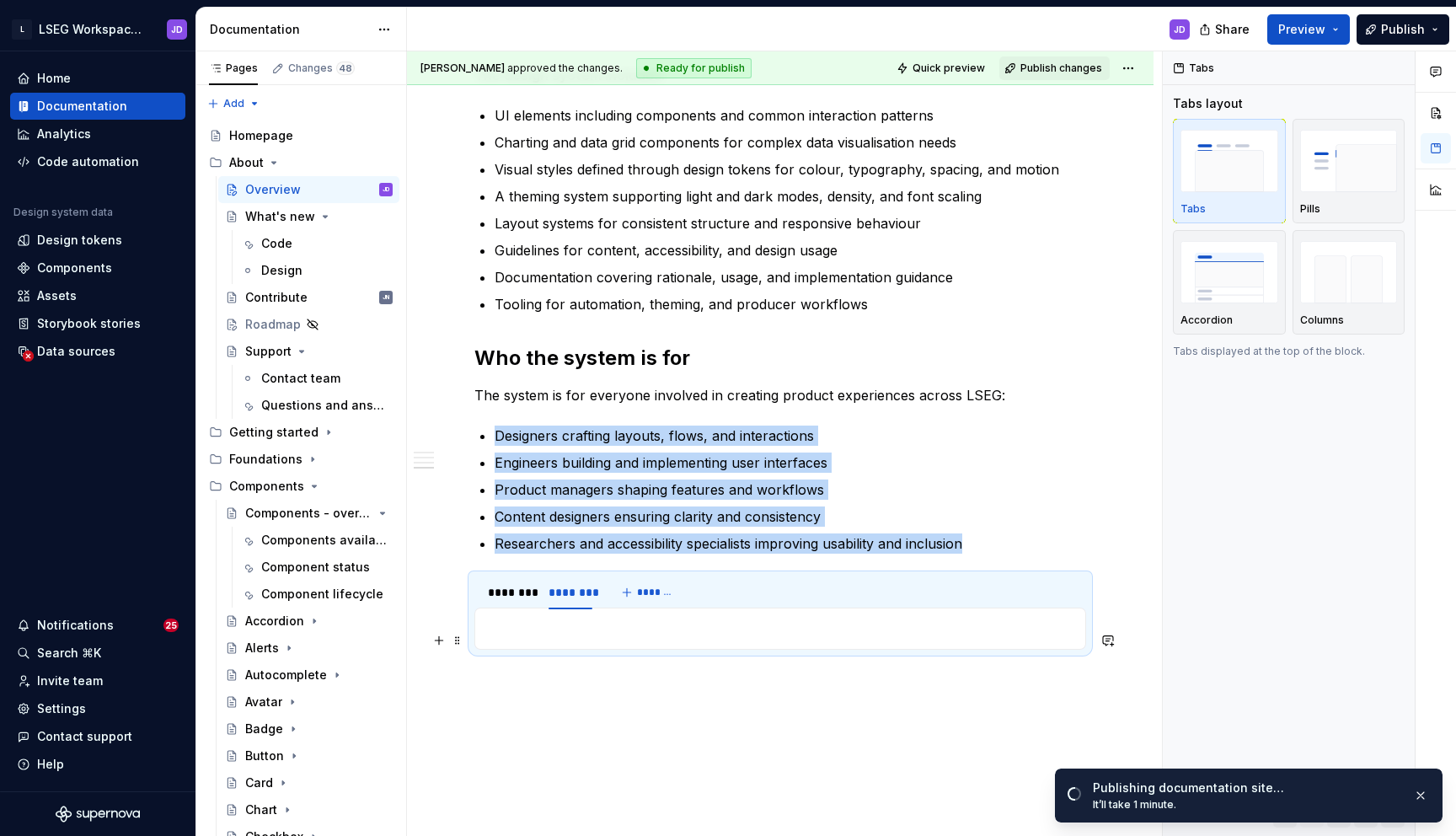
click at [587, 639] on p at bounding box center [780, 629] width 589 height 21
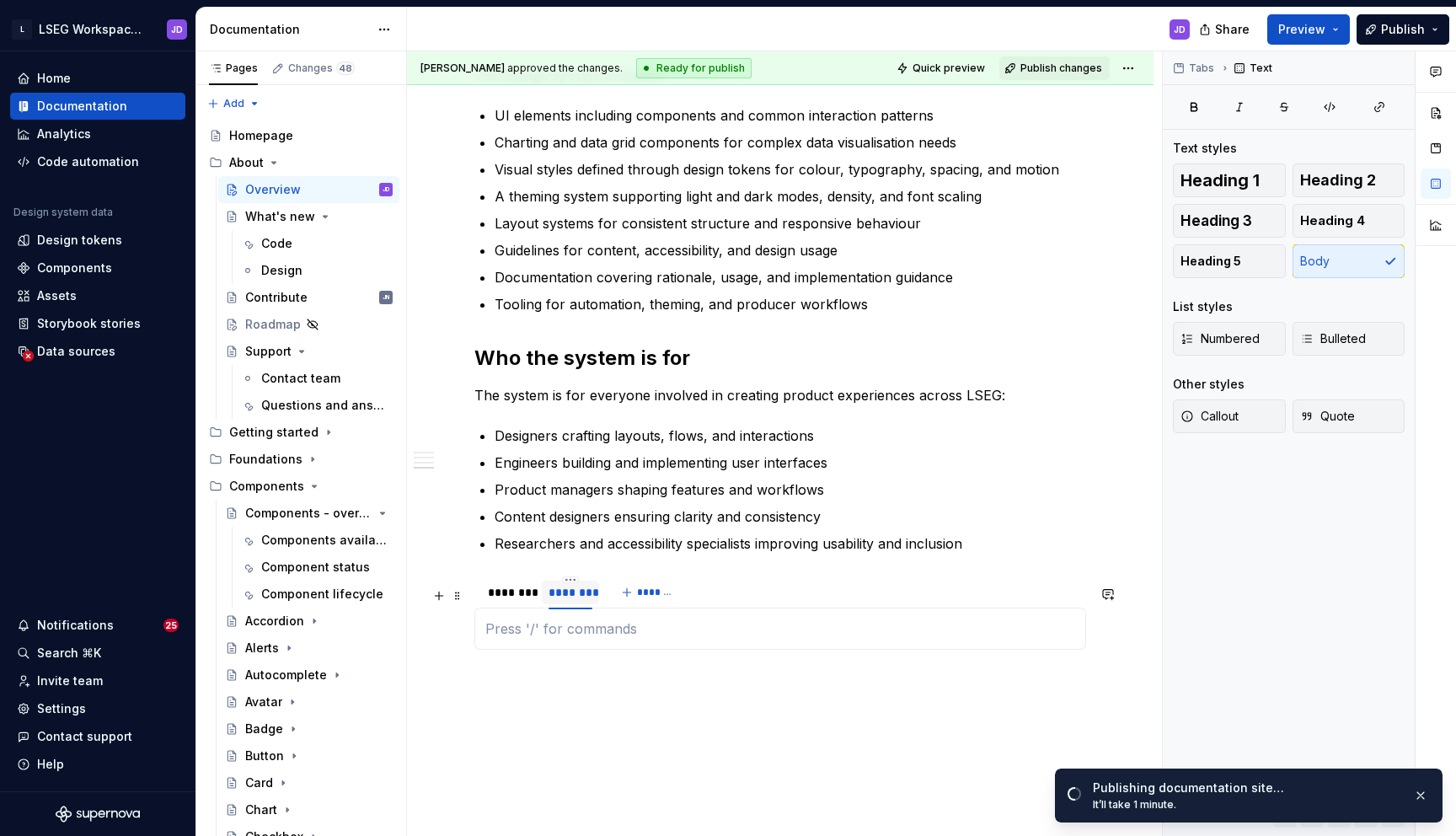
click at [560, 601] on div "********" at bounding box center [570, 592] width 44 height 17
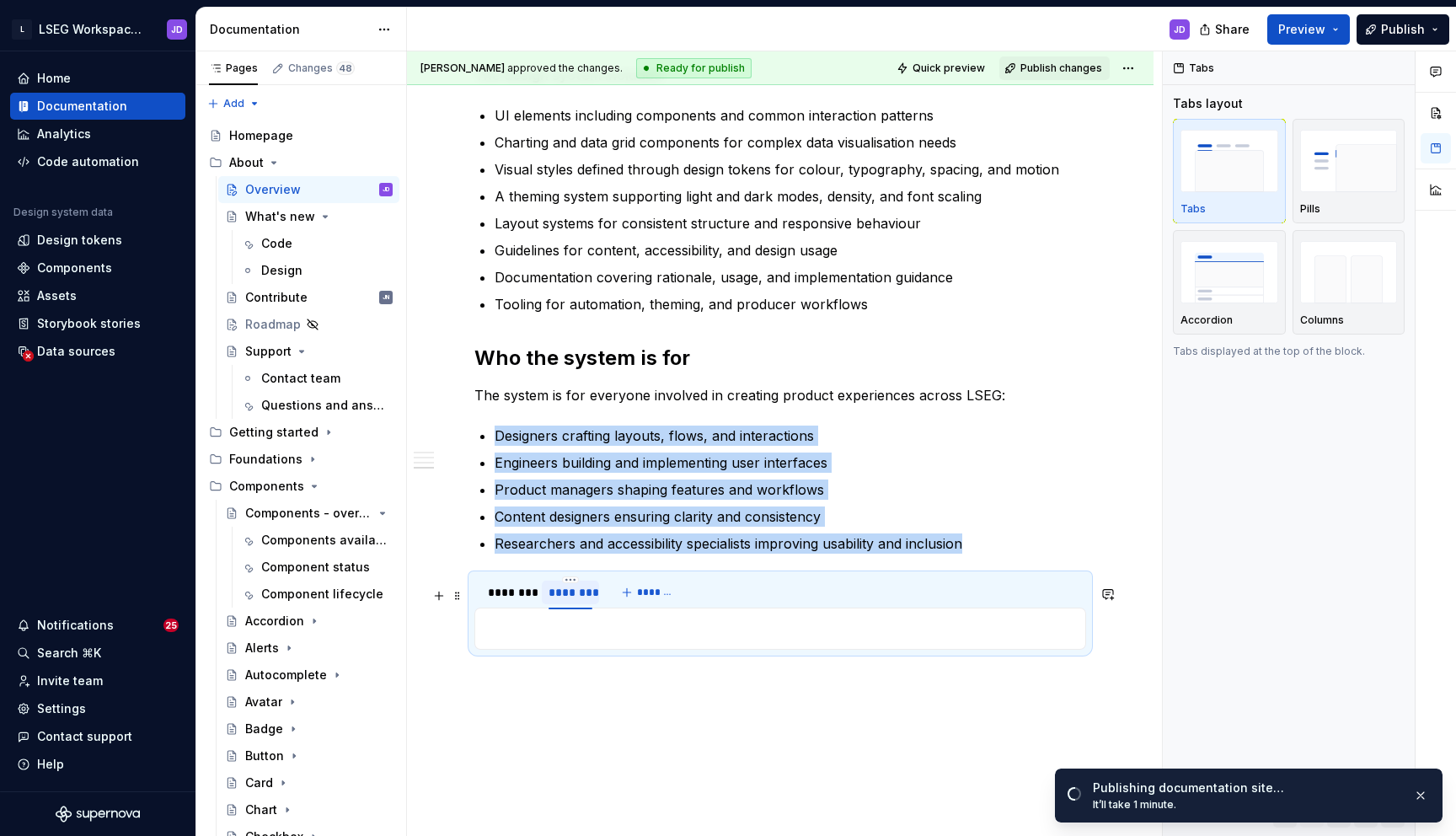
click at [560, 601] on div "********" at bounding box center [570, 592] width 44 height 17
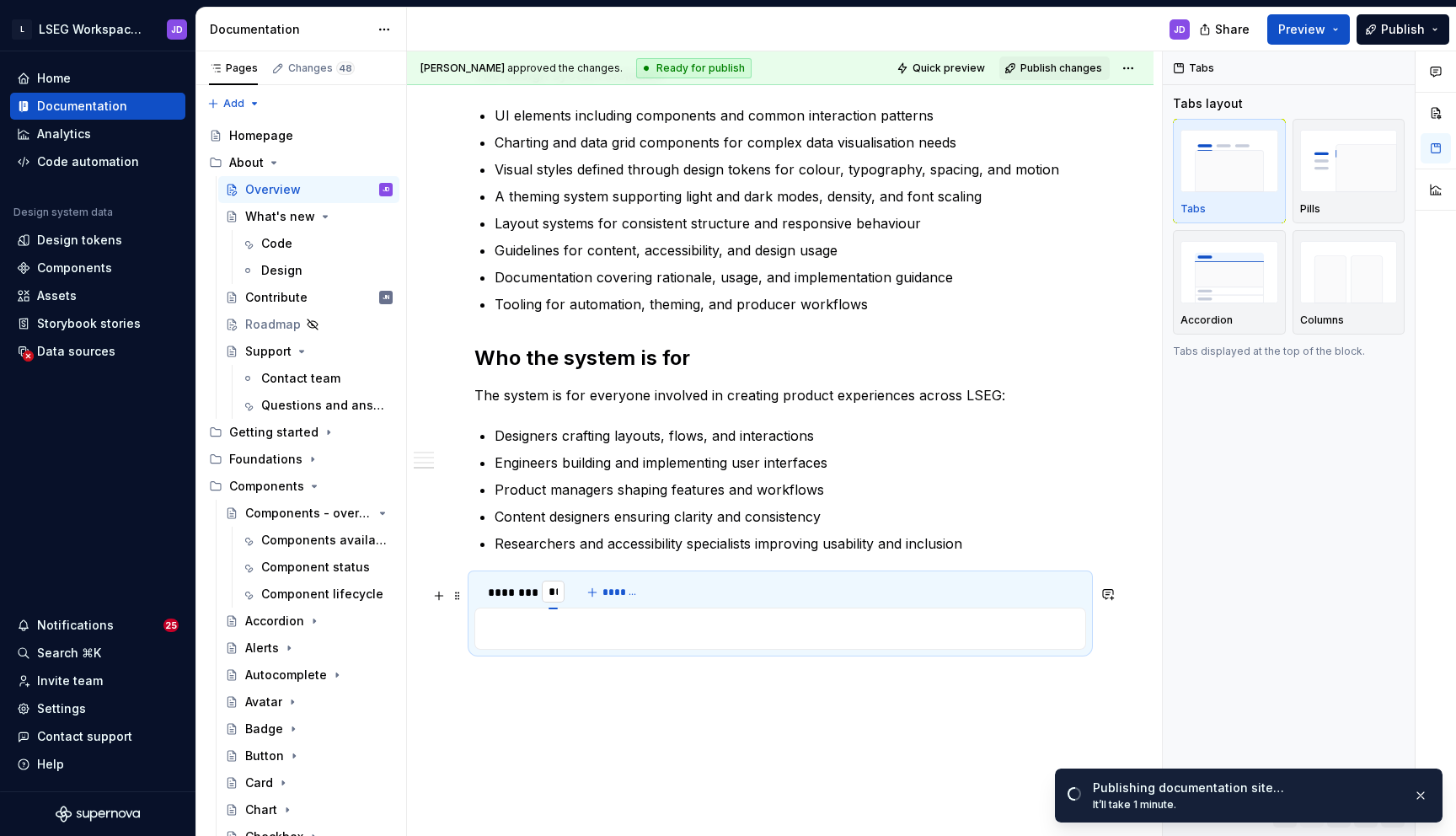
type input "***"
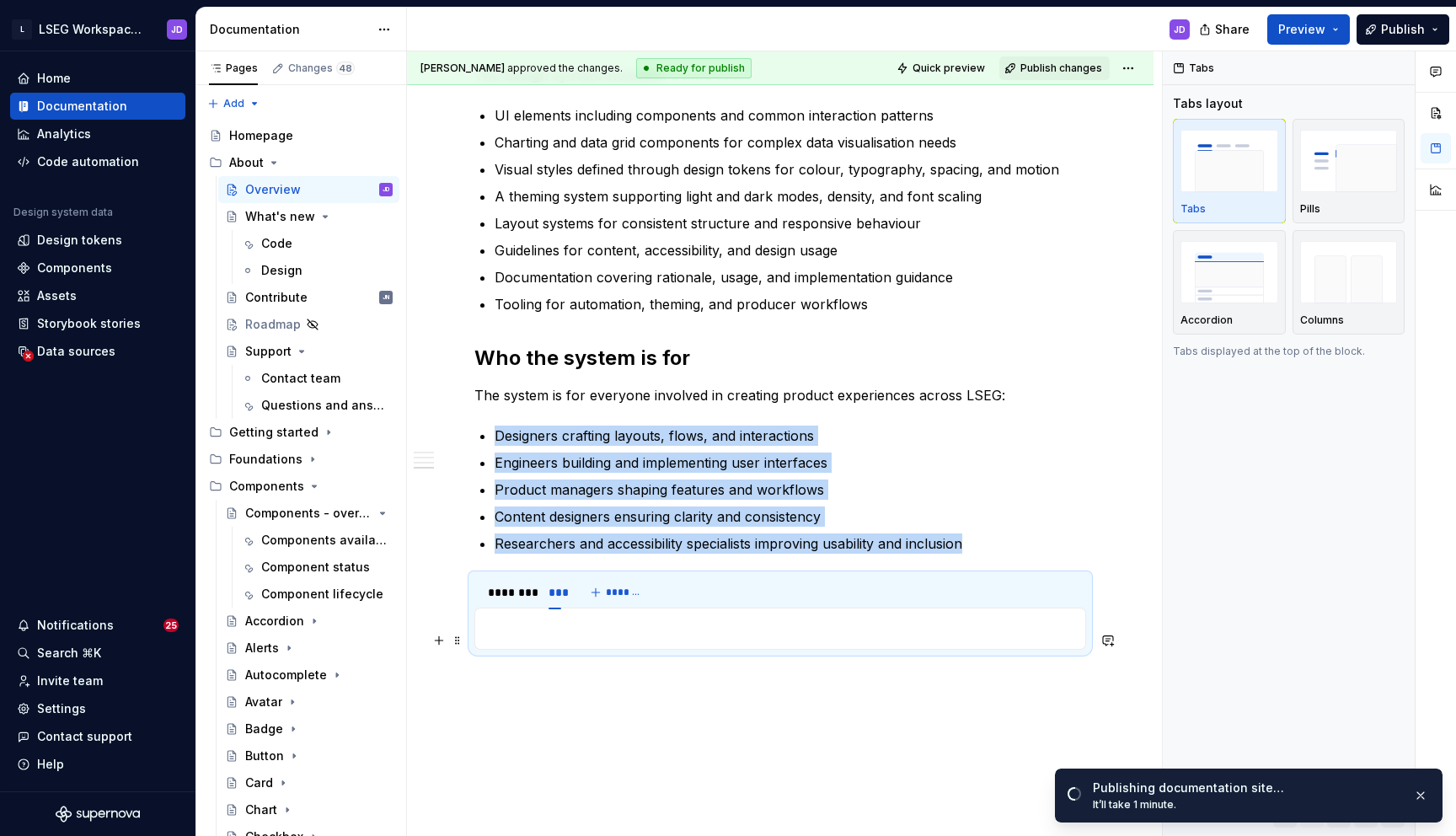
click at [509, 639] on p at bounding box center [780, 629] width 589 height 21
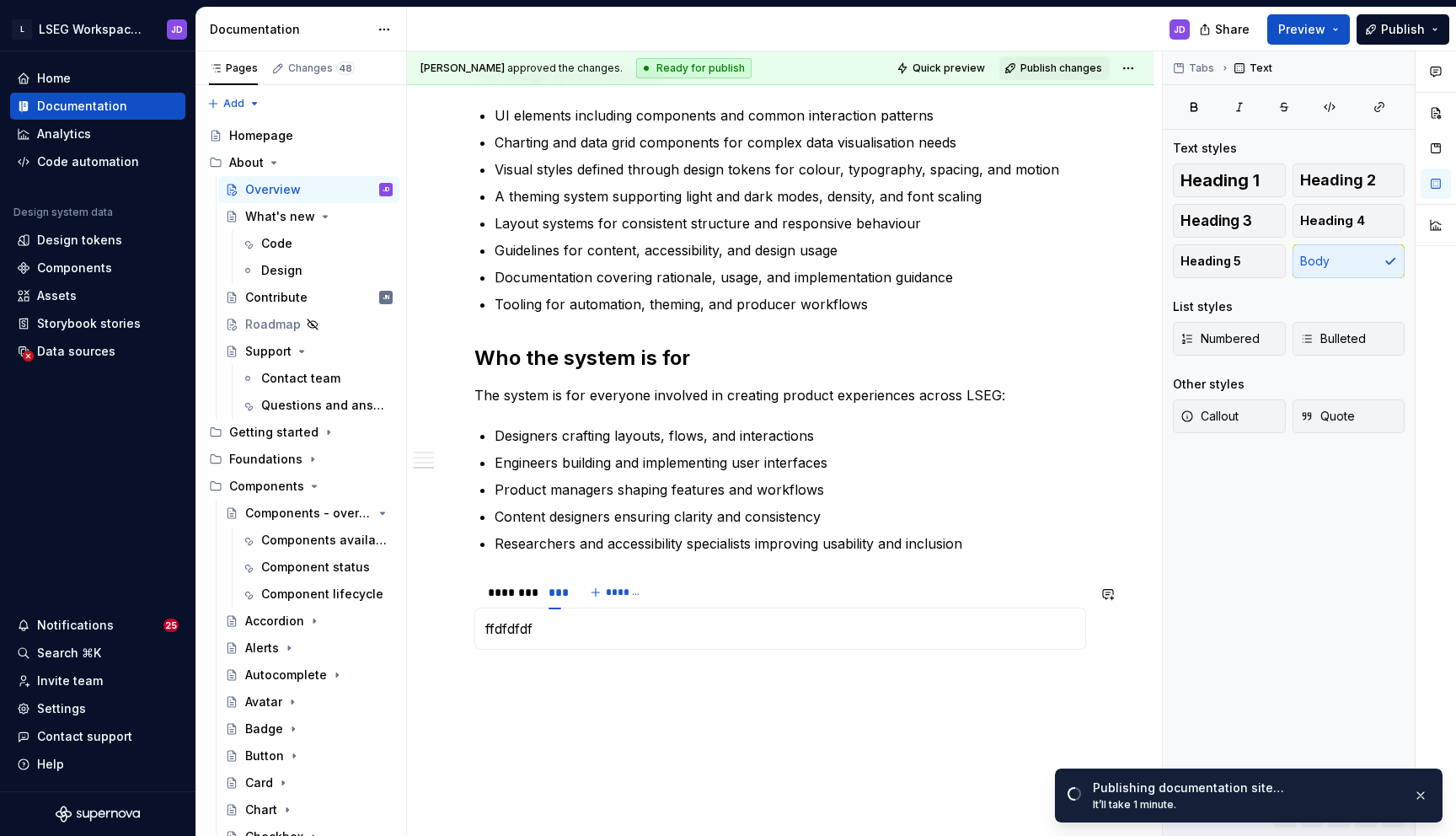
click at [612, 649] on section "******** *** ******* kjchdhvkjdsfh ffdfdfdf" at bounding box center [780, 611] width 612 height 76
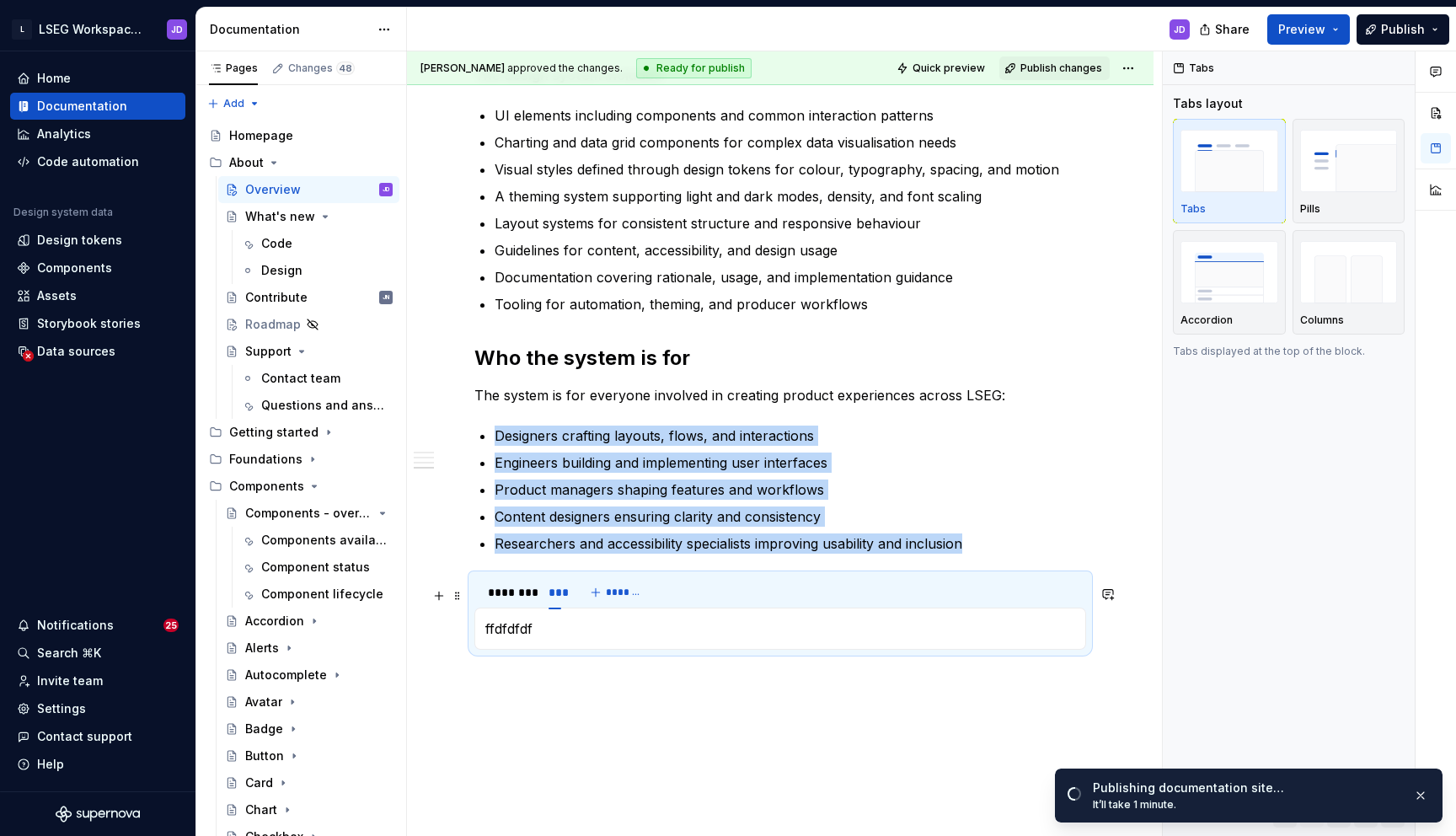
click at [725, 603] on div "******** *** *******" at bounding box center [780, 592] width 612 height 34
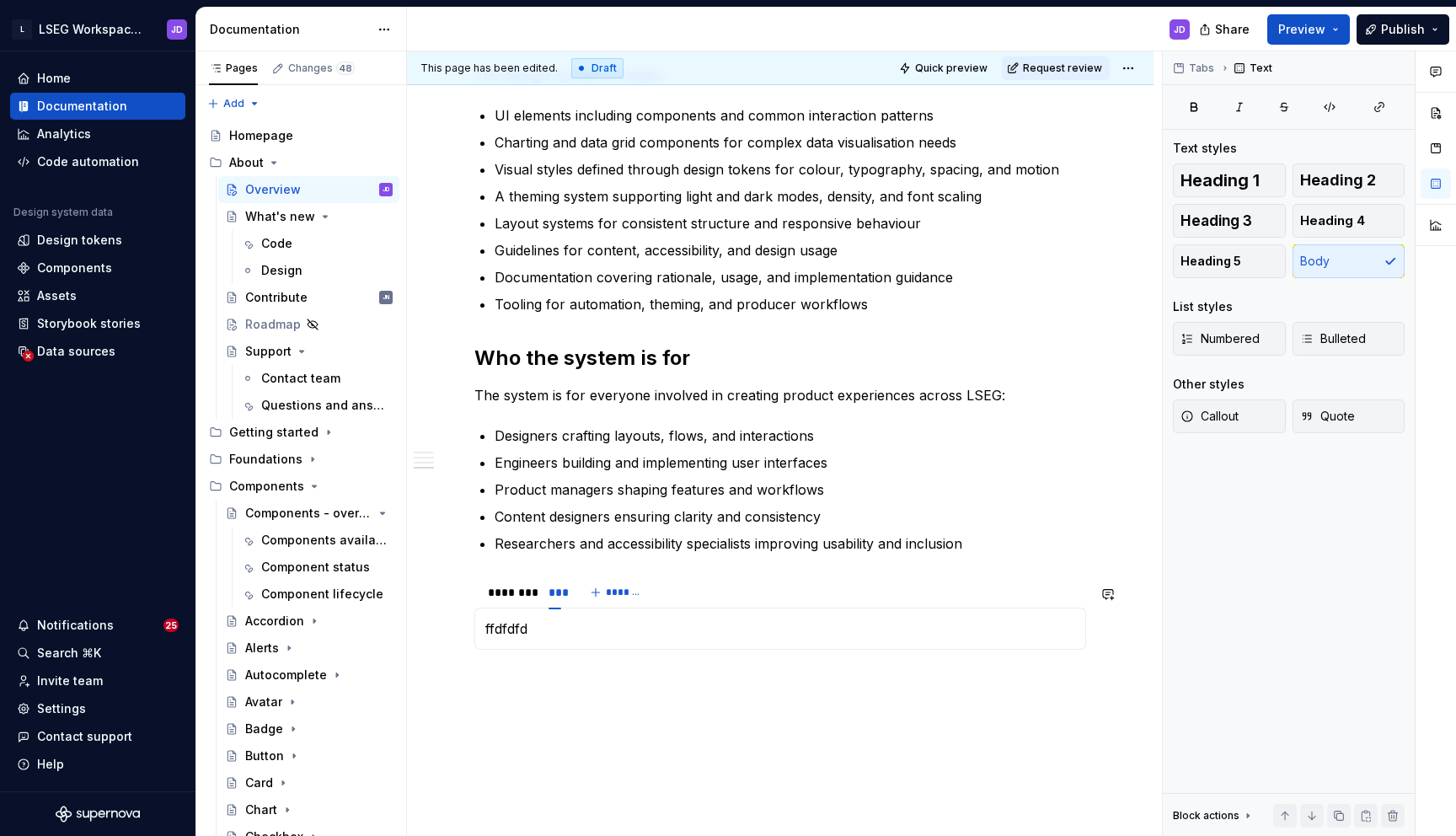
click at [458, 598] on span at bounding box center [458, 595] width 13 height 23
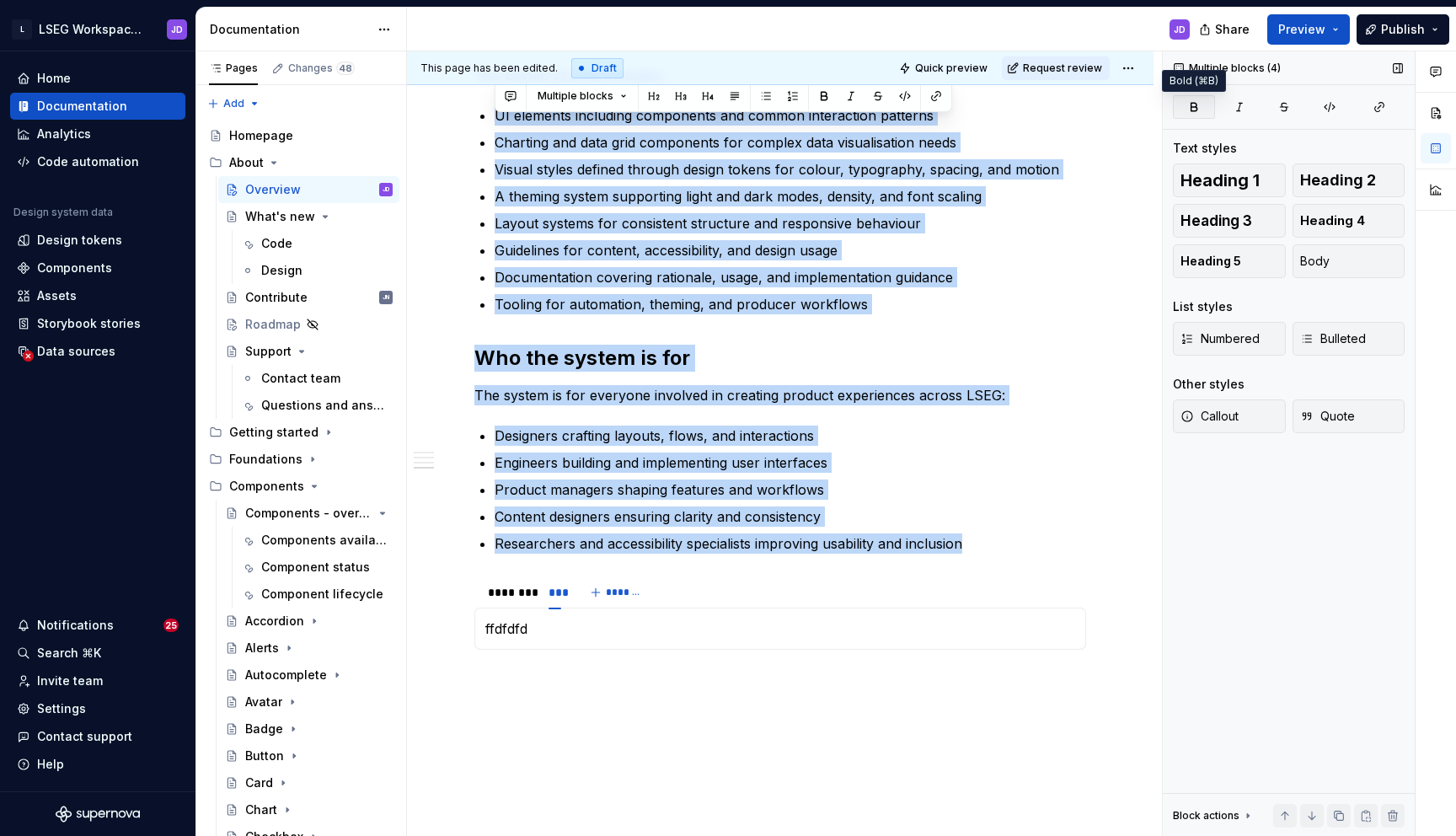
drag, startPoint x: 1175, startPoint y: 101, endPoint x: 1194, endPoint y: 101, distance: 19.0
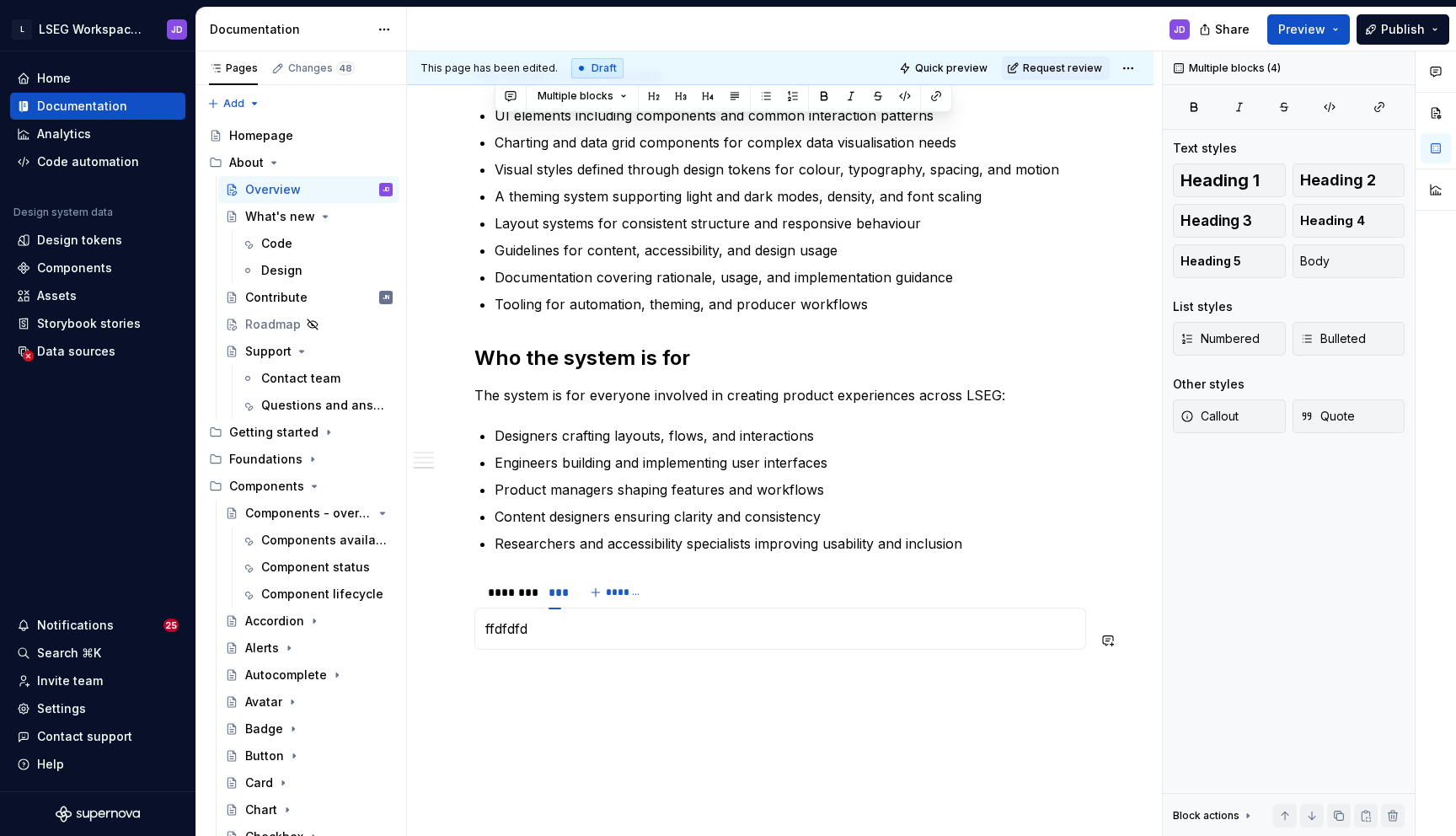
click at [615, 649] on div "kjchdhvkjdsfh ffdfdfd" at bounding box center [780, 628] width 612 height 42
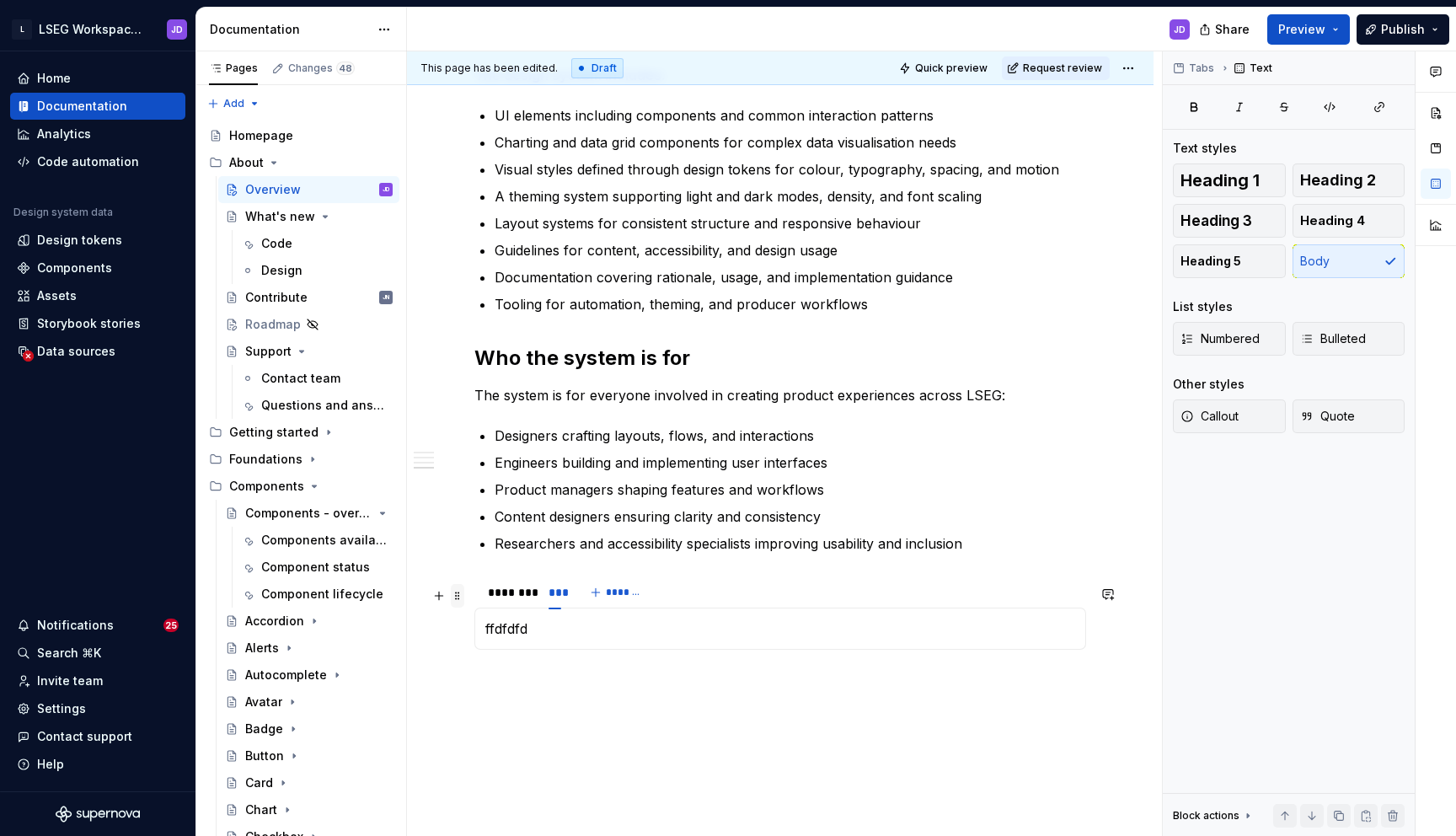
click at [455, 599] on span at bounding box center [458, 595] width 13 height 23
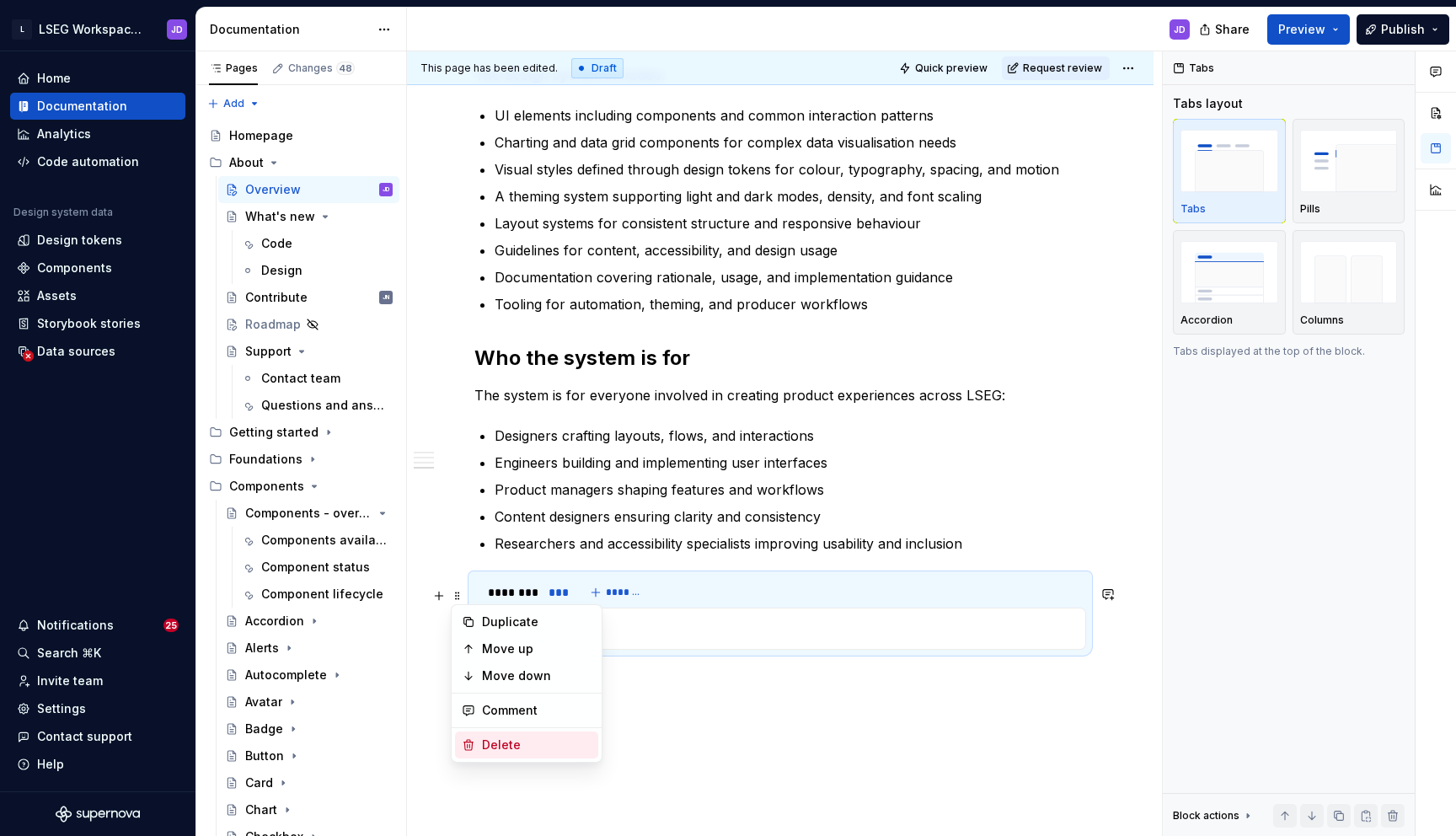
click at [530, 744] on div "Delete" at bounding box center [536, 744] width 109 height 17
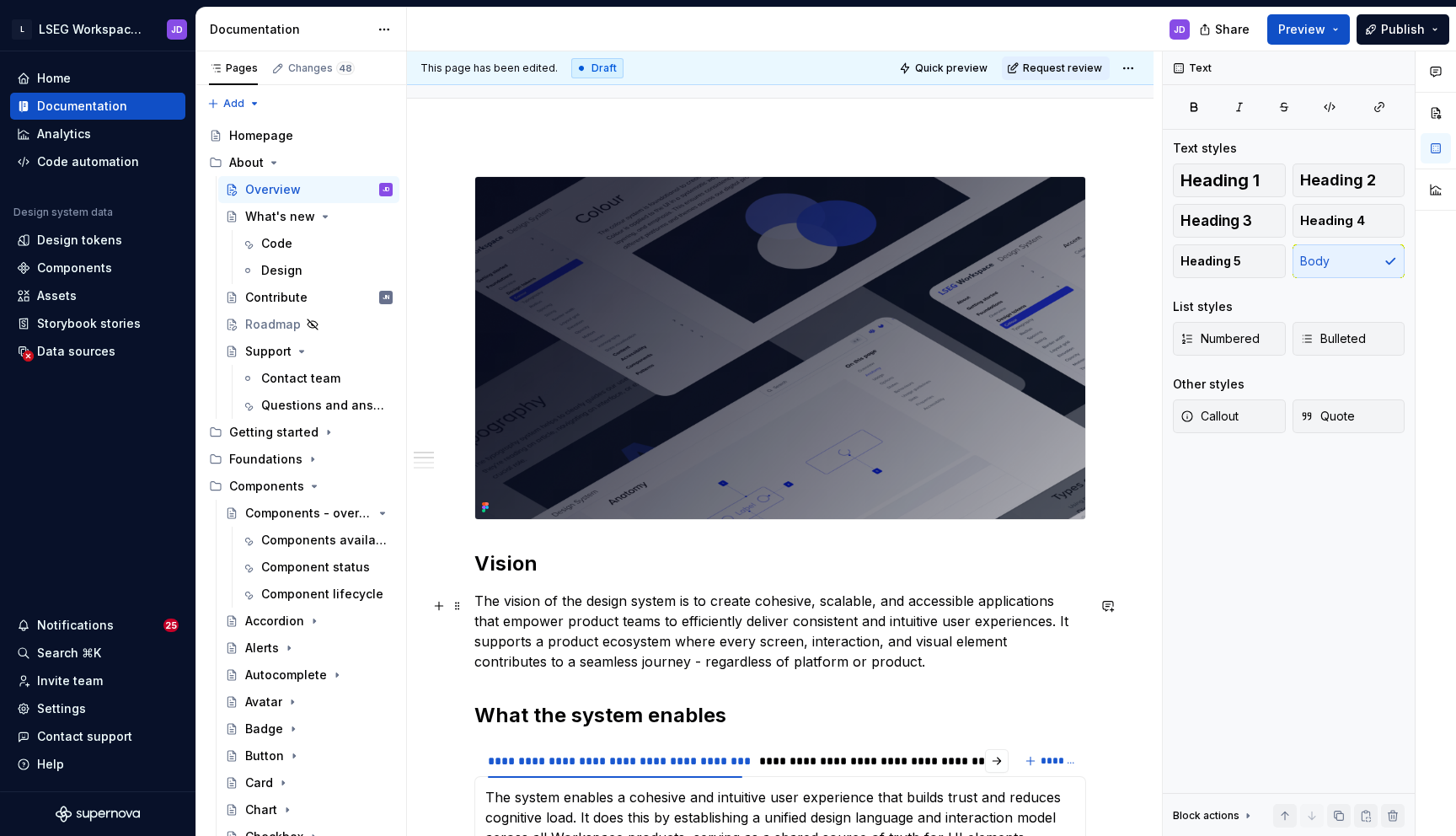
scroll to position [0, 0]
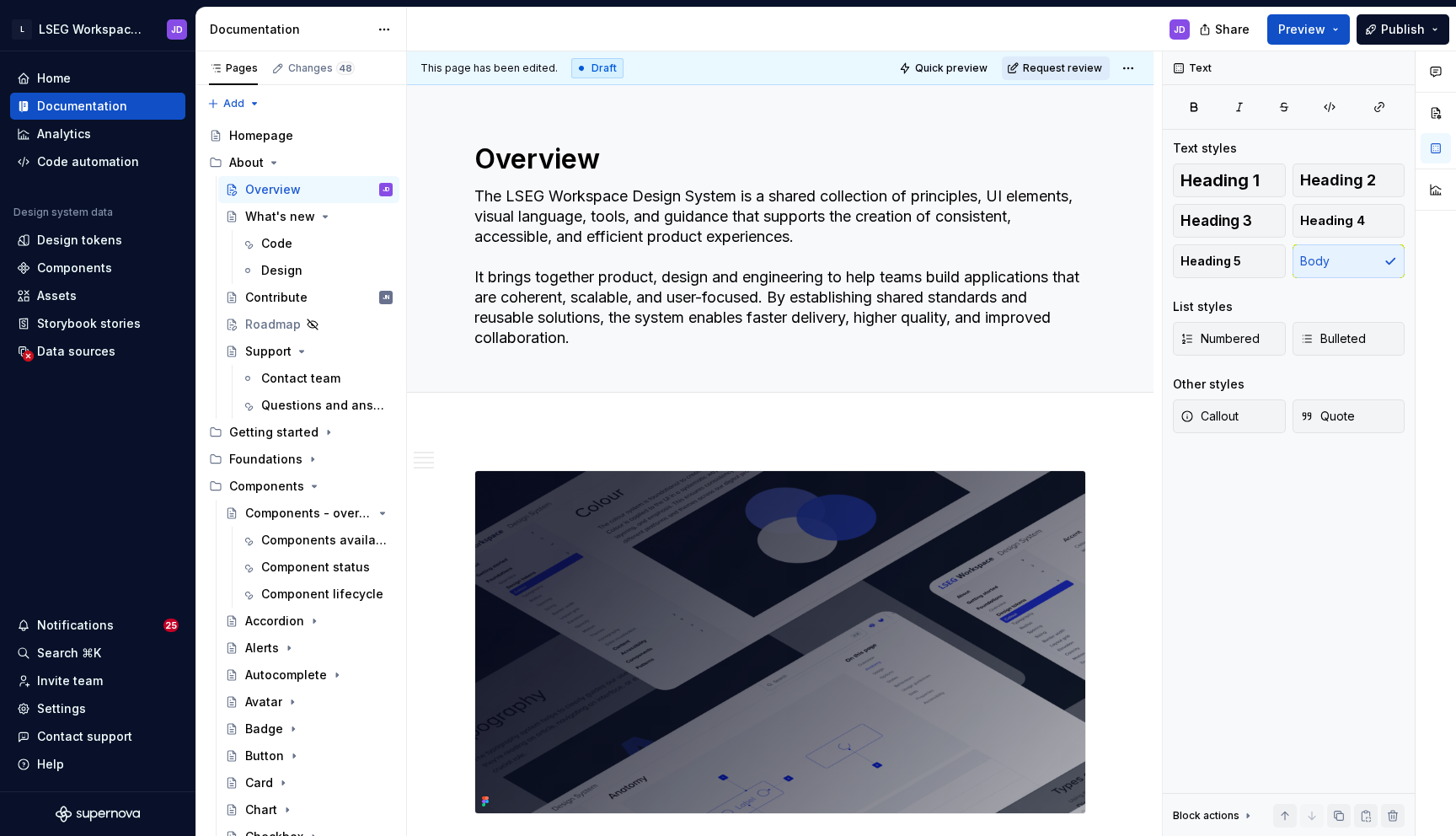
click at [1087, 65] on span "Request review" at bounding box center [1062, 68] width 79 height 13
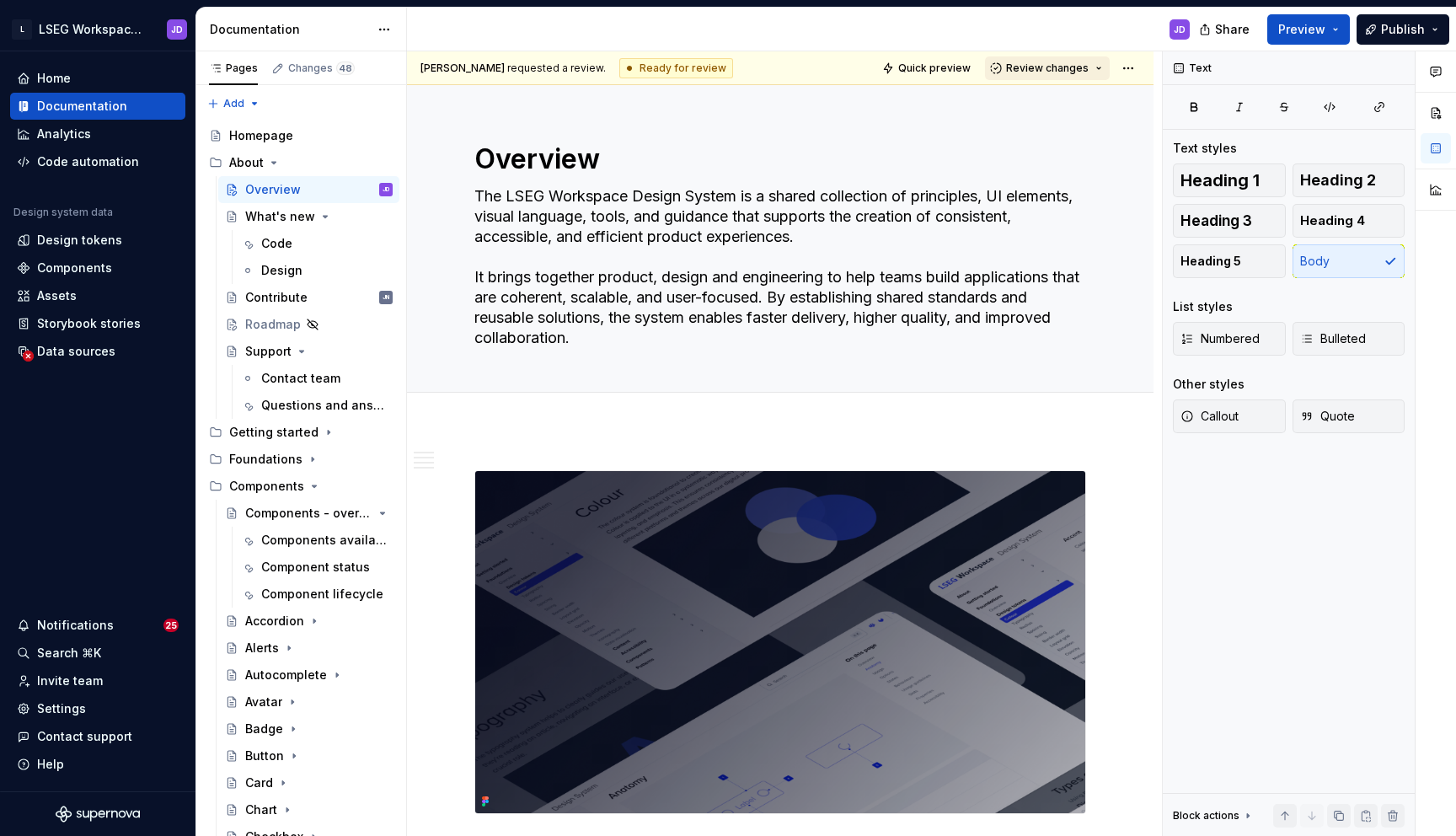
click at [1074, 71] on span "Review changes" at bounding box center [1047, 68] width 82 height 13
click at [1048, 99] on div "Approve" at bounding box center [1102, 101] width 148 height 17
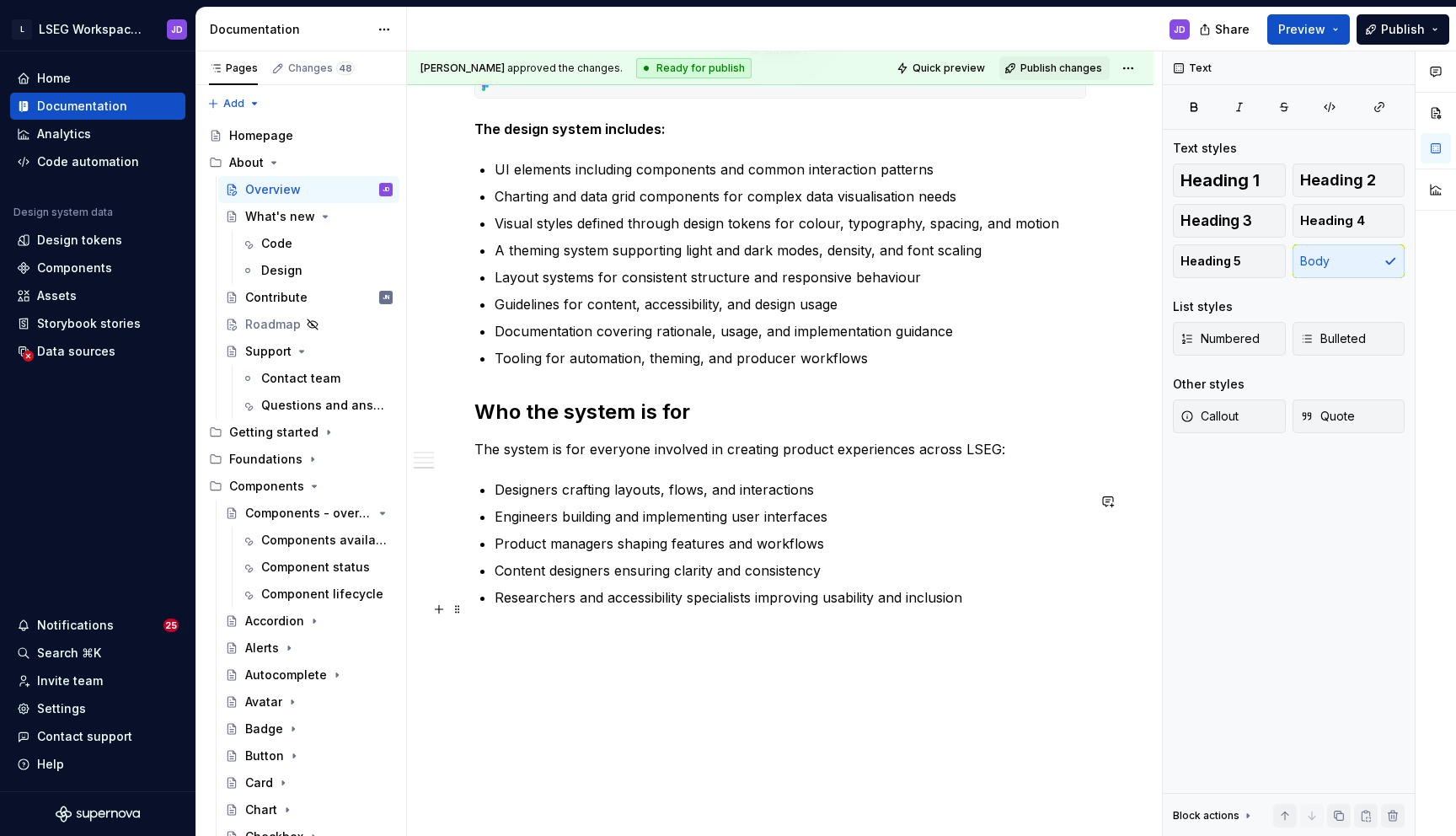
scroll to position [2011, 0]
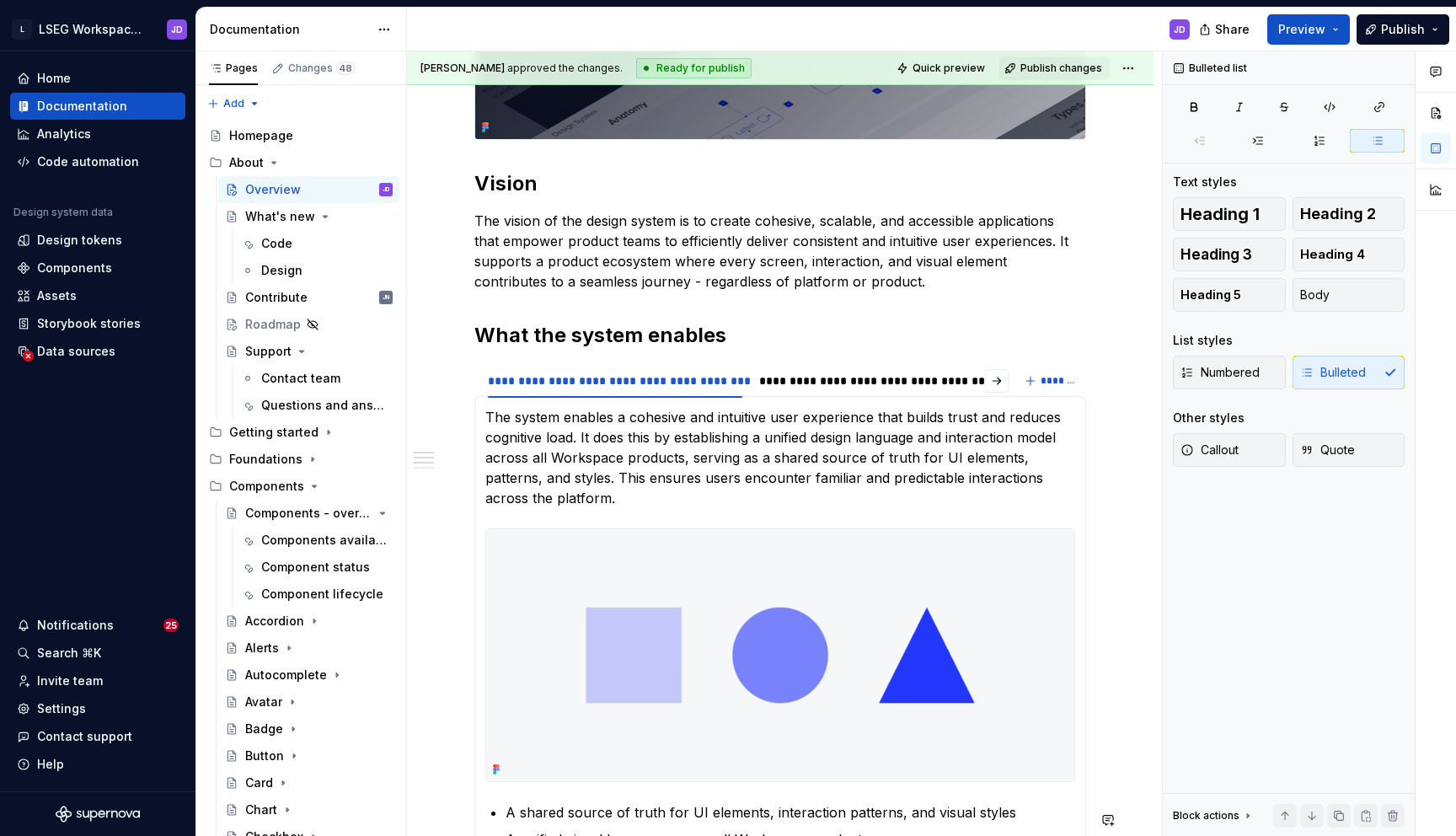
scroll to position [0, 0]
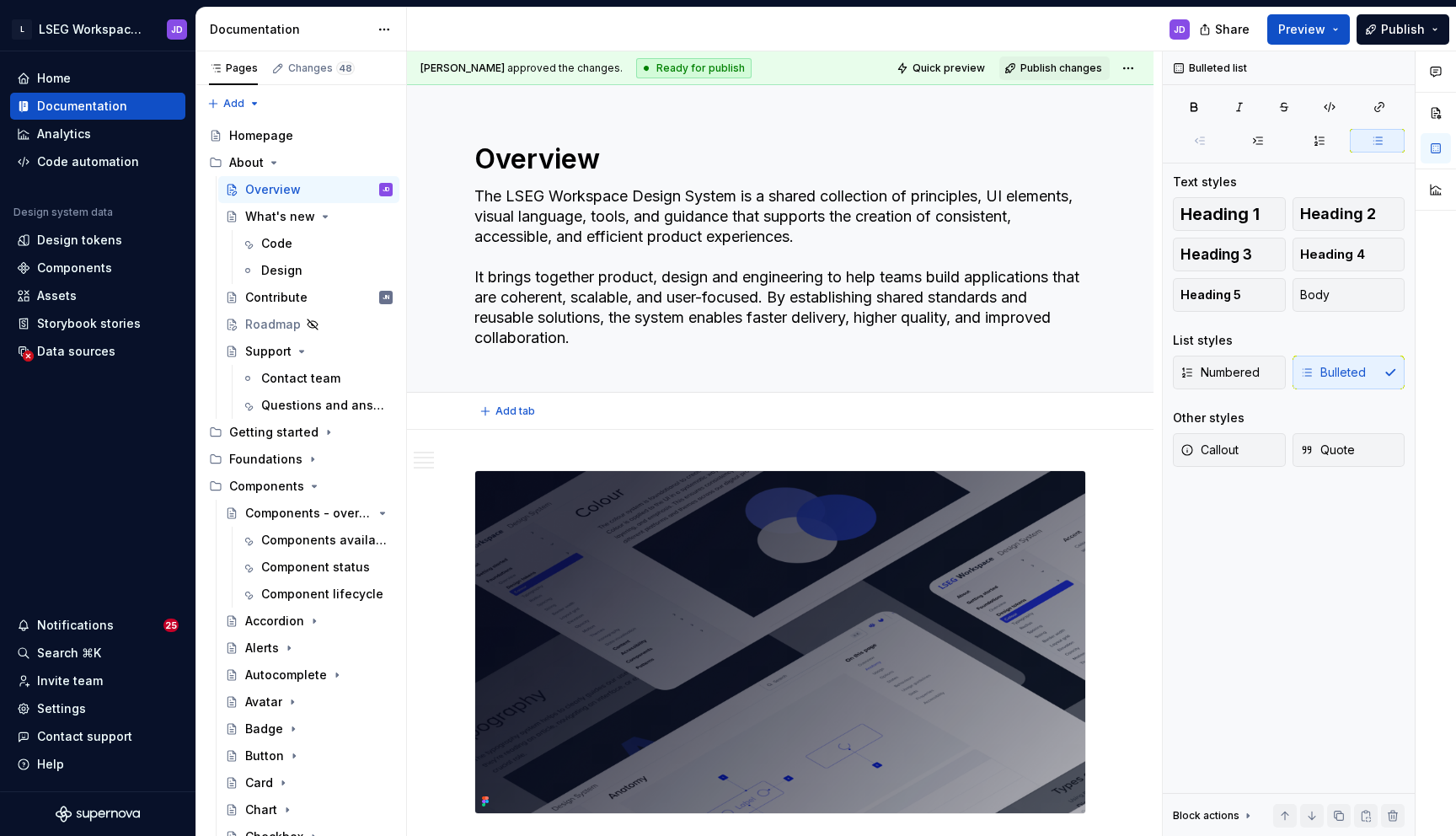
type textarea "*"
